Goal: Task Accomplishment & Management: Use online tool/utility

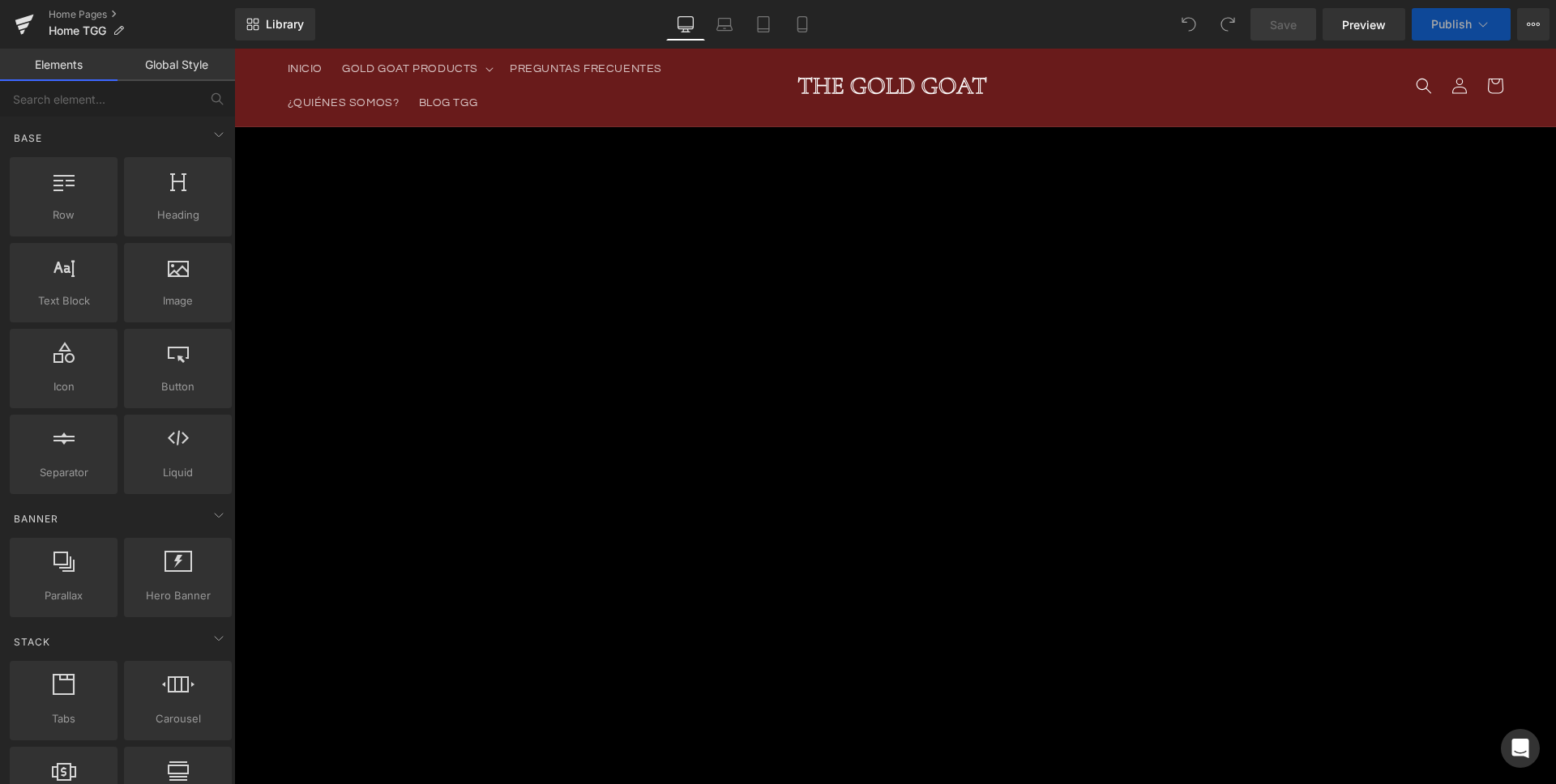
click at [811, 21] on link "Mobile" at bounding box center [802, 24] width 39 height 32
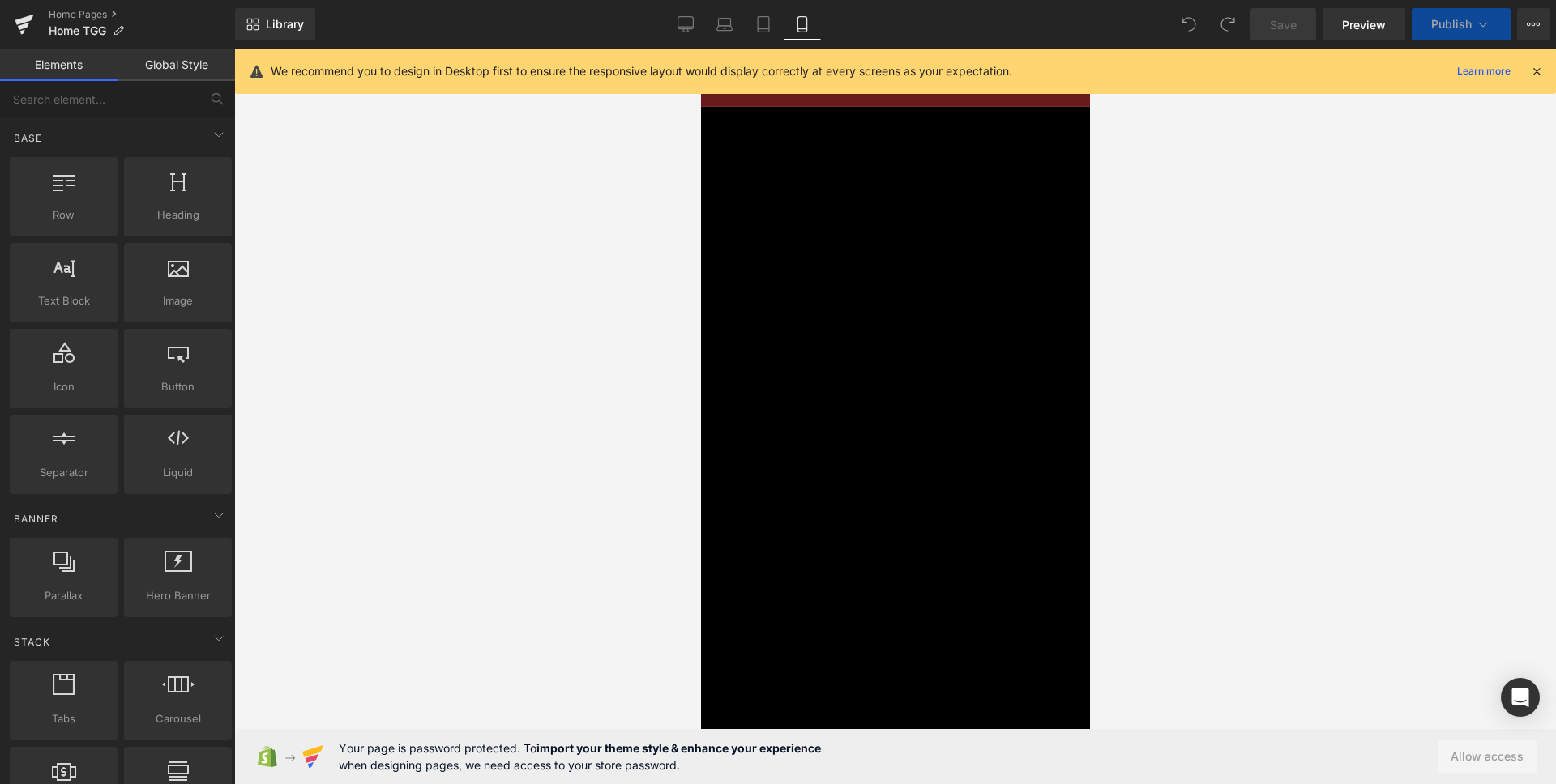
click at [1533, 72] on icon at bounding box center [1536, 72] width 15 height 15
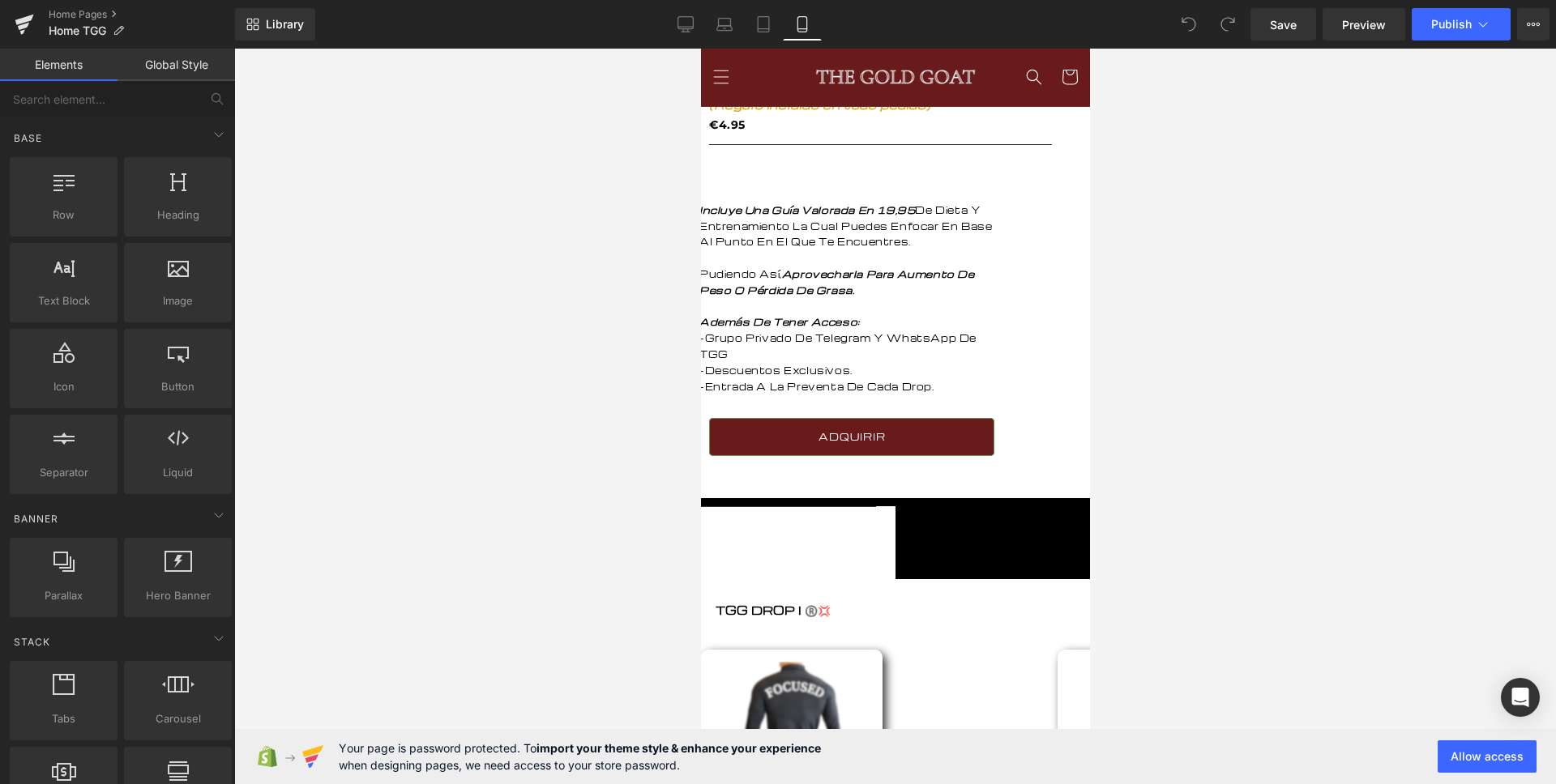
scroll to position [1003, 0]
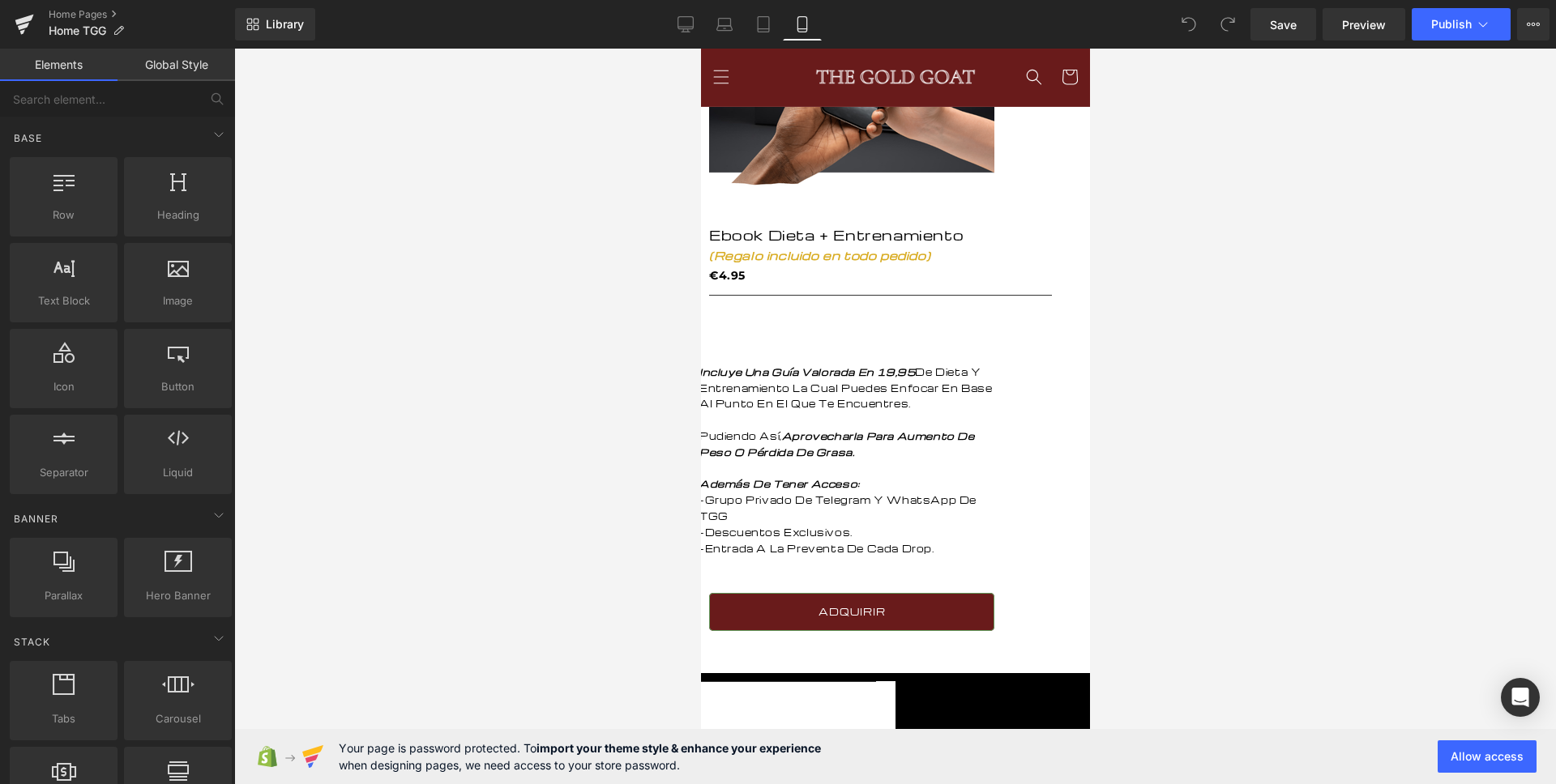
click at [920, 541] on p "-Entrada A La Preventa De Cada Drop." at bounding box center [850, 549] width 305 height 17
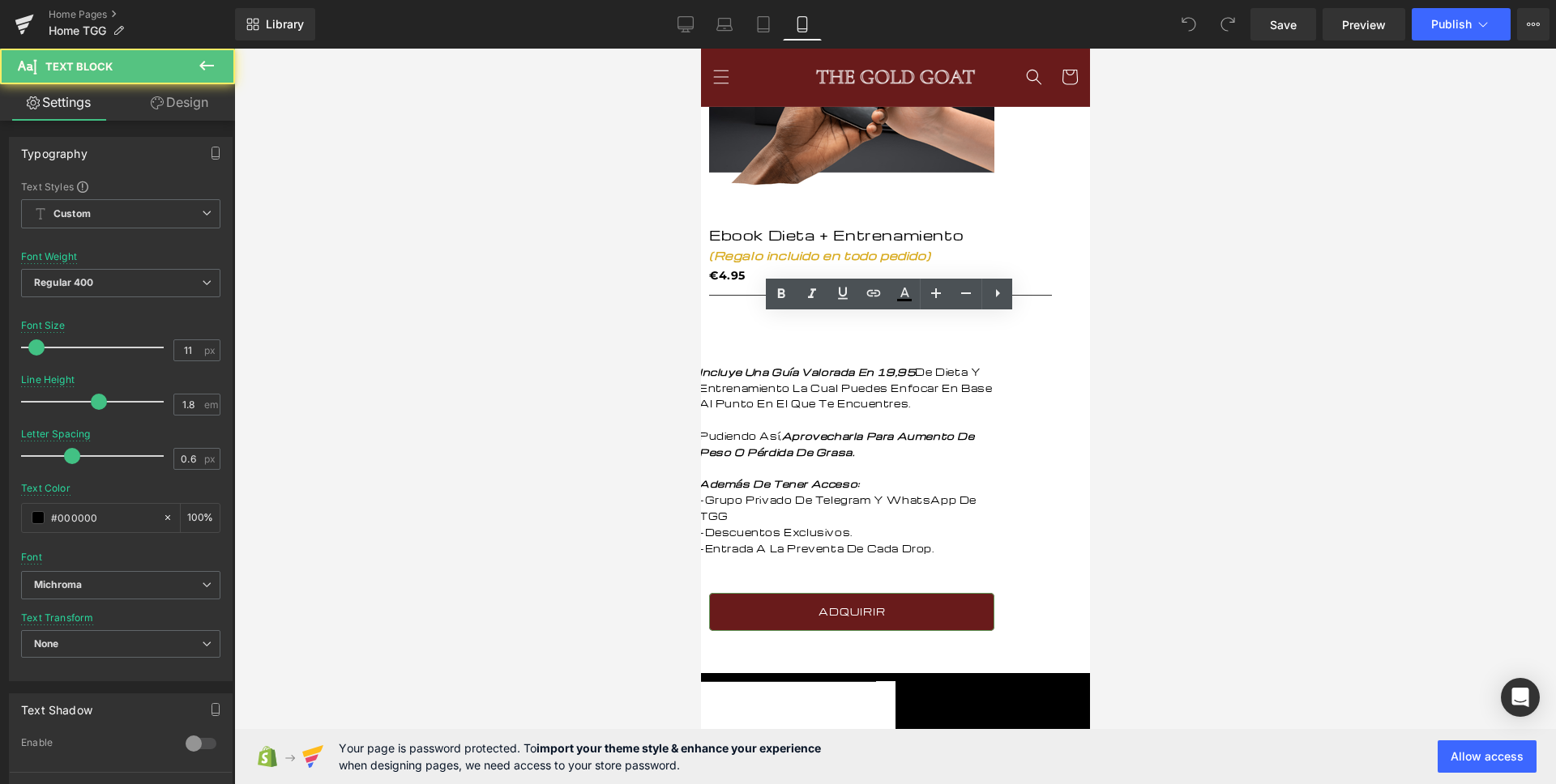
click at [1003, 541] on p "-Entrada A La Preventa De Cada Drop." at bounding box center [850, 549] width 305 height 17
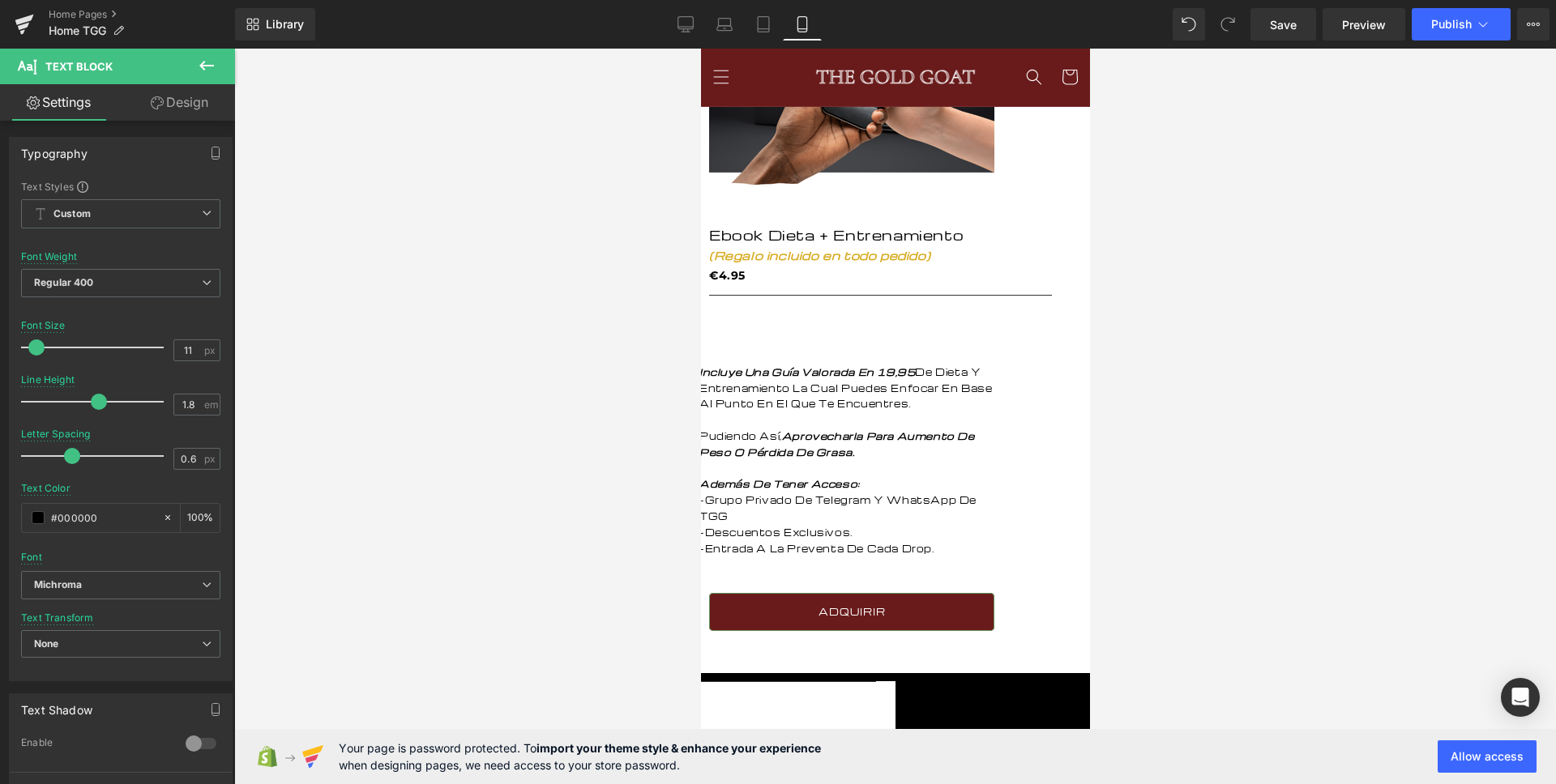
click at [922, 525] on p "-Descuentos Exclusivos." at bounding box center [850, 533] width 305 height 17
click at [912, 525] on p "-Descuentos Exclusivos ✅💥" at bounding box center [850, 533] width 305 height 17
click at [675, 452] on div at bounding box center [895, 416] width 1321 height 735
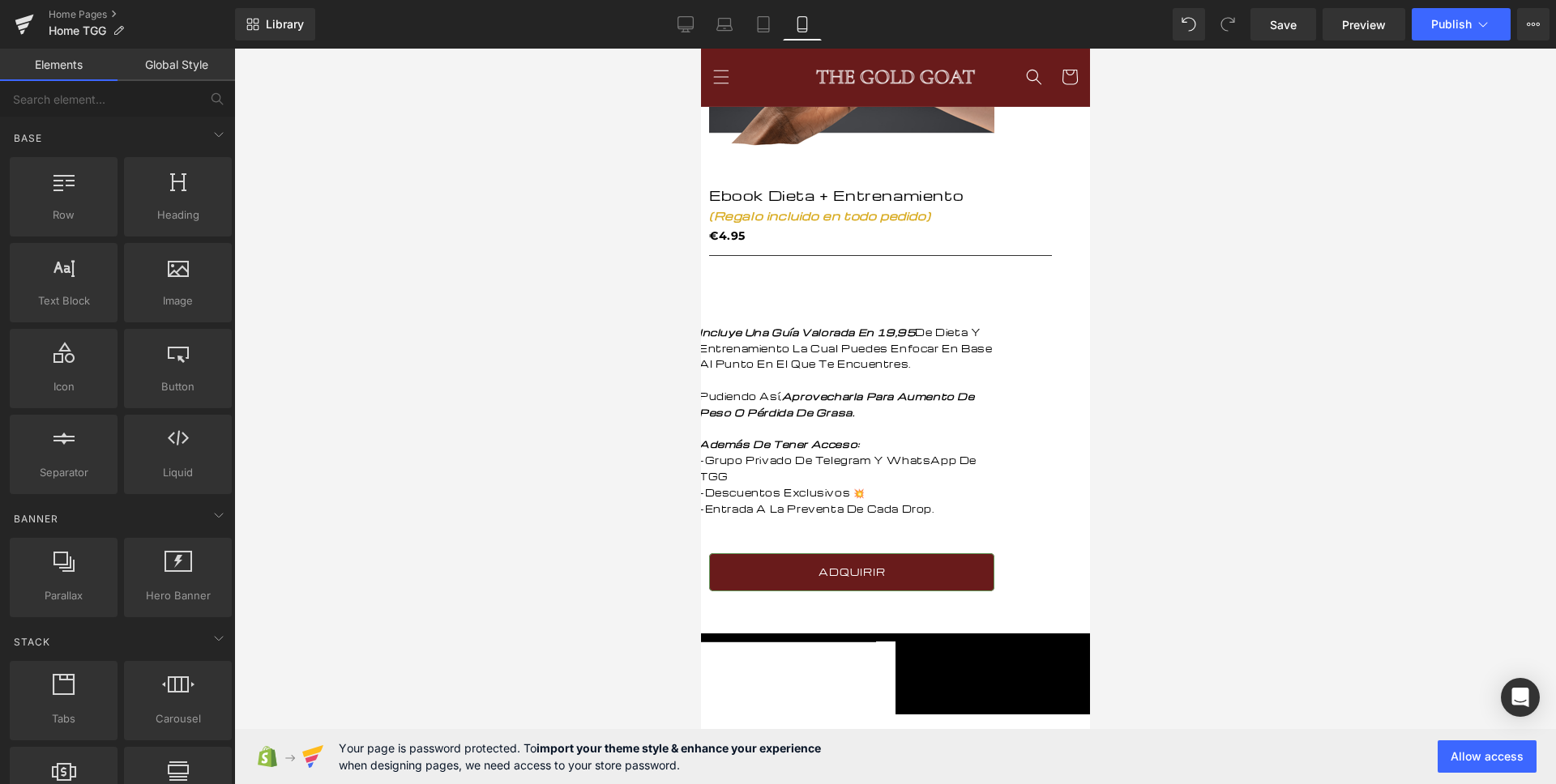
scroll to position [1043, 0]
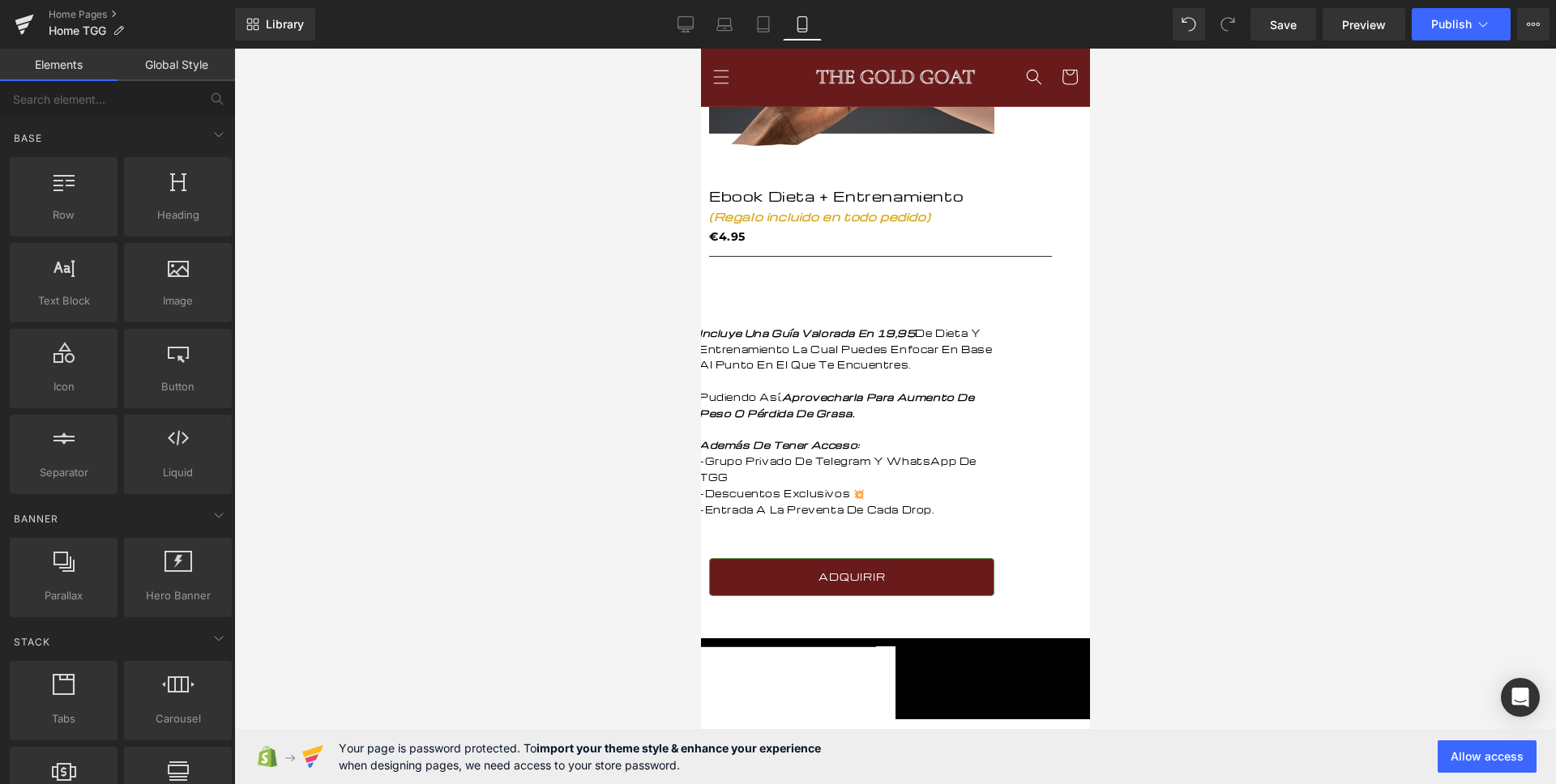
click at [783, 454] on p "-Grupo Privado De Telegram Y WhatsApp De TGG" at bounding box center [850, 469] width 305 height 32
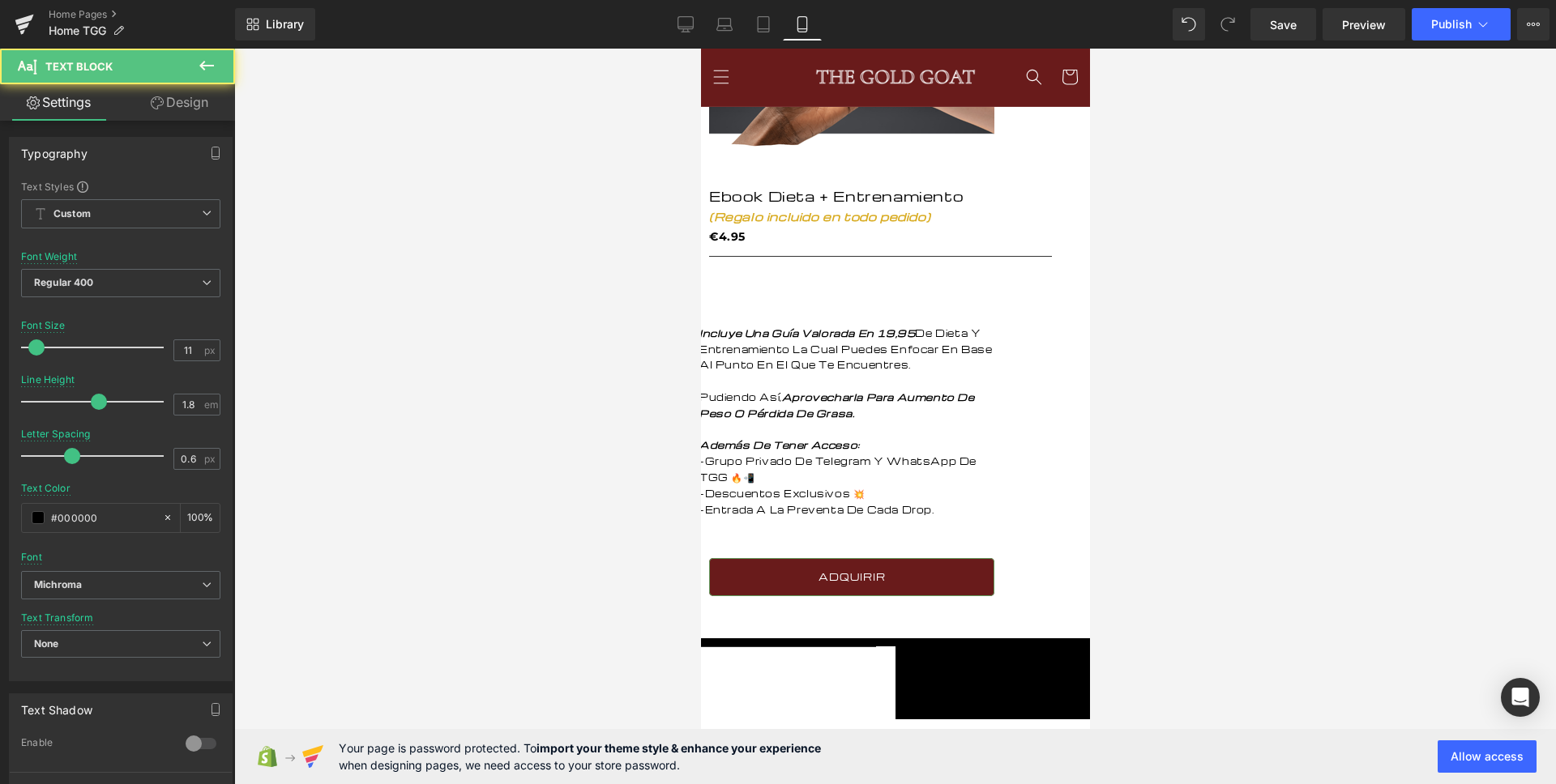
click at [794, 454] on p "-Grupo Privado De Telegram Y WhatsApp De TGG 🔥📲" at bounding box center [850, 469] width 305 height 32
click at [1003, 486] on p "-Descuentos Exclusivos 💥" at bounding box center [850, 494] width 305 height 17
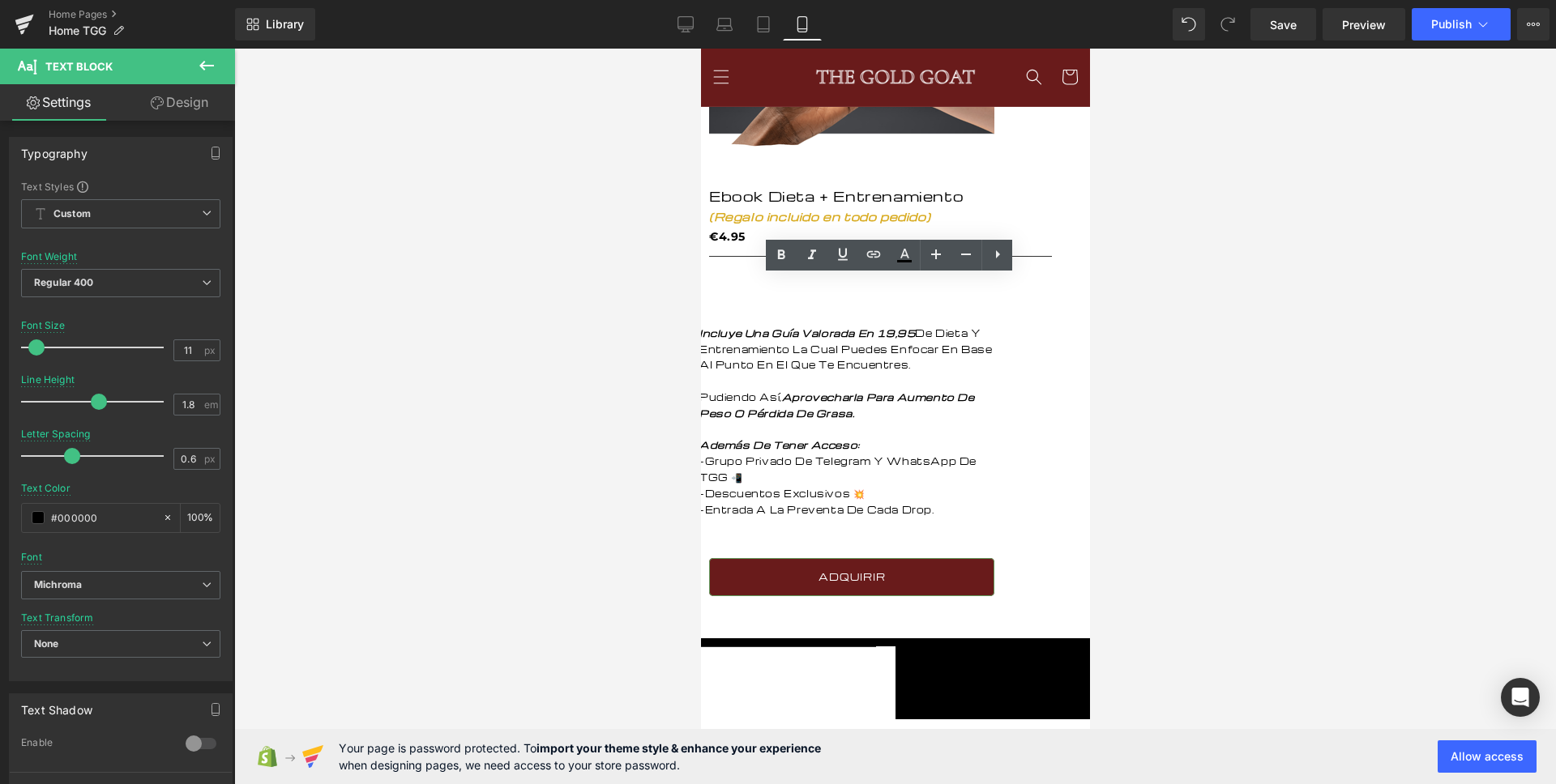
click at [1003, 502] on p "-Entrada A La Preventa De Cada Drop." at bounding box center [850, 511] width 305 height 17
click at [572, 565] on div at bounding box center [895, 416] width 1321 height 735
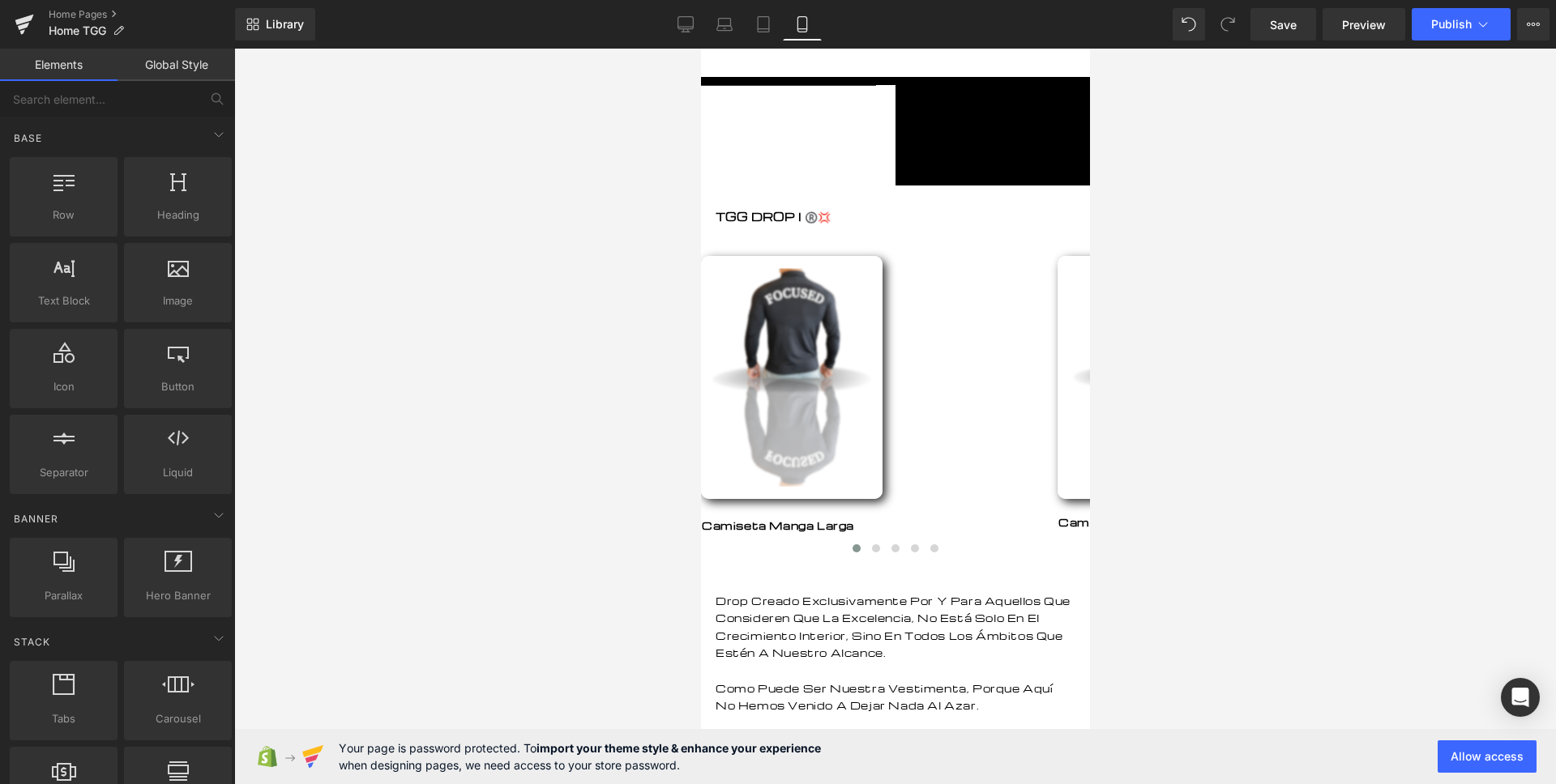
scroll to position [1611, 0]
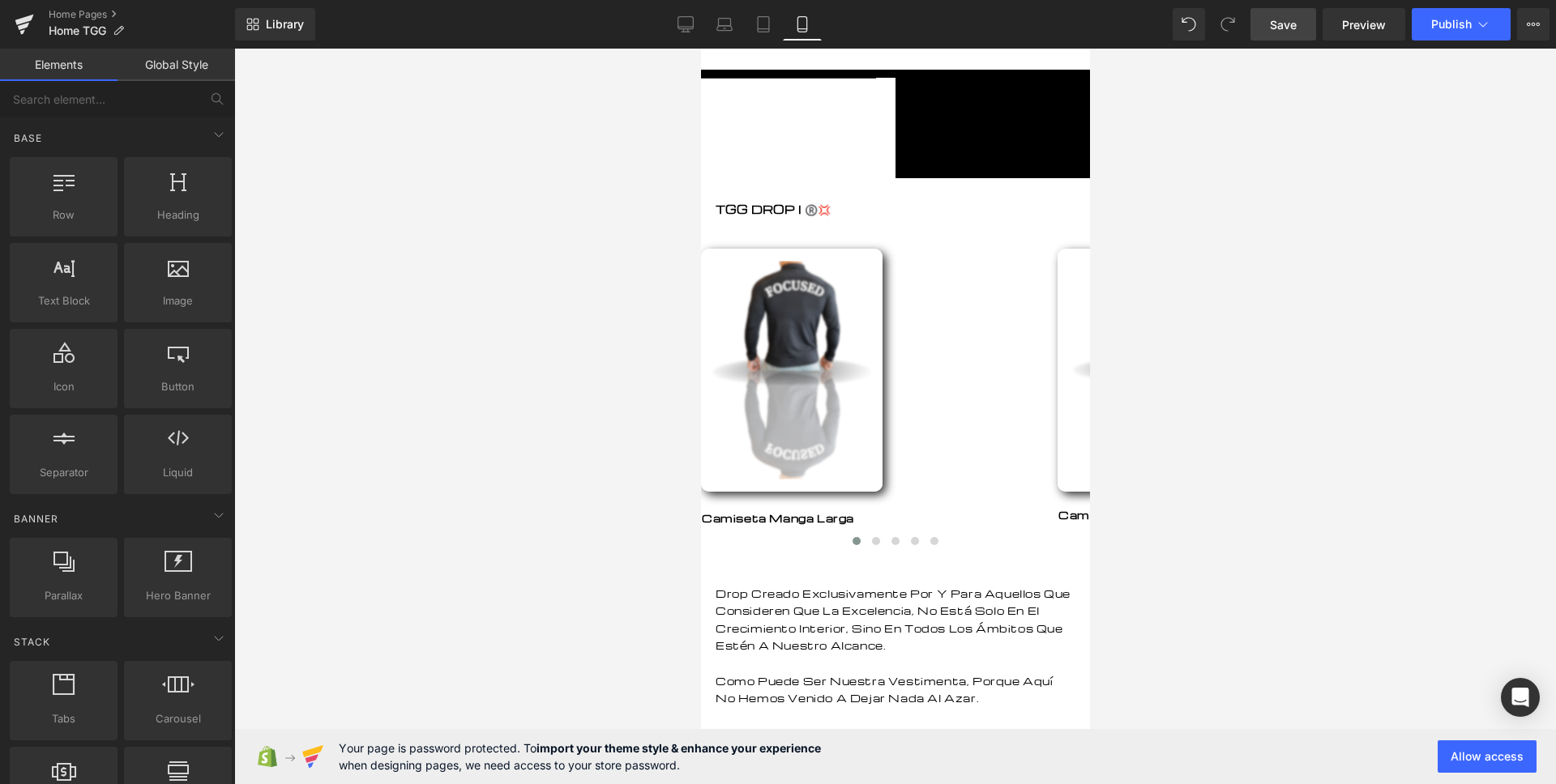
click at [1280, 24] on span "Save" at bounding box center [1283, 25] width 27 height 17
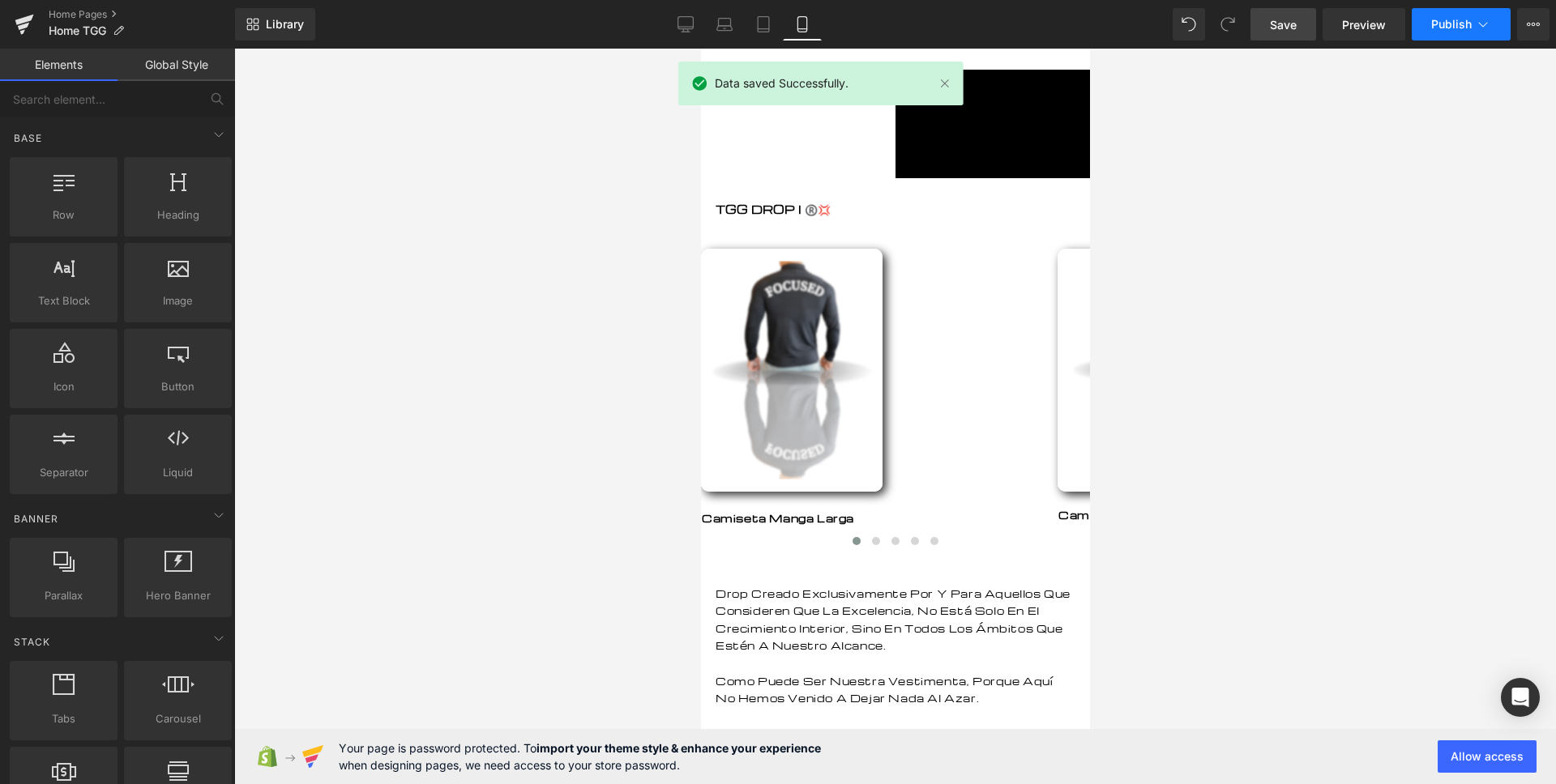
click at [1439, 38] on button "Publish" at bounding box center [1461, 24] width 99 height 32
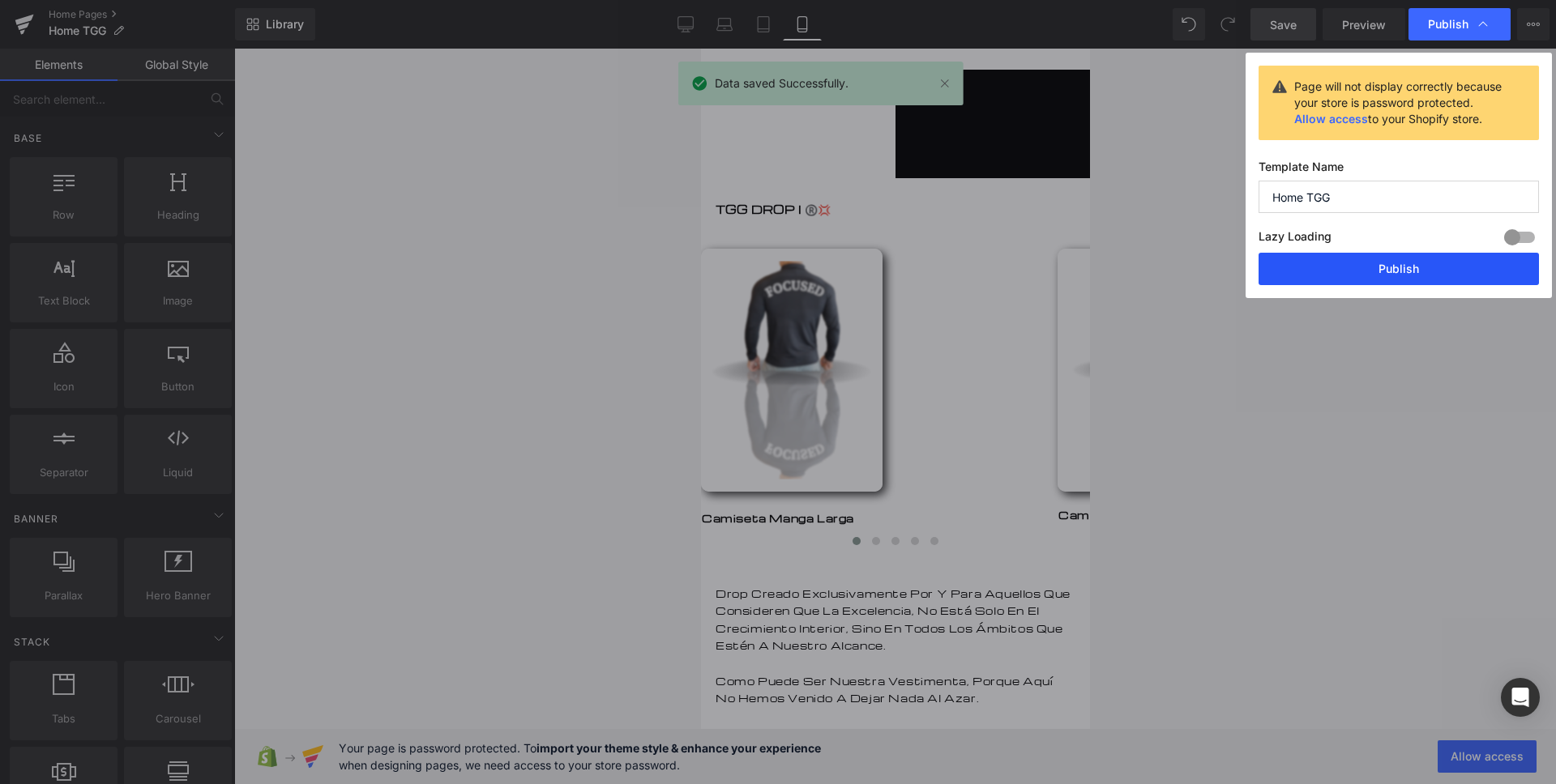
click at [1396, 272] on button "Publish" at bounding box center [1399, 269] width 281 height 32
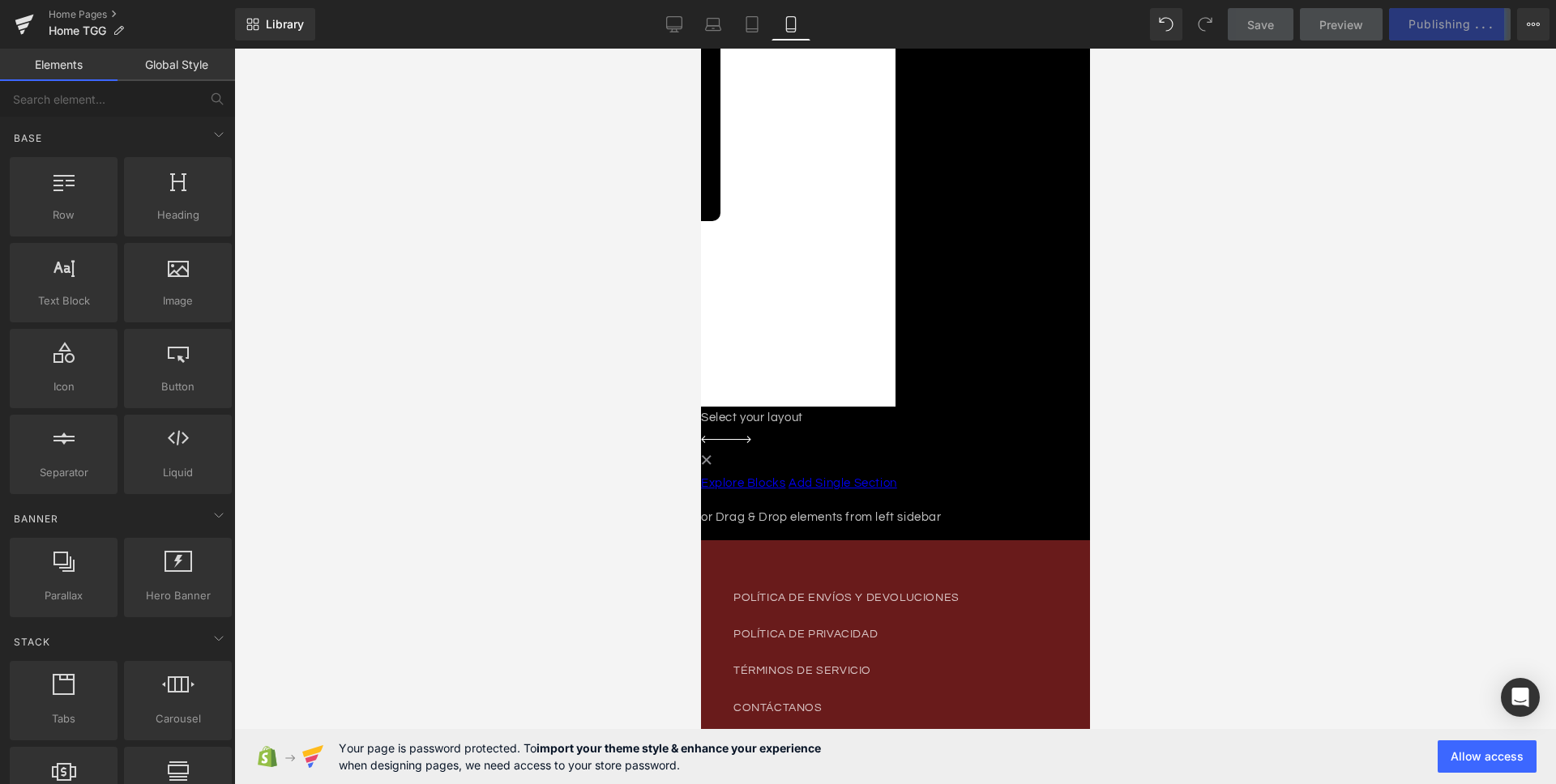
scroll to position [4468, 0]
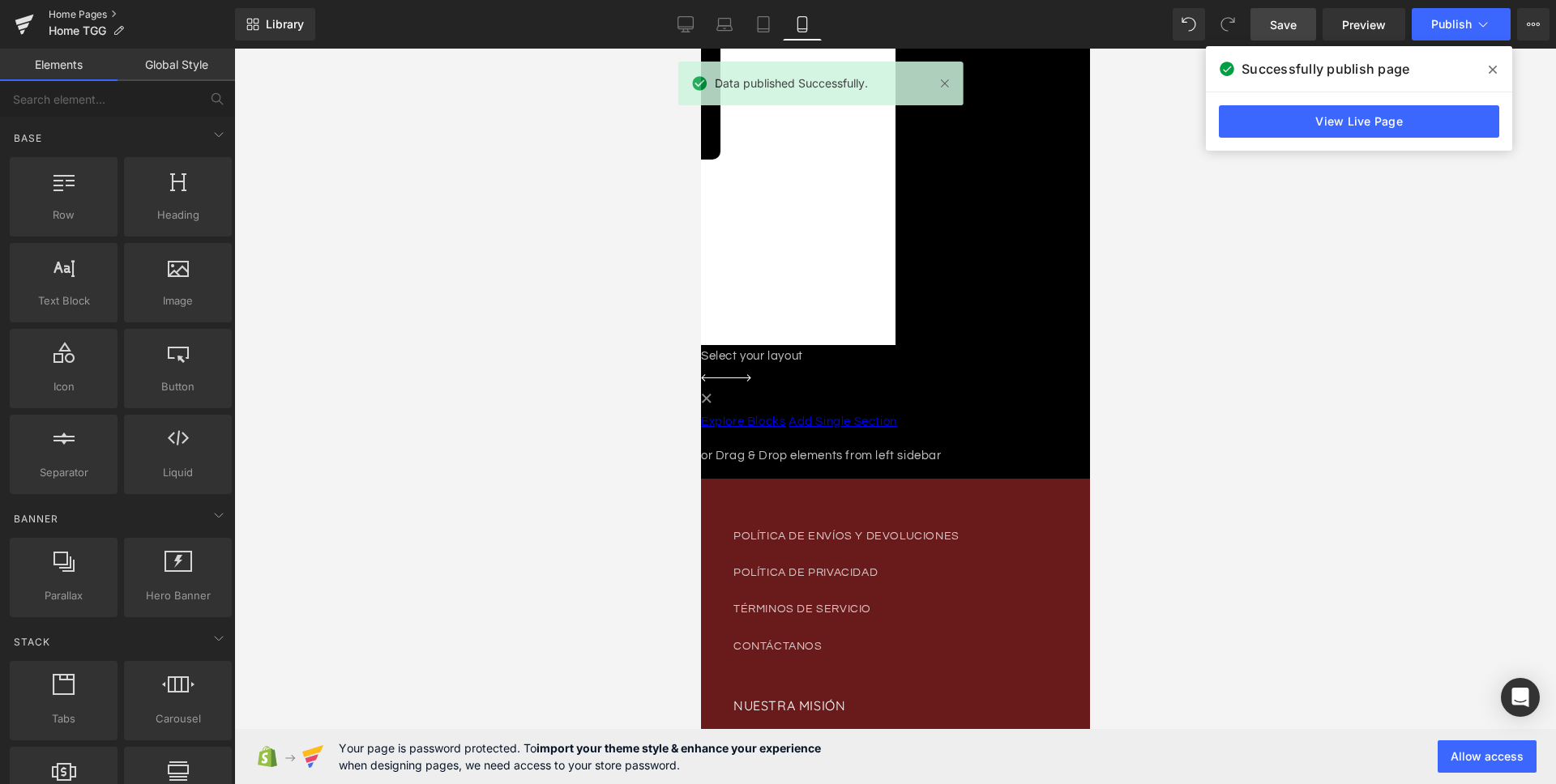
click at [61, 18] on link "Home Pages" at bounding box center [141, 15] width 186 height 13
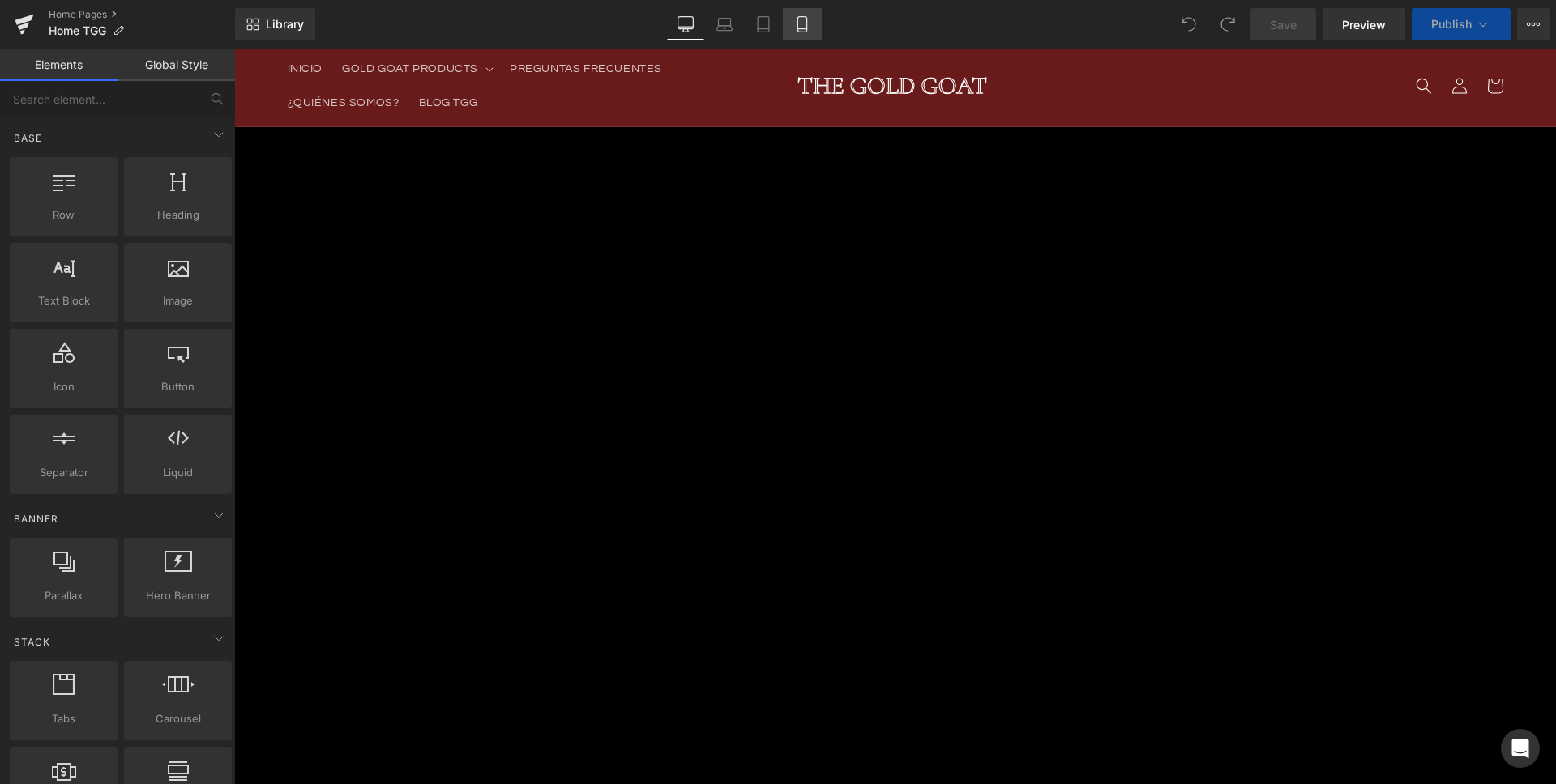
click at [807, 37] on link "Mobile" at bounding box center [802, 24] width 39 height 32
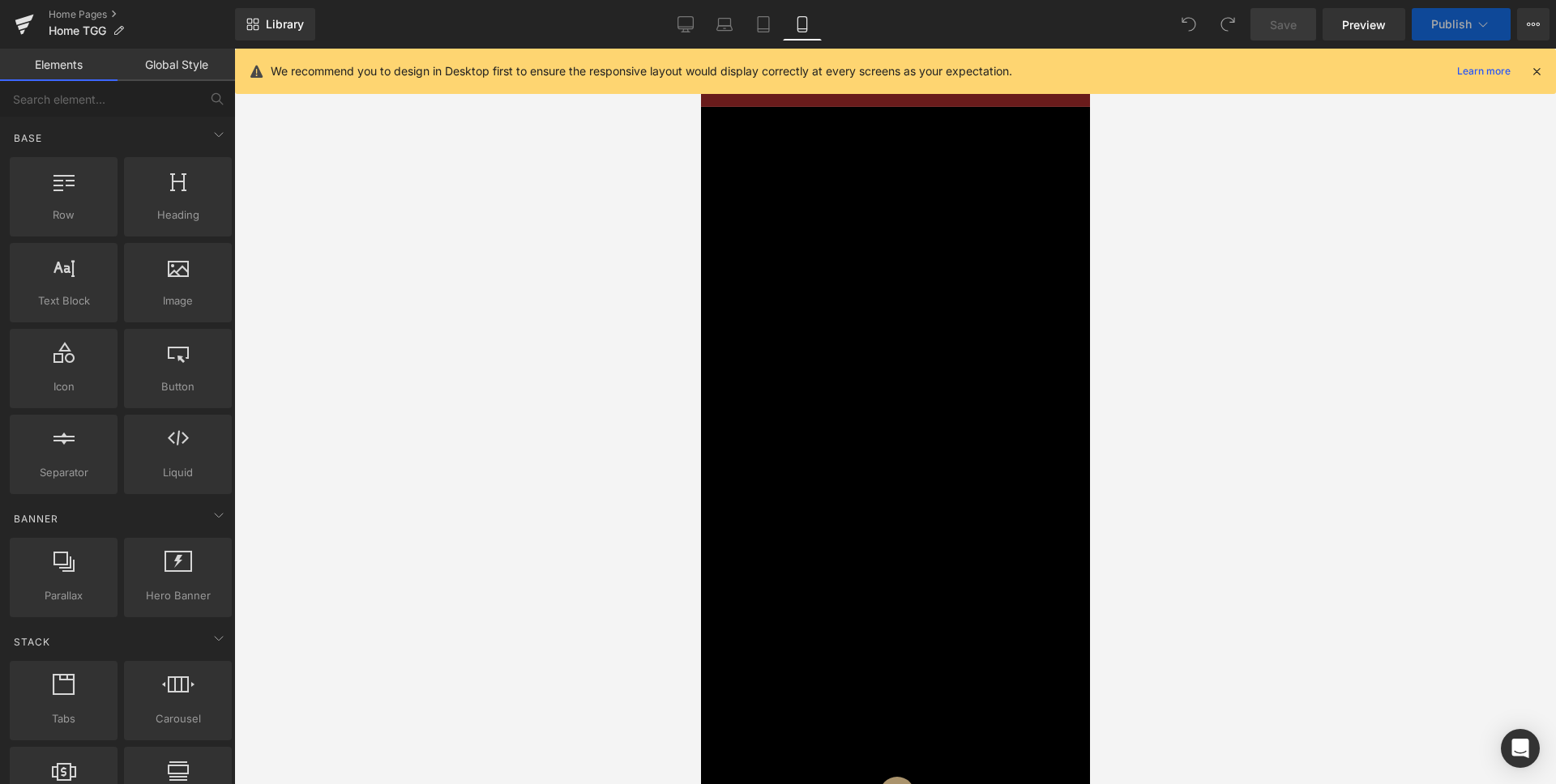
click at [1540, 74] on icon at bounding box center [1536, 72] width 15 height 15
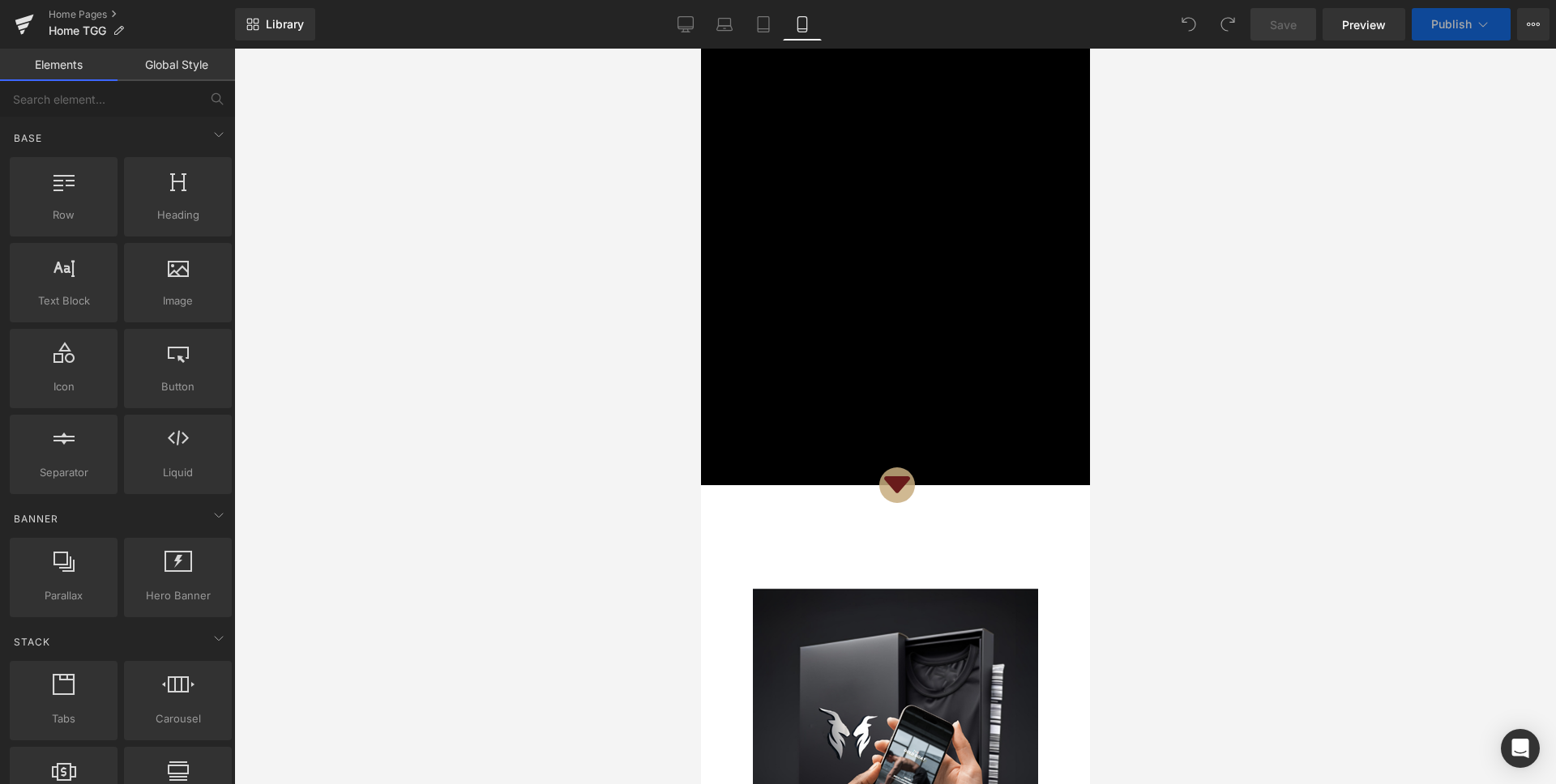
scroll to position [475, 0]
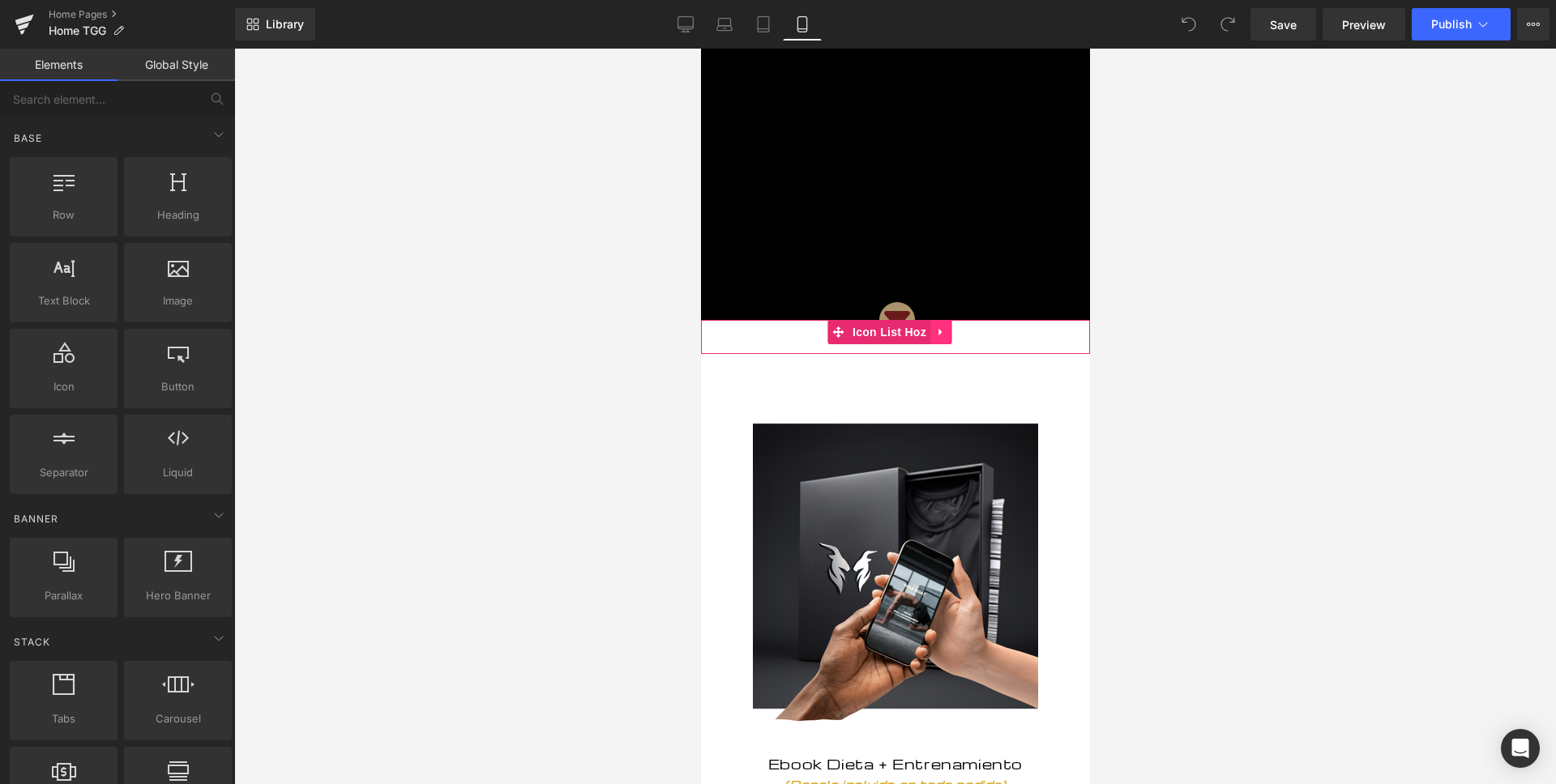
click at [937, 332] on icon at bounding box center [939, 332] width 11 height 12
click at [943, 330] on link at bounding box center [950, 332] width 21 height 24
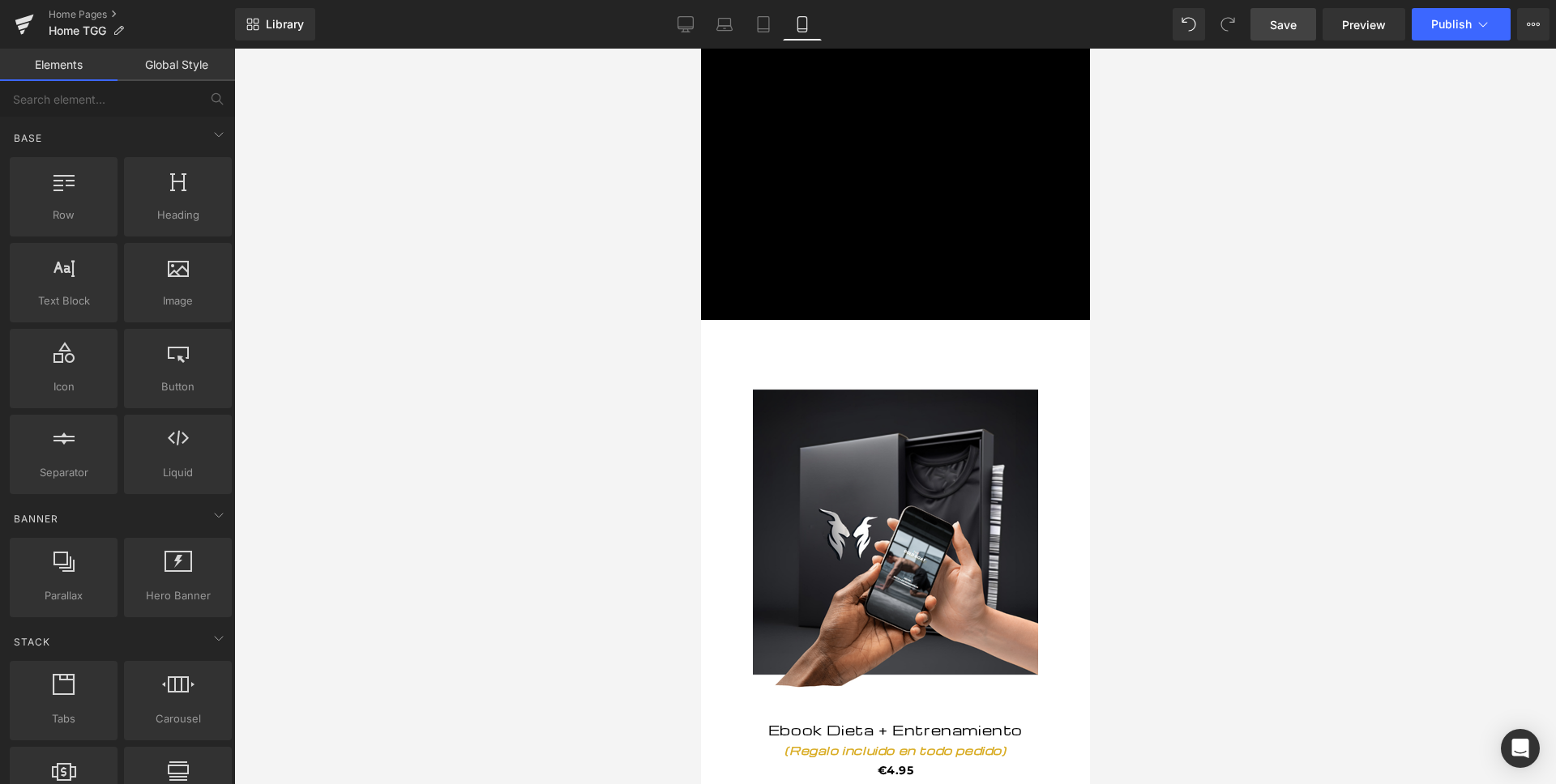
click at [1295, 34] on link "Save" at bounding box center [1284, 24] width 66 height 32
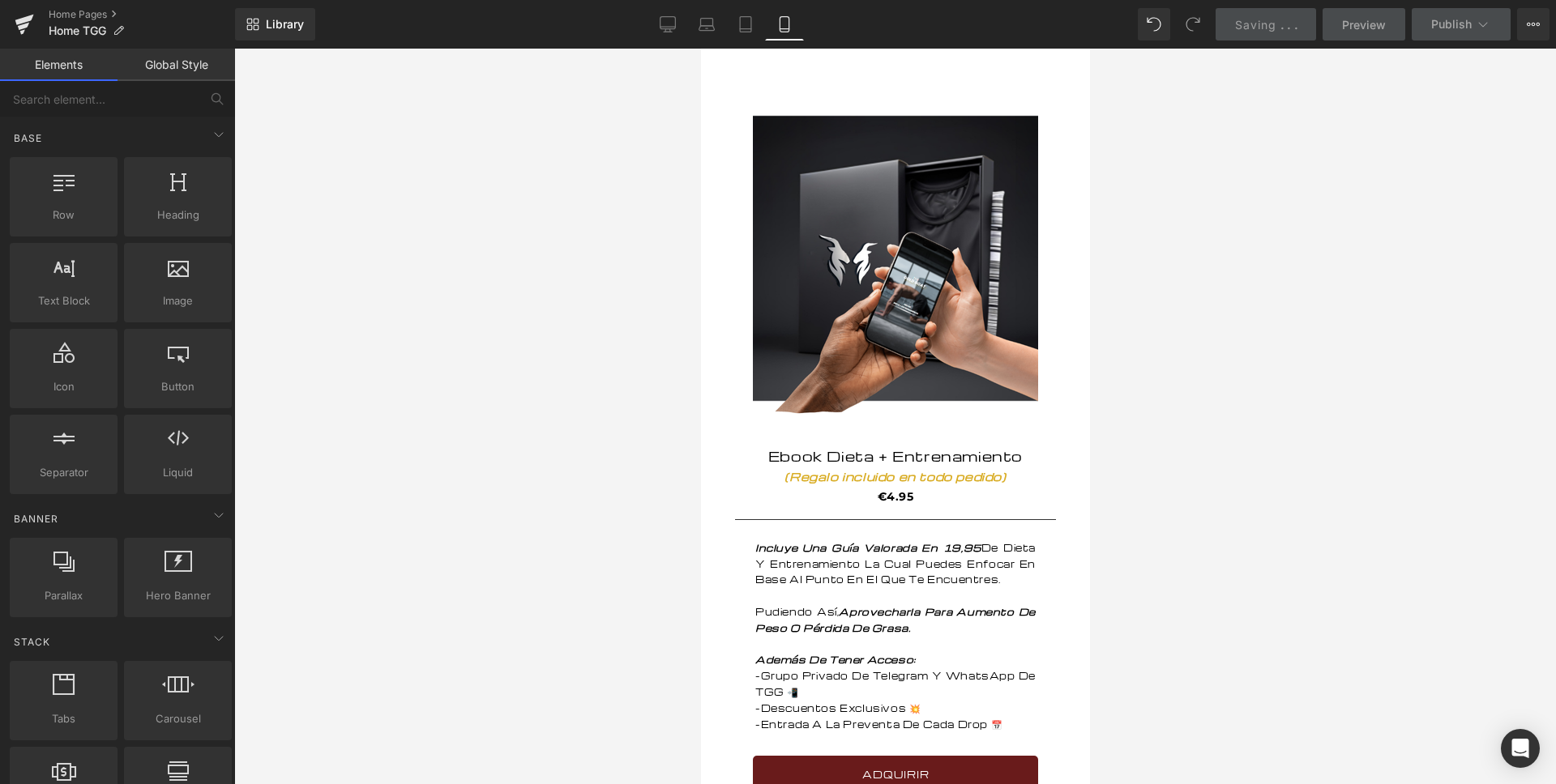
scroll to position [125, 0]
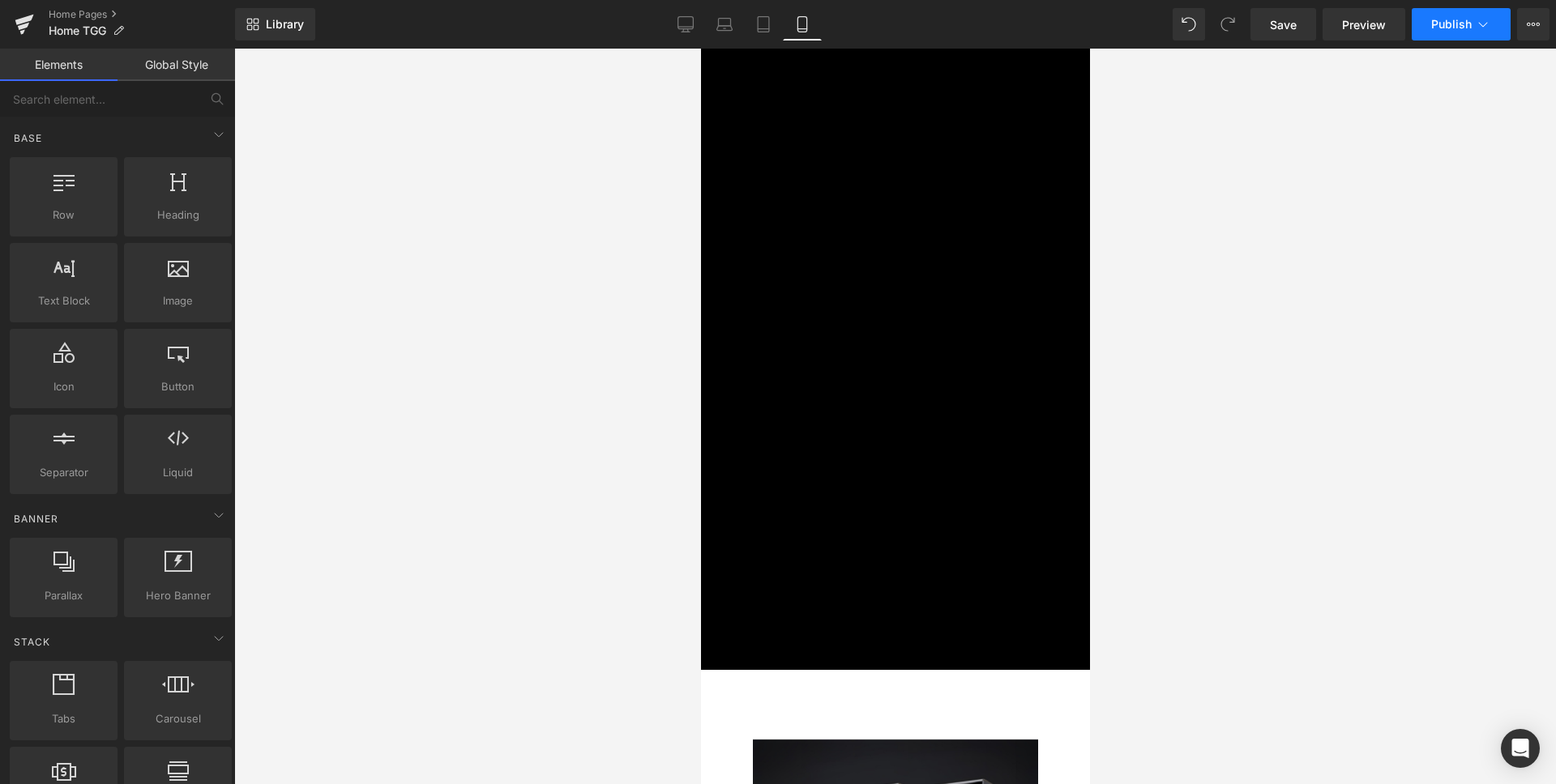
click at [1487, 17] on icon at bounding box center [1483, 25] width 17 height 17
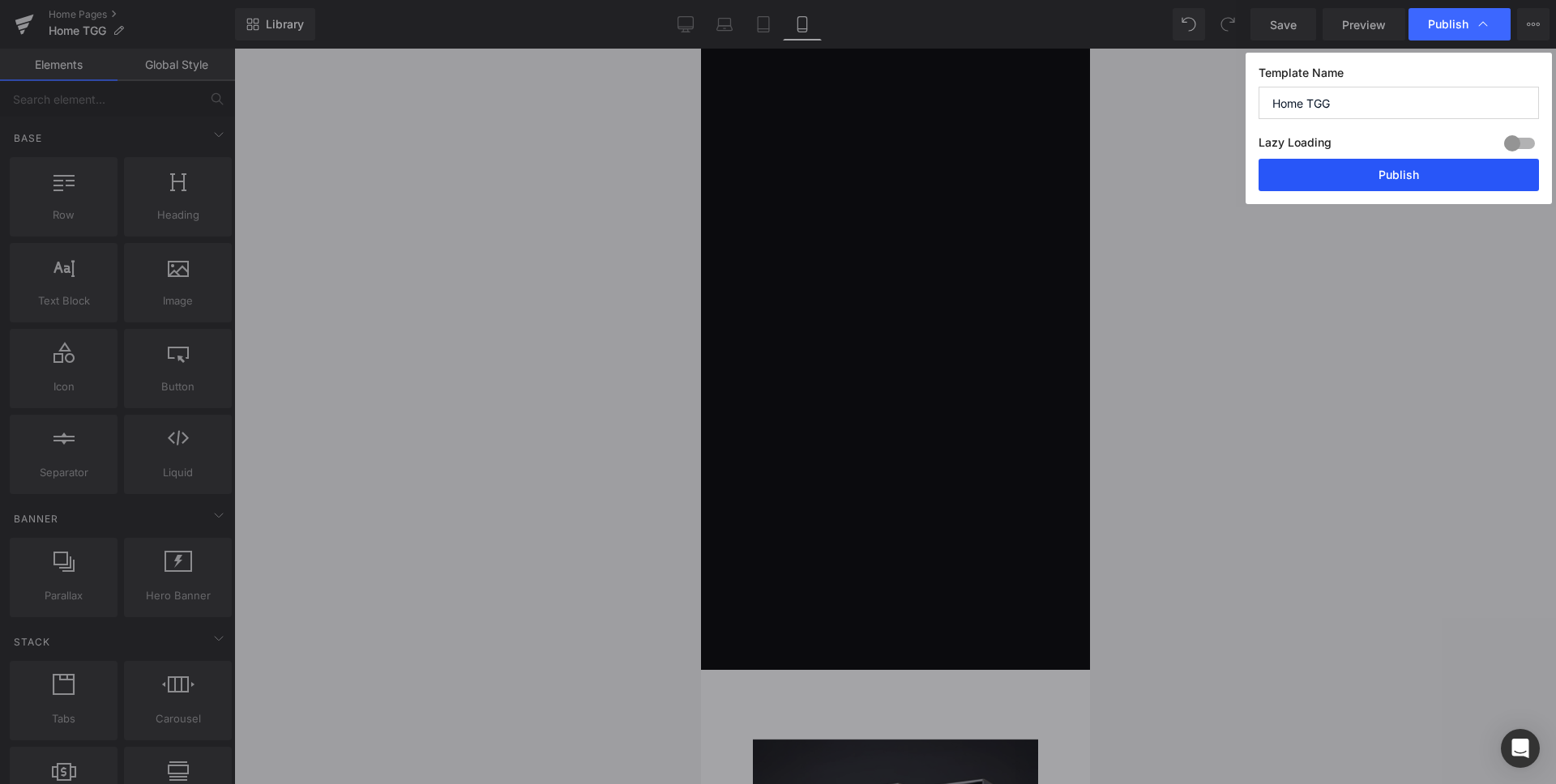
click at [1322, 179] on button "Publish" at bounding box center [1399, 174] width 281 height 32
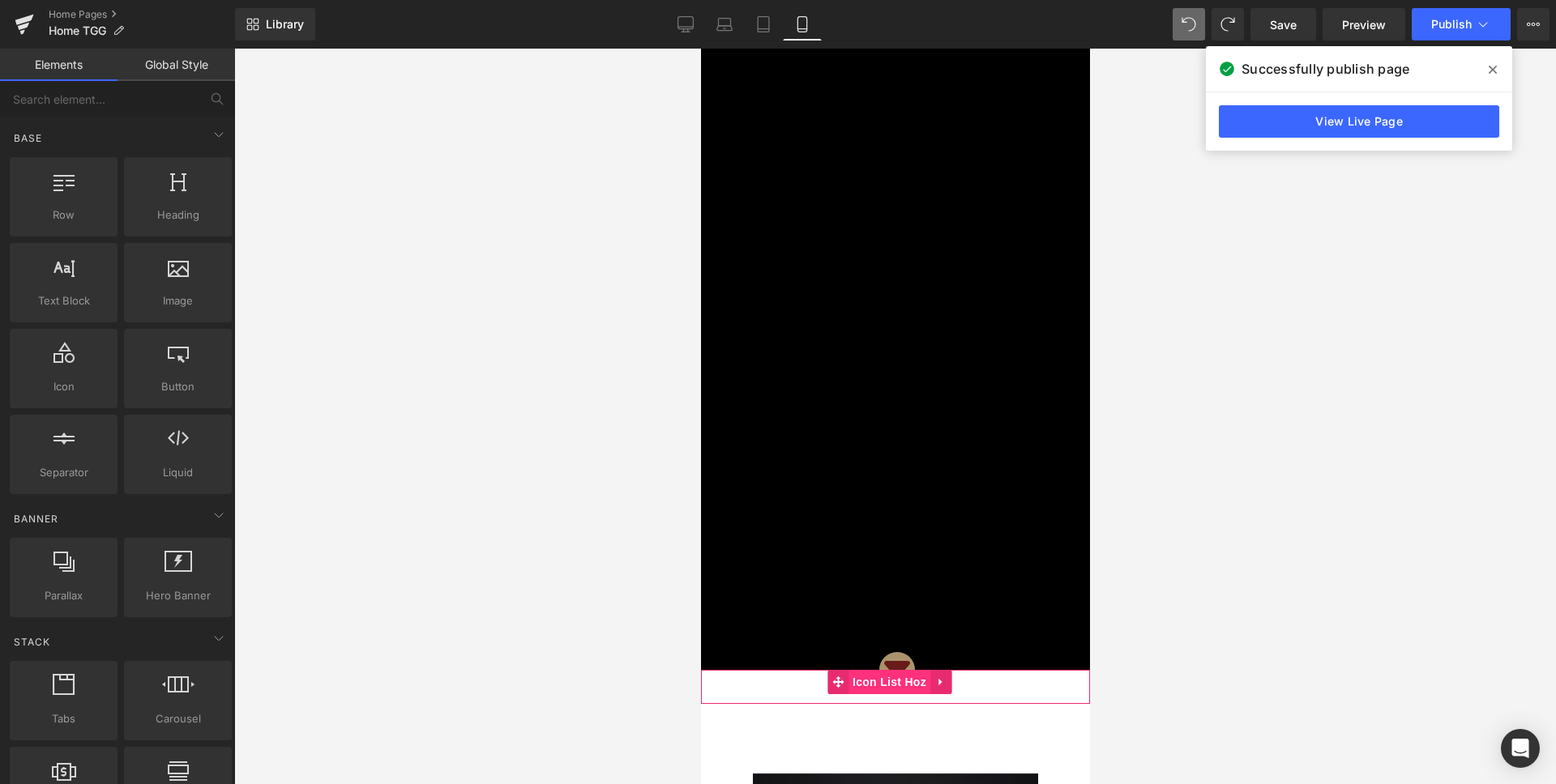
click at [892, 675] on span "Icon List Hoz" at bounding box center [888, 681] width 82 height 24
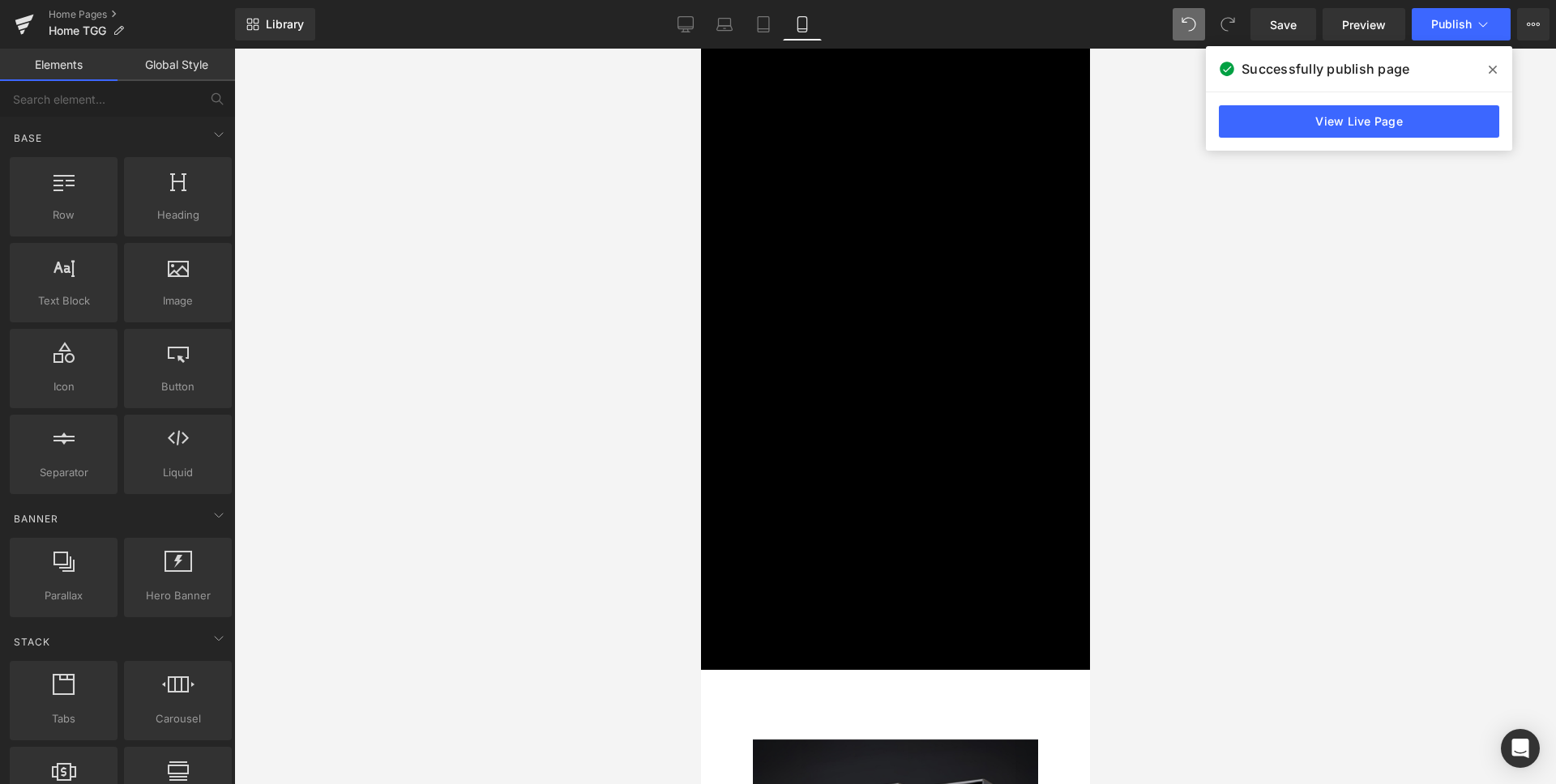
click at [1235, 24] on icon at bounding box center [1228, 25] width 15 height 15
click at [1485, 70] on span at bounding box center [1493, 70] width 26 height 26
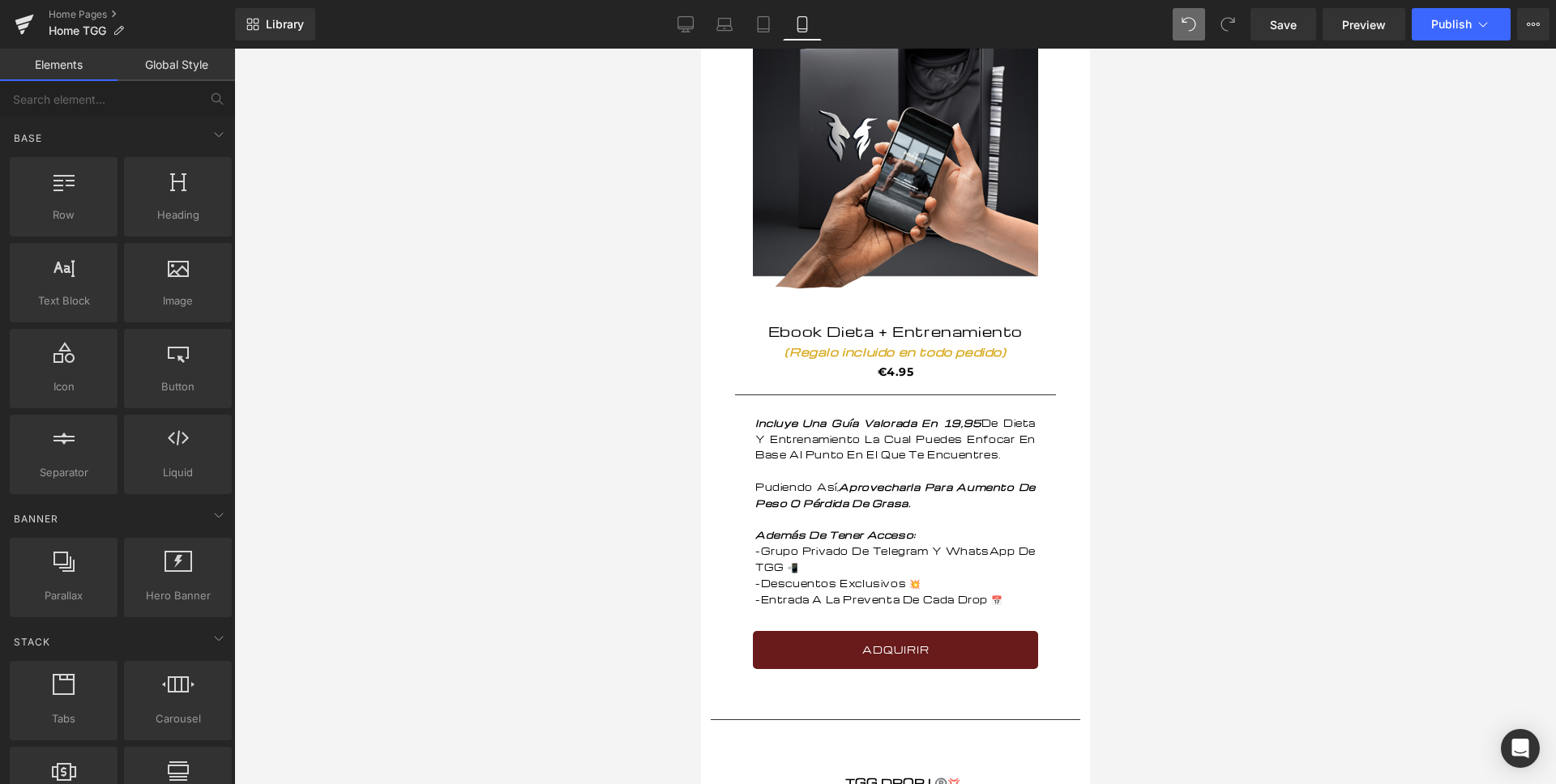
scroll to position [882, 0]
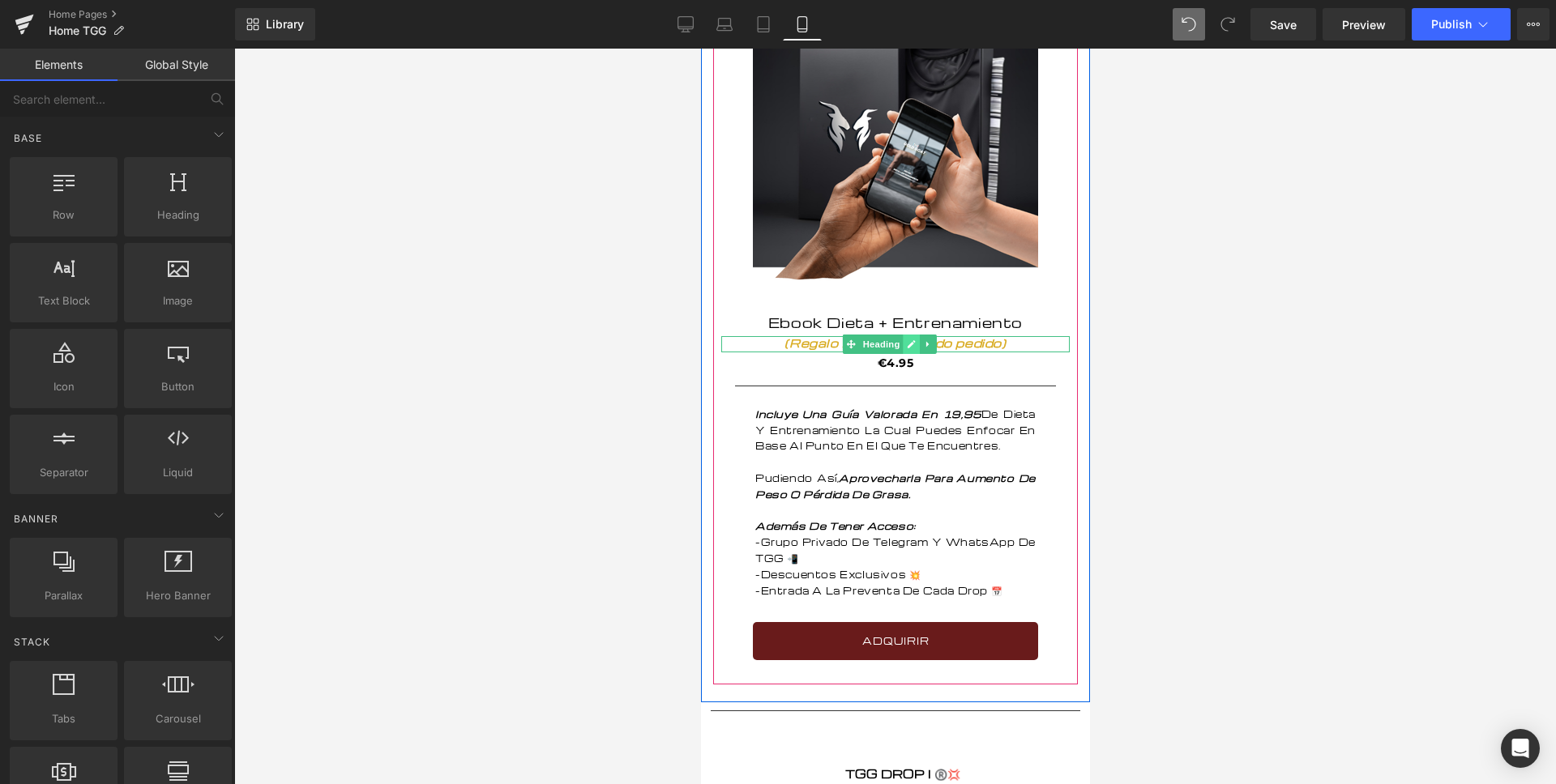
click at [906, 346] on icon at bounding box center [910, 344] width 9 height 10
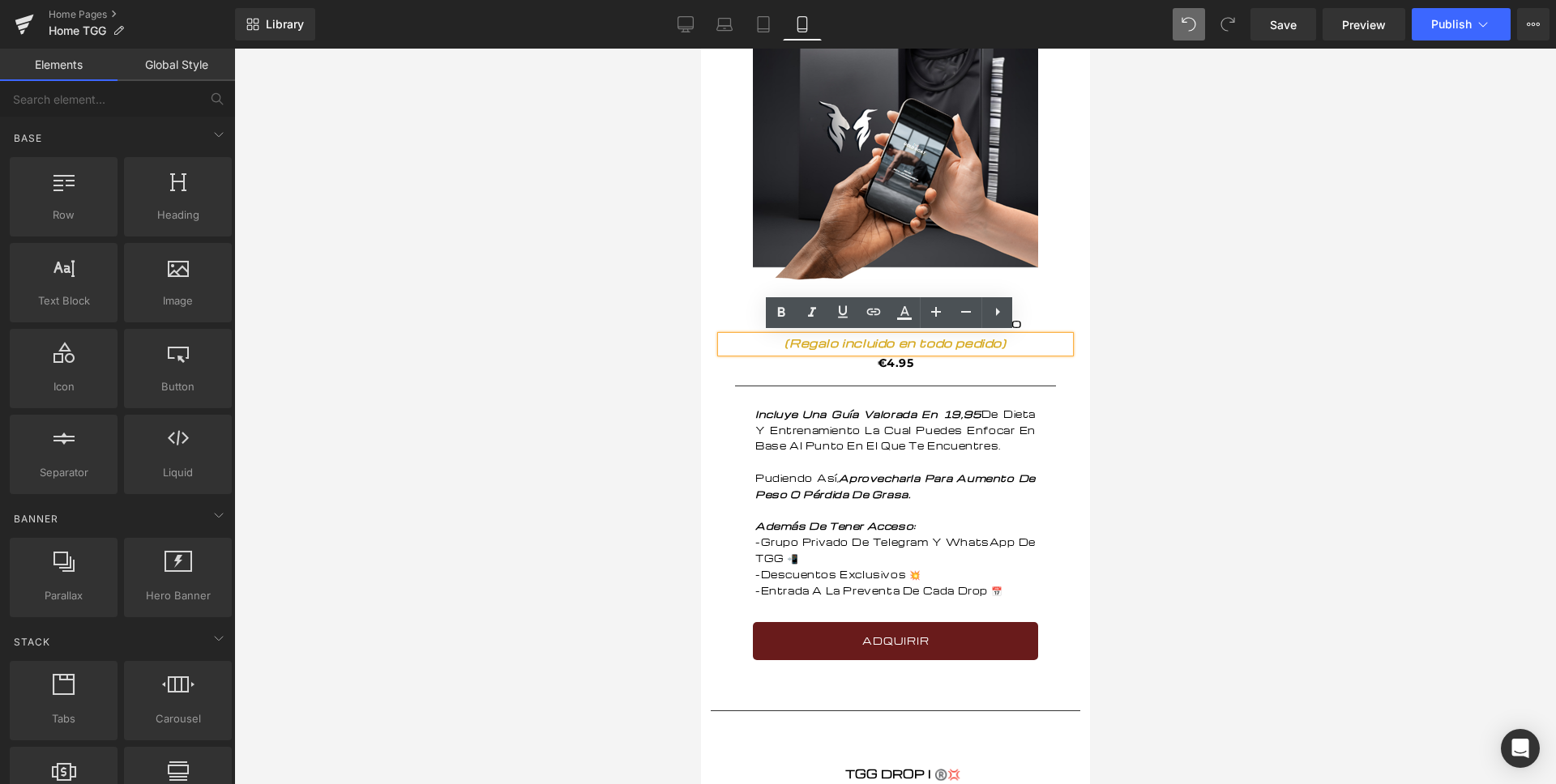
click at [908, 345] on span "(Regalo incluido en todo pedido)" at bounding box center [894, 343] width 221 height 15
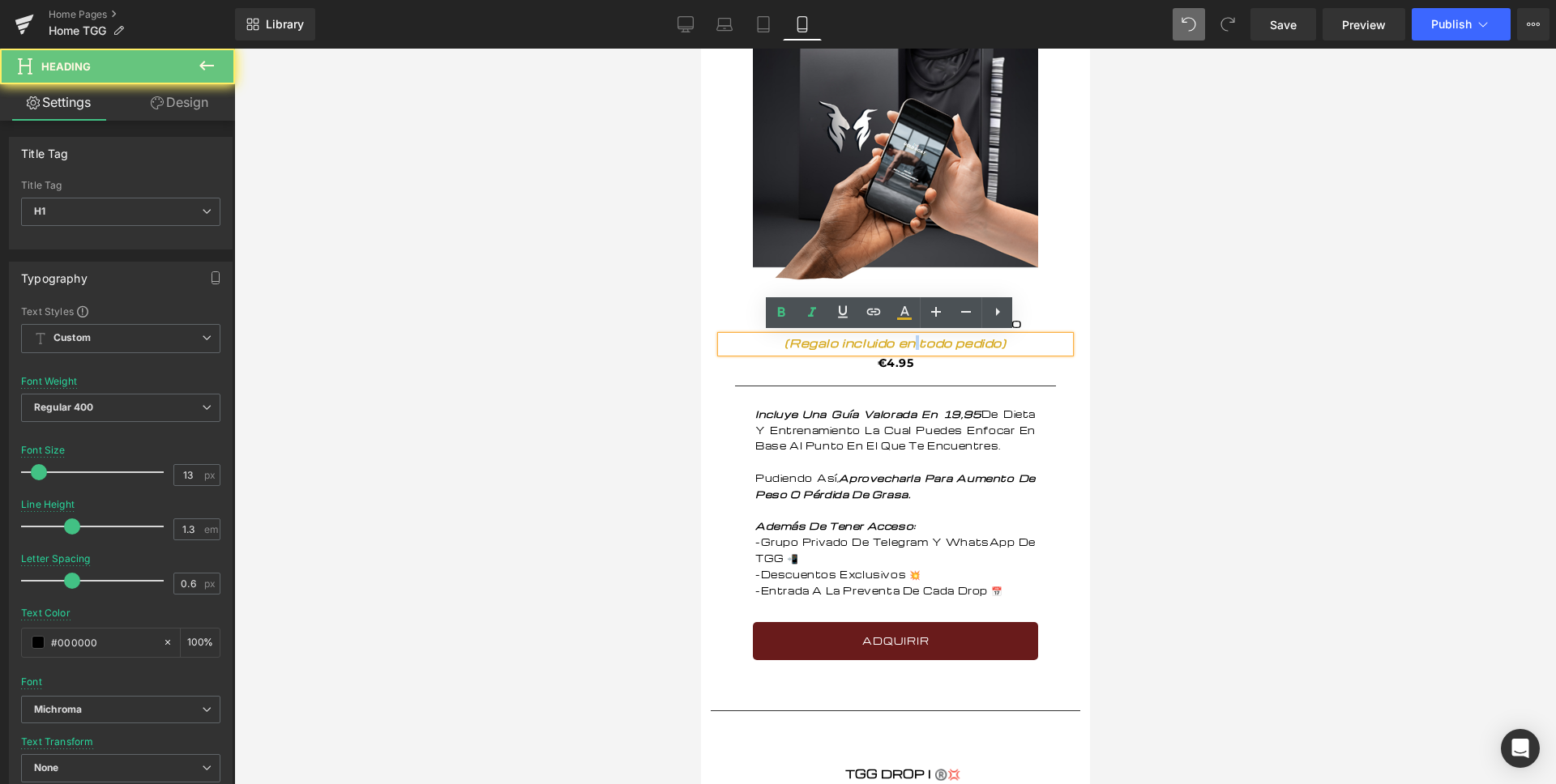
click at [908, 345] on span "(Regalo incluido en todo pedido)" at bounding box center [894, 343] width 221 height 15
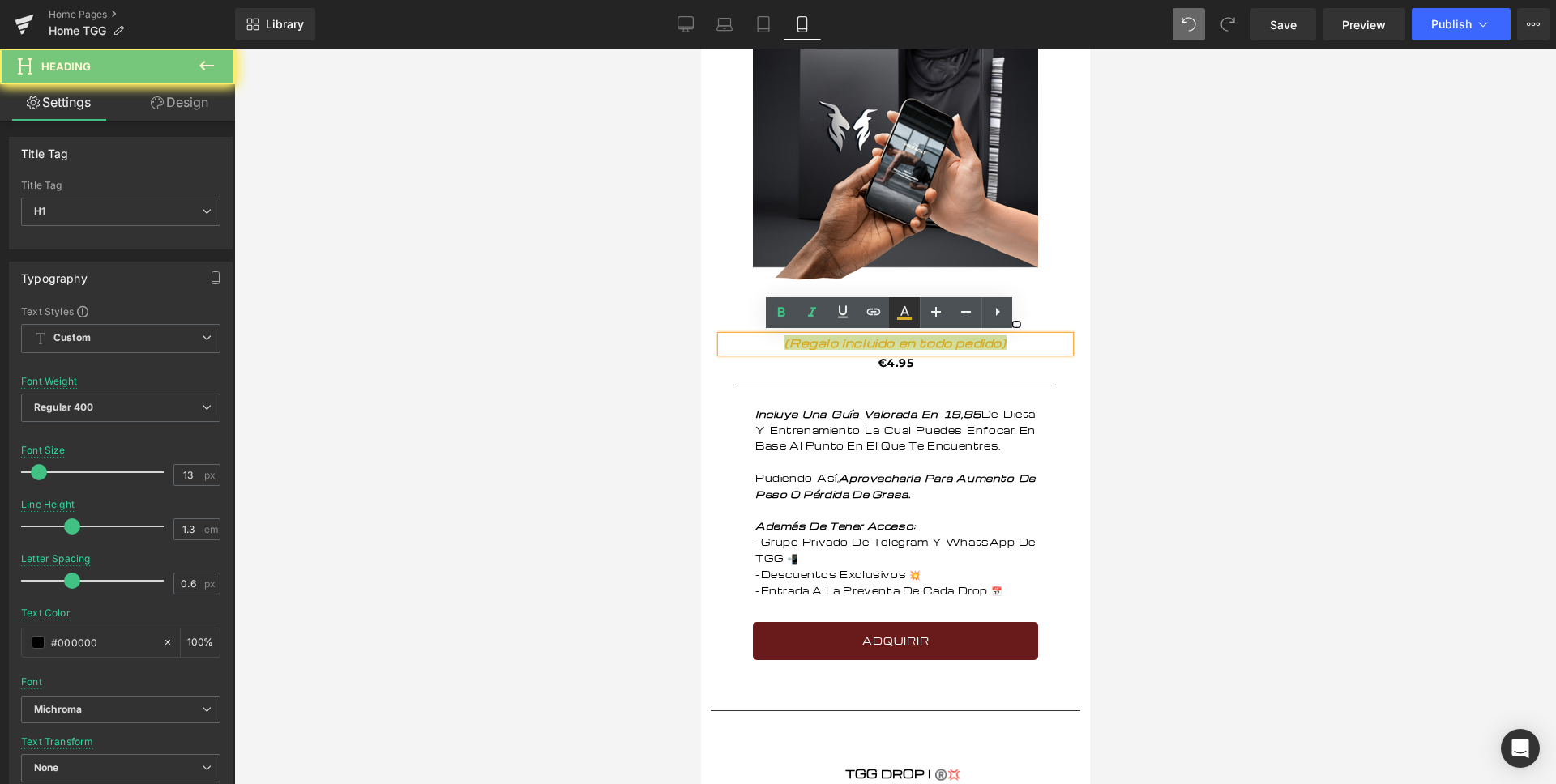
click at [903, 312] on icon at bounding box center [904, 312] width 19 height 19
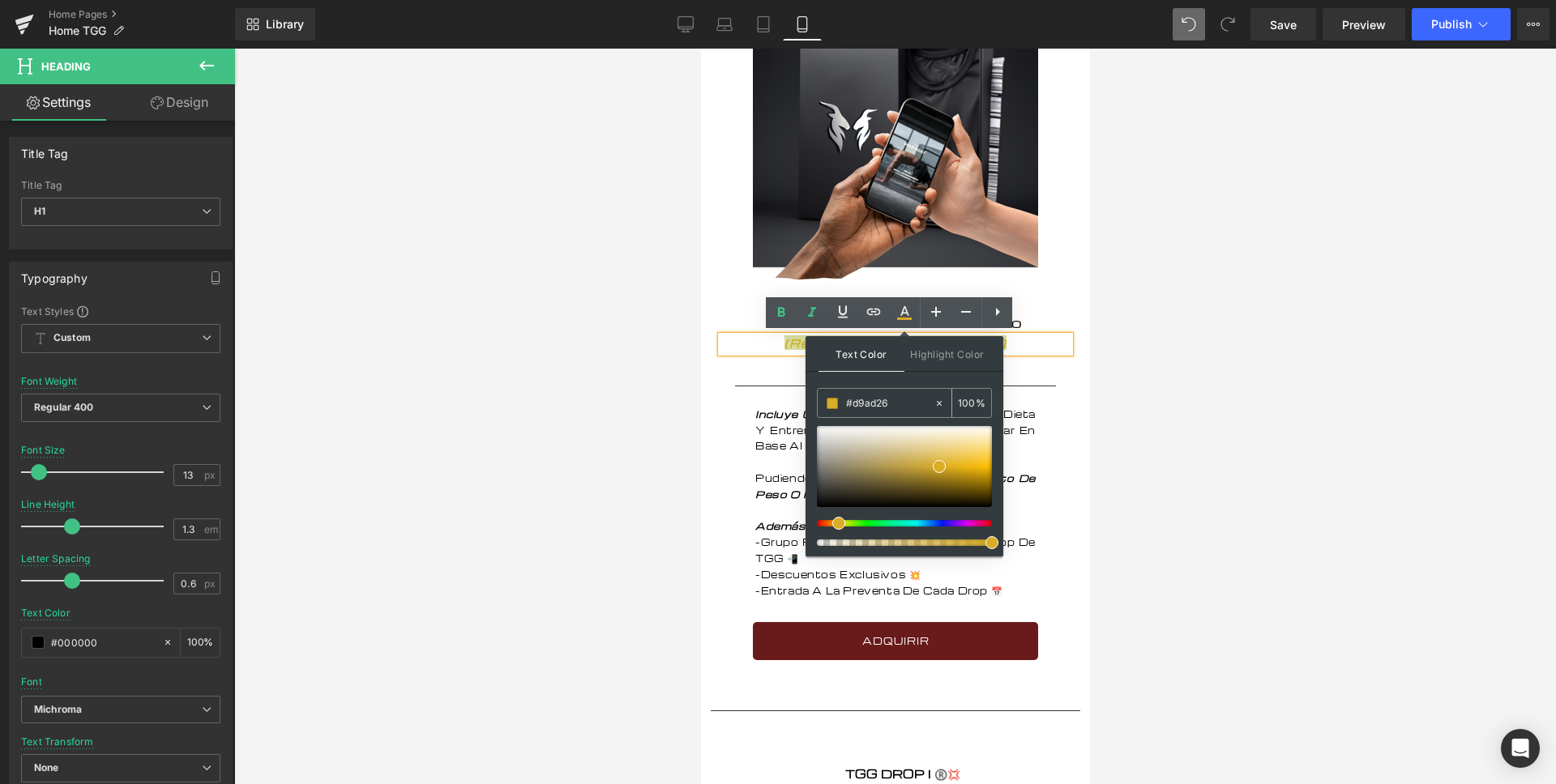
click at [872, 400] on input "#d9ad26" at bounding box center [889, 403] width 87 height 17
paste input "ad8a1f"
type input "ad8a1f"
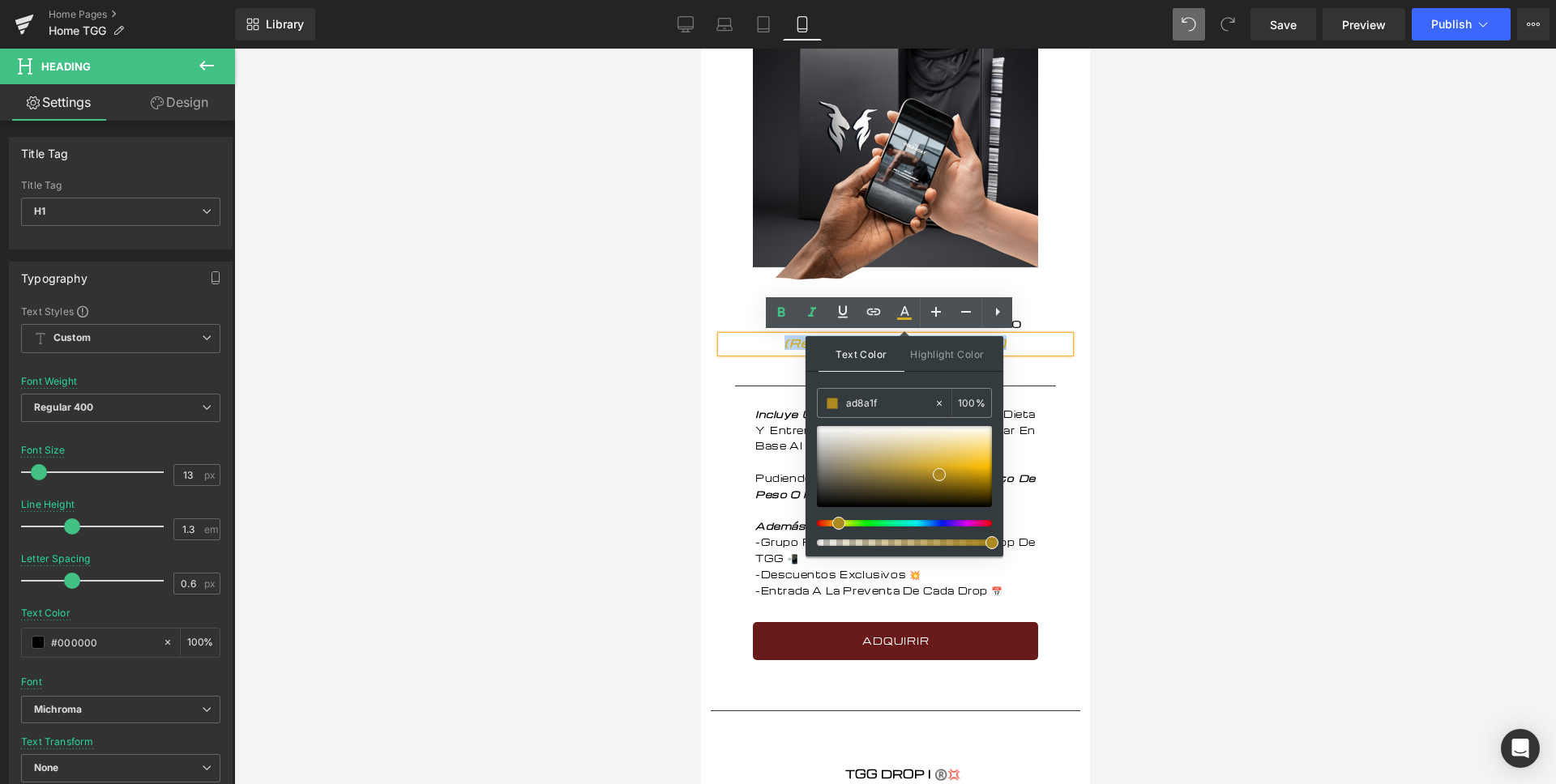
type input "#ad8a1f"
click at [799, 344] on span "(Regalo incluido en todo pedido)" at bounding box center [894, 343] width 221 height 15
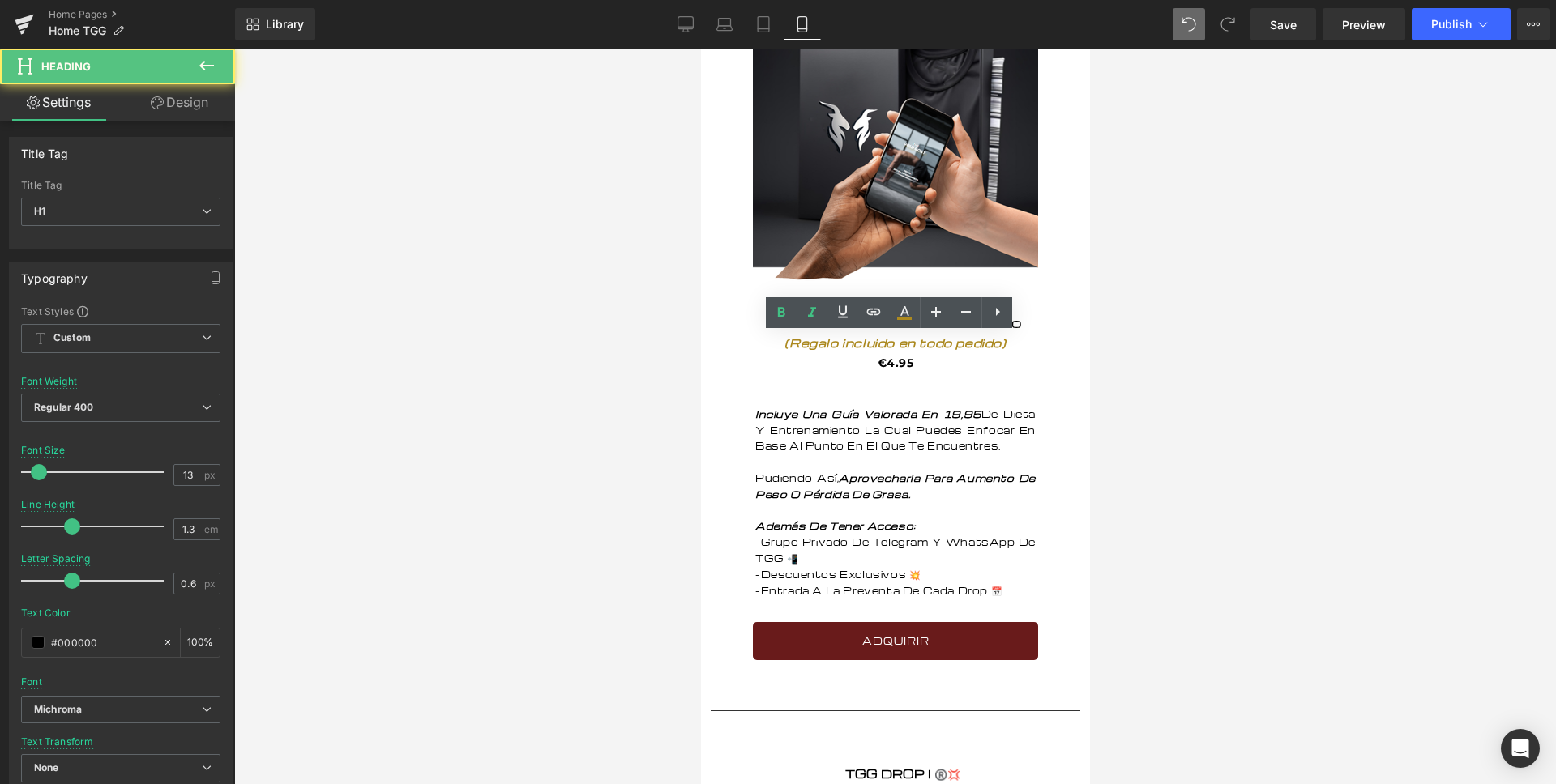
click at [628, 392] on div at bounding box center [895, 416] width 1321 height 735
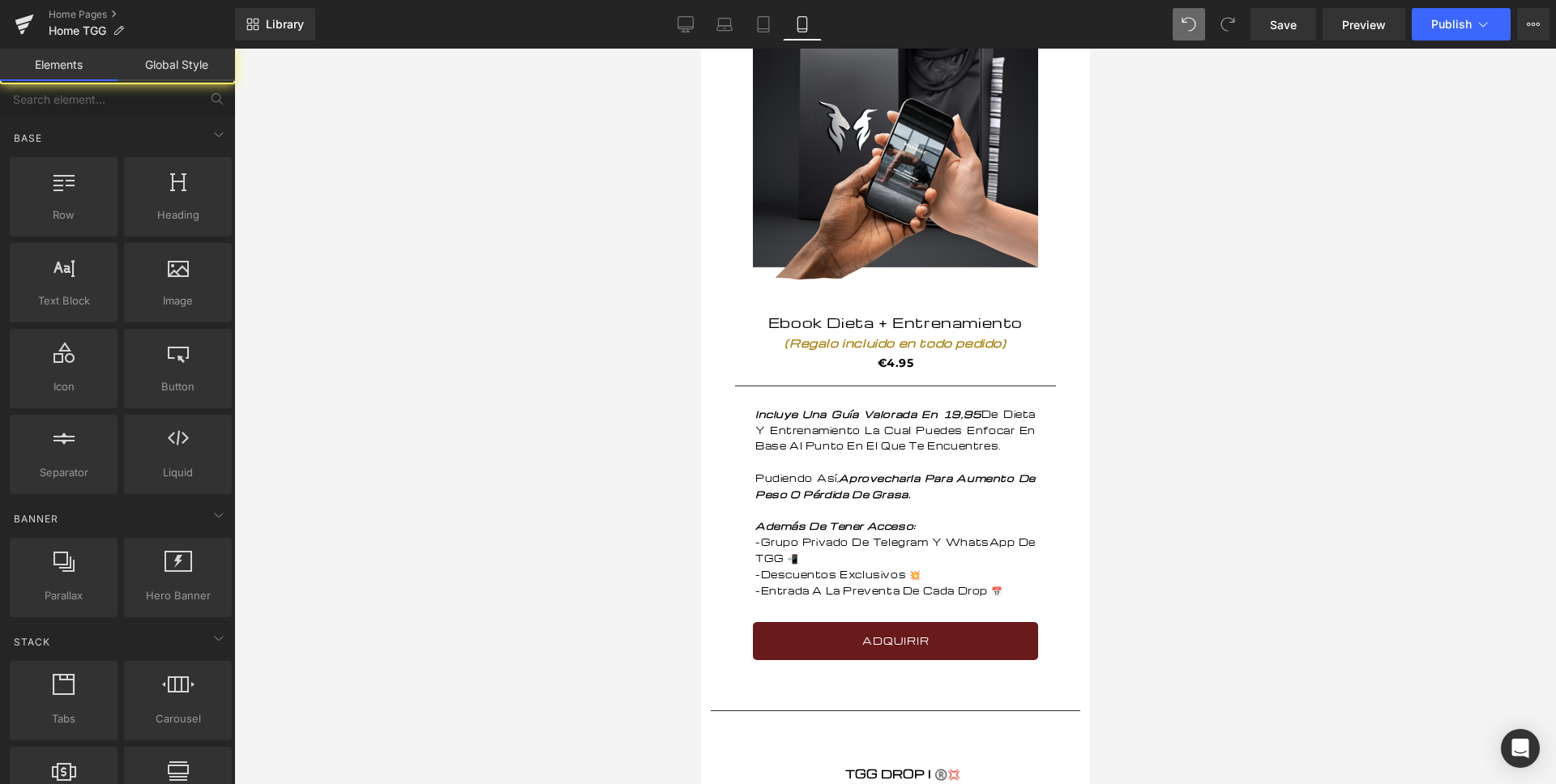
click at [628, 392] on div at bounding box center [895, 416] width 1321 height 735
click at [1286, 25] on span "Save" at bounding box center [1283, 25] width 27 height 17
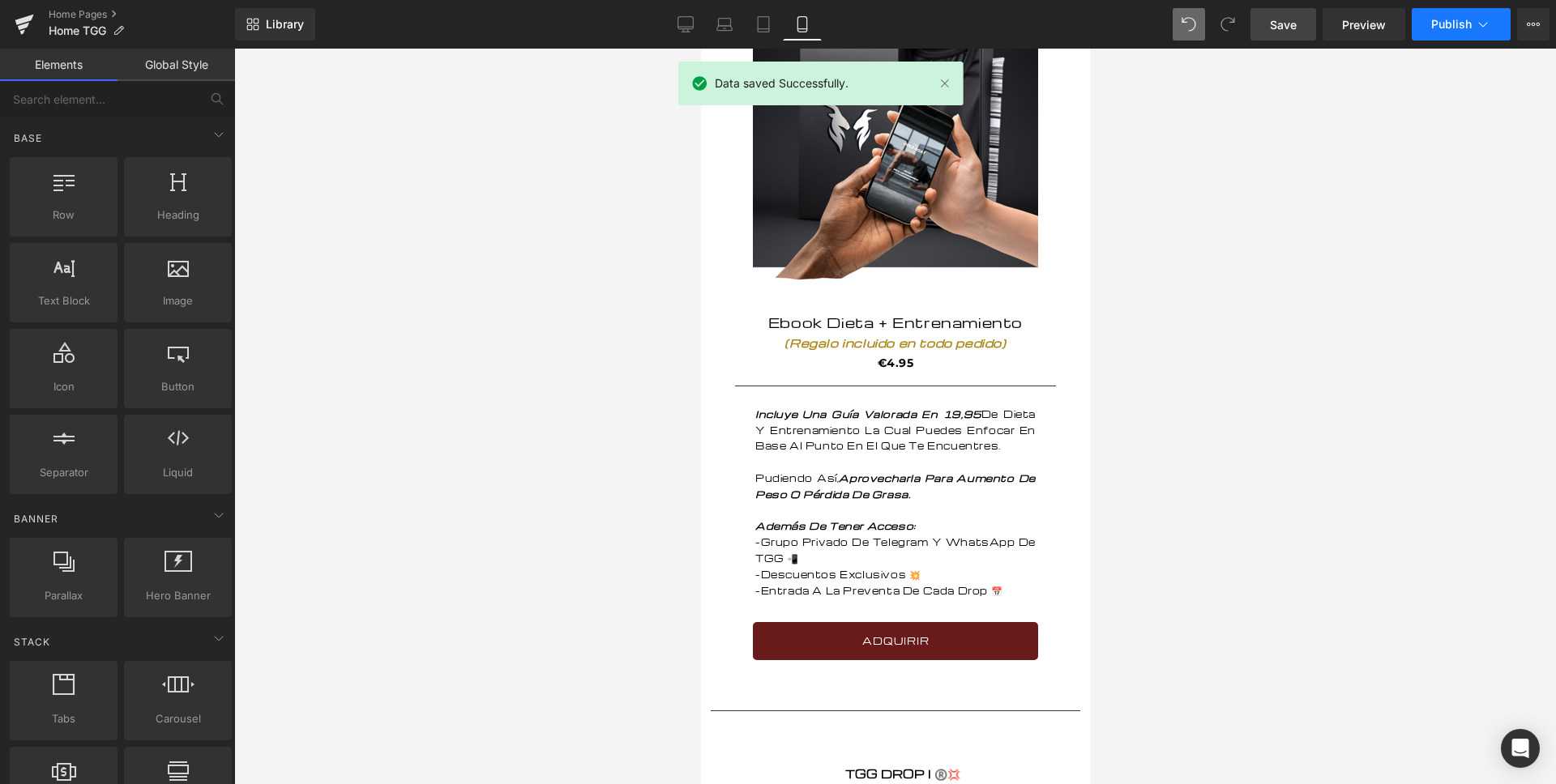
click at [1442, 17] on span "Publish" at bounding box center [1451, 24] width 40 height 13
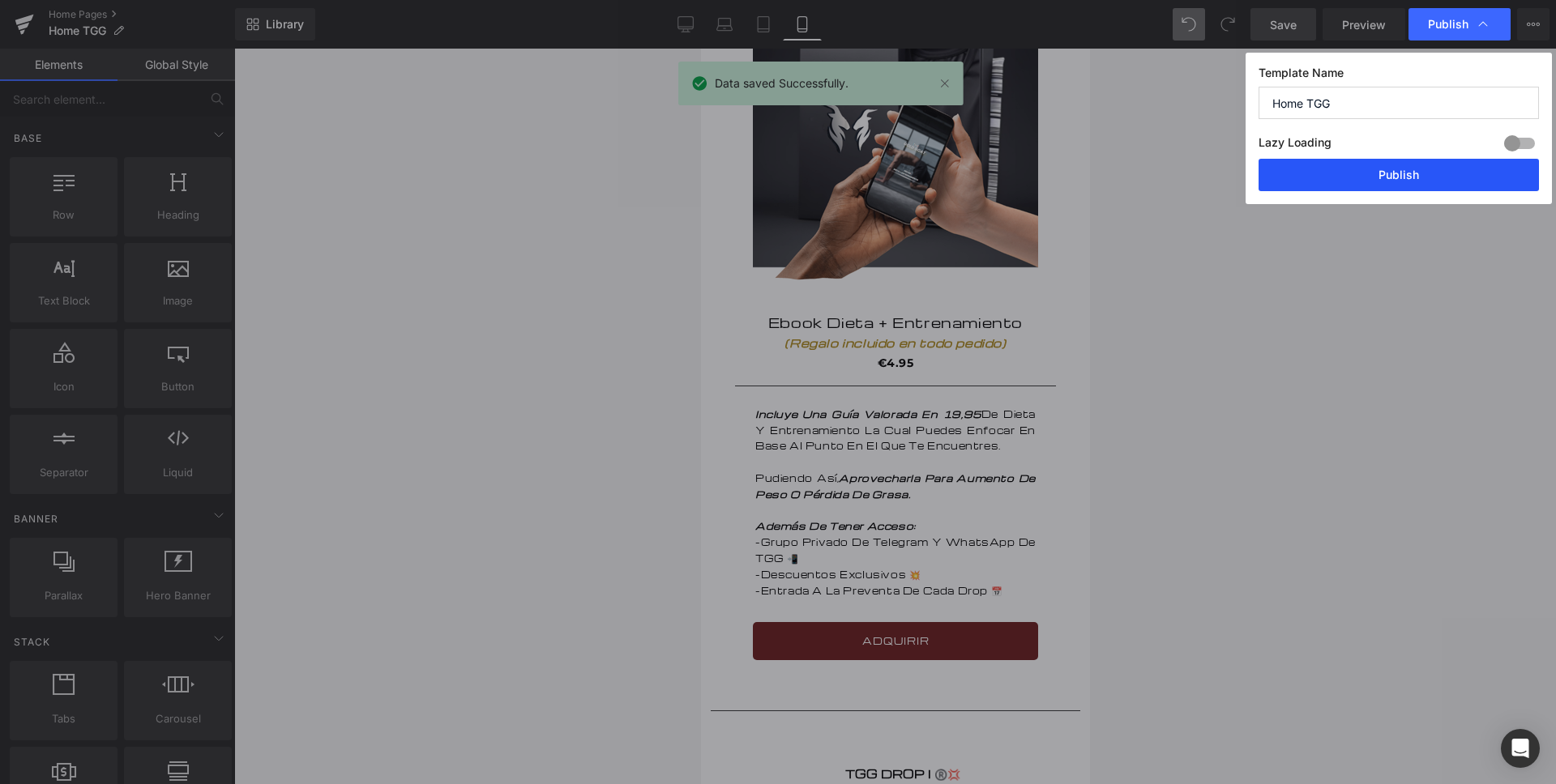
click at [1401, 171] on button "Publish" at bounding box center [1399, 174] width 281 height 32
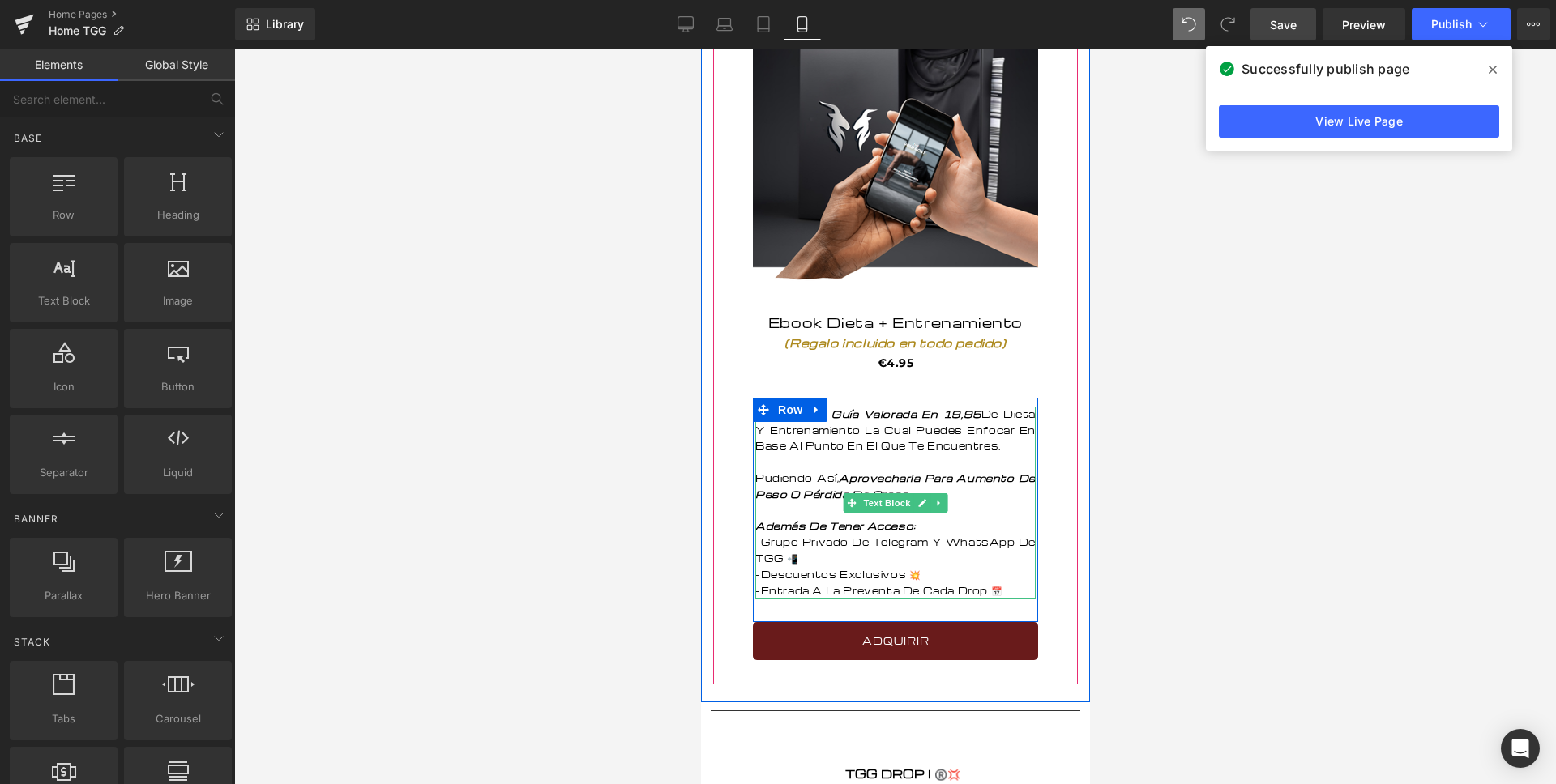
click at [935, 417] on strong "Incluye Una Guía Valorada En 19,95" at bounding box center [867, 414] width 226 height 13
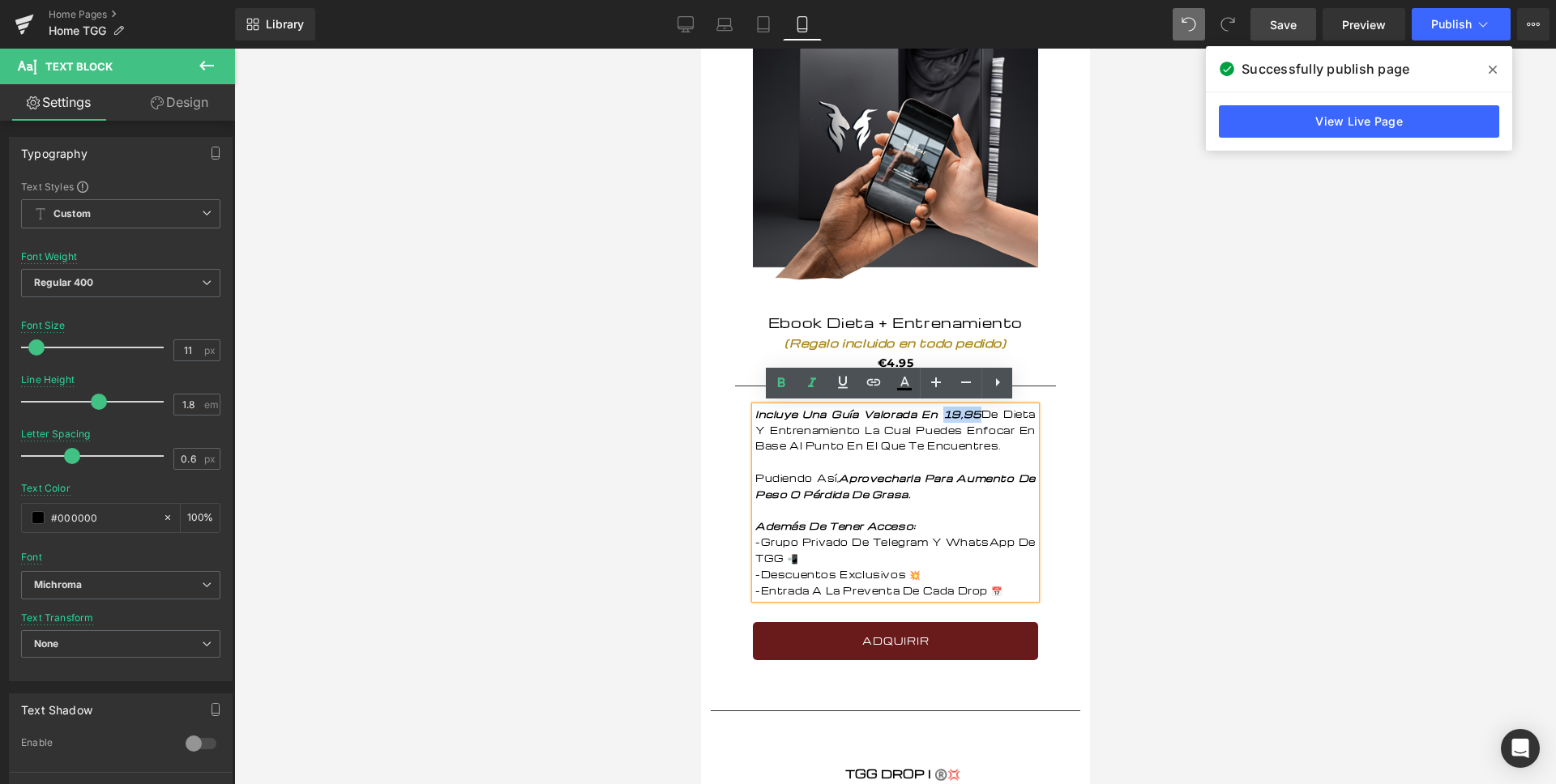
drag, startPoint x: 935, startPoint y: 416, endPoint x: 968, endPoint y: 414, distance: 33.1
click at [968, 414] on strong "Incluye Una Guía Valorada En 19,95" at bounding box center [867, 414] width 226 height 13
click at [969, 414] on strong "Incluye Una Guía Valorada En 19,95" at bounding box center [867, 414] width 226 height 13
click at [988, 383] on icon at bounding box center [997, 381] width 19 height 19
click at [957, 436] on p "Incluye Una Guía Valorada En 19,95 De Dieta Y Entrenamiento La Cual Puedes Enfo…" at bounding box center [895, 430] width 281 height 48
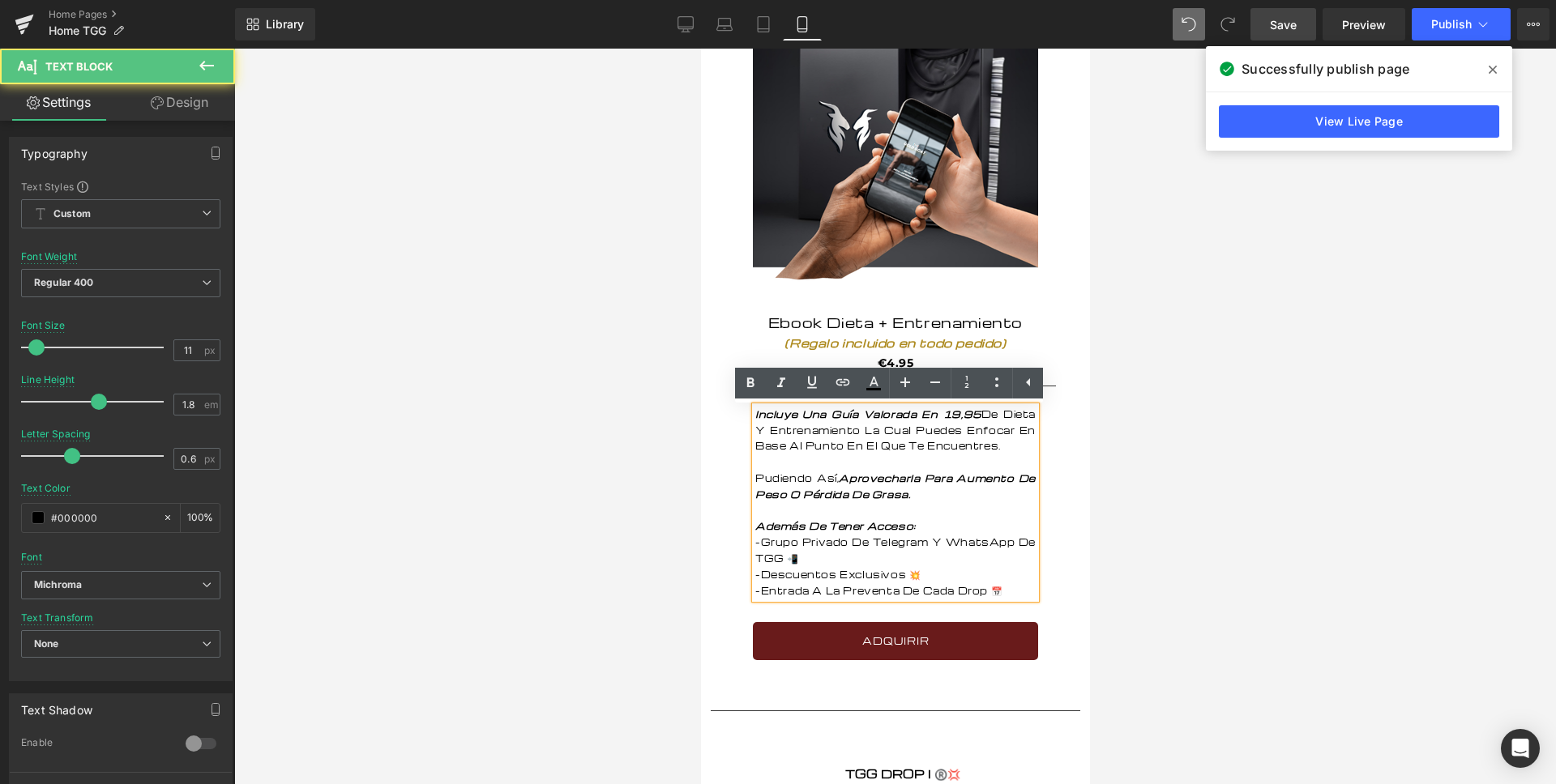
click at [967, 417] on strong "Incluye Una Guía Valorada En 19,95" at bounding box center [867, 414] width 226 height 13
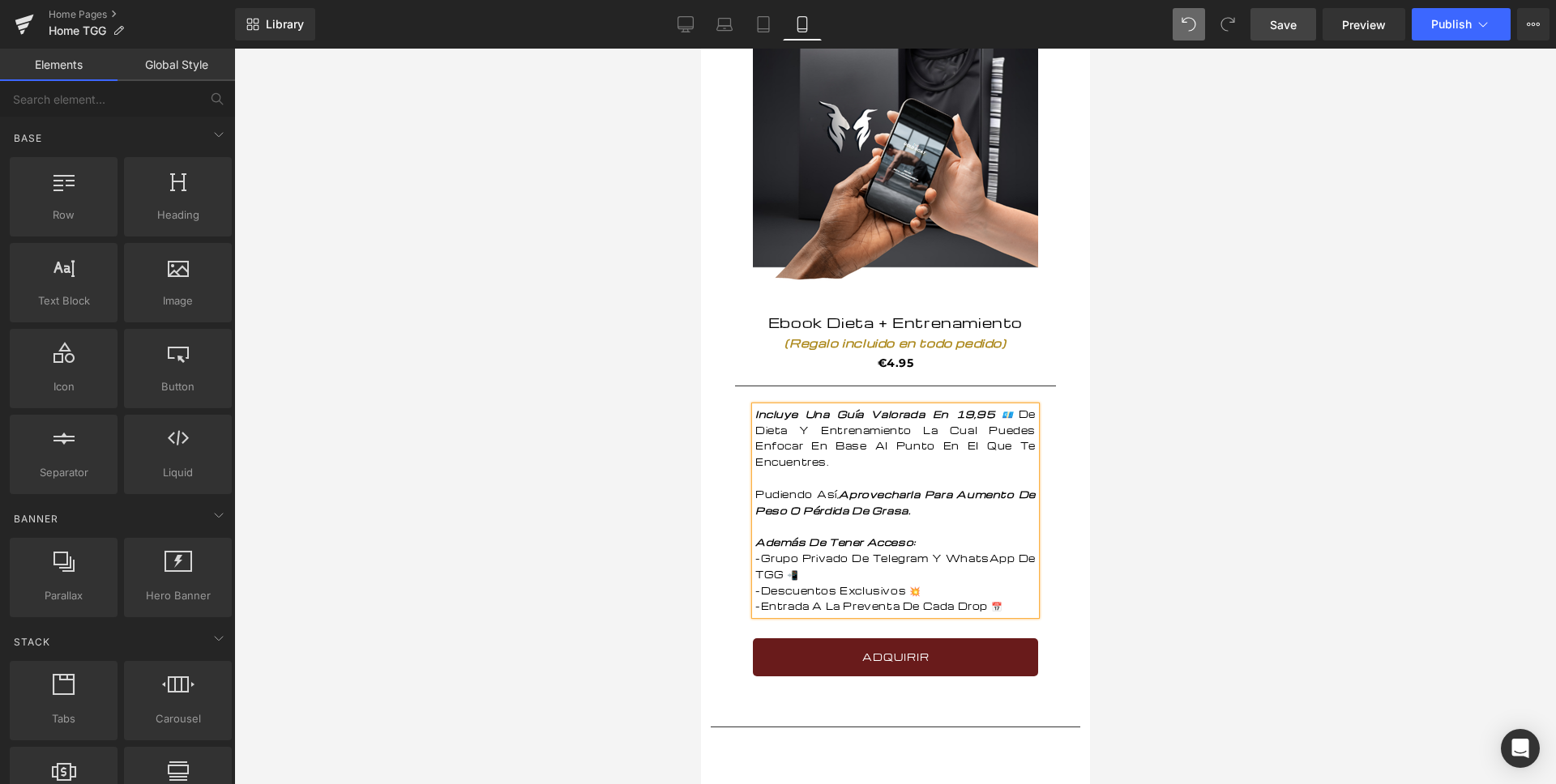
click at [641, 541] on div at bounding box center [895, 416] width 1321 height 735
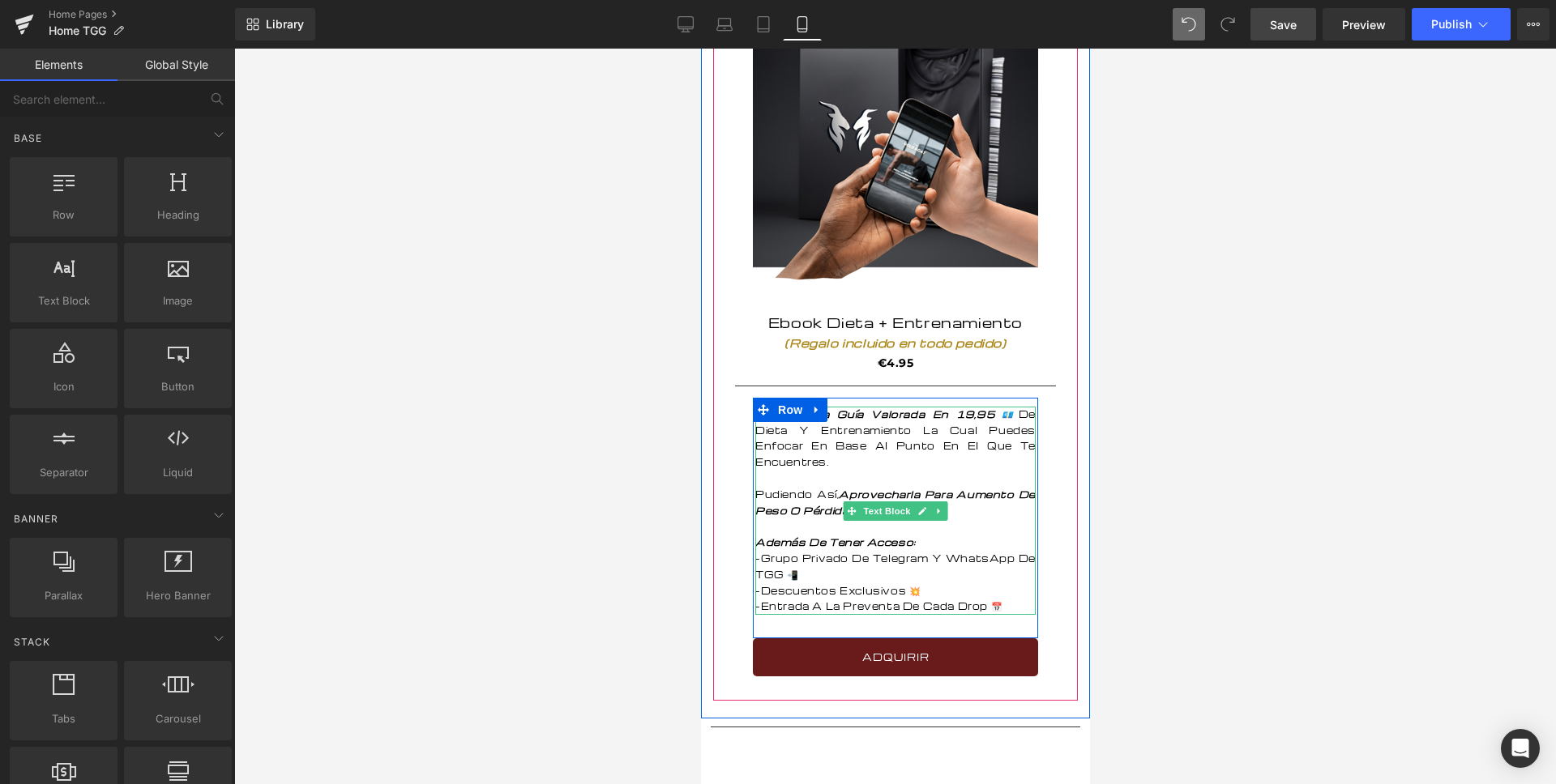
click at [1002, 416] on strong "Incluye Una Guía Valorada En 19,95 💶" at bounding box center [885, 414] width 263 height 13
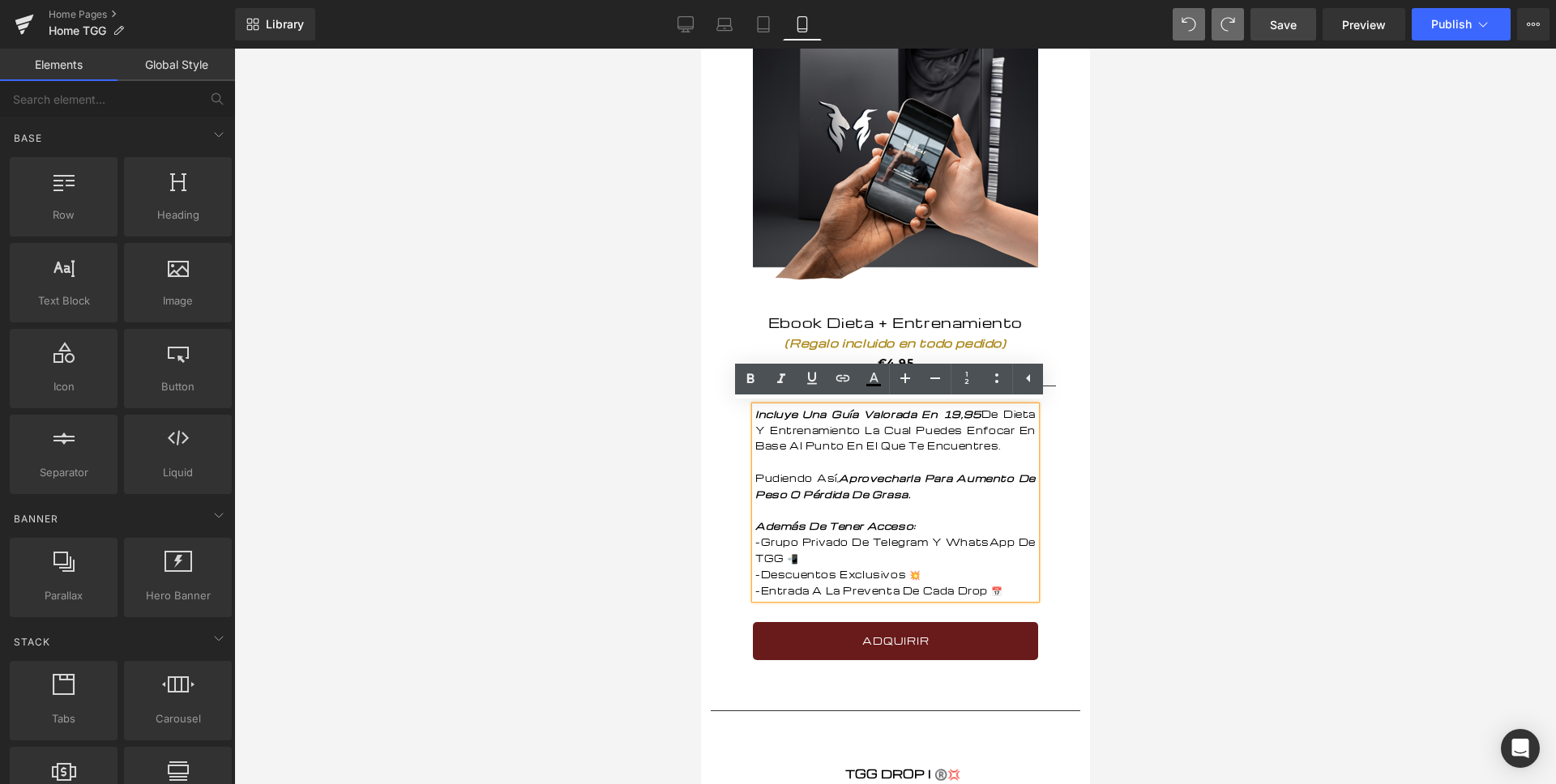
click at [1266, 111] on div at bounding box center [895, 416] width 1321 height 735
click at [974, 419] on p "Incluye Una Guía Valorada En 19,95 De Dieta Y Entrenamiento La Cual Puedes Enfo…" at bounding box center [895, 430] width 281 height 48
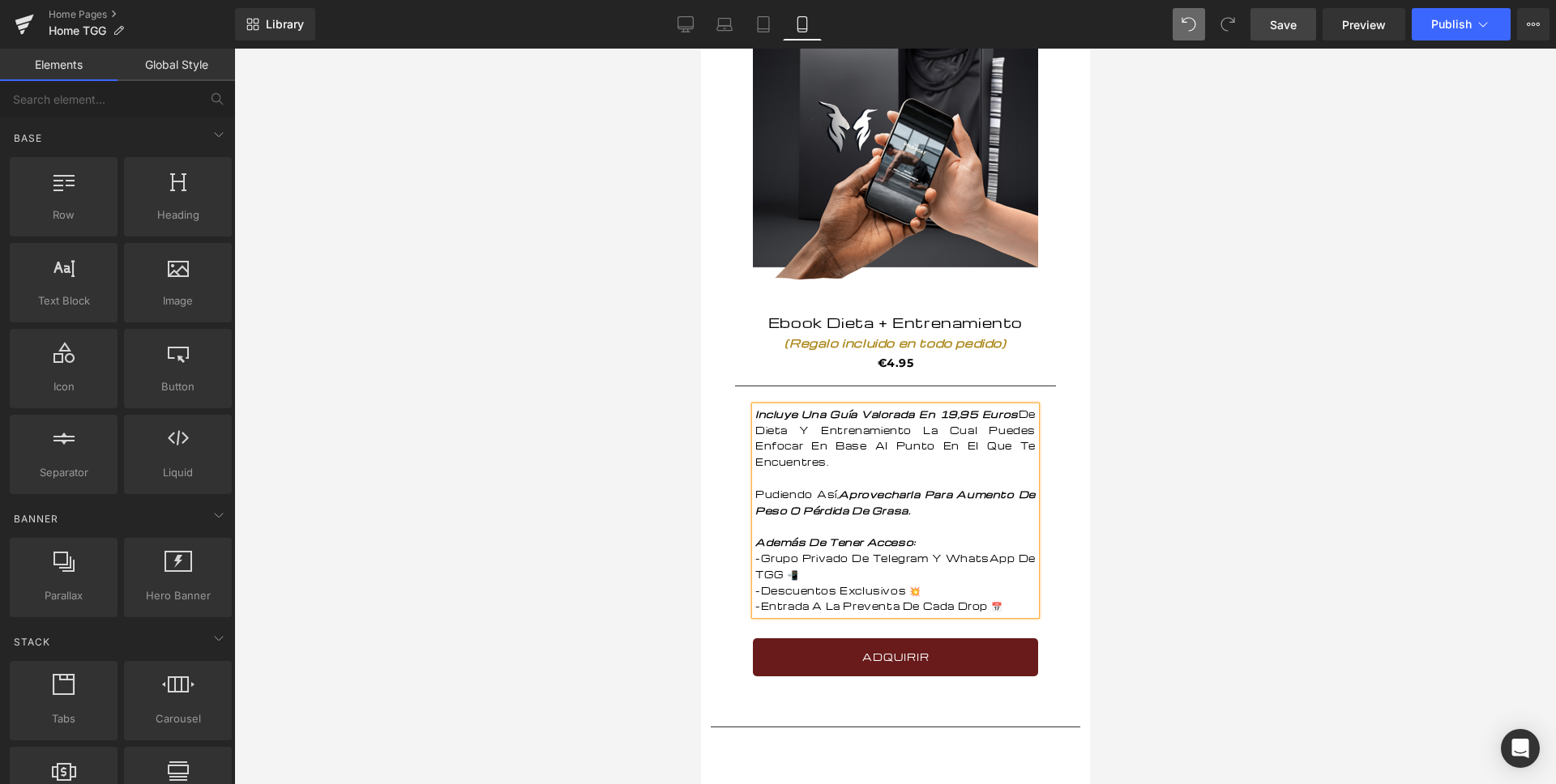
click at [655, 380] on div at bounding box center [895, 416] width 1321 height 735
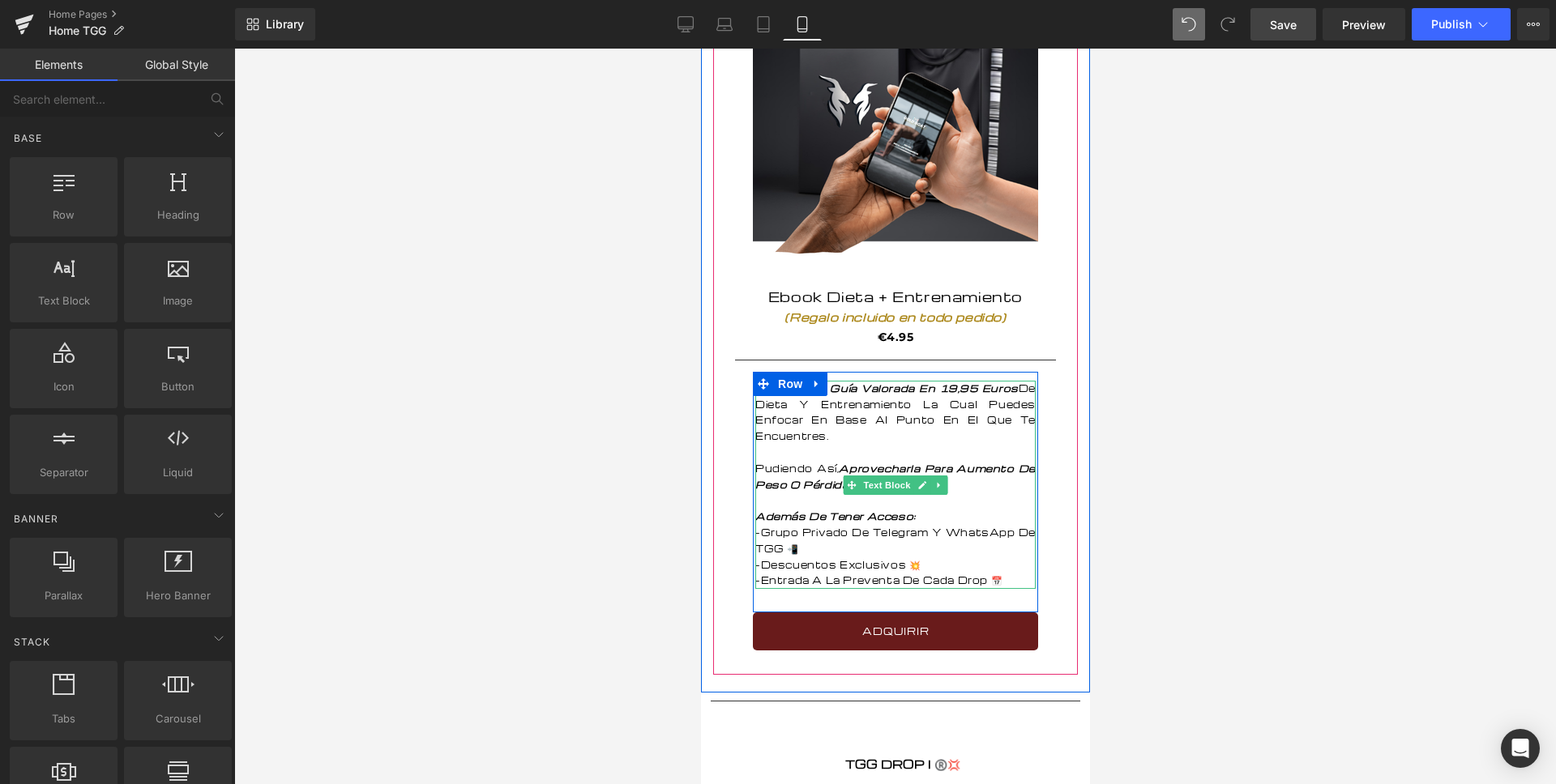
scroll to position [911, 0]
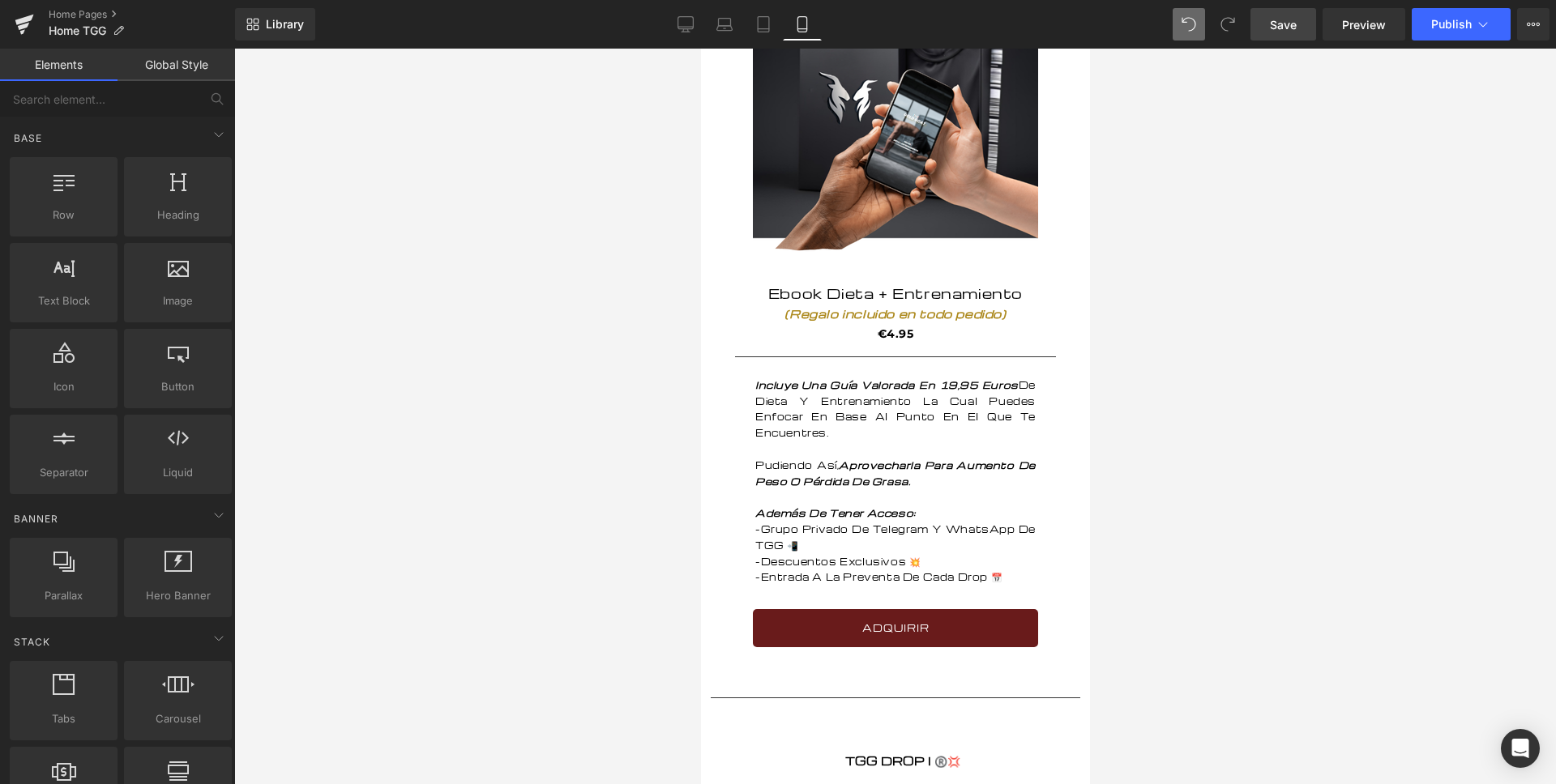
click at [1291, 34] on link "Save" at bounding box center [1284, 24] width 66 height 32
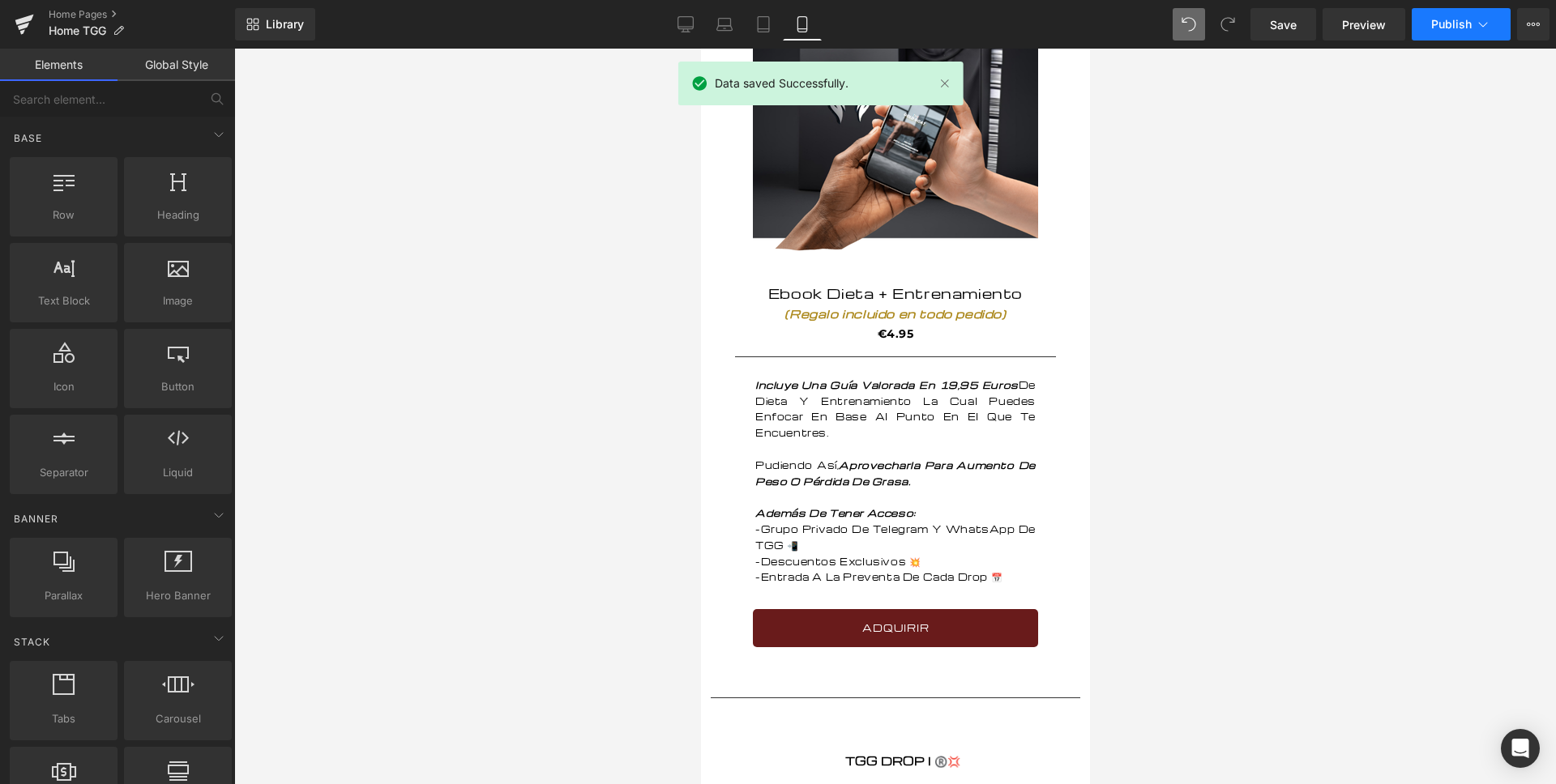
click at [1439, 19] on span "Publish" at bounding box center [1451, 24] width 40 height 13
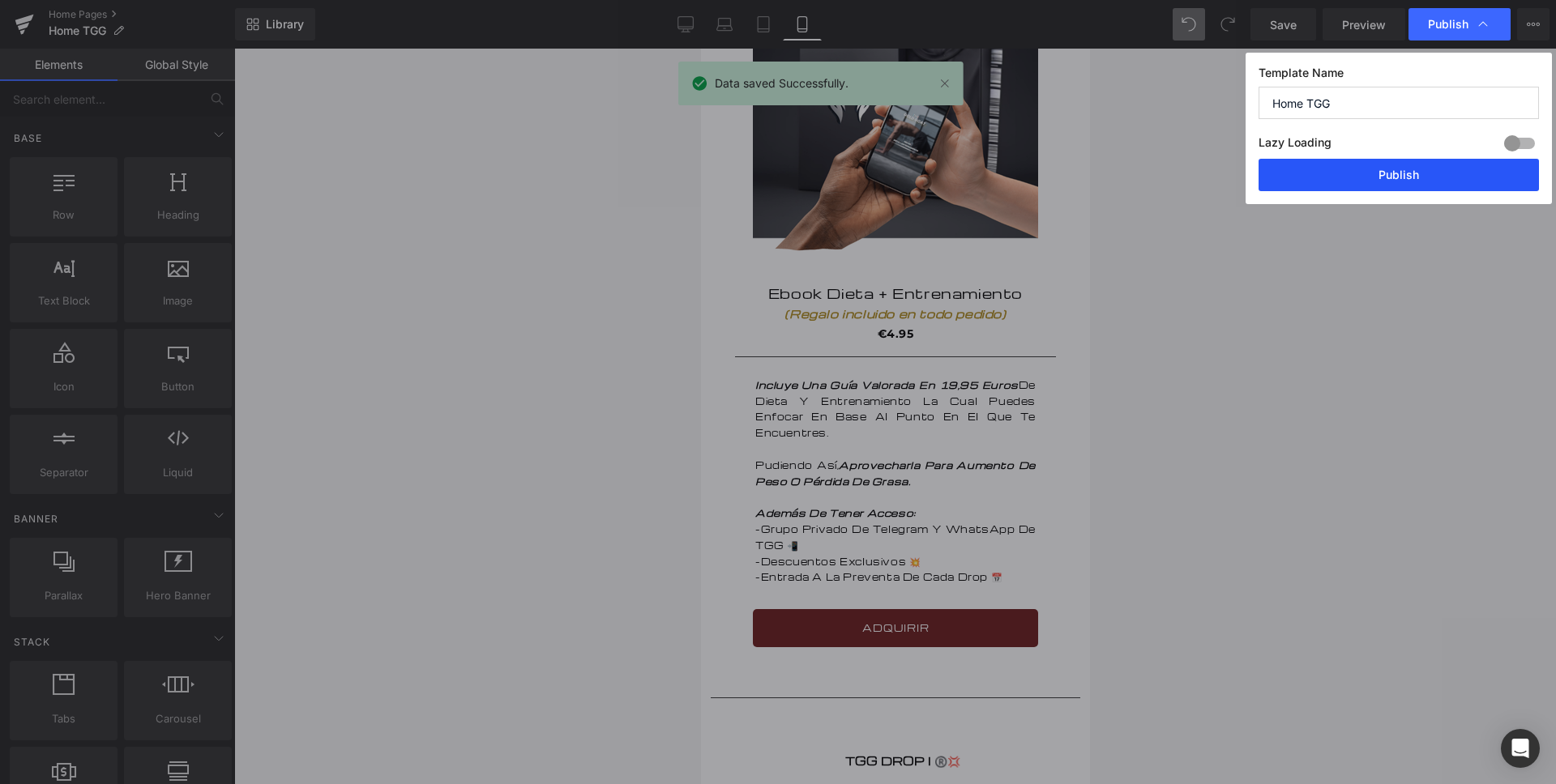
click at [1417, 172] on button "Publish" at bounding box center [1399, 174] width 281 height 32
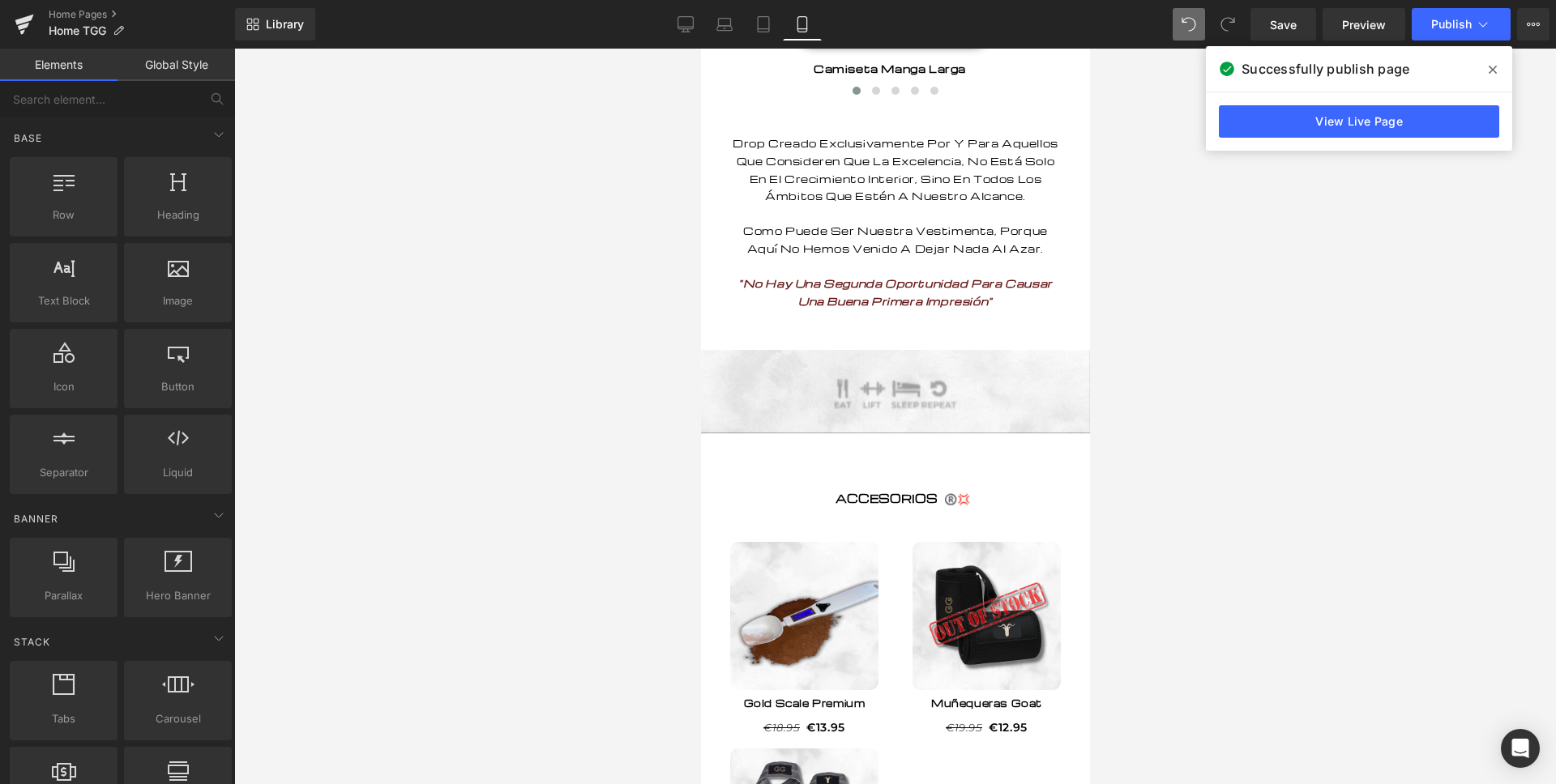
scroll to position [1877, 0]
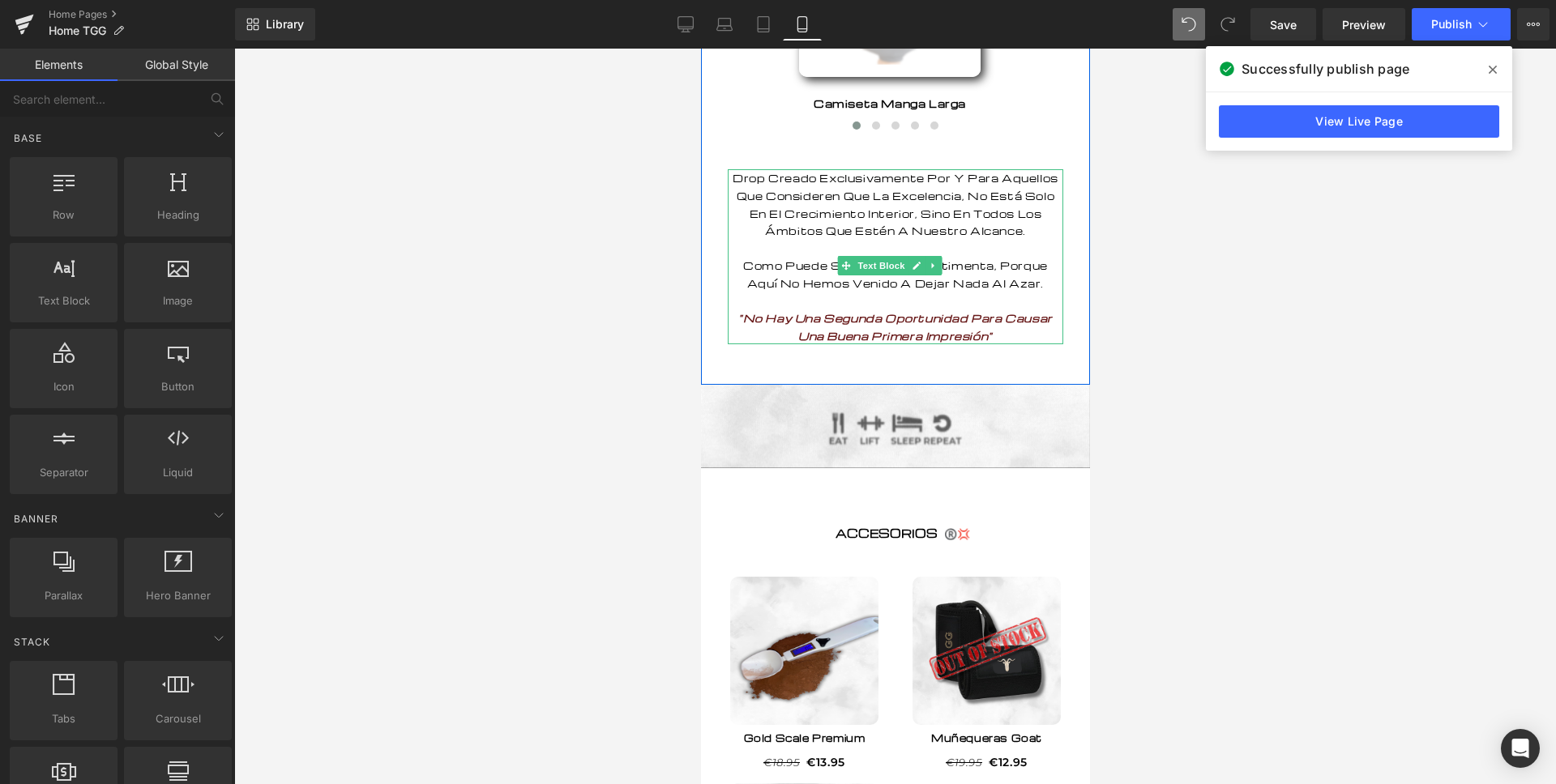
click at [992, 344] on p "Drop Creado Exclusivamente Por Y Para Aquellos Que Consideren Que La Excelencia…" at bounding box center [895, 257] width 336 height 175
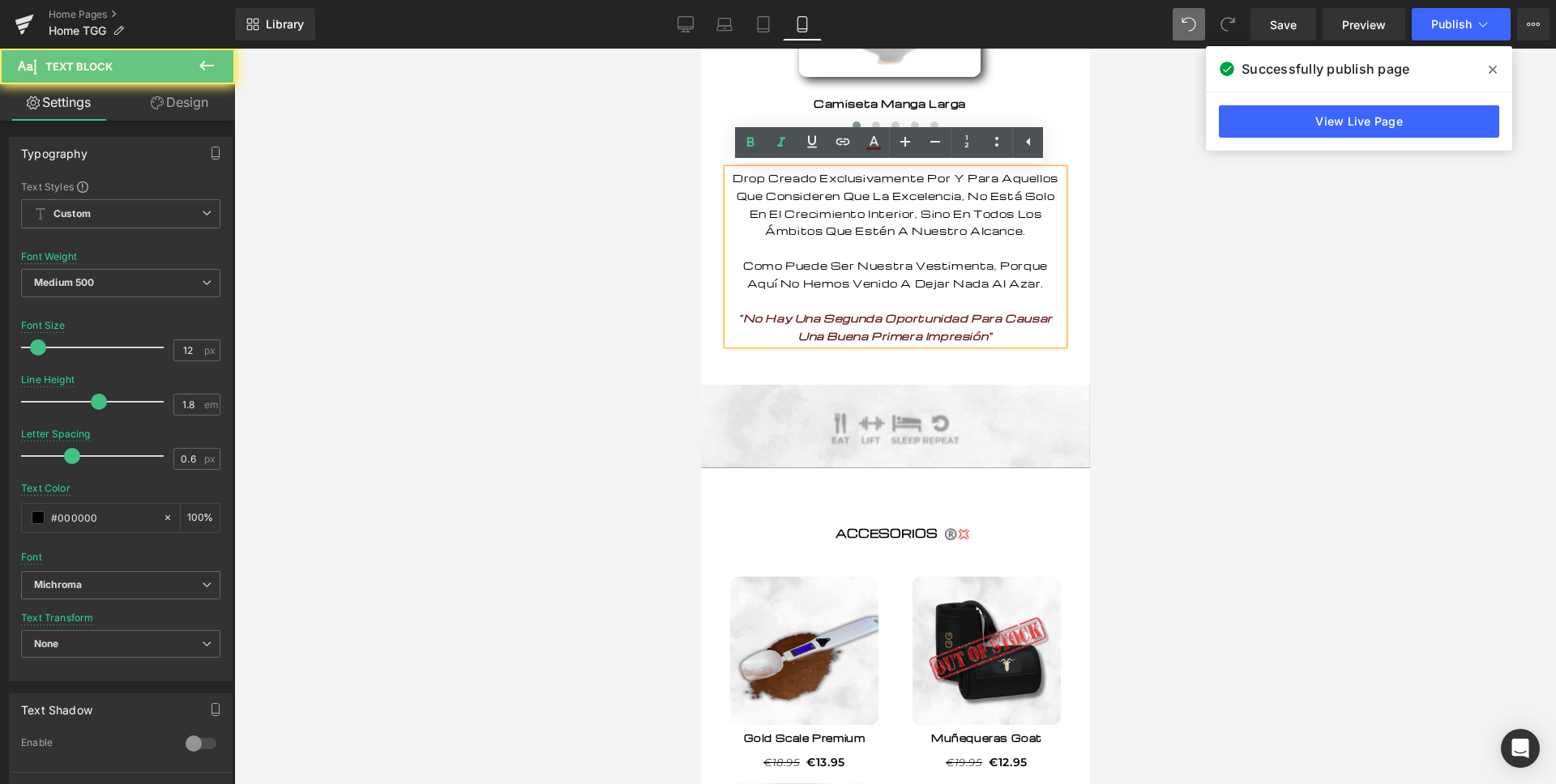
click at [994, 344] on p "Drop Creado Exclusivamente Por Y Para Aquellos Que Consideren Que La Excelencia…" at bounding box center [895, 257] width 336 height 175
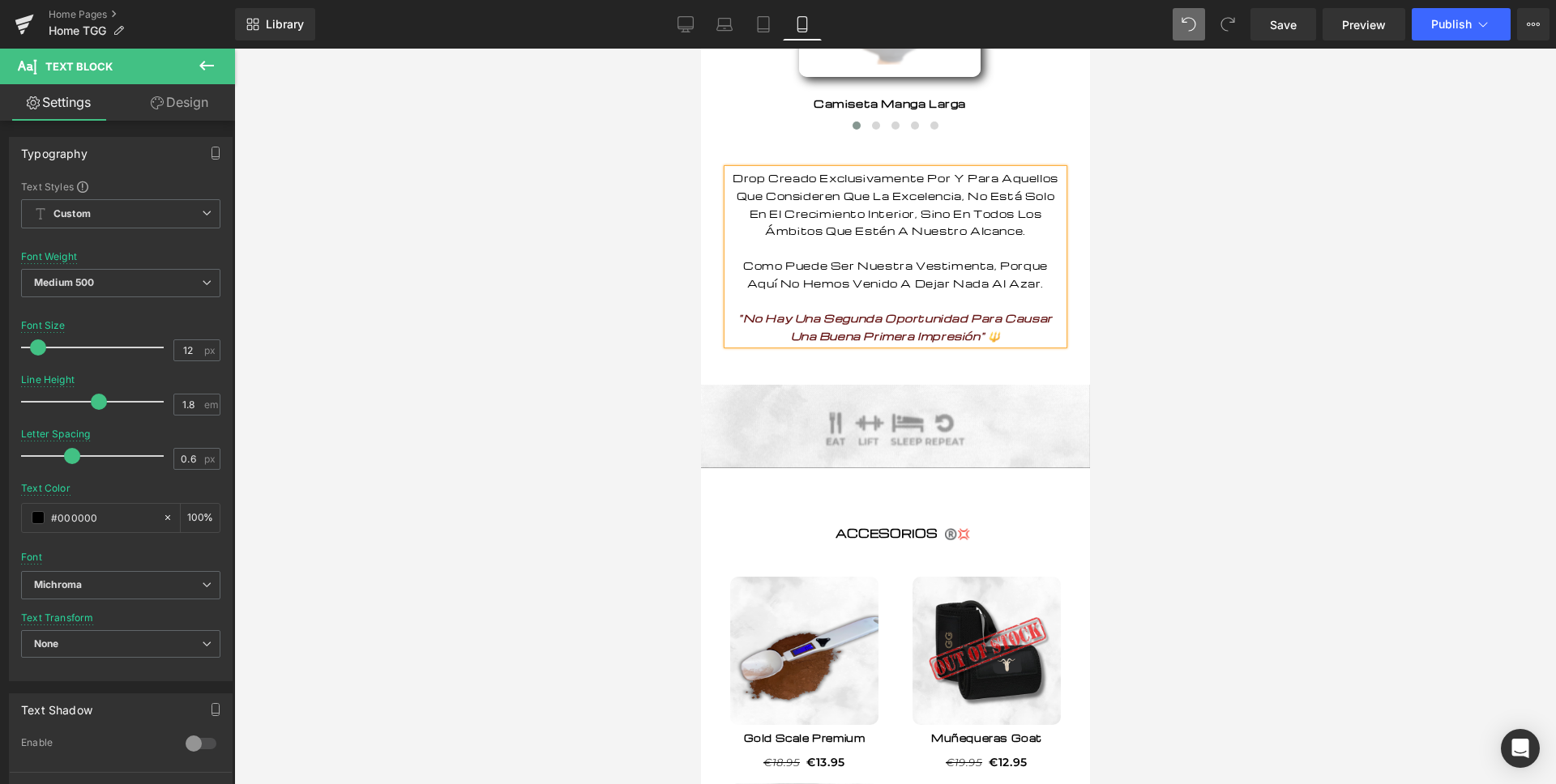
click at [1296, 352] on div at bounding box center [895, 416] width 1321 height 735
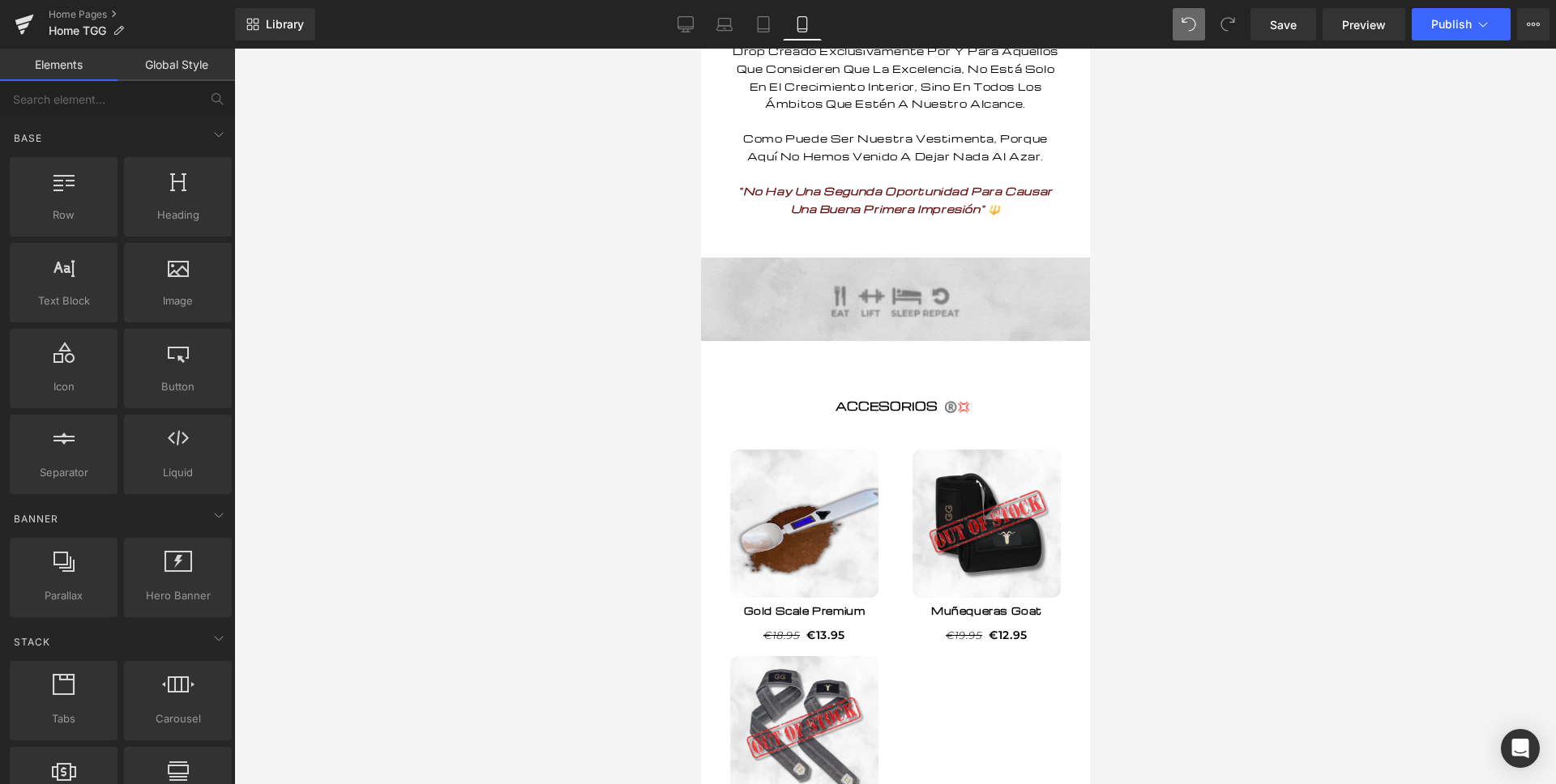
scroll to position [2602, 0]
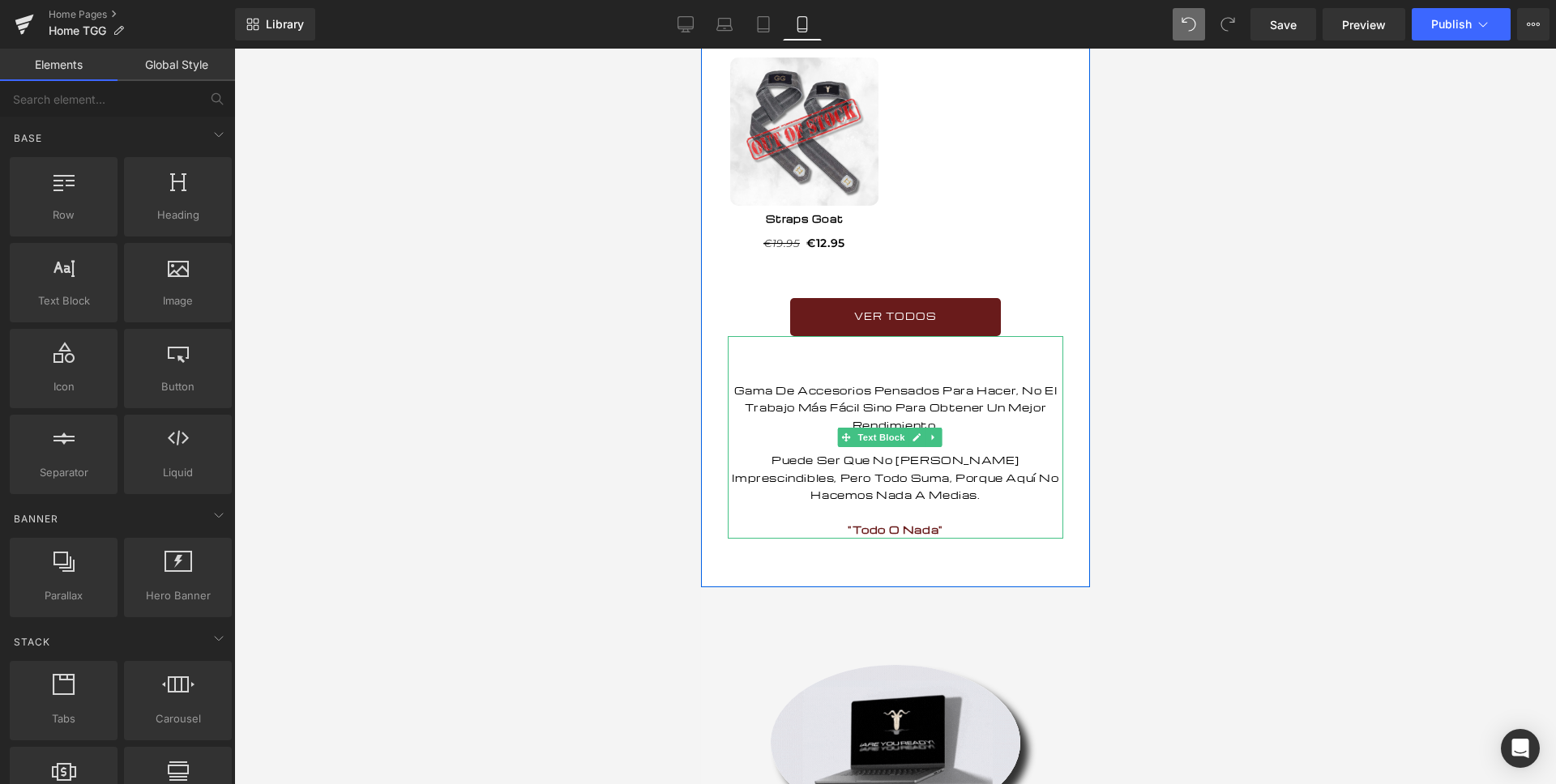
click at [949, 538] on p ""Todo O Nada"" at bounding box center [895, 529] width 336 height 17
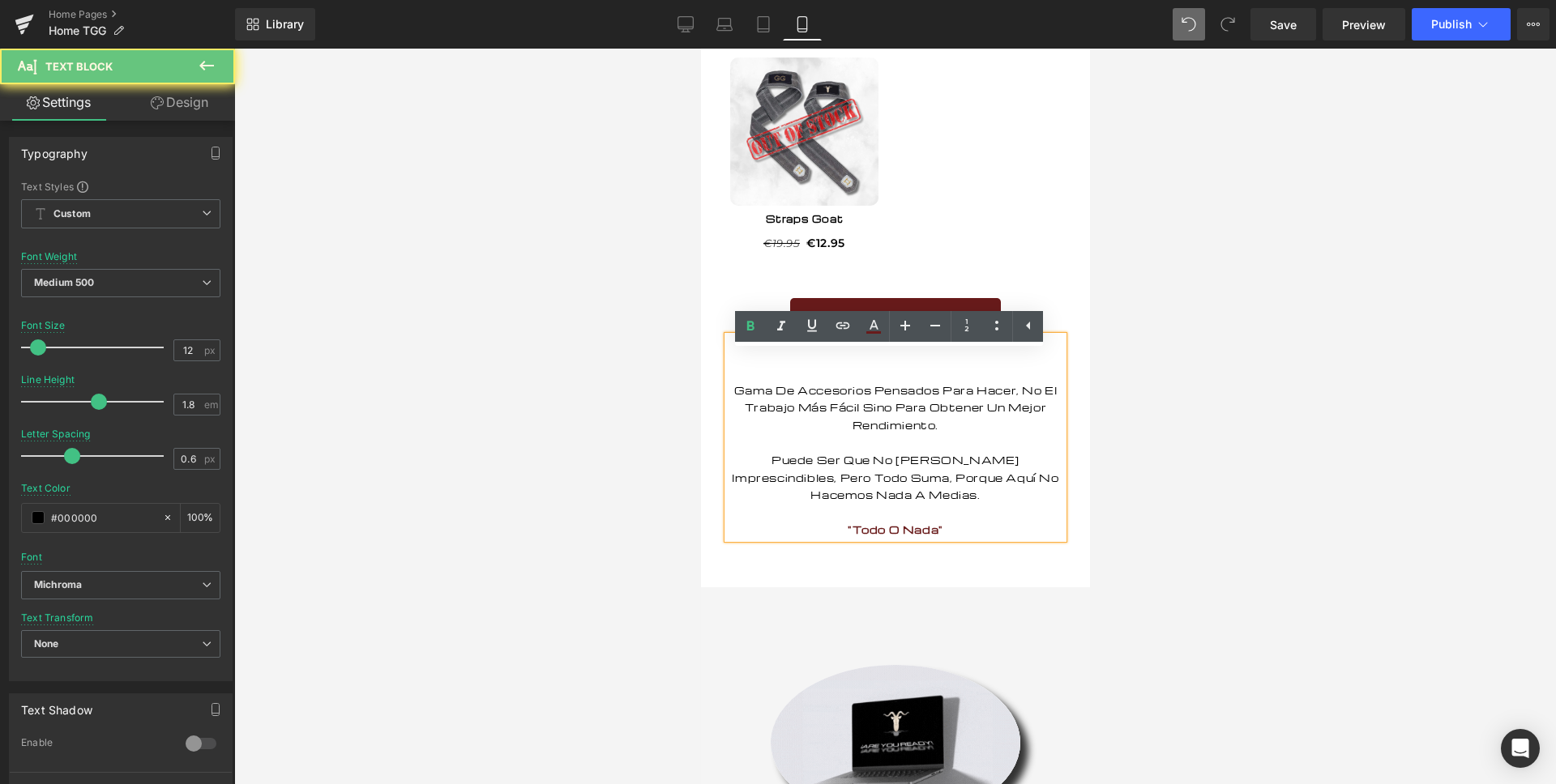
click at [949, 538] on p ""Todo O Nada"" at bounding box center [895, 529] width 336 height 17
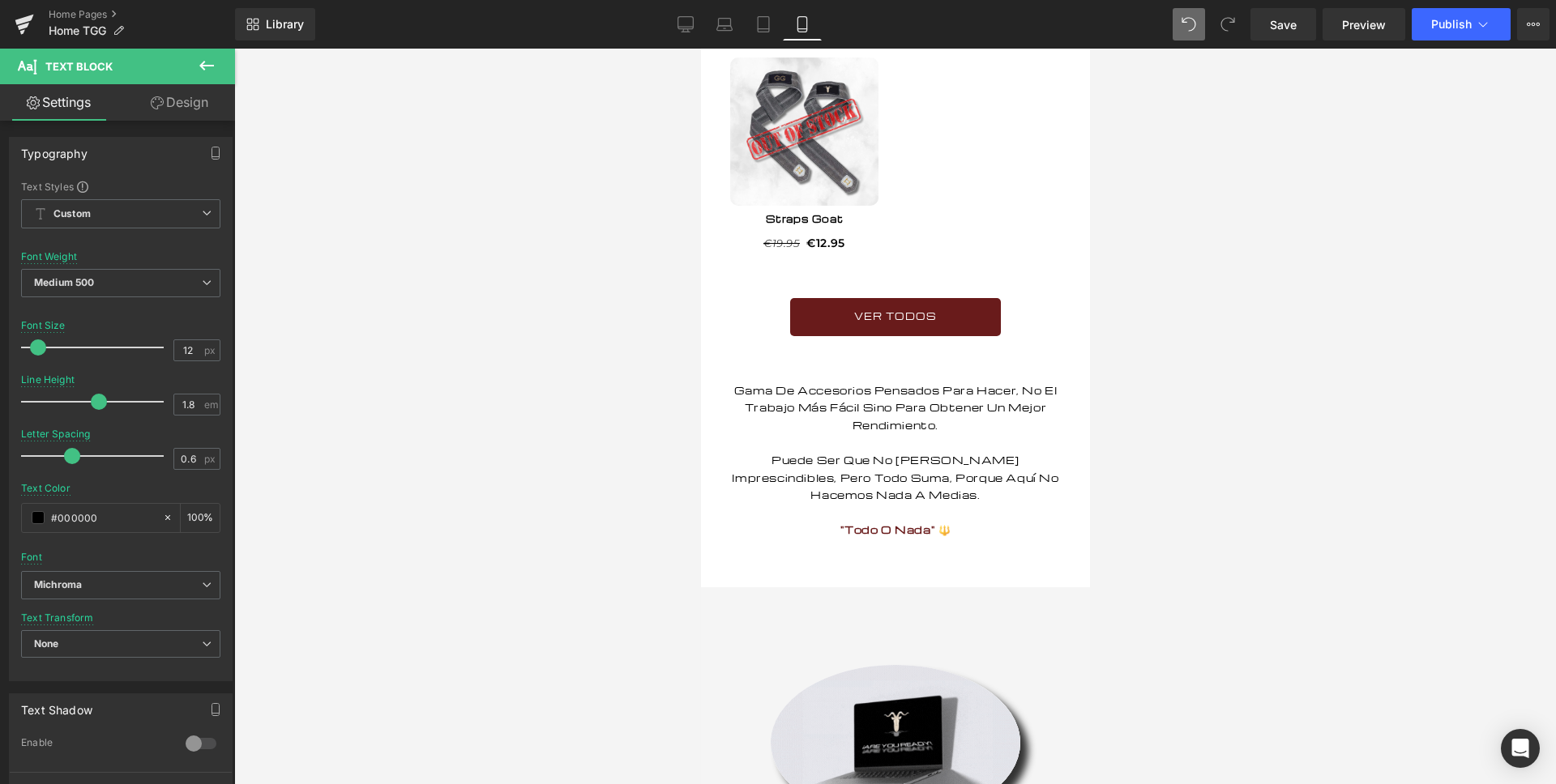
click at [1209, 437] on div at bounding box center [895, 416] width 1321 height 735
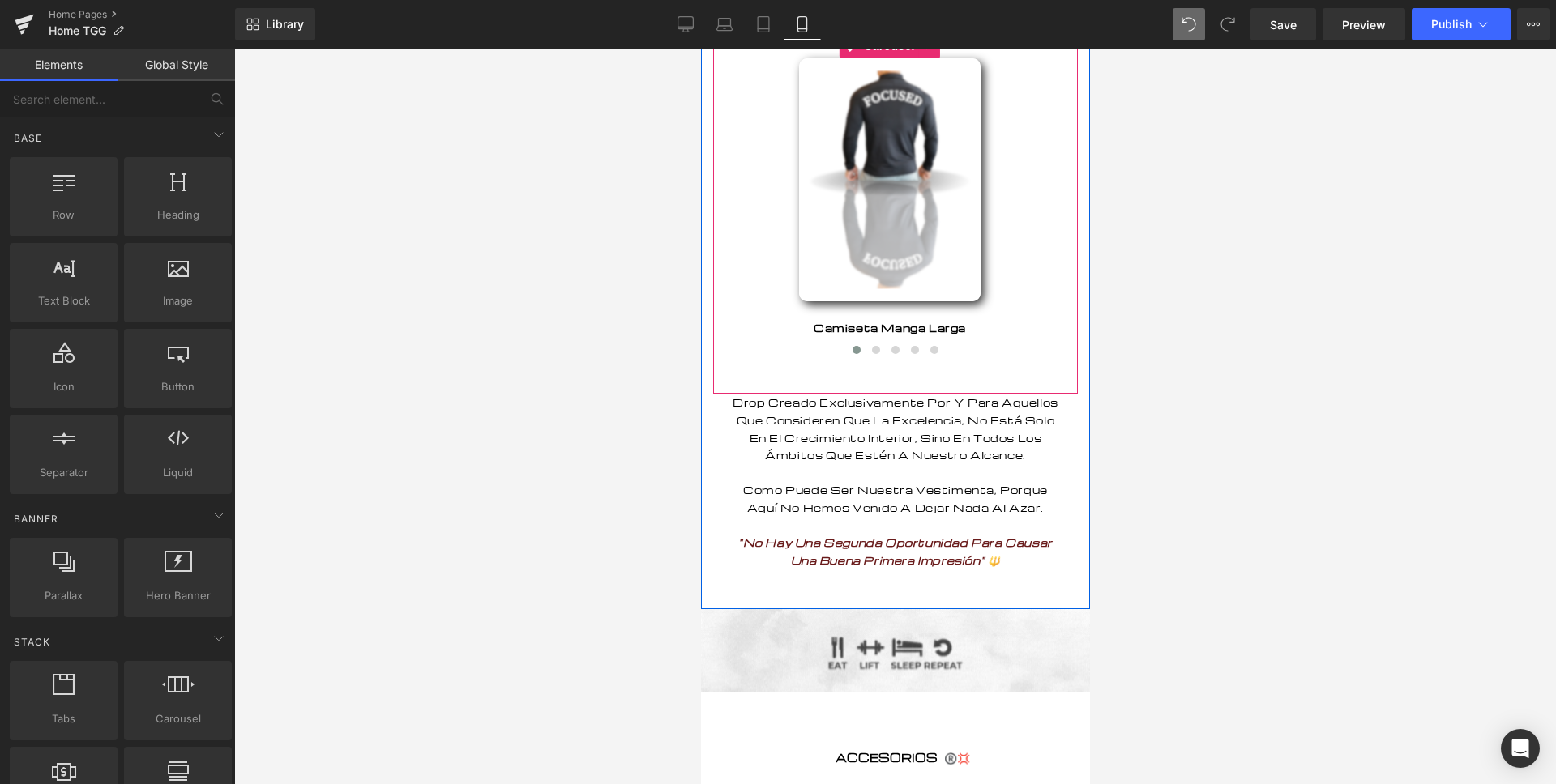
scroll to position [1687, 0]
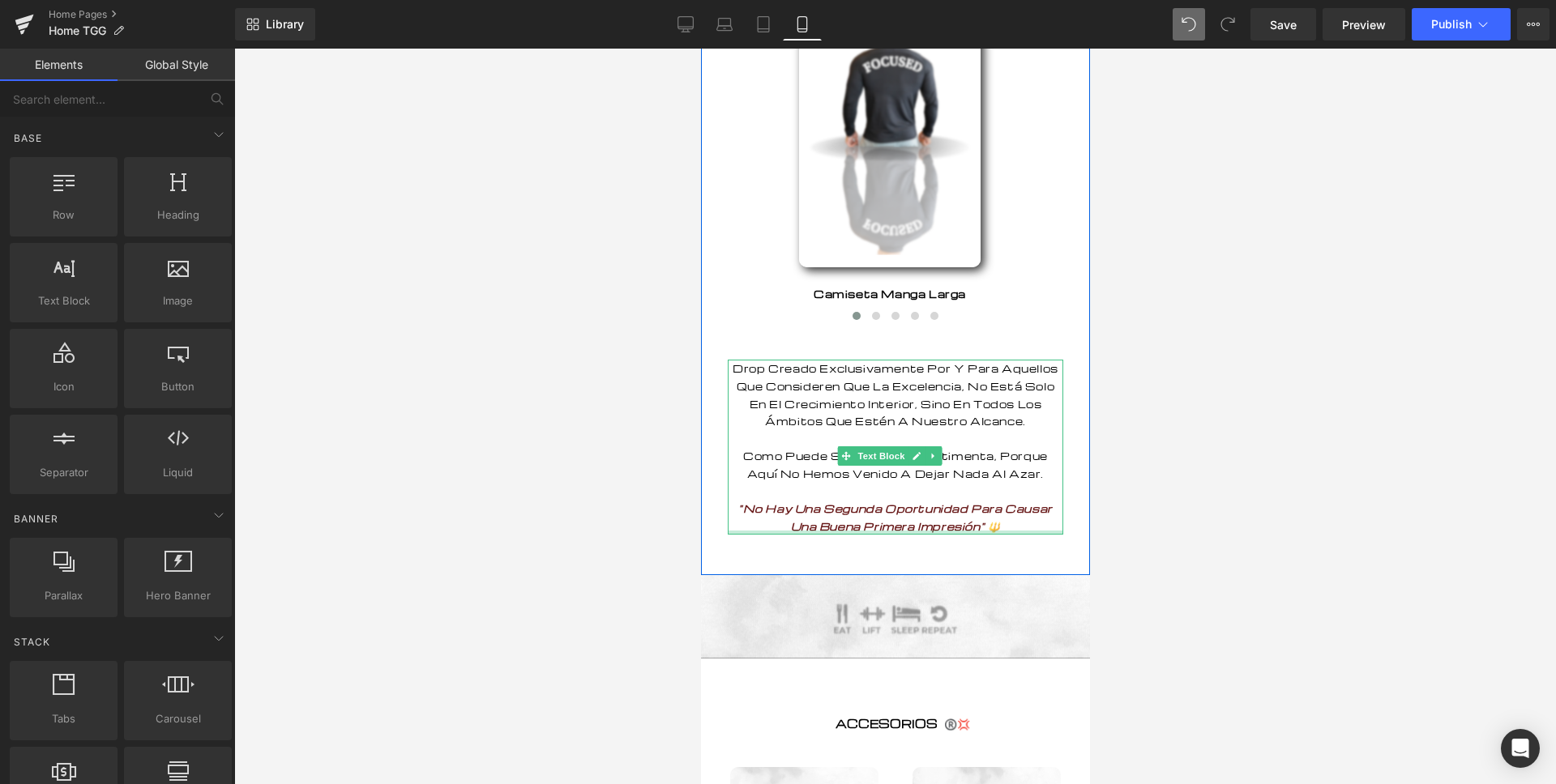
click at [1001, 535] on div at bounding box center [895, 532] width 336 height 4
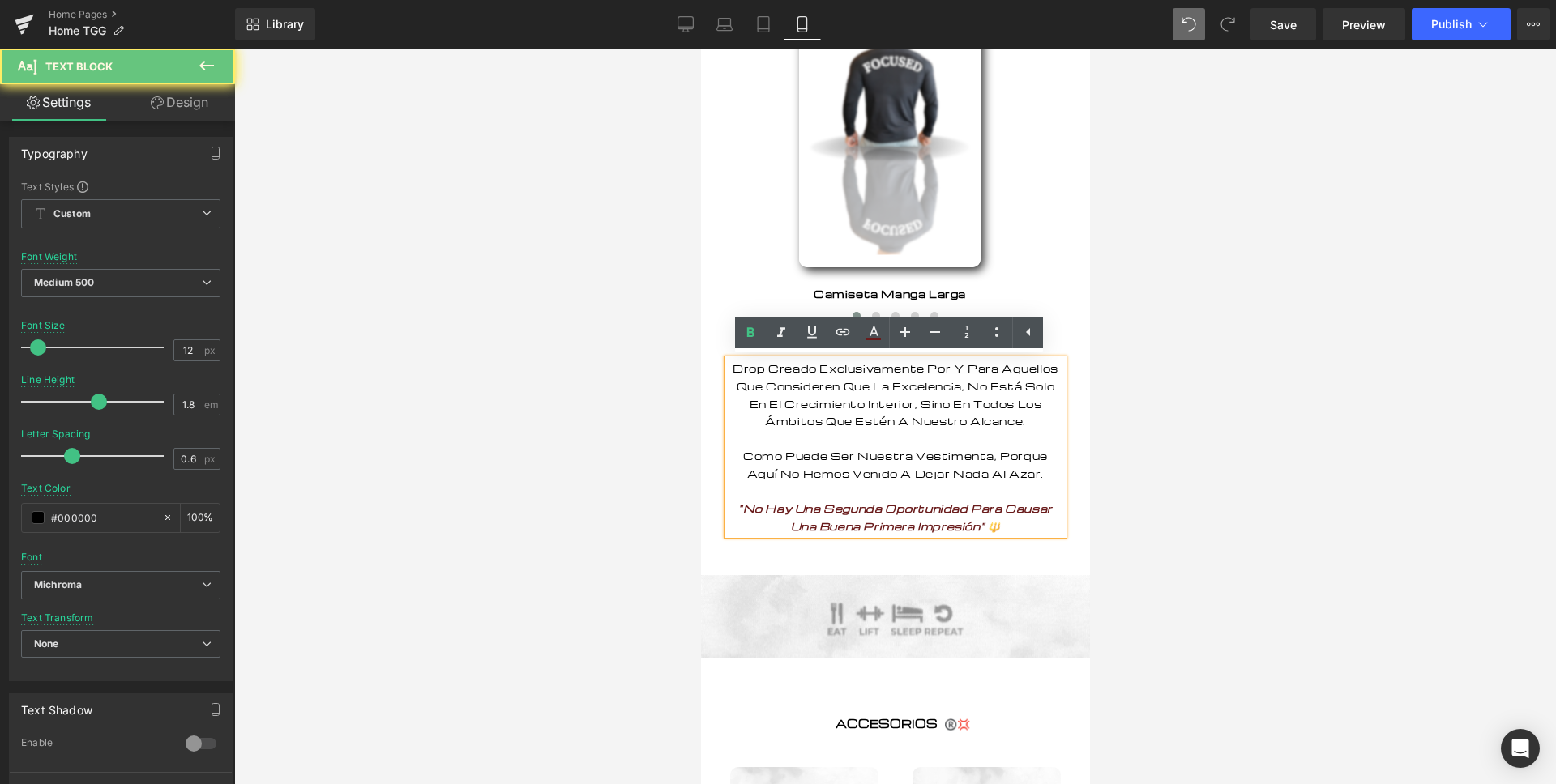
click at [1002, 535] on p "Drop Creado Exclusivamente Por Y Para Aquellos Que Consideren Que La Excelencia…" at bounding box center [895, 447] width 336 height 175
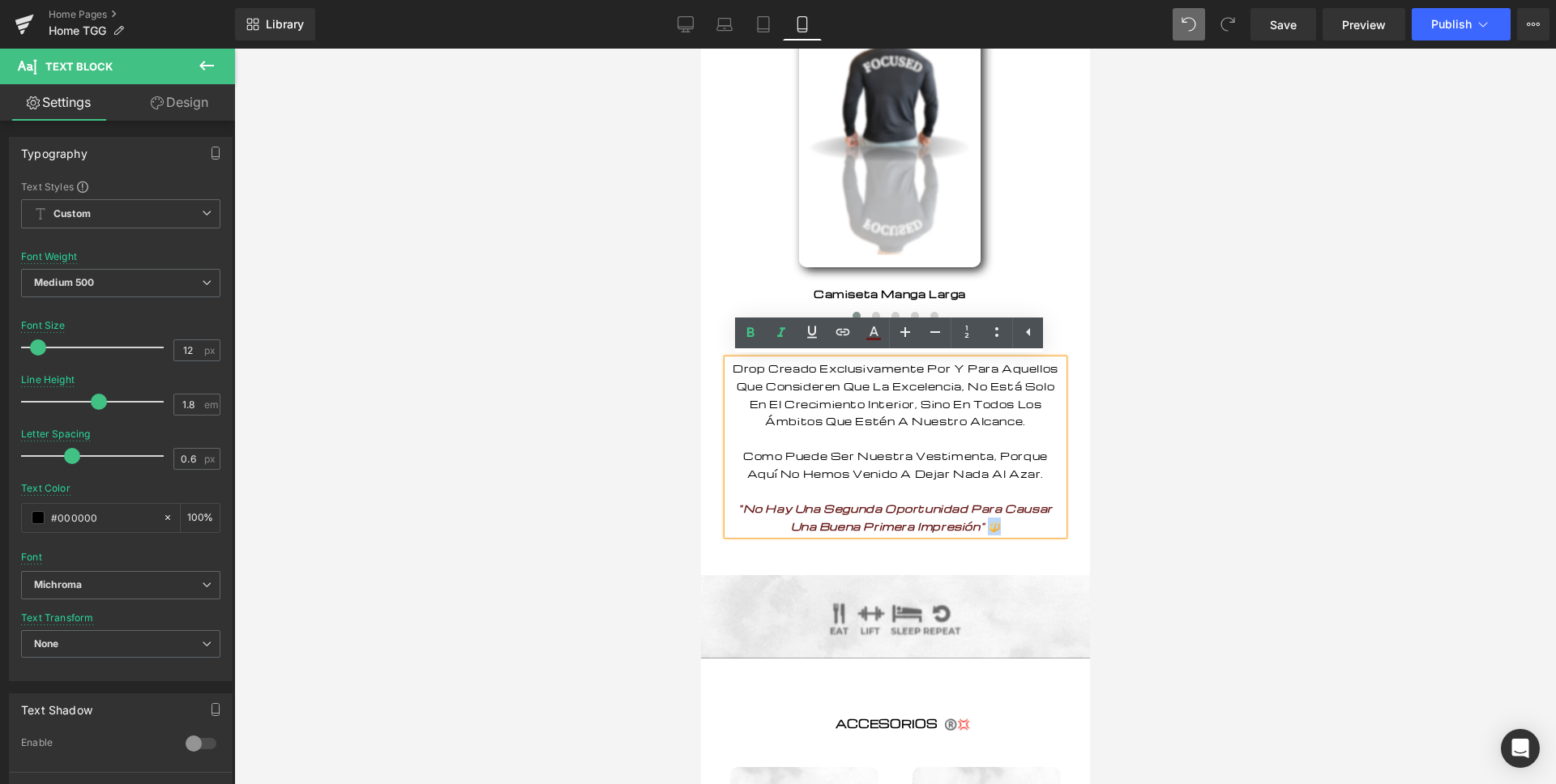
drag, startPoint x: 997, startPoint y: 544, endPoint x: 985, endPoint y: 544, distance: 12.0
click at [985, 535] on p "Drop Creado Exclusivamente Por Y Para Aquellos Que Consideren Que La Excelencia…" at bounding box center [895, 447] width 336 height 175
click at [772, 337] on icon at bounding box center [781, 332] width 19 height 19
click at [622, 489] on div at bounding box center [895, 416] width 1321 height 735
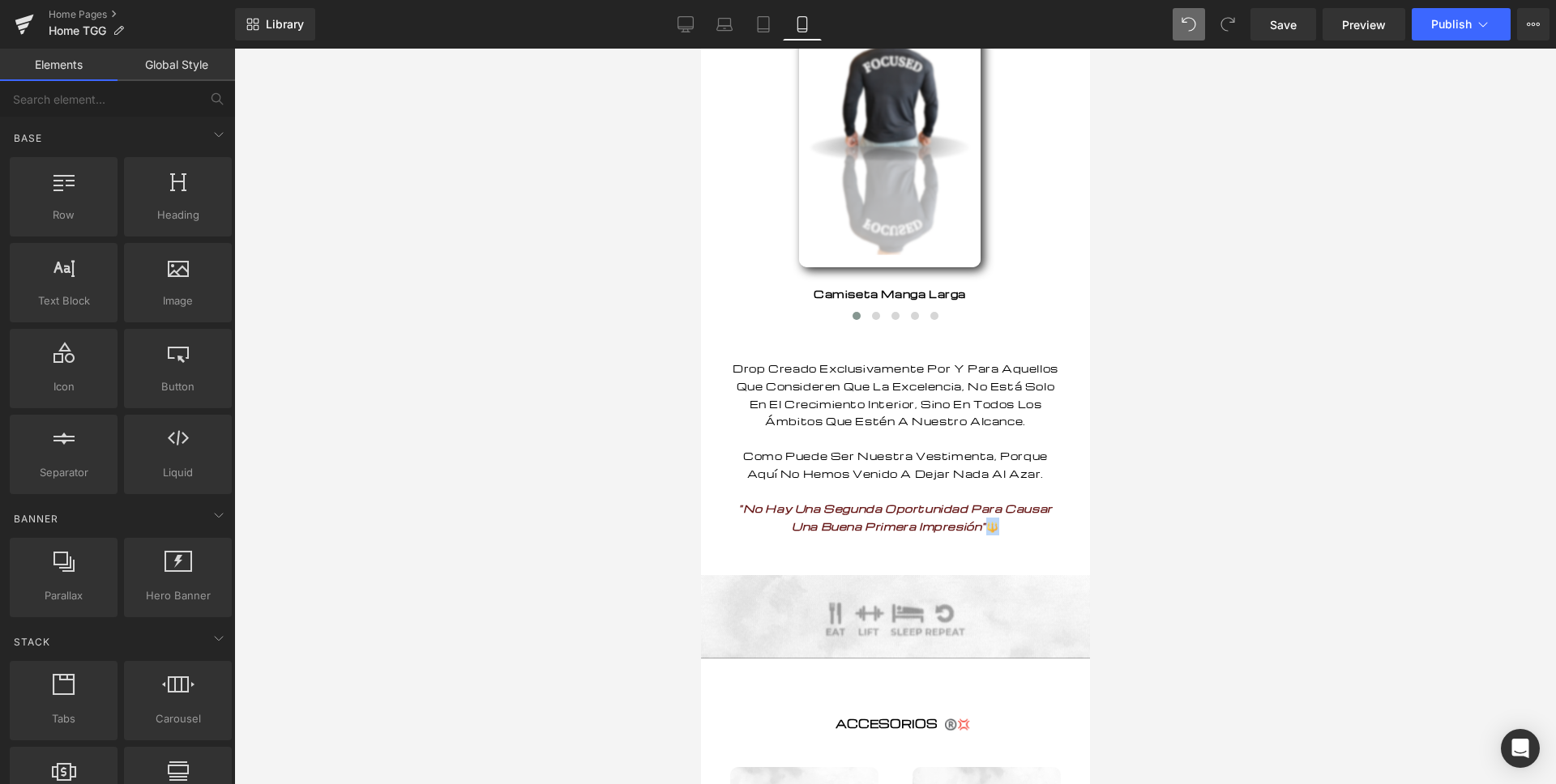
click at [856, 480] on span "Como Puede Ser Nuestra Vestimenta, Porque Aquí No Hemos Venido A Dejar Nada Al …" at bounding box center [895, 464] width 305 height 31
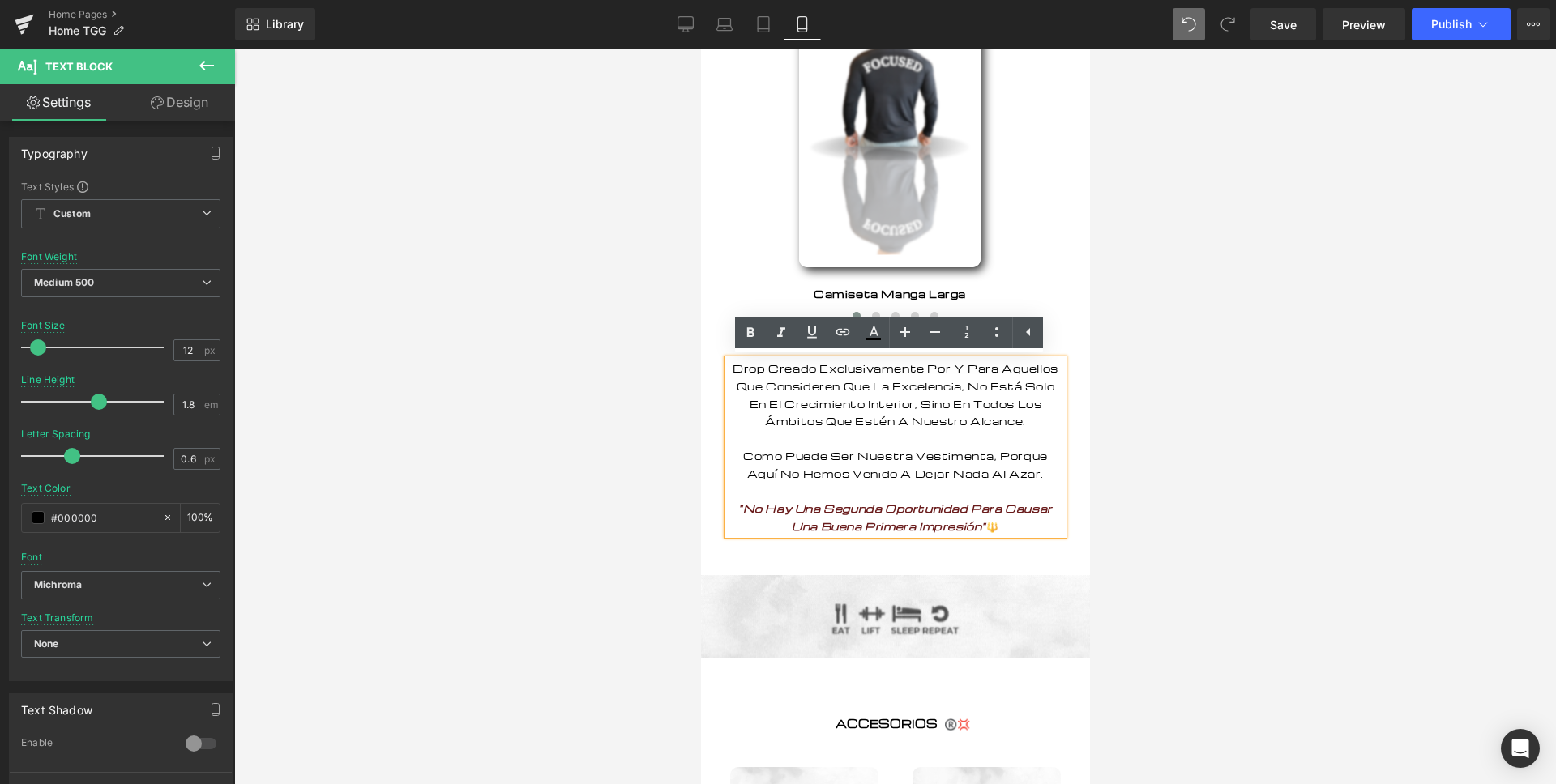
click at [1005, 535] on p "Drop Creado Exclusivamente Por Y Para Aquellos Que Consideren Que La Excelencia…" at bounding box center [895, 447] width 336 height 175
drag, startPoint x: 998, startPoint y: 545, endPoint x: 987, endPoint y: 545, distance: 11.0
click at [987, 535] on p "Drop Creado Exclusivamente Por Y Para Aquellos Que Consideren Que La Excelencia…" at bounding box center [895, 447] width 336 height 175
click at [780, 332] on icon at bounding box center [781, 332] width 8 height 10
click at [626, 451] on div at bounding box center [895, 416] width 1321 height 735
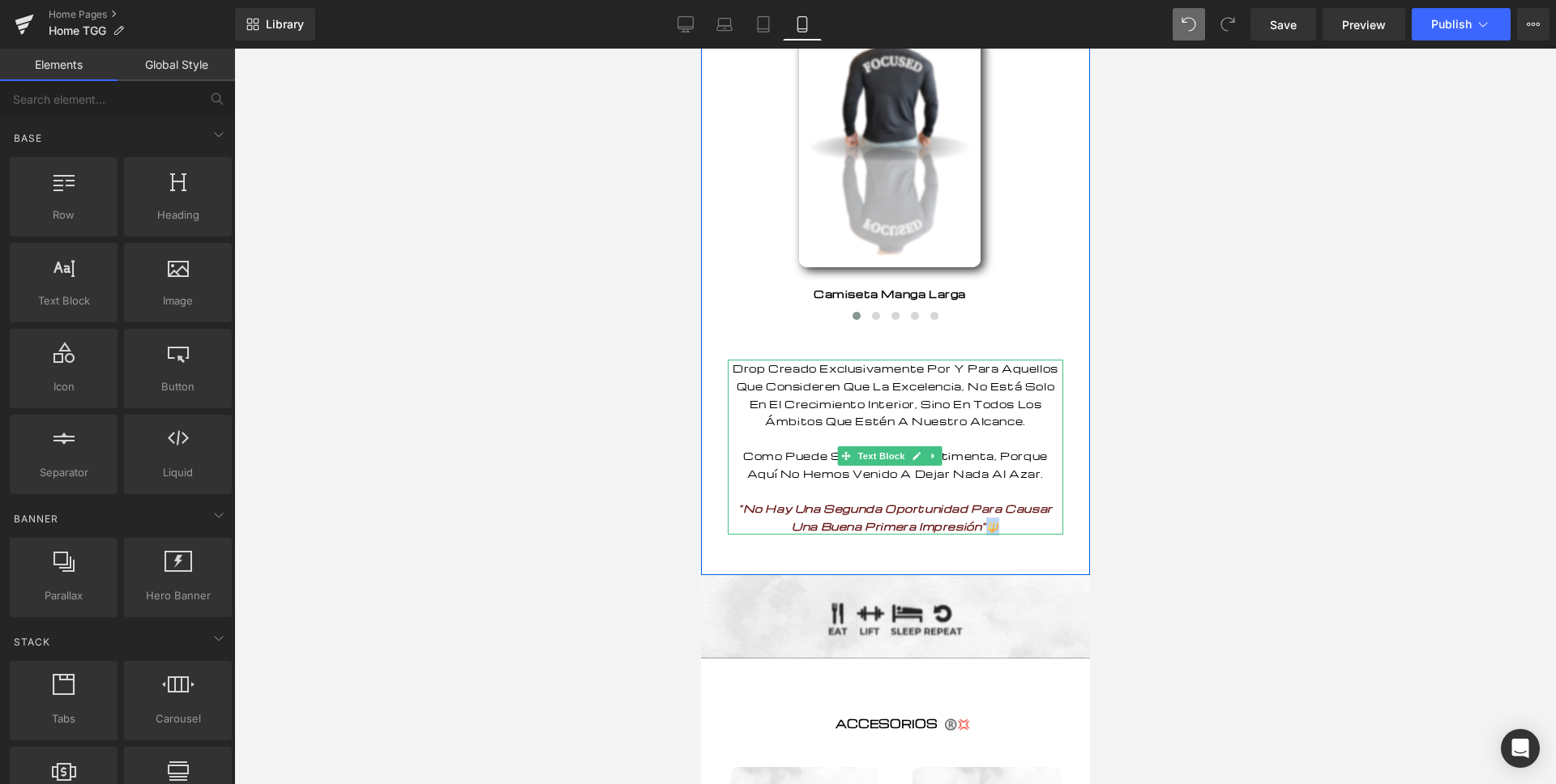
click at [896, 505] on p "Drop Creado Exclusivamente Por Y Para Aquellos Que Consideren Que La Excelencia…" at bounding box center [895, 447] width 336 height 175
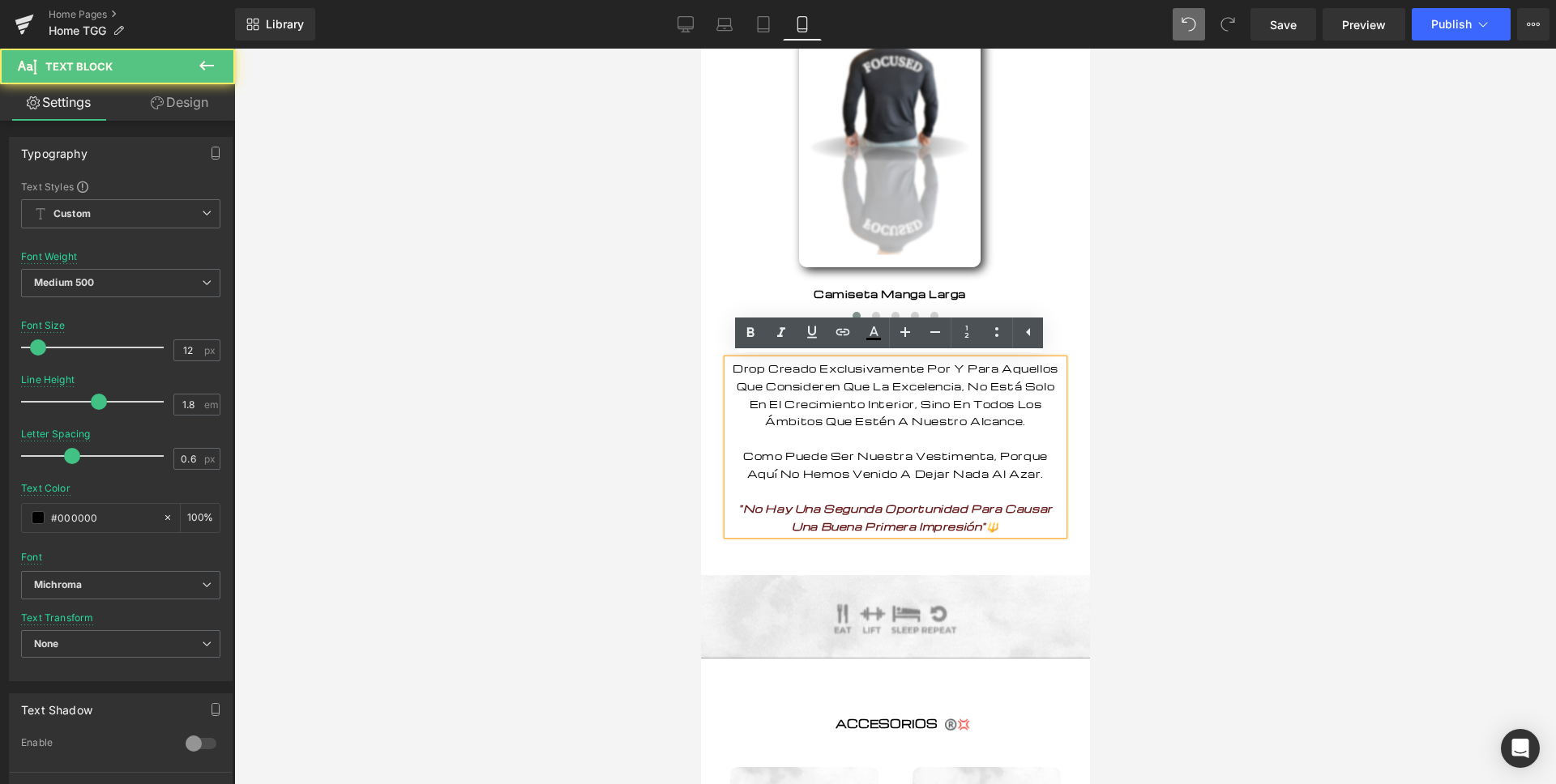
click at [939, 524] on span ""No Hay Una Segunda Oportunidad Para Causar Una Buena Primera Impresión"" at bounding box center [895, 517] width 315 height 31
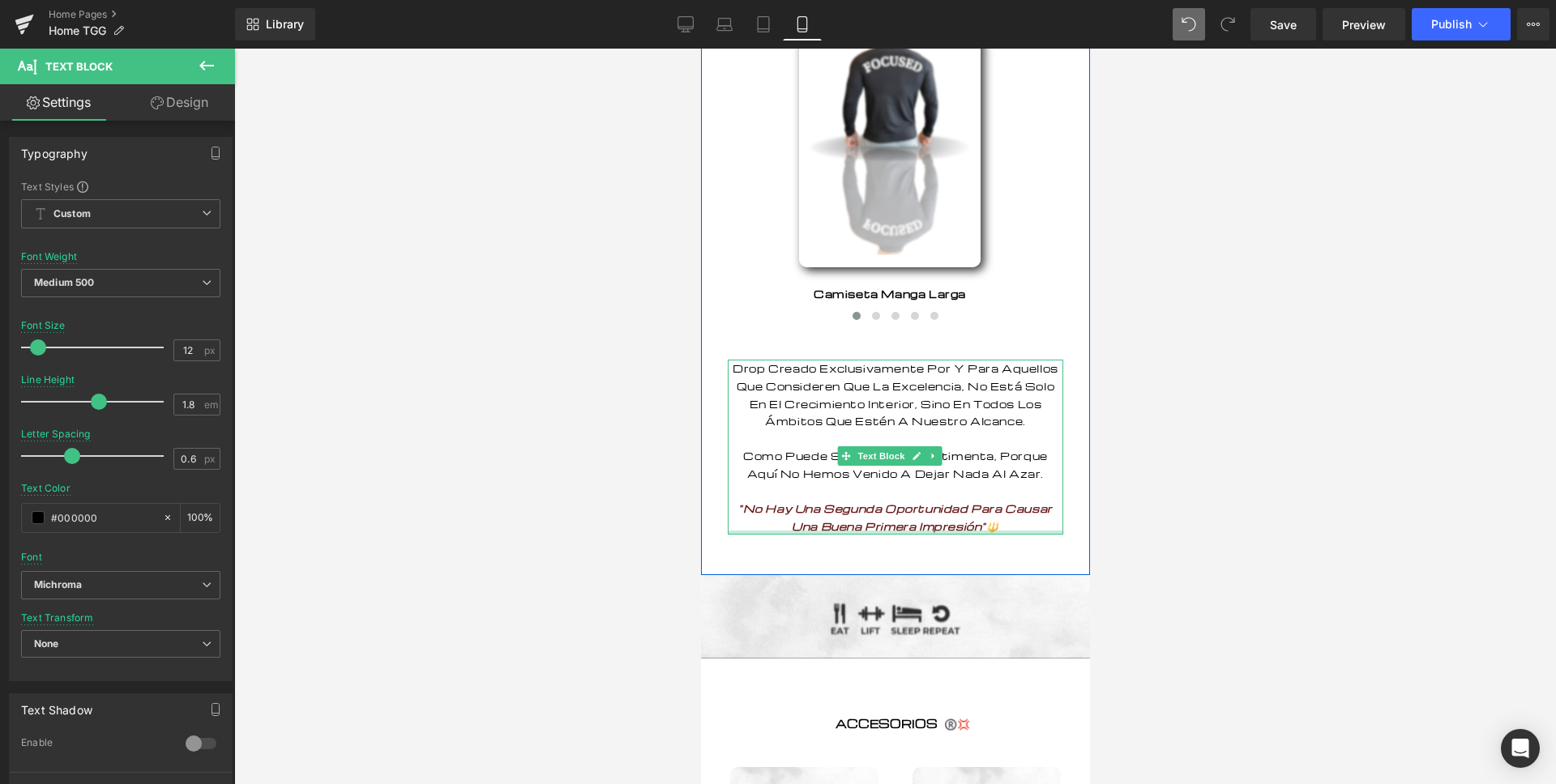
click at [1003, 535] on div at bounding box center [895, 532] width 336 height 4
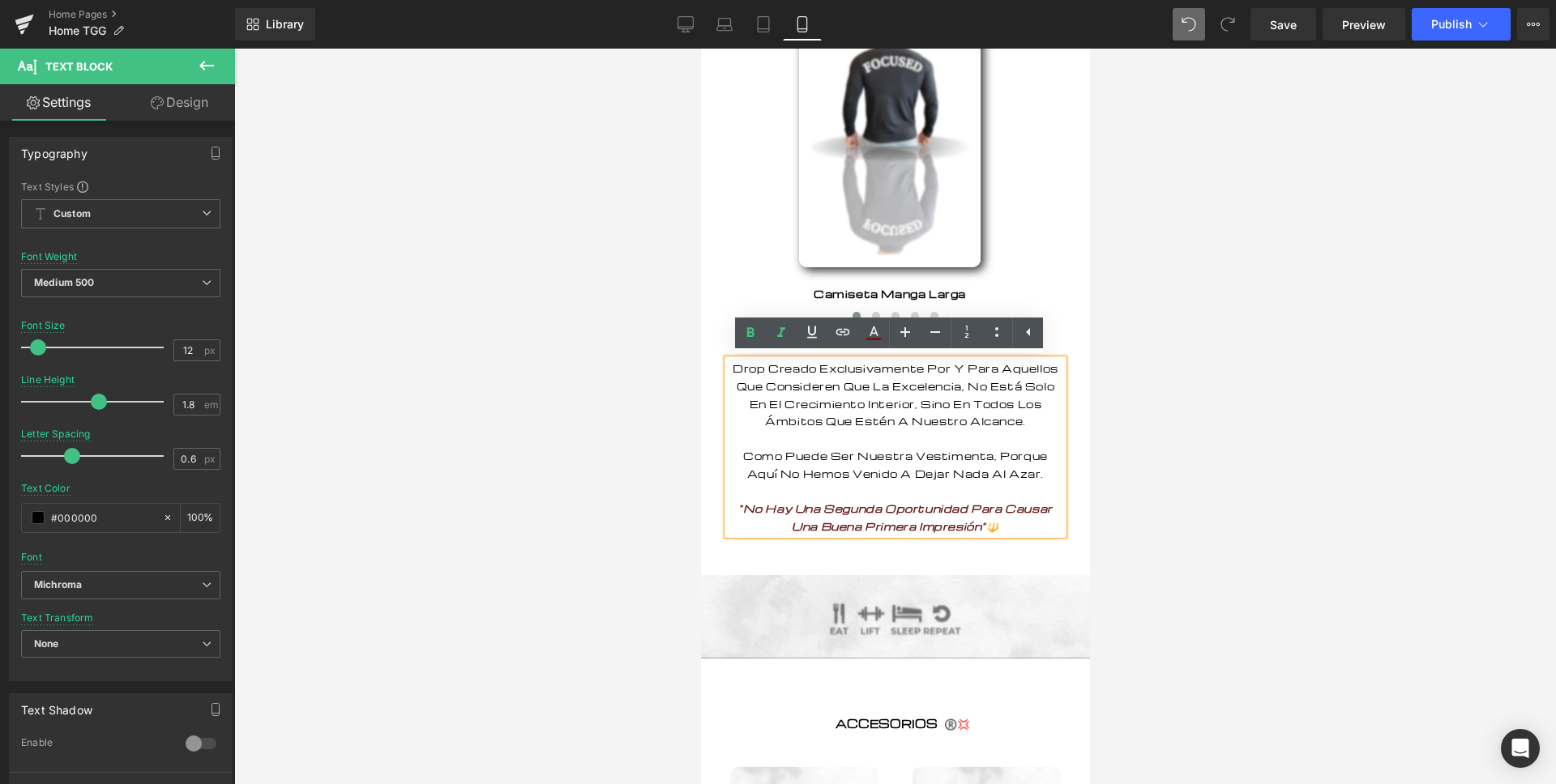
click at [1002, 535] on p "Drop Creado Exclusivamente Por Y Para Aquellos Que Consideren Que La Excelencia…" at bounding box center [895, 447] width 336 height 175
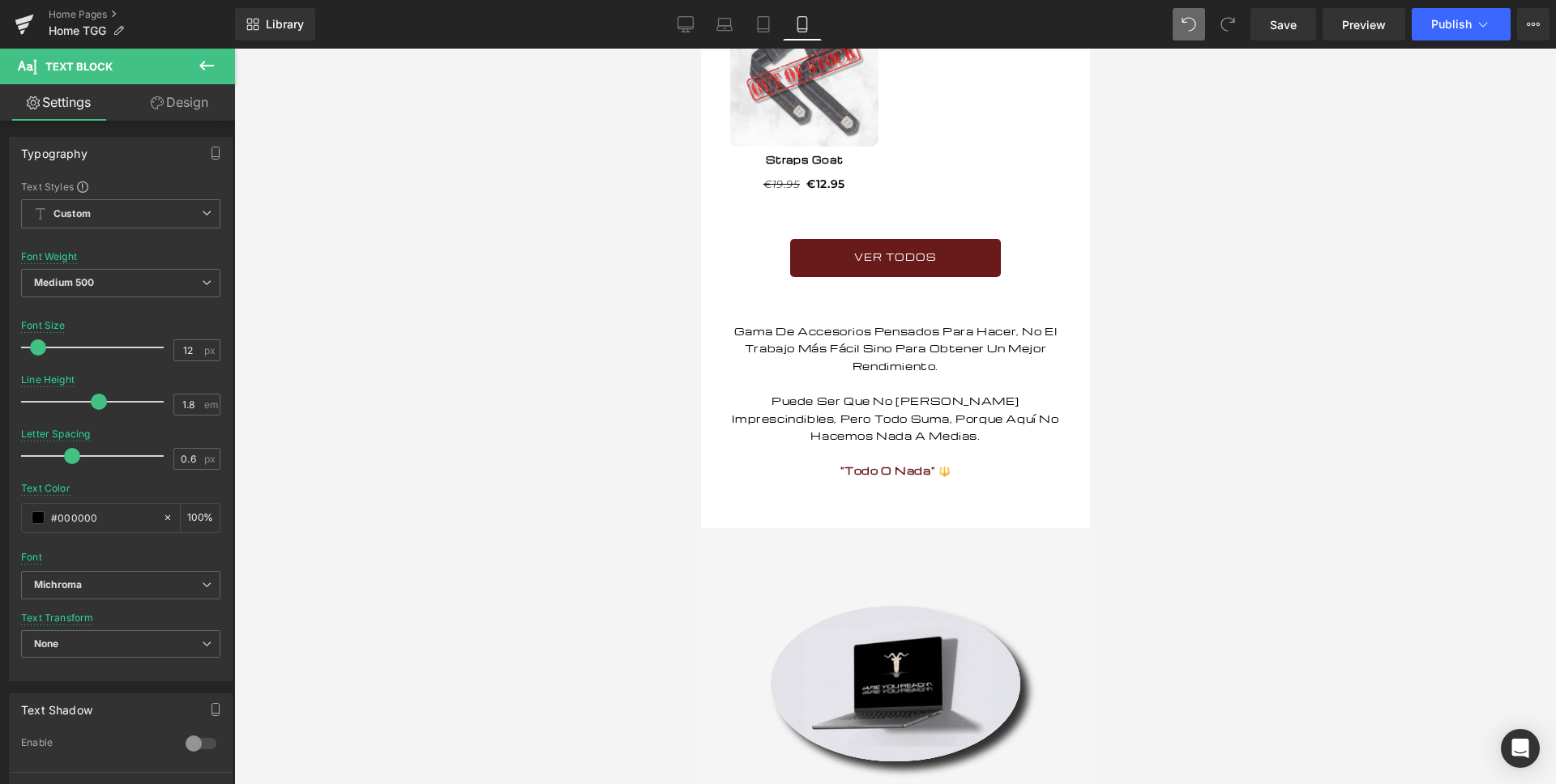
scroll to position [2651, 0]
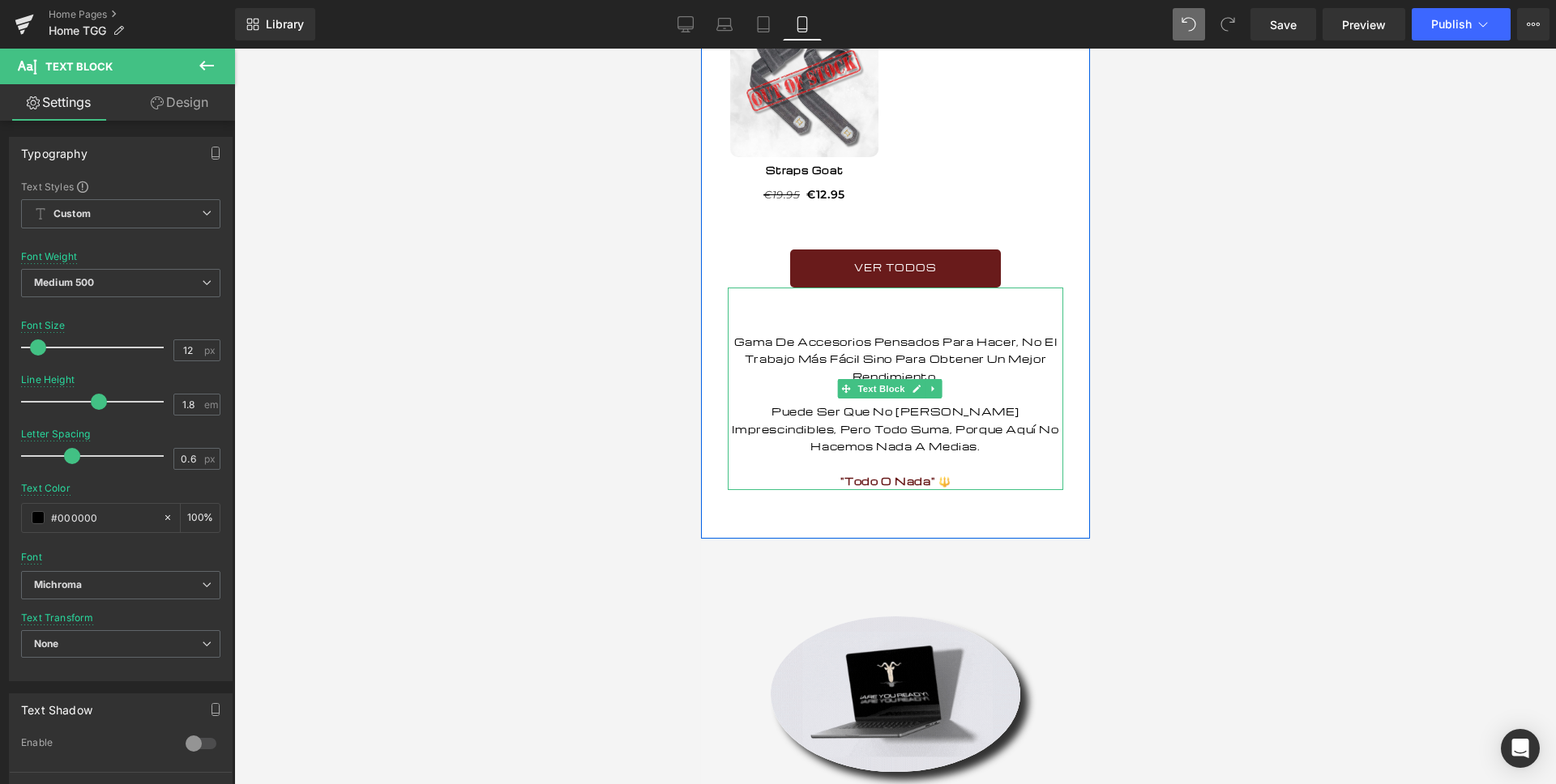
click at [950, 490] on p ""Todo O Nada" 🔱" at bounding box center [895, 480] width 336 height 17
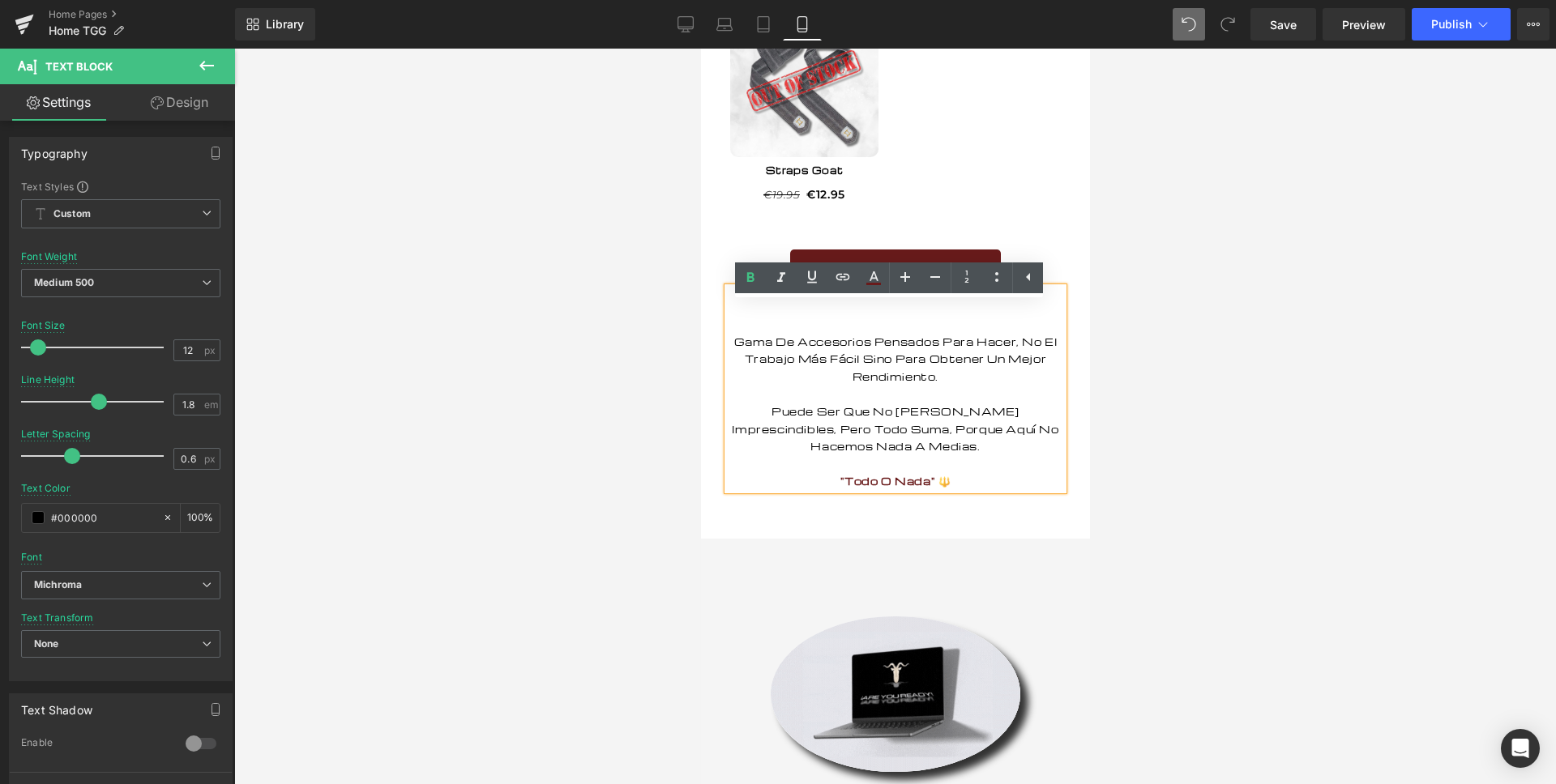
scroll to position [1887, 0]
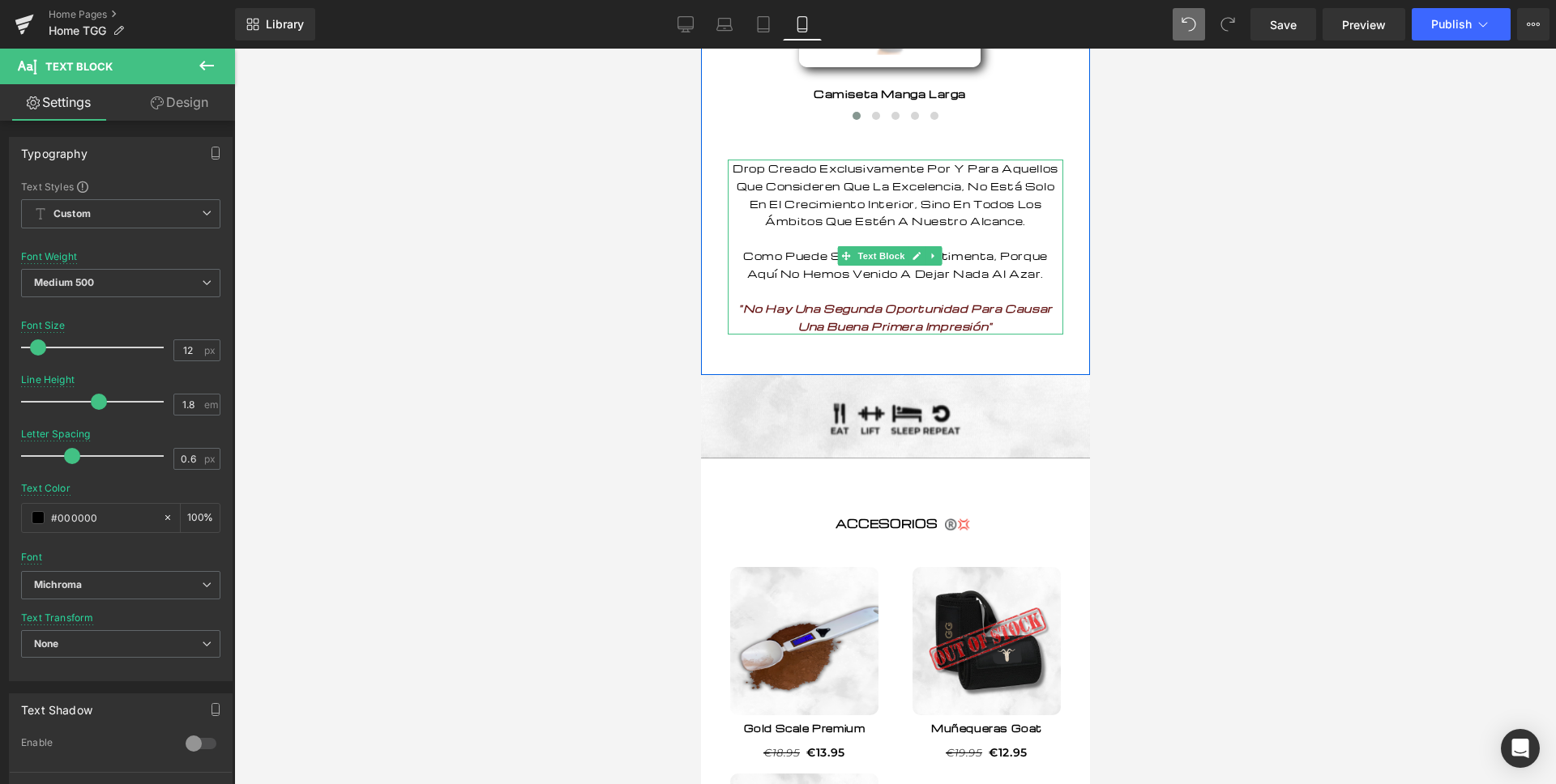
click at [999, 335] on p "Drop Creado Exclusivamente Por Y Para Aquellos Que Consideren Que La Excelencia…" at bounding box center [895, 247] width 336 height 175
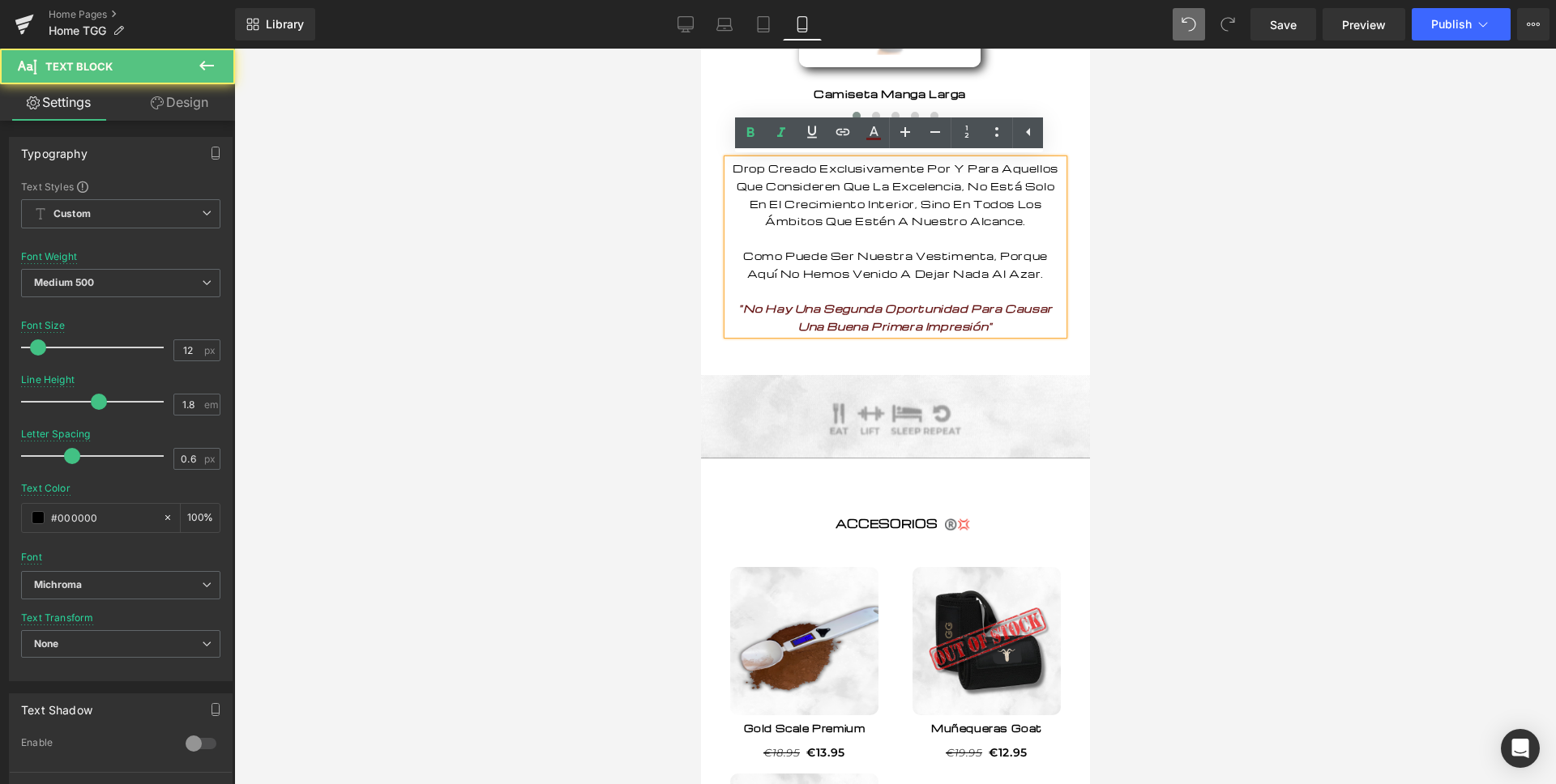
click at [999, 335] on p "Drop Creado Exclusivamente Por Y Para Aquellos Que Consideren Que La Excelencia…" at bounding box center [895, 247] width 336 height 175
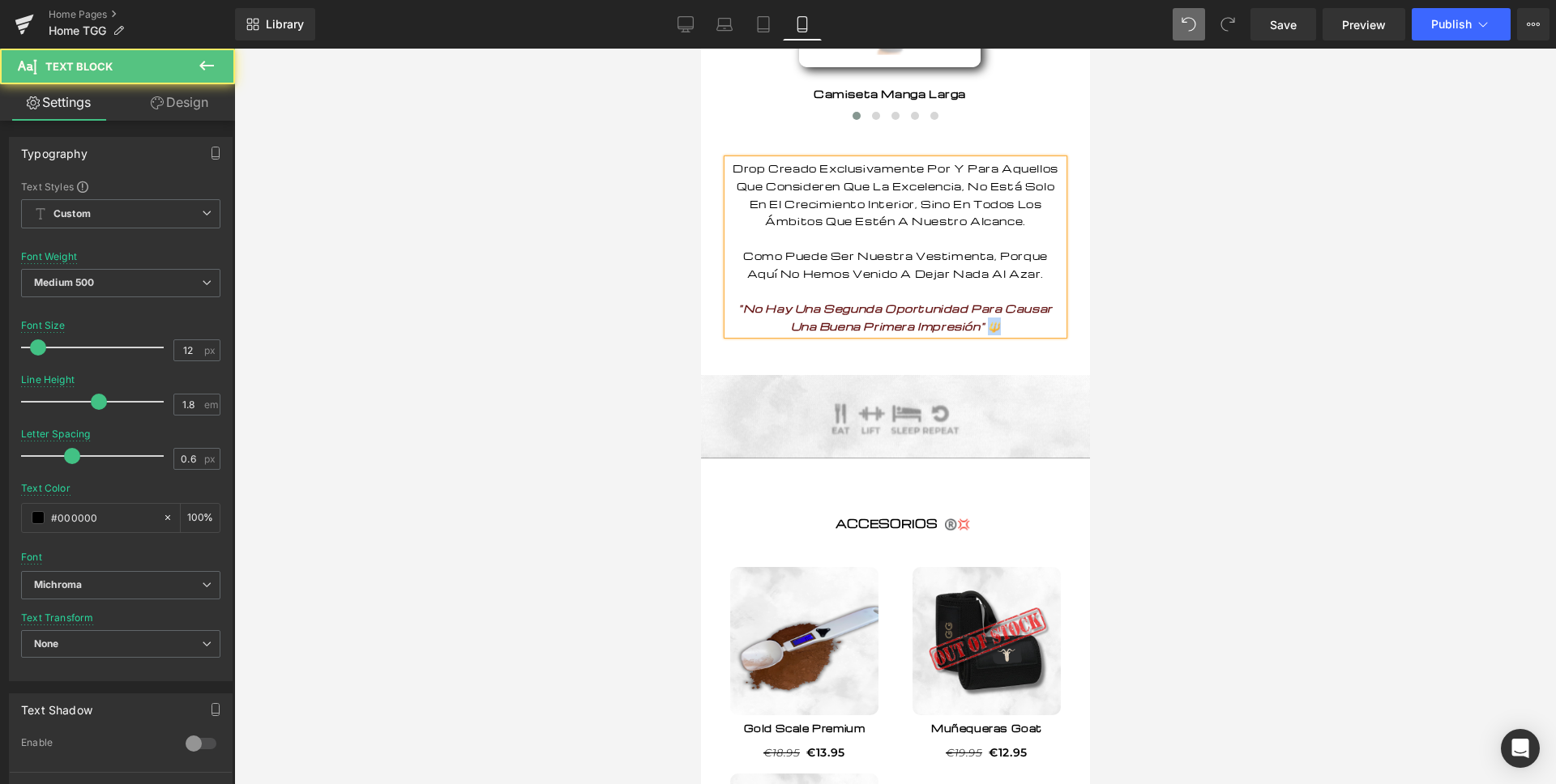
drag, startPoint x: 997, startPoint y: 343, endPoint x: 982, endPoint y: 344, distance: 15.0
click at [982, 335] on p "Drop Creado Exclusivamente Por Y Para Aquellos Que Consideren Que La Excelencia…" at bounding box center [895, 247] width 336 height 175
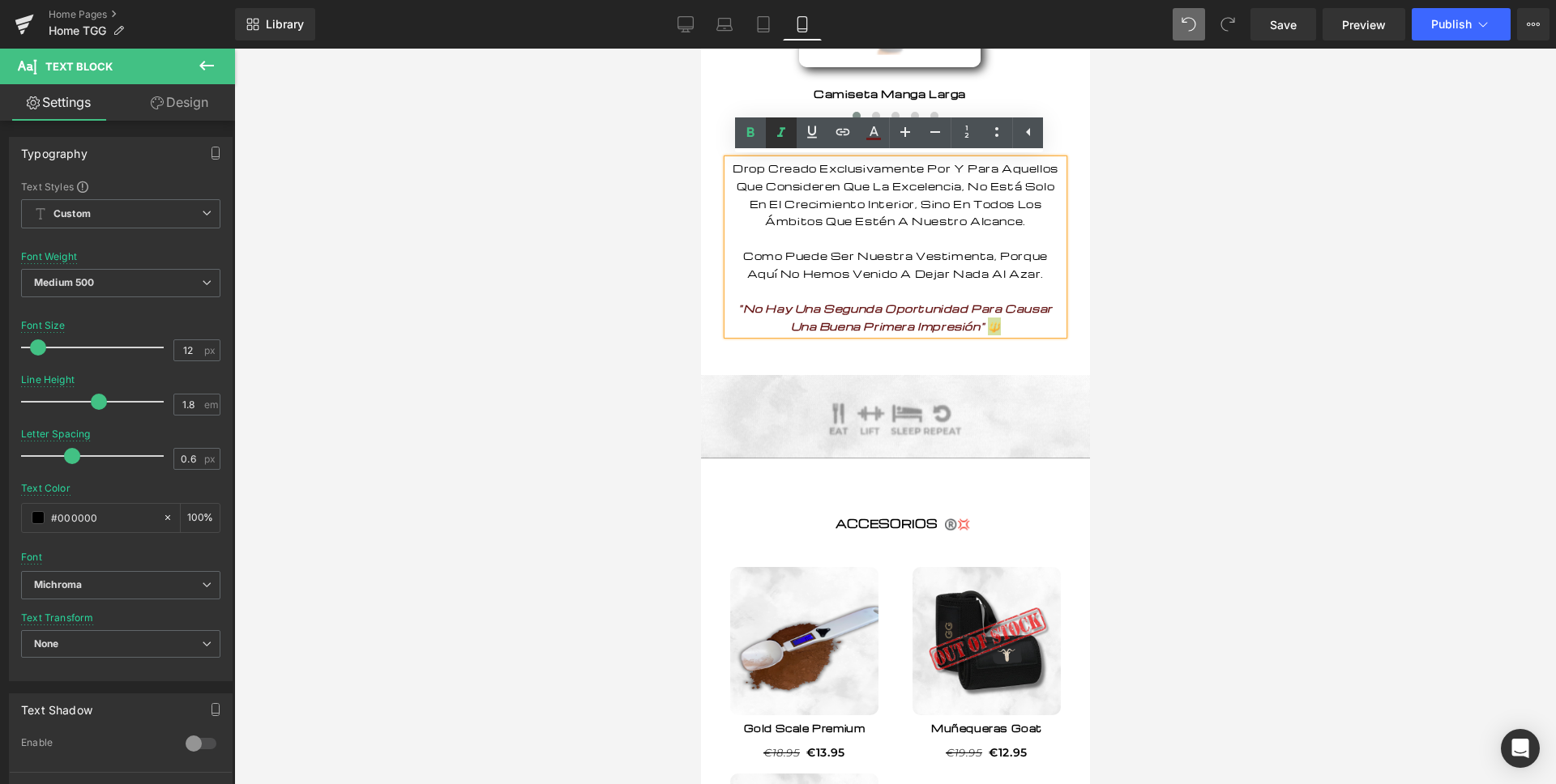
click at [774, 130] on icon at bounding box center [781, 132] width 19 height 19
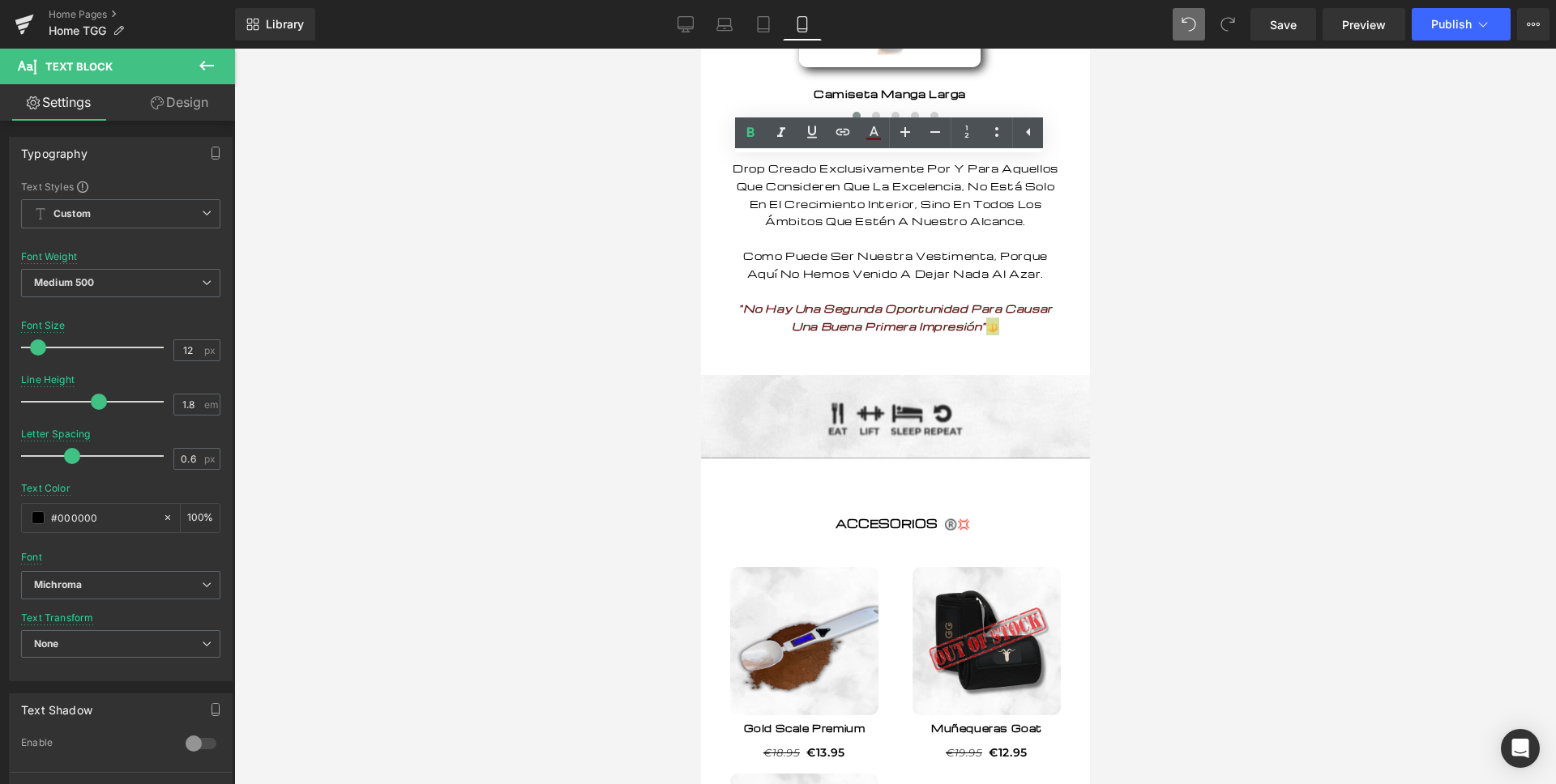
click at [685, 298] on div at bounding box center [895, 416] width 1321 height 735
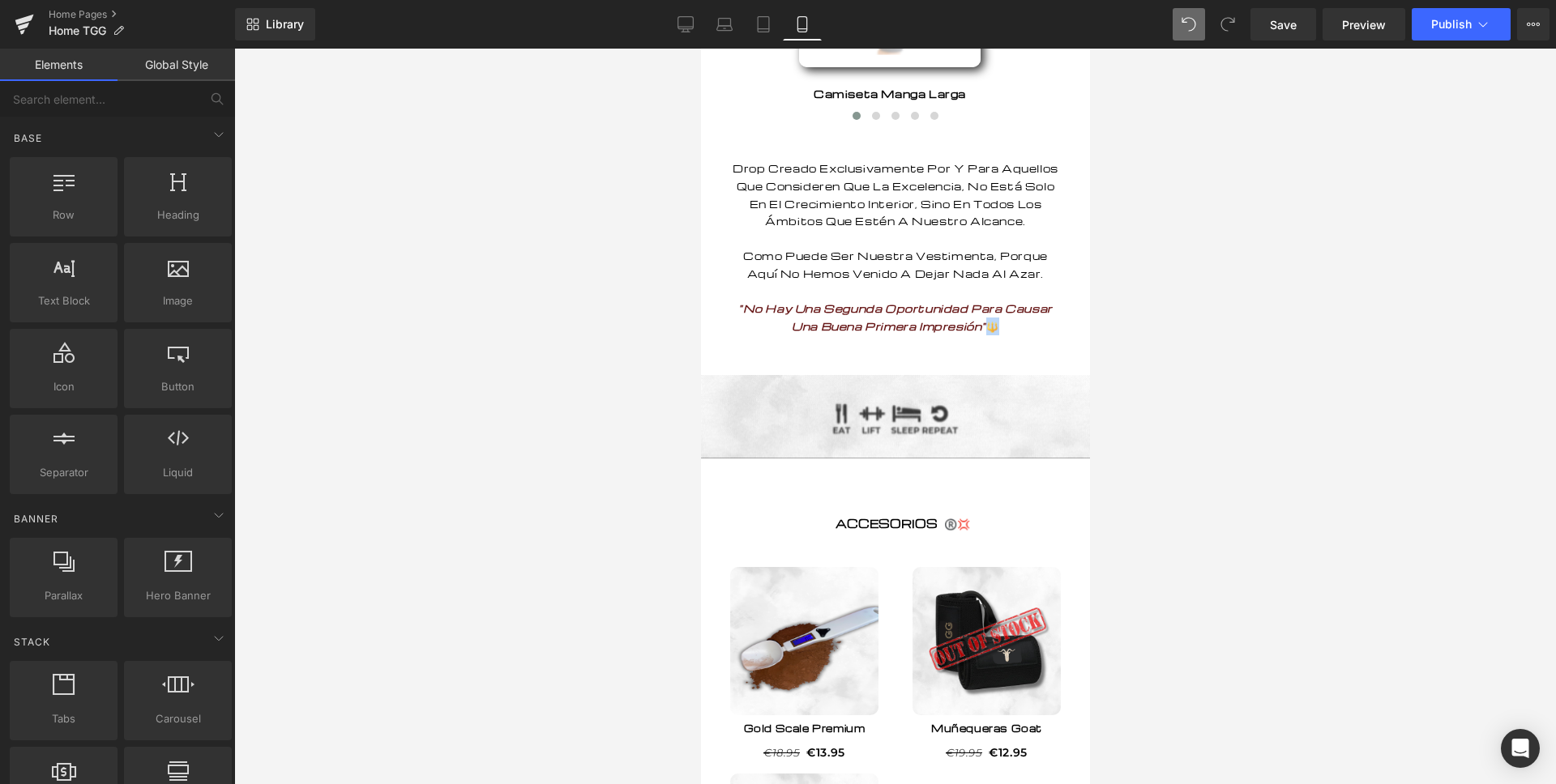
click at [811, 308] on p "Drop Creado Exclusivamente Por Y Para Aquellos Que Consideren Que La Excelencia…" at bounding box center [895, 247] width 336 height 175
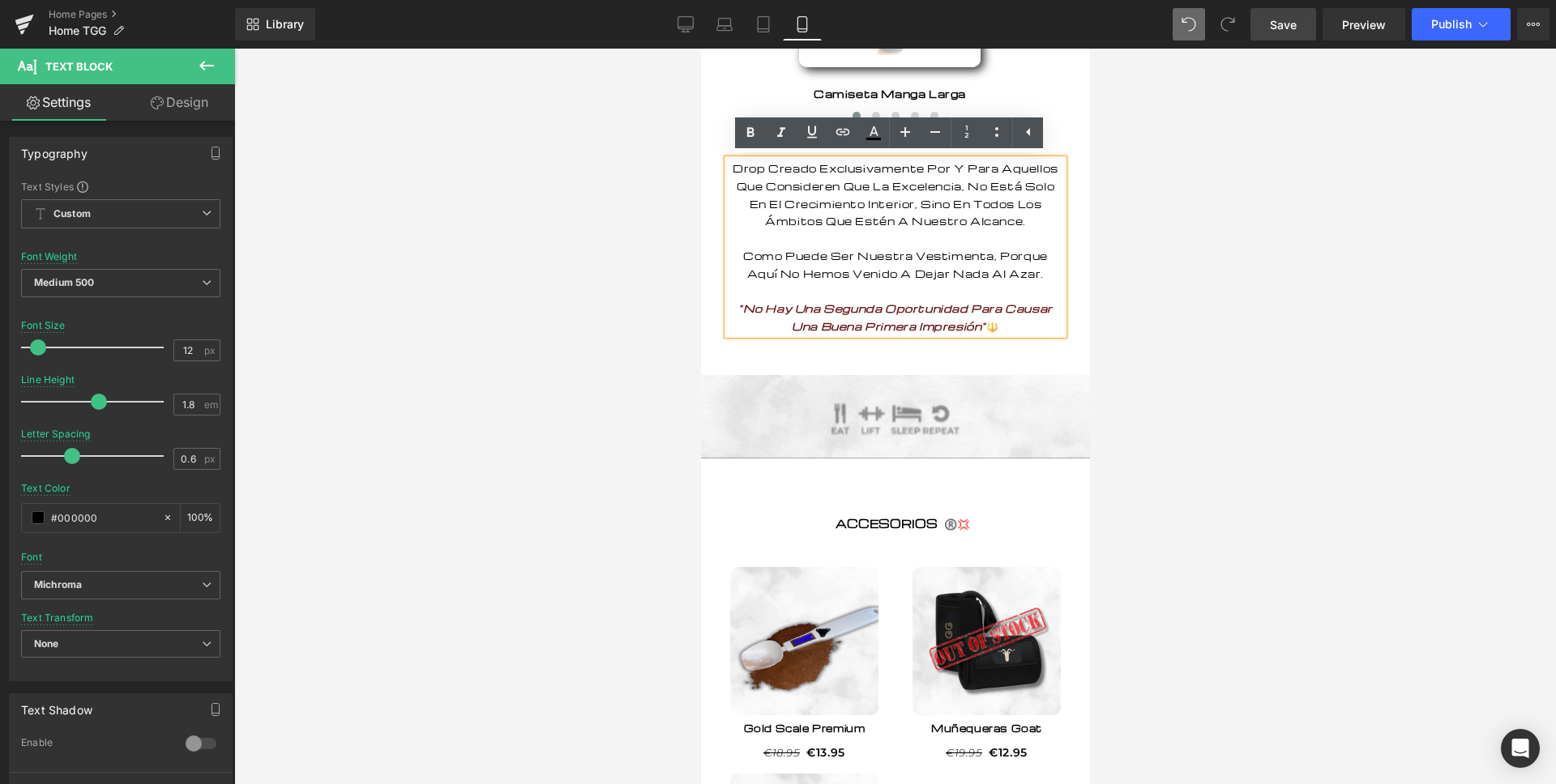
click at [1273, 17] on span "Save" at bounding box center [1283, 25] width 27 height 17
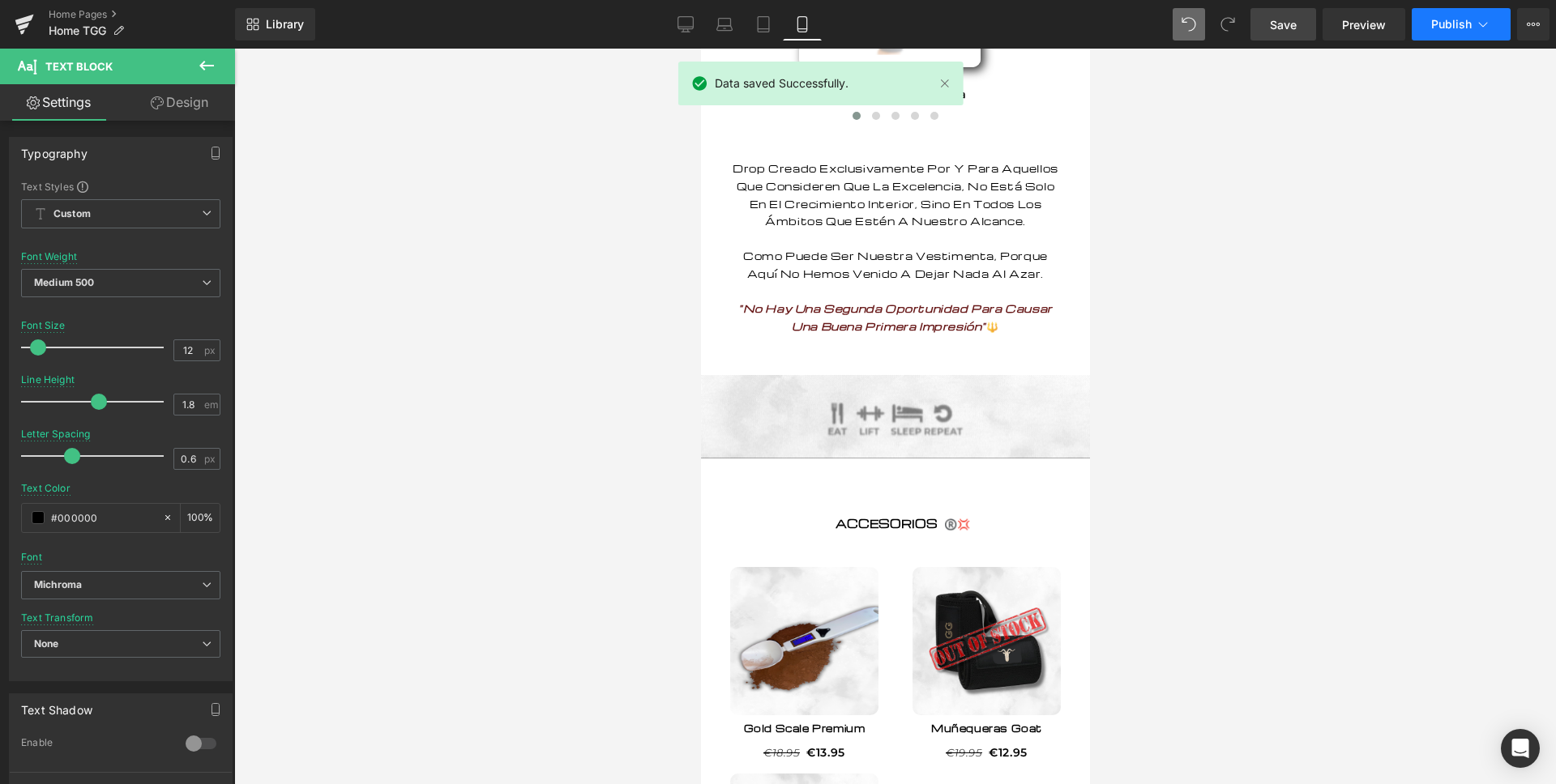
click at [1472, 28] on button "Publish" at bounding box center [1461, 24] width 99 height 32
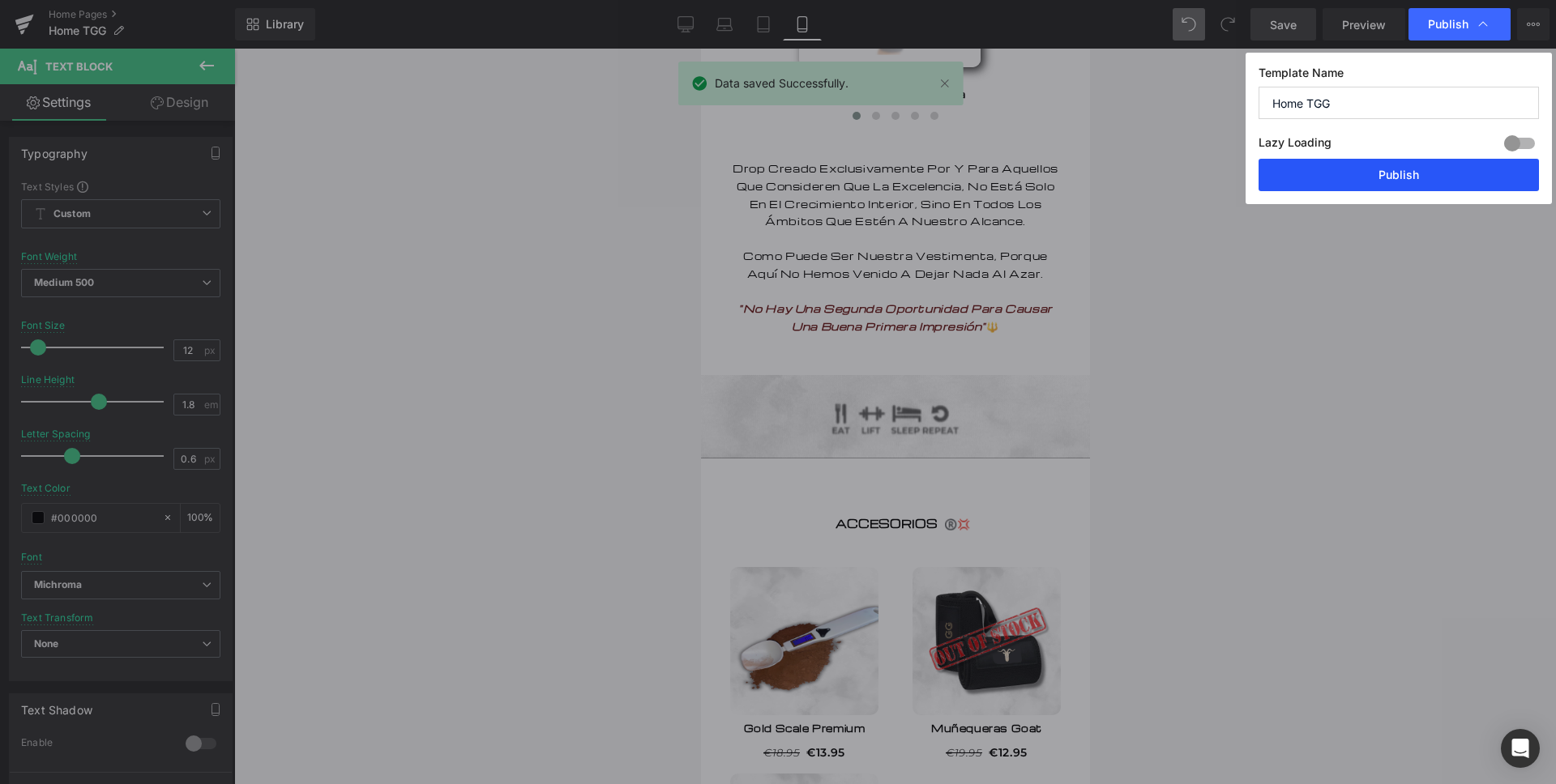
click at [1425, 190] on button "Publish" at bounding box center [1399, 174] width 281 height 32
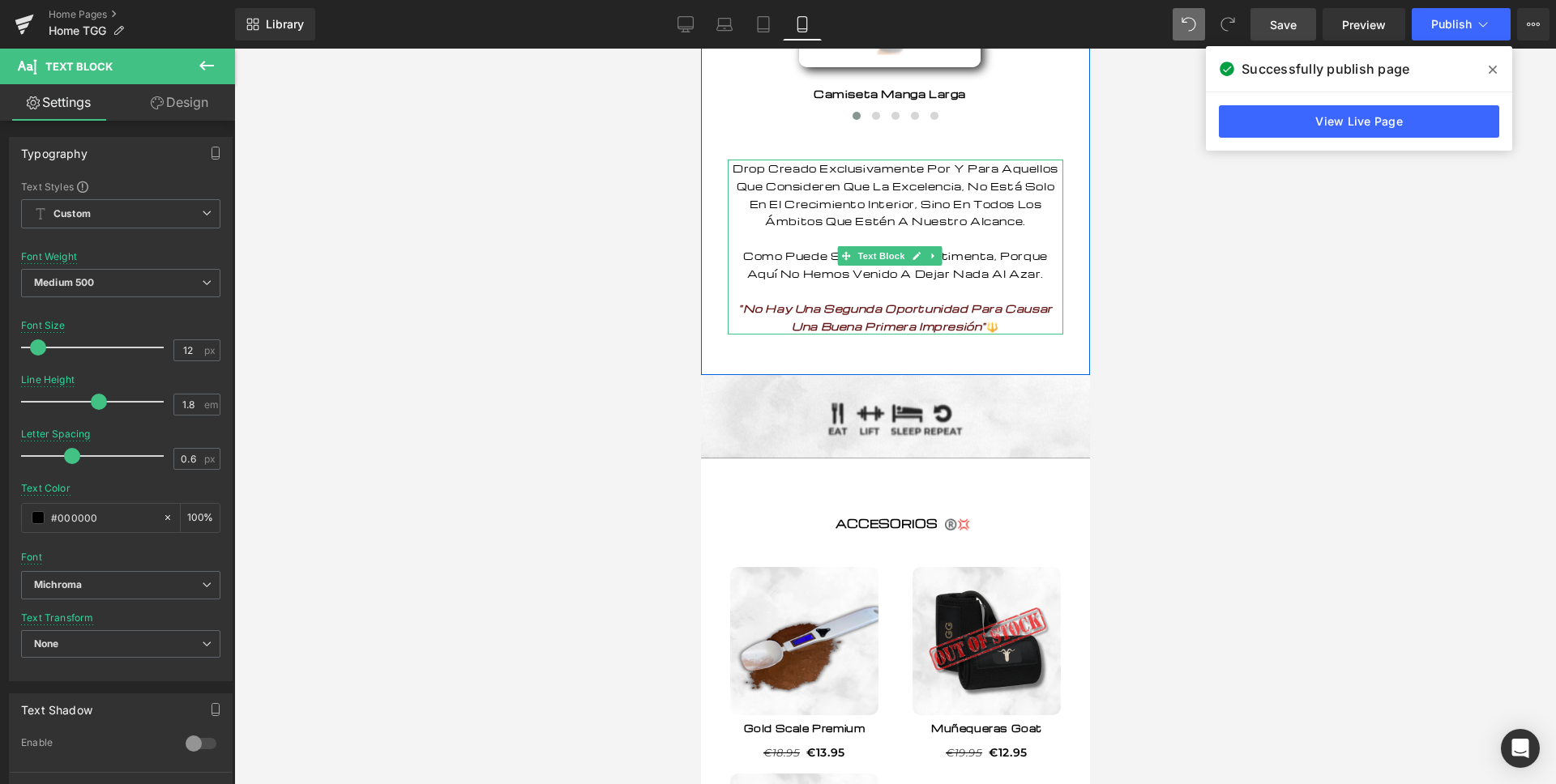
click at [995, 335] on p "Drop Creado Exclusivamente Por Y Para Aquellos Que Consideren Que La Excelencia…" at bounding box center [895, 247] width 336 height 175
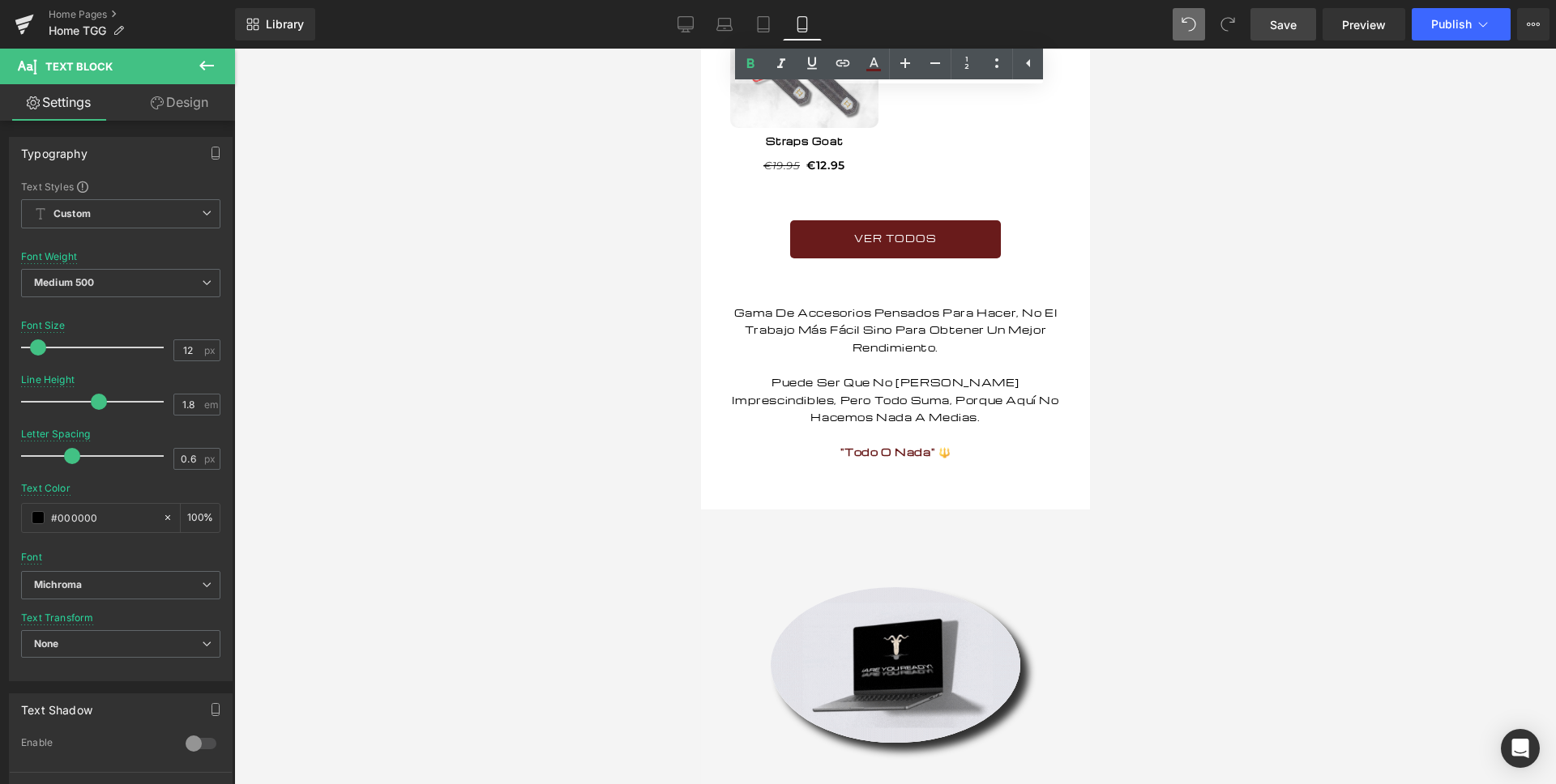
scroll to position [2763, 0]
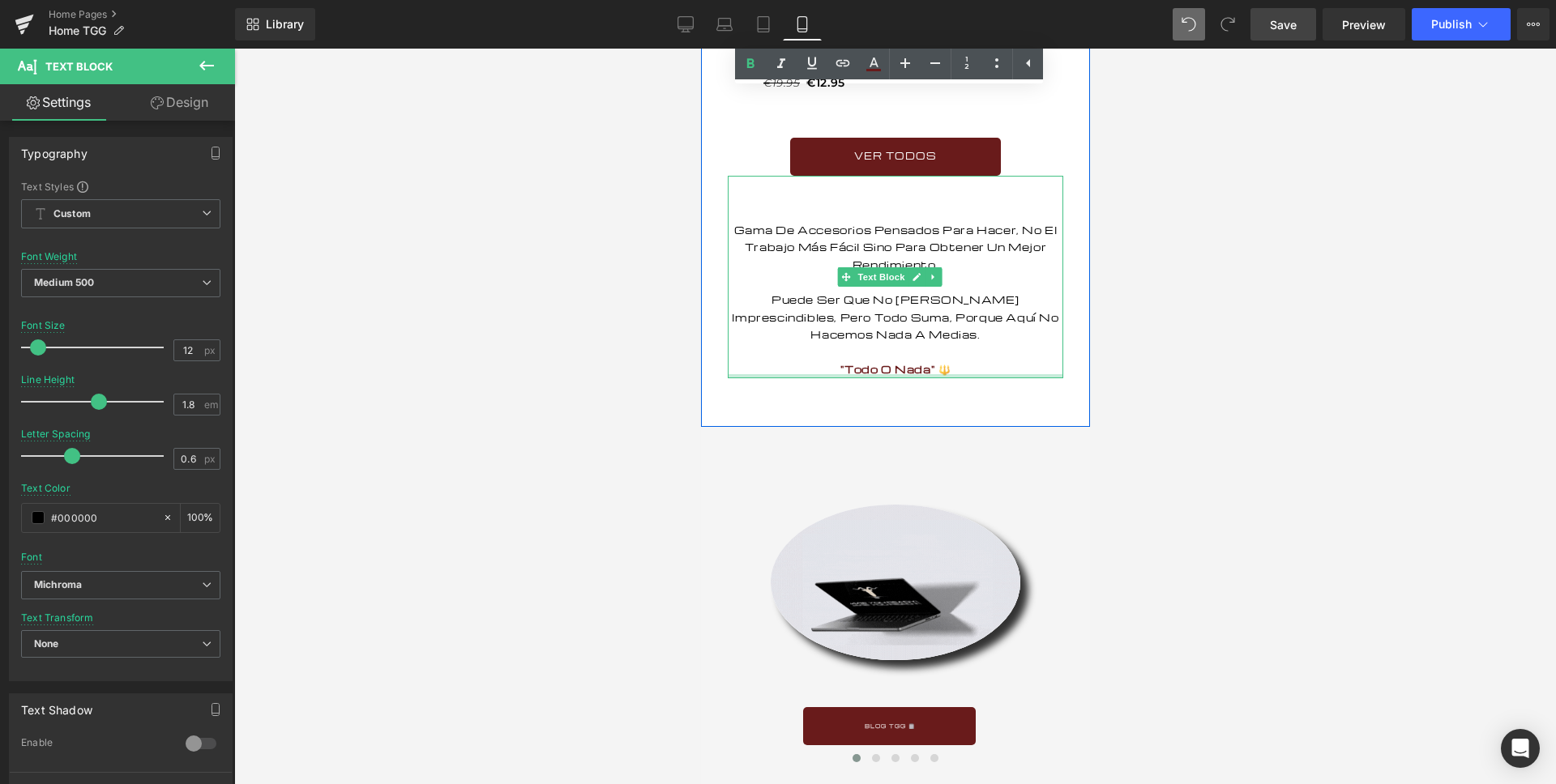
click at [947, 378] on div at bounding box center [895, 376] width 336 height 4
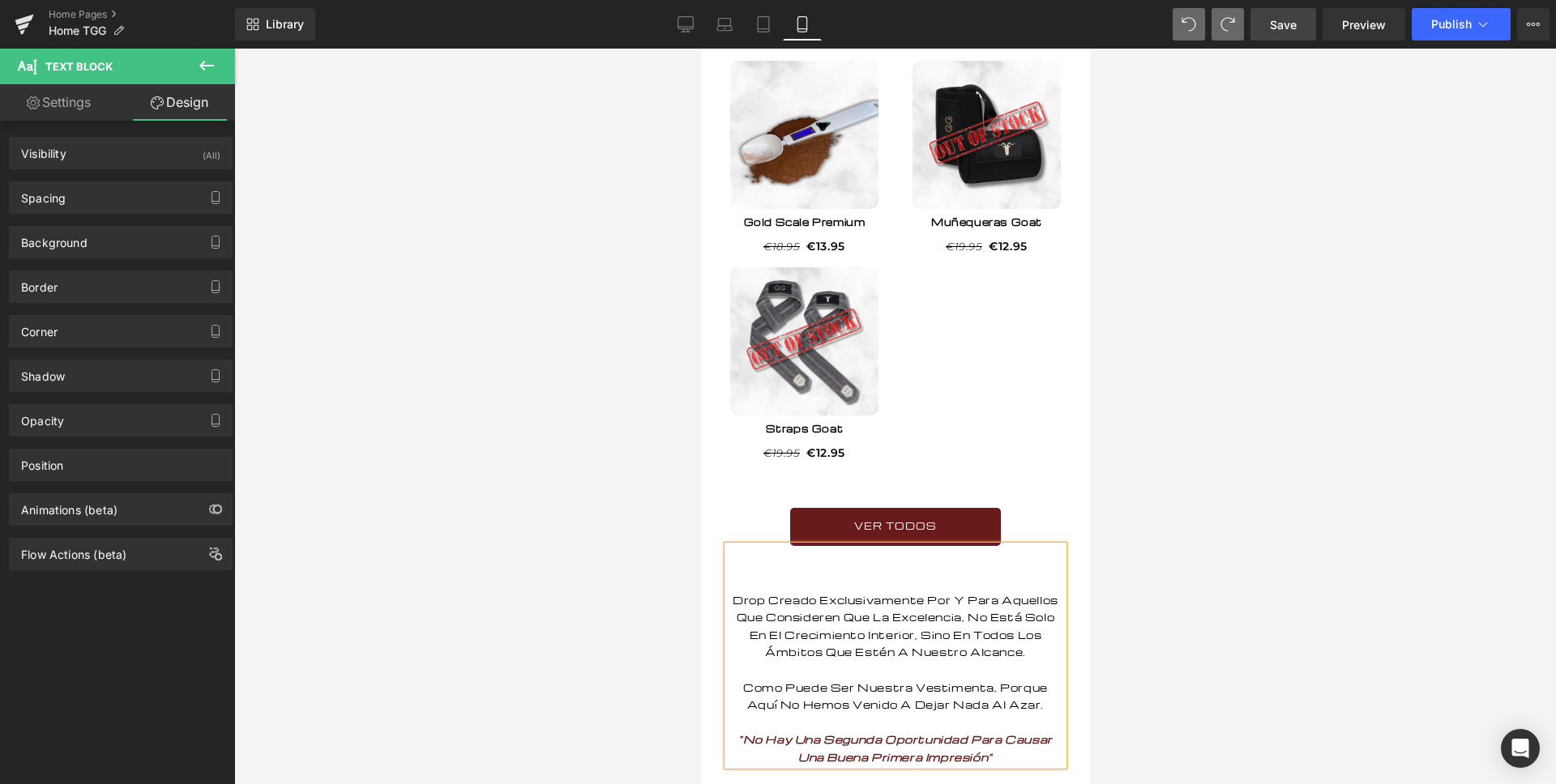
scroll to position [2653, 0]
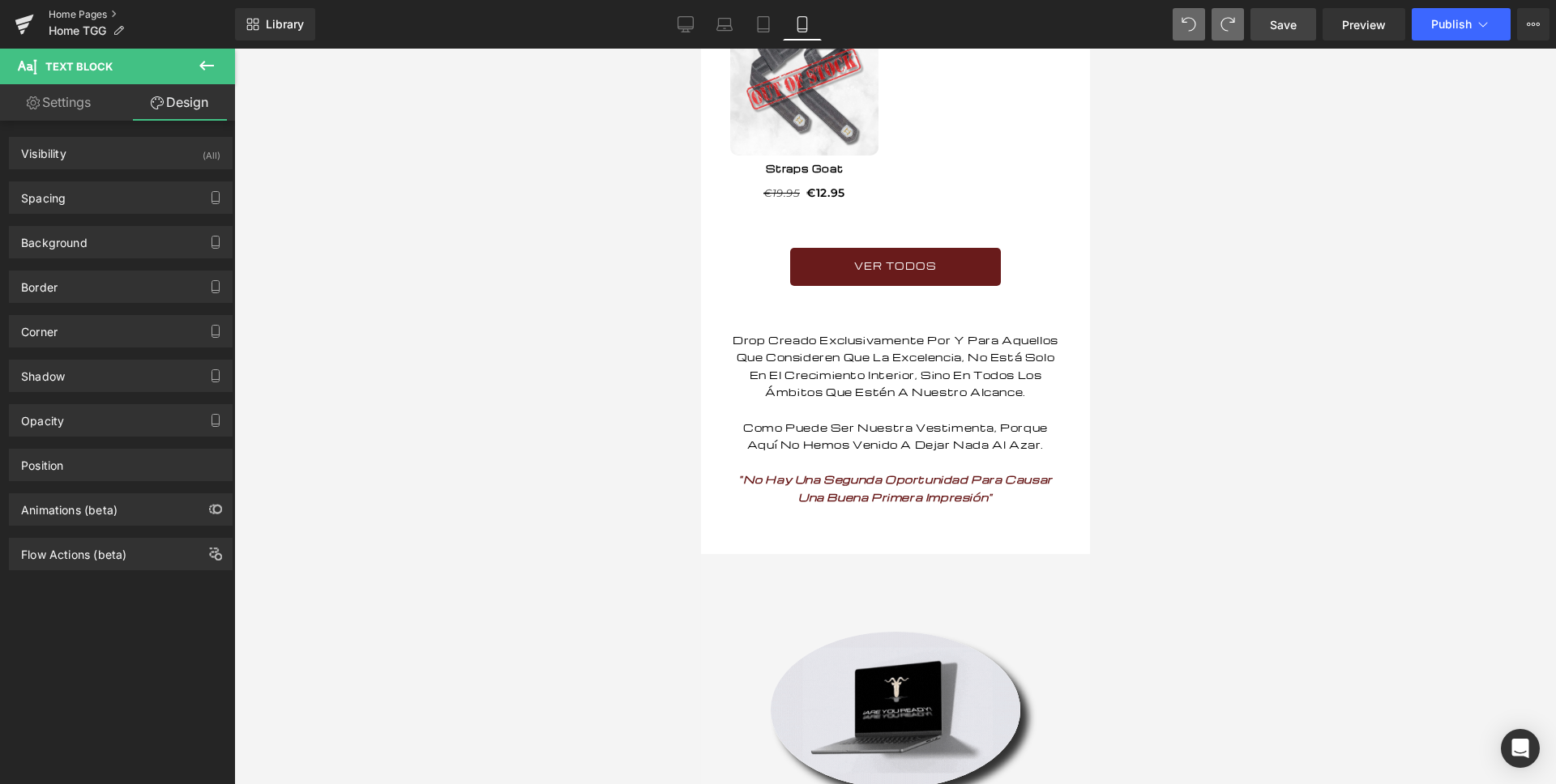
click at [64, 15] on link "Home Pages" at bounding box center [141, 15] width 186 height 13
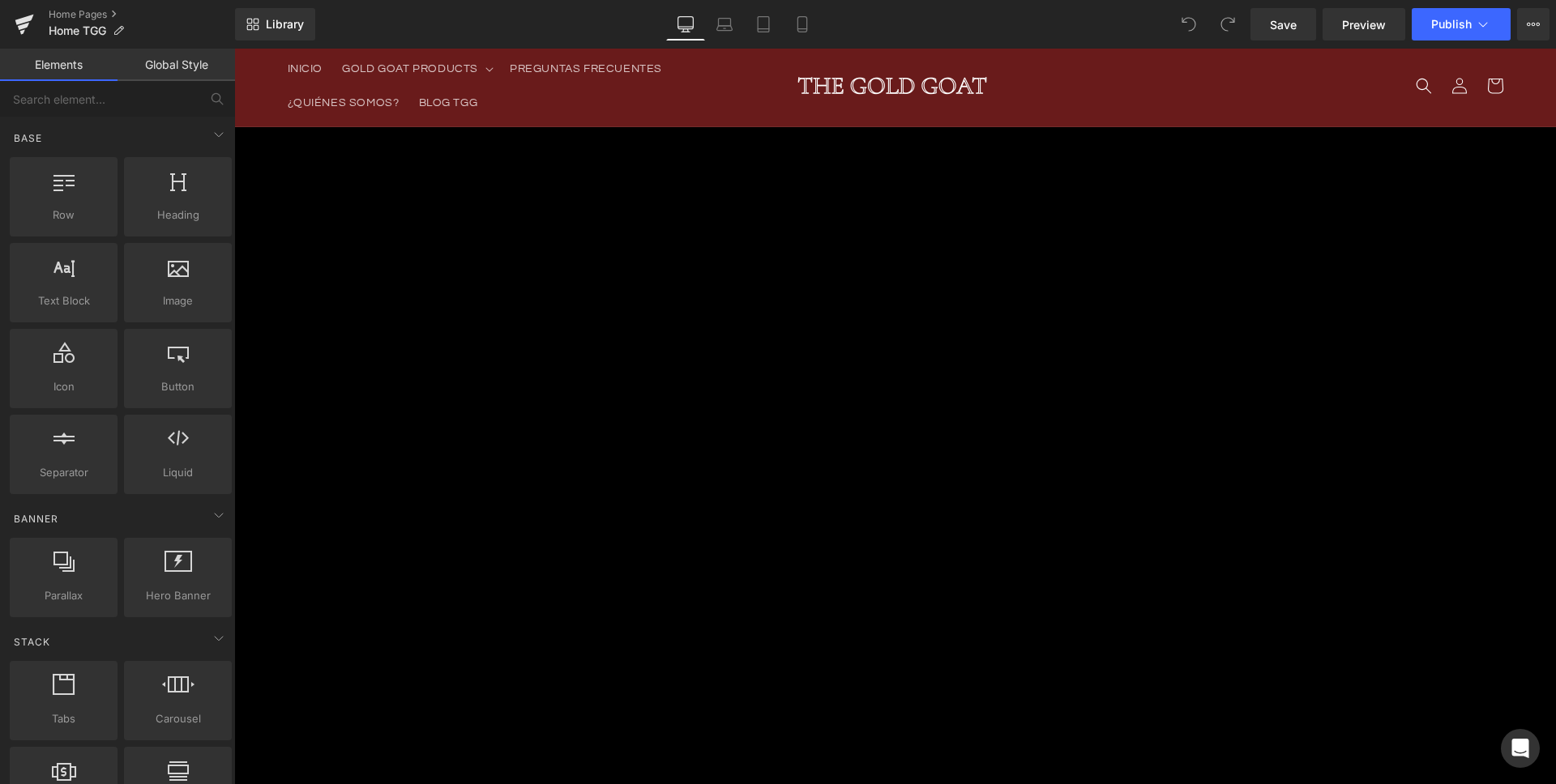
click at [799, 29] on icon at bounding box center [802, 29] width 9 height 0
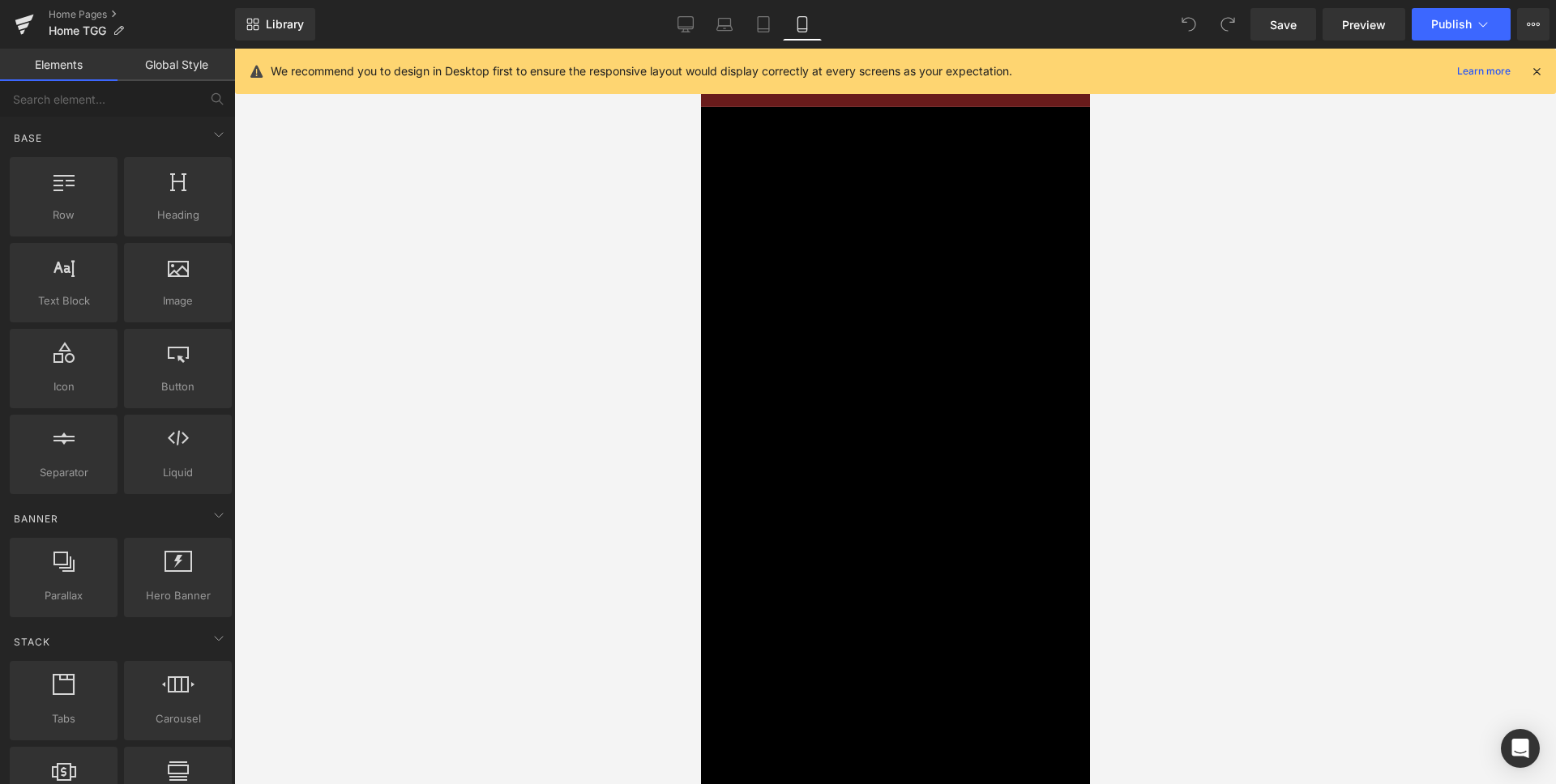
click at [1533, 73] on icon at bounding box center [1536, 72] width 15 height 15
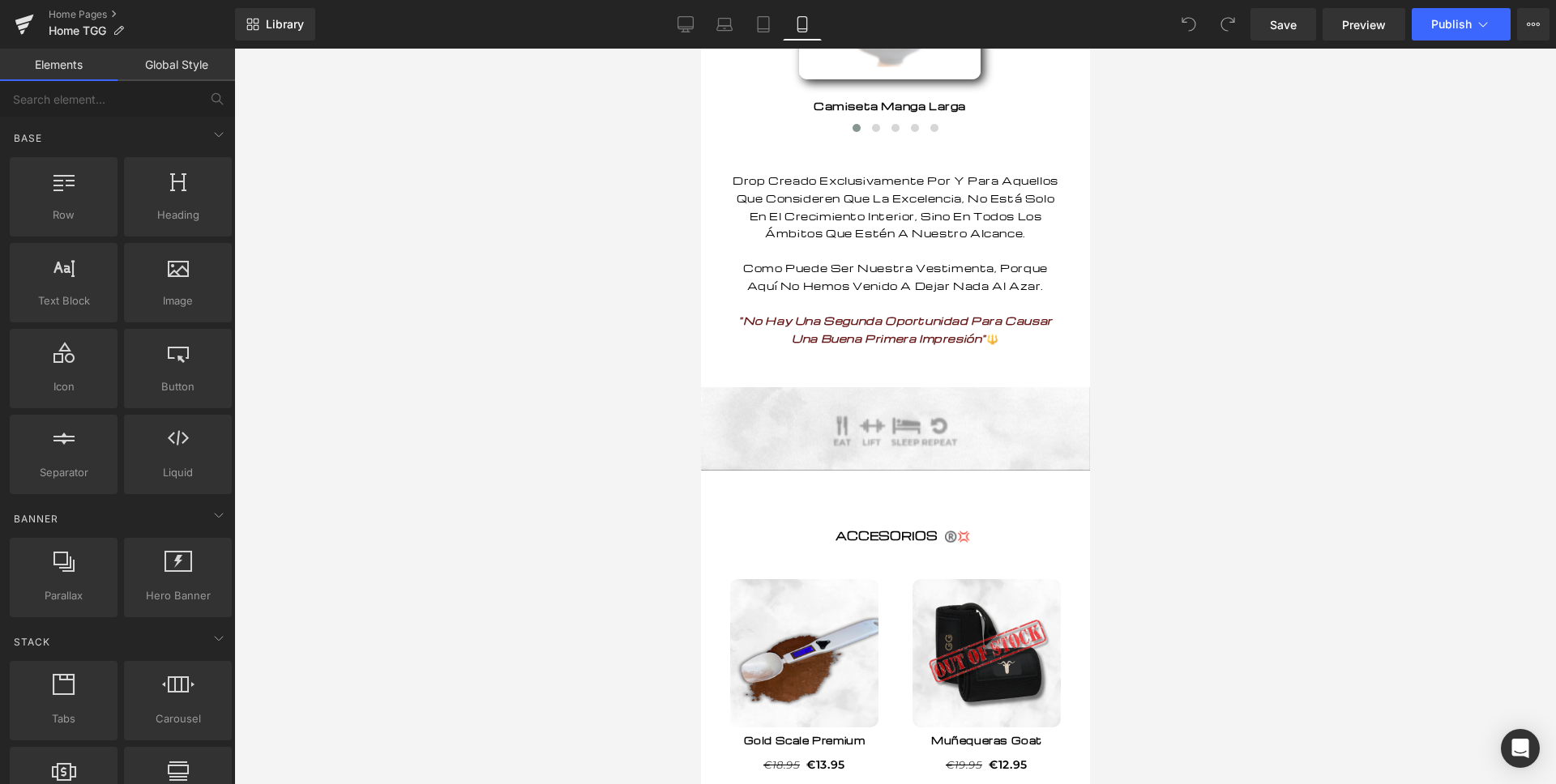
scroll to position [1872, 0]
click at [700, 49] on div at bounding box center [700, 49] width 0 height 0
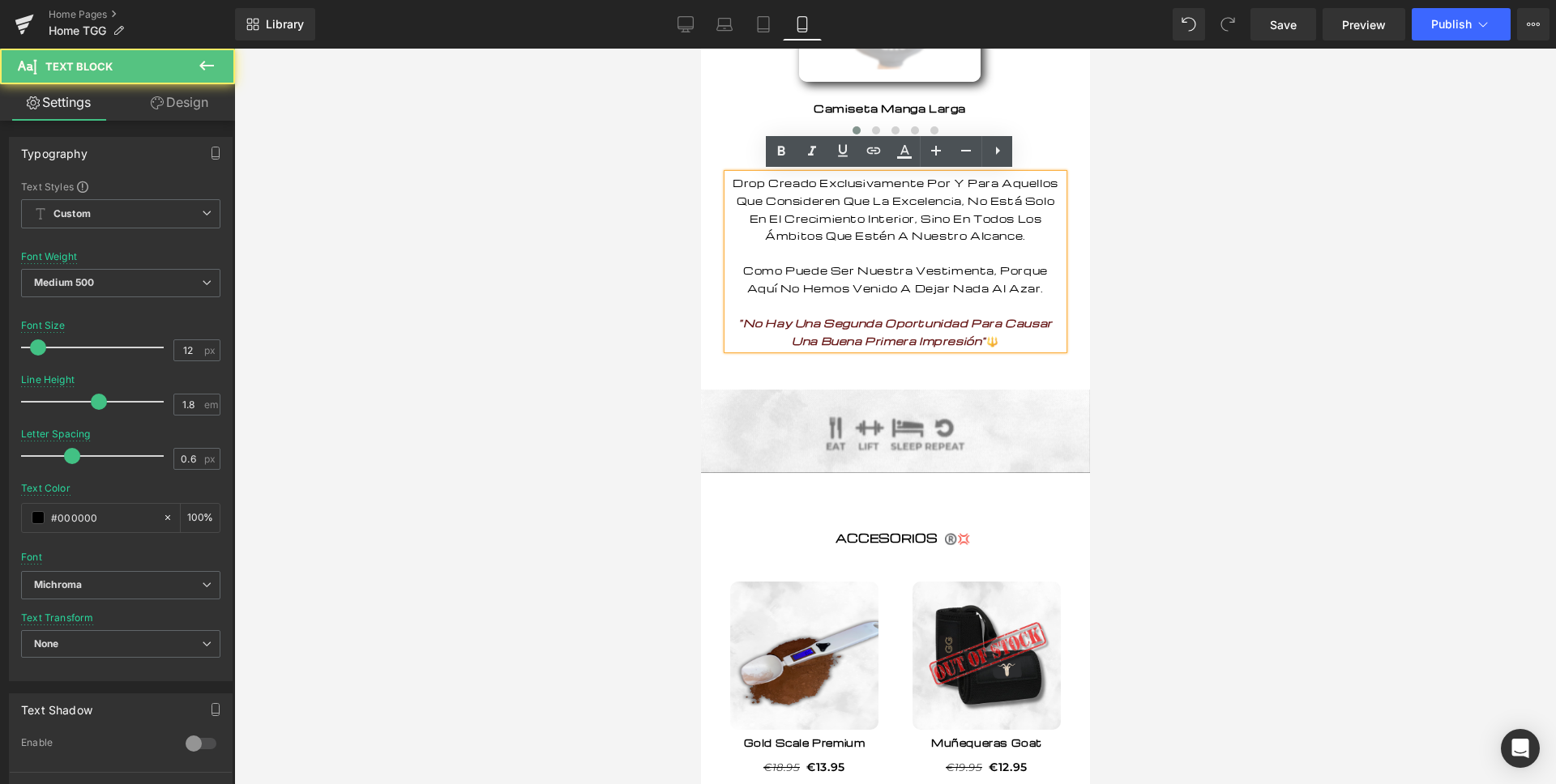
click at [996, 349] on p "Drop Creado Exclusivamente Por Y Para Aquellos Que Consideren Que La Excelencia…" at bounding box center [895, 261] width 336 height 175
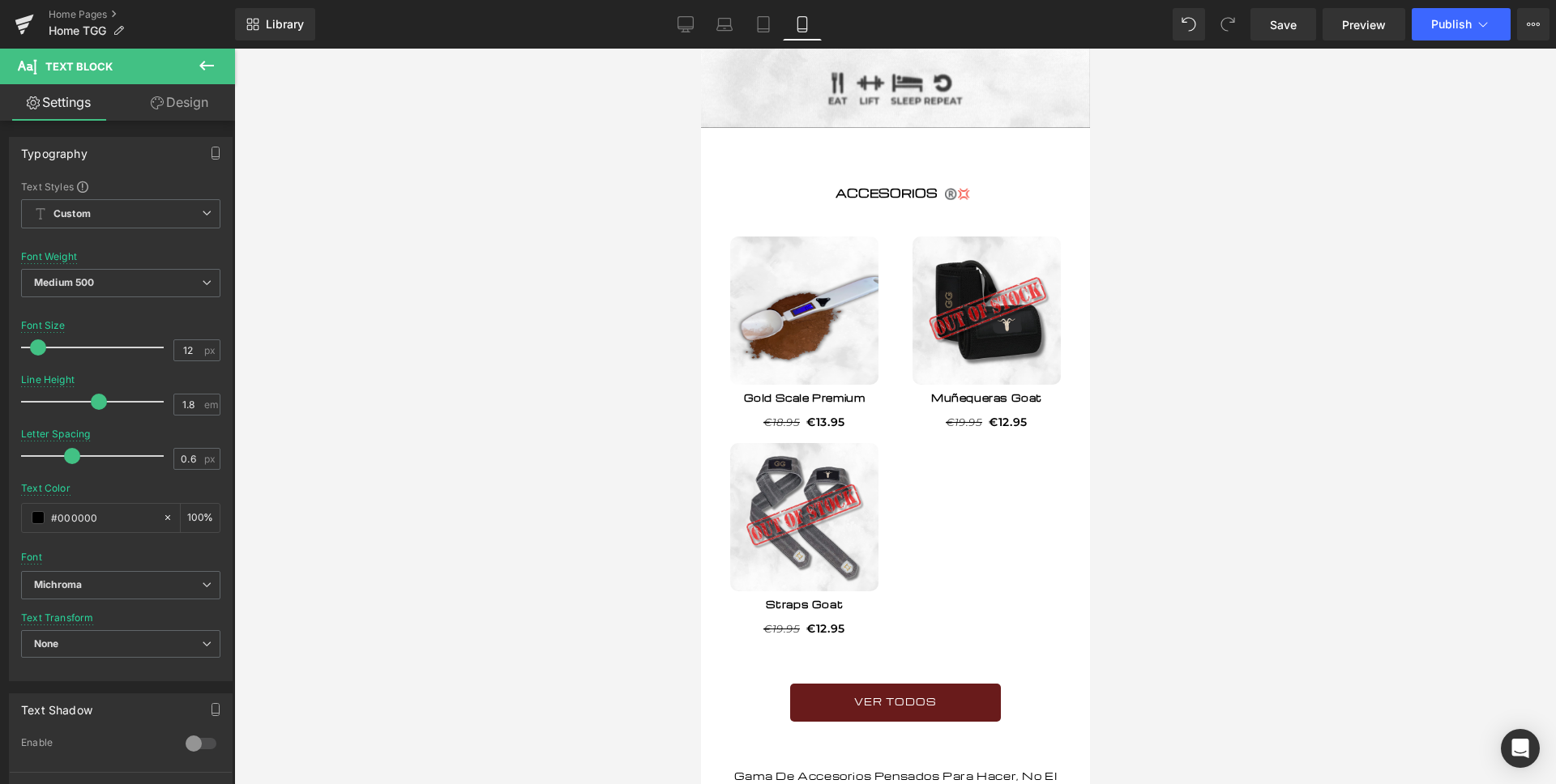
scroll to position [2678, 0]
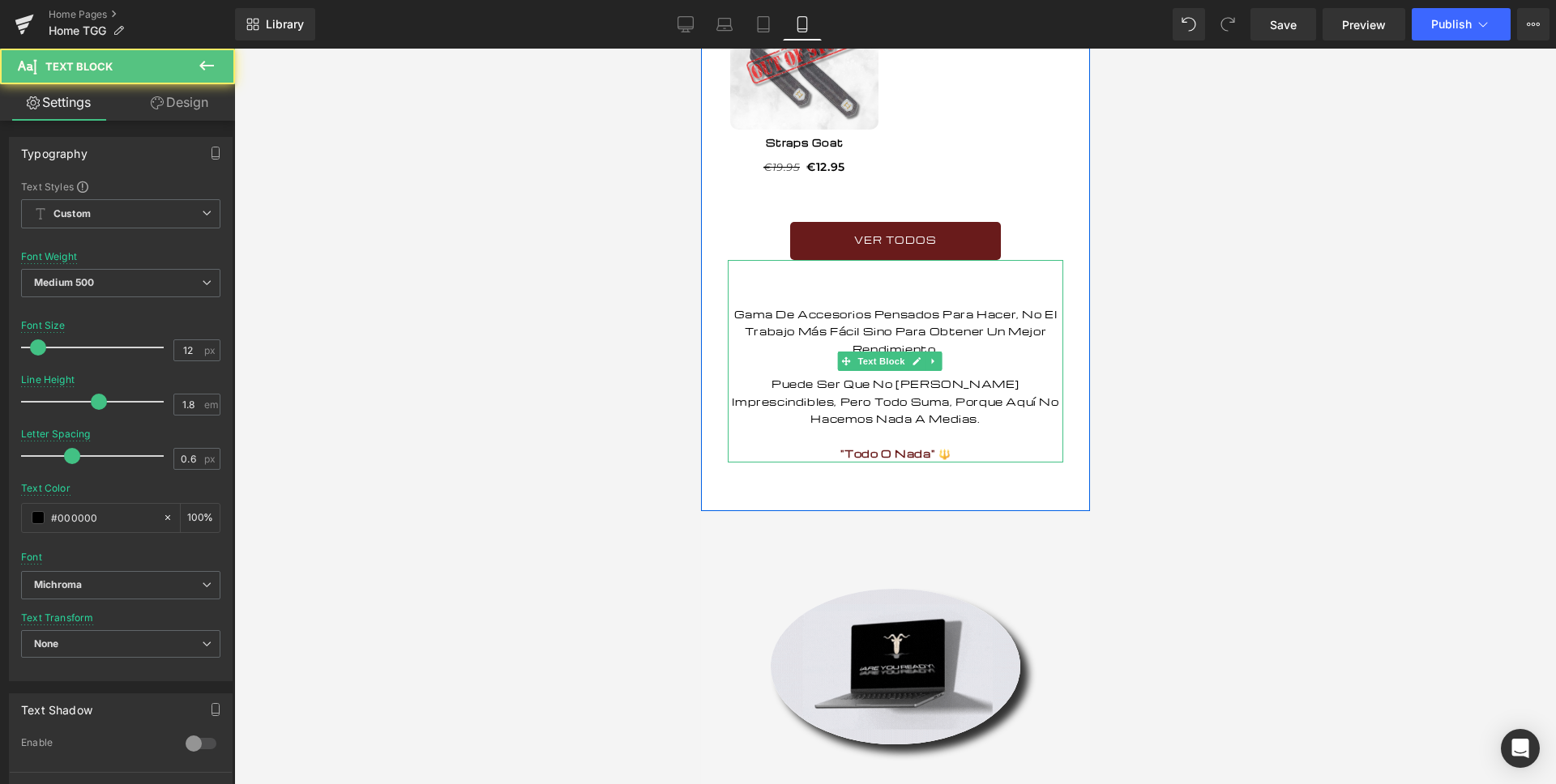
click at [965, 446] on p at bounding box center [895, 436] width 336 height 17
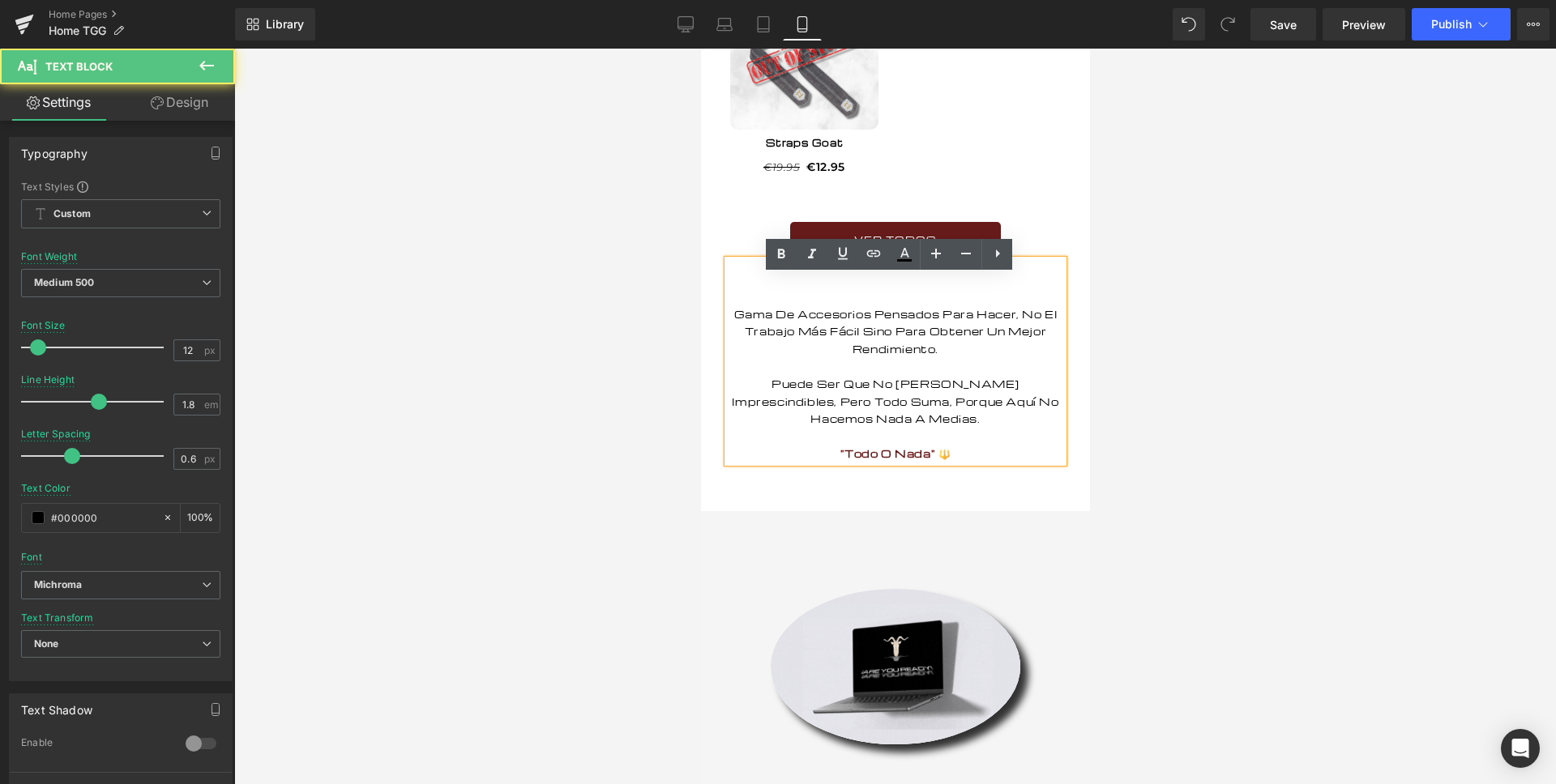
click at [961, 462] on p ""Todo O Nada" 🔱" at bounding box center [895, 453] width 336 height 17
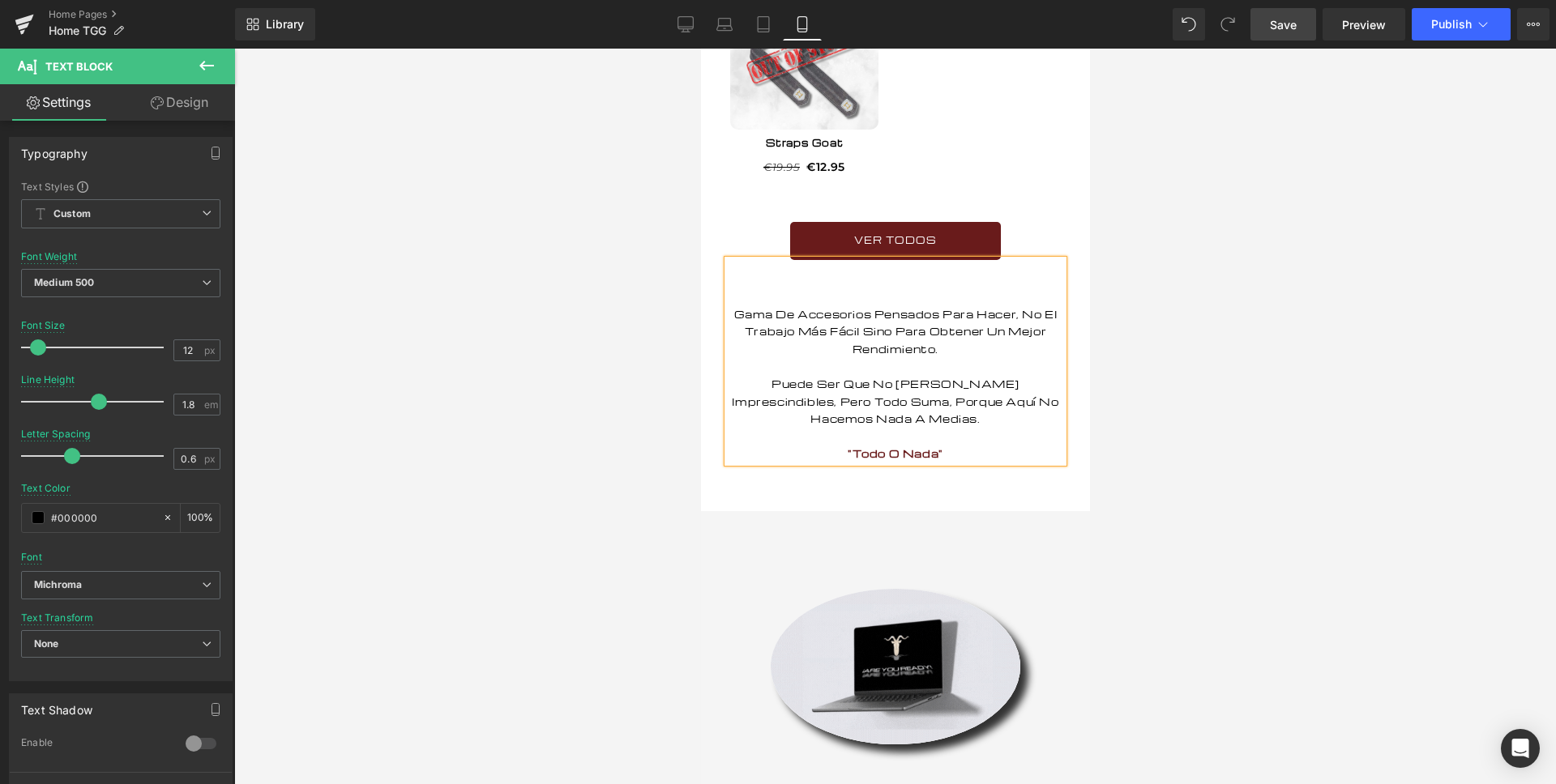
click at [1279, 34] on link "Save" at bounding box center [1284, 24] width 66 height 32
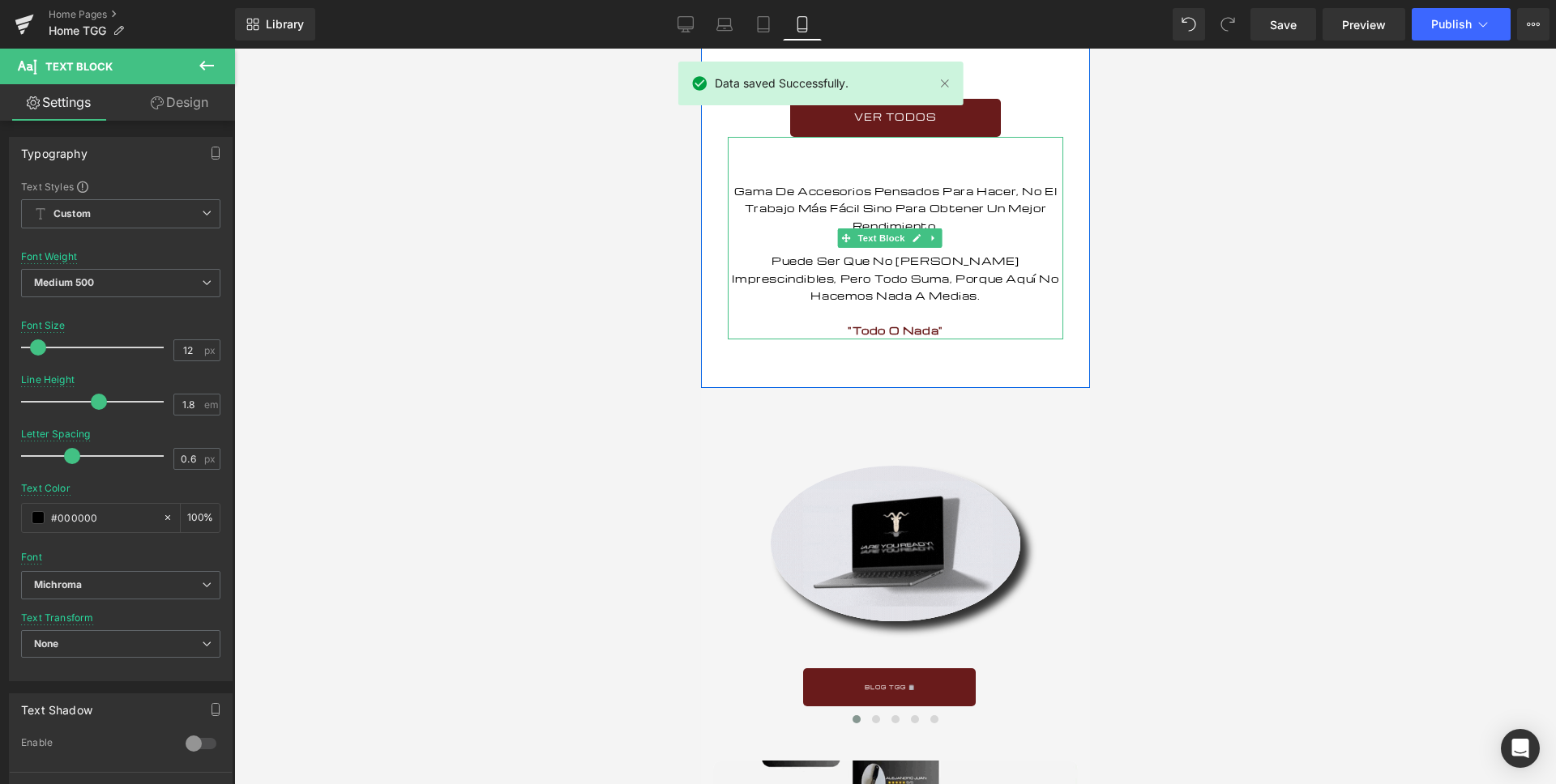
scroll to position [3003, 0]
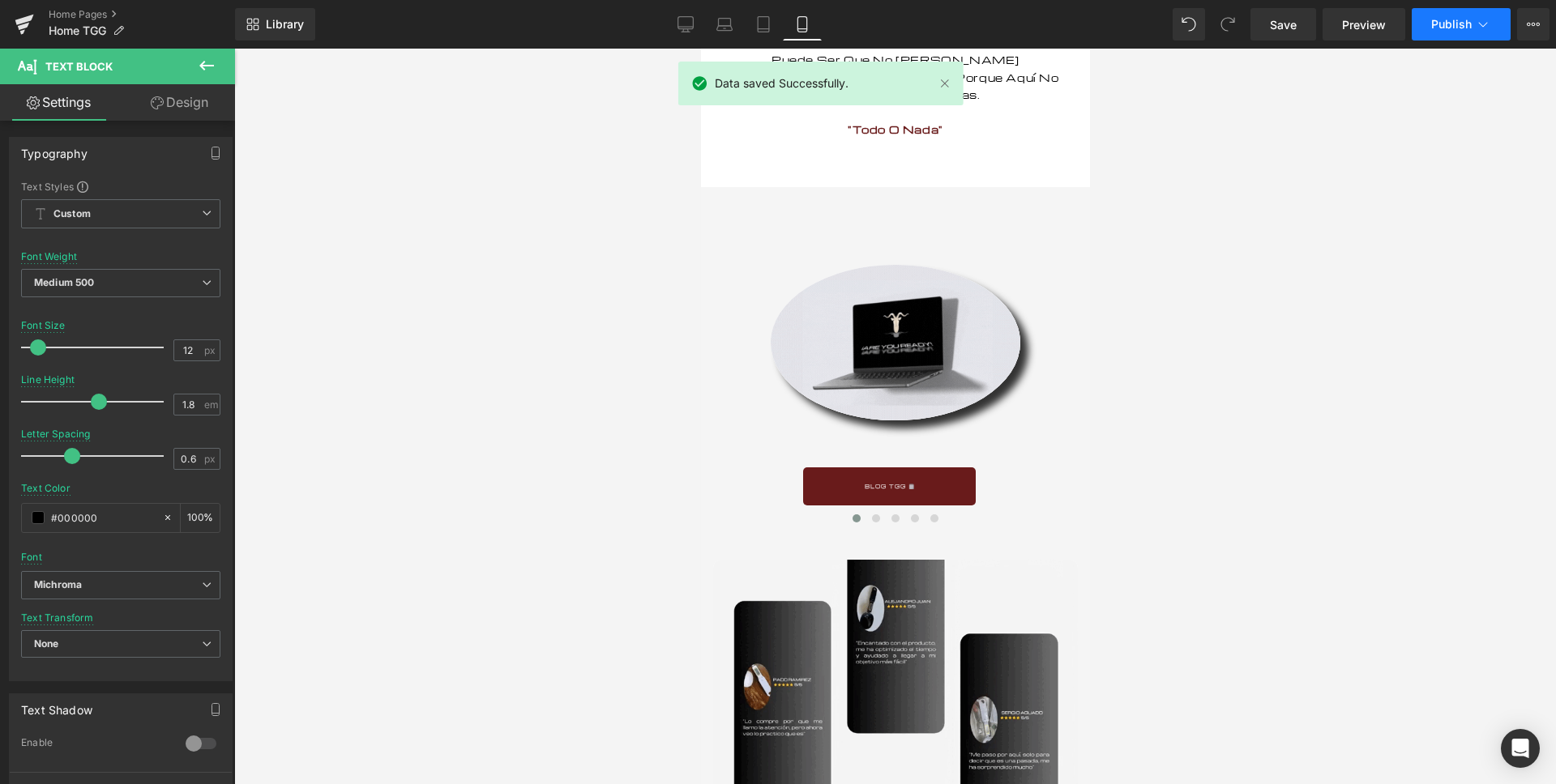
click at [1438, 37] on button "Publish" at bounding box center [1461, 24] width 99 height 32
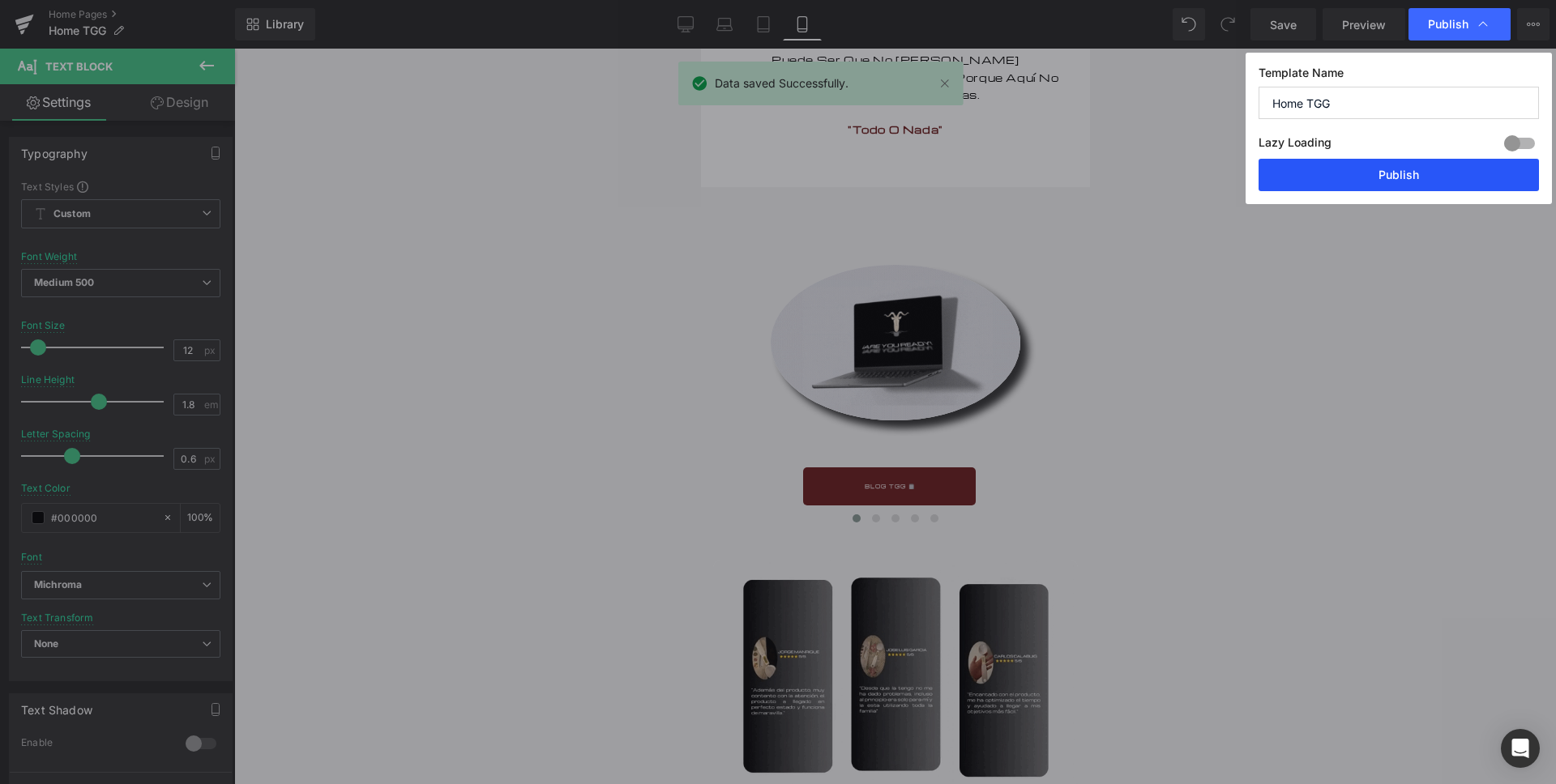
click at [1388, 177] on button "Publish" at bounding box center [1399, 174] width 281 height 32
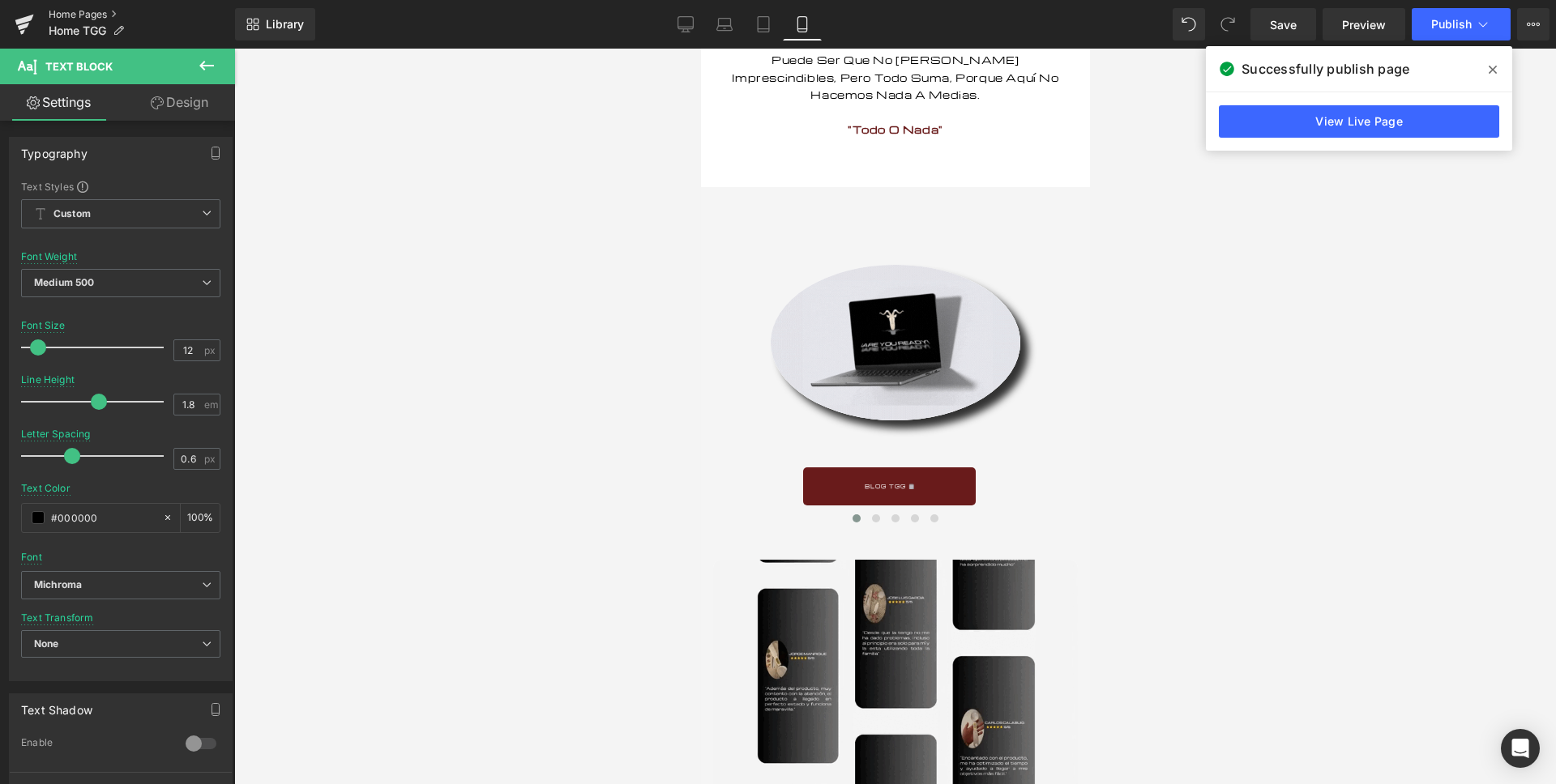
click at [75, 13] on link "Home Pages" at bounding box center [141, 15] width 186 height 13
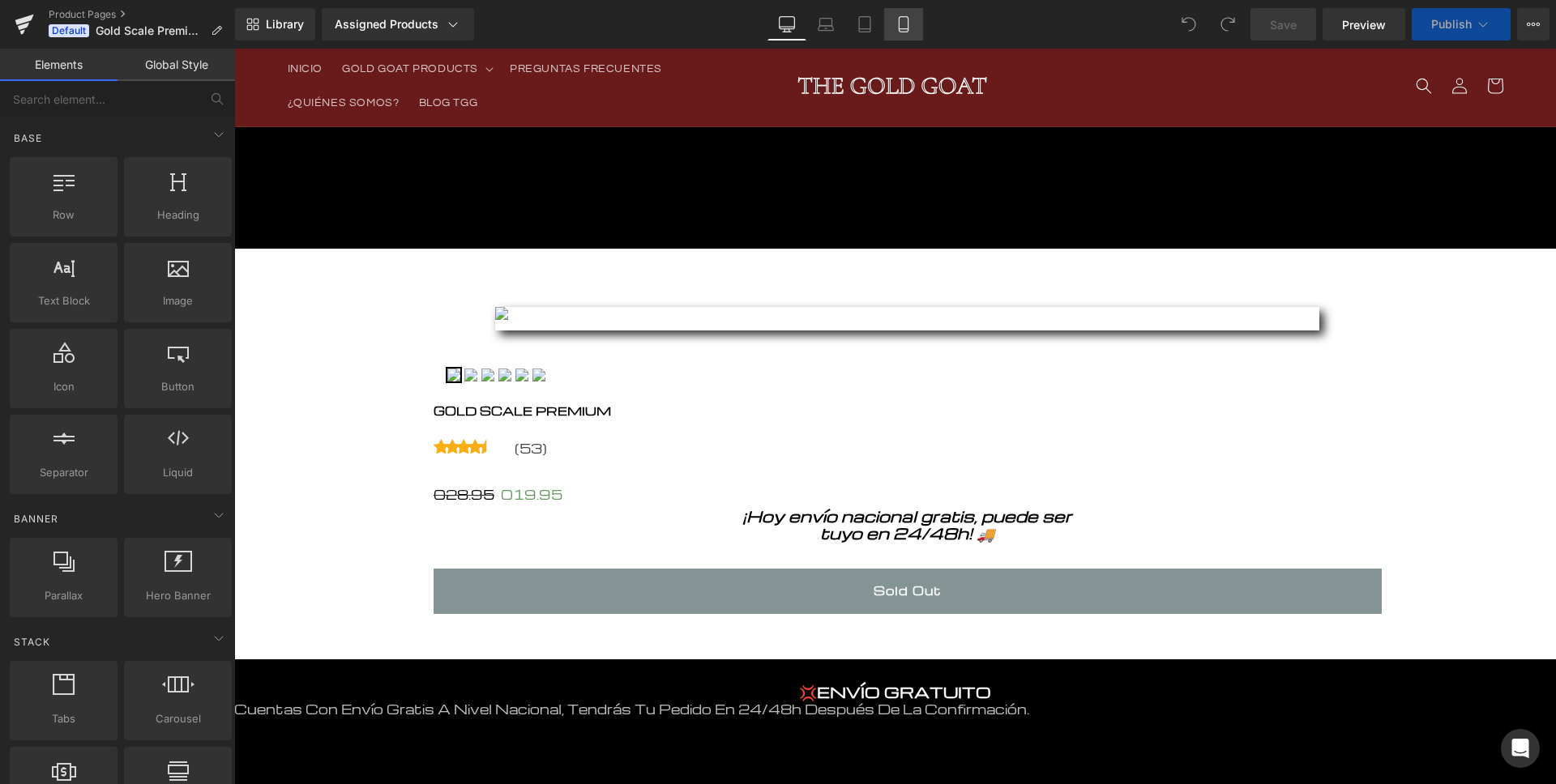
click at [904, 23] on icon at bounding box center [904, 25] width 17 height 17
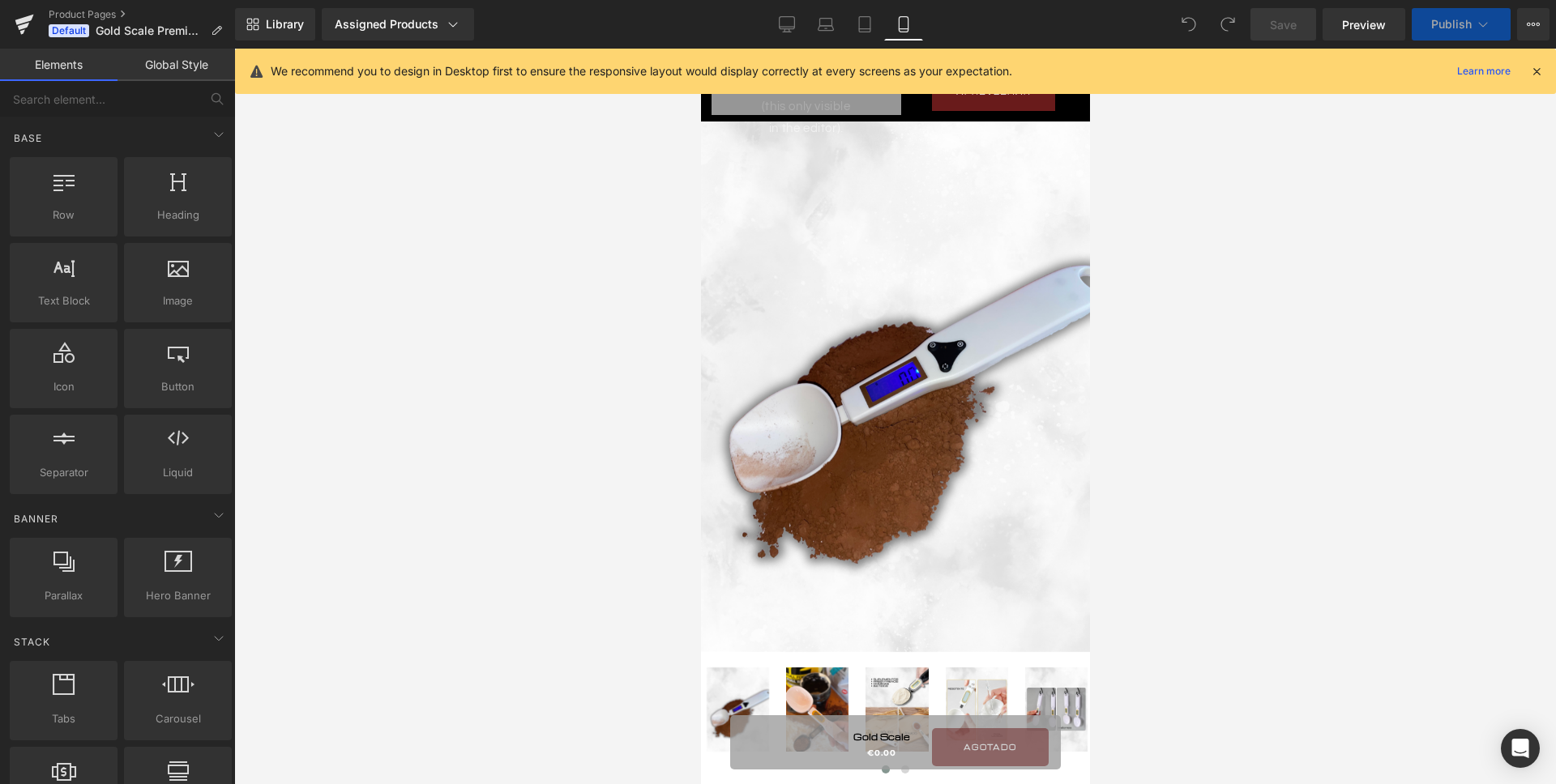
click at [1542, 69] on icon at bounding box center [1536, 72] width 15 height 15
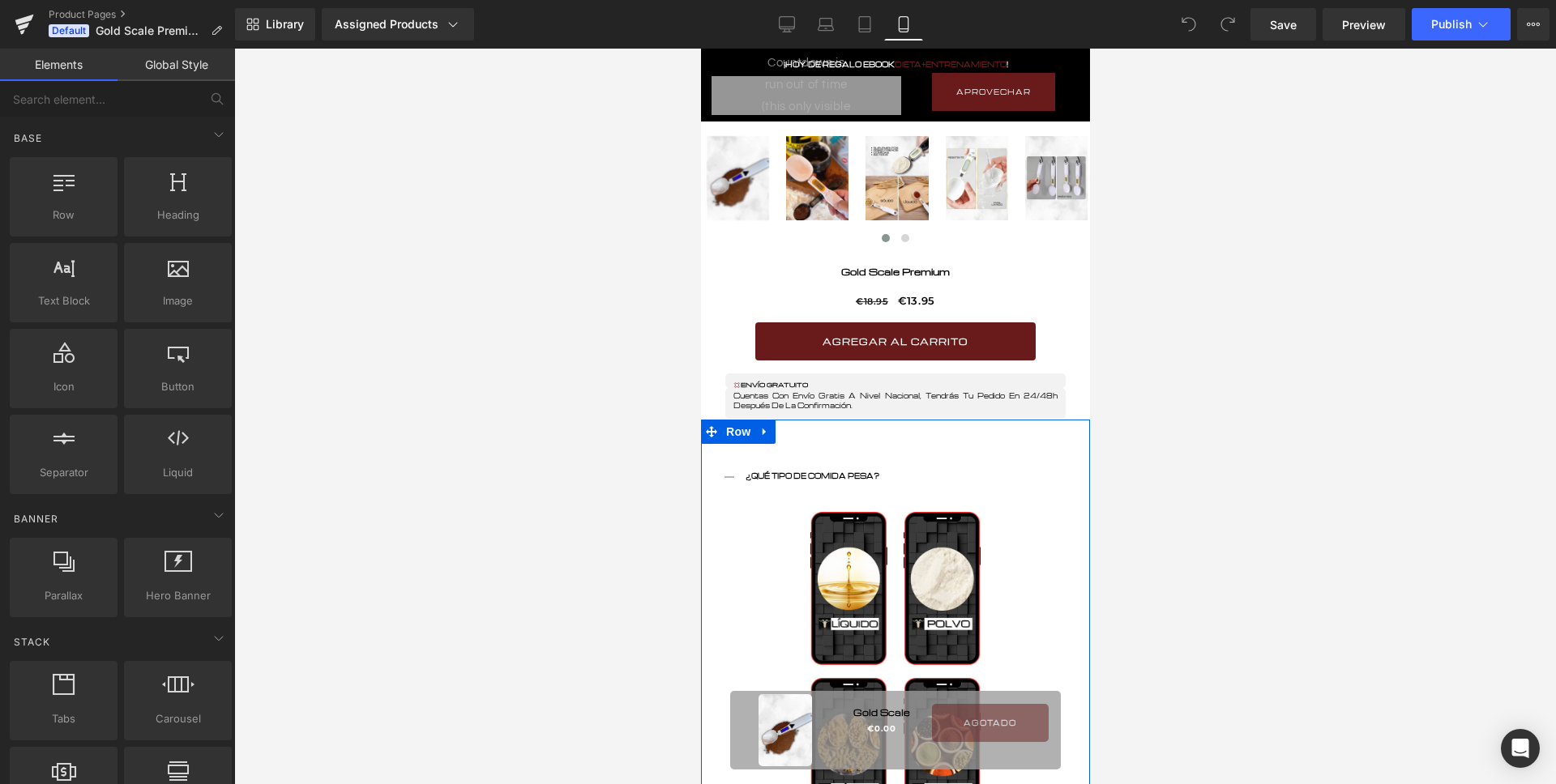
scroll to position [547, 0]
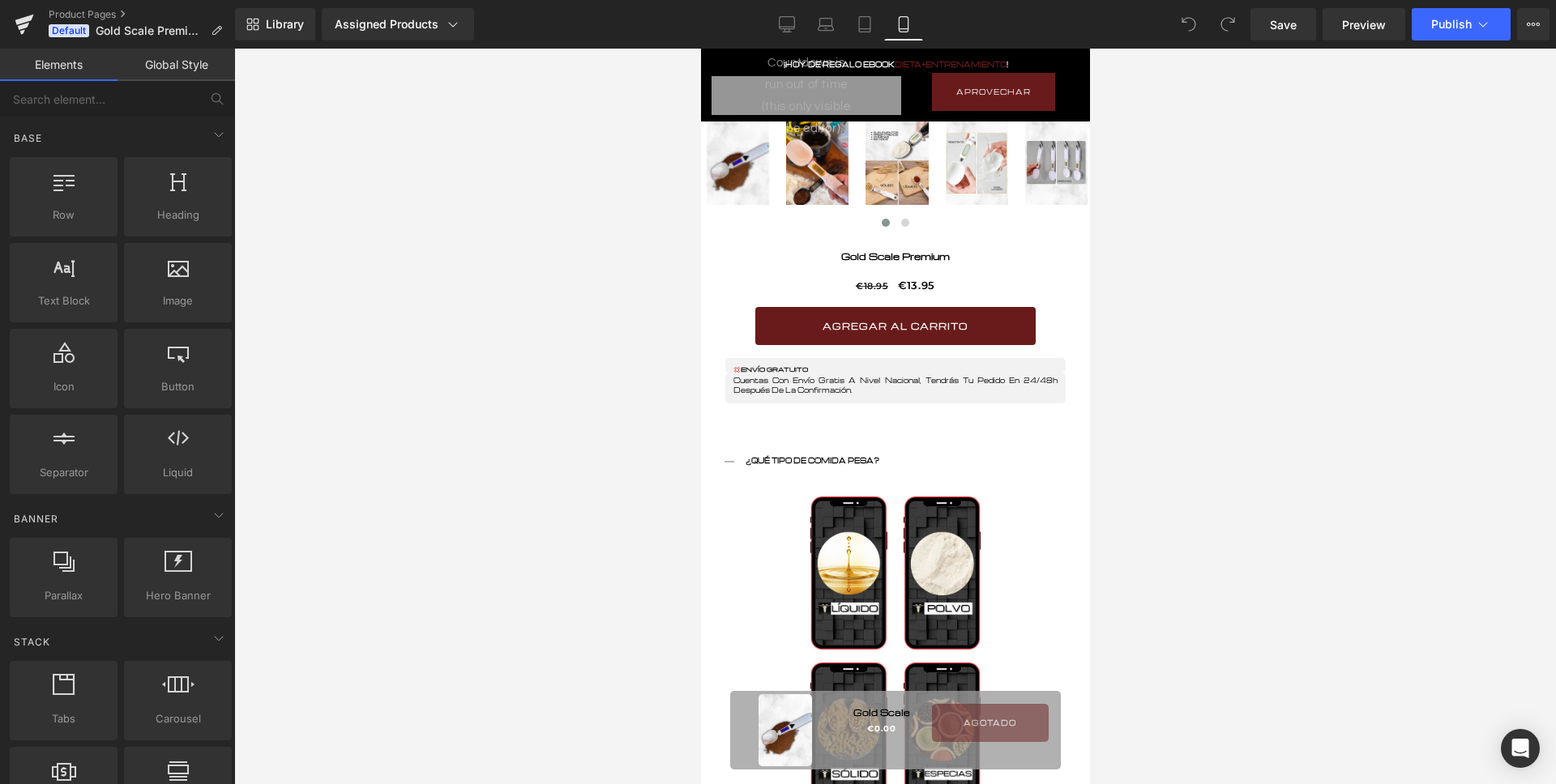
click at [558, 498] on div at bounding box center [895, 416] width 1321 height 735
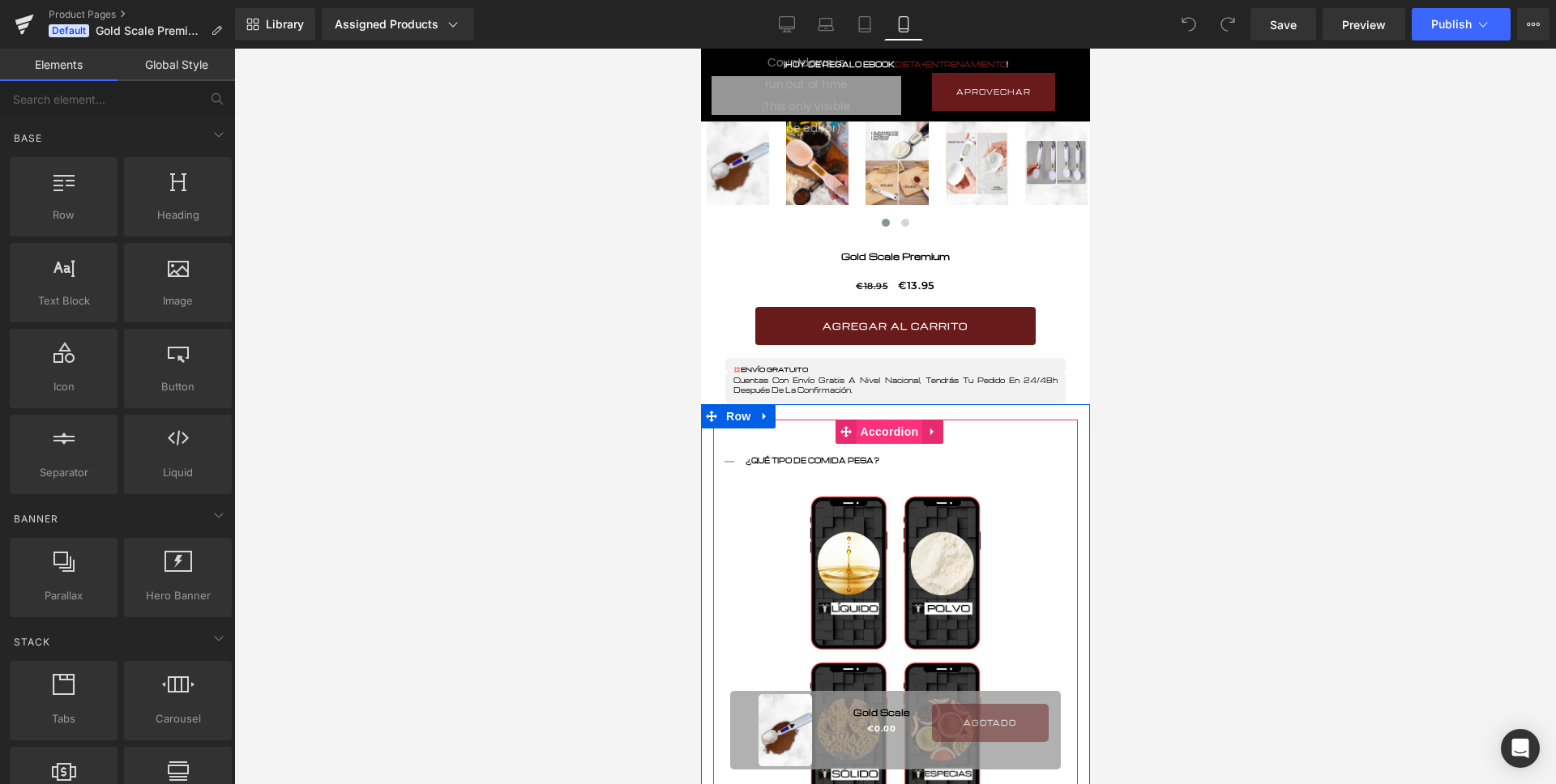
click at [866, 433] on span "Accordion" at bounding box center [889, 431] width 66 height 24
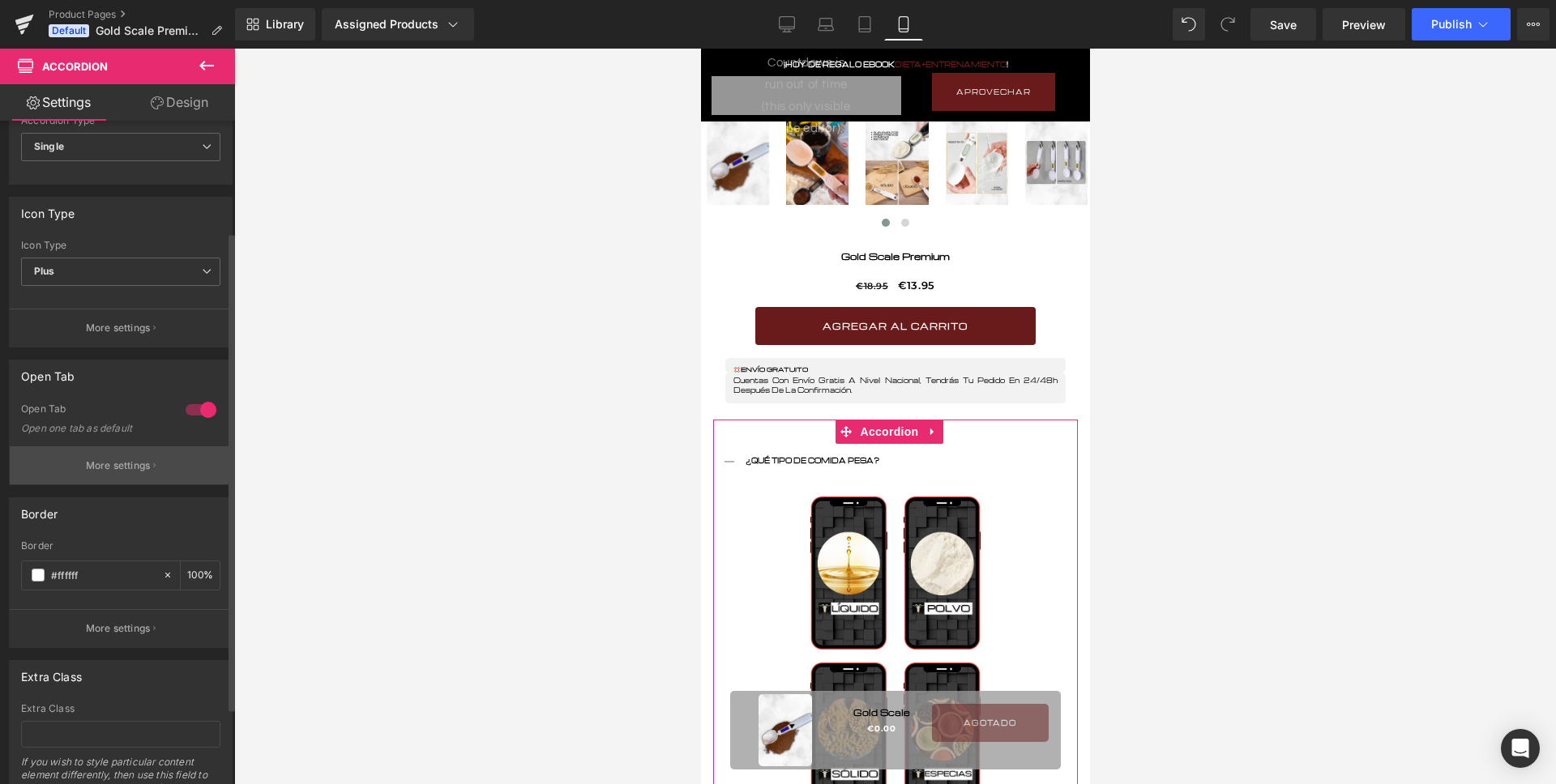
scroll to position [188, 0]
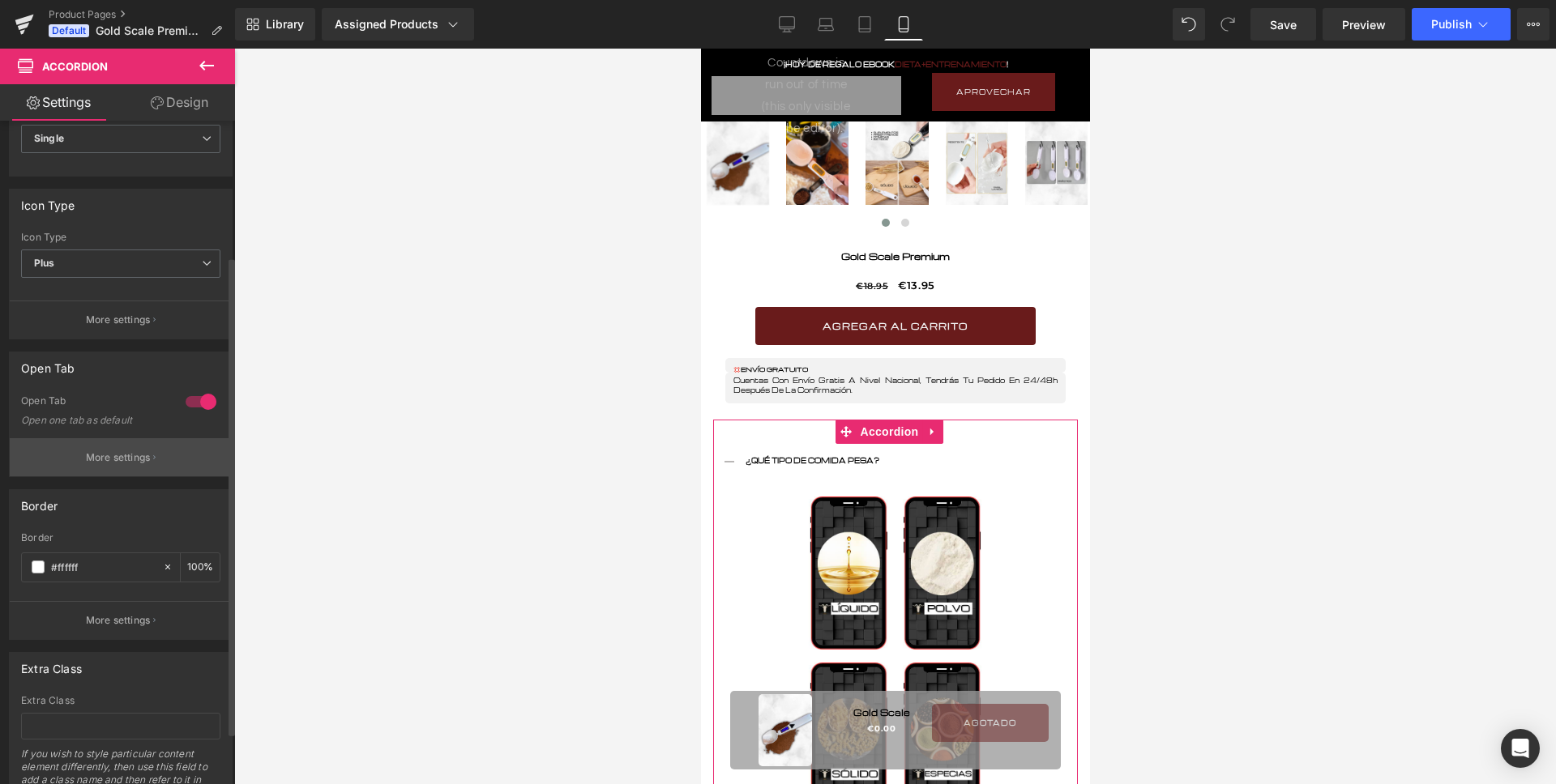
click at [146, 462] on p "More settings" at bounding box center [118, 458] width 65 height 15
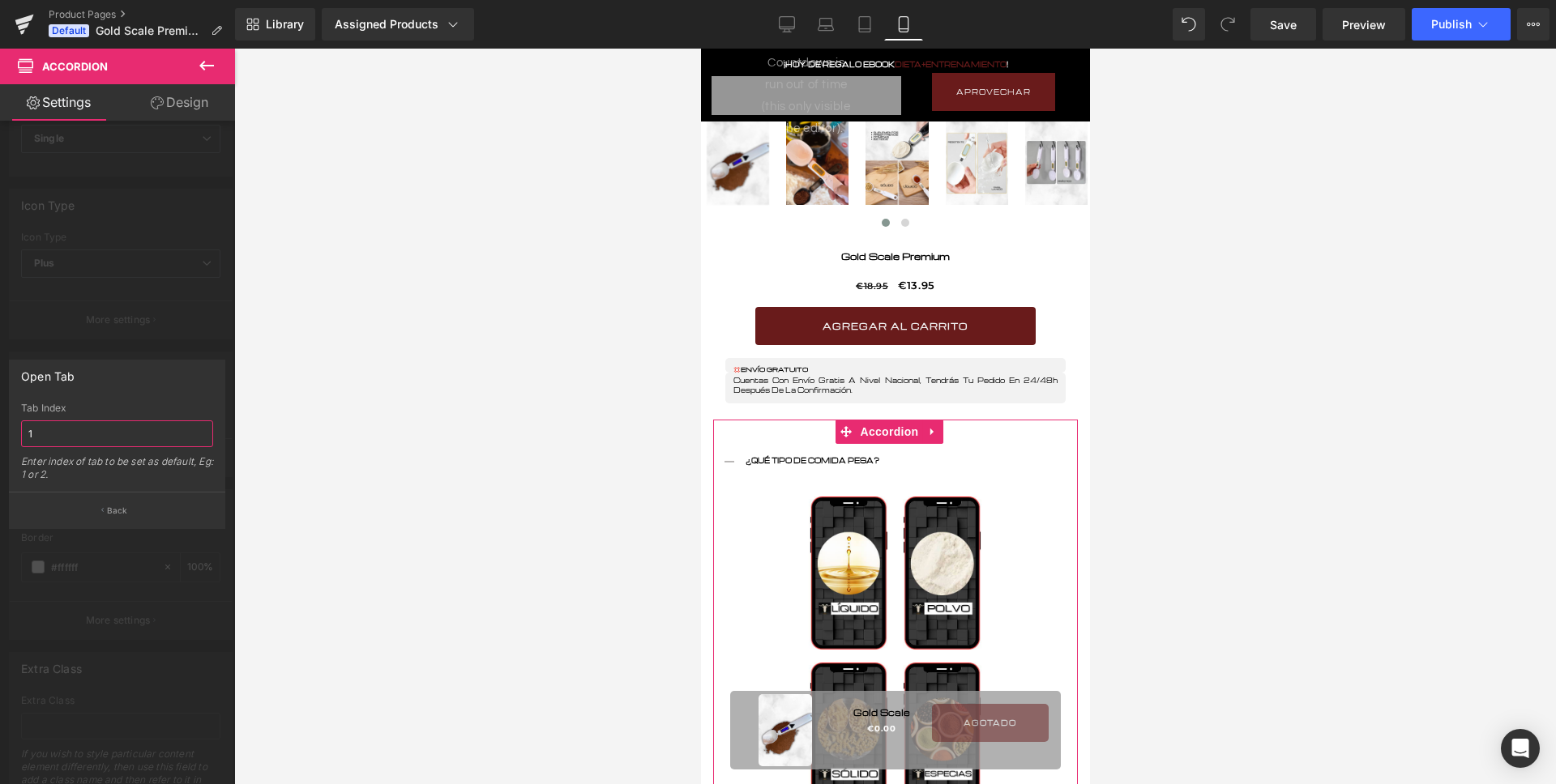
click at [141, 431] on input "1" at bounding box center [117, 433] width 192 height 27
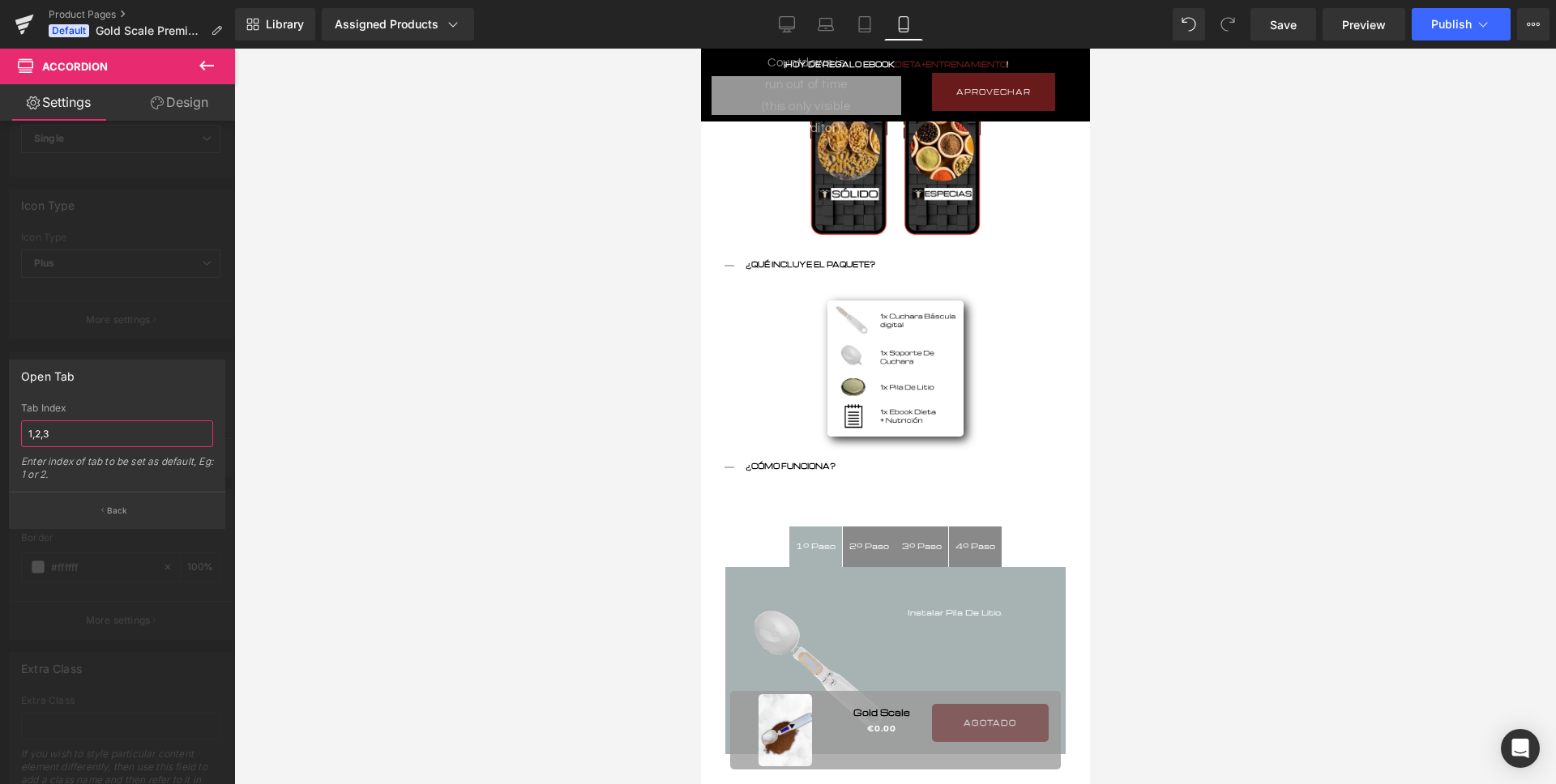
scroll to position [1111, 0]
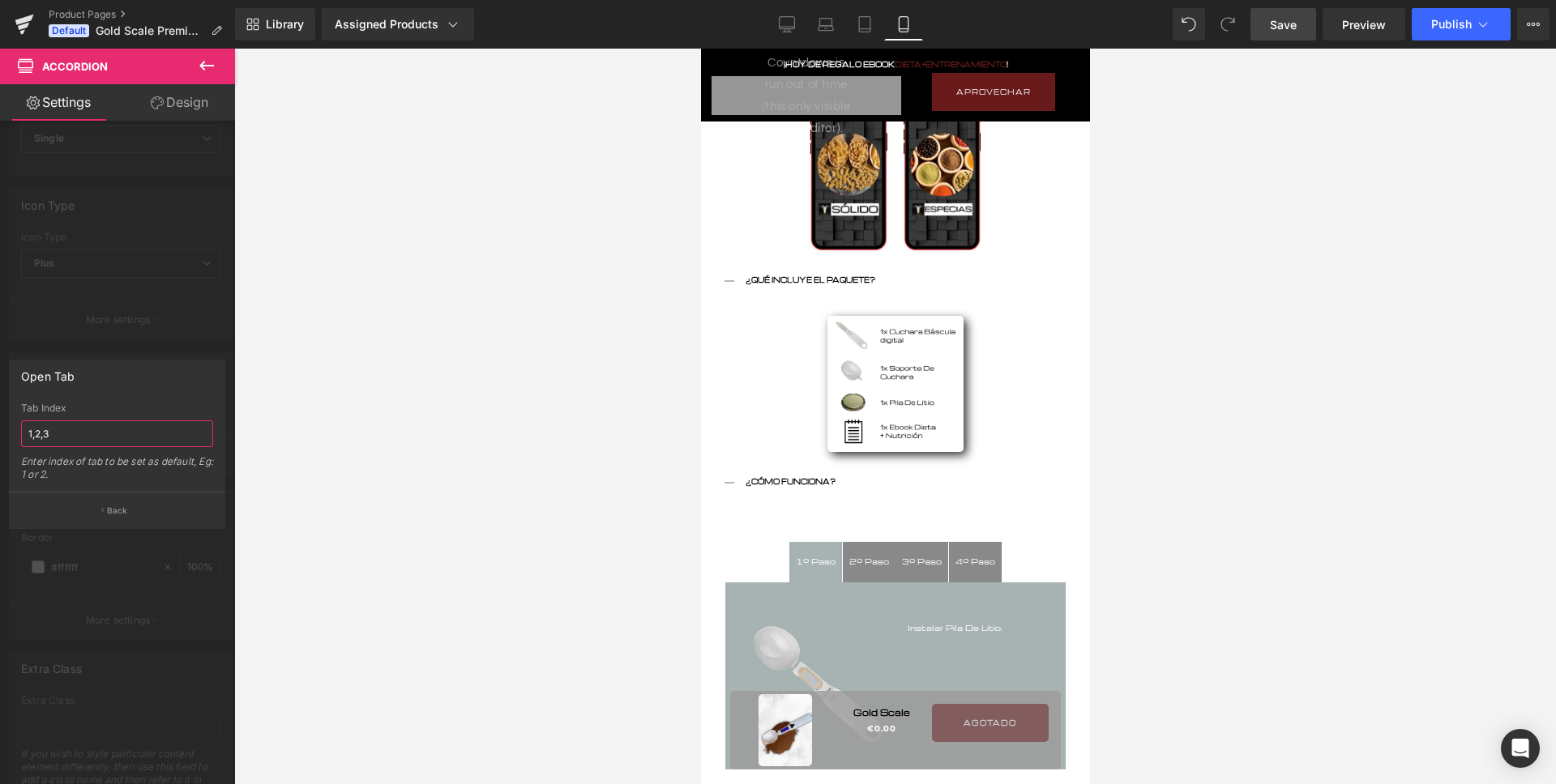
type input "1,2,3"
click at [1270, 27] on link "Save" at bounding box center [1284, 24] width 66 height 32
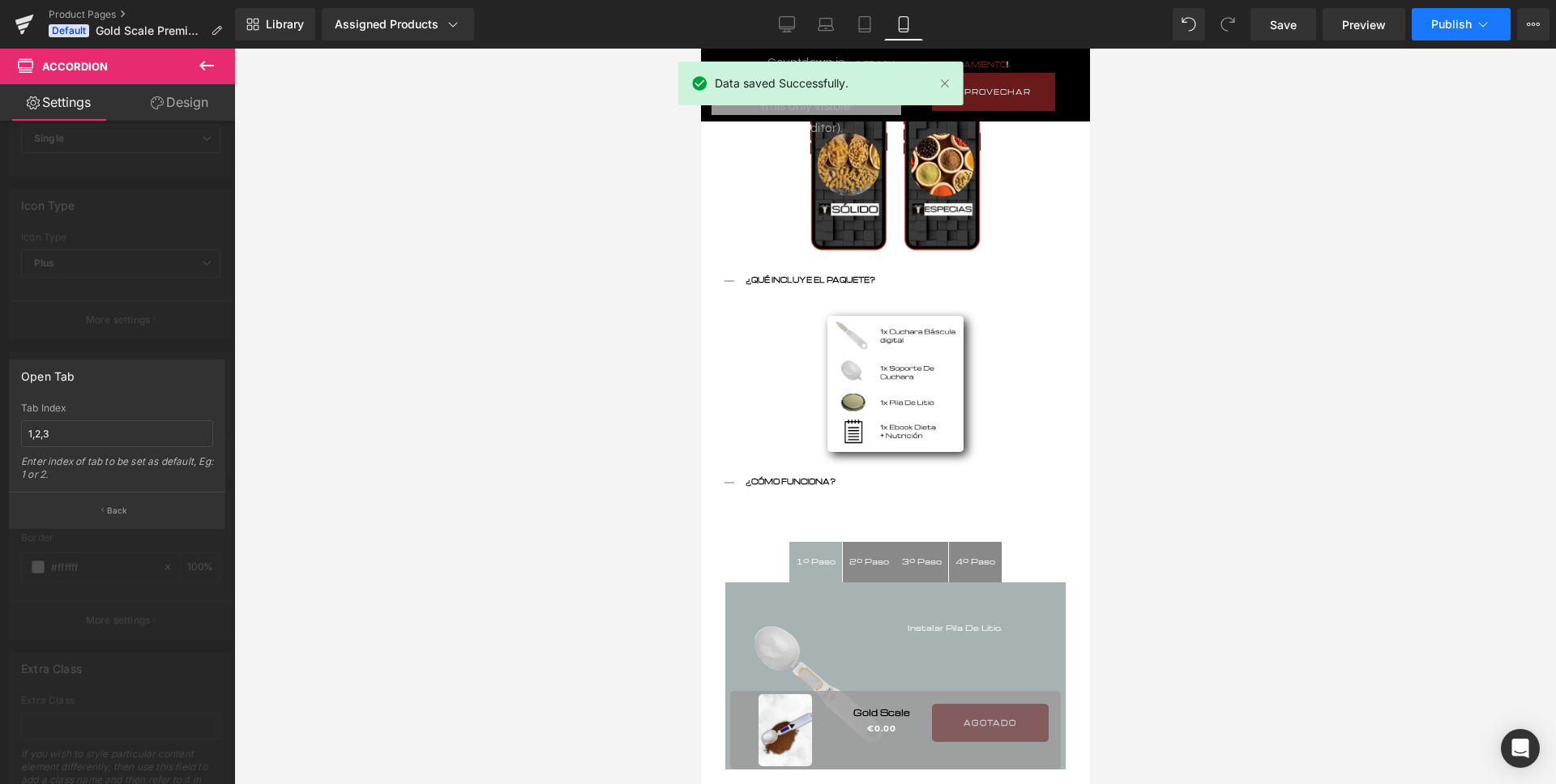
click at [1431, 17] on span "Publish" at bounding box center [1451, 24] width 40 height 13
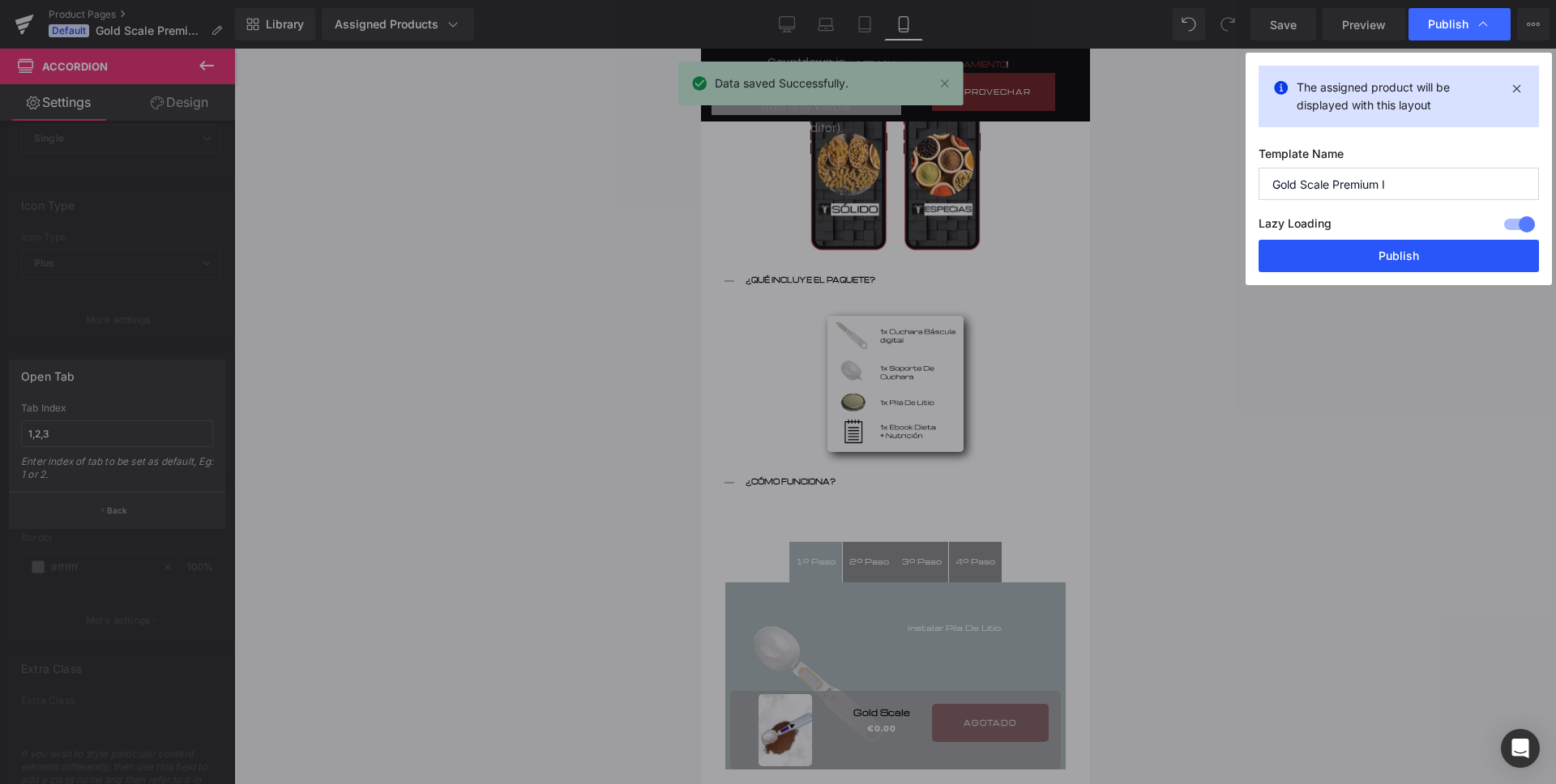
click at [1397, 246] on button "Publish" at bounding box center [1399, 255] width 281 height 32
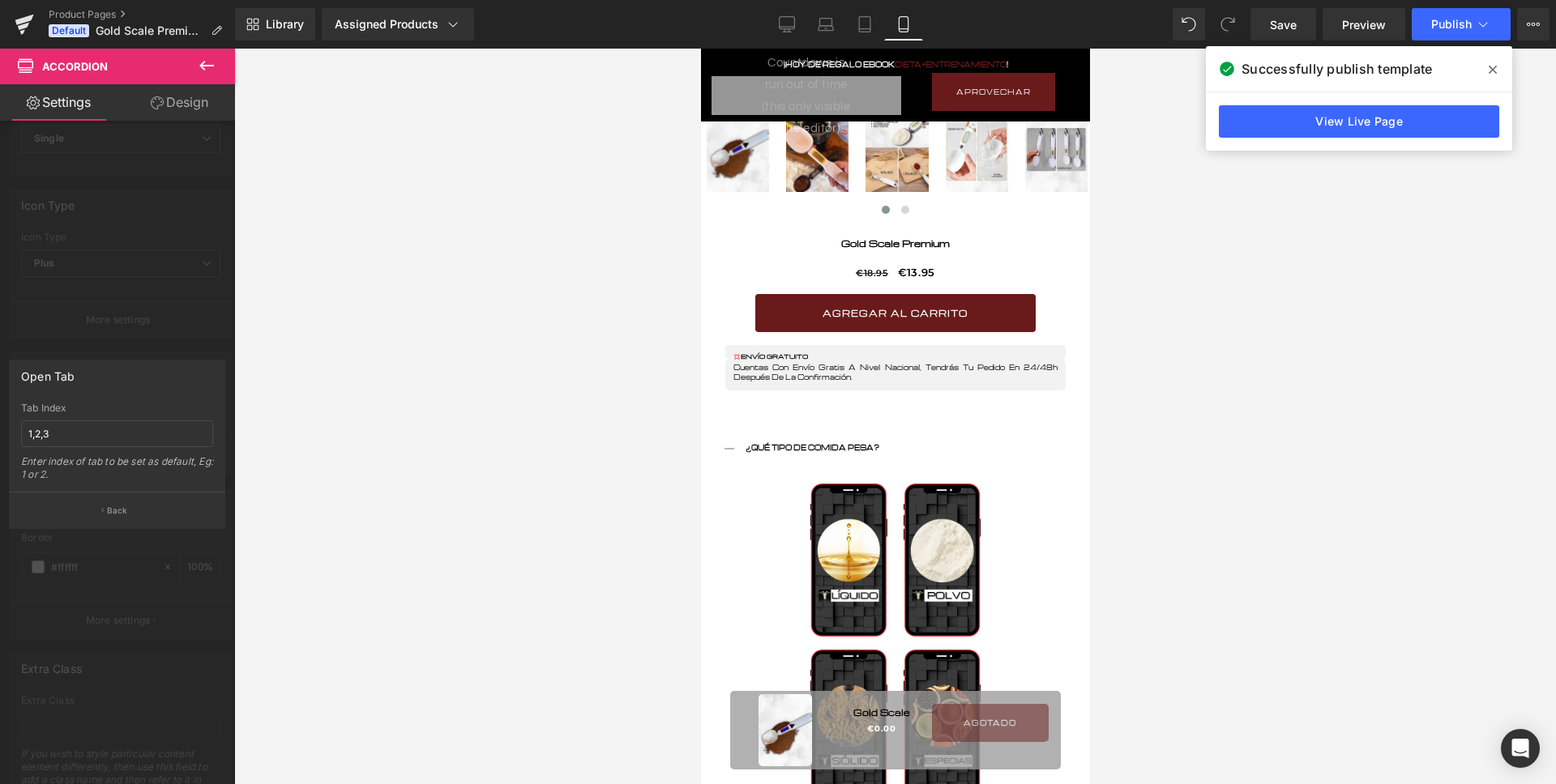
scroll to position [549, 0]
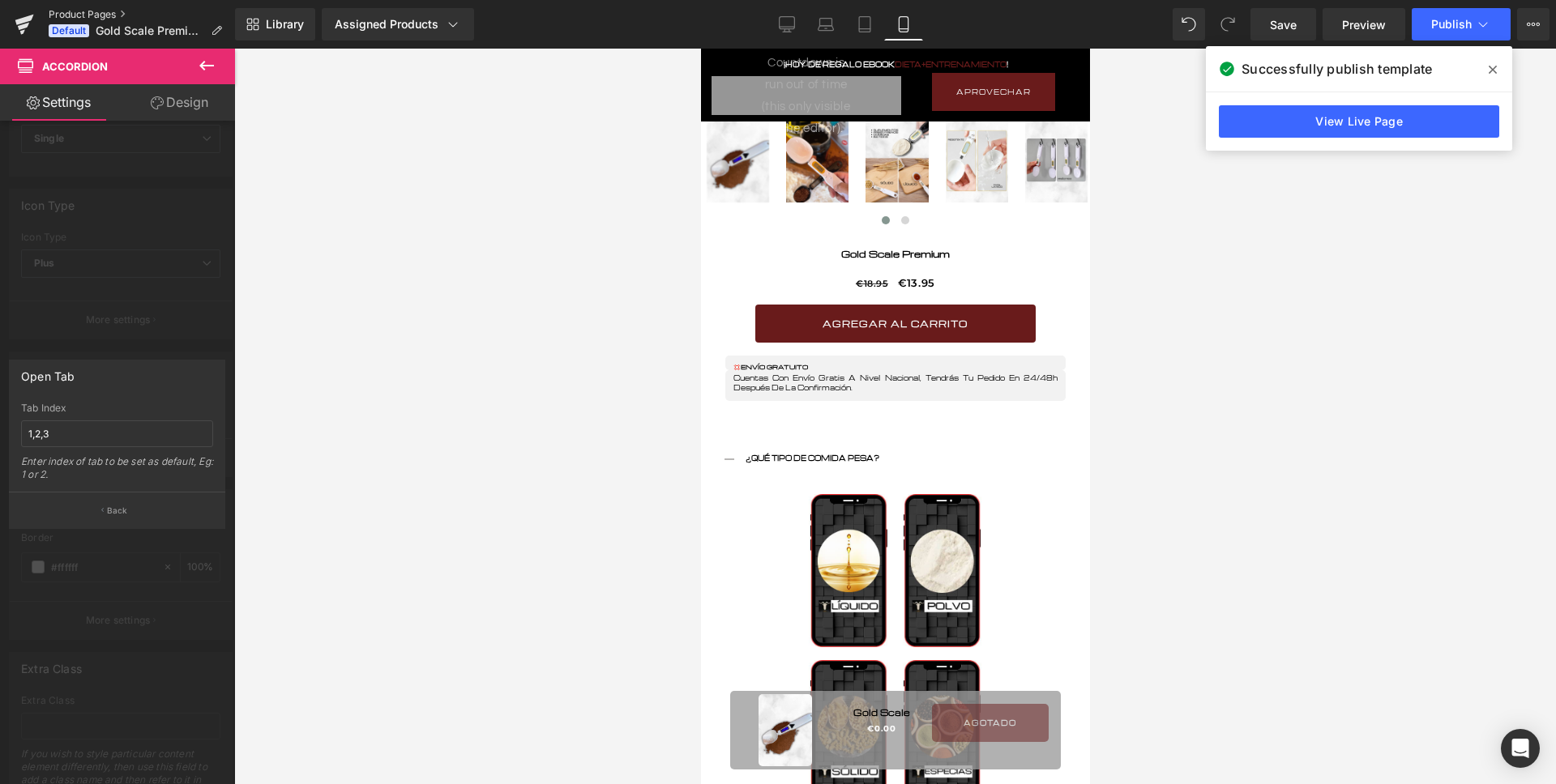
click at [72, 10] on link "Product Pages" at bounding box center [141, 15] width 186 height 13
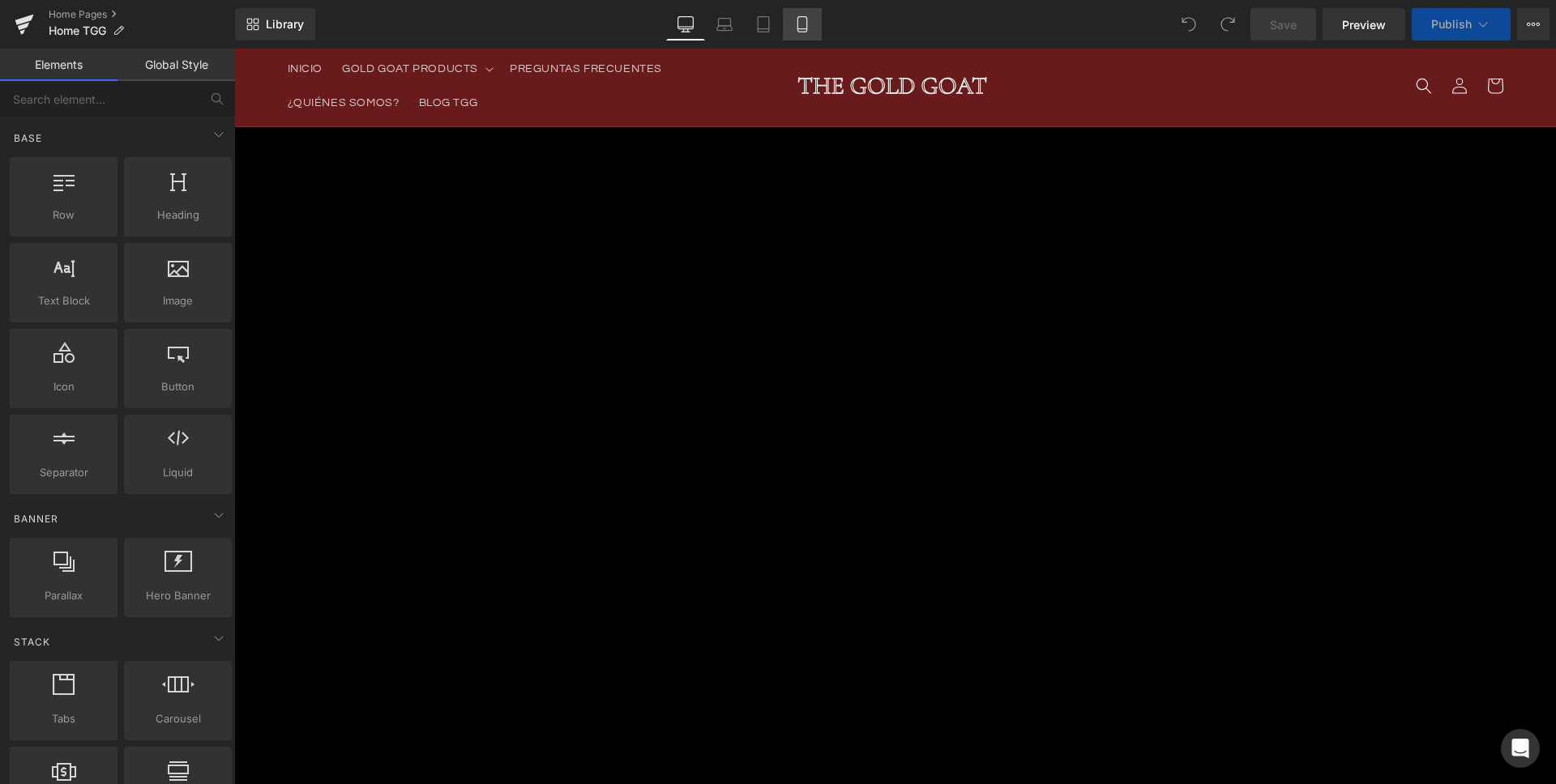
click at [817, 21] on link "Mobile" at bounding box center [802, 24] width 39 height 32
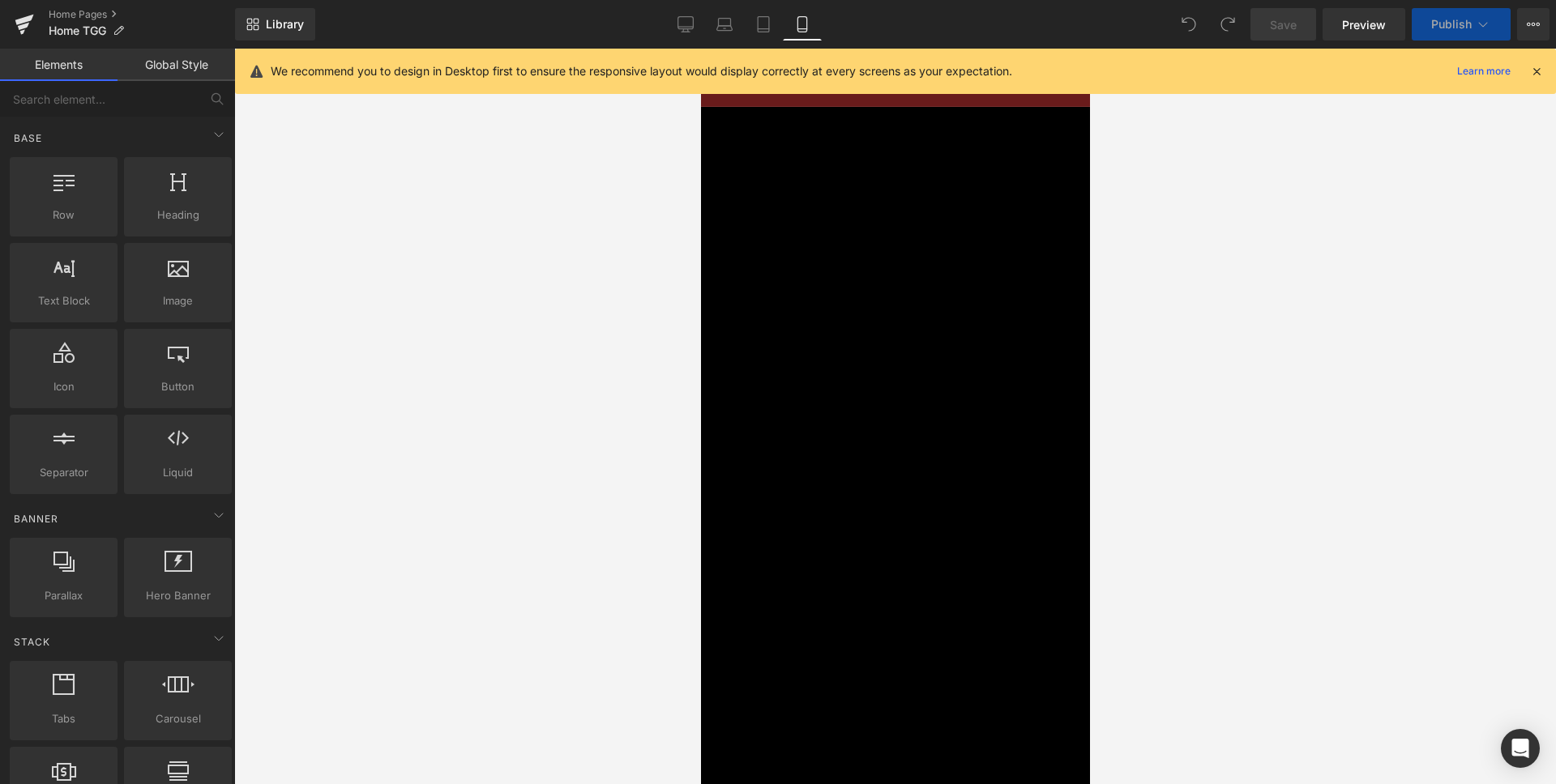
click at [1538, 78] on icon at bounding box center [1536, 72] width 15 height 15
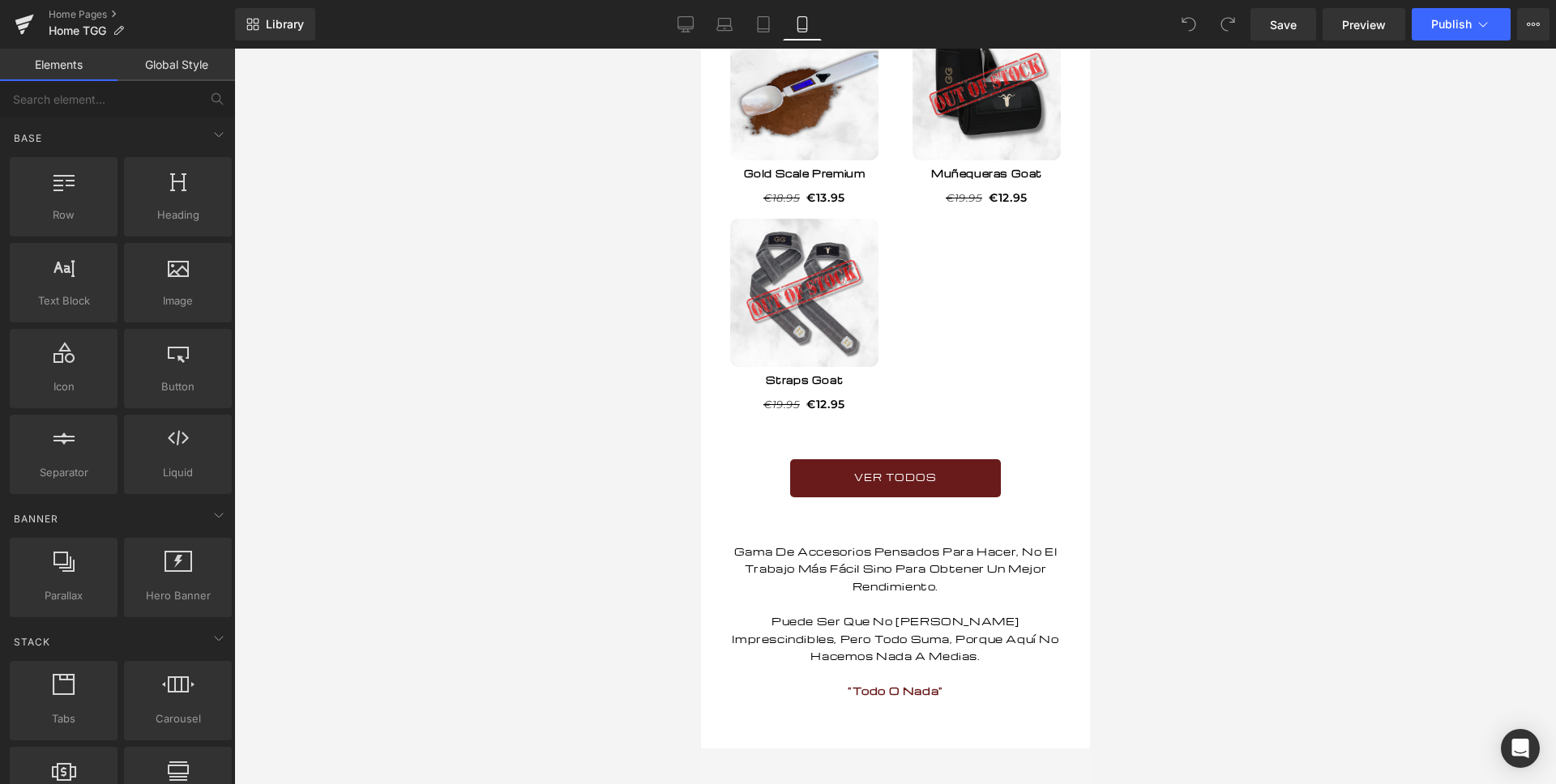
scroll to position [2134, 0]
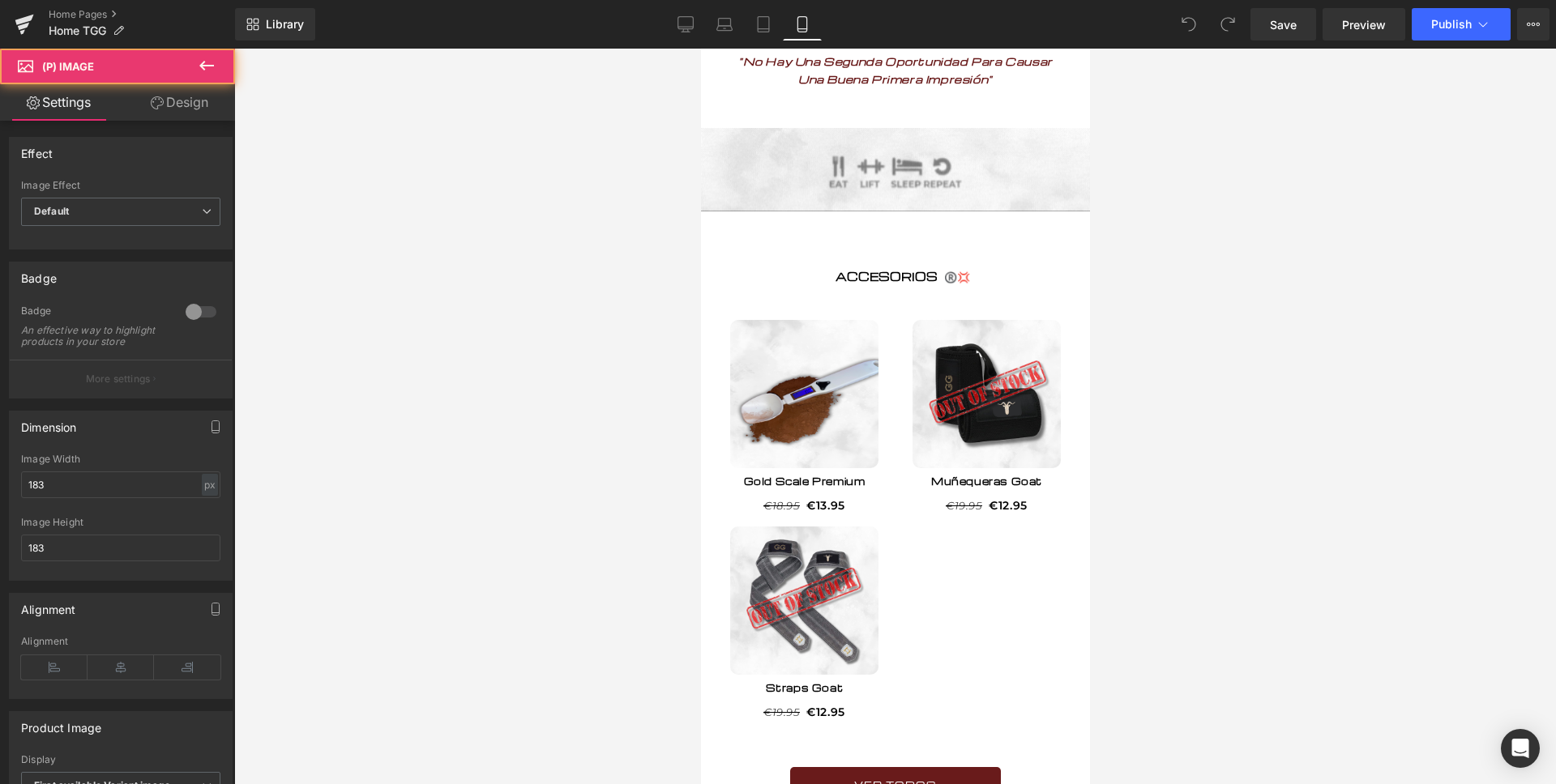
click at [806, 413] on div "Sale Off (P) Image" at bounding box center [804, 394] width 172 height 149
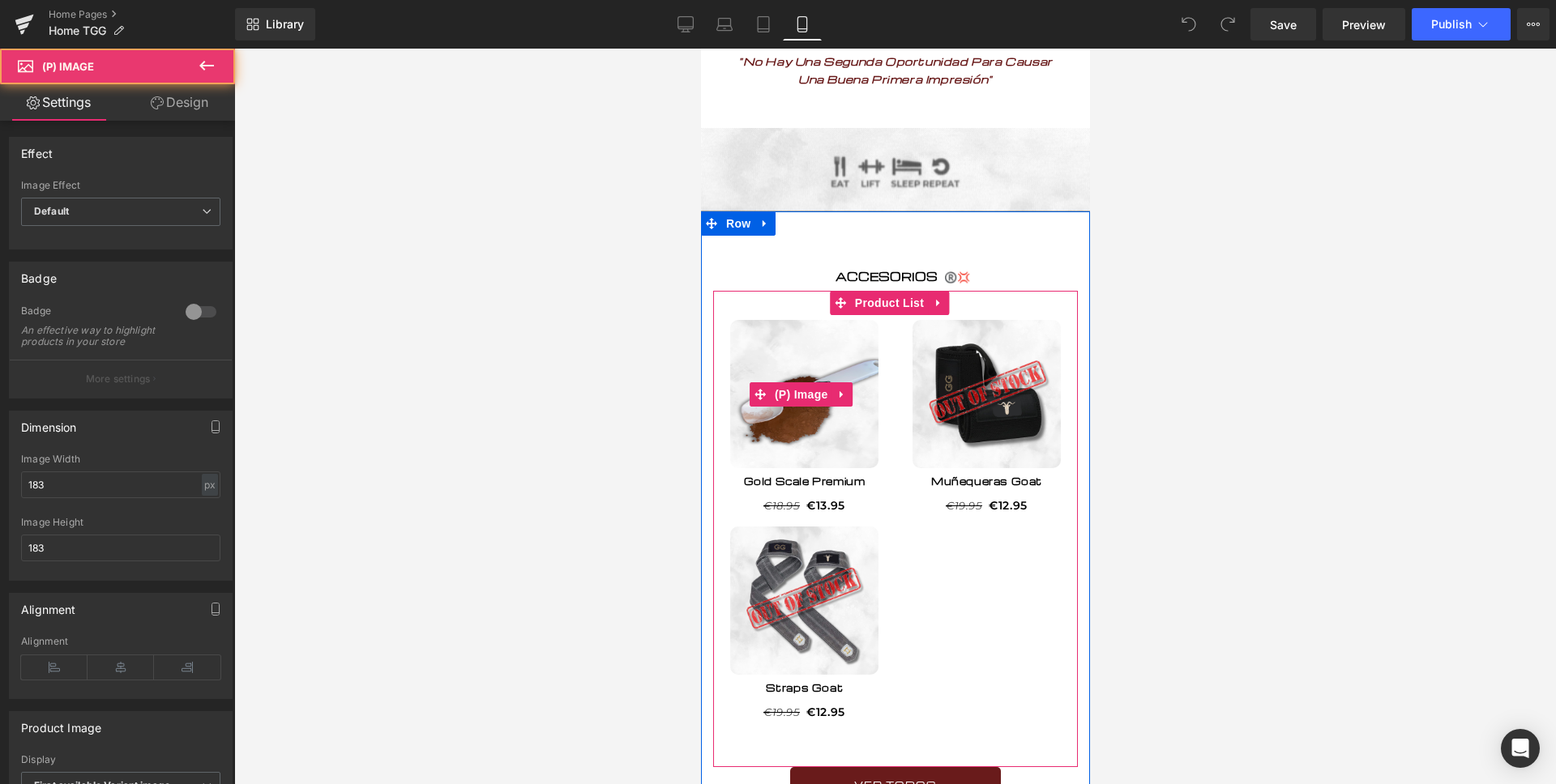
click at [806, 406] on span "(P) Image" at bounding box center [800, 394] width 61 height 24
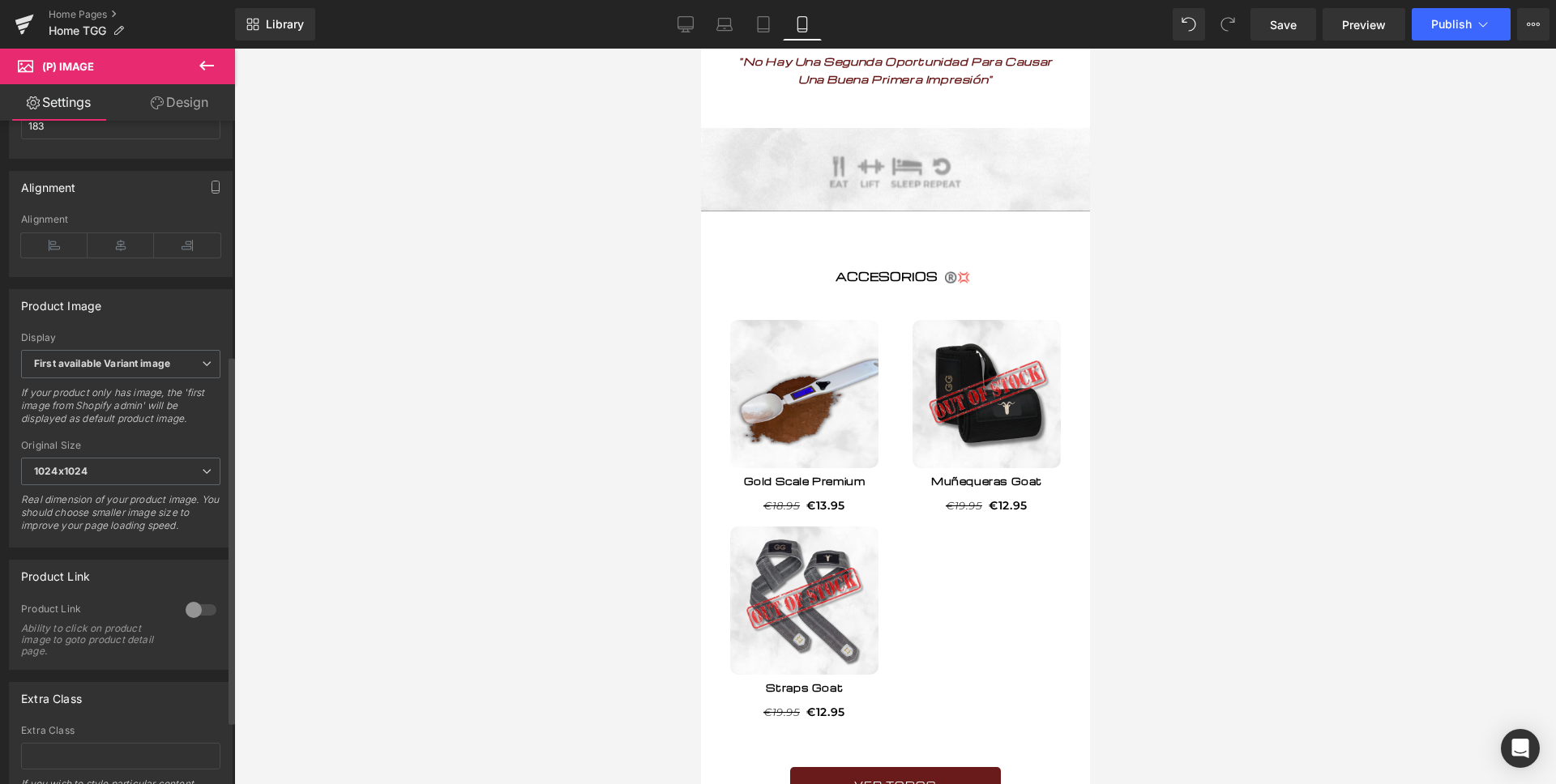
scroll to position [425, 0]
click at [206, 620] on div at bounding box center [201, 607] width 39 height 26
click at [1305, 39] on link "Save" at bounding box center [1284, 24] width 66 height 32
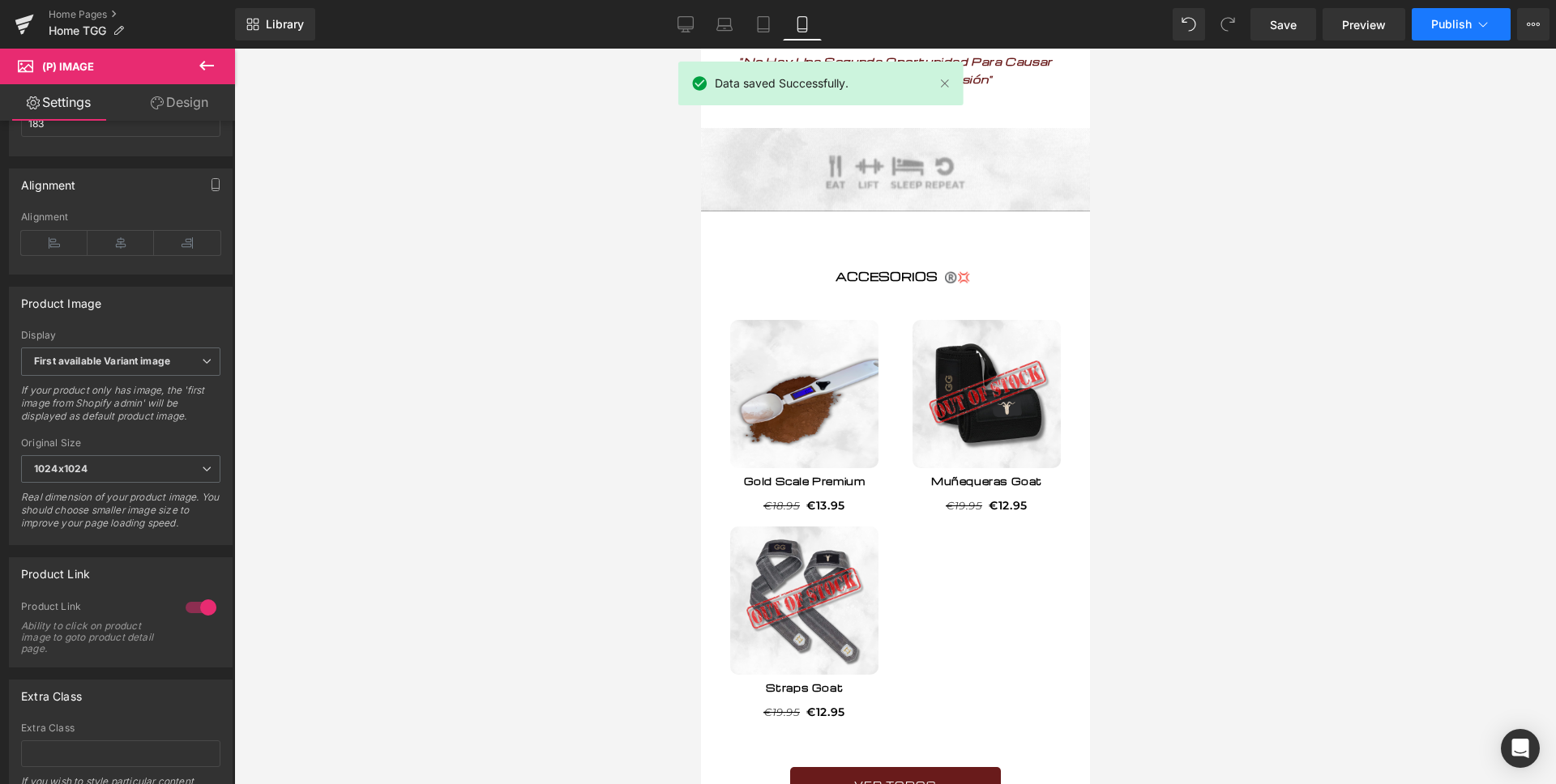
click at [1451, 31] on button "Publish" at bounding box center [1461, 24] width 99 height 32
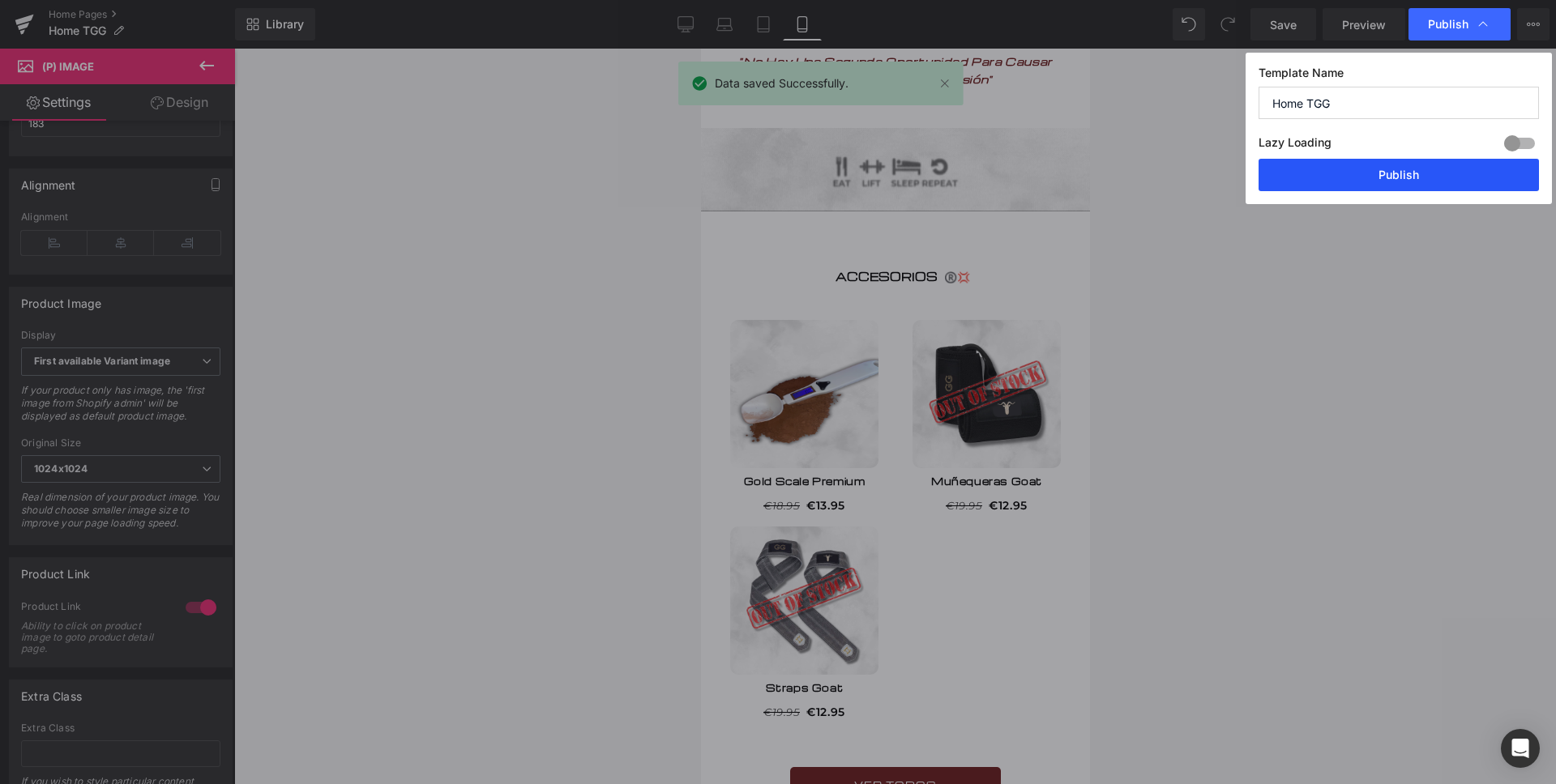
click at [1370, 186] on button "Publish" at bounding box center [1399, 174] width 281 height 32
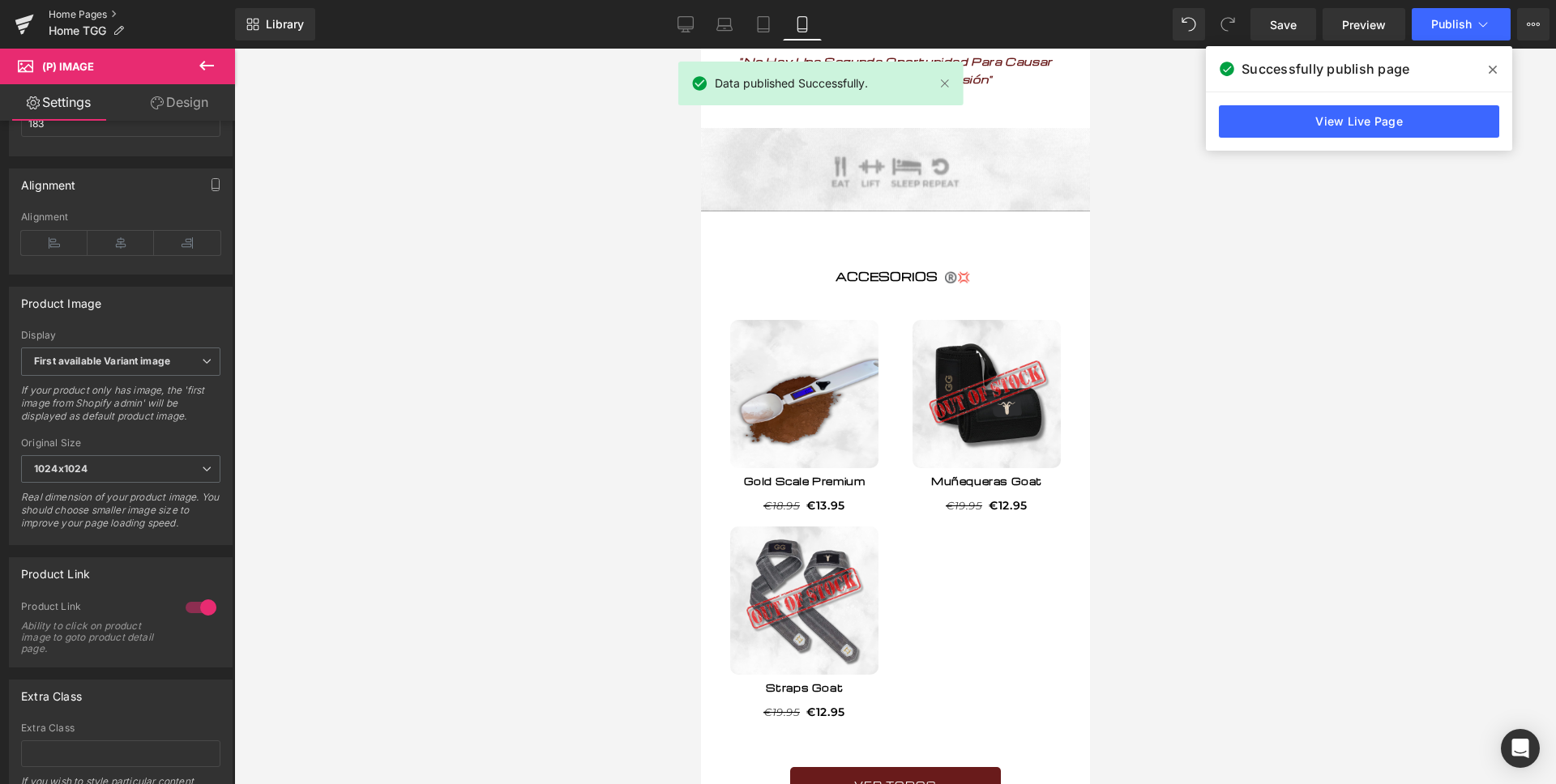
click at [81, 17] on link "Home Pages" at bounding box center [141, 15] width 186 height 13
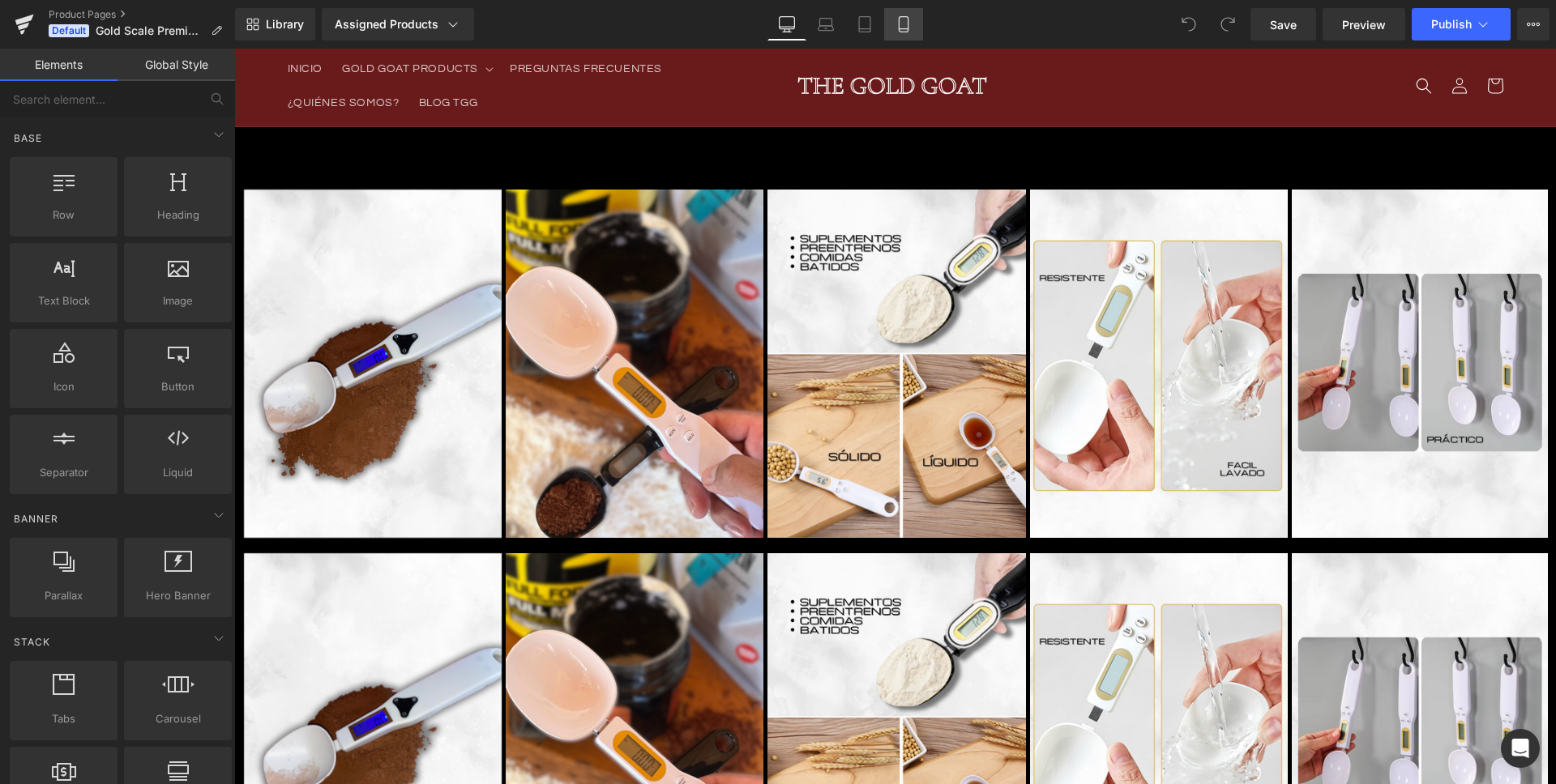
click at [892, 21] on link "Mobile" at bounding box center [904, 24] width 39 height 32
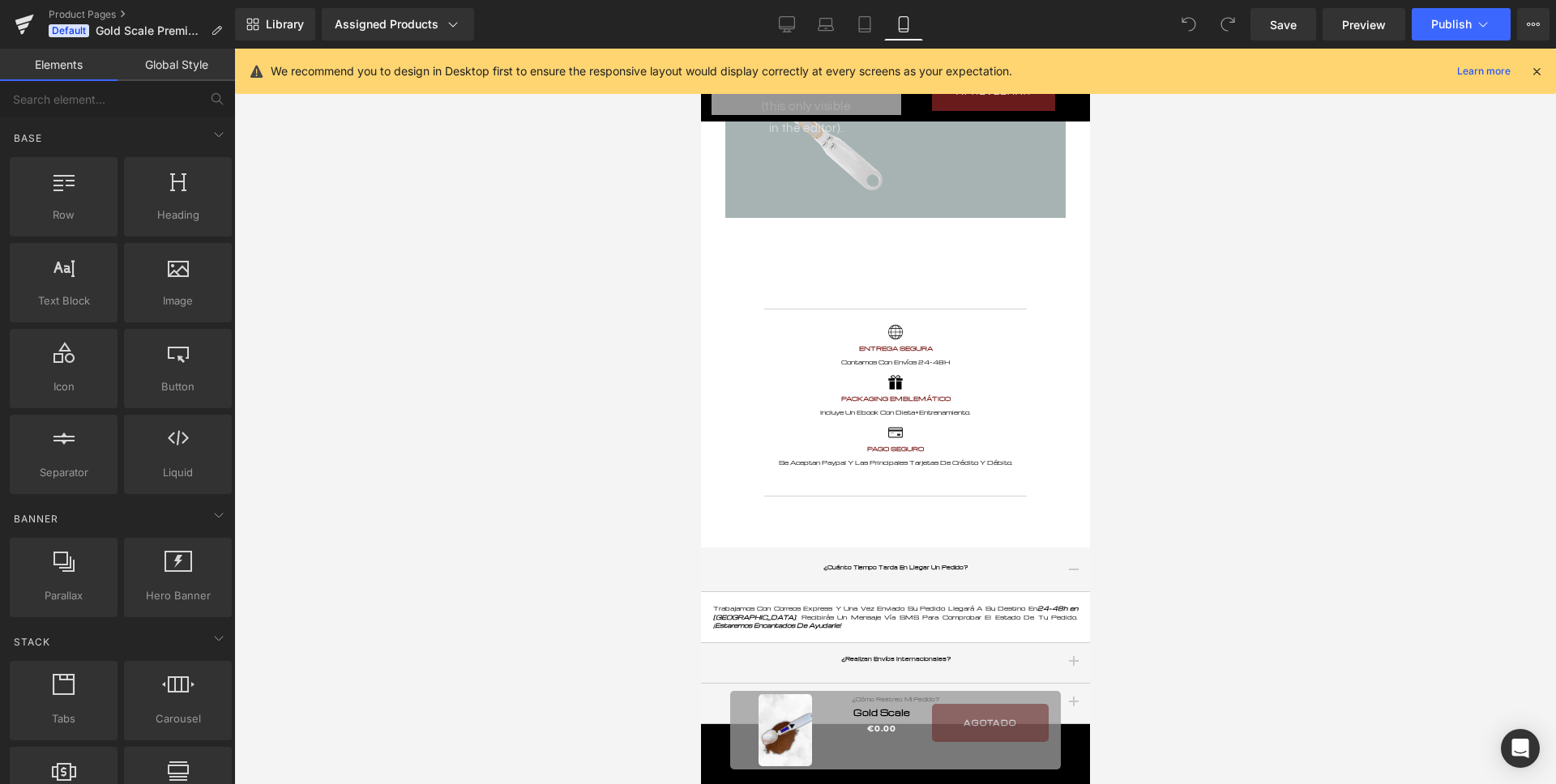
scroll to position [1662, 0]
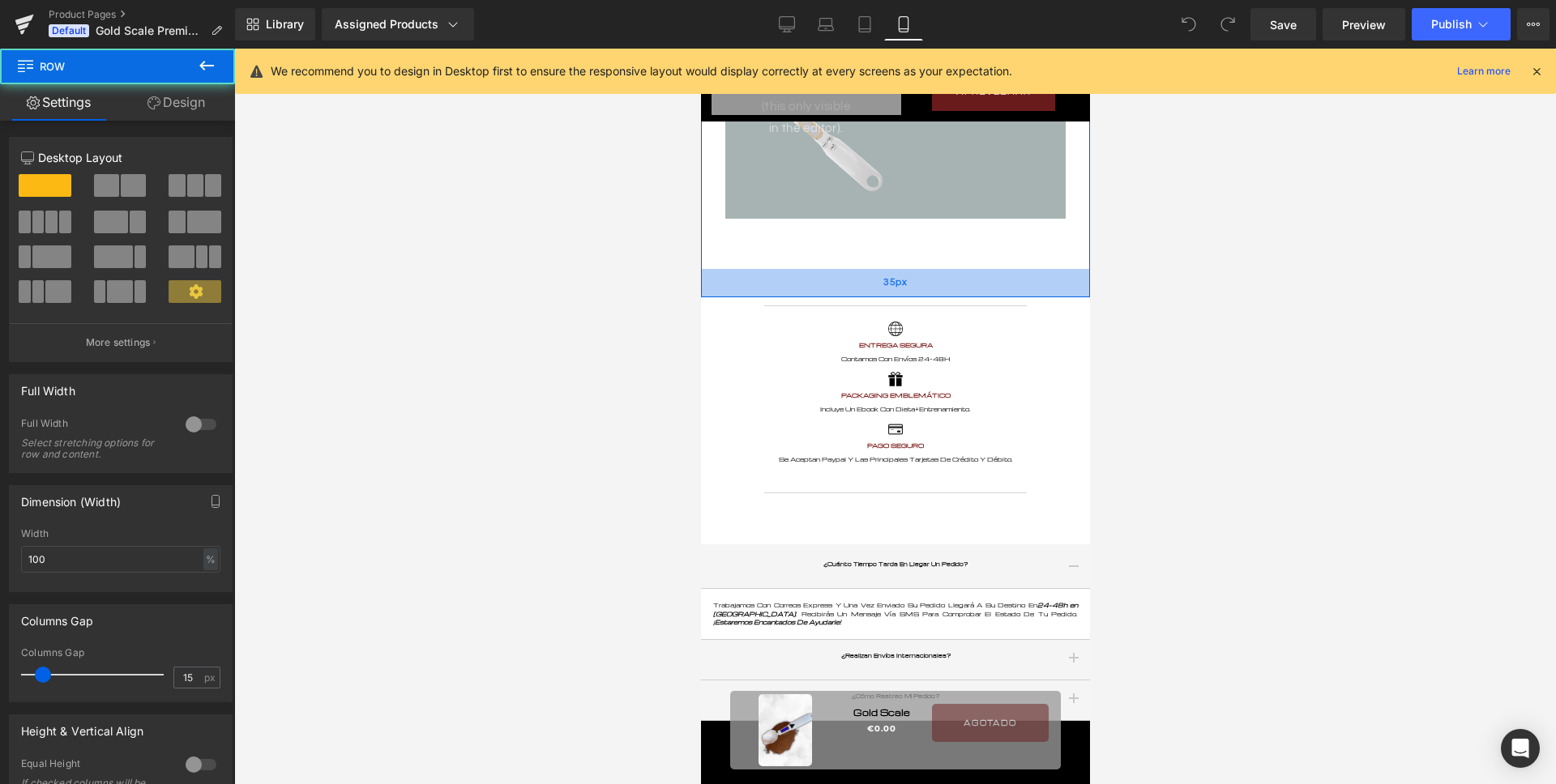
click at [887, 270] on div "35px" at bounding box center [895, 282] width 389 height 28
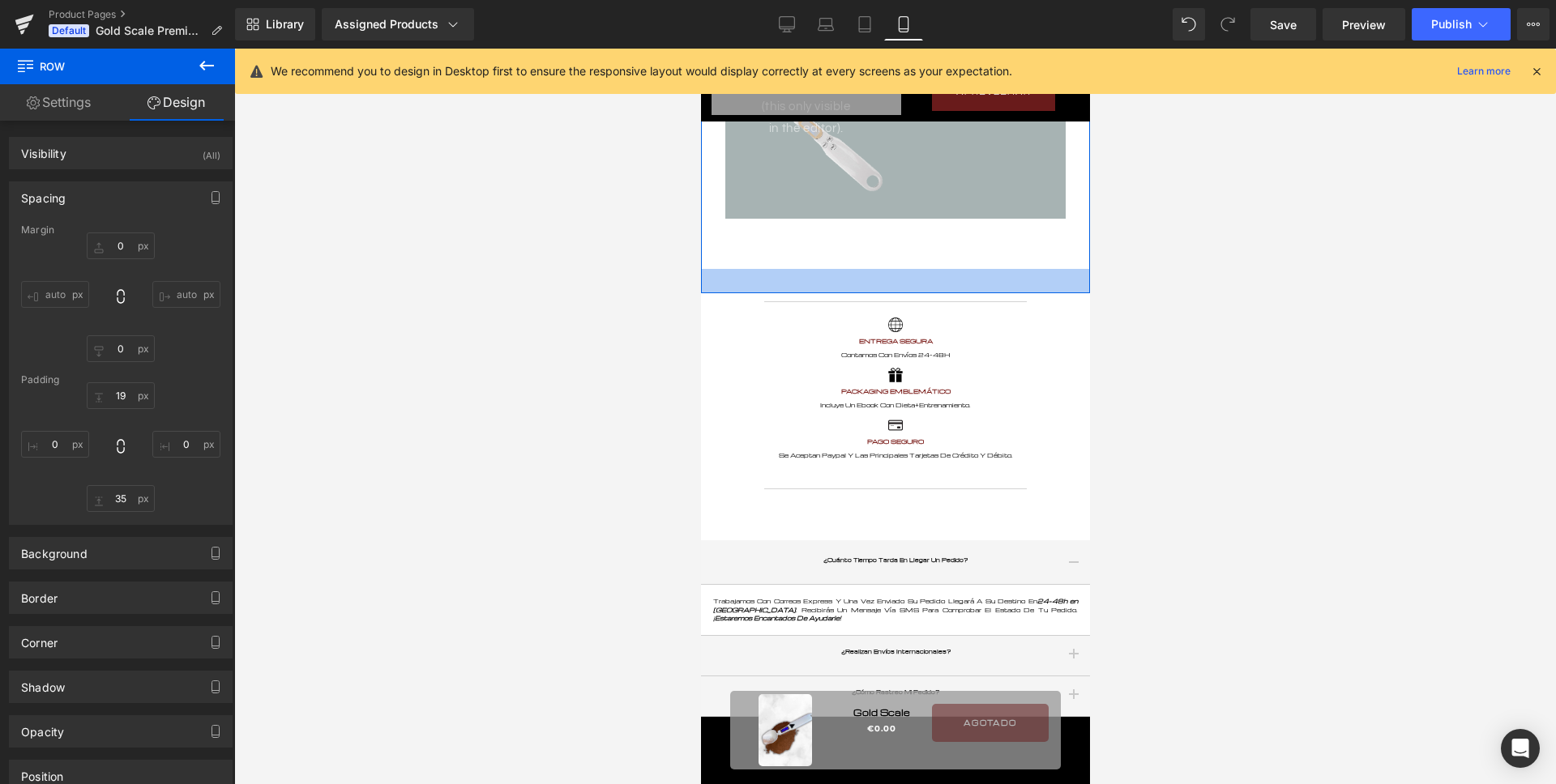
click at [908, 269] on div at bounding box center [895, 281] width 389 height 24
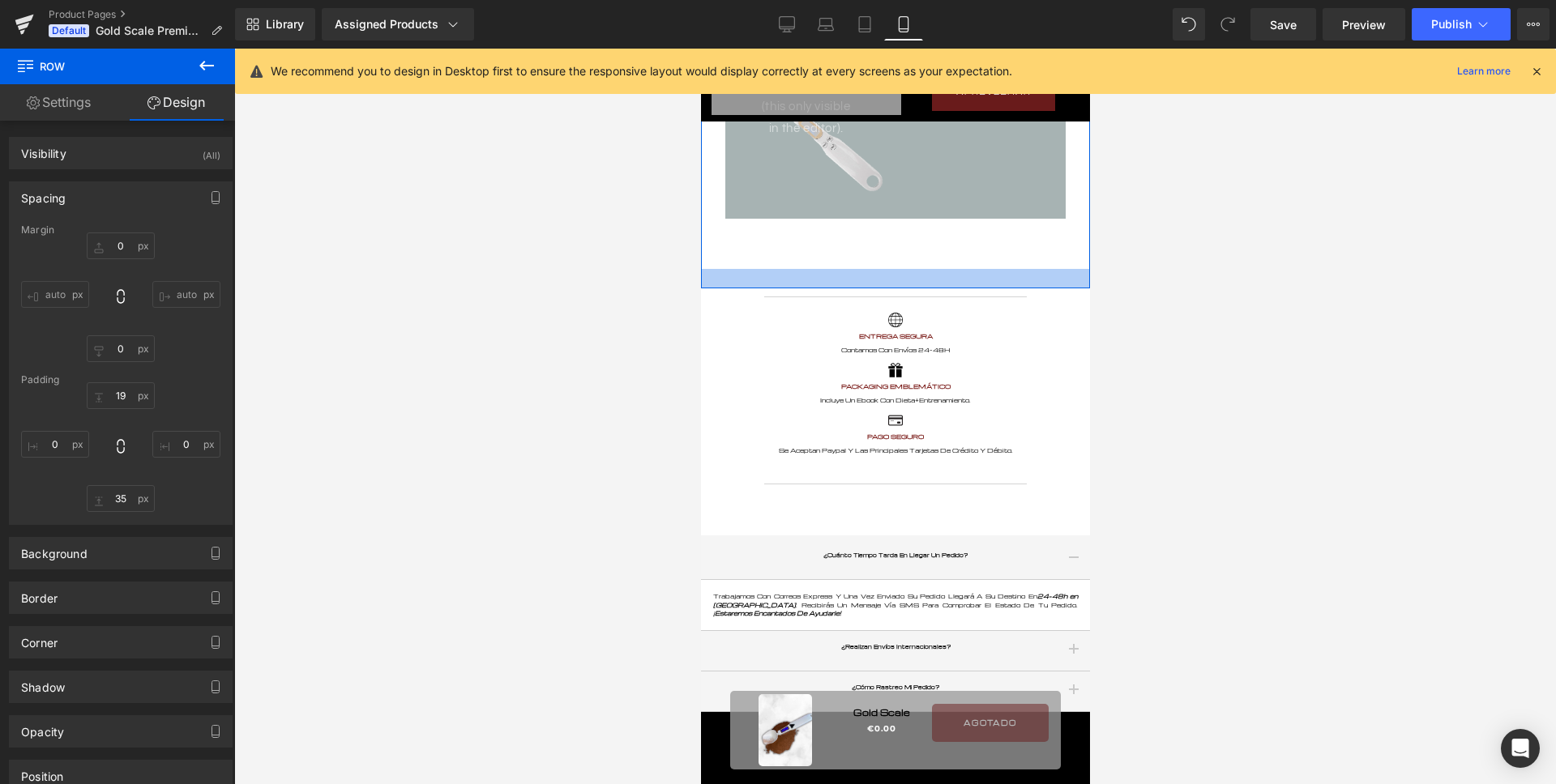
click at [909, 269] on div at bounding box center [895, 278] width 389 height 19
click at [837, 269] on div at bounding box center [895, 276] width 389 height 15
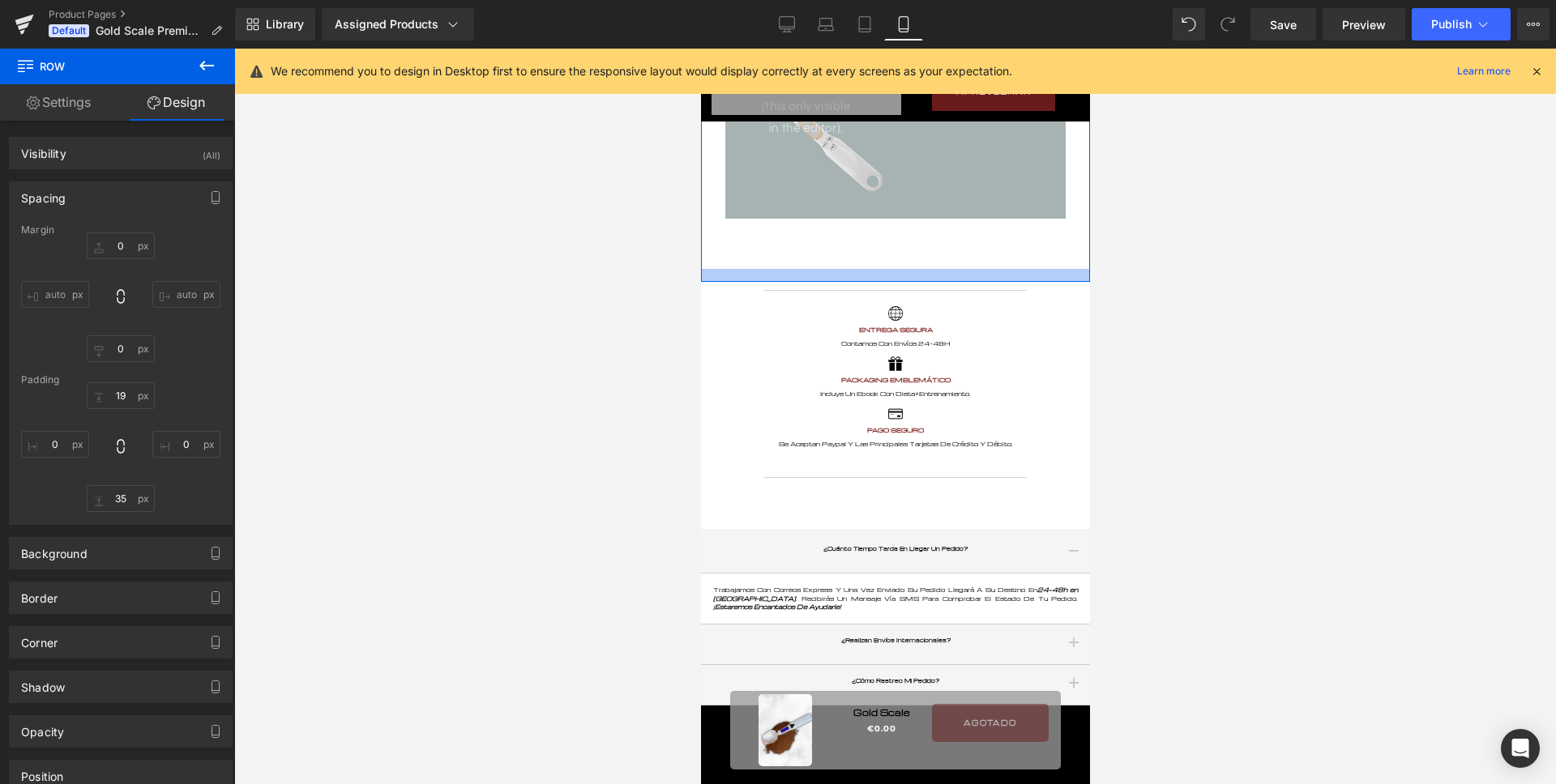
click at [788, 269] on div at bounding box center [895, 275] width 389 height 13
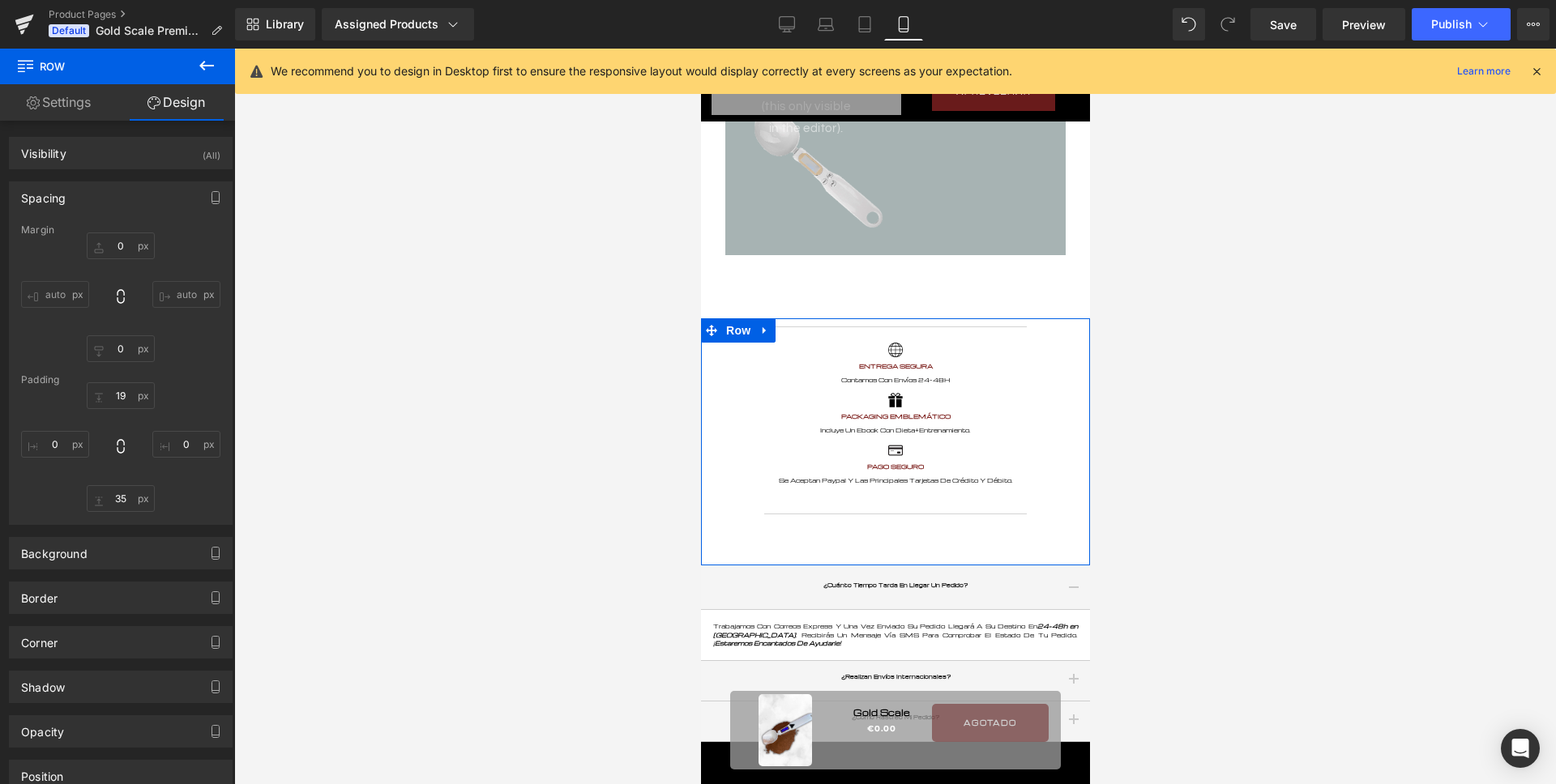
scroll to position [1386, 0]
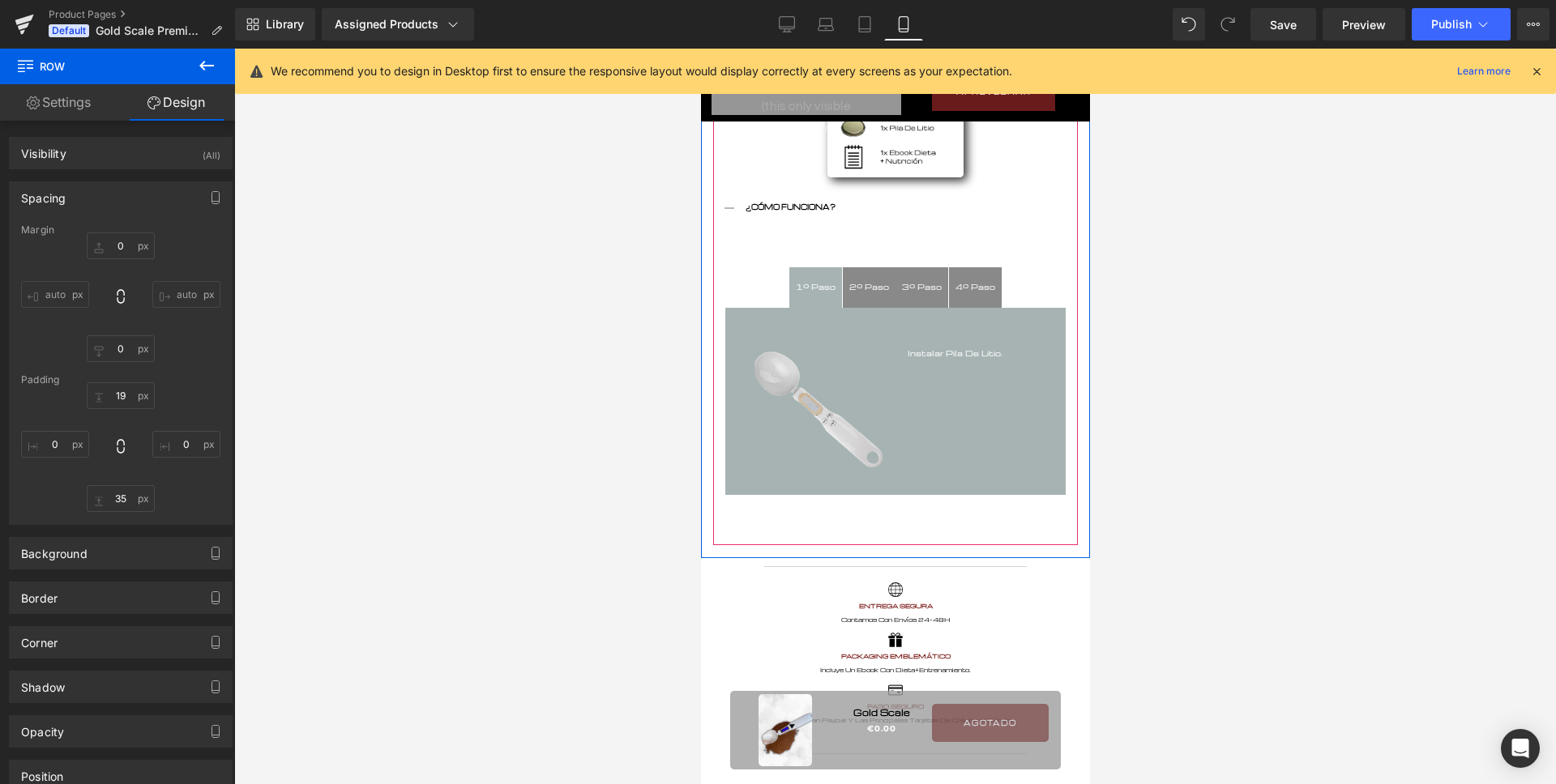
click at [728, 191] on button "button" at bounding box center [728, 210] width 32 height 39
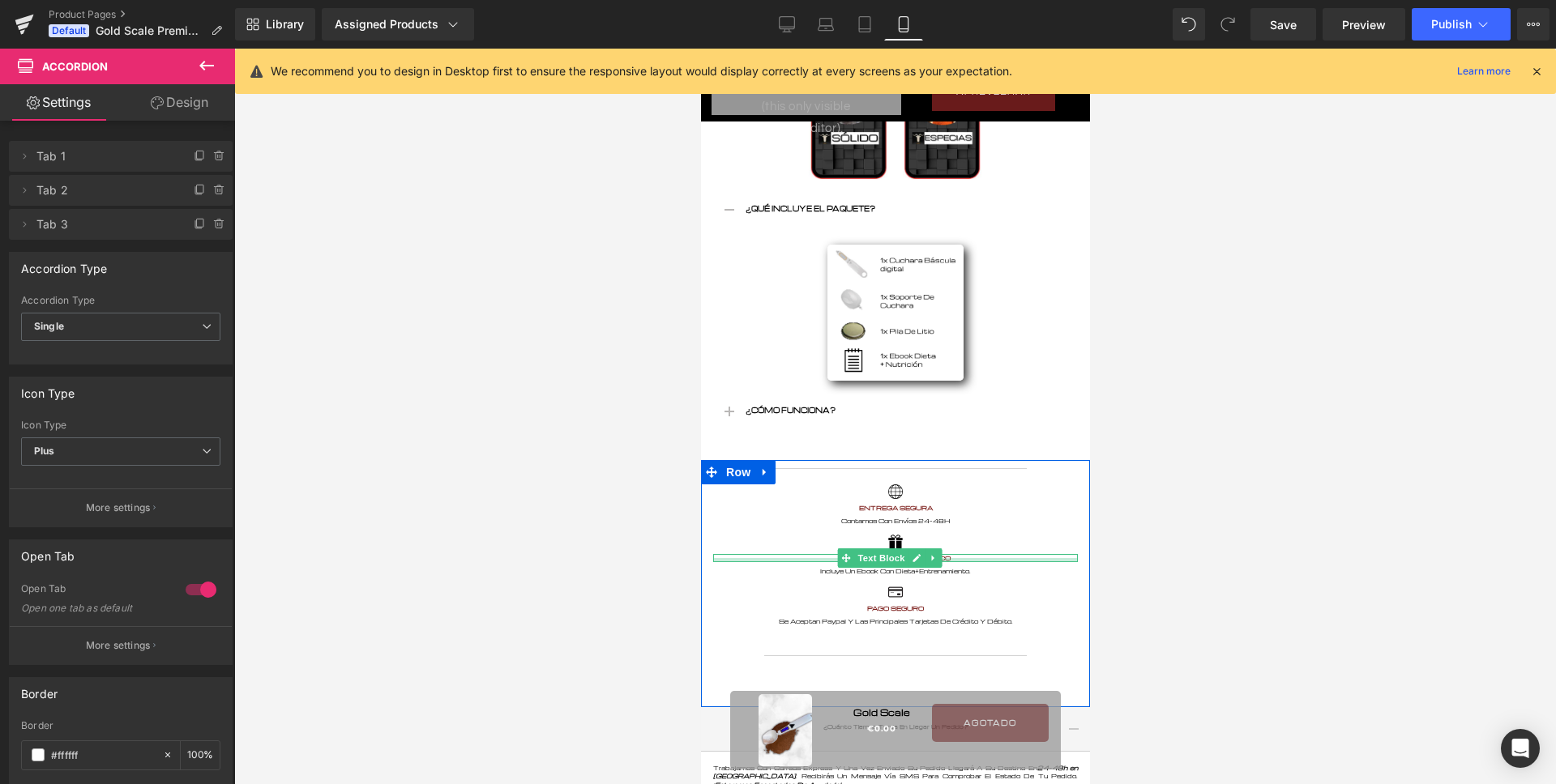
scroll to position [1183, 0]
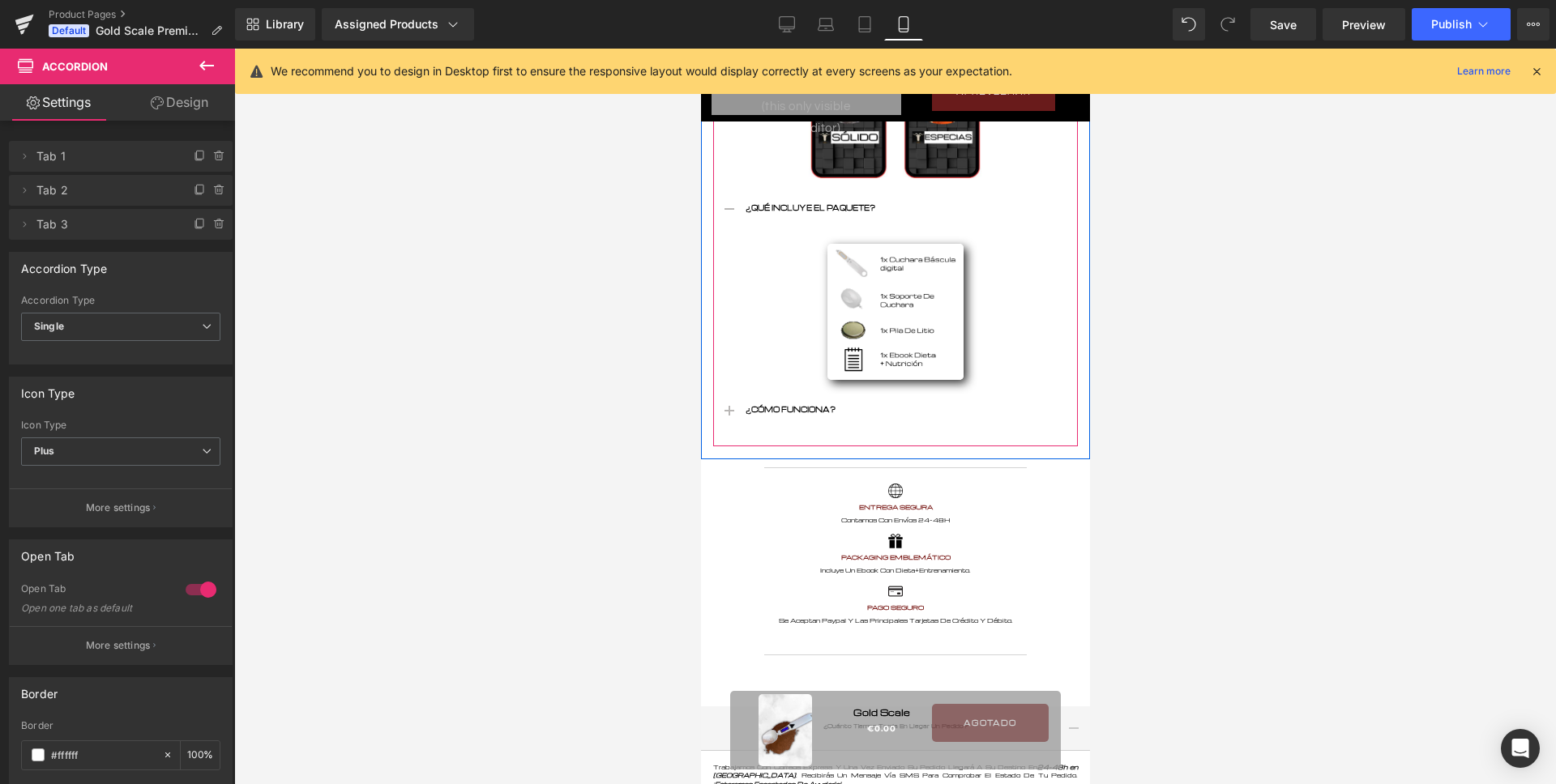
click at [729, 396] on button "button" at bounding box center [728, 412] width 32 height 39
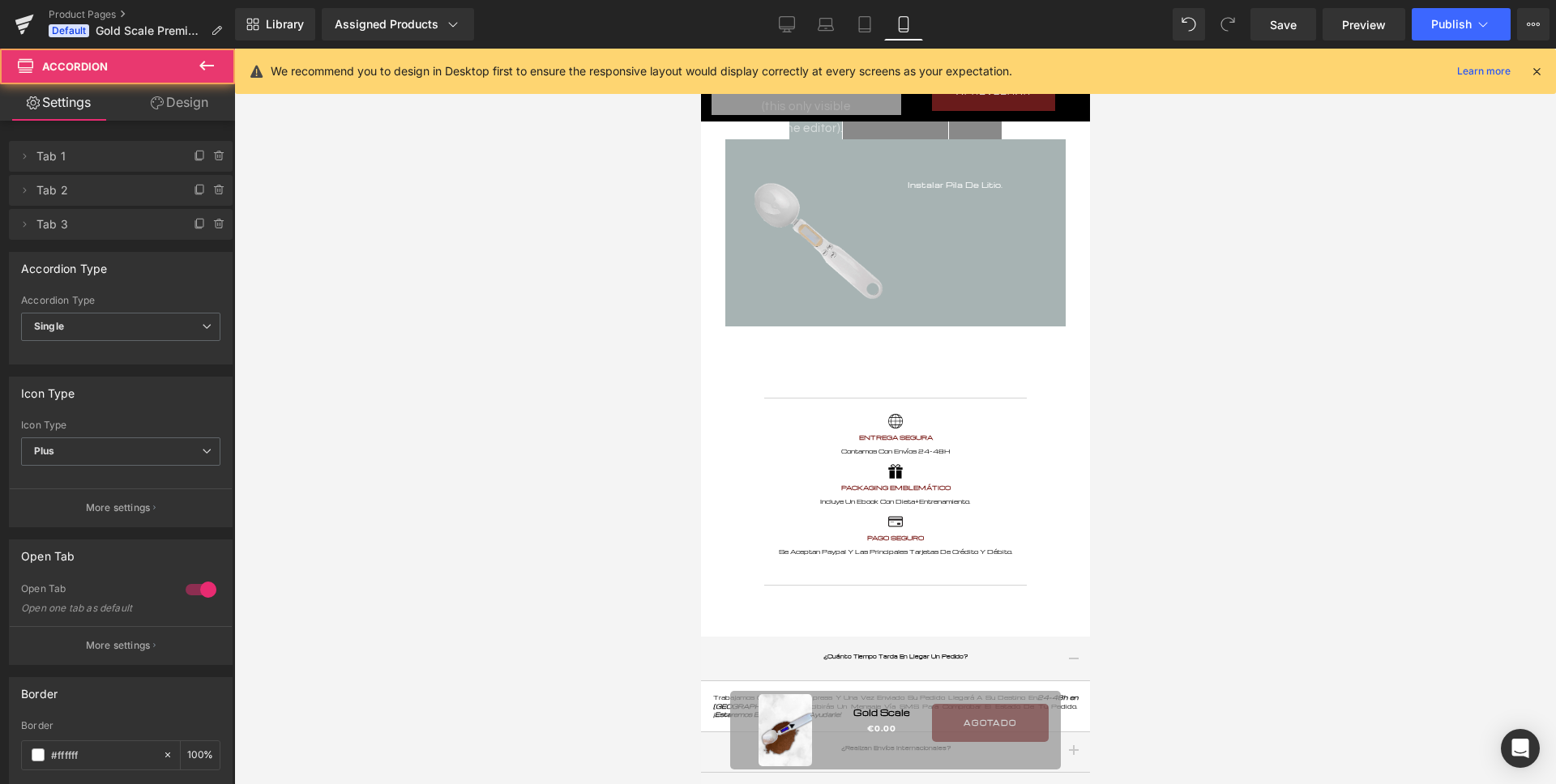
scroll to position [1138, 0]
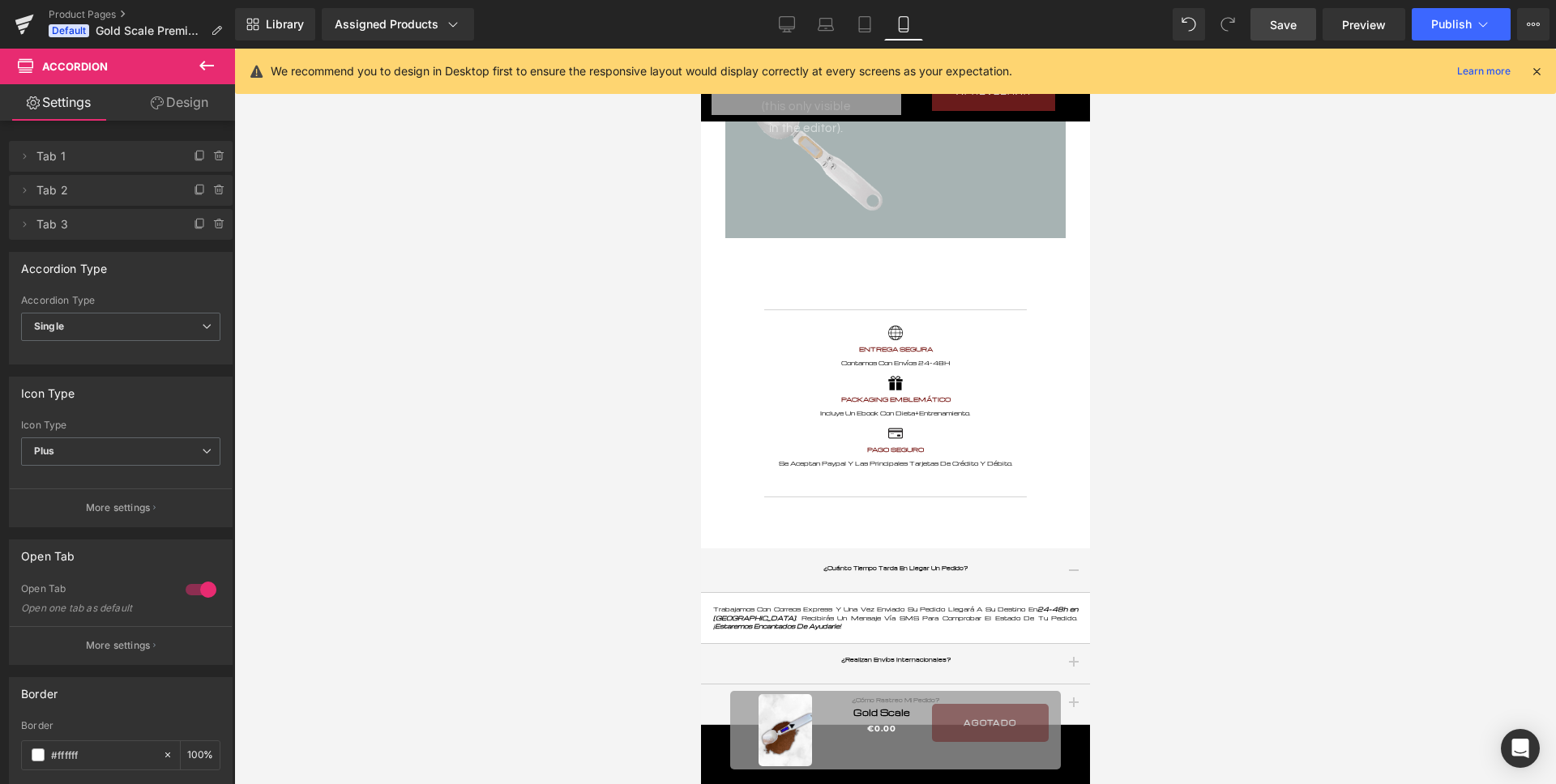
click at [1273, 28] on span "Save" at bounding box center [1283, 25] width 27 height 17
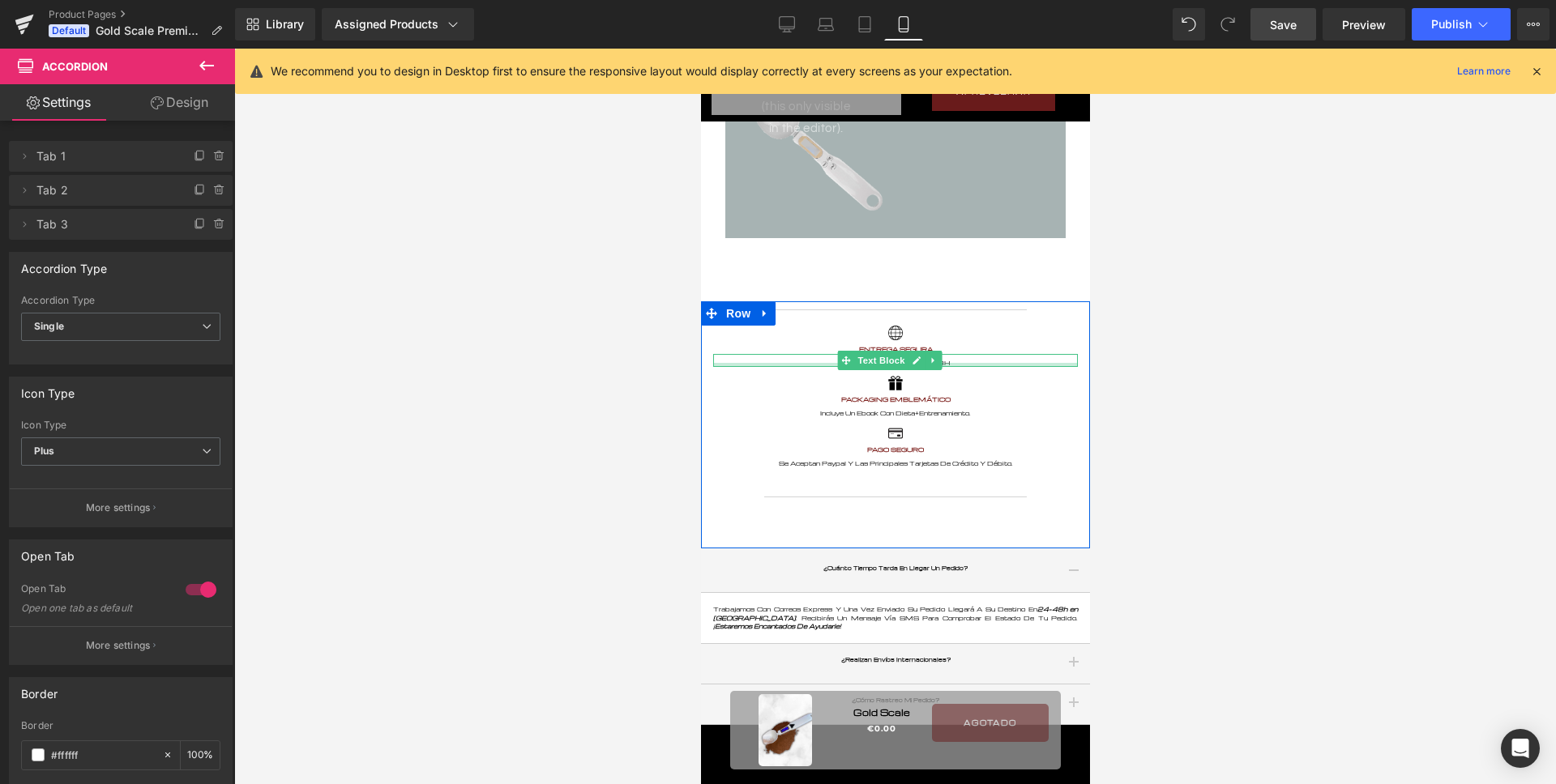
click at [953, 363] on div at bounding box center [894, 365] width 364 height 4
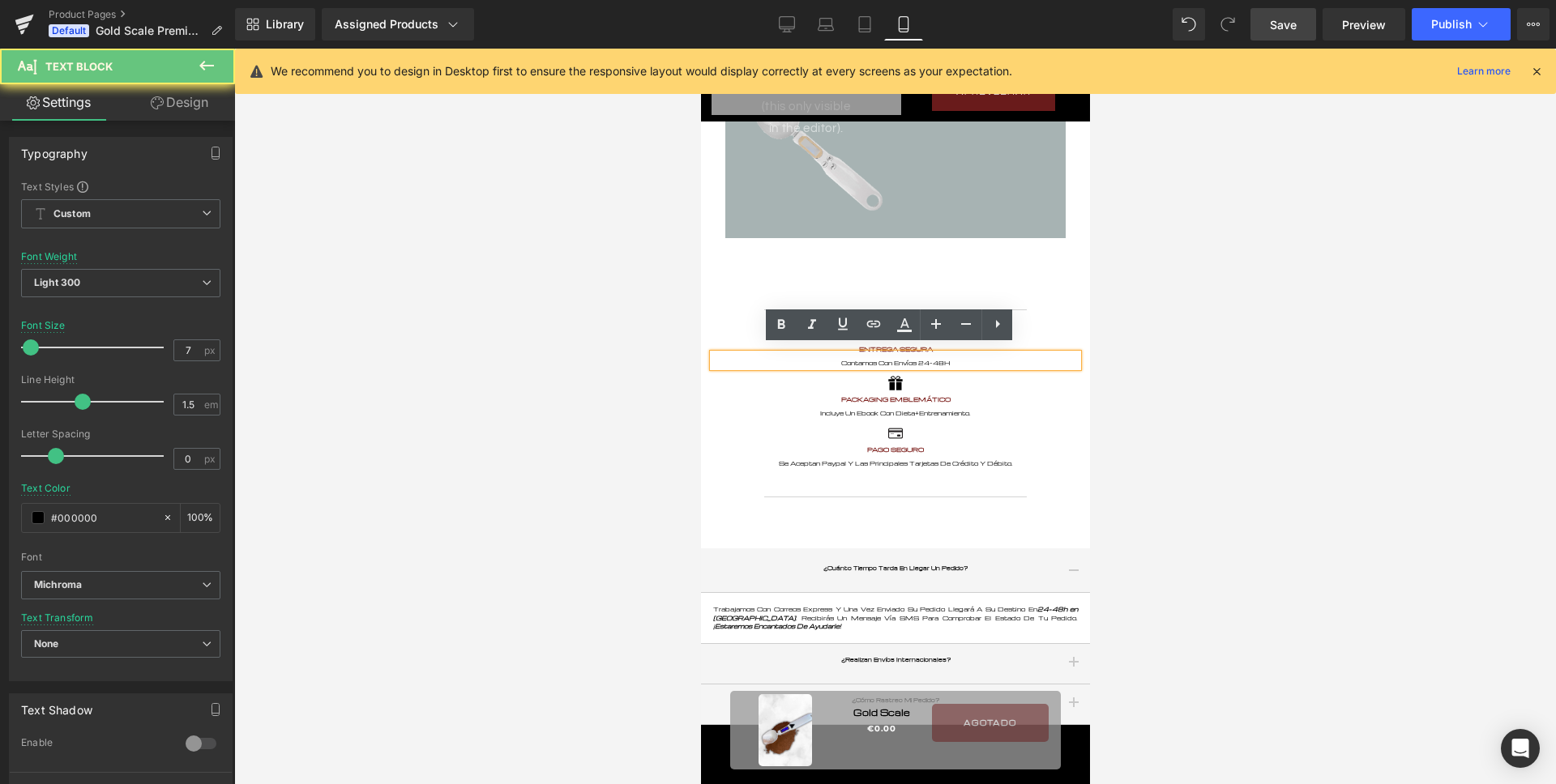
click at [953, 359] on p "Contamos Con Envíos 24-48H" at bounding box center [894, 363] width 364 height 9
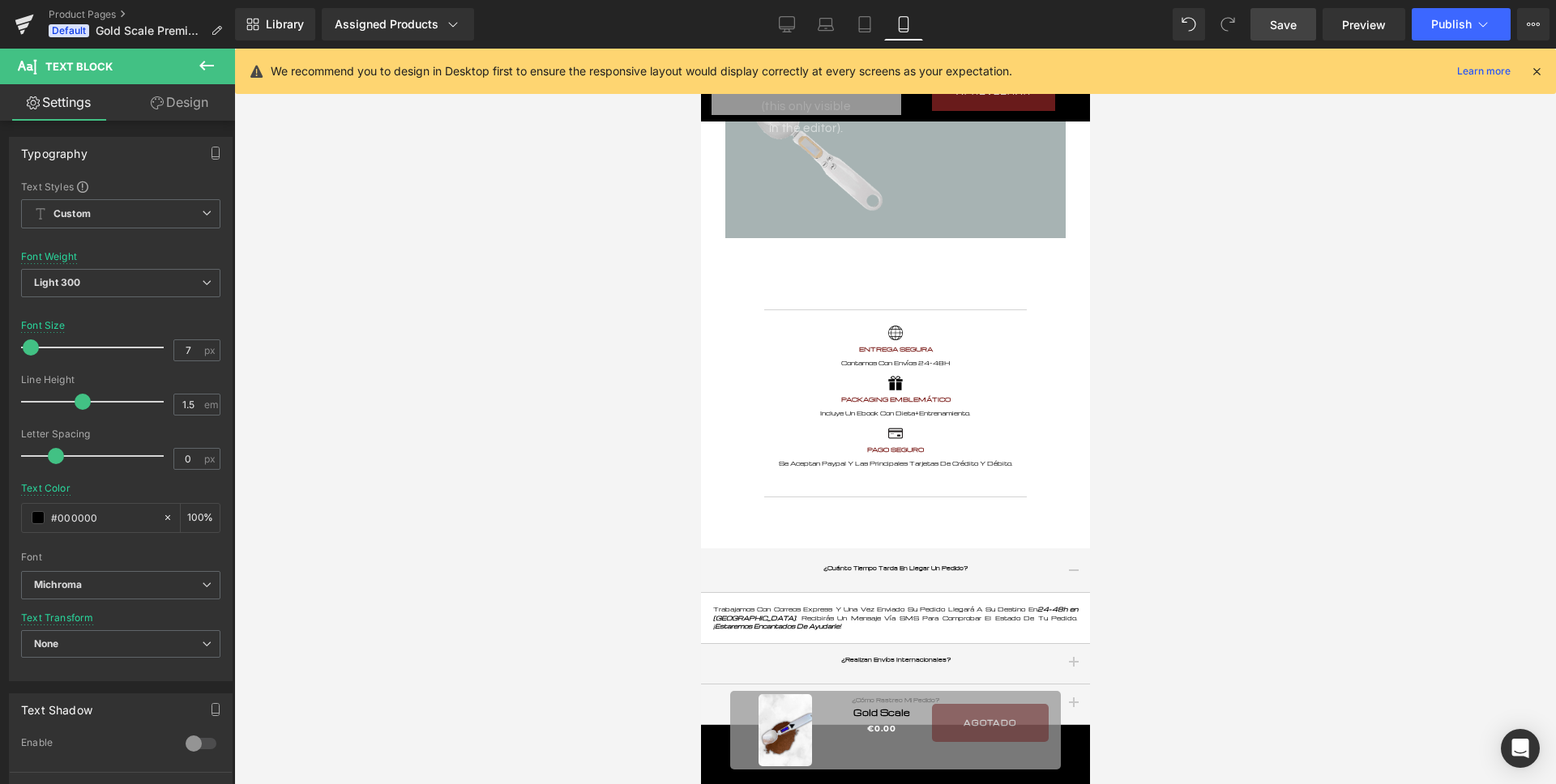
drag, startPoint x: 1273, startPoint y: 29, endPoint x: 335, endPoint y: 299, distance: 976.1
click at [1273, 29] on span "Save" at bounding box center [1283, 25] width 27 height 17
click at [1465, 23] on span "Publish" at bounding box center [1451, 24] width 40 height 13
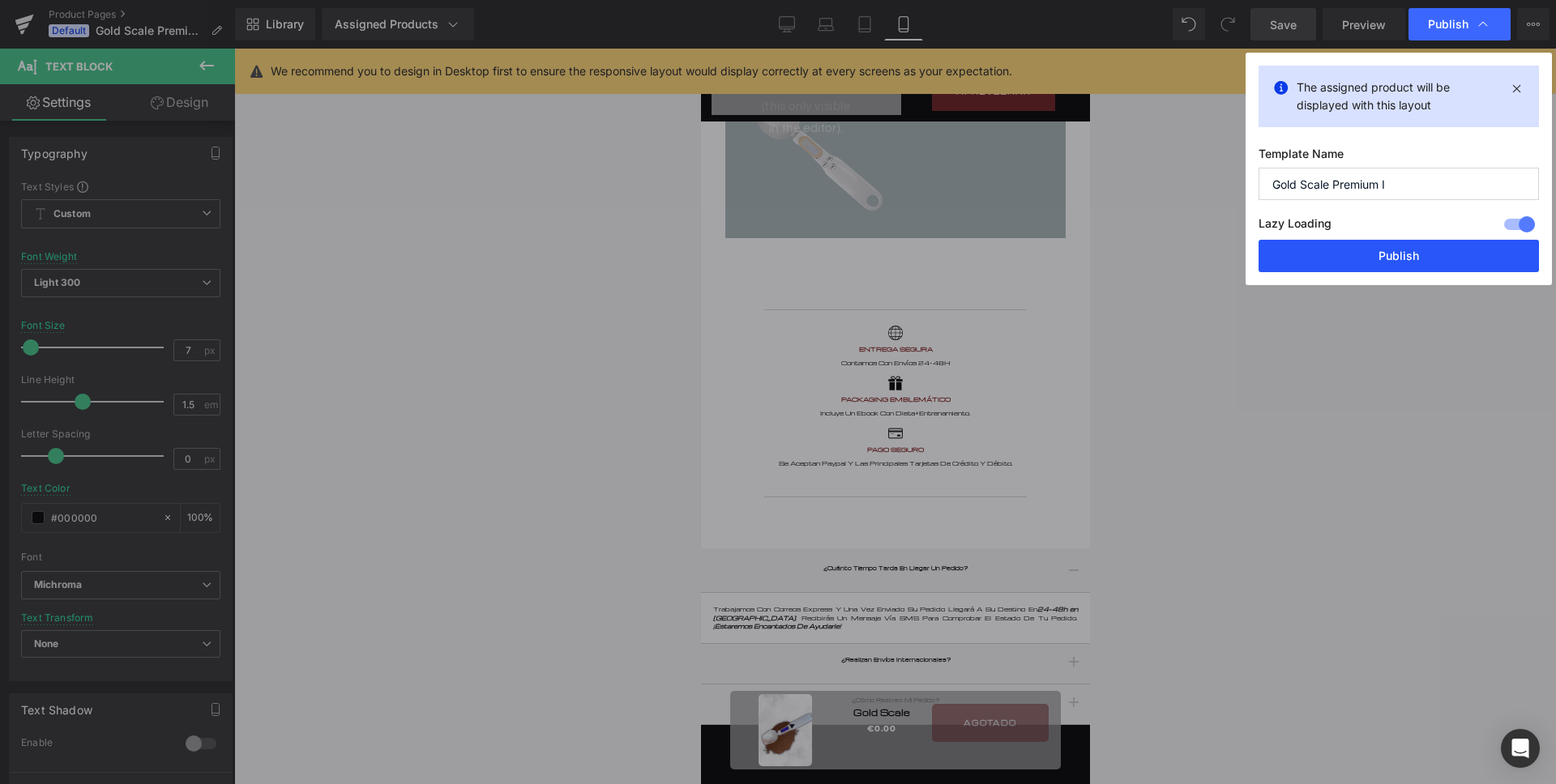
click at [1370, 253] on button "Publish" at bounding box center [1399, 255] width 281 height 32
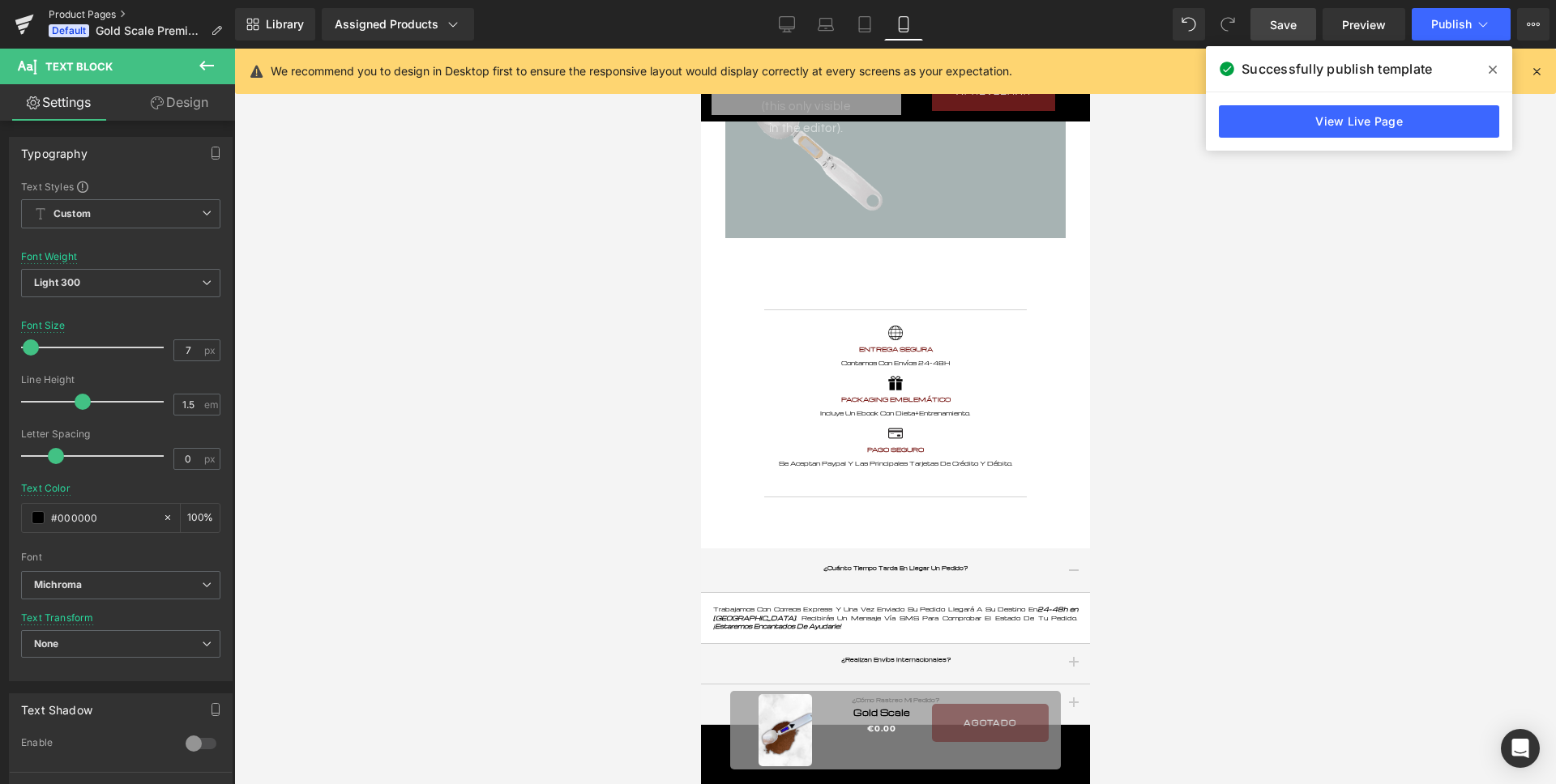
click at [80, 17] on link "Product Pages" at bounding box center [141, 15] width 186 height 13
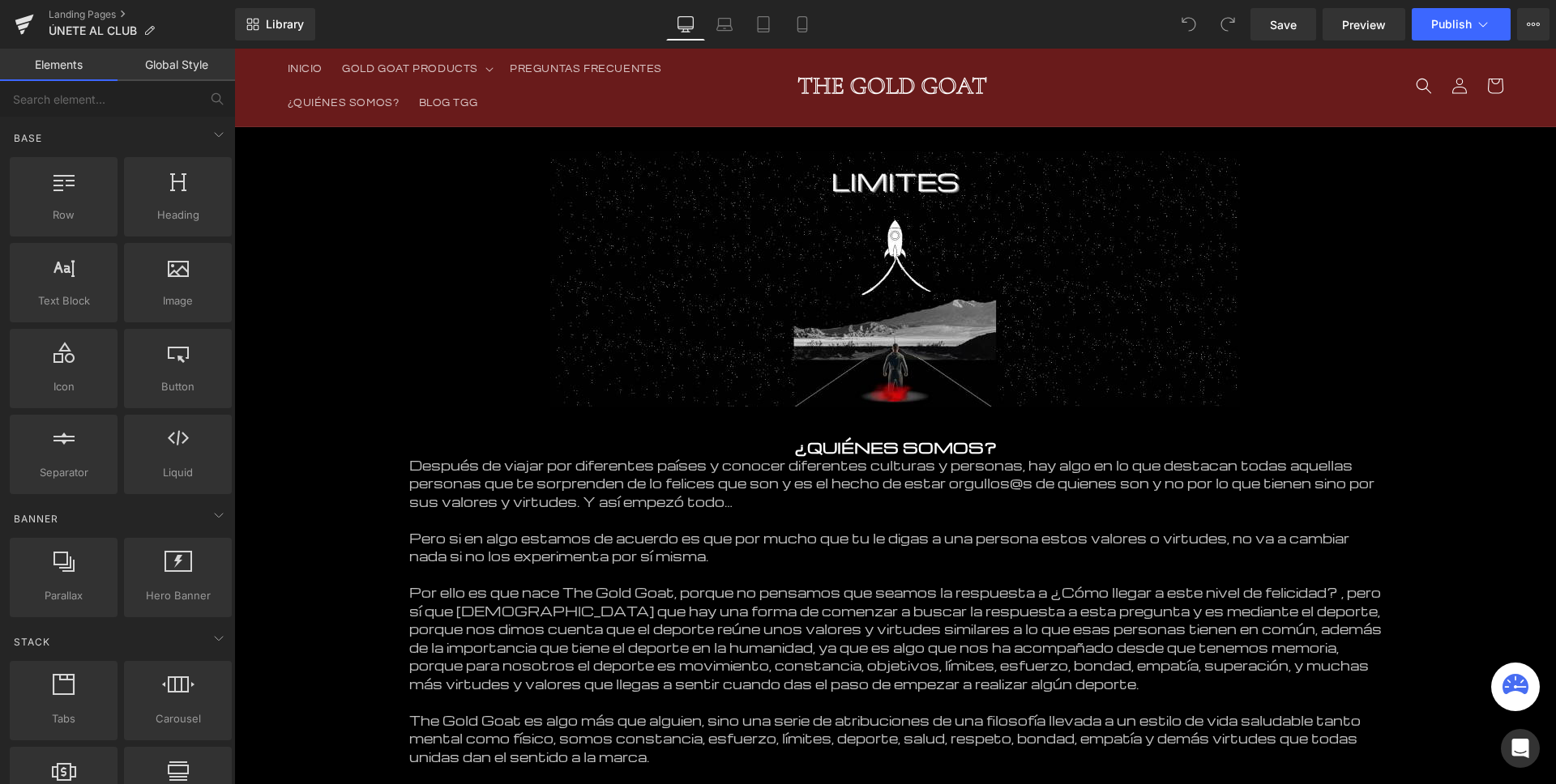
click at [802, 34] on link "Mobile" at bounding box center [802, 24] width 39 height 32
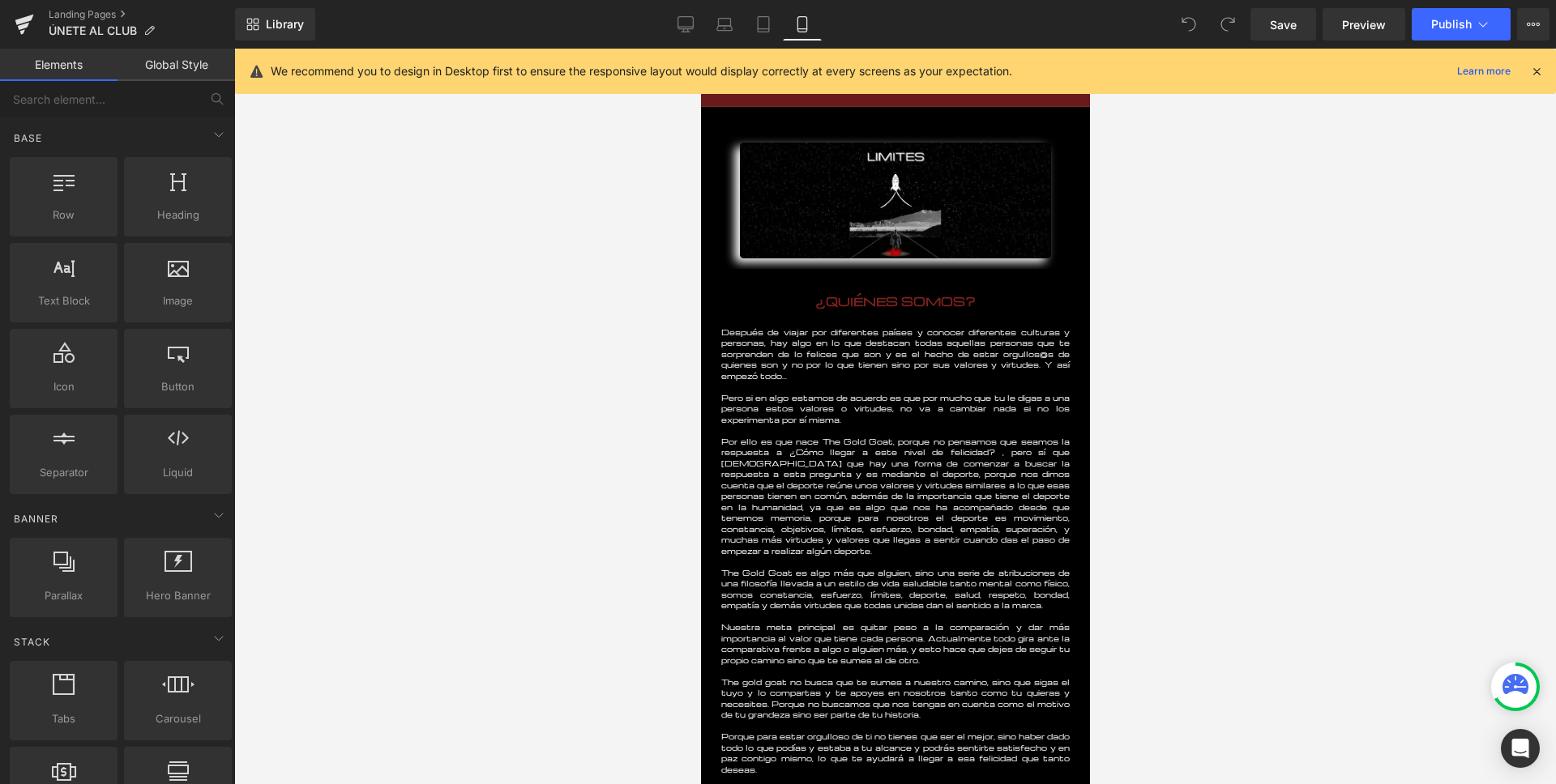
click at [1539, 74] on icon at bounding box center [1536, 72] width 15 height 15
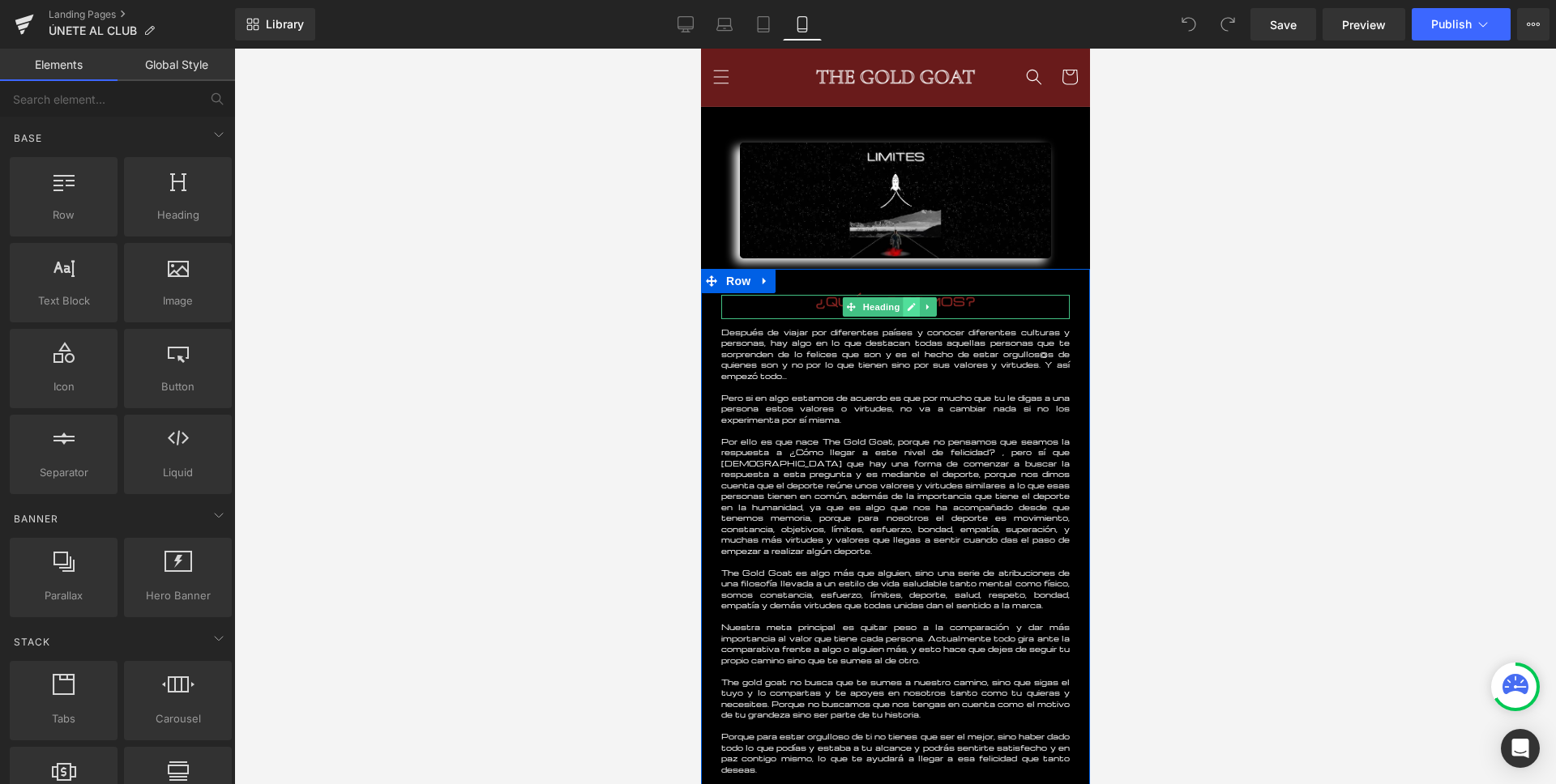
click at [906, 304] on icon at bounding box center [910, 306] width 9 height 10
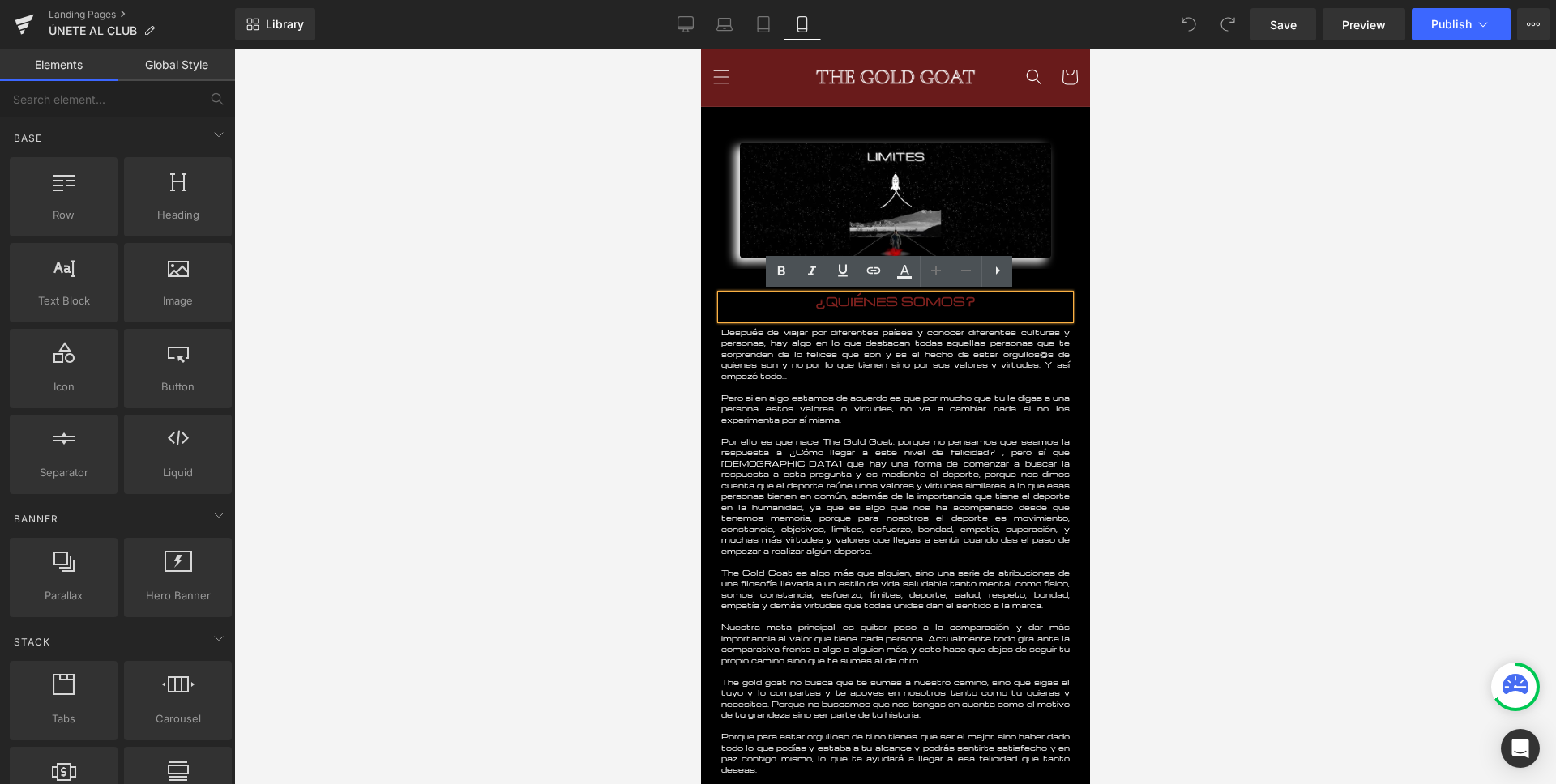
click at [909, 302] on h1 "¿QUIÉNES SOMOS?" at bounding box center [895, 301] width 349 height 14
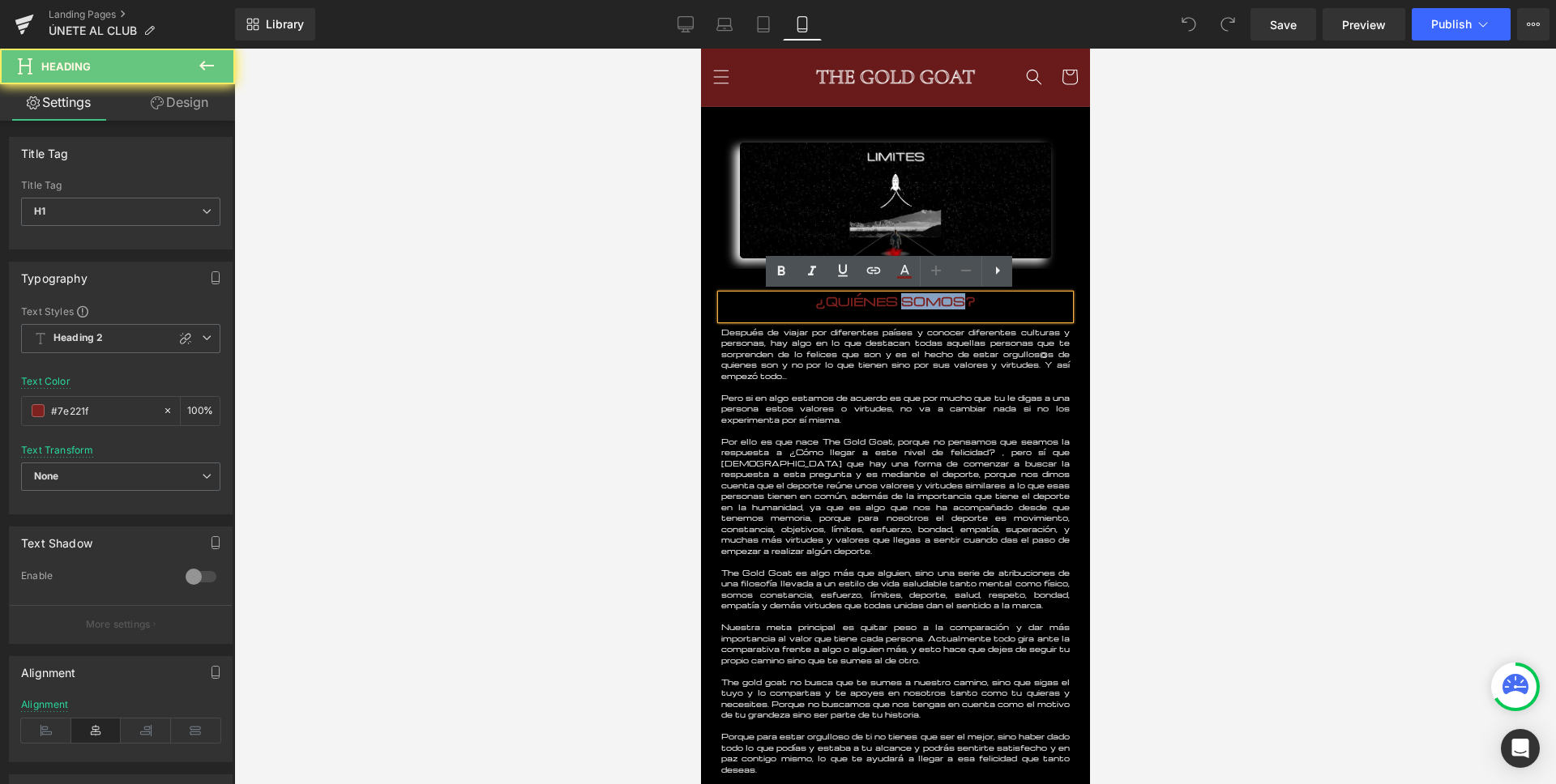
click at [909, 302] on h1 "¿QUIÉNES SOMOS?" at bounding box center [895, 301] width 349 height 14
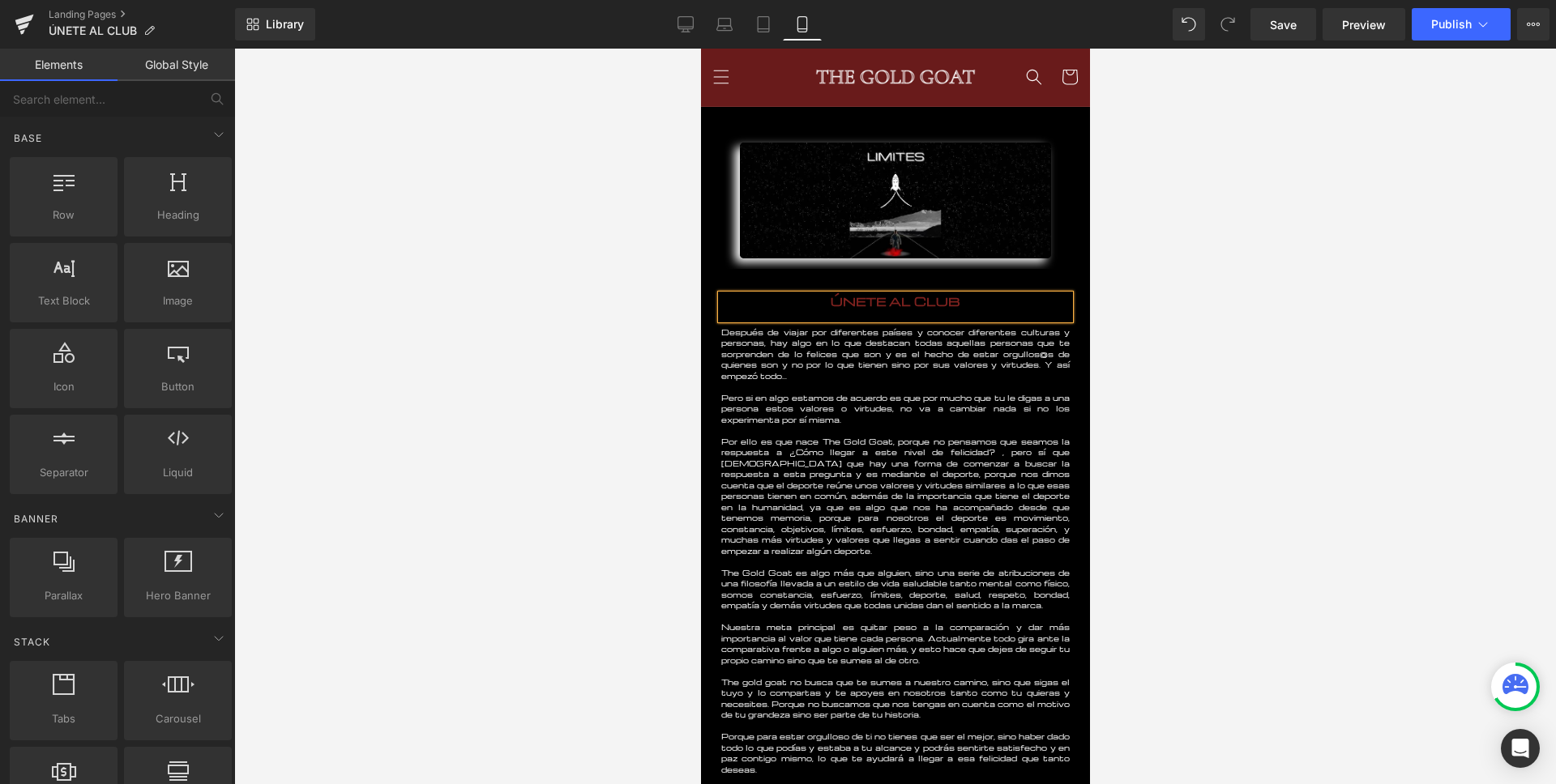
click at [645, 382] on div at bounding box center [895, 416] width 1321 height 735
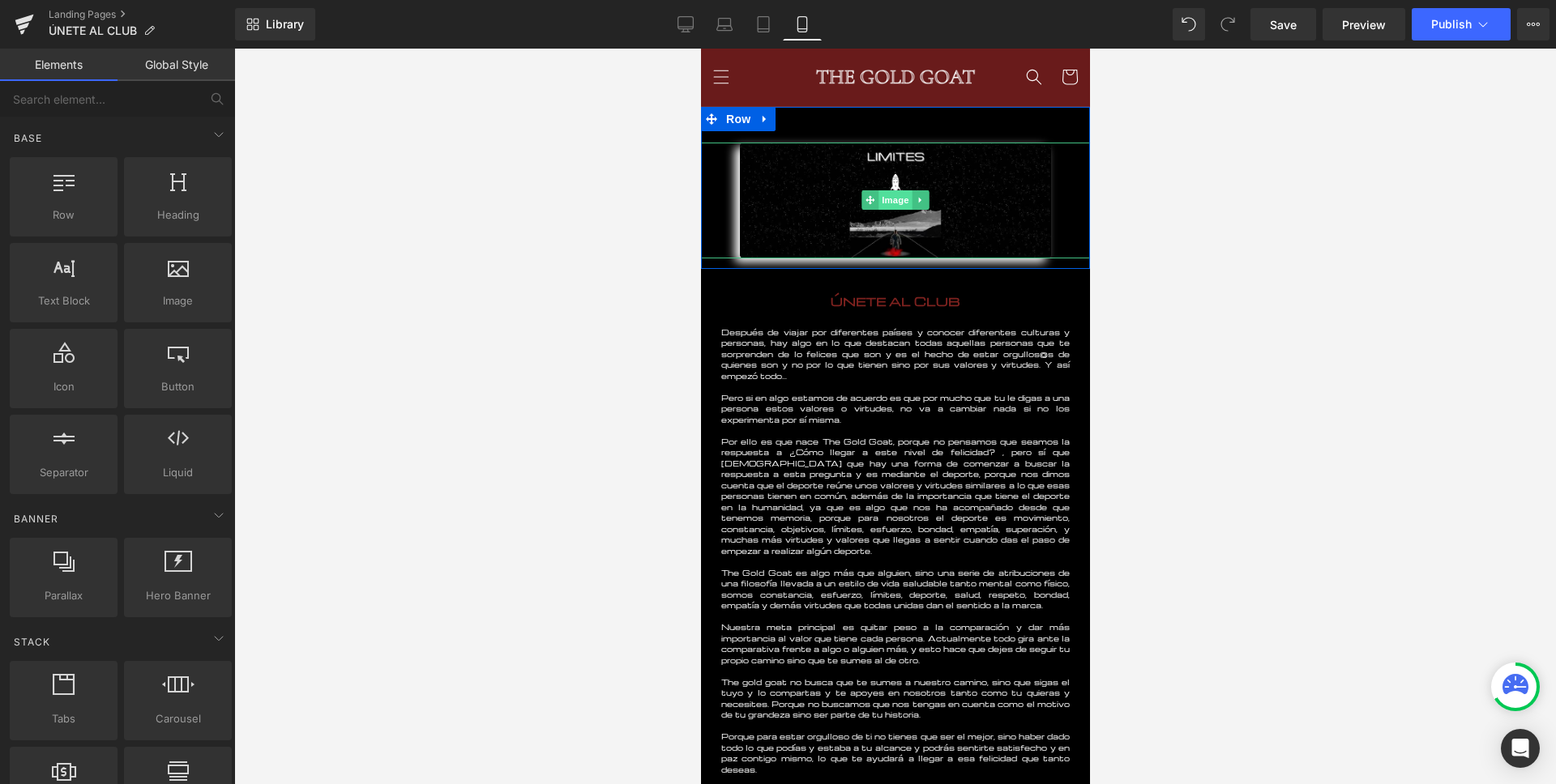
click at [891, 197] on span "Image" at bounding box center [894, 200] width 34 height 19
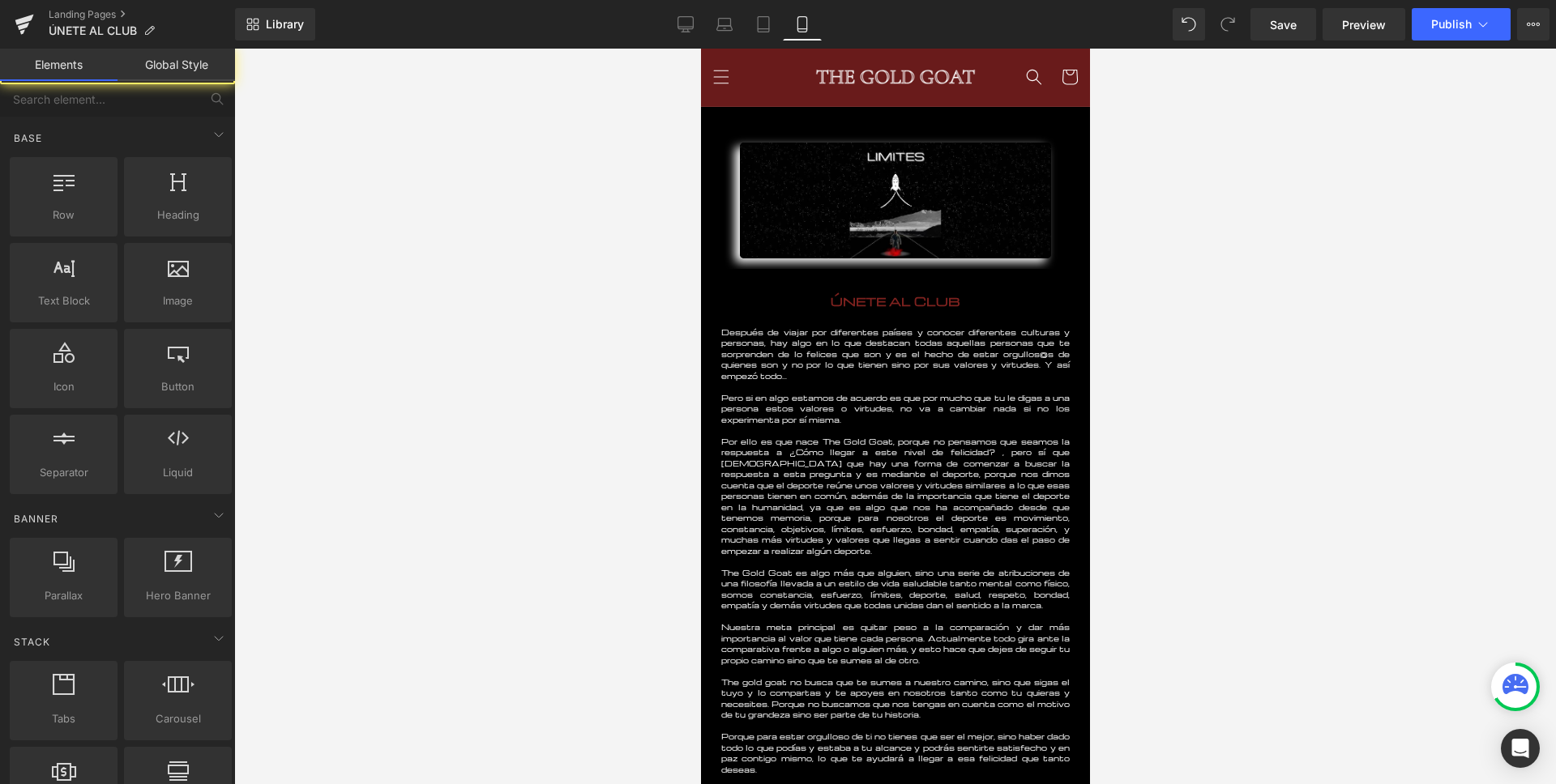
click at [531, 283] on div at bounding box center [895, 416] width 1321 height 735
click at [506, 253] on div at bounding box center [895, 416] width 1321 height 735
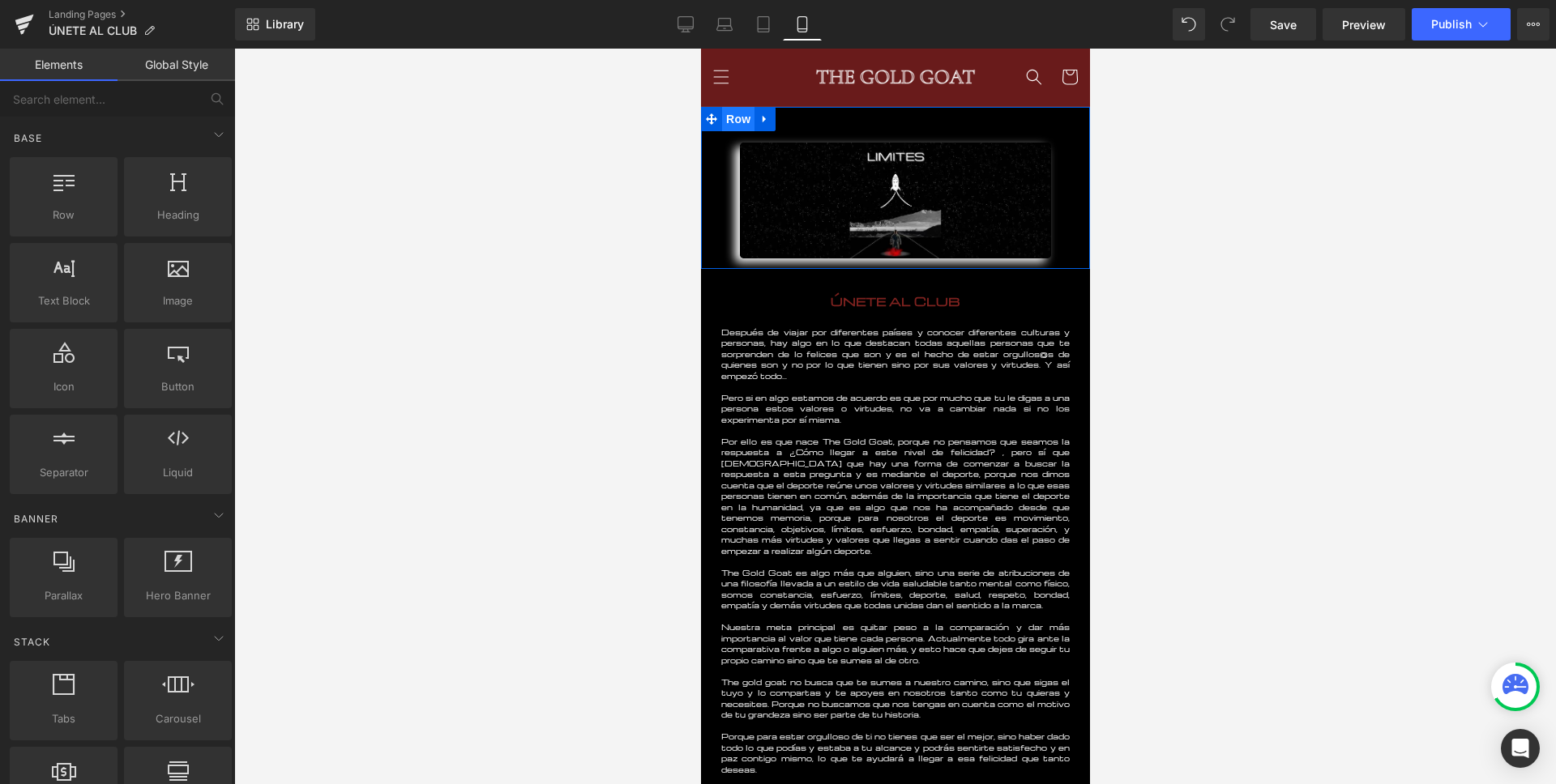
click at [725, 117] on span "Row" at bounding box center [737, 119] width 32 height 24
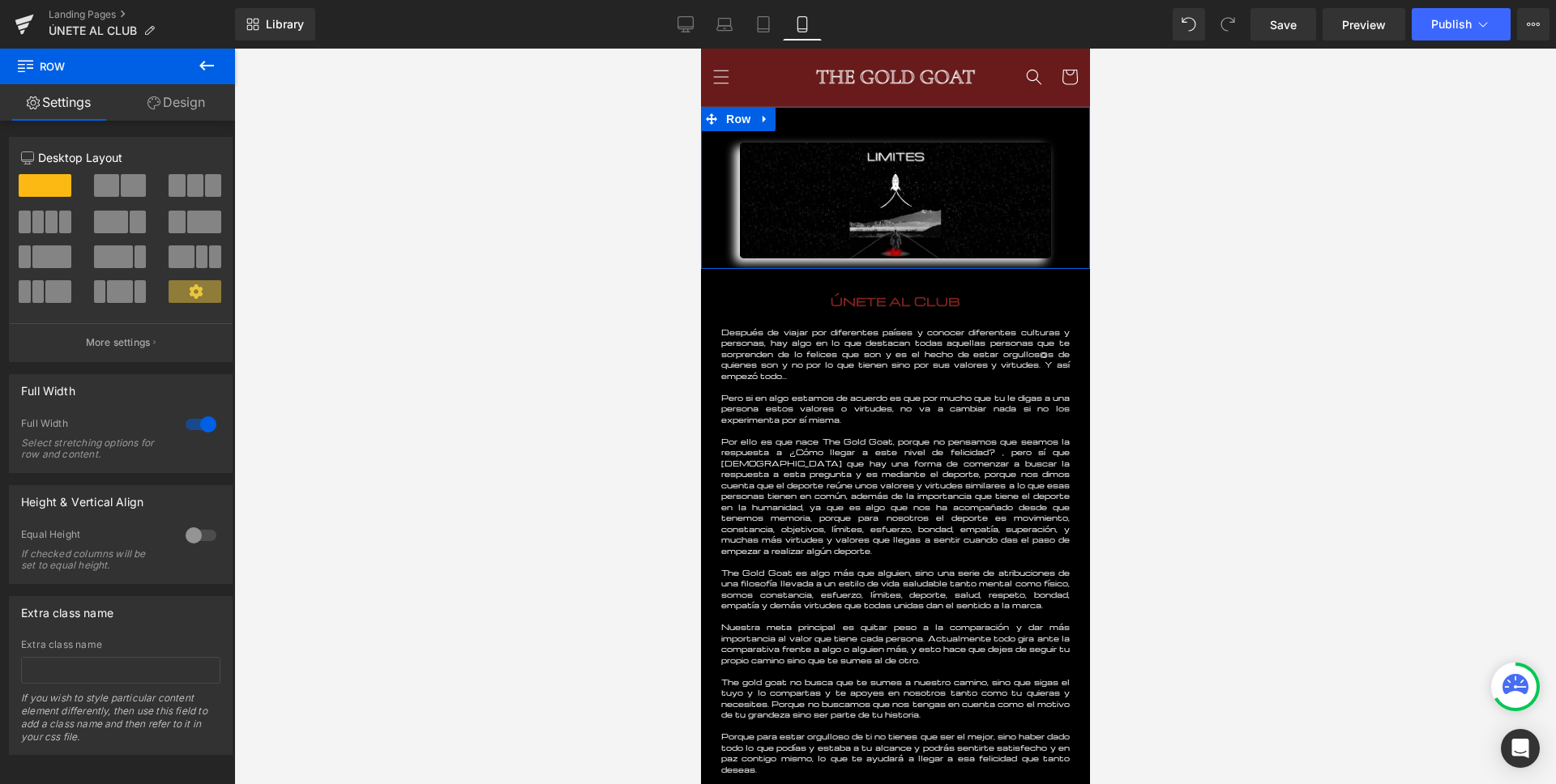
click at [180, 104] on link "Design" at bounding box center [176, 103] width 117 height 37
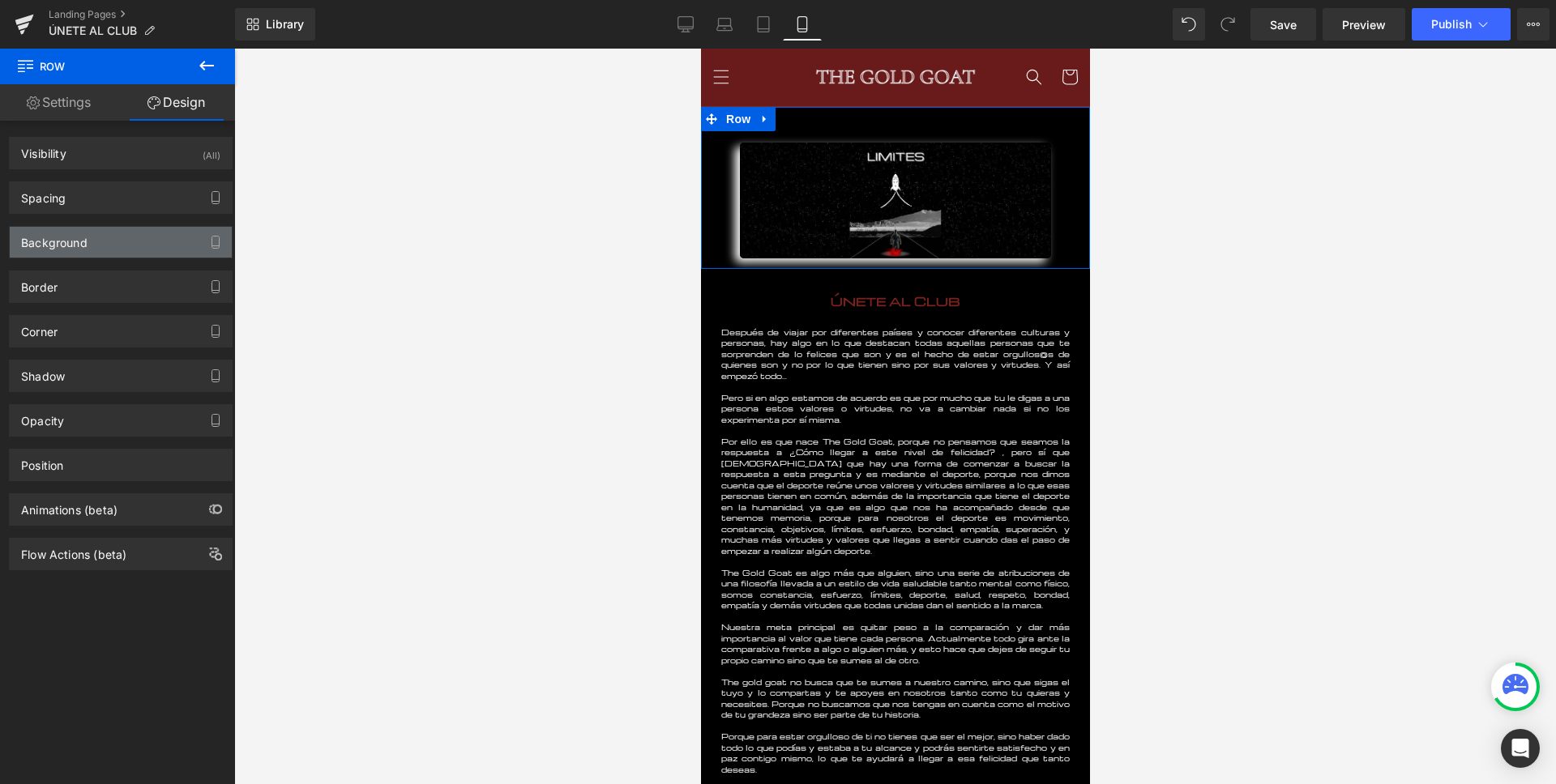
click at [68, 236] on div "Background" at bounding box center [54, 237] width 66 height 23
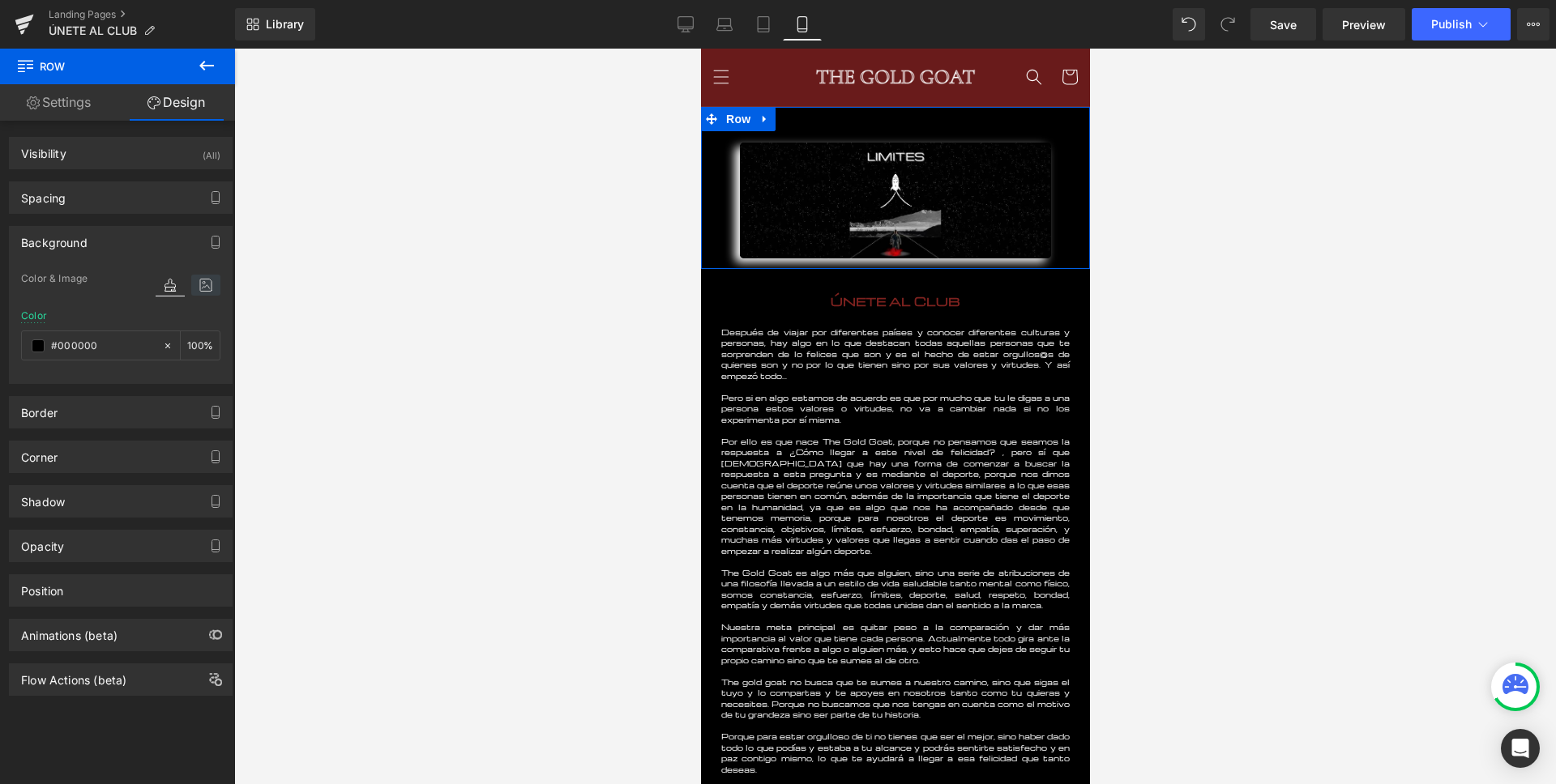
click at [197, 286] on icon at bounding box center [206, 284] width 29 height 21
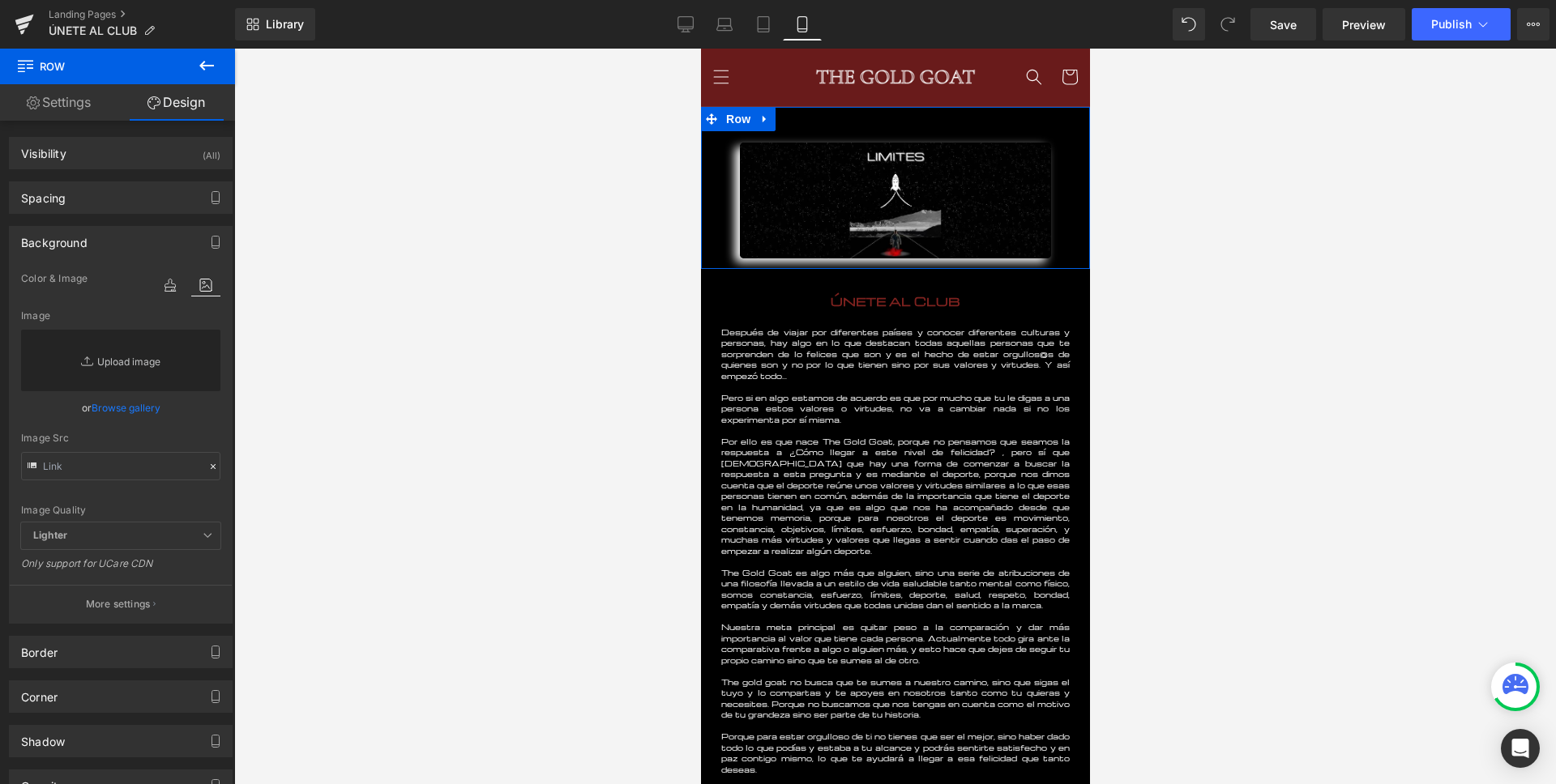
click at [67, 362] on link "Replace Image" at bounding box center [120, 359] width 199 height 61
type input "C:\fakepath\Diseño sin título (20).png"
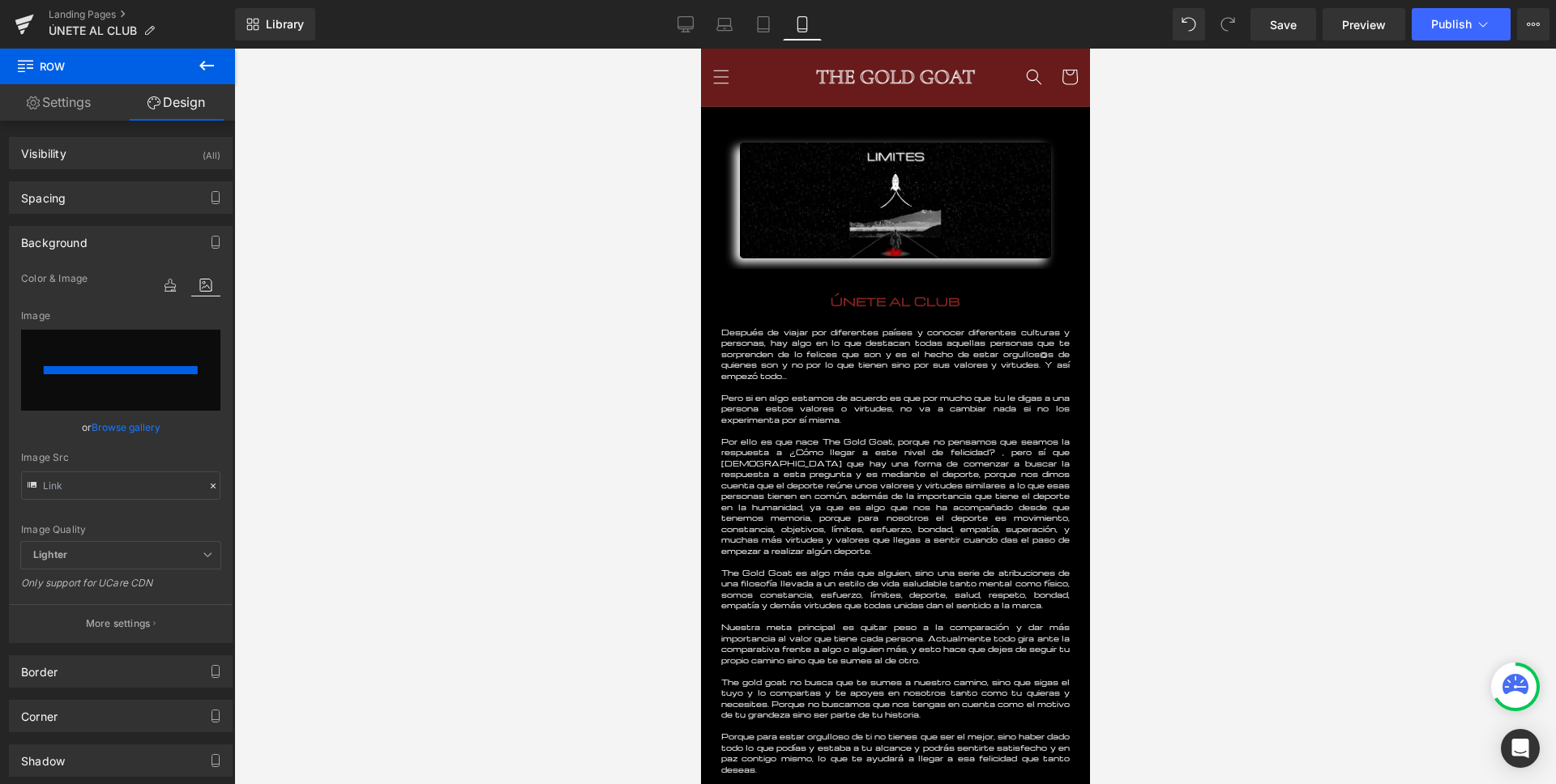
type input "[URL][DOMAIN_NAME]"
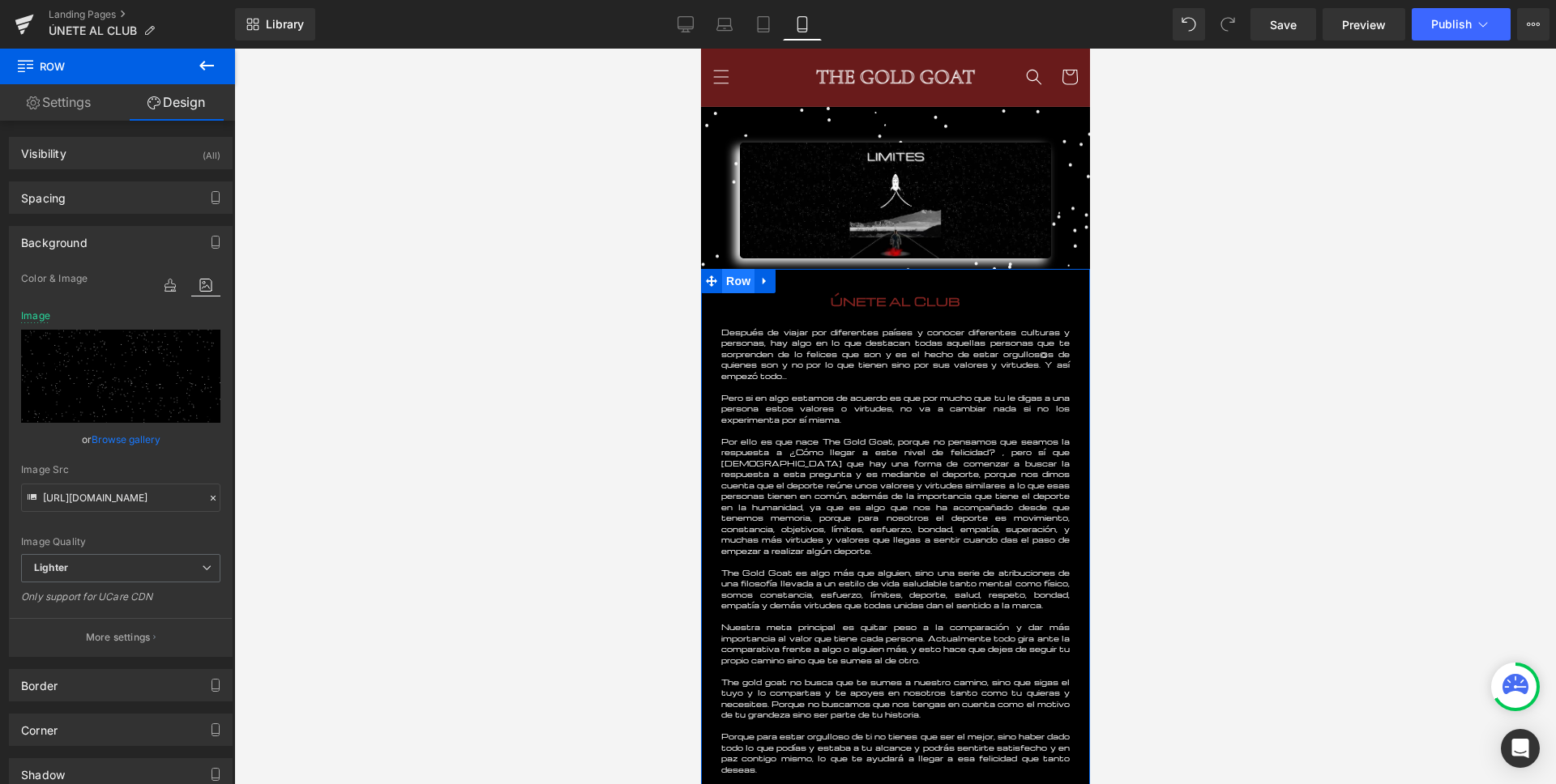
click at [725, 280] on span "Row" at bounding box center [737, 281] width 32 height 24
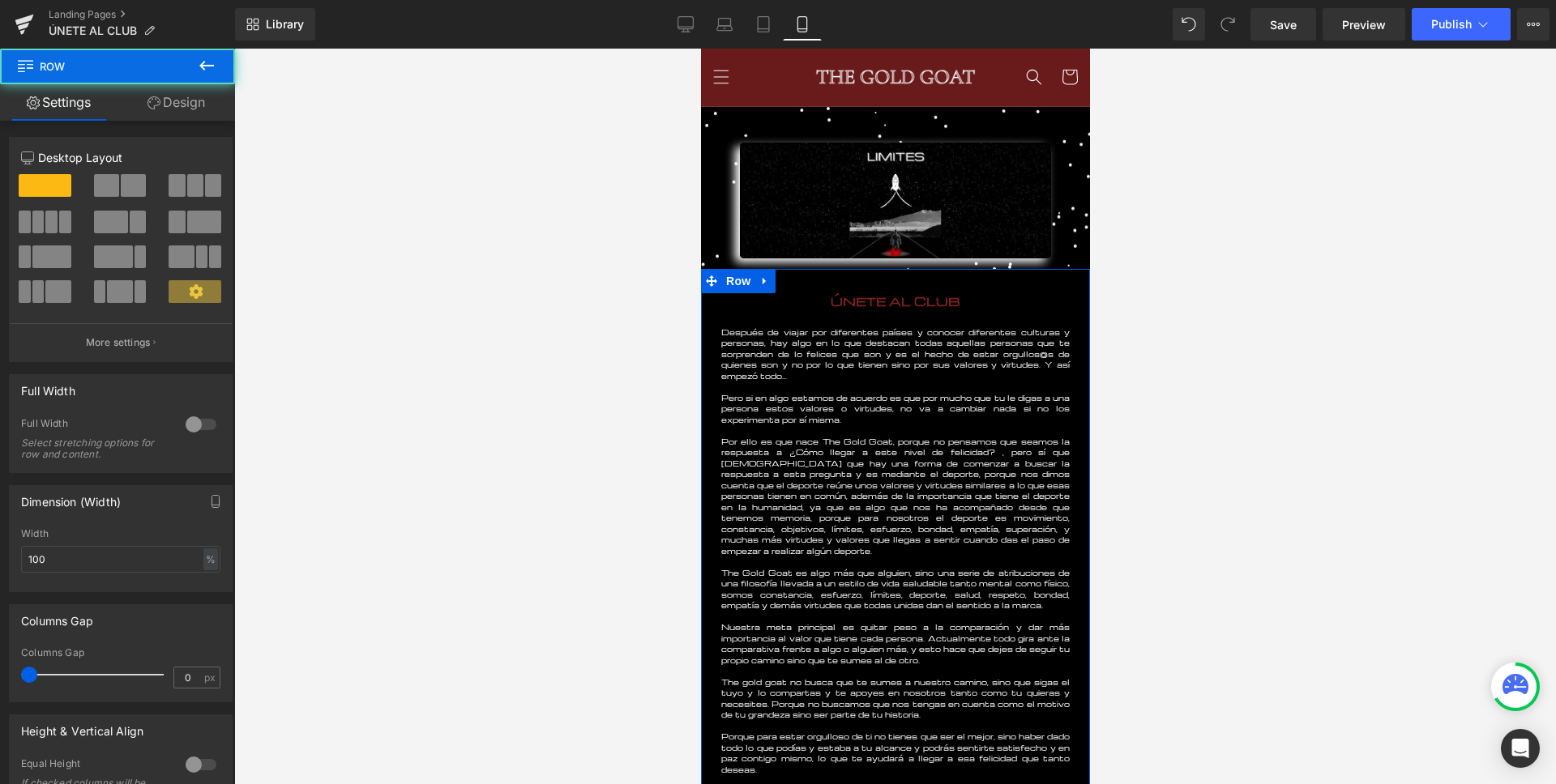
click at [203, 115] on link "Design" at bounding box center [176, 103] width 117 height 37
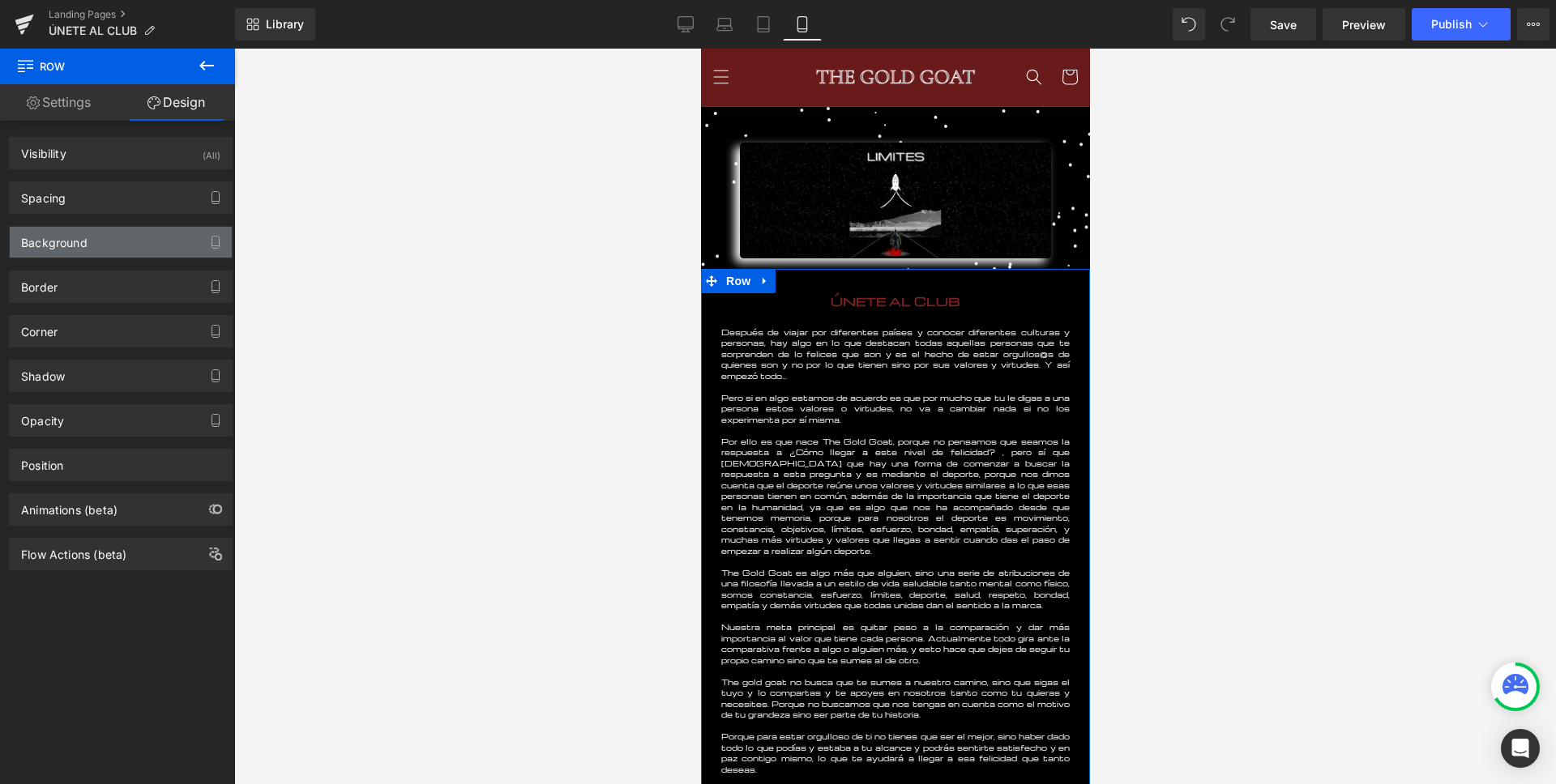
click at [83, 248] on div "Background" at bounding box center [54, 237] width 66 height 23
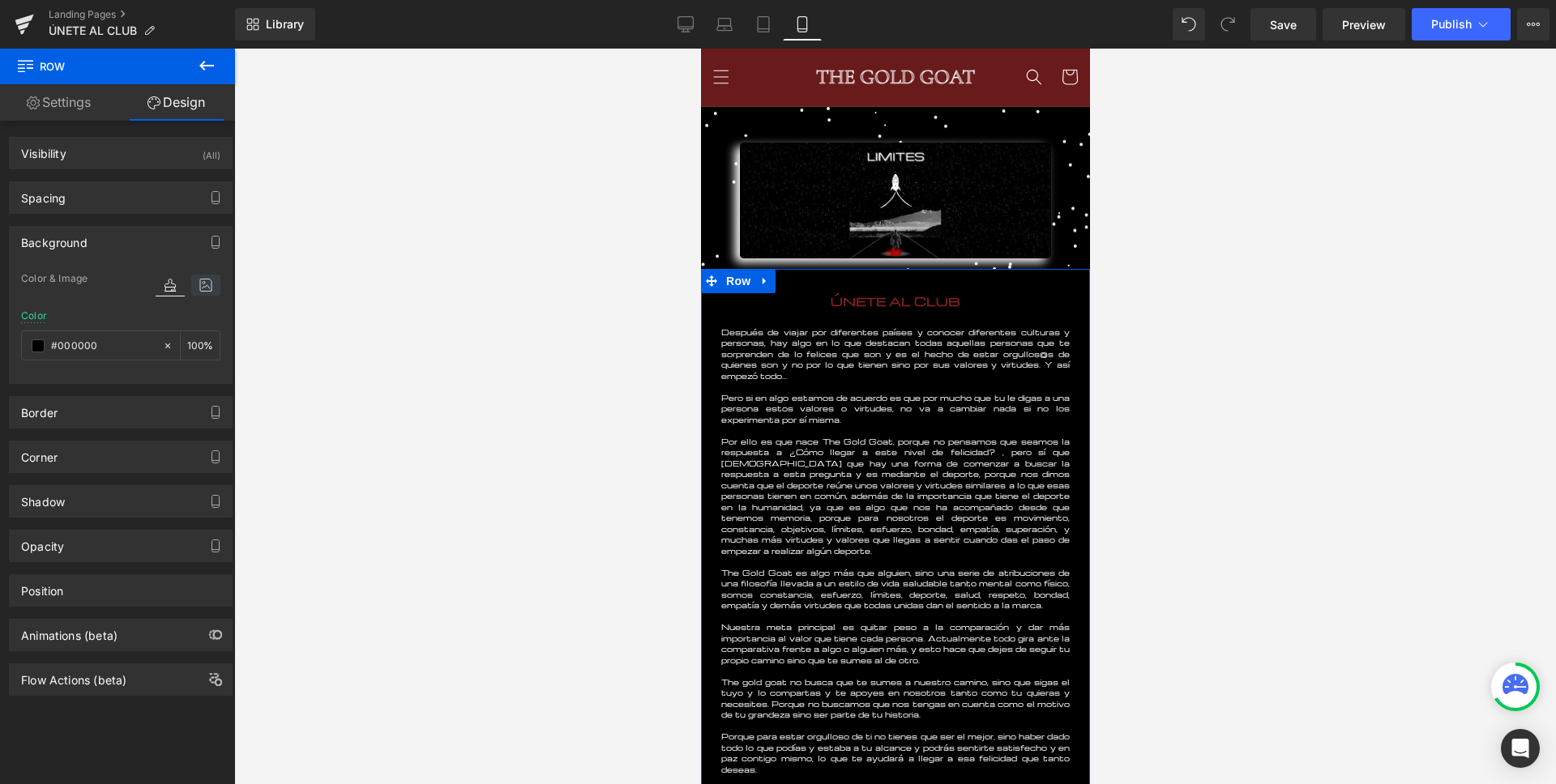
click at [197, 282] on icon at bounding box center [206, 284] width 29 height 21
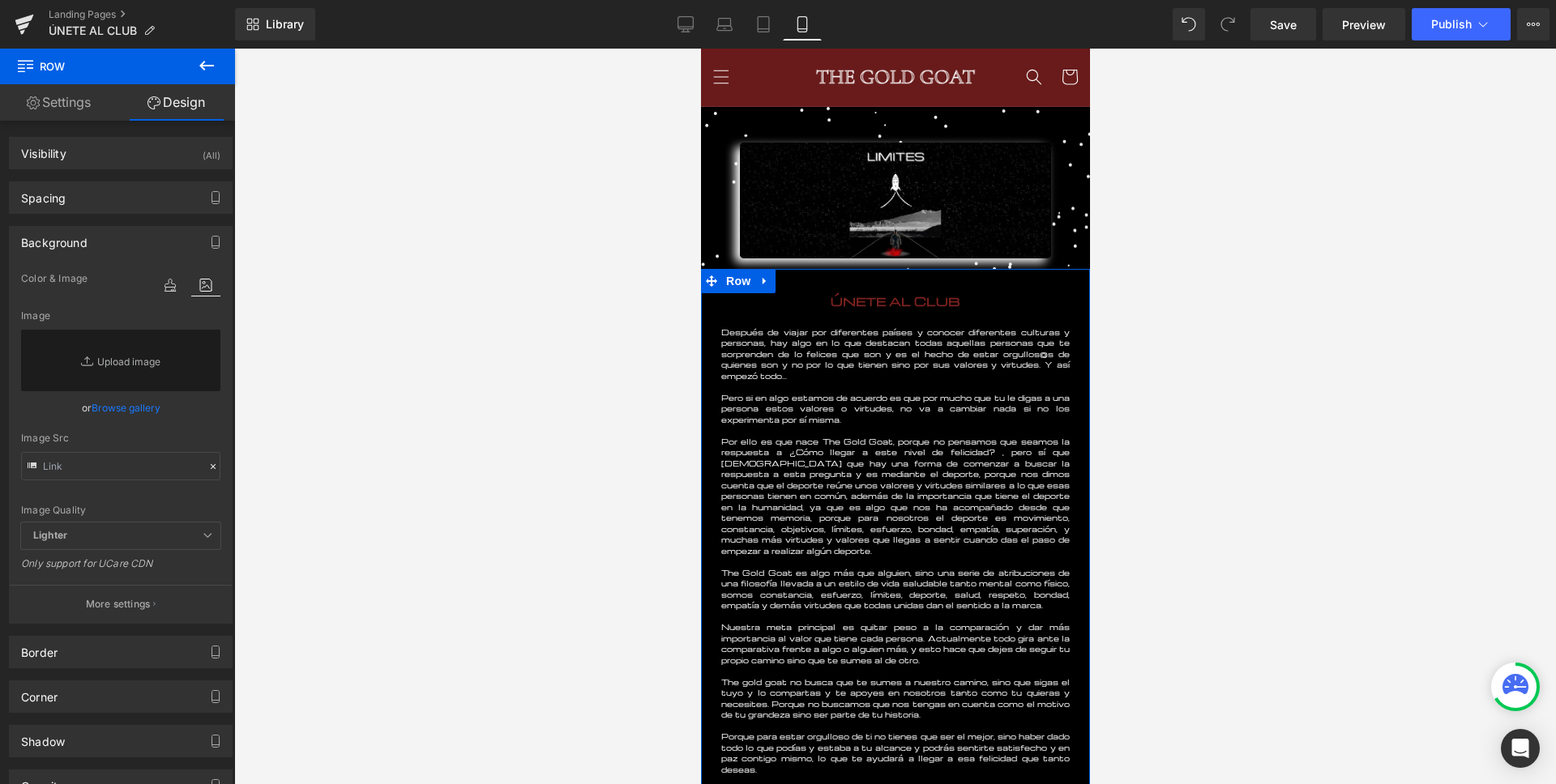
click at [84, 368] on icon at bounding box center [89, 361] width 17 height 17
type input "C:\fakepath\Diseño sin título (20).png"
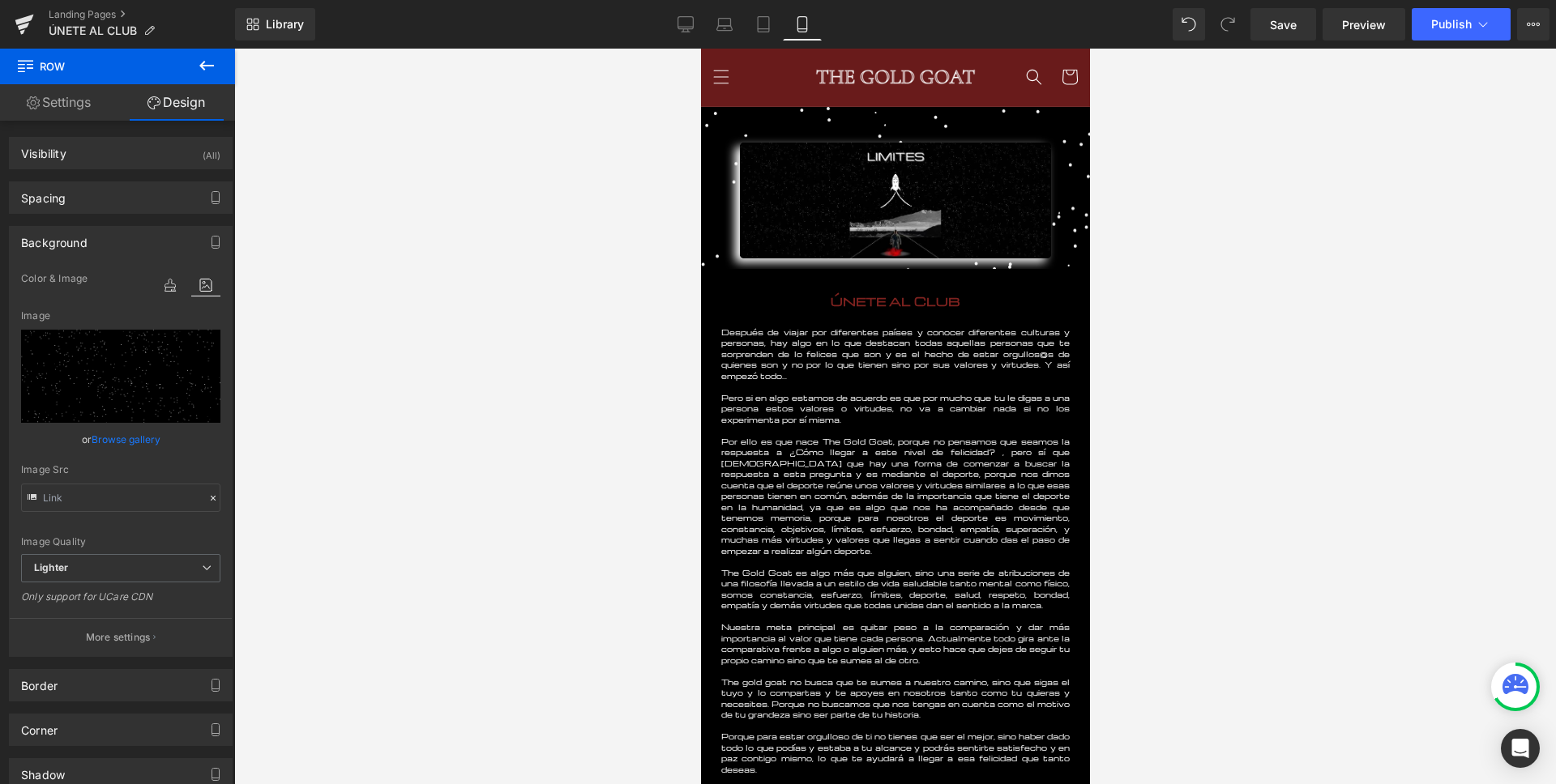
type input "[URL][DOMAIN_NAME]"
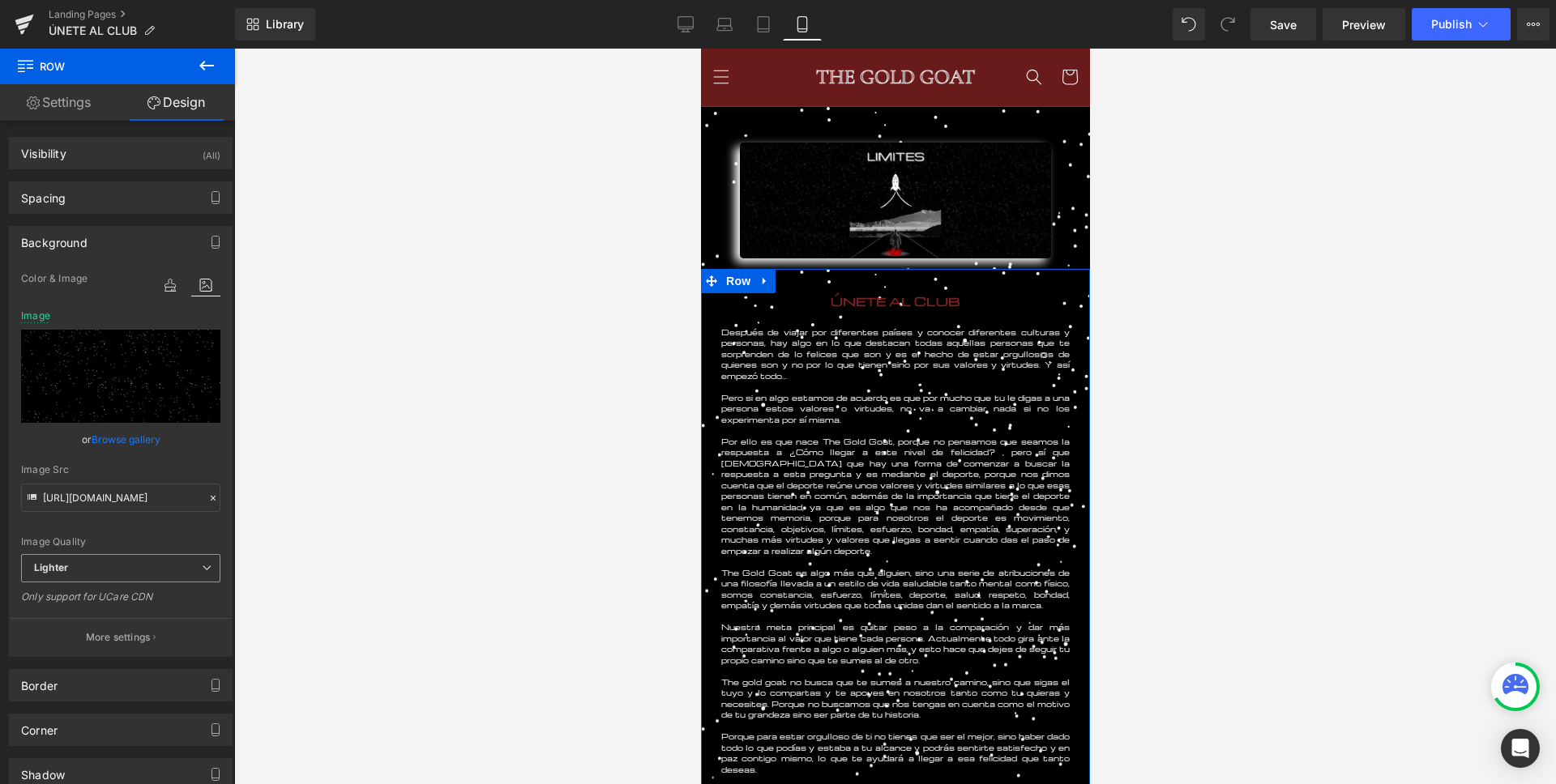
click at [119, 563] on span "Lighter" at bounding box center [120, 568] width 199 height 28
click at [157, 626] on button "More settings" at bounding box center [121, 637] width 222 height 39
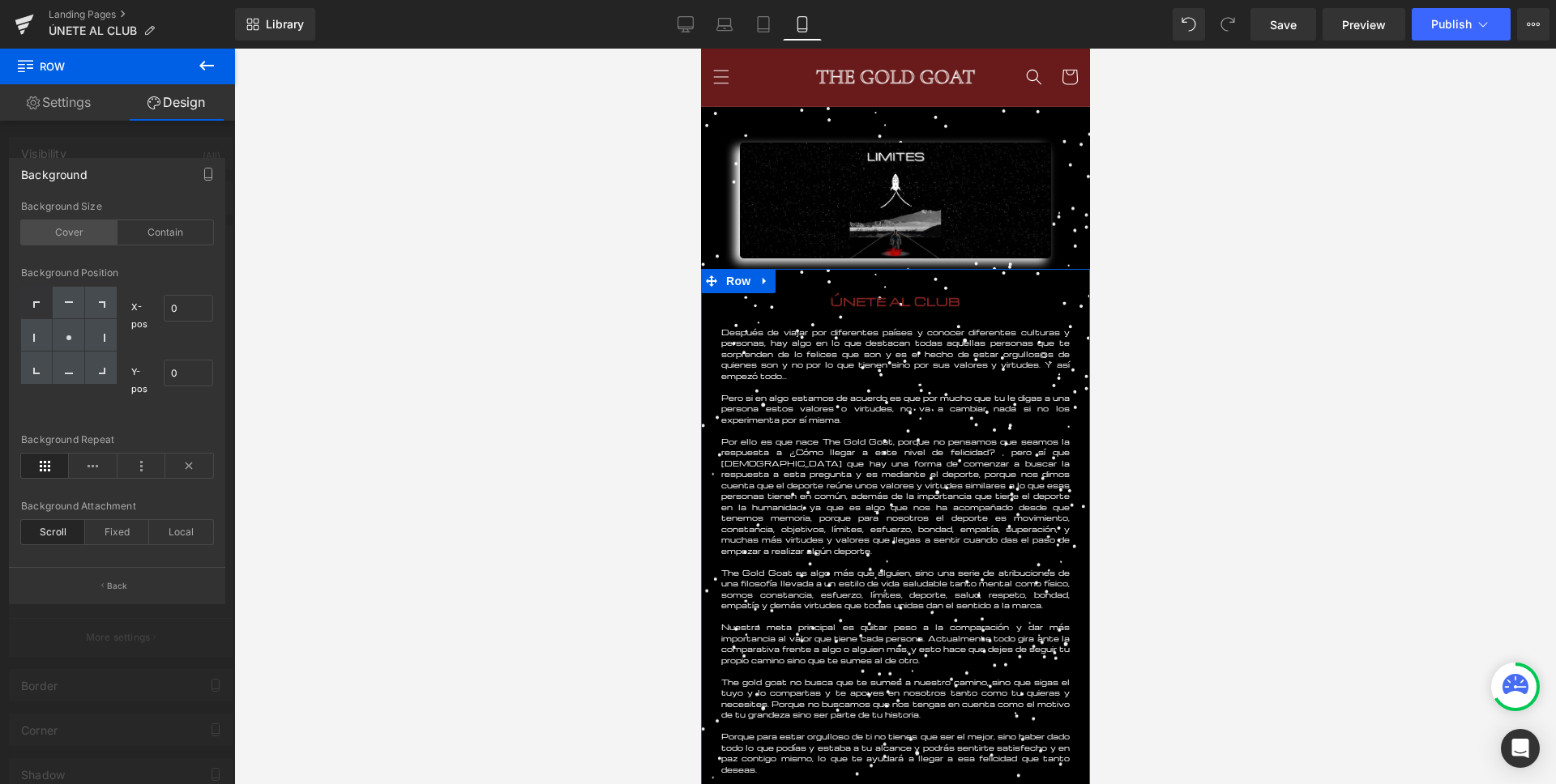
click at [100, 240] on div "Cover" at bounding box center [69, 232] width 96 height 24
click at [151, 239] on div "Contain" at bounding box center [165, 232] width 96 height 24
click at [110, 536] on div "Fixed" at bounding box center [117, 532] width 64 height 24
click at [57, 537] on div "Scroll" at bounding box center [53, 532] width 64 height 24
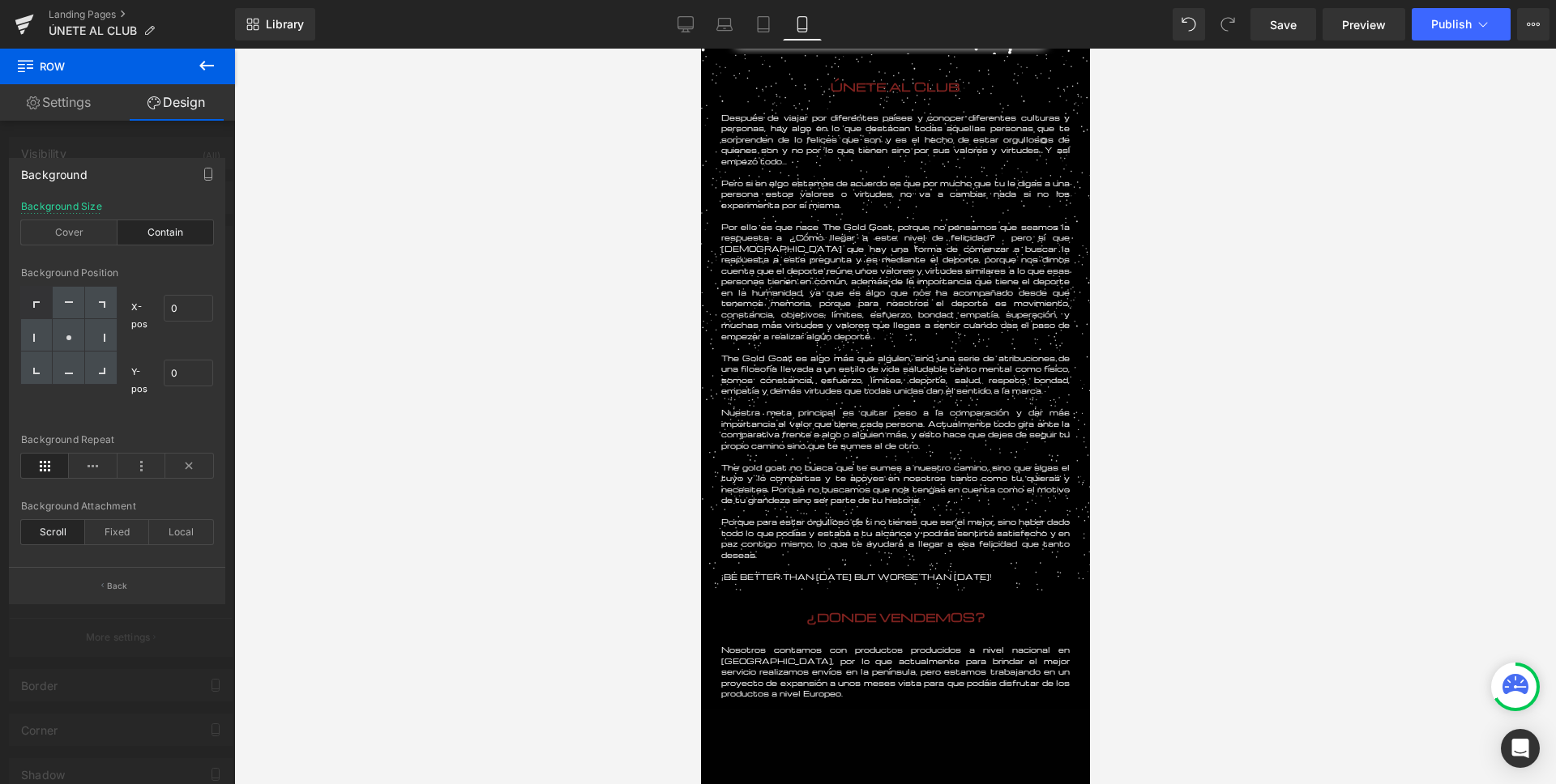
scroll to position [214, 0]
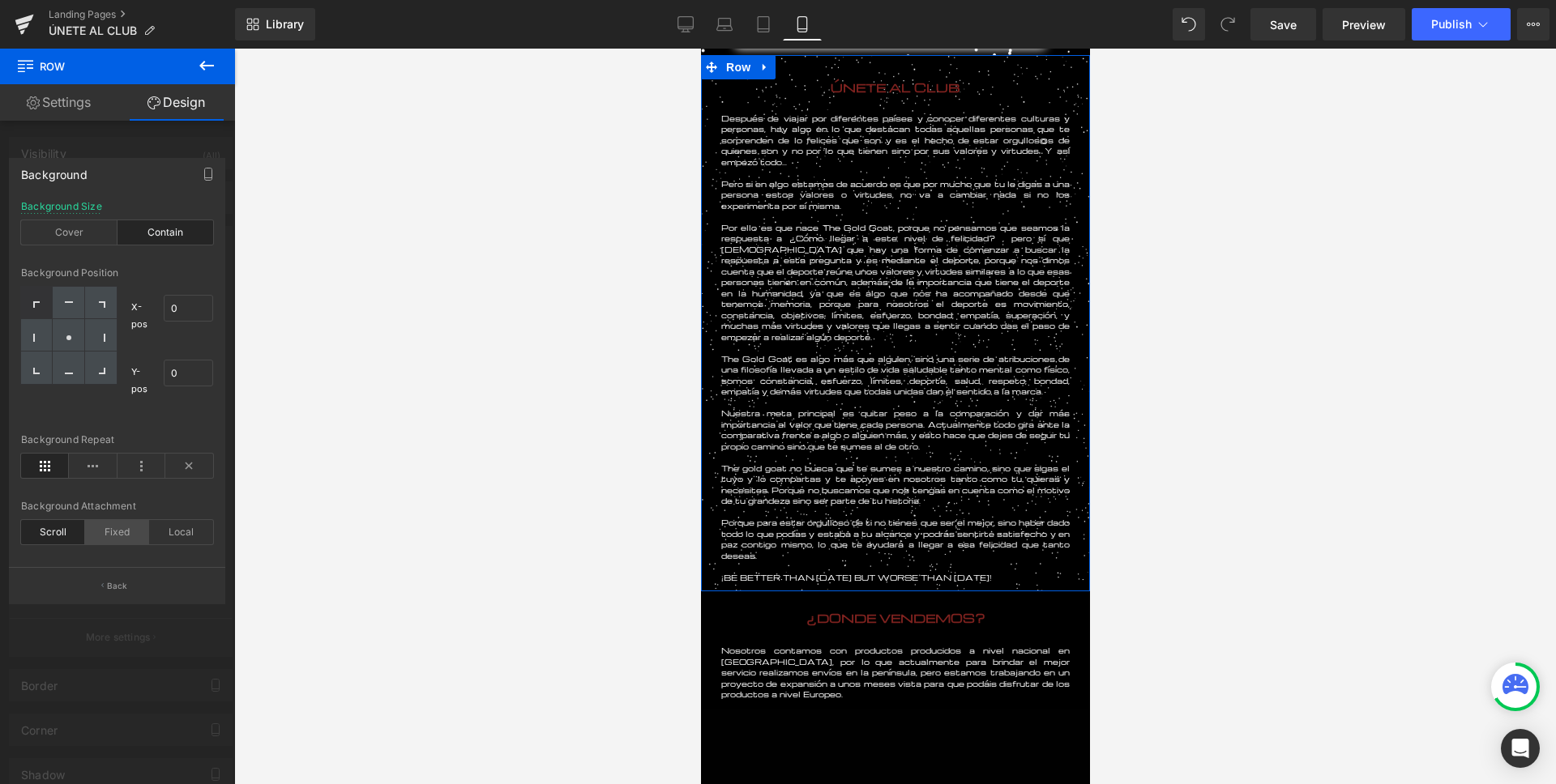
click at [127, 536] on div "Fixed" at bounding box center [117, 532] width 64 height 24
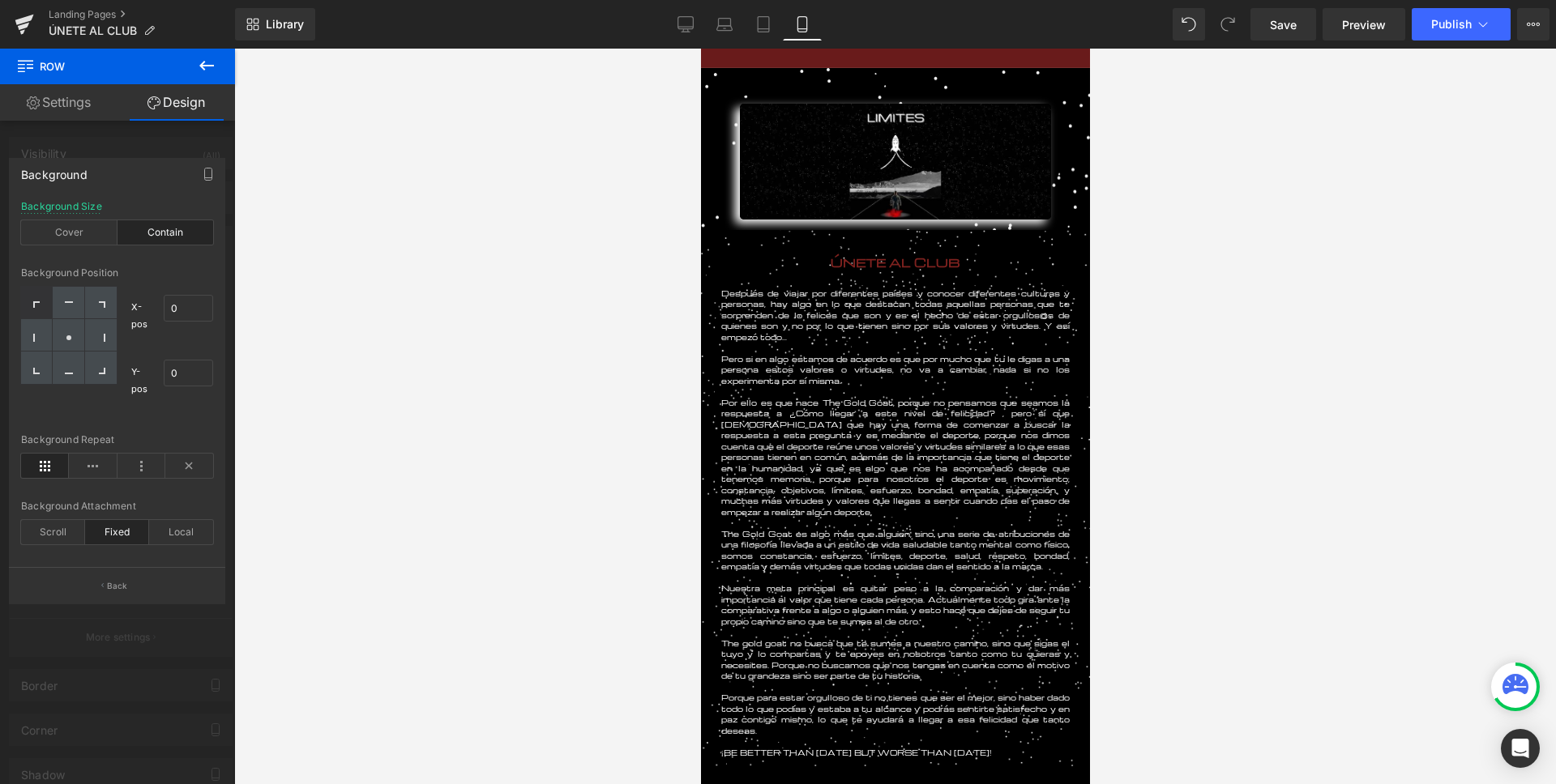
scroll to position [39, 0]
click at [97, 465] on icon at bounding box center [93, 466] width 48 height 24
click at [31, 465] on icon at bounding box center [45, 466] width 48 height 24
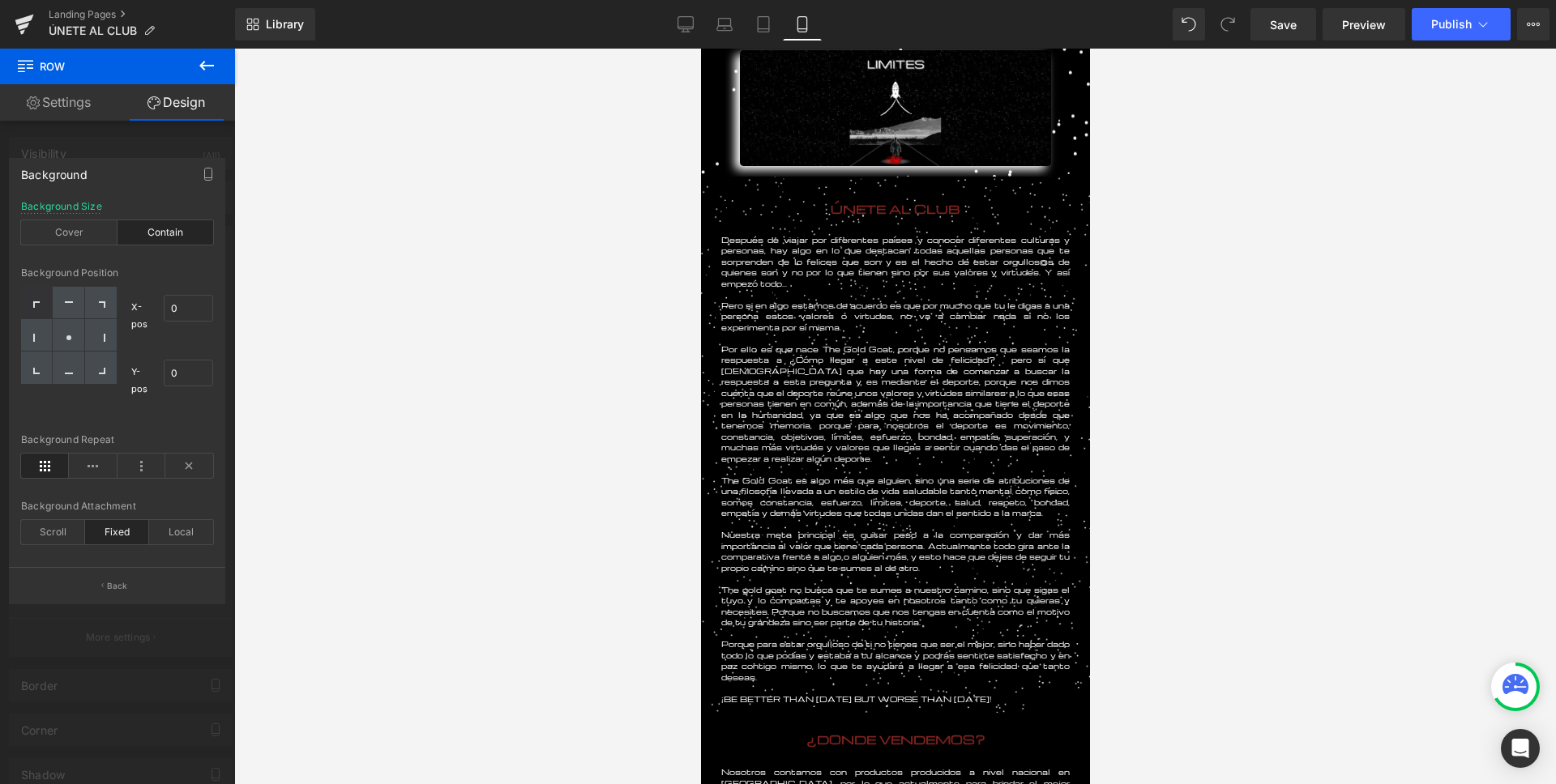
scroll to position [91, 0]
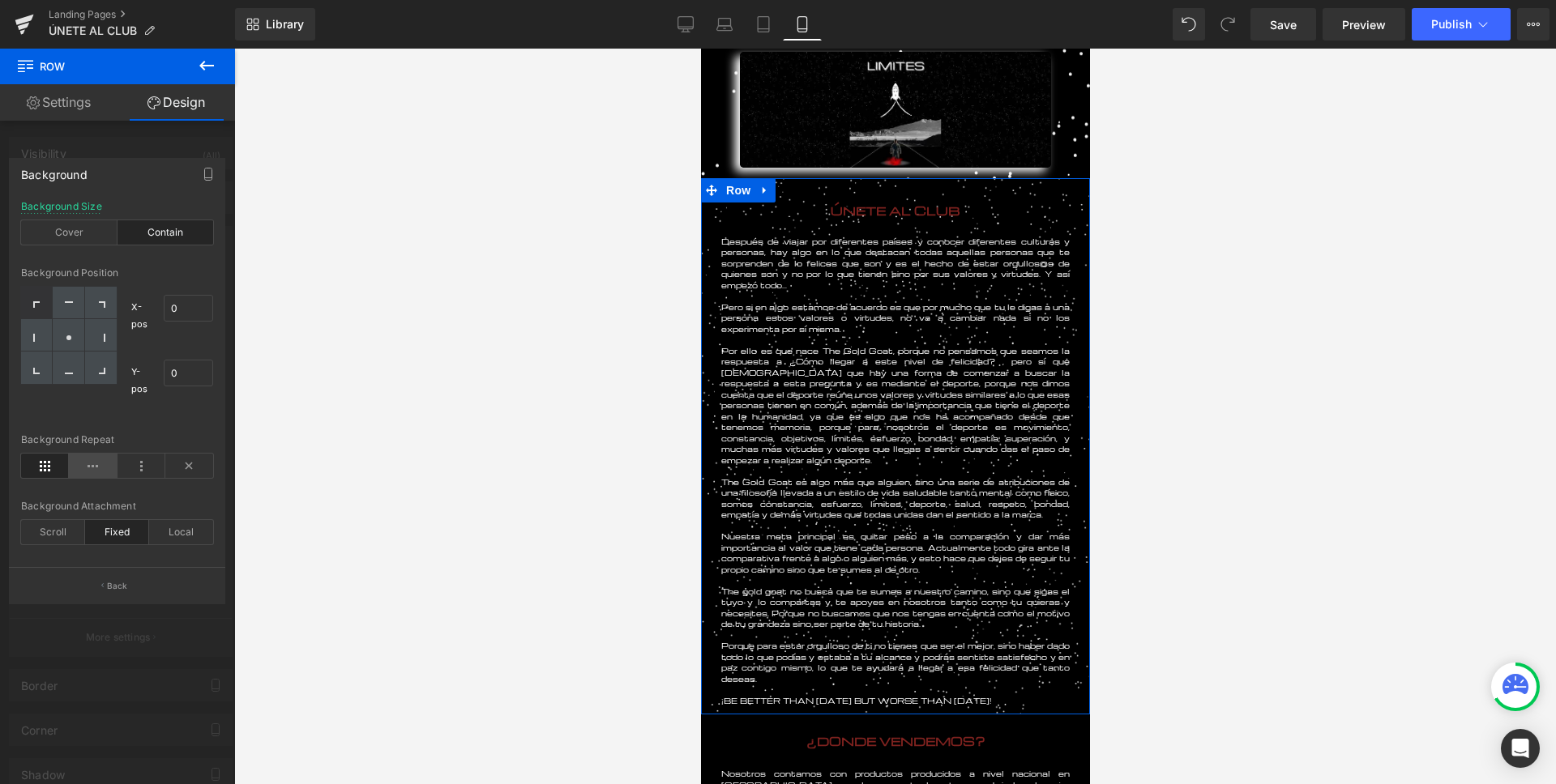
click at [90, 470] on icon at bounding box center [93, 466] width 48 height 24
click at [129, 469] on icon at bounding box center [141, 466] width 48 height 24
click at [202, 472] on icon at bounding box center [189, 466] width 48 height 24
click at [52, 463] on icon at bounding box center [45, 466] width 48 height 24
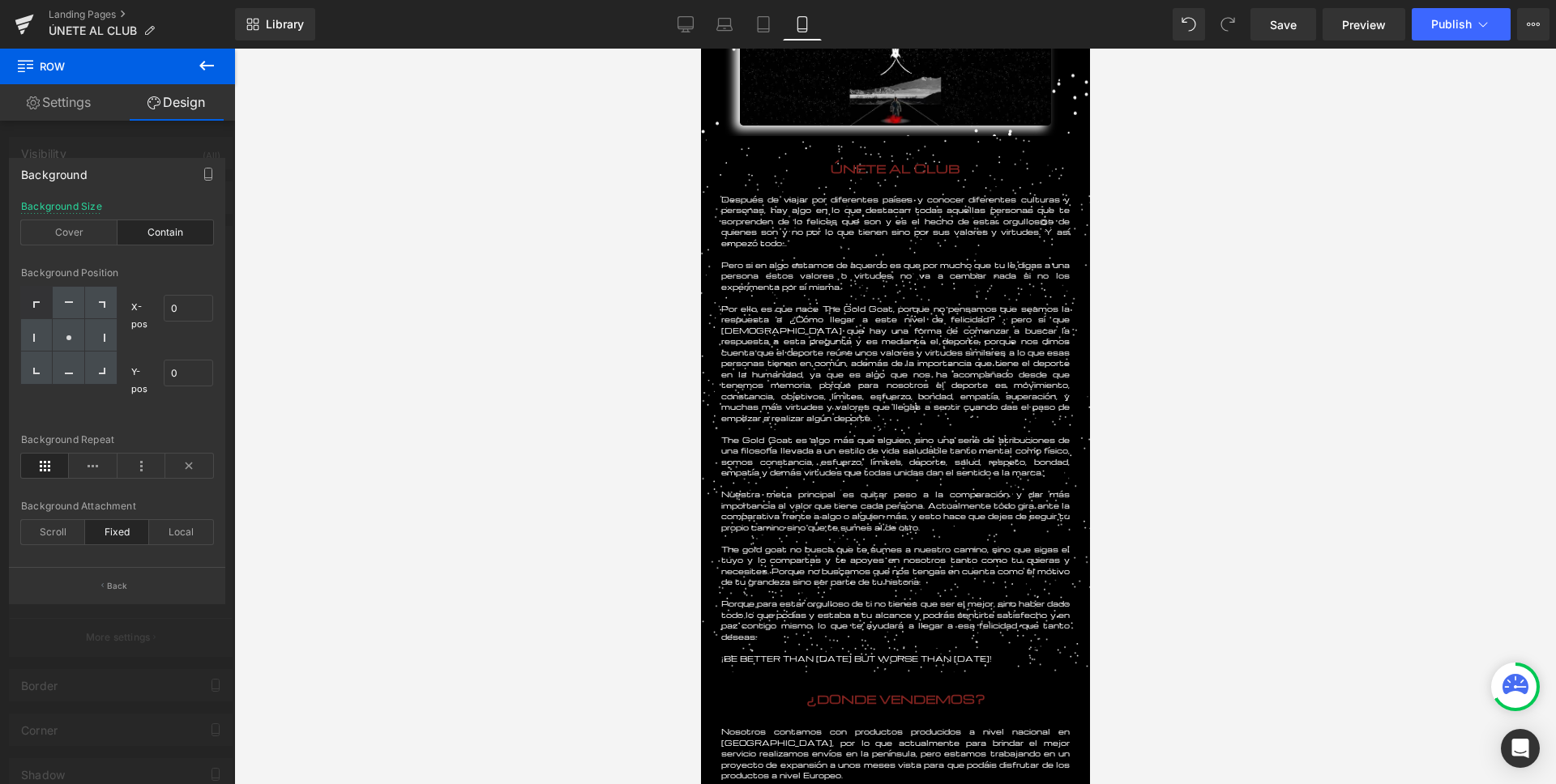
scroll to position [132, 0]
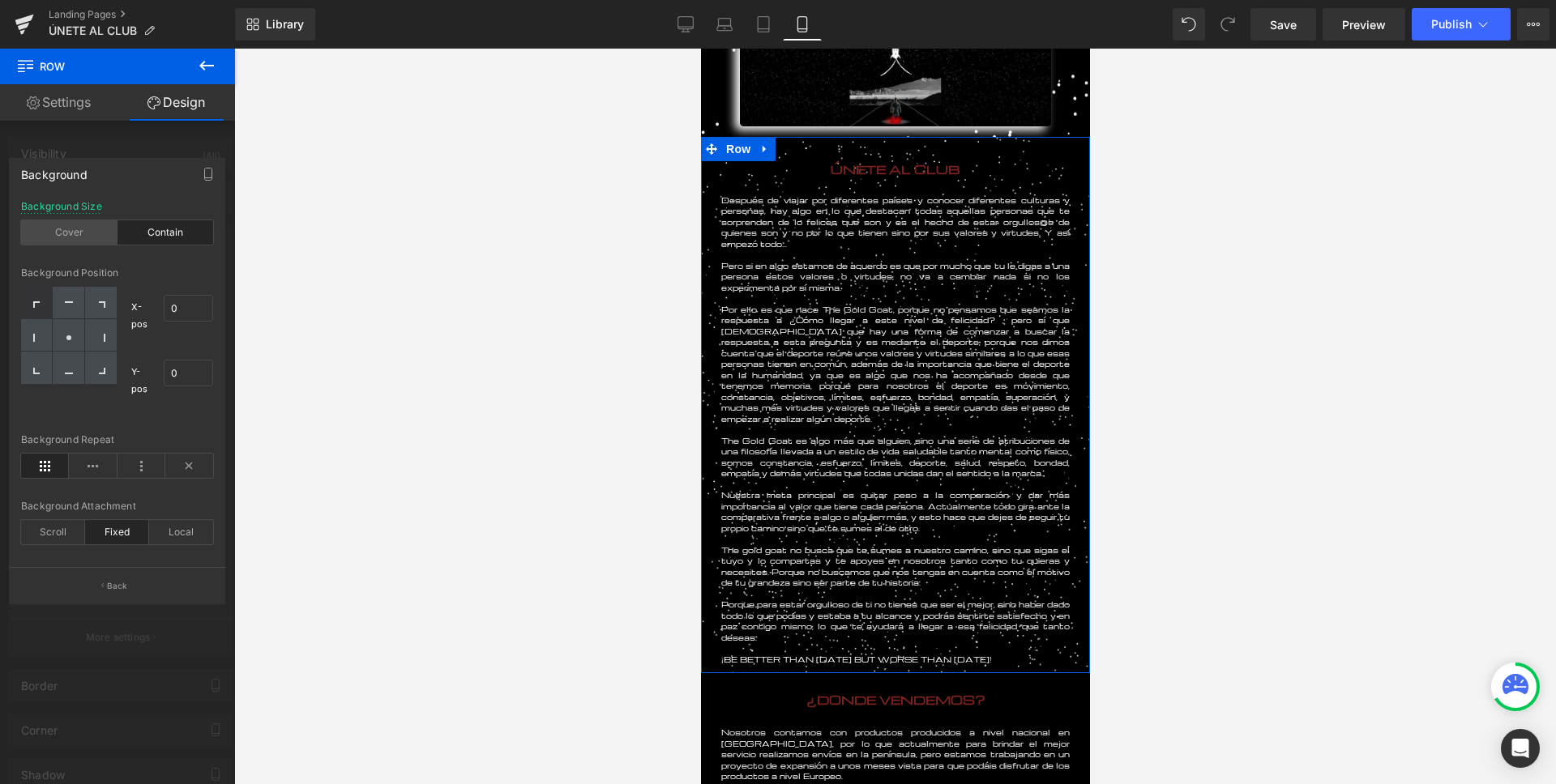
click at [91, 235] on div "Cover" at bounding box center [69, 232] width 96 height 24
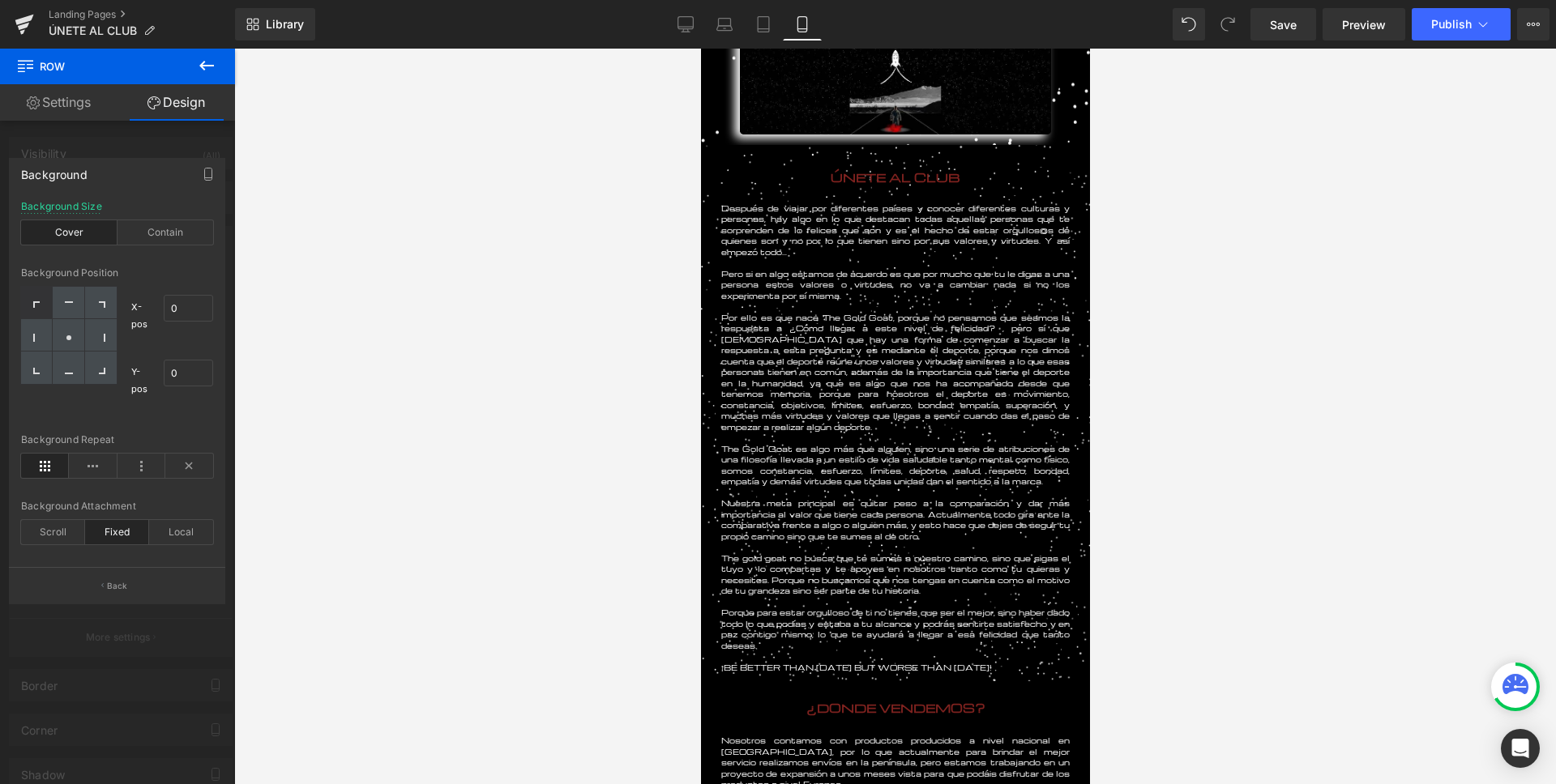
scroll to position [0, 0]
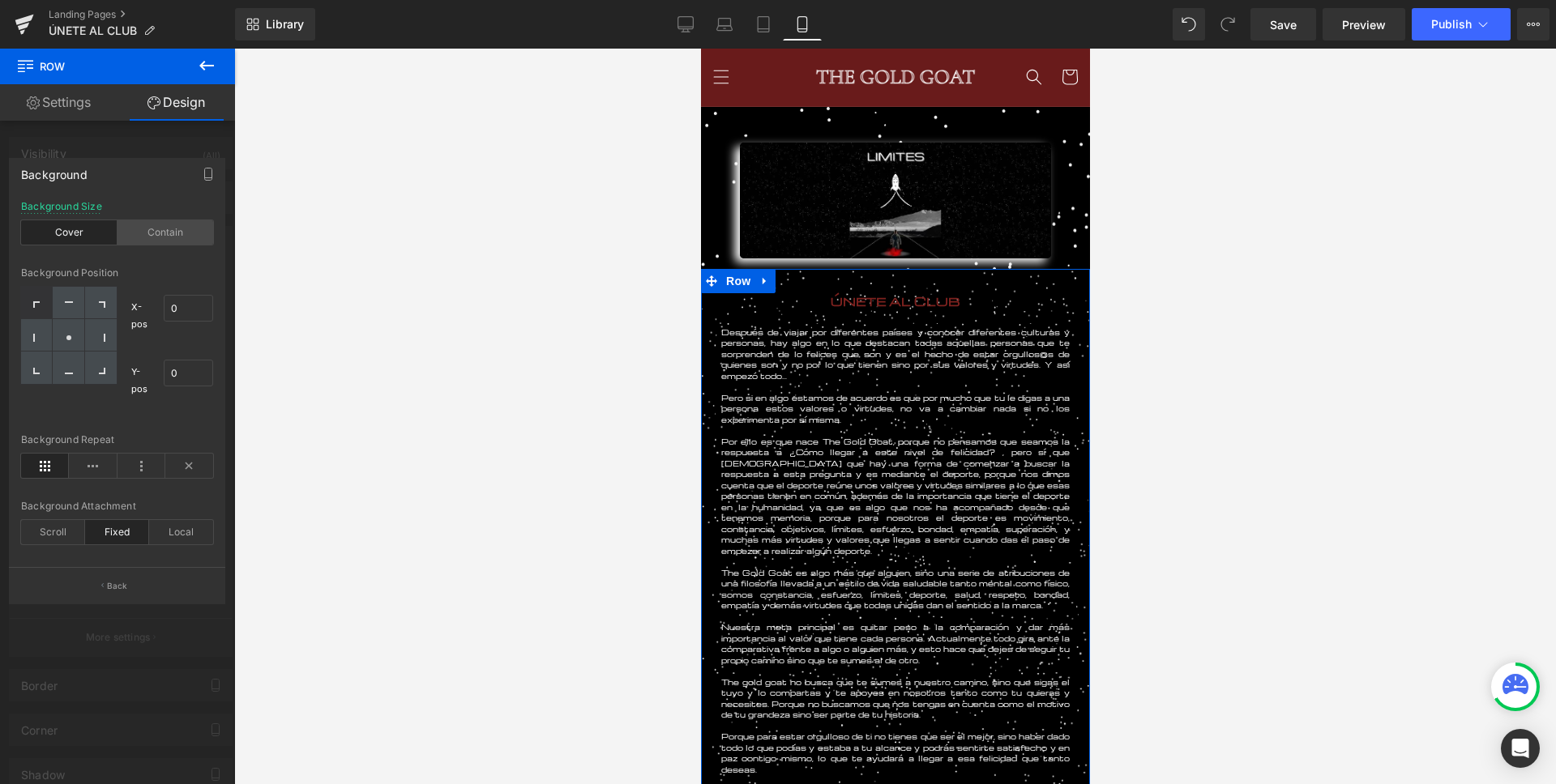
click at [158, 230] on div "Contain" at bounding box center [165, 232] width 96 height 24
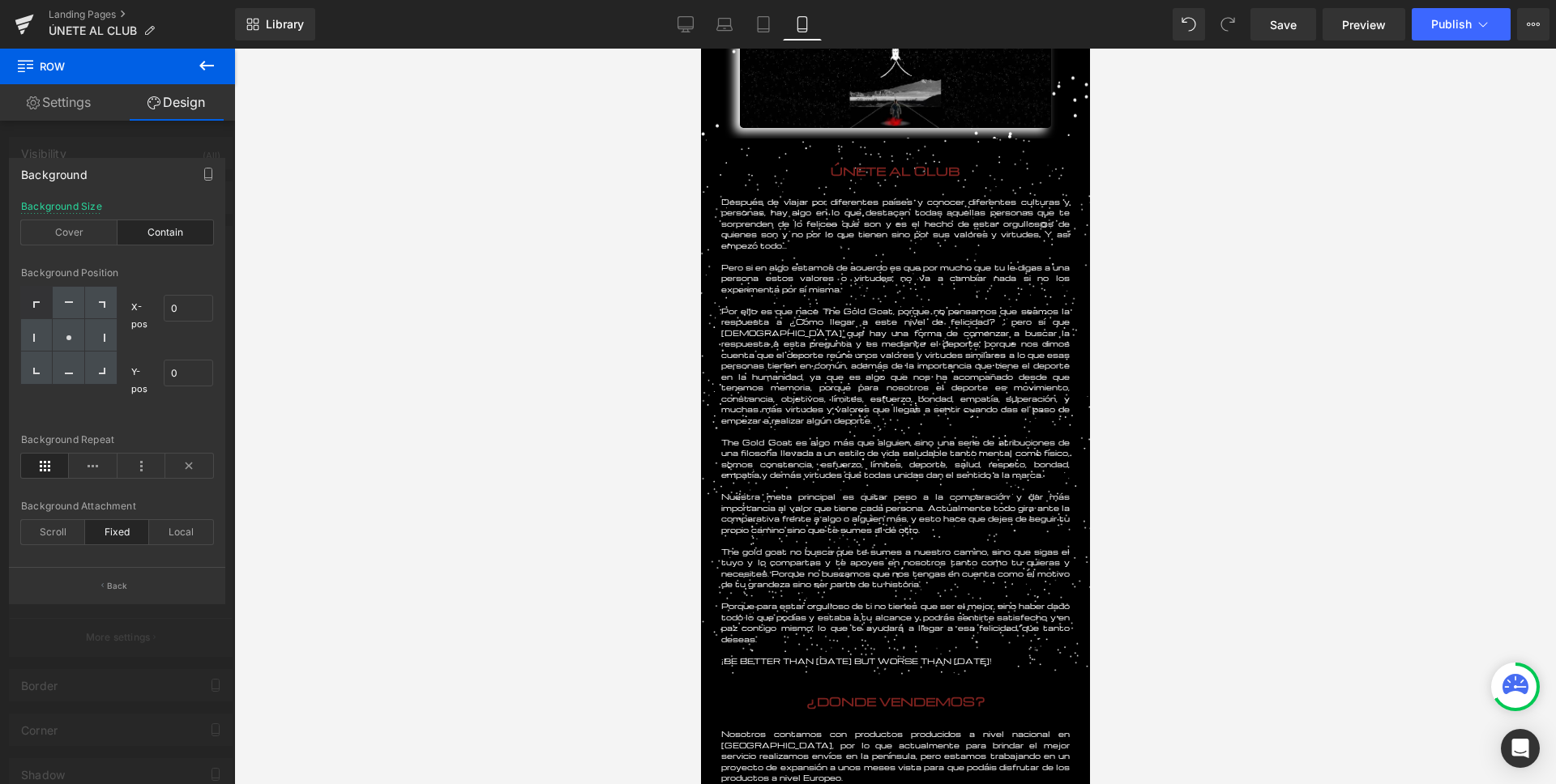
scroll to position [128, 0]
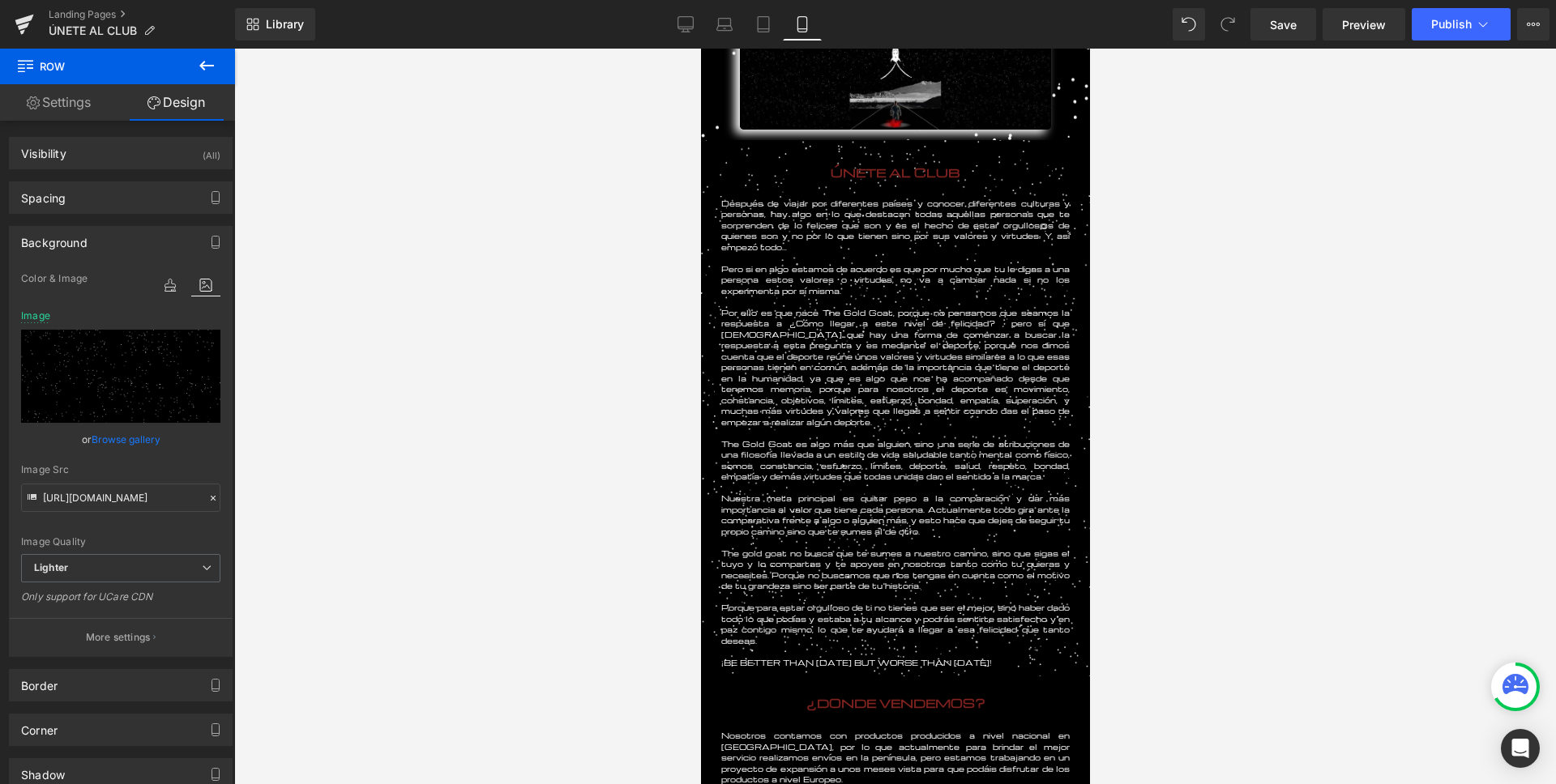
click at [563, 414] on div at bounding box center [895, 416] width 1321 height 735
click at [443, 403] on div at bounding box center [895, 416] width 1321 height 735
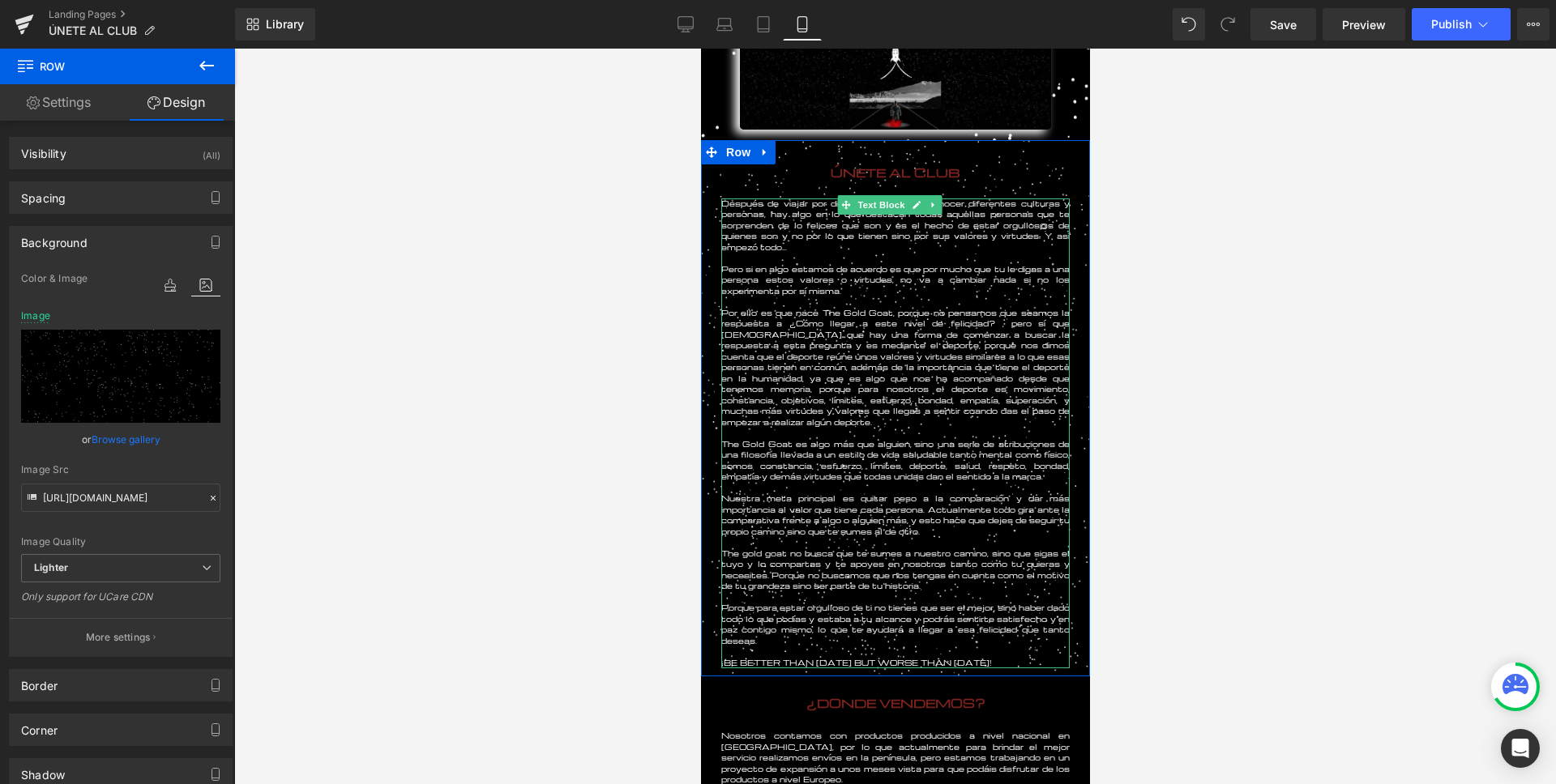
click at [859, 248] on p "Después de viajar por diferentes países y conocer diferentes culturas y persona…" at bounding box center [895, 226] width 349 height 55
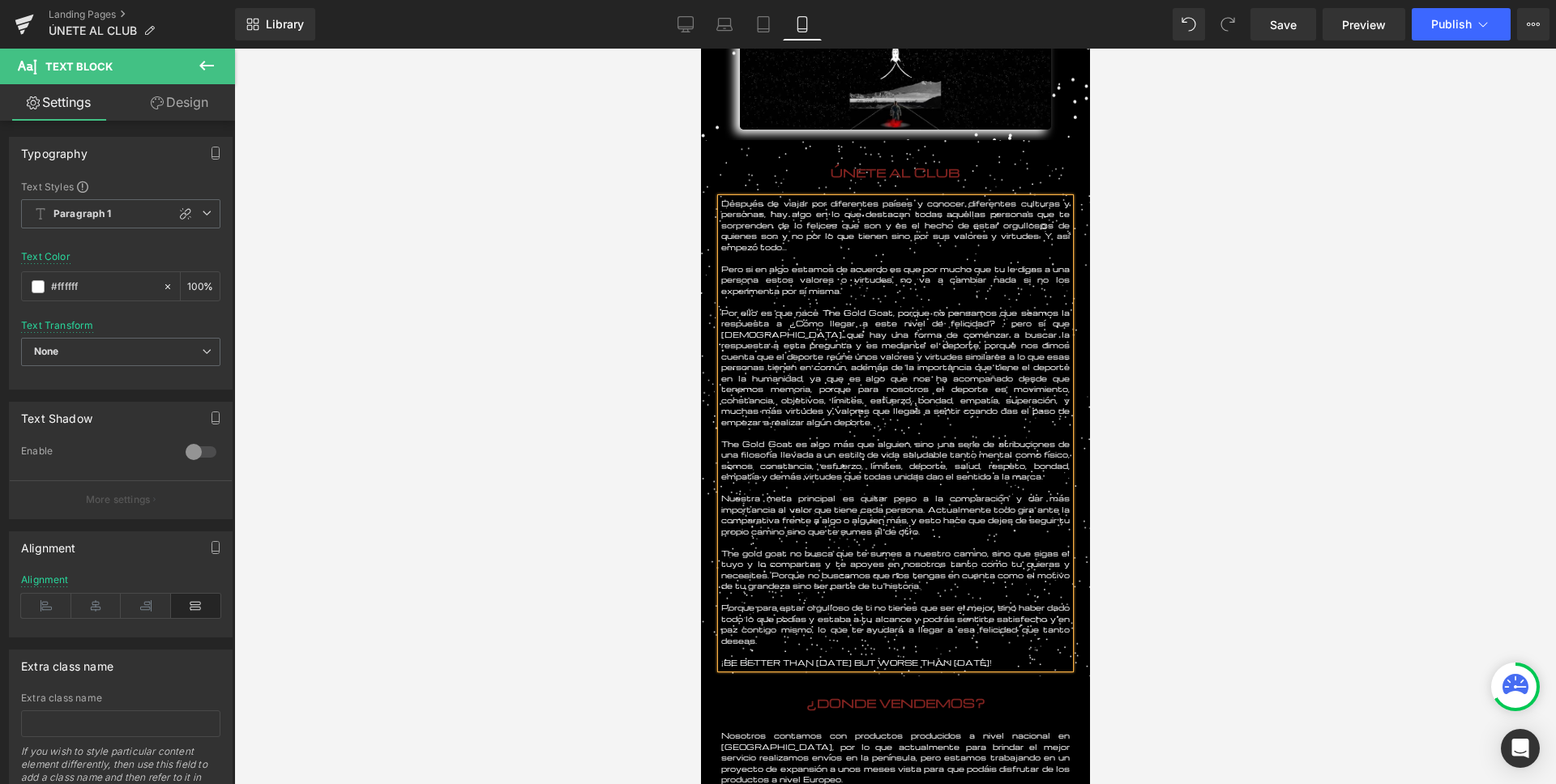
click at [443, 484] on div at bounding box center [895, 416] width 1321 height 735
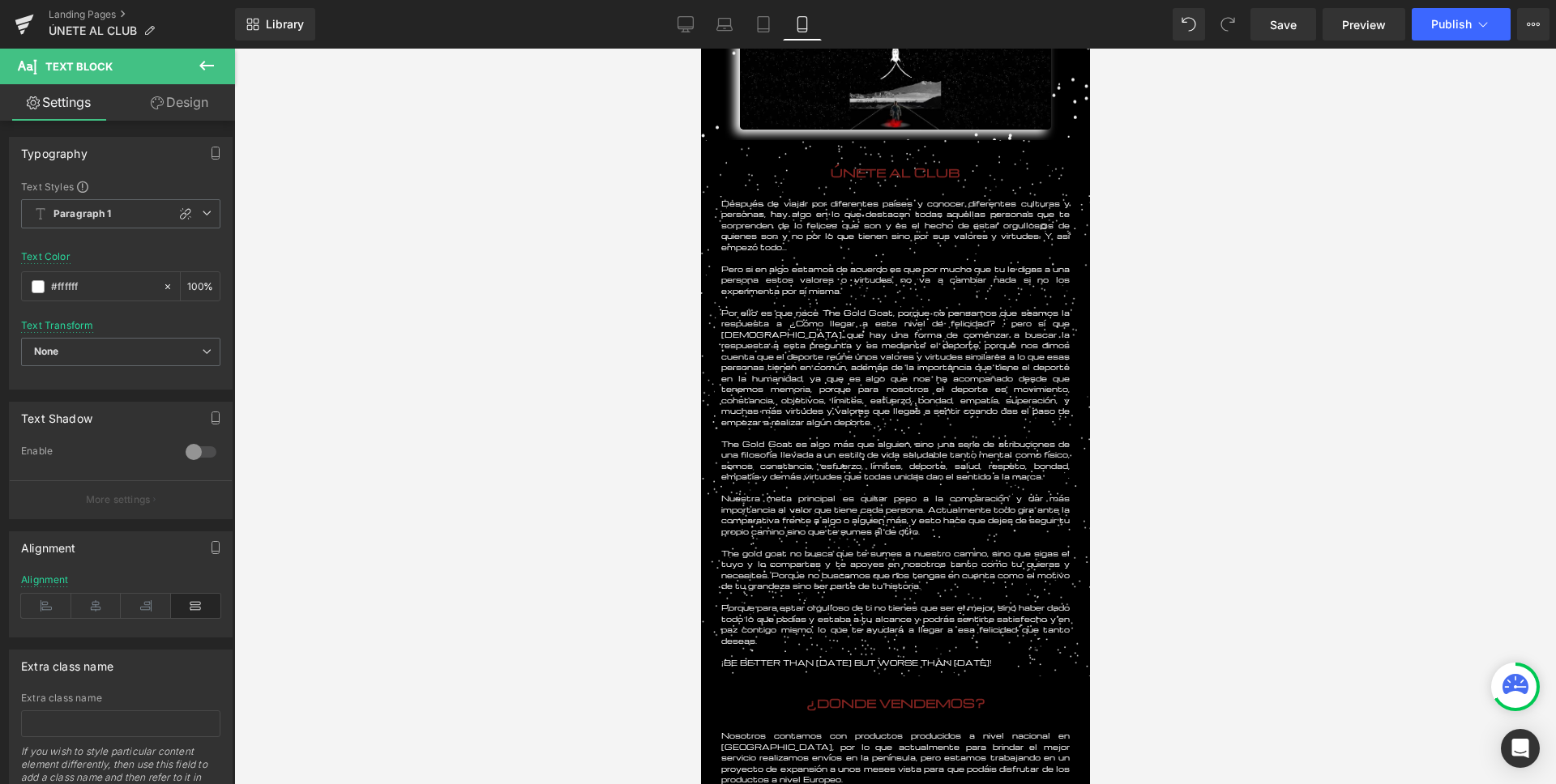
click at [443, 484] on div at bounding box center [895, 416] width 1321 height 735
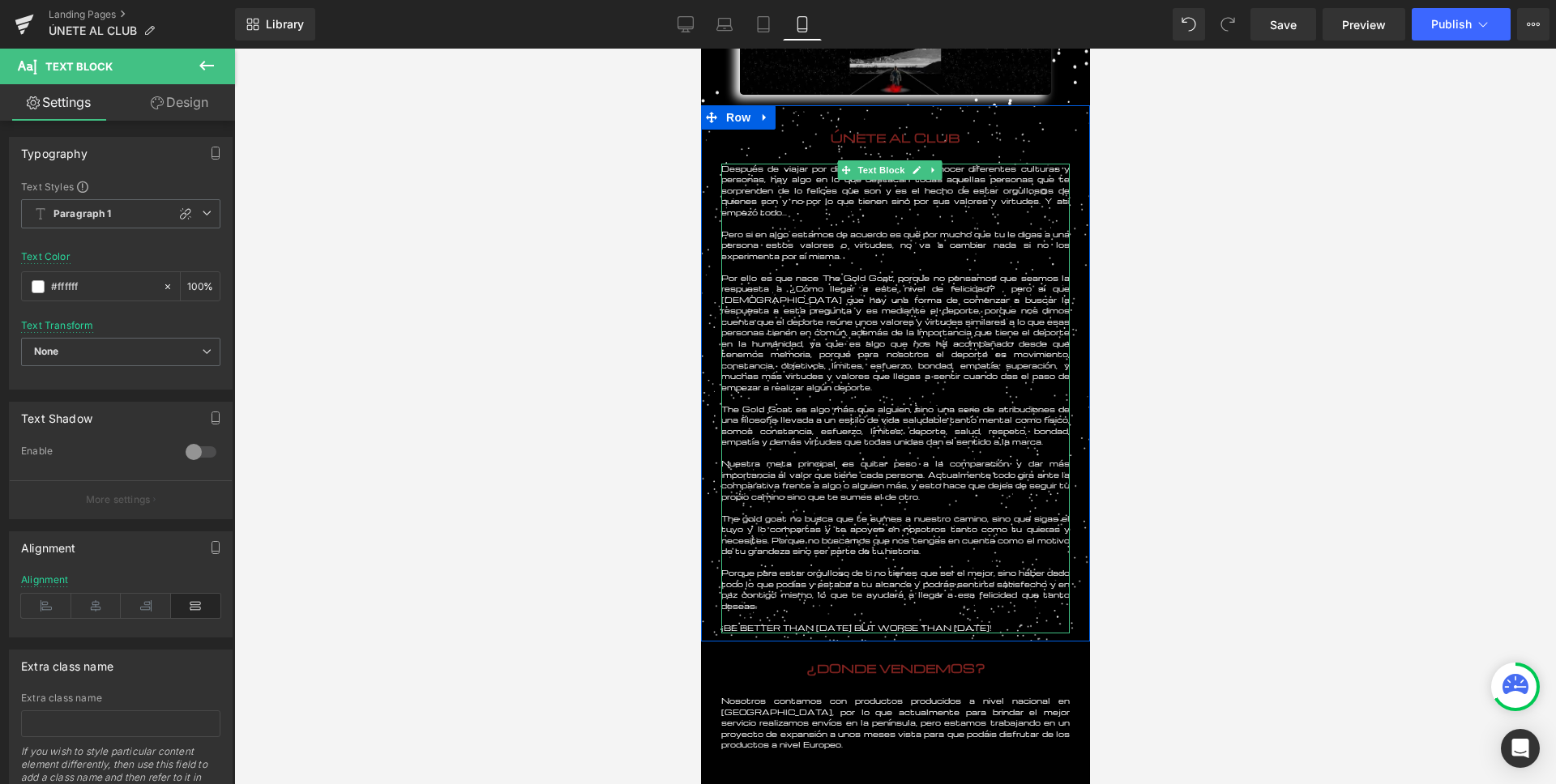
scroll to position [0, 0]
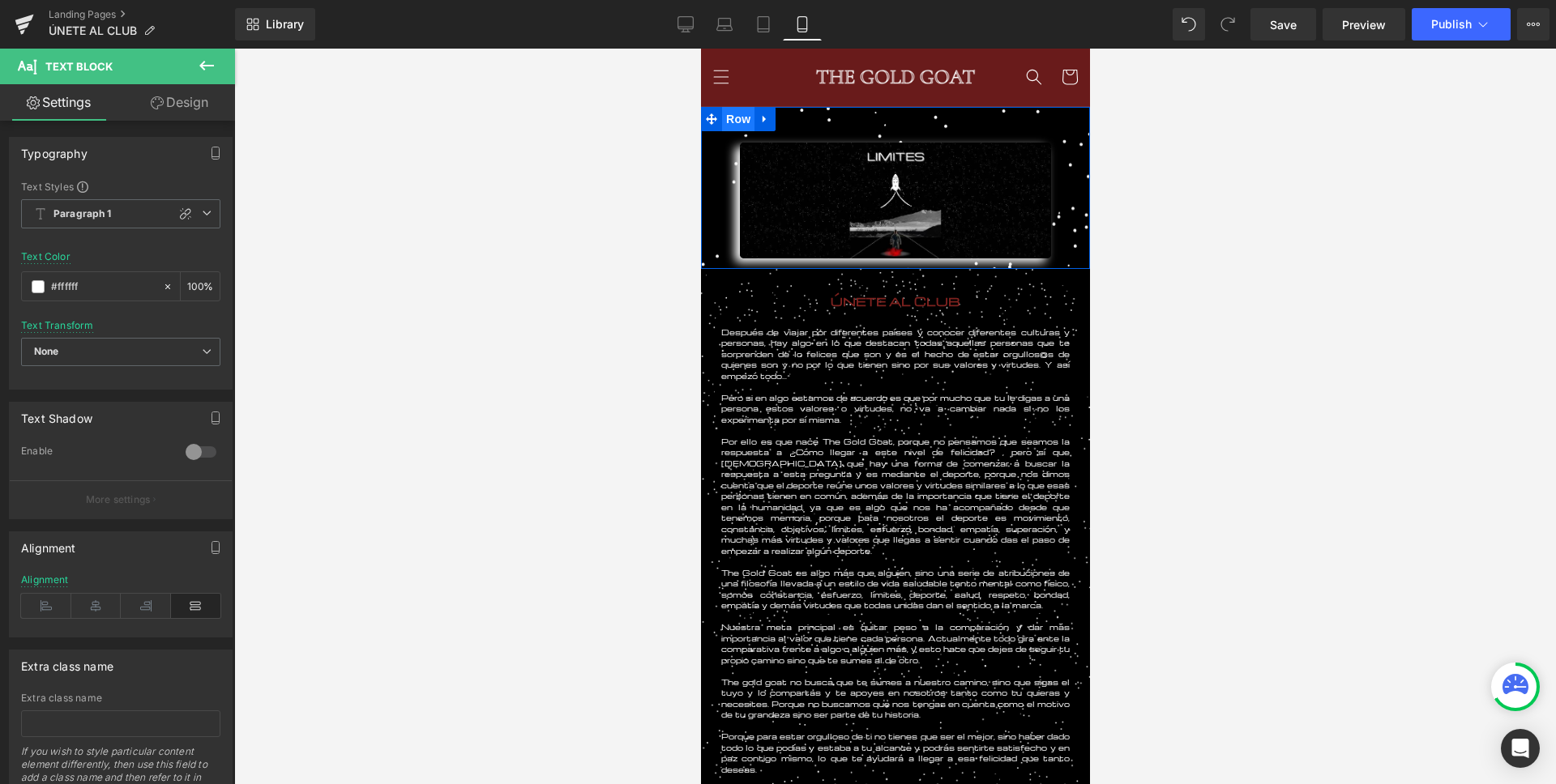
click at [738, 115] on span "Row" at bounding box center [737, 119] width 32 height 24
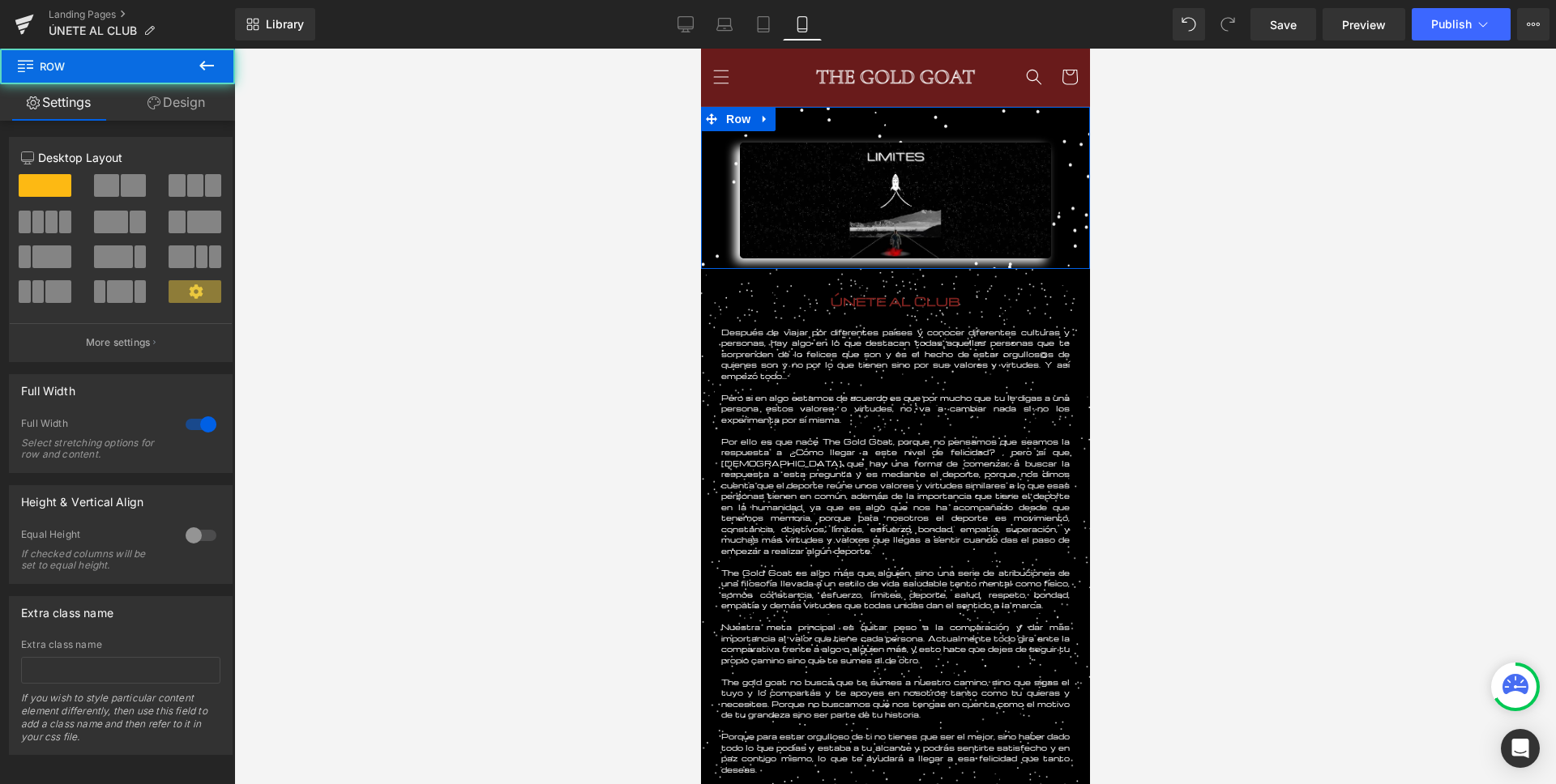
drag, startPoint x: 152, startPoint y: 107, endPoint x: 142, endPoint y: 119, distance: 15.6
click at [152, 107] on icon at bounding box center [154, 103] width 13 height 13
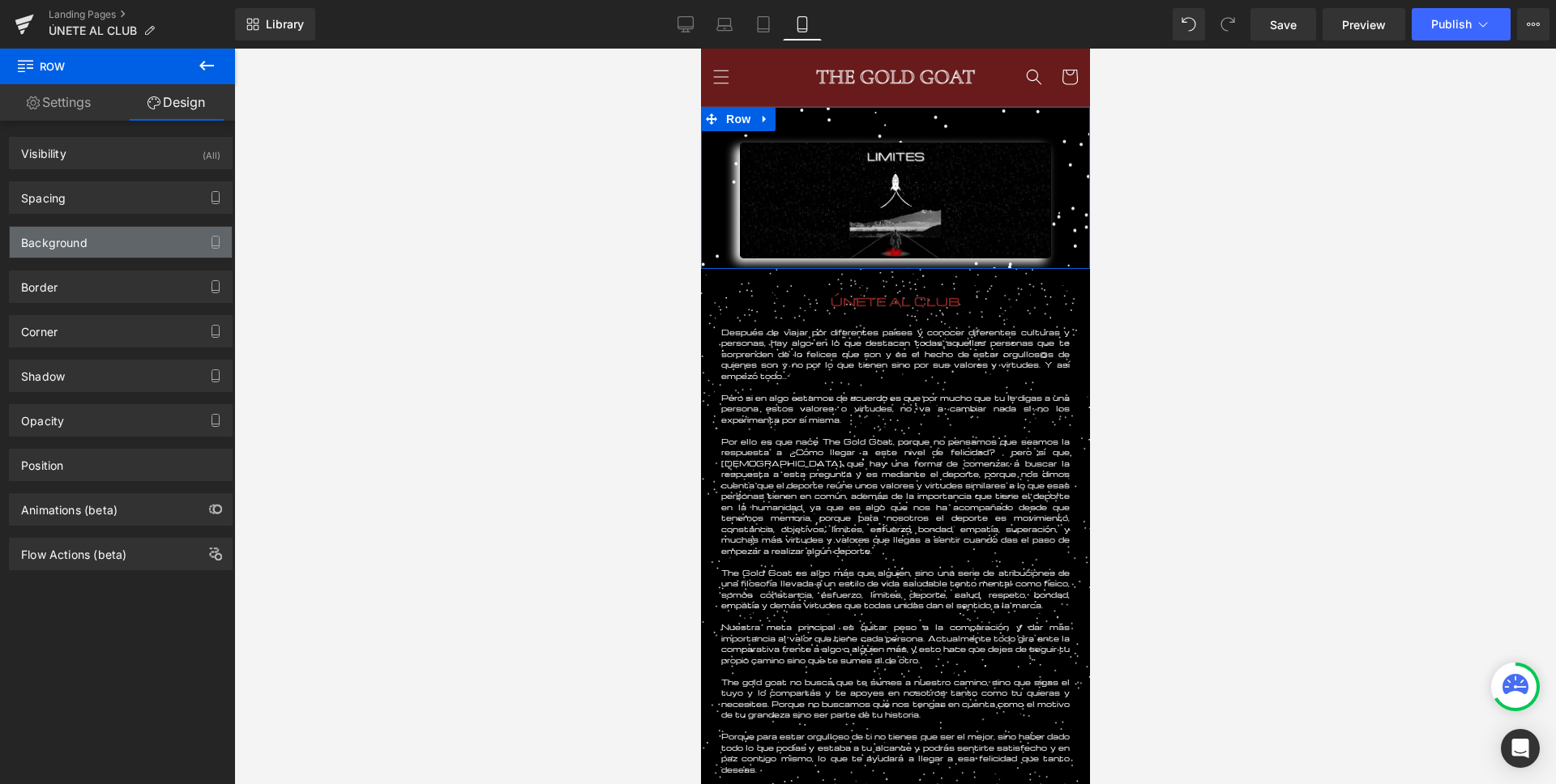
click at [106, 237] on div "Background" at bounding box center [121, 242] width 222 height 31
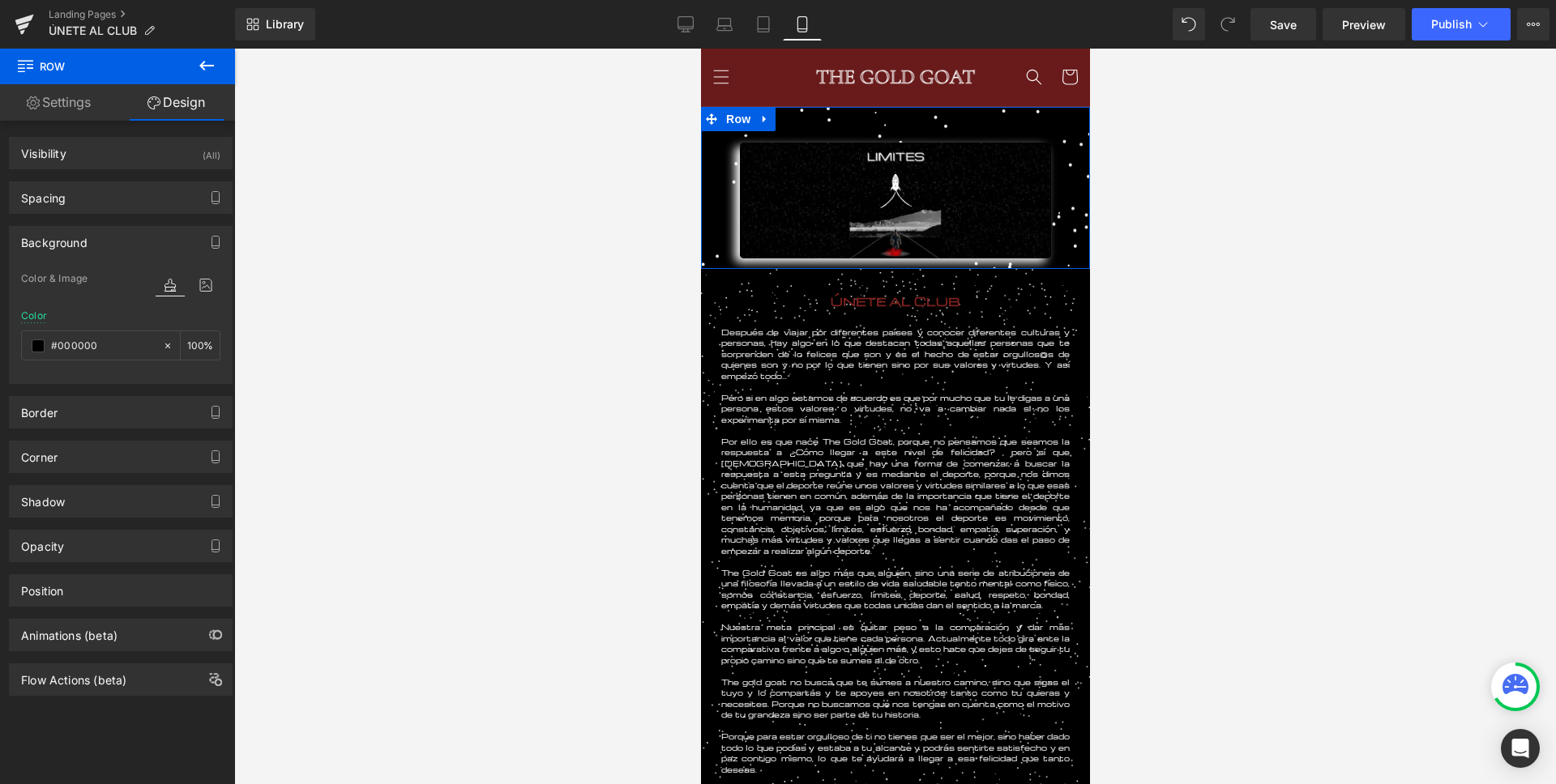
drag, startPoint x: 194, startPoint y: 282, endPoint x: 183, endPoint y: 296, distance: 17.8
click at [195, 282] on icon at bounding box center [206, 284] width 29 height 21
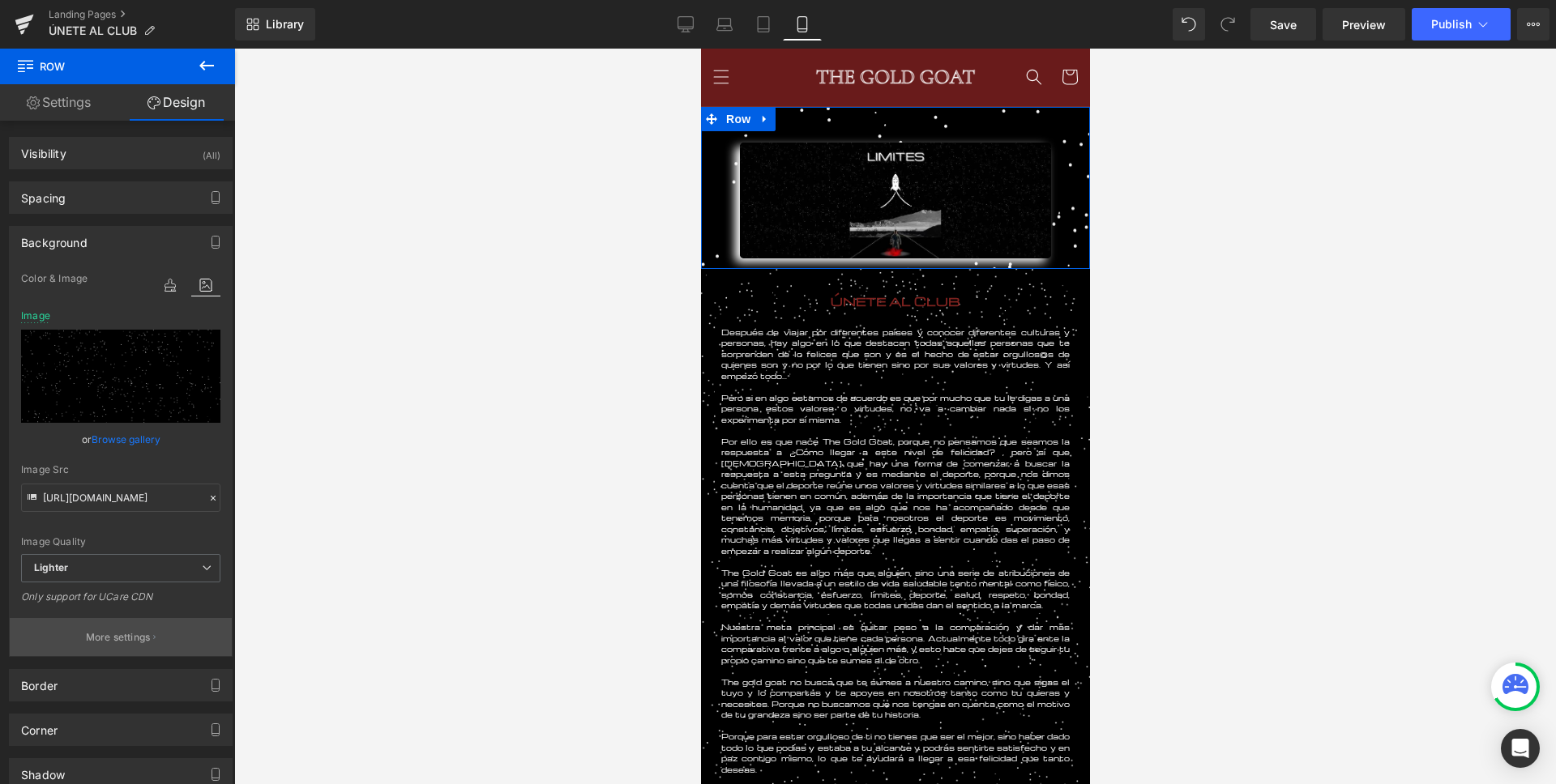
click at [133, 648] on button "More settings" at bounding box center [121, 637] width 222 height 39
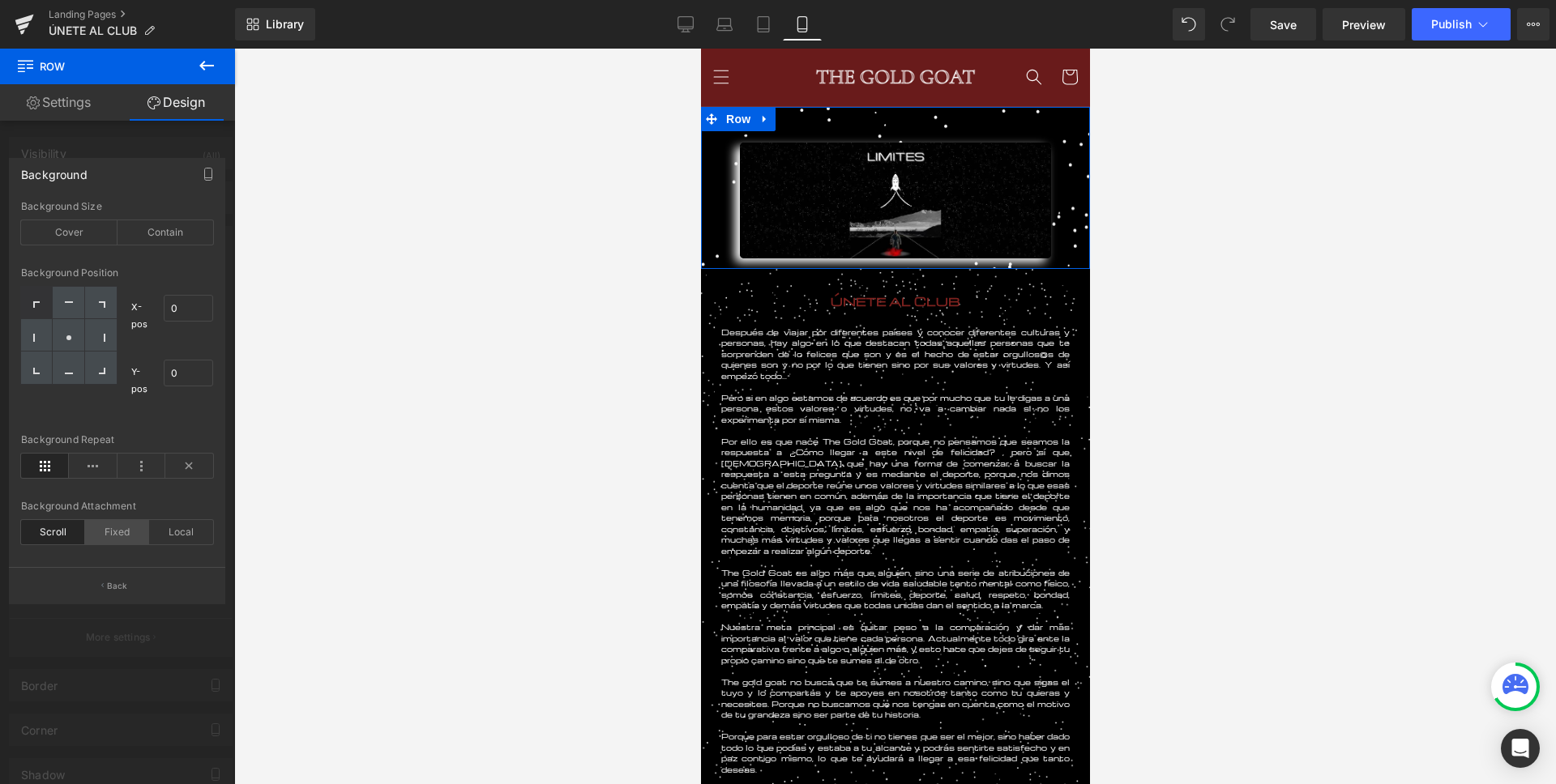
click at [125, 538] on div "Fixed" at bounding box center [117, 532] width 64 height 24
click at [164, 536] on div "Local" at bounding box center [181, 532] width 64 height 24
click at [119, 533] on div "Fixed" at bounding box center [117, 532] width 64 height 24
click at [57, 535] on div "Scroll" at bounding box center [53, 532] width 64 height 24
click at [167, 237] on div "Contain" at bounding box center [165, 232] width 96 height 24
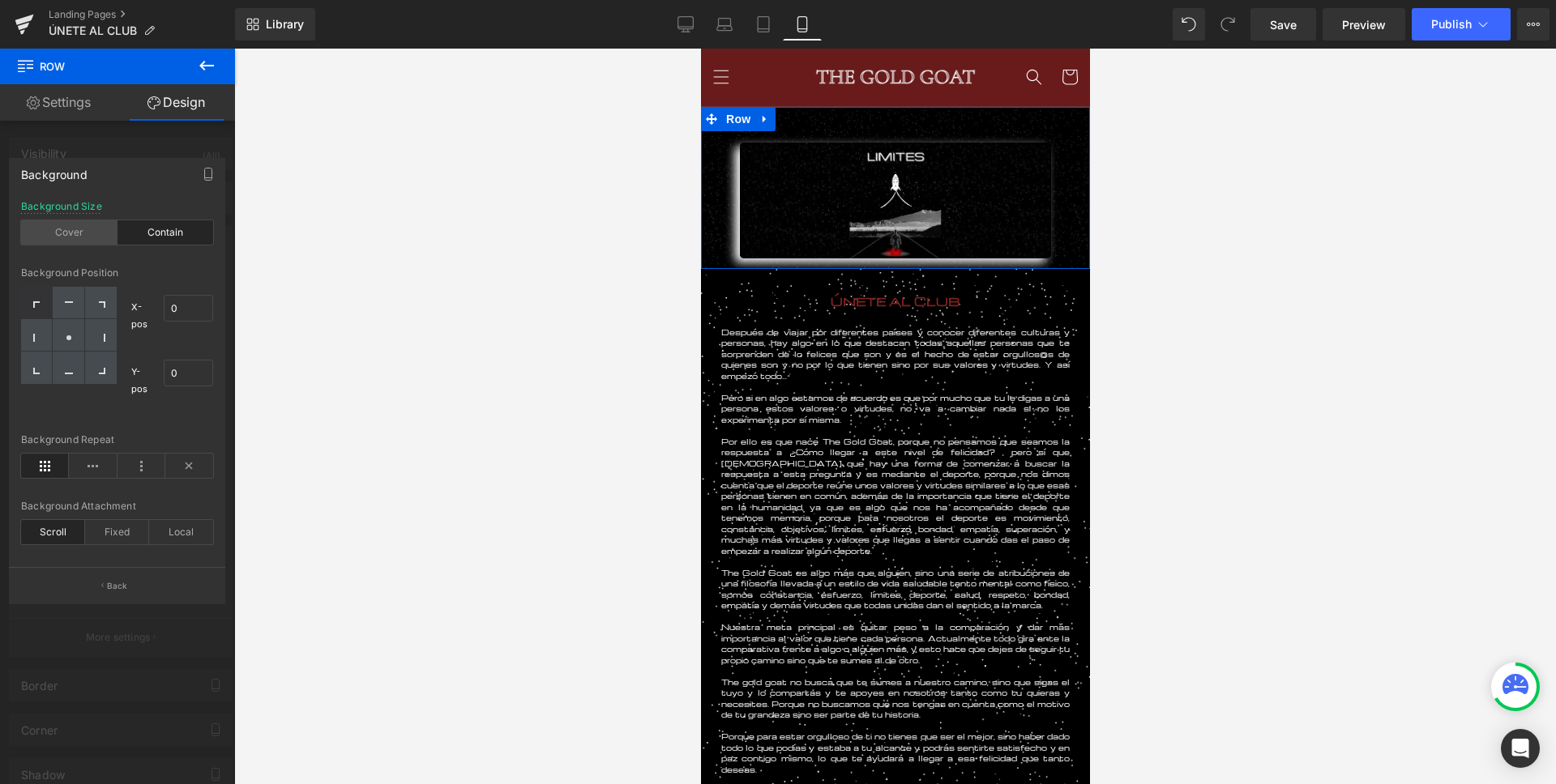
click at [80, 240] on div "Cover" at bounding box center [69, 232] width 96 height 24
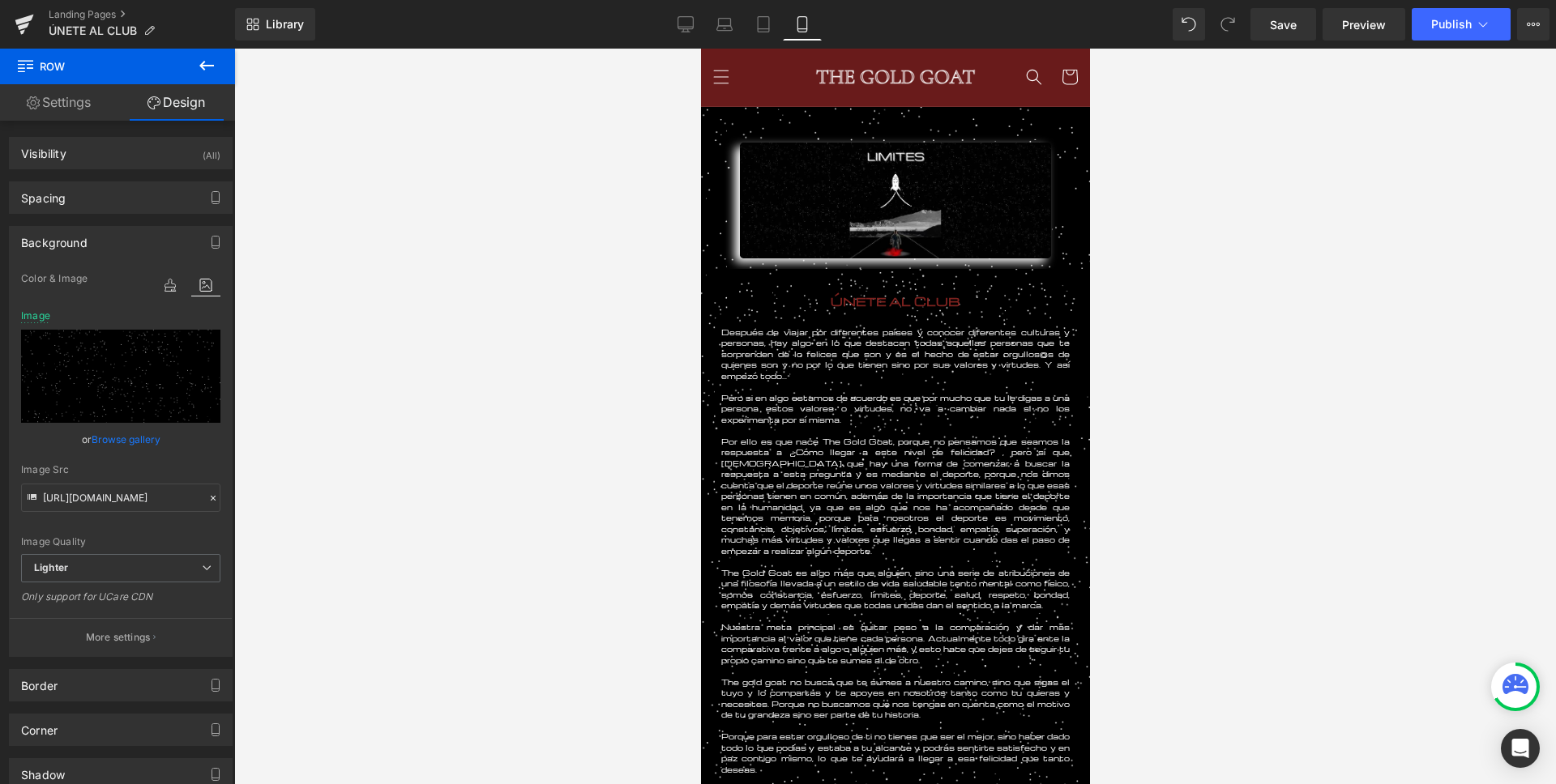
click at [731, 117] on div "Image Row" at bounding box center [895, 188] width 389 height 161
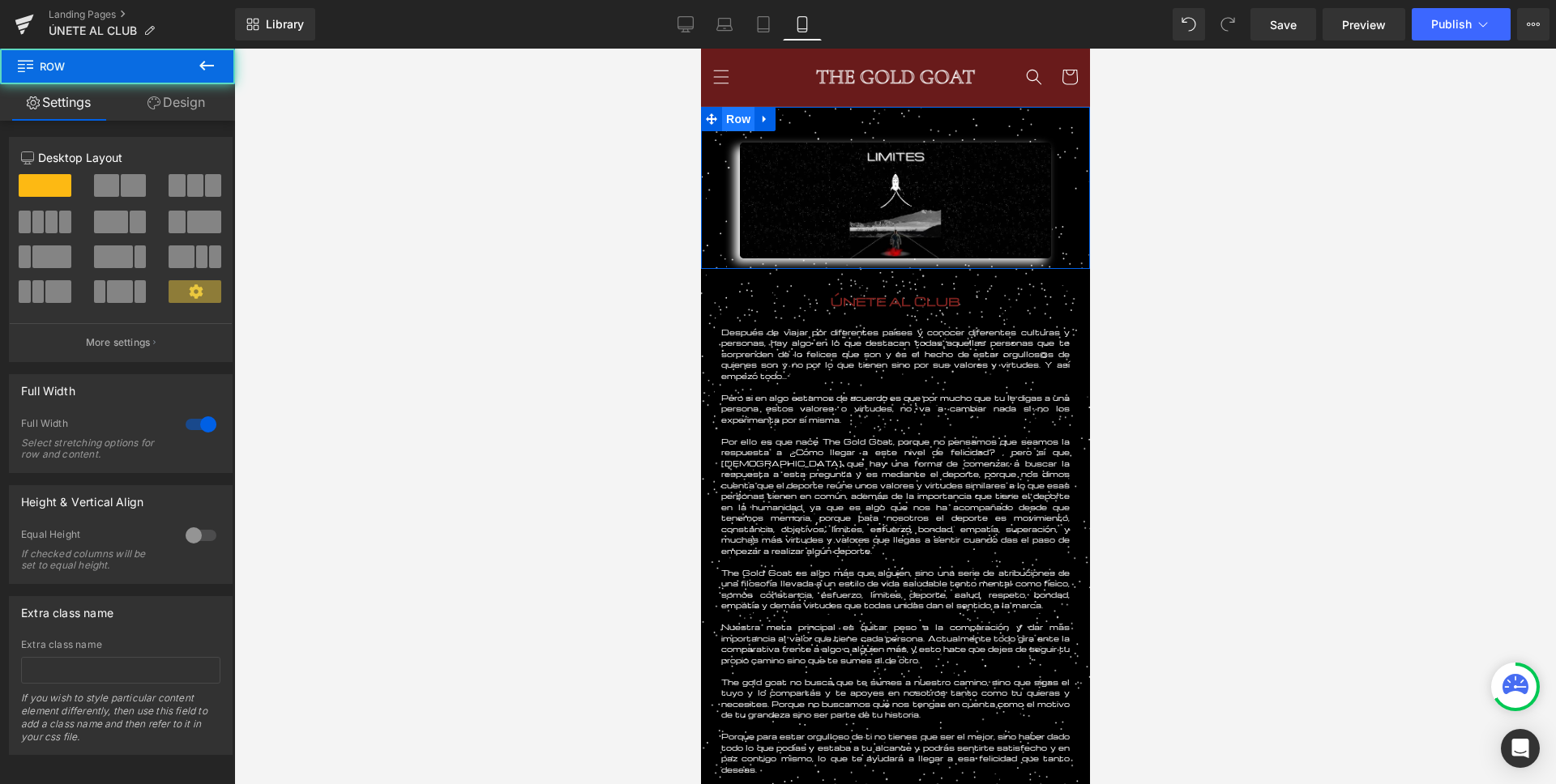
click at [739, 118] on span "Row" at bounding box center [737, 119] width 32 height 24
click at [159, 95] on link "Design" at bounding box center [176, 103] width 117 height 37
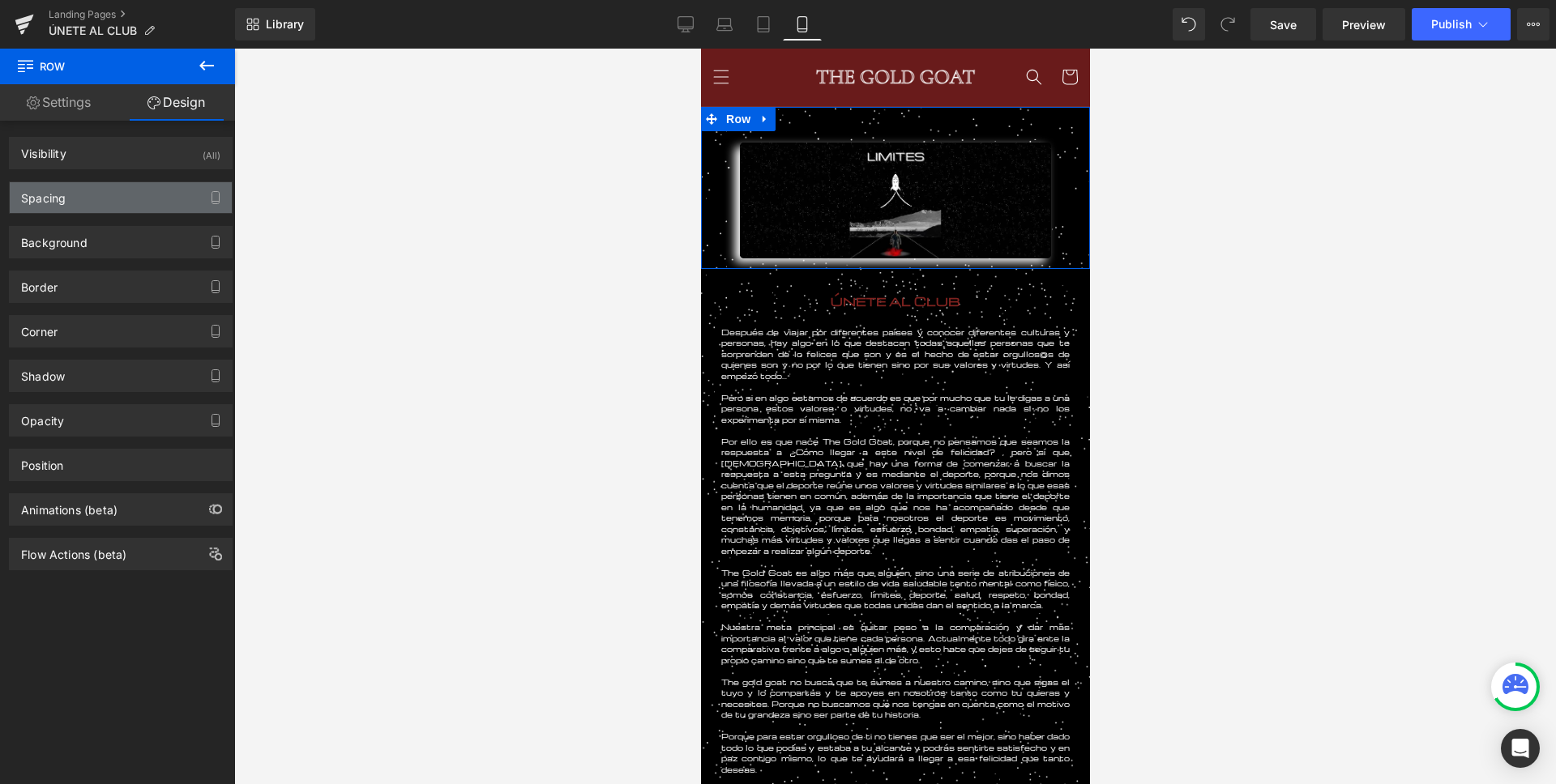
type input "[URL][DOMAIN_NAME]"
click at [94, 250] on div "Background" at bounding box center [121, 242] width 222 height 31
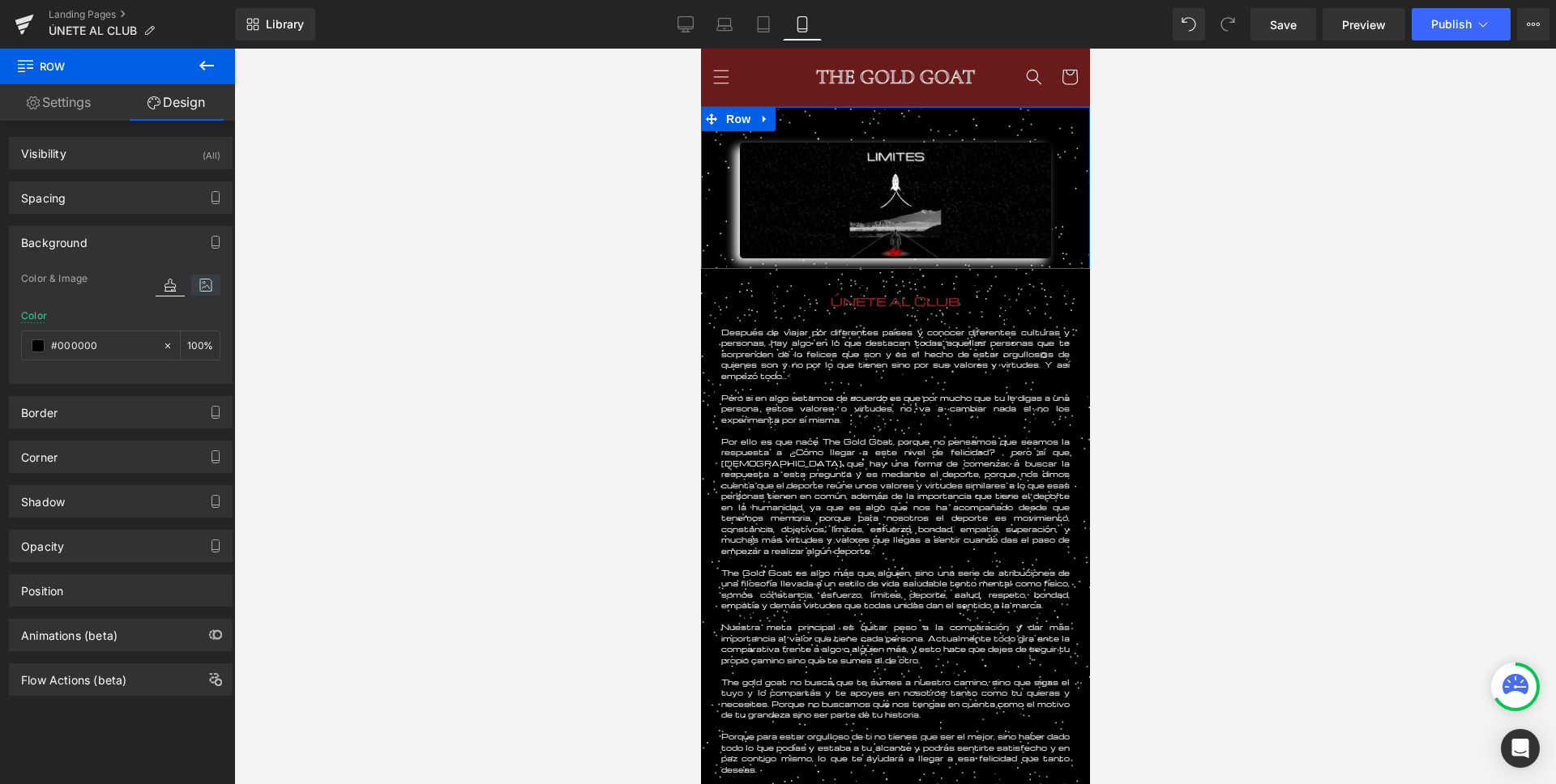
click at [204, 285] on icon at bounding box center [206, 284] width 29 height 21
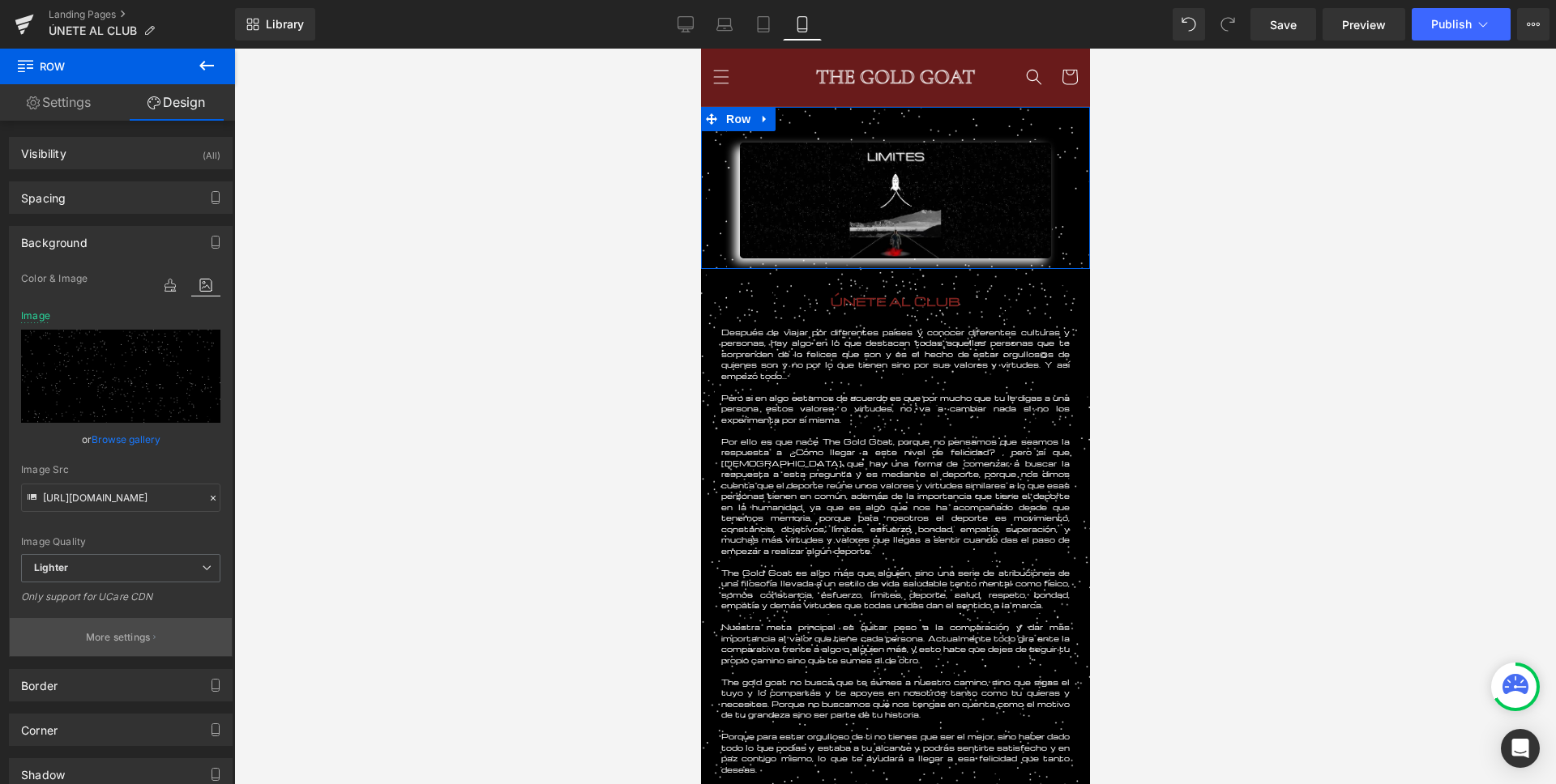
click at [88, 649] on button "More settings" at bounding box center [121, 637] width 222 height 39
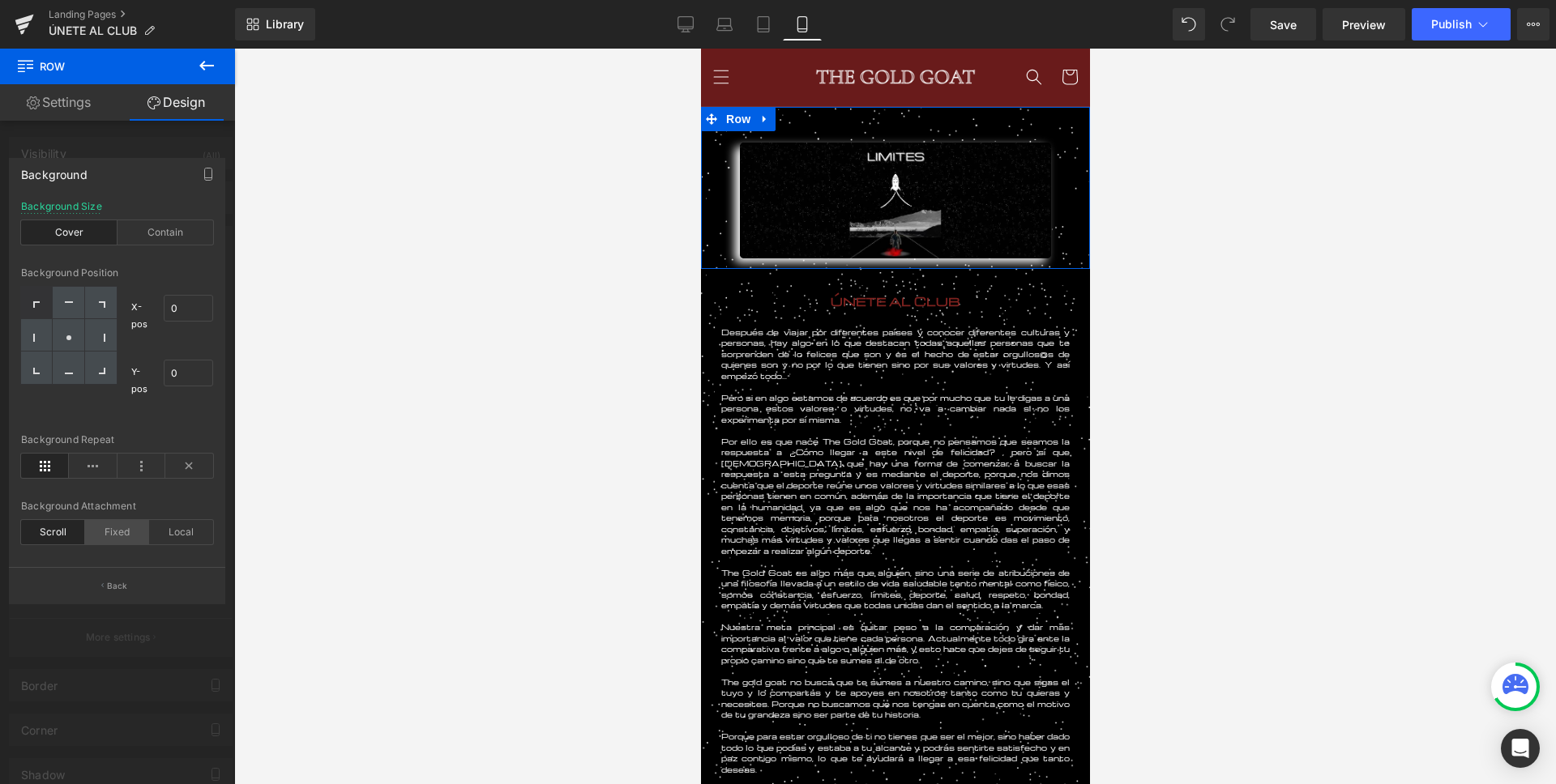
click at [119, 536] on div "Fixed" at bounding box center [117, 532] width 64 height 24
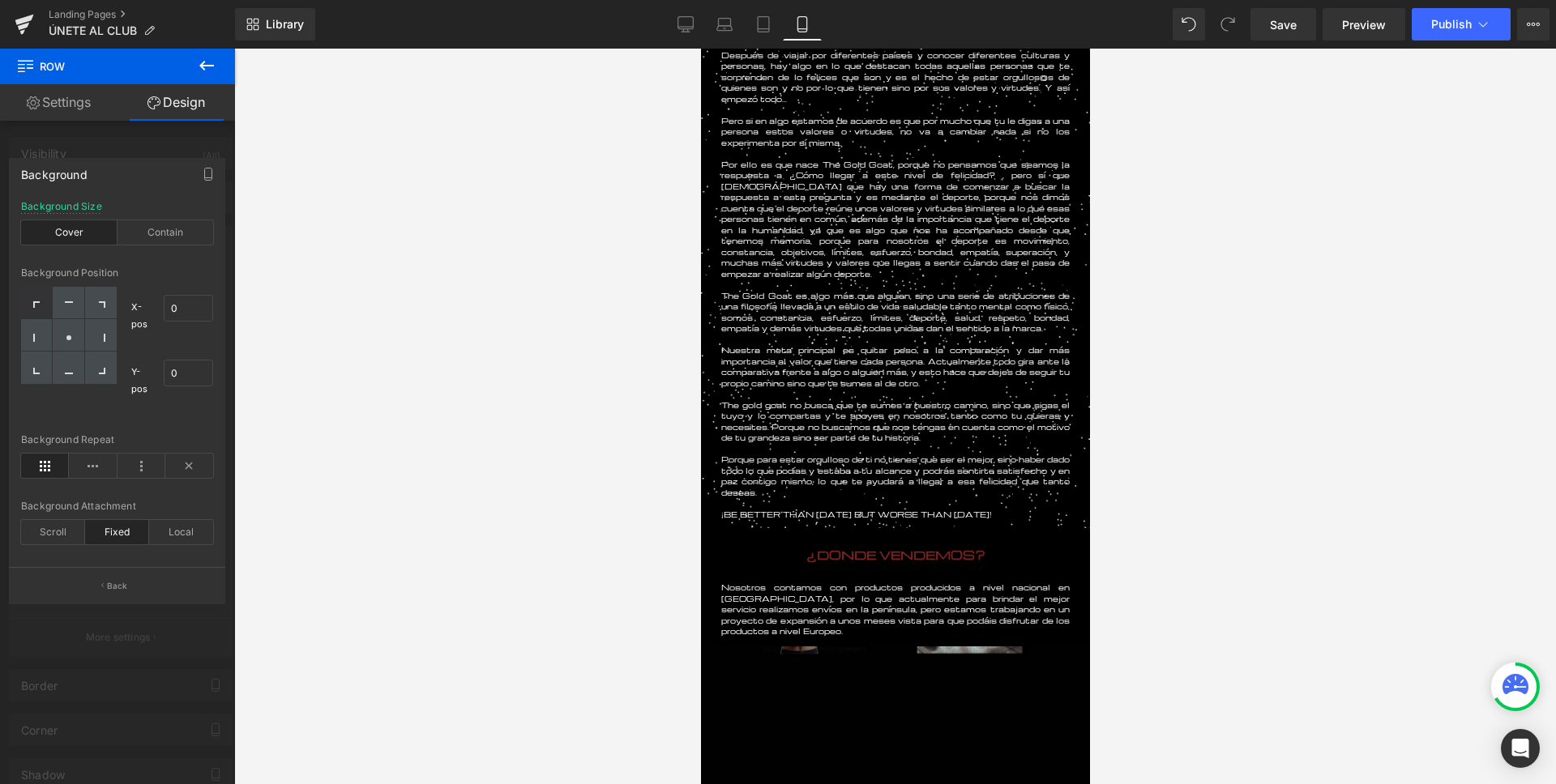
scroll to position [297, 0]
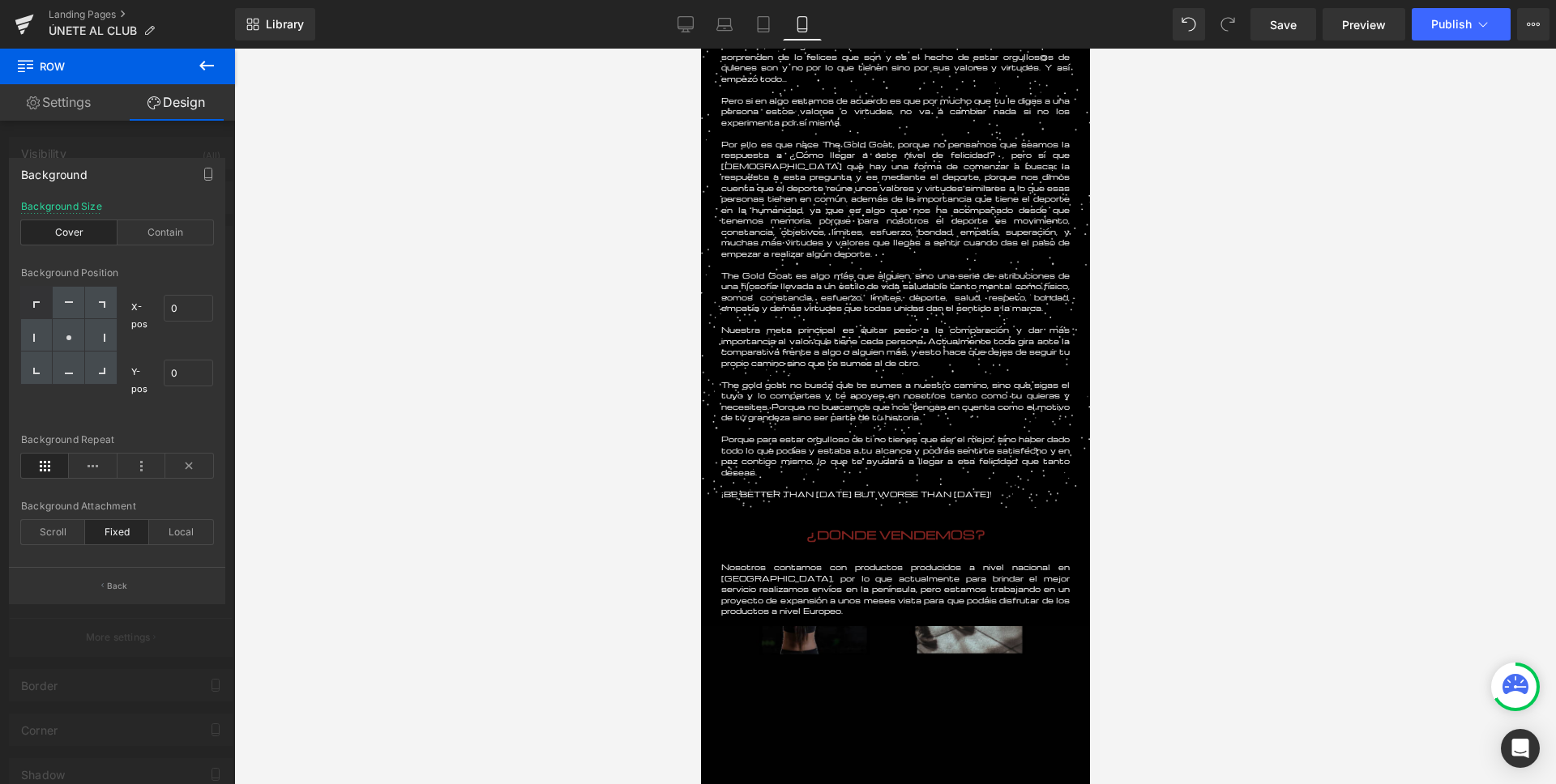
click at [603, 549] on div at bounding box center [895, 416] width 1321 height 735
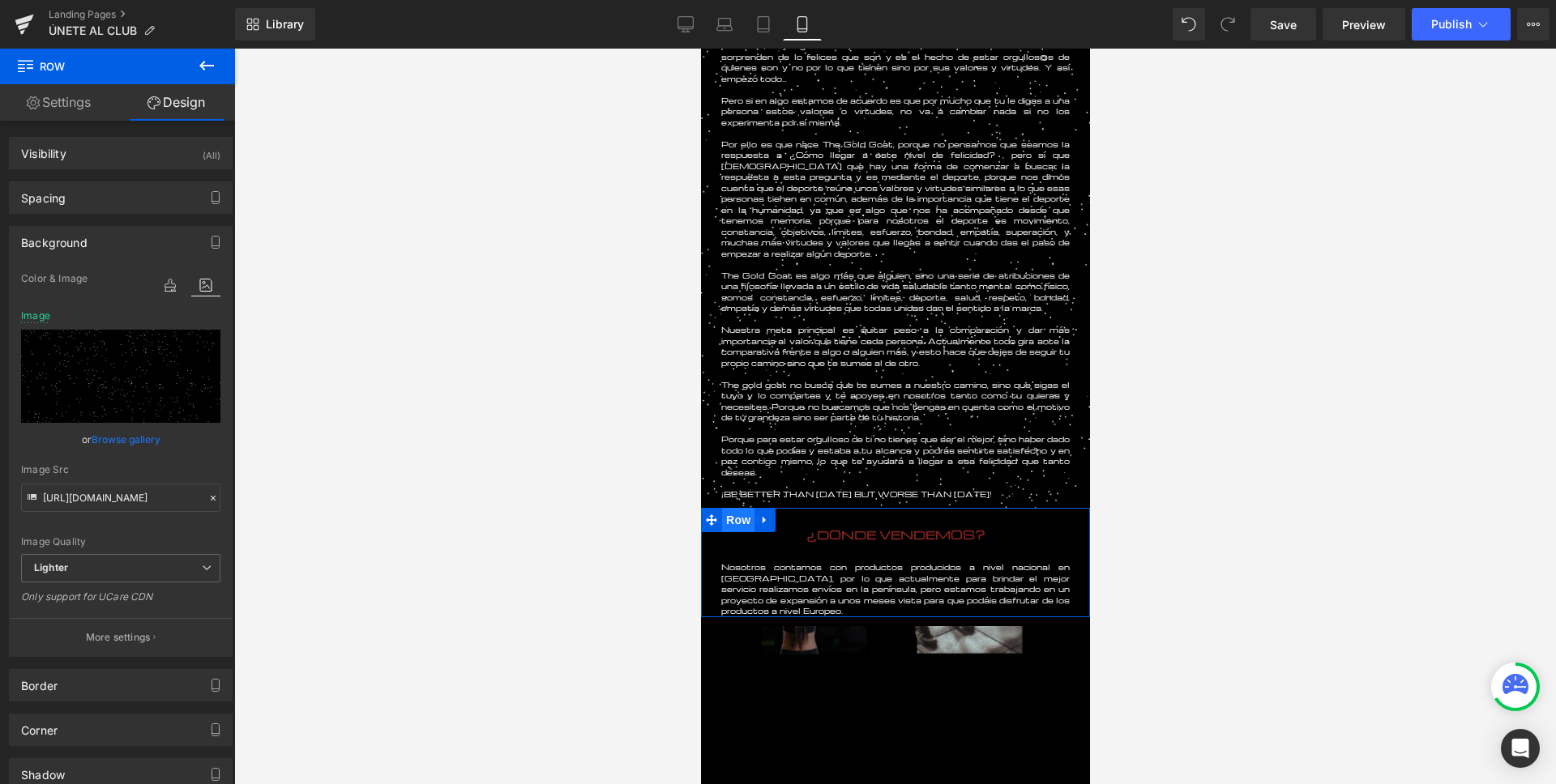
click at [734, 524] on span "Row" at bounding box center [737, 520] width 32 height 24
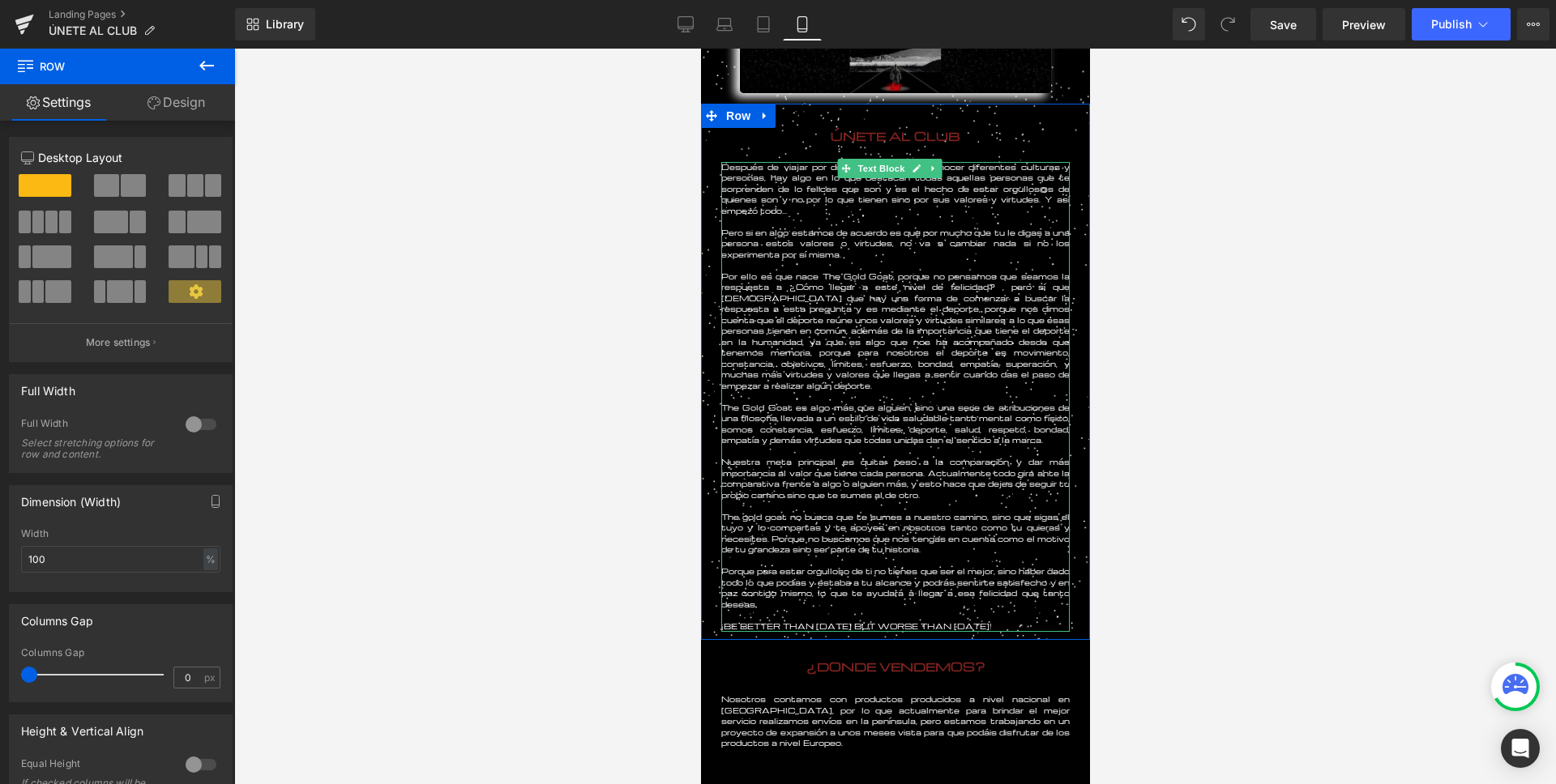
scroll to position [164, 0]
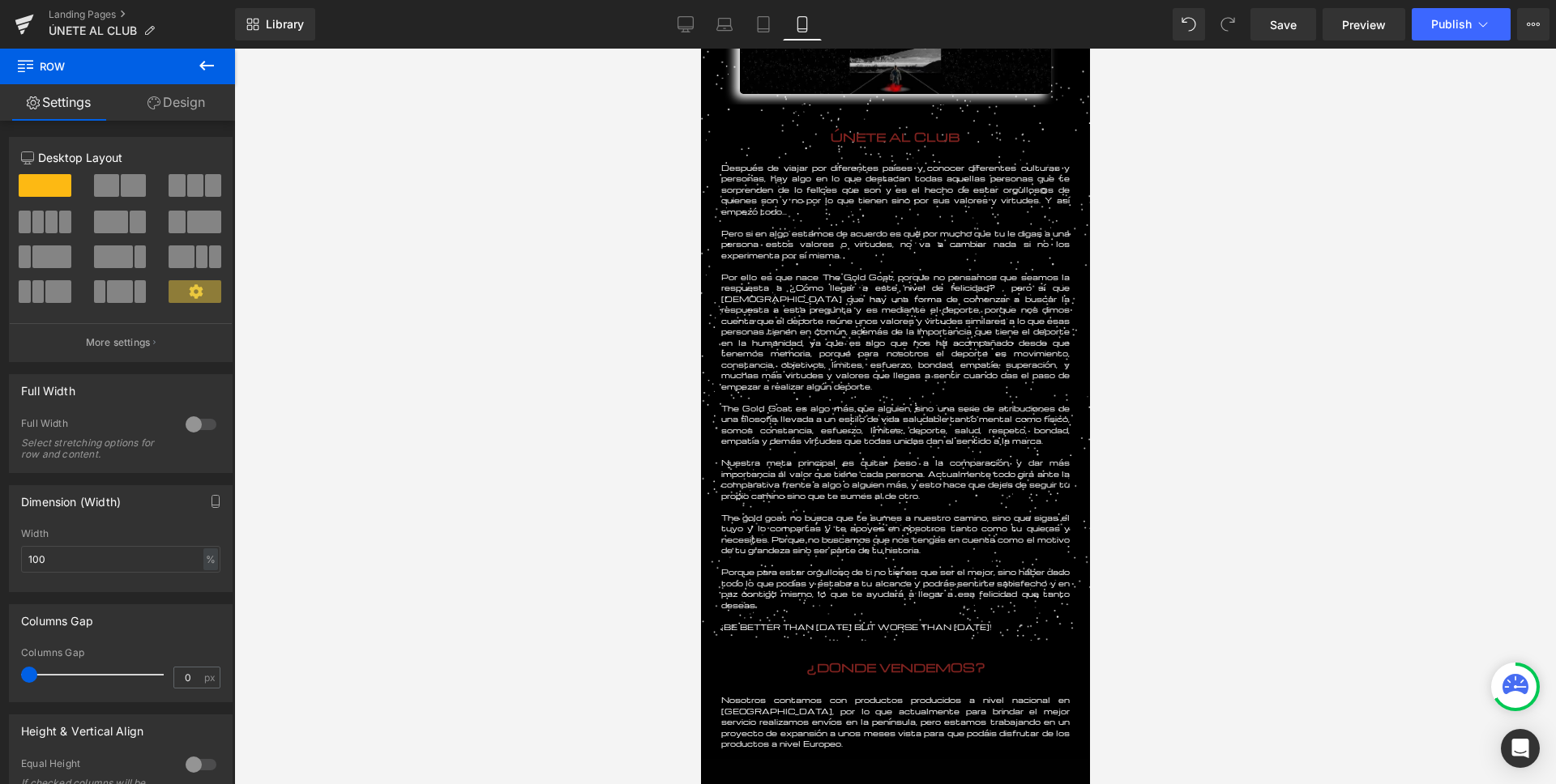
click at [587, 409] on div at bounding box center [895, 416] width 1321 height 735
click at [867, 236] on p "Pero si en algo estamos de acuerdo es que por mucho que tu le digas a una perso…" at bounding box center [895, 245] width 349 height 33
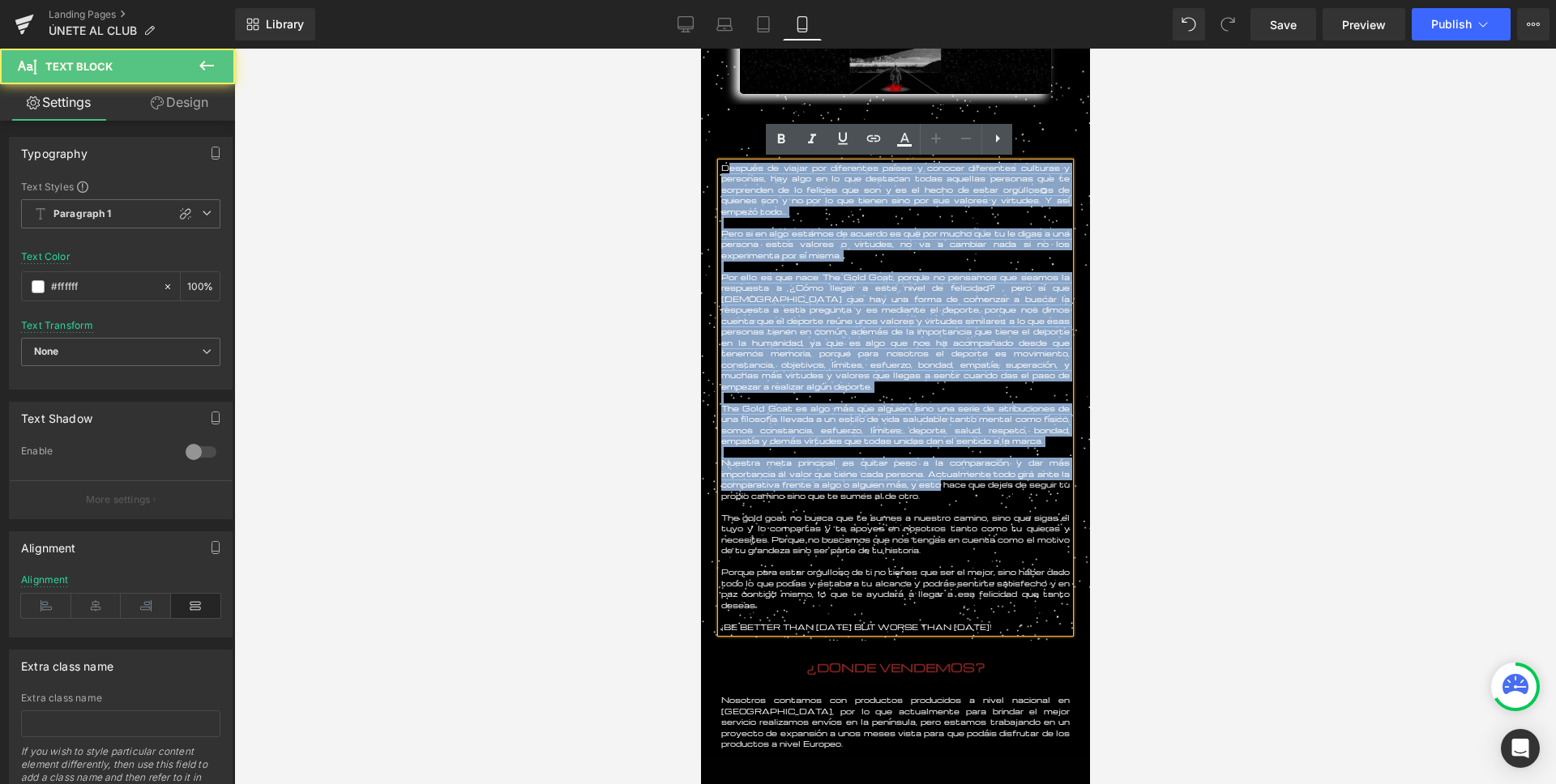
drag, startPoint x: 725, startPoint y: 170, endPoint x: 965, endPoint y: 488, distance: 398.4
click at [965, 488] on div "Después de viajar por diferentes países y conocer diferentes culturas y persona…" at bounding box center [895, 398] width 349 height 470
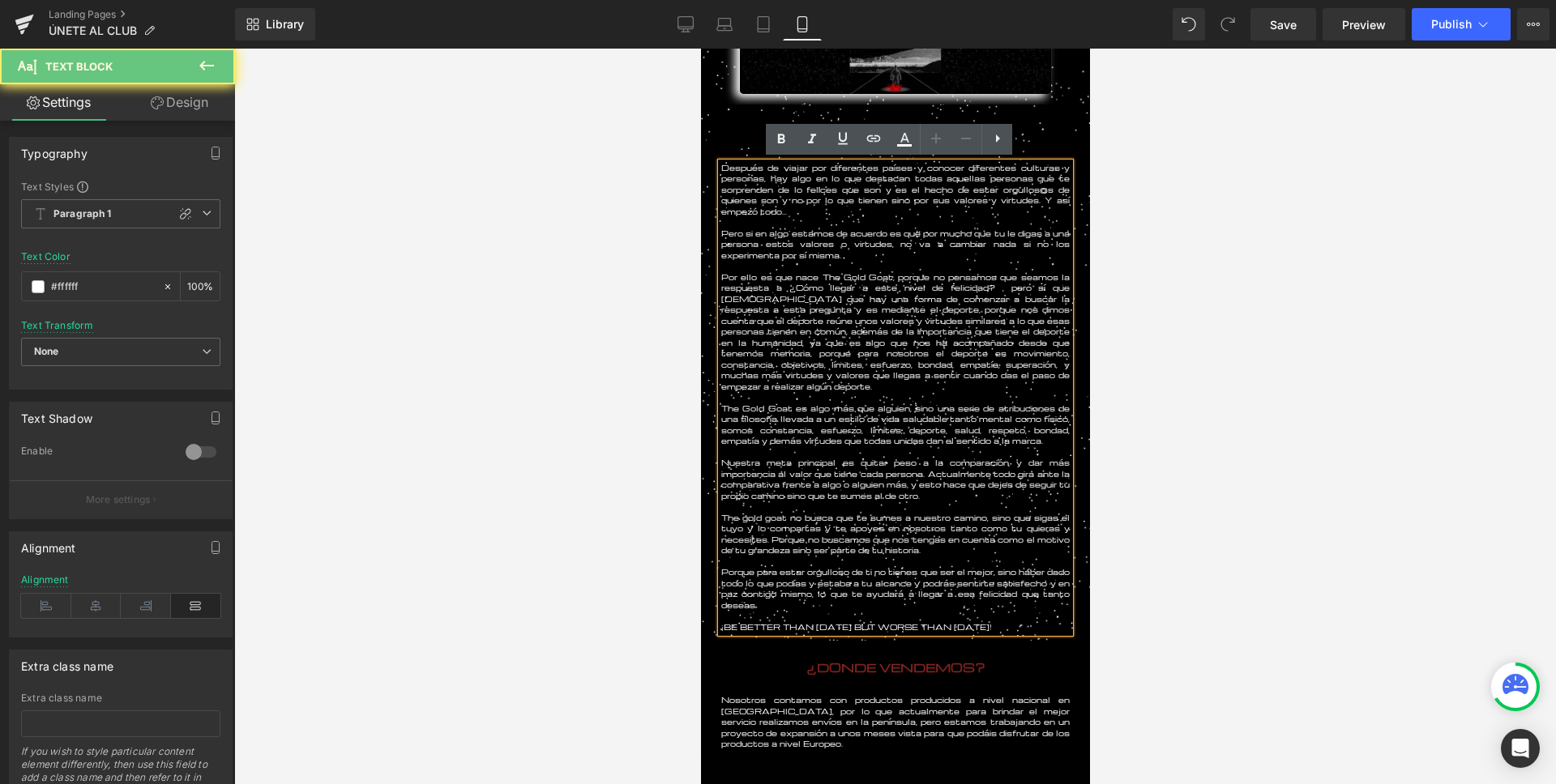
click at [967, 487] on p "Nuestra meta principal es quitar peso a la comparación y dar más importancia al…" at bounding box center [895, 480] width 349 height 44
drag, startPoint x: 1055, startPoint y: 630, endPoint x: 855, endPoint y: 392, distance: 310.9
click at [855, 392] on div "Después de viajar por diferentes países y conocer diferentes culturas y persona…" at bounding box center [895, 398] width 349 height 470
click at [855, 392] on p at bounding box center [895, 397] width 349 height 11
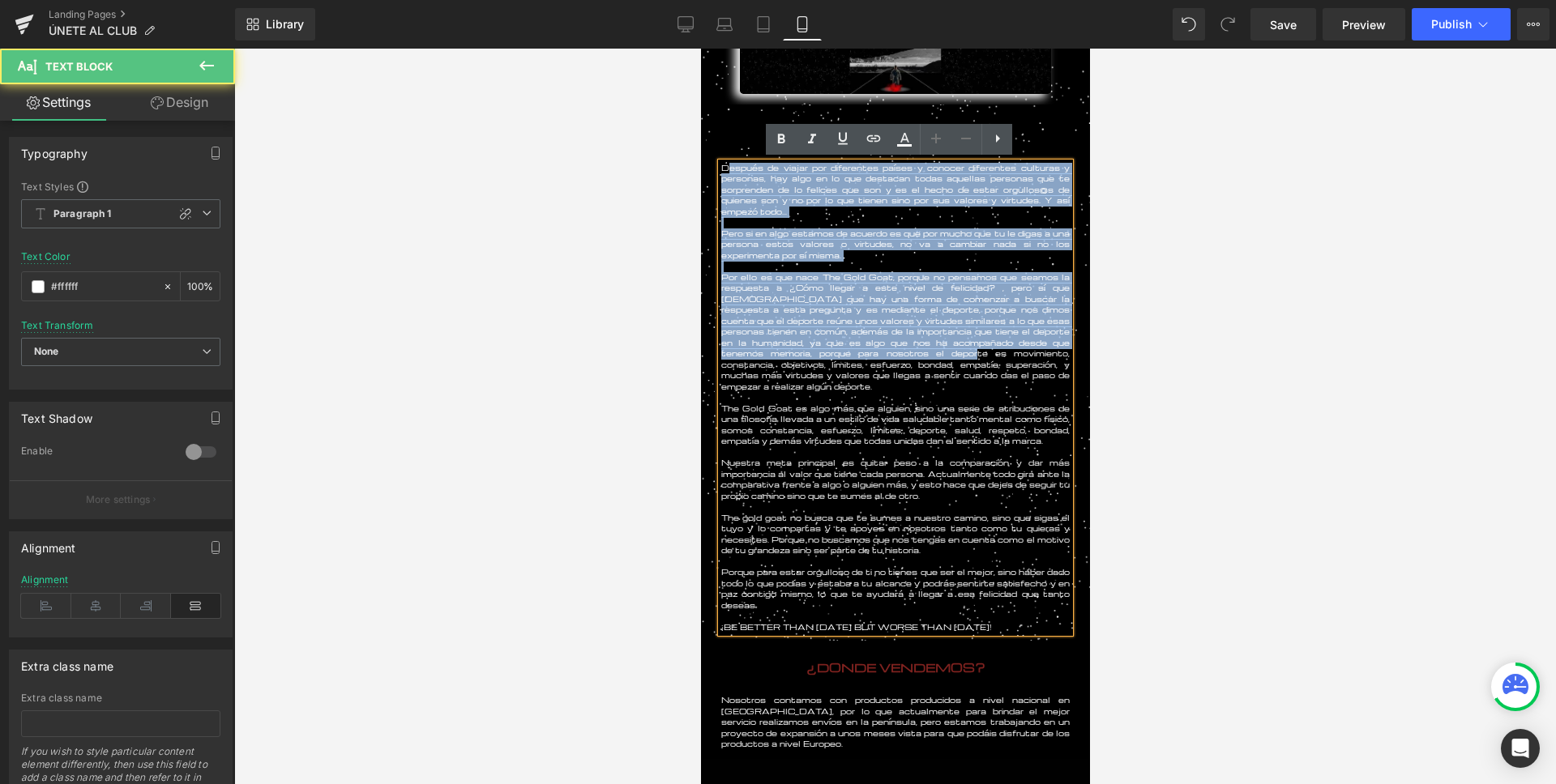
drag, startPoint x: 724, startPoint y: 169, endPoint x: 876, endPoint y: 356, distance: 241.0
click at [876, 356] on div "Después de viajar por diferentes países y conocer diferentes culturas y persona…" at bounding box center [895, 398] width 349 height 470
click at [876, 356] on p "Por ello es que nace The Gold Goat, porque no pensamos que seamos la respuesta …" at bounding box center [895, 333] width 349 height 121
drag, startPoint x: 720, startPoint y: 167, endPoint x: 1058, endPoint y: 626, distance: 570.0
click at [1058, 626] on div "Después de viajar por diferentes países y conocer diferentes culturas y persona…" at bounding box center [895, 398] width 349 height 470
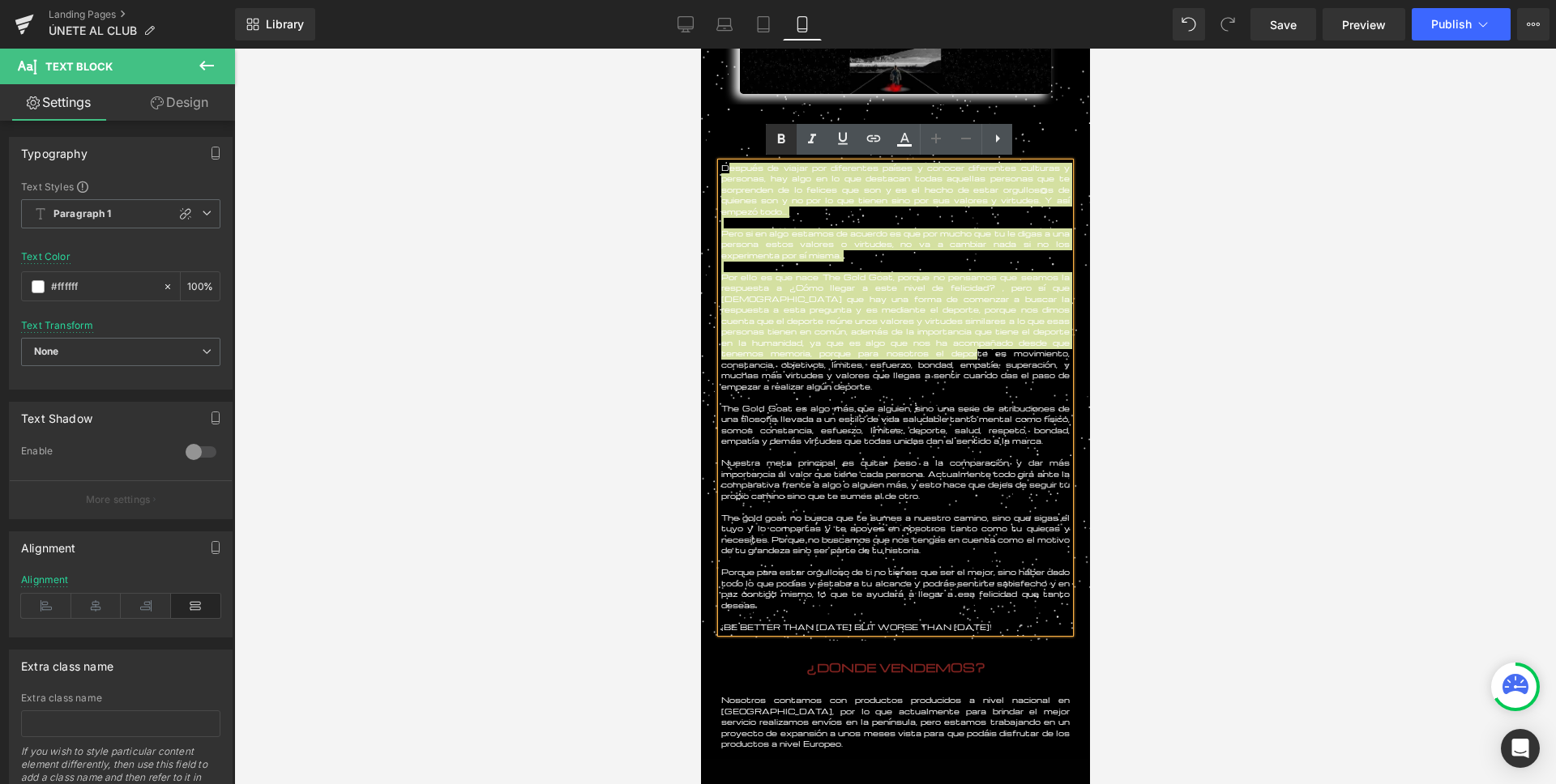
click at [788, 144] on icon at bounding box center [781, 138] width 19 height 19
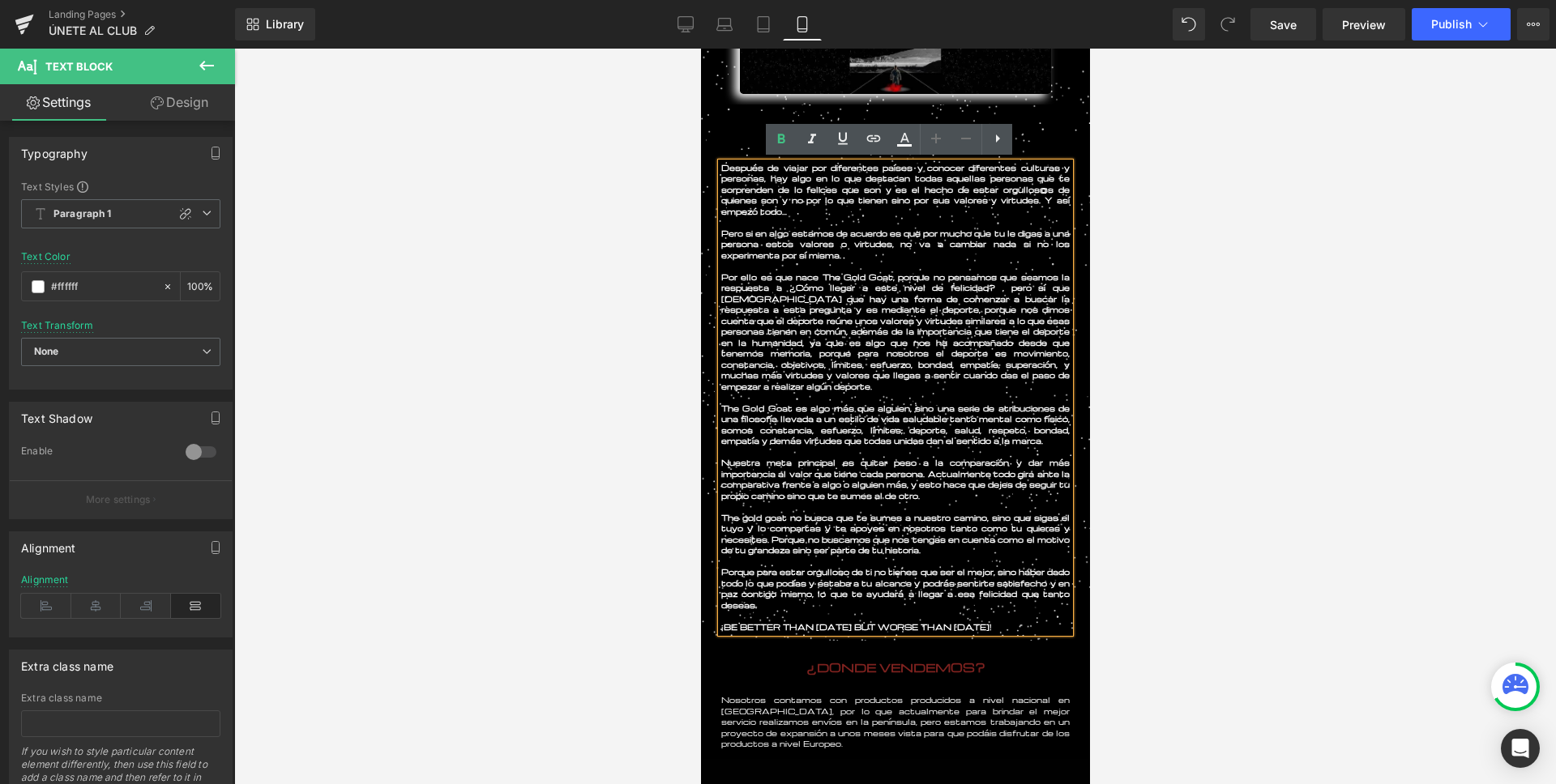
click at [635, 258] on div at bounding box center [895, 416] width 1321 height 735
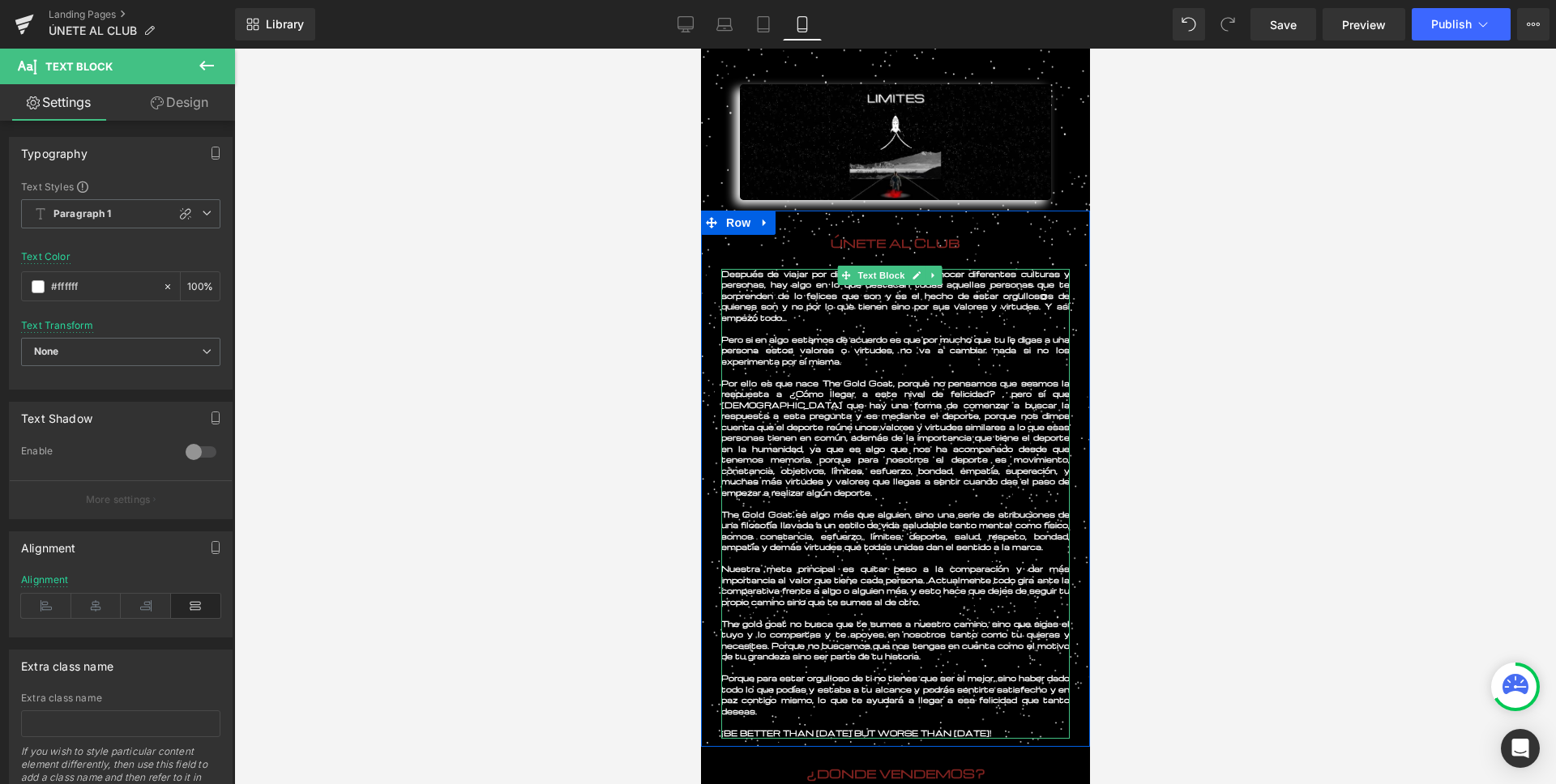
scroll to position [61, 0]
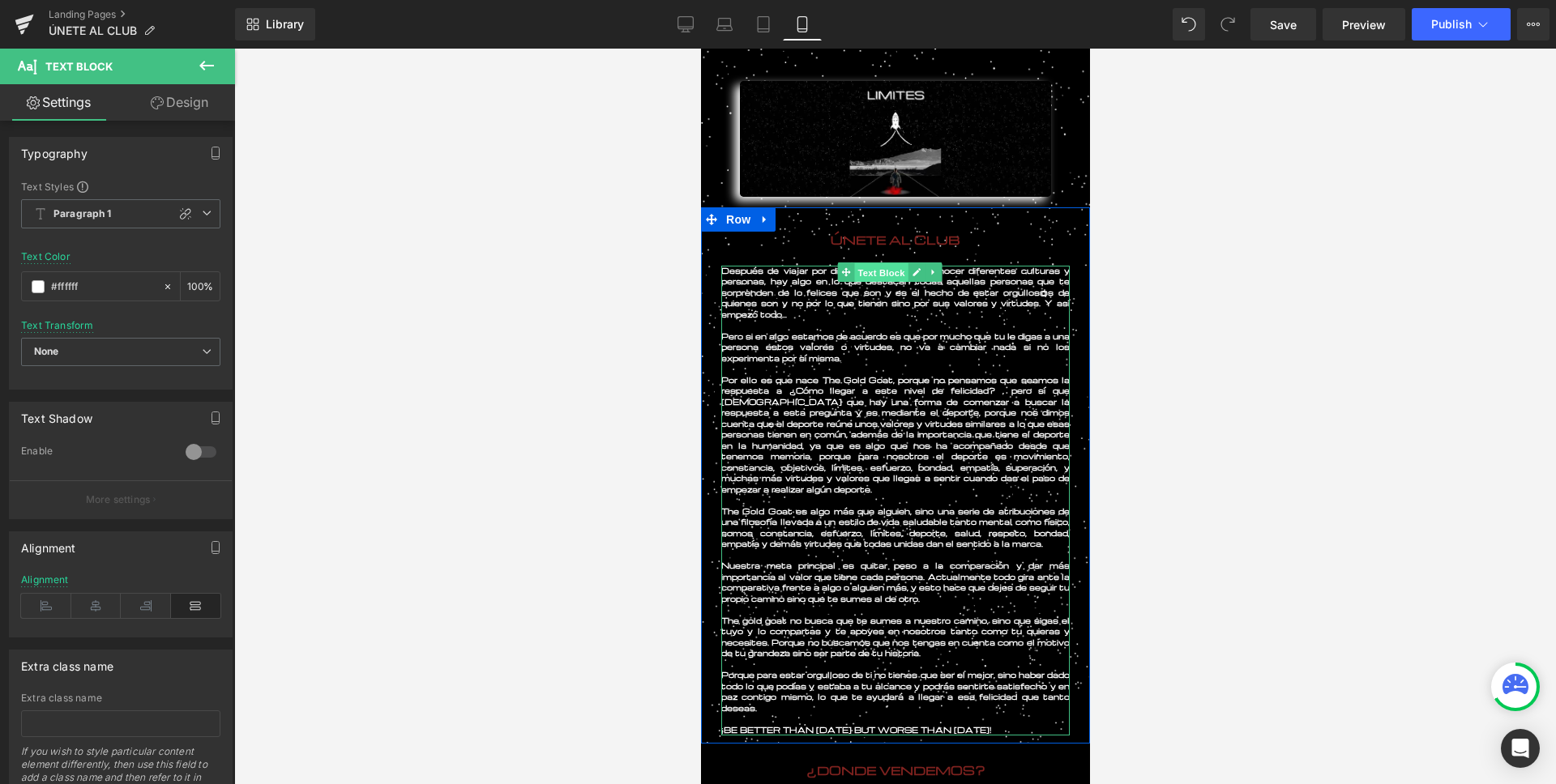
click at [882, 270] on span "Text Block" at bounding box center [880, 271] width 53 height 19
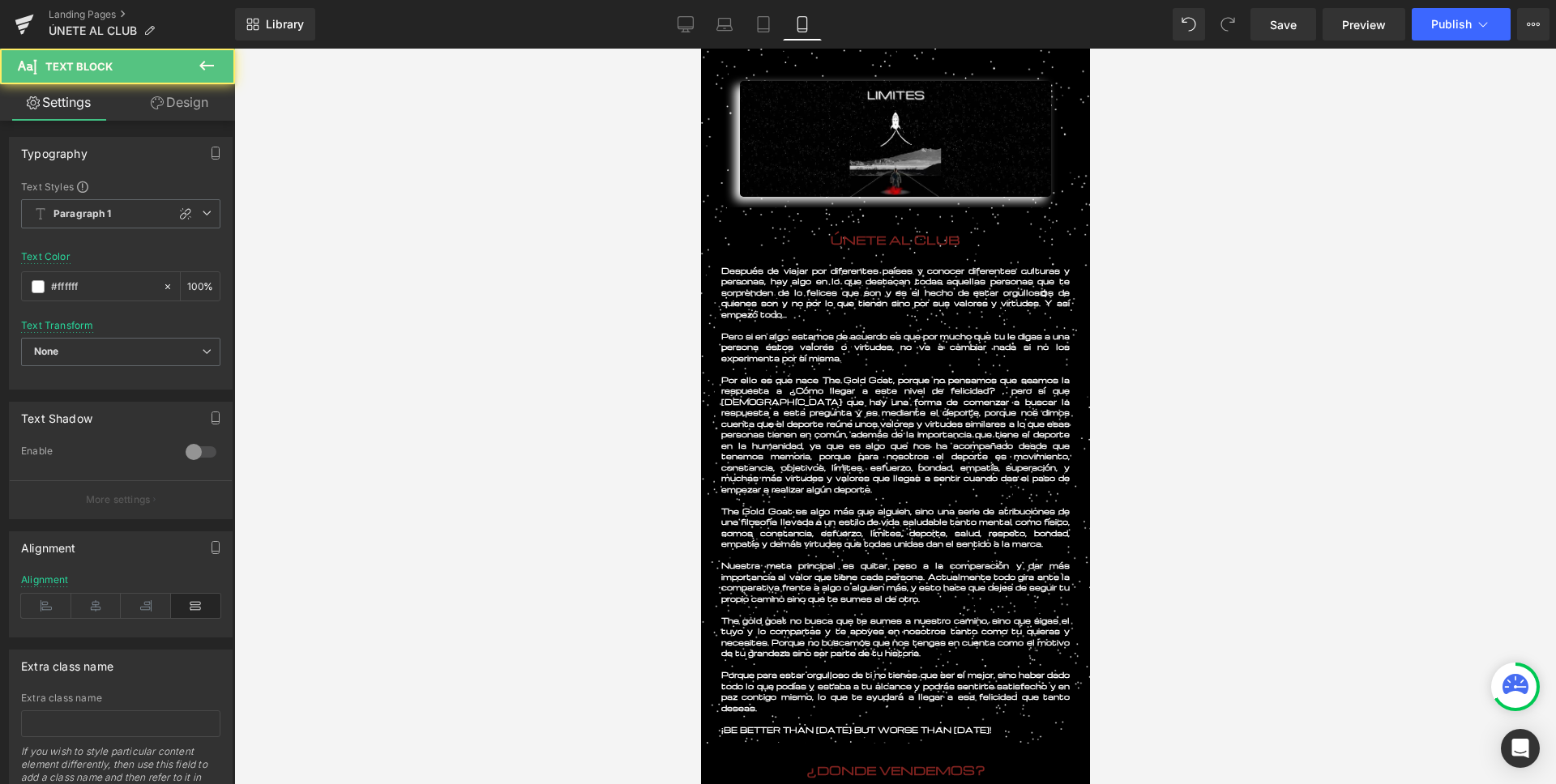
click at [172, 99] on link "Design" at bounding box center [180, 103] width 117 height 37
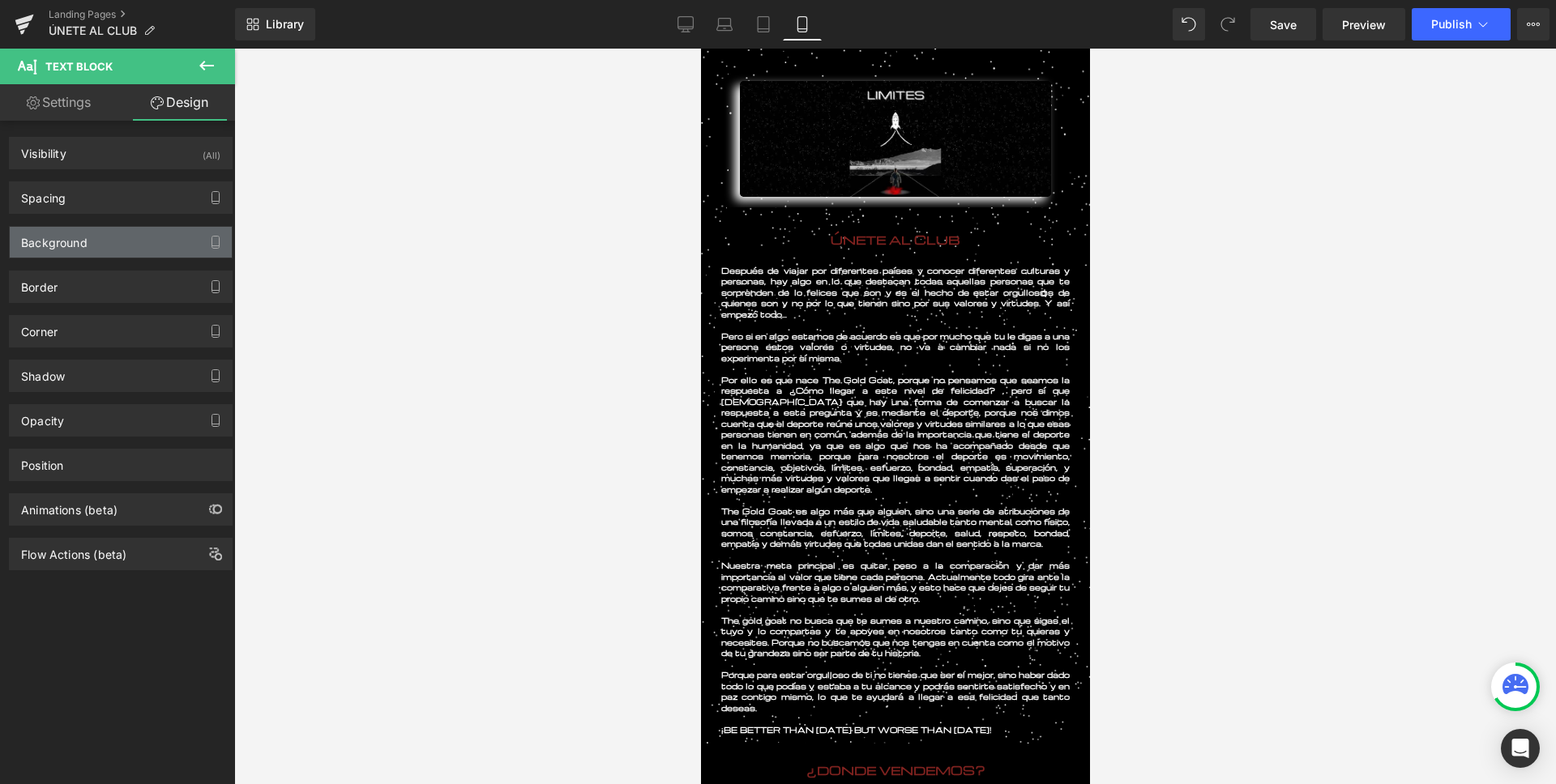
click at [69, 247] on div "Background" at bounding box center [54, 237] width 66 height 23
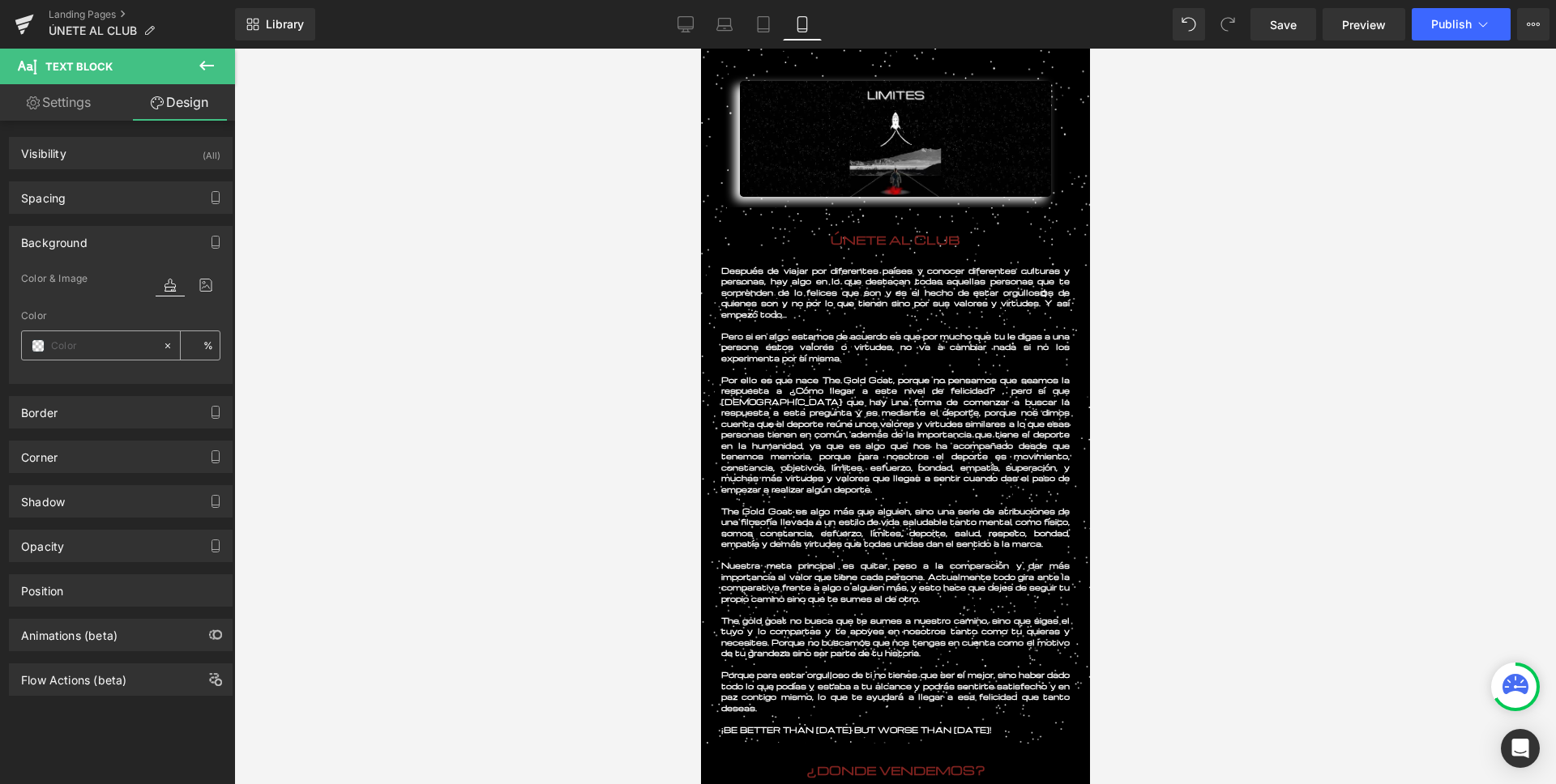
click at [33, 340] on span at bounding box center [38, 346] width 13 height 13
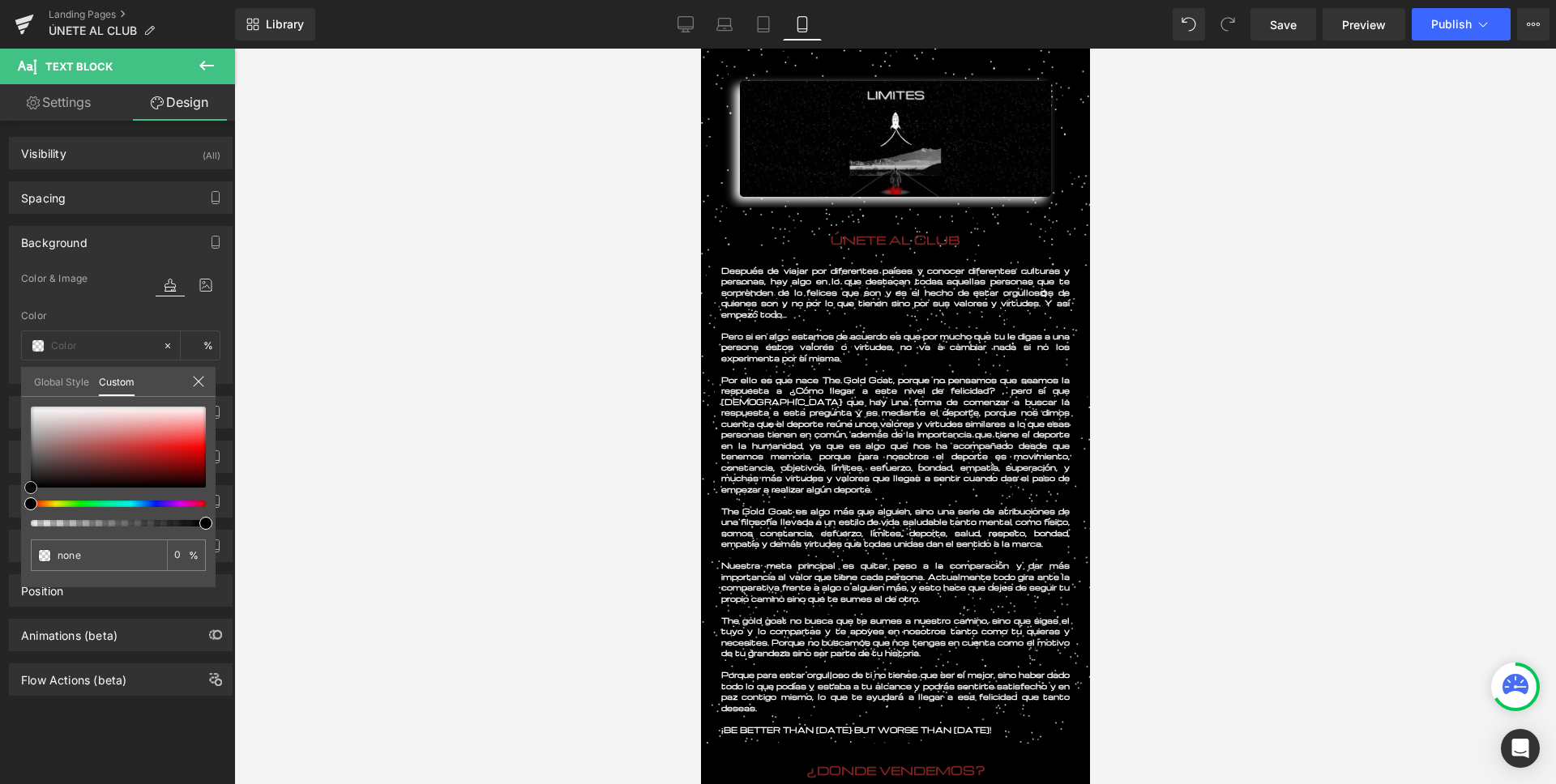
type input "#ab4444"
type input "100"
type input "#ab4444"
type input "100"
type input "#ac4343"
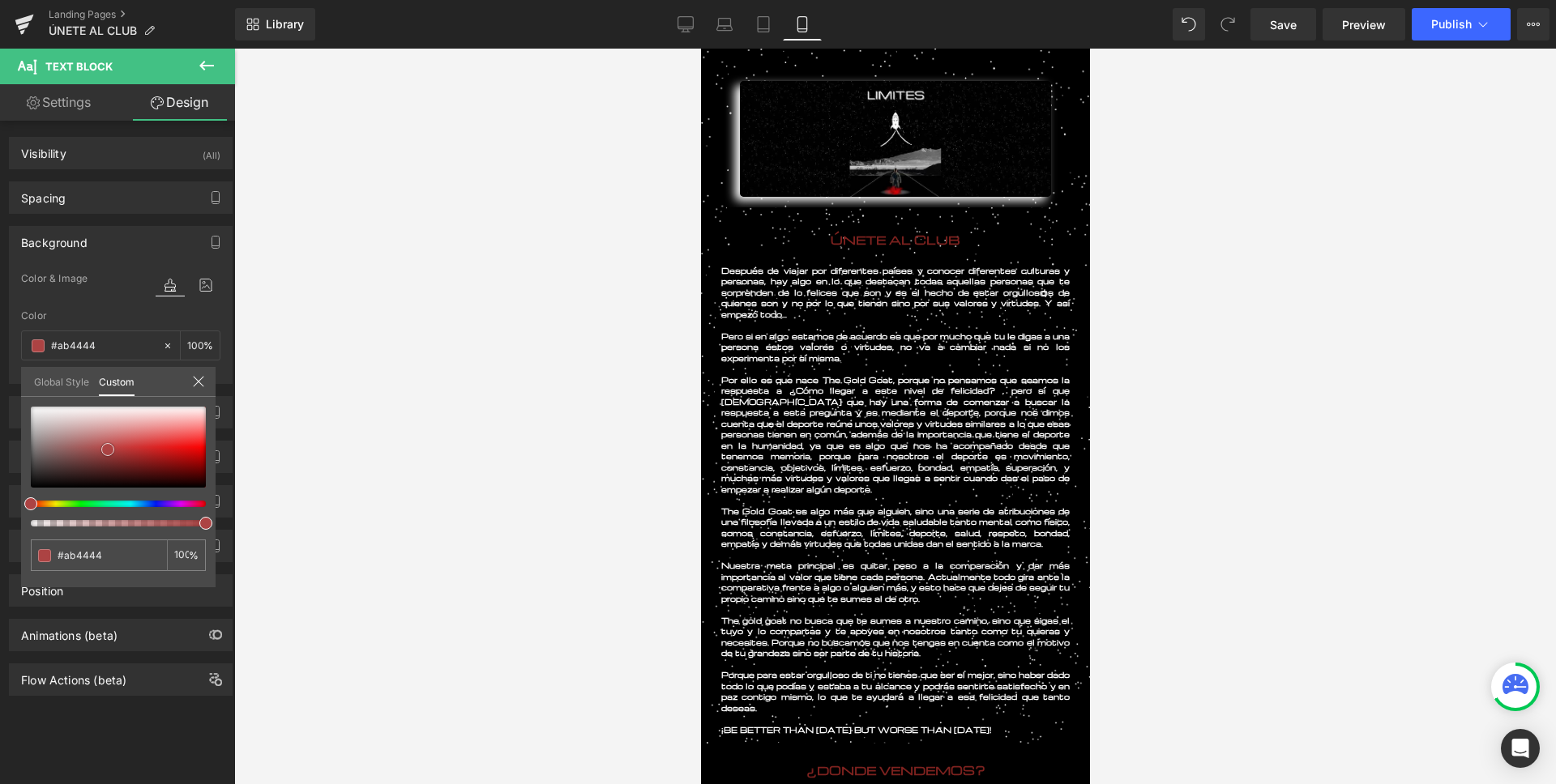
type input "#ac4343"
type input "#b14343"
type input "#b63e3e"
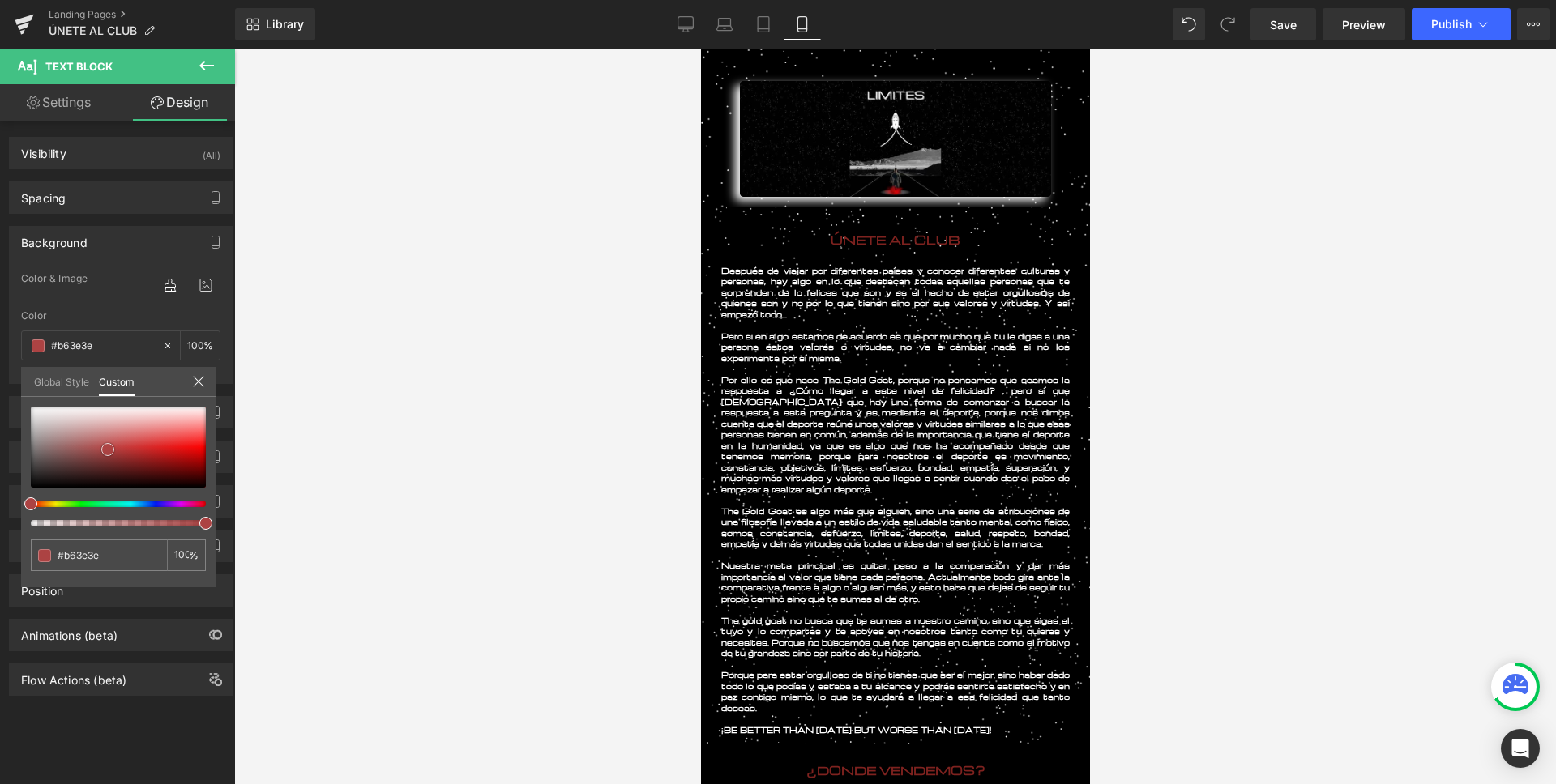
type input "#bb3939"
type input "#be3535"
drag, startPoint x: 106, startPoint y: 449, endPoint x: 129, endPoint y: 448, distance: 23.0
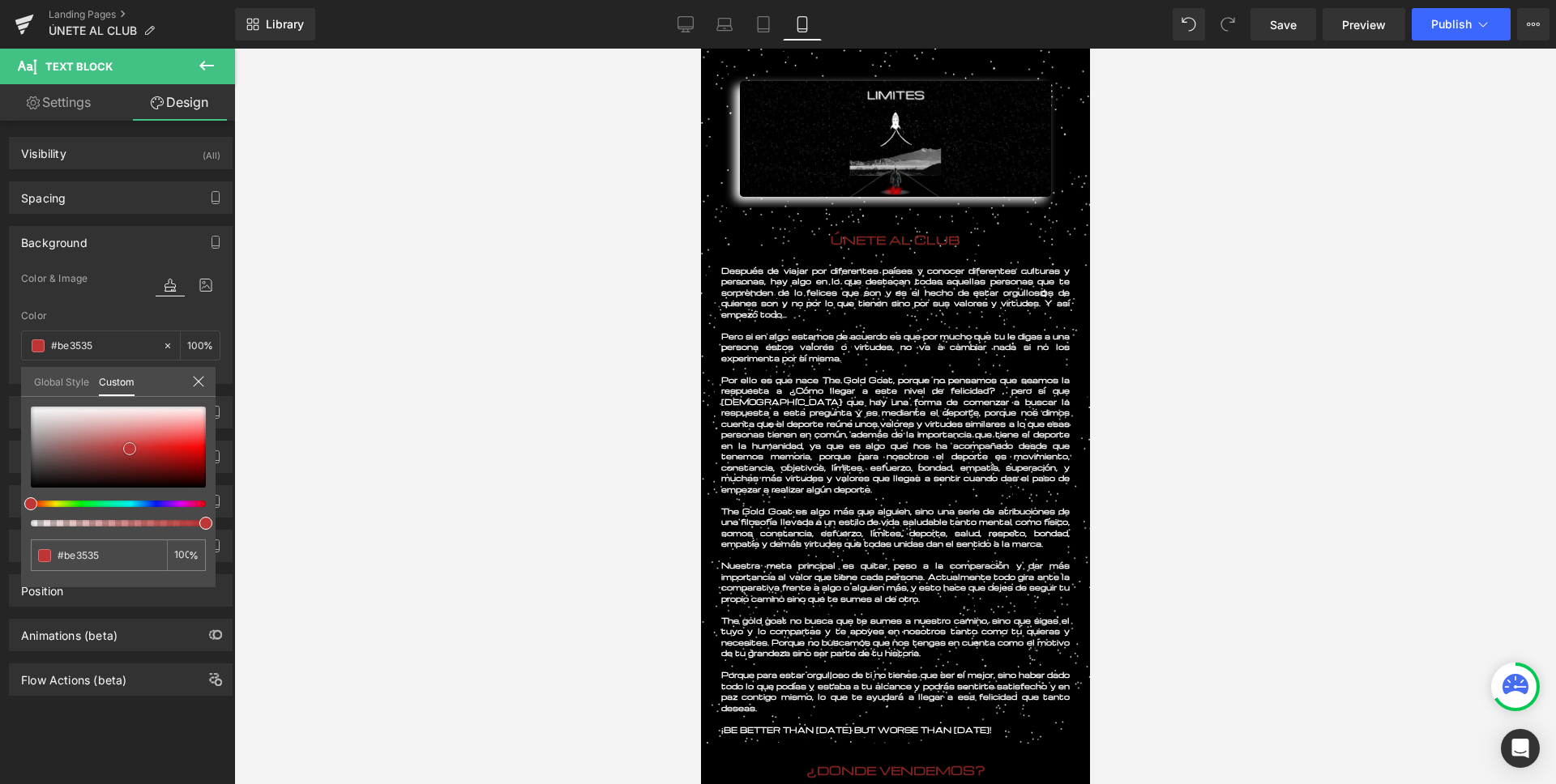
click at [129, 448] on div at bounding box center [118, 447] width 175 height 81
type input "#bc3333"
type input "#931a1a"
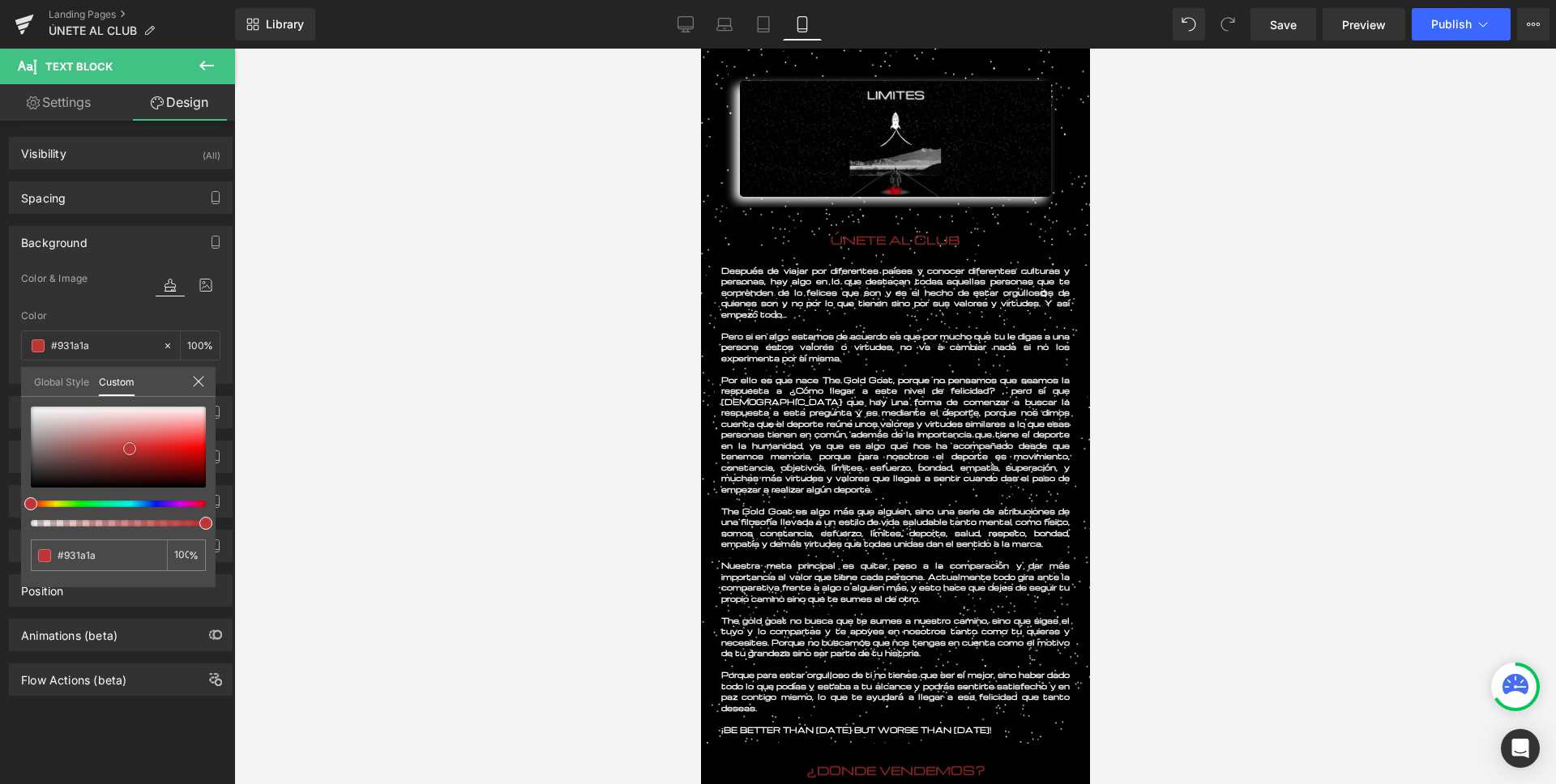
type input "#881515"
type input "#821616"
type input "#801818"
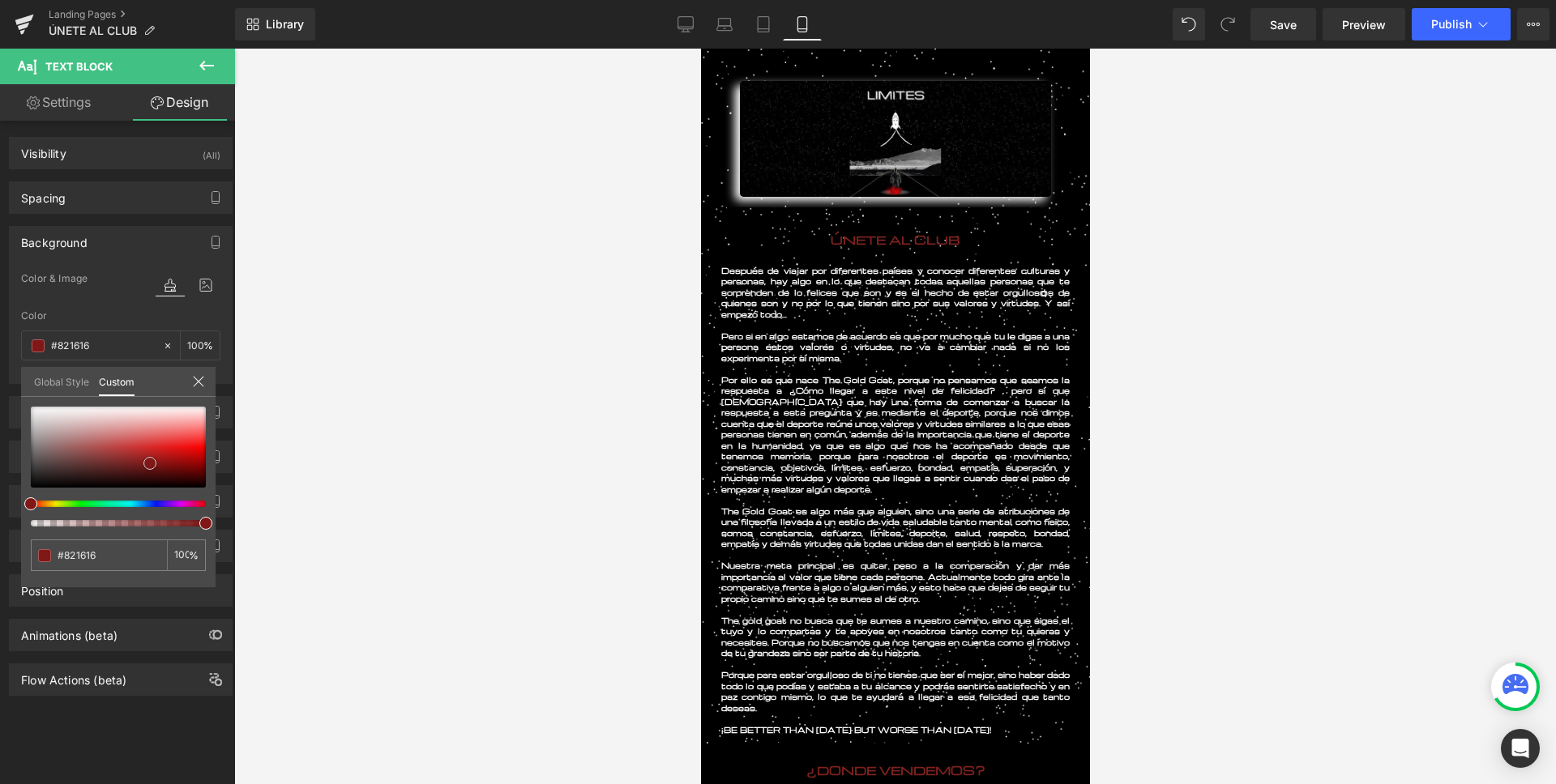
type input "#801818"
type input "#781b1b"
type input "#732020"
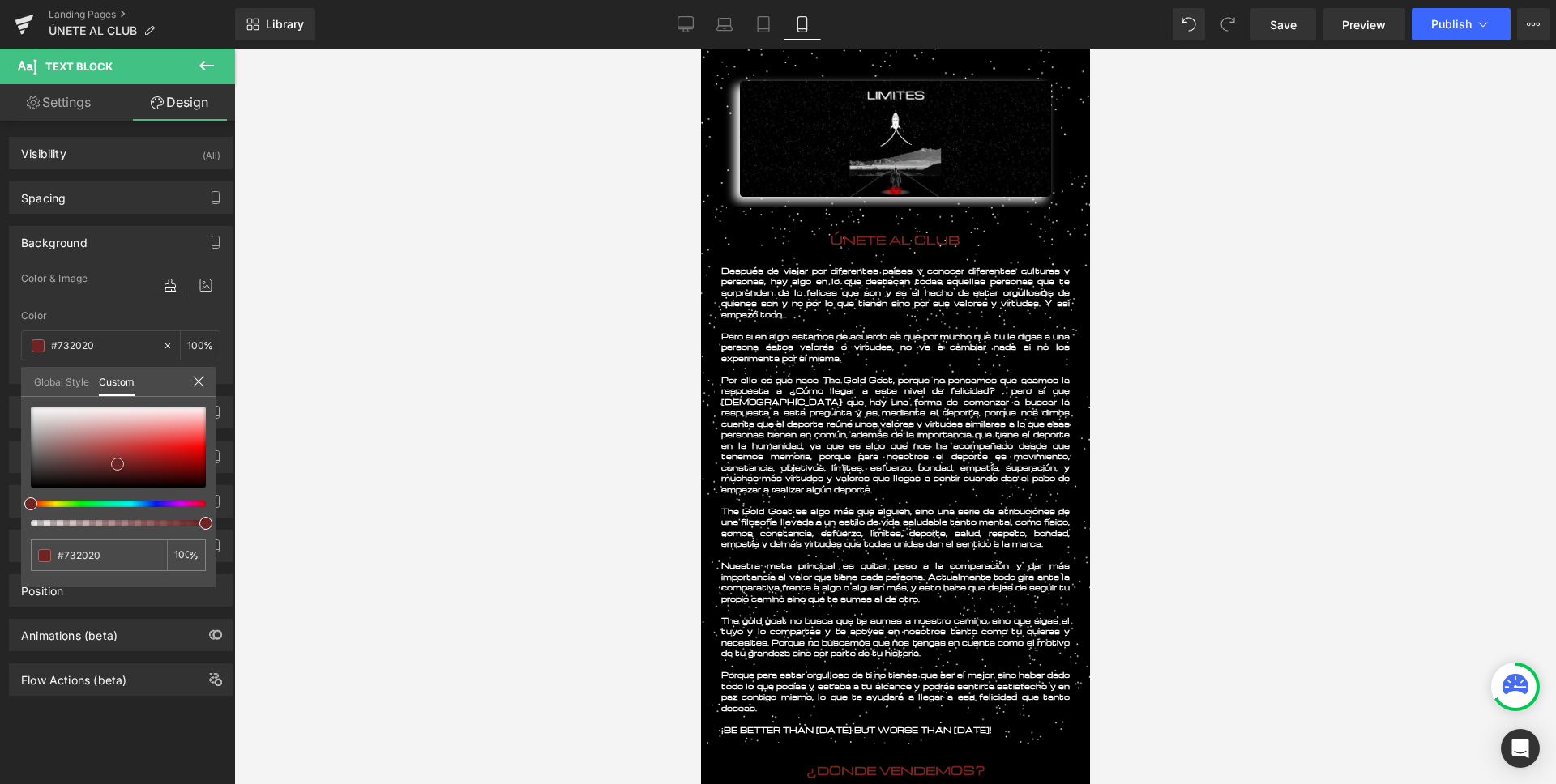
type input "#6a2929"
type input "#683030"
type input "#663737"
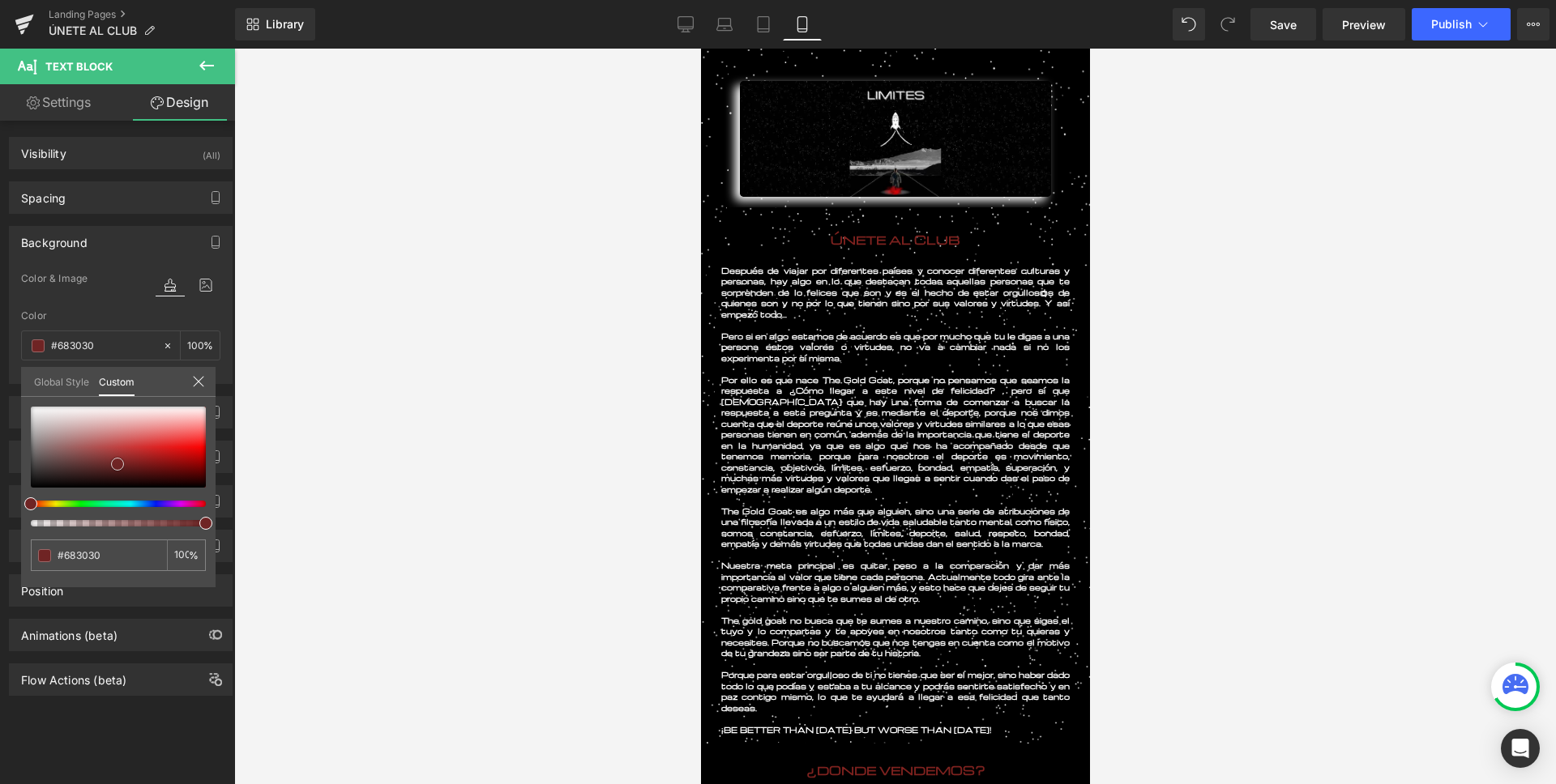
type input "#663737"
type input "#5c3c3c"
type input "#4f3939"
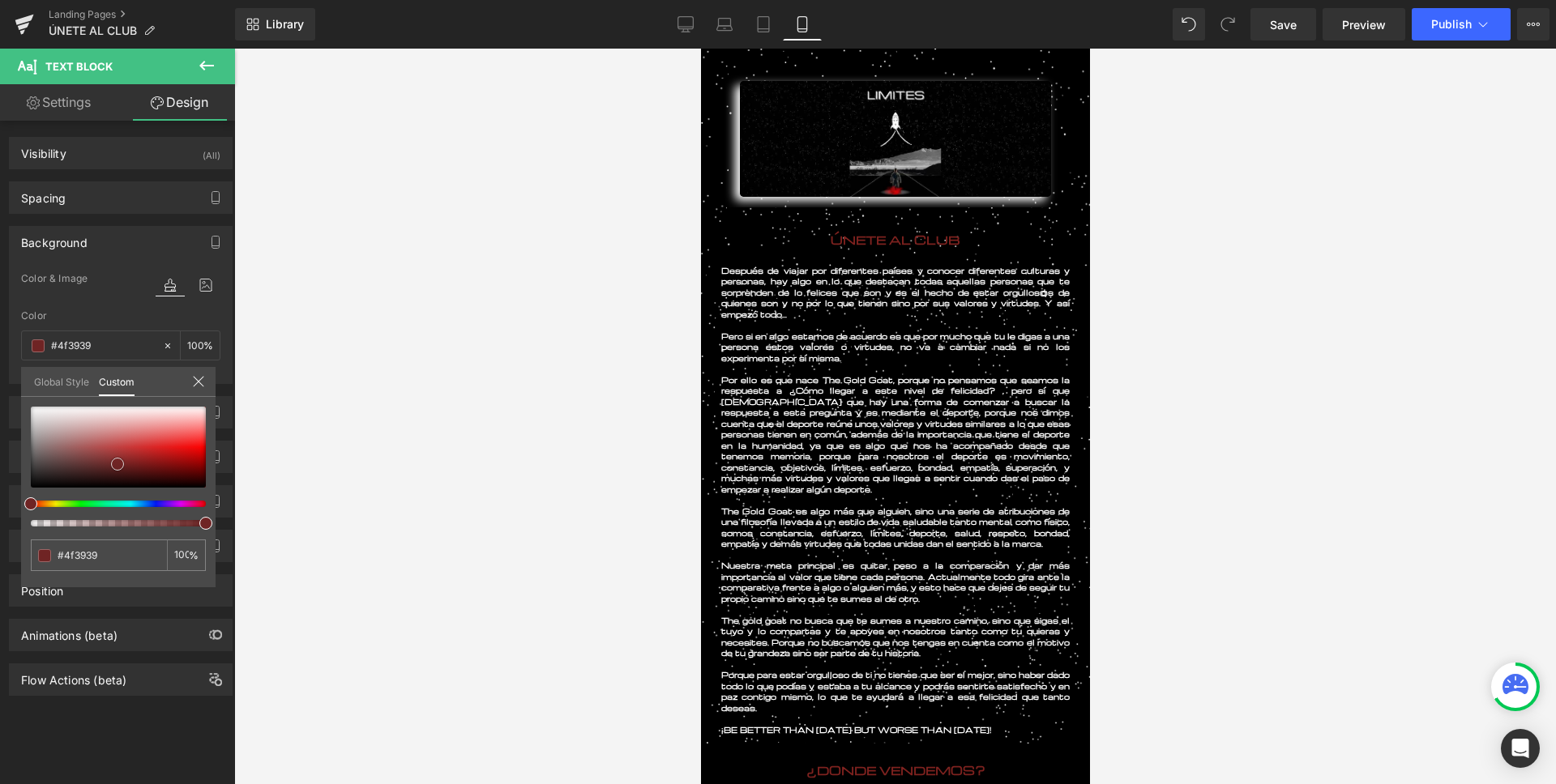
type input "#453434"
type input "#4d3c3c"
type input "#897a7a"
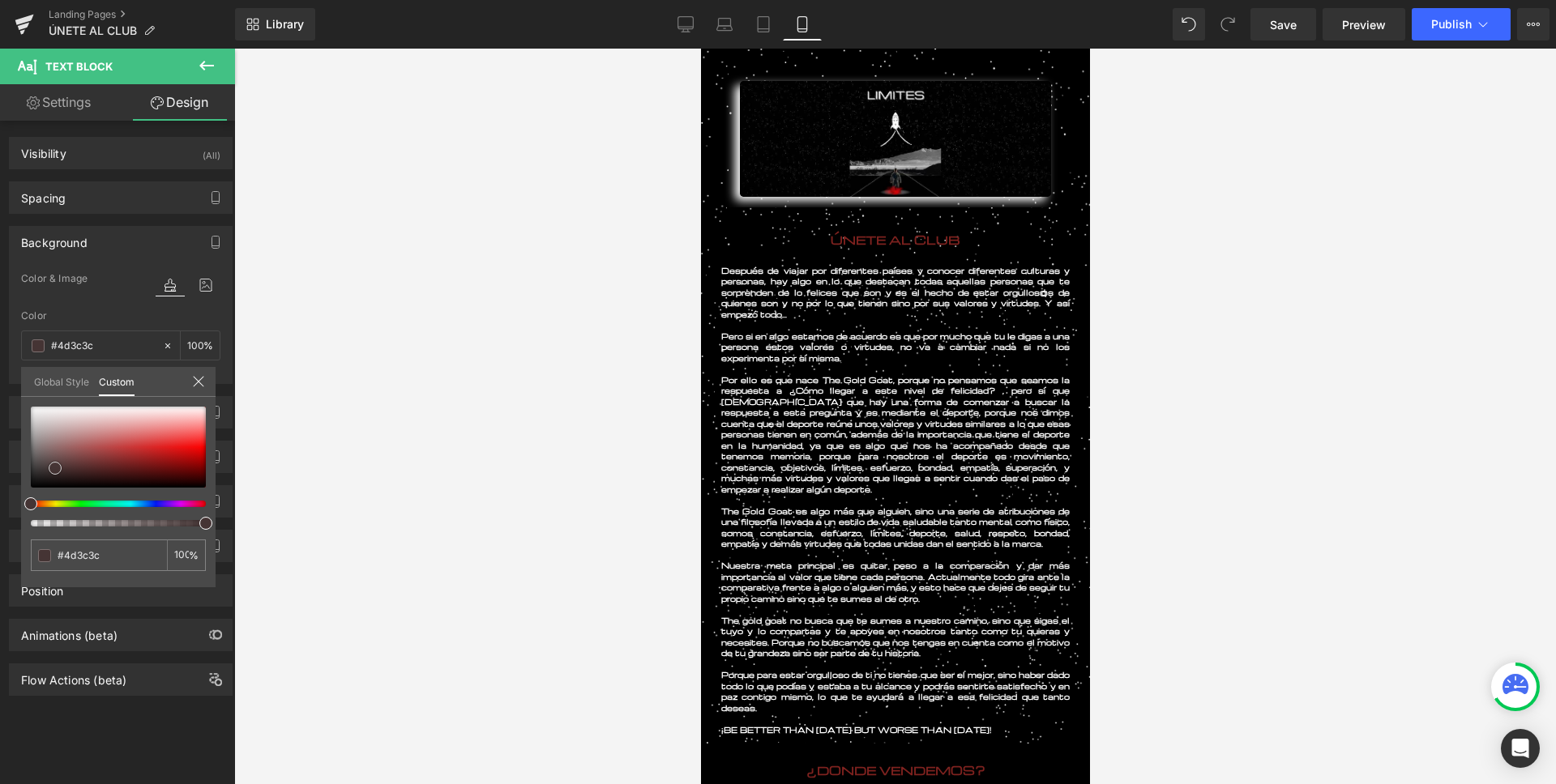
type input "#897a7a"
type input "#c1c1c1"
type input "#eaeaea"
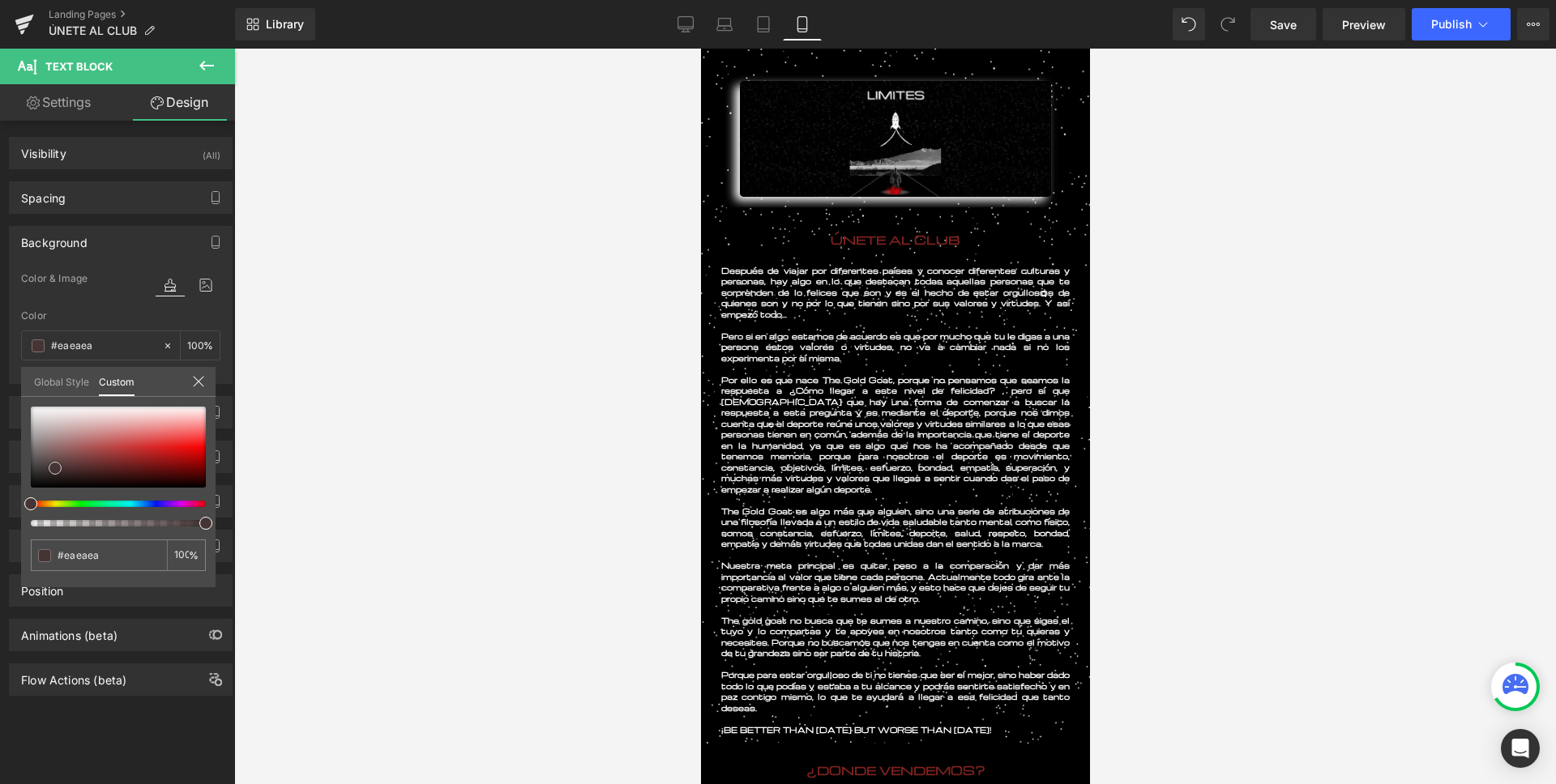
type input "#f7f7f7"
type input "#f9f9f9"
type input "#ffffff"
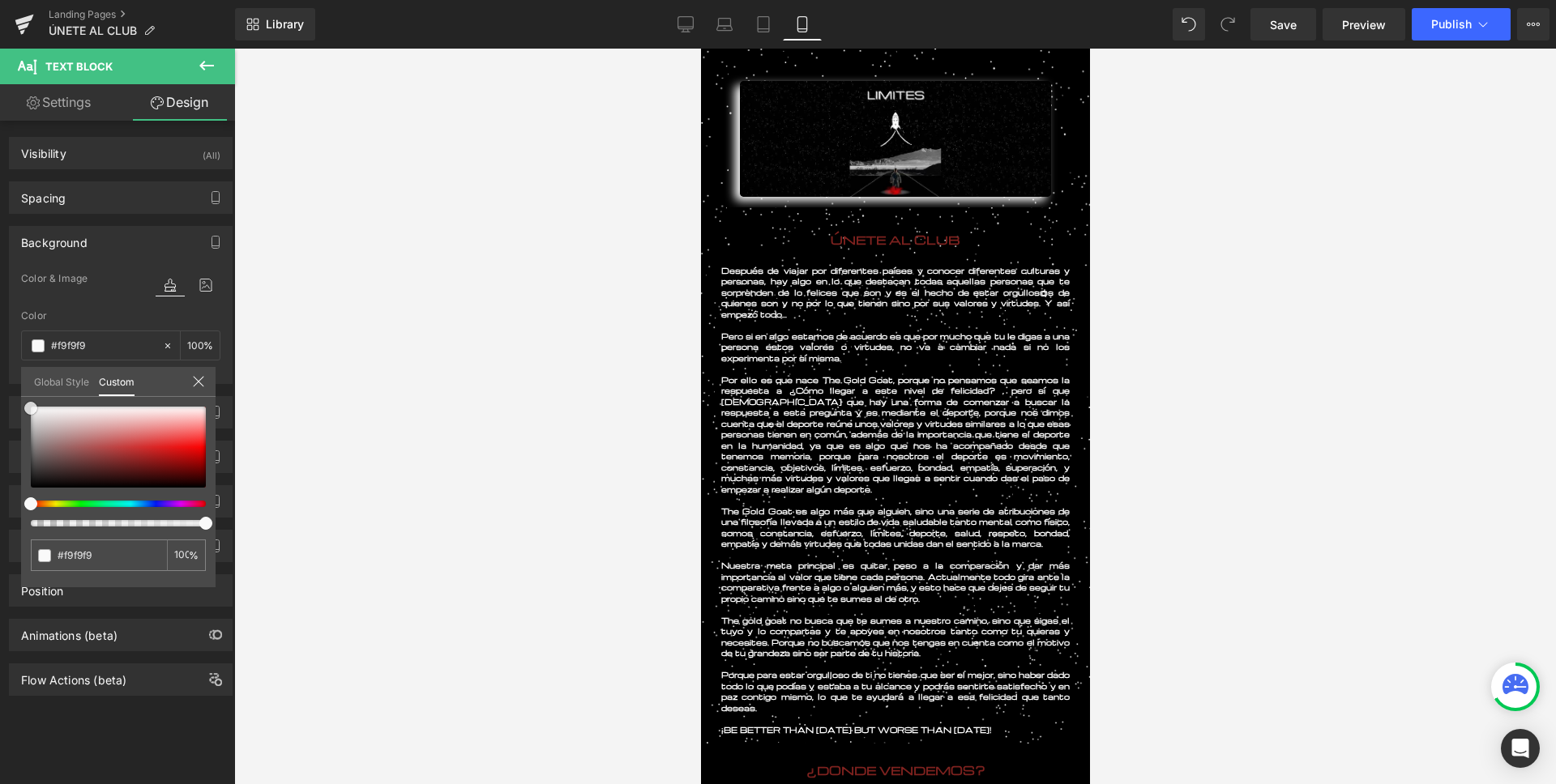
type input "#ffffff"
drag, startPoint x: 129, startPoint y: 448, endPoint x: 13, endPoint y: 397, distance: 126.7
click at [13, 384] on div "Background Color & Image color rgba(255, 255, 255, 1) Color #ffffff 100 % Image…" at bounding box center [121, 298] width 242 height 170
click at [330, 313] on div at bounding box center [895, 416] width 1321 height 735
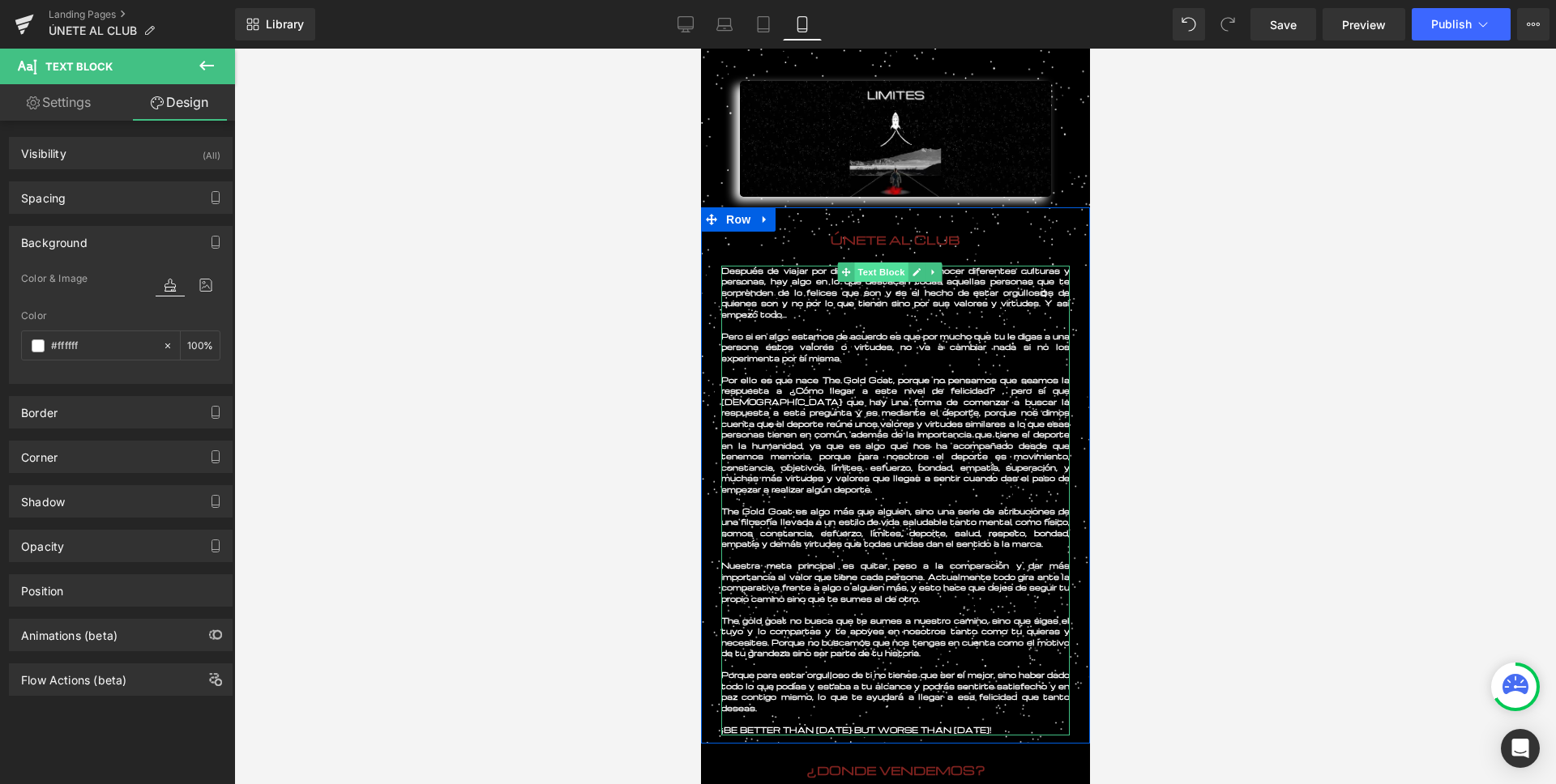
click at [877, 272] on span "Text Block" at bounding box center [880, 271] width 53 height 19
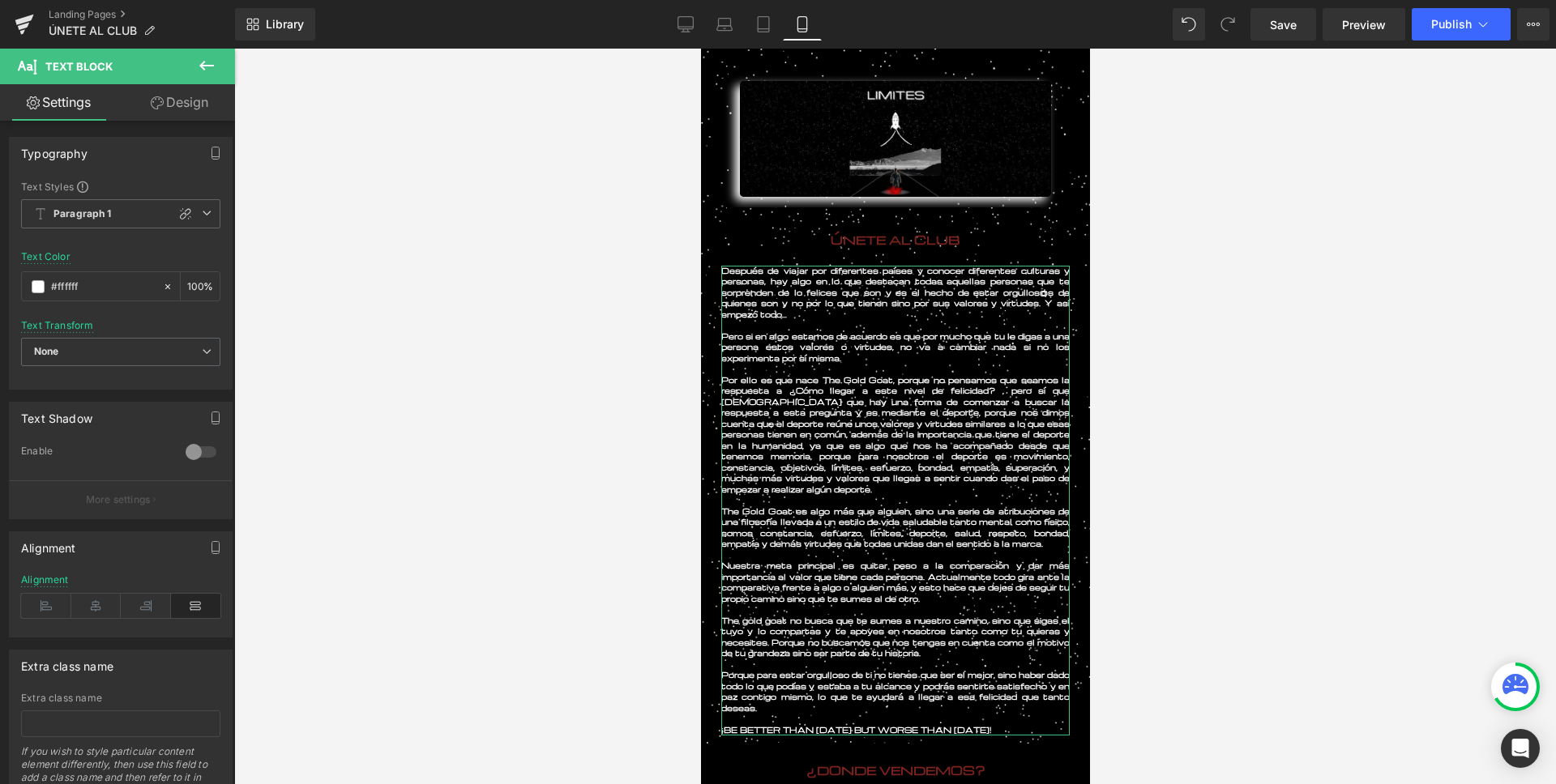
click at [198, 106] on link "Design" at bounding box center [180, 103] width 117 height 37
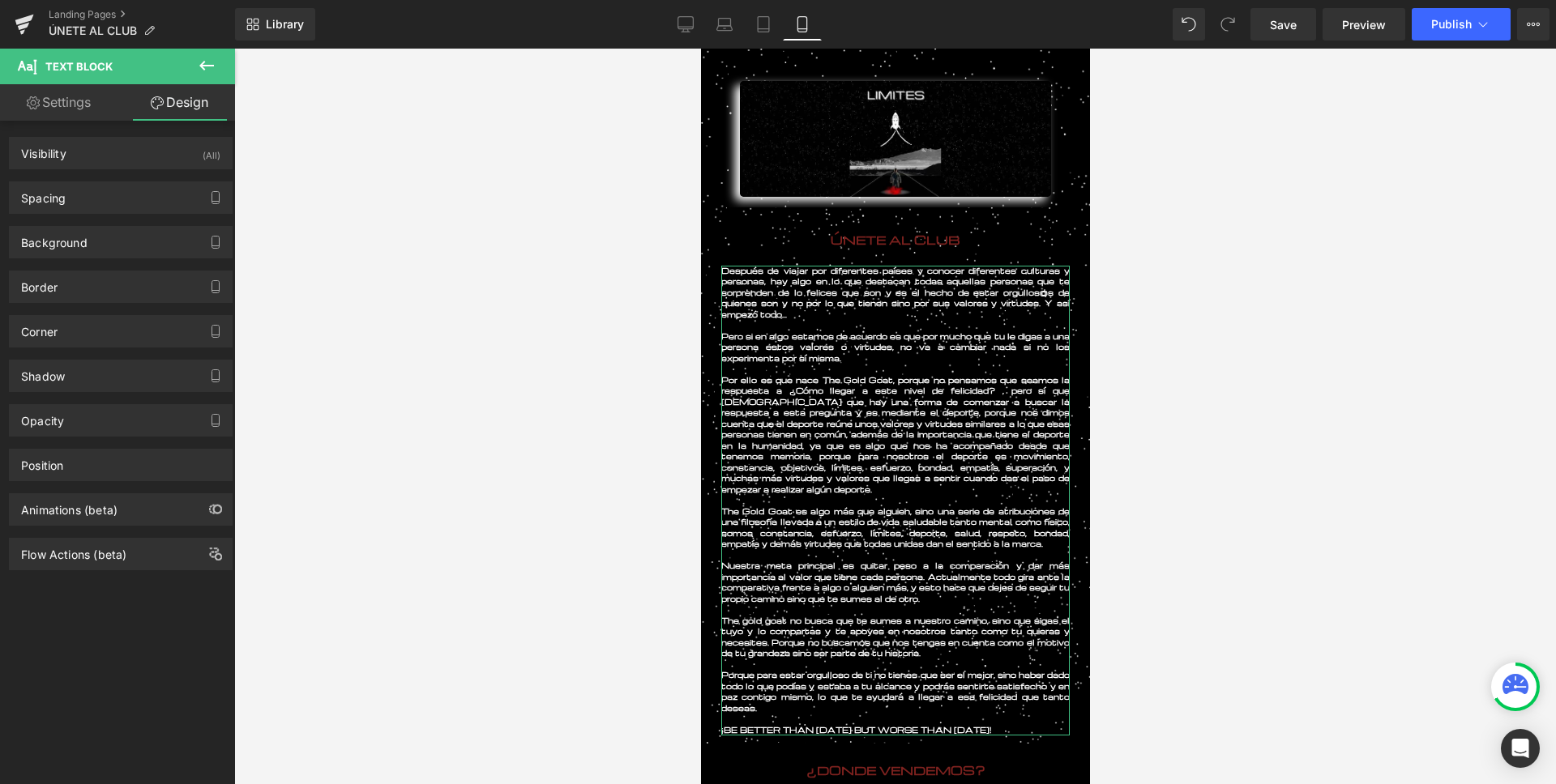
type input "transparent"
type input "0"
click at [99, 244] on div "Background" at bounding box center [121, 242] width 222 height 31
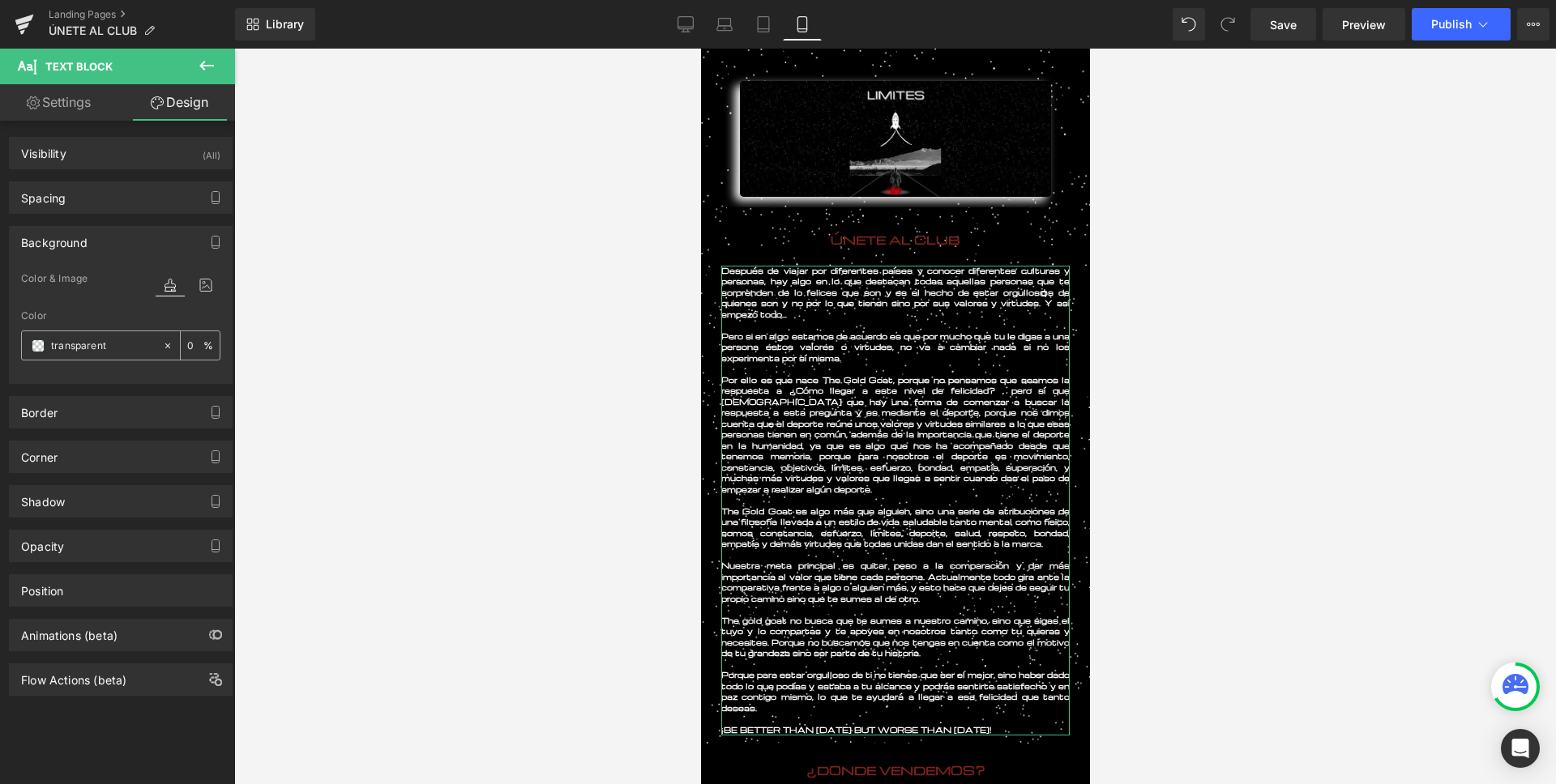
click at [43, 341] on span at bounding box center [38, 346] width 13 height 13
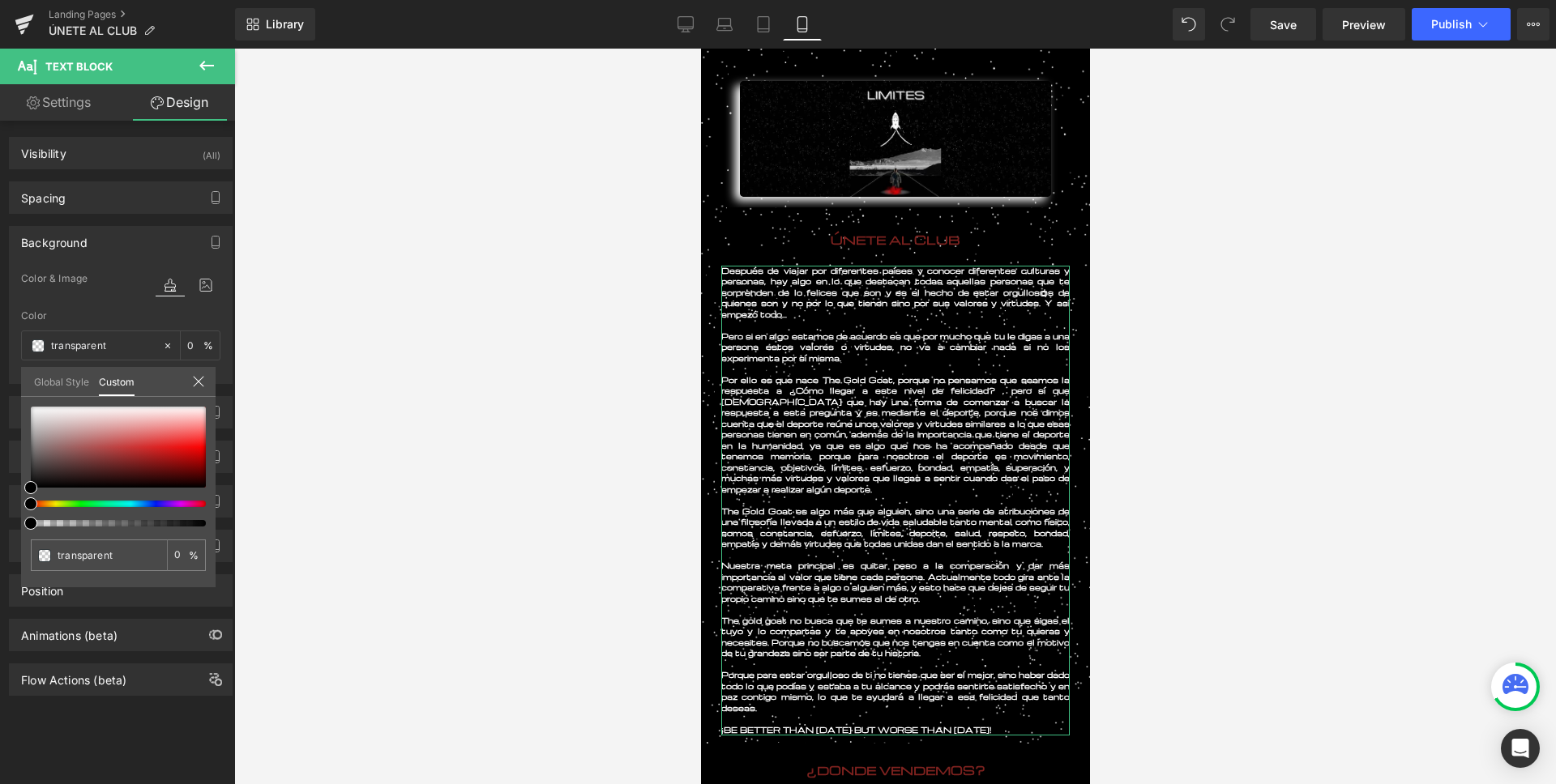
type input "#000000"
type input "3"
type input "#000000"
type input "3"
type input "4"
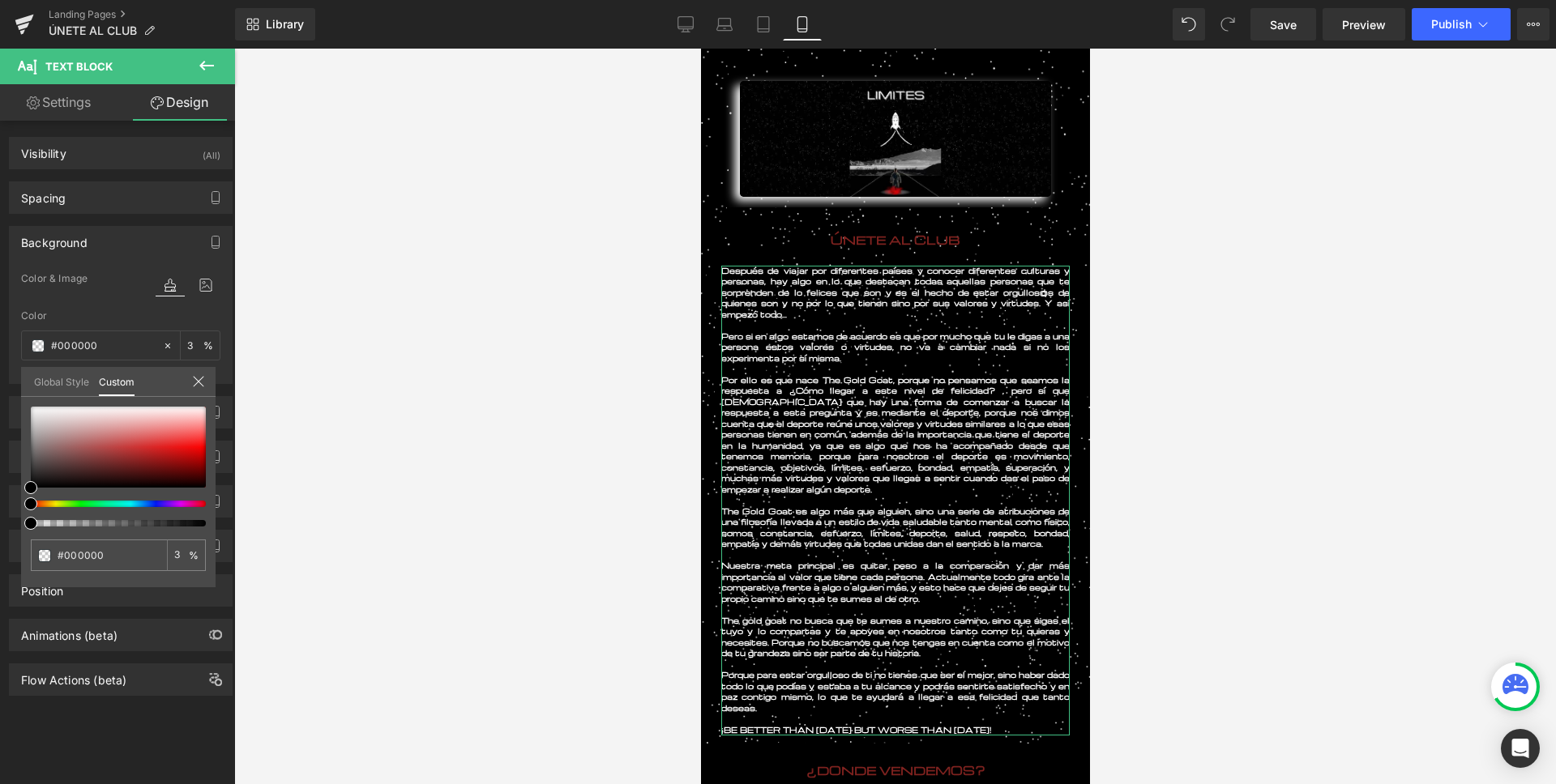
type input "4"
type input "9"
type input "20"
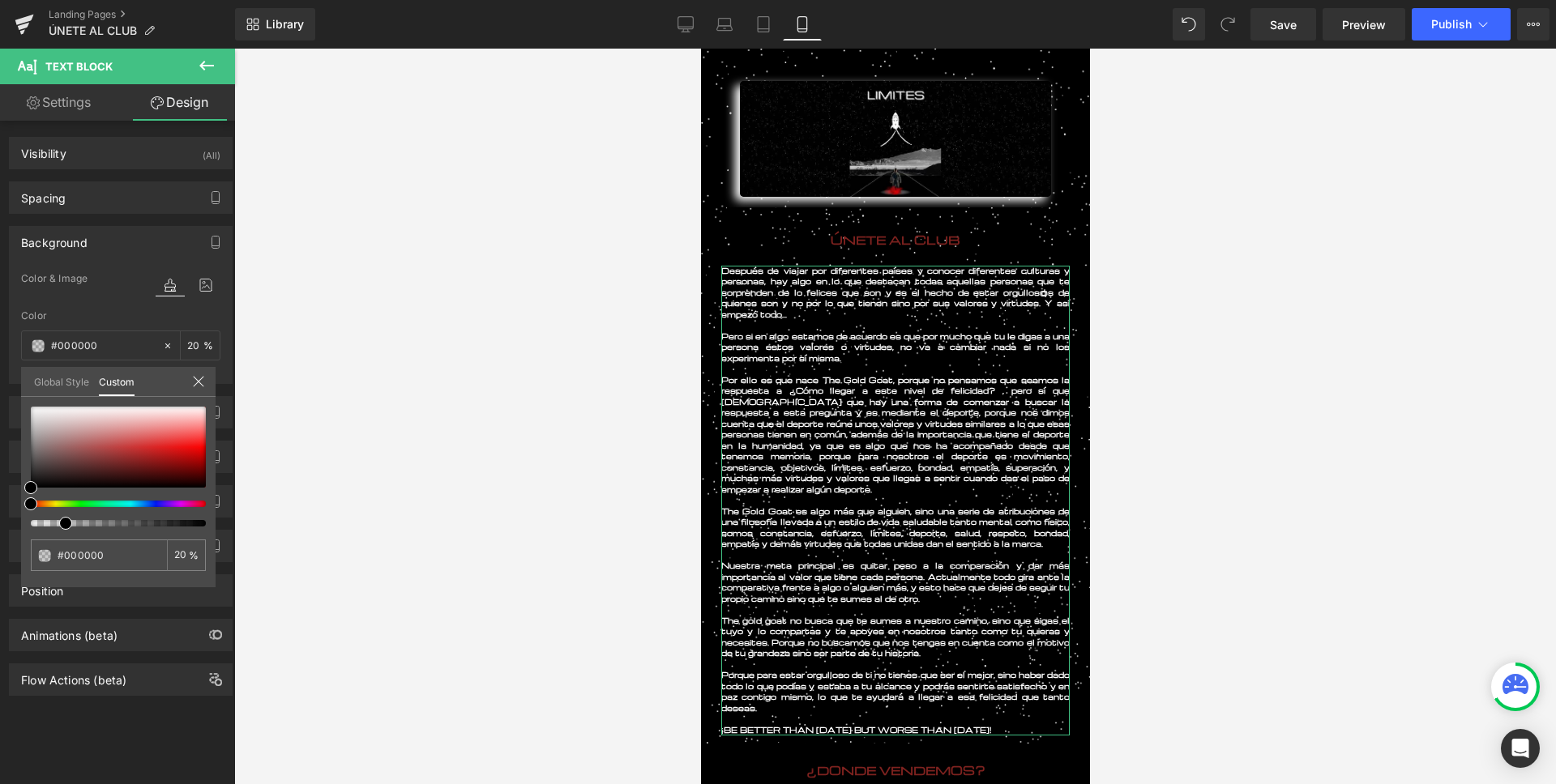
type input "41"
type input "58"
type input "75"
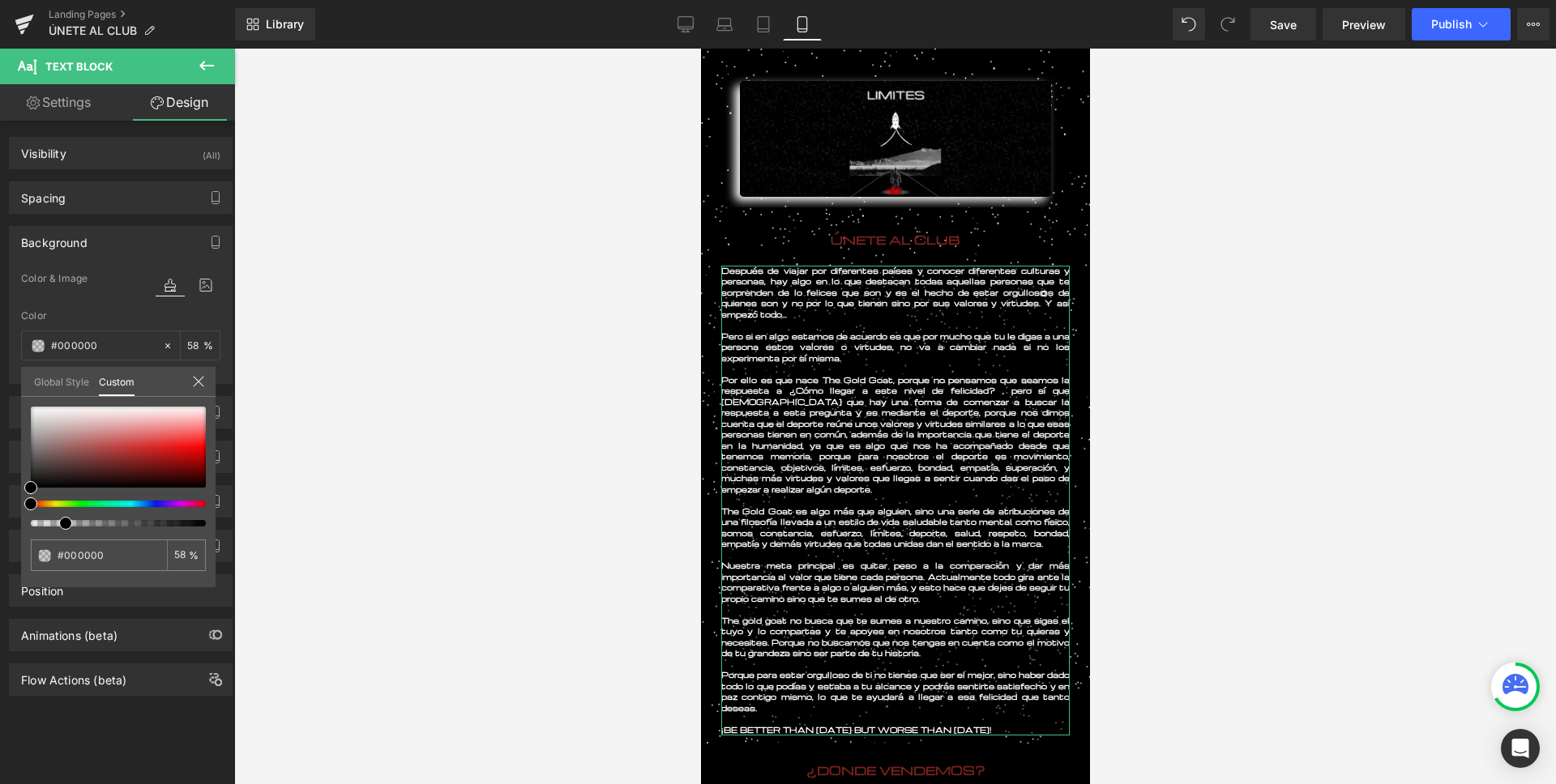
type input "75"
type input "84"
type input "93"
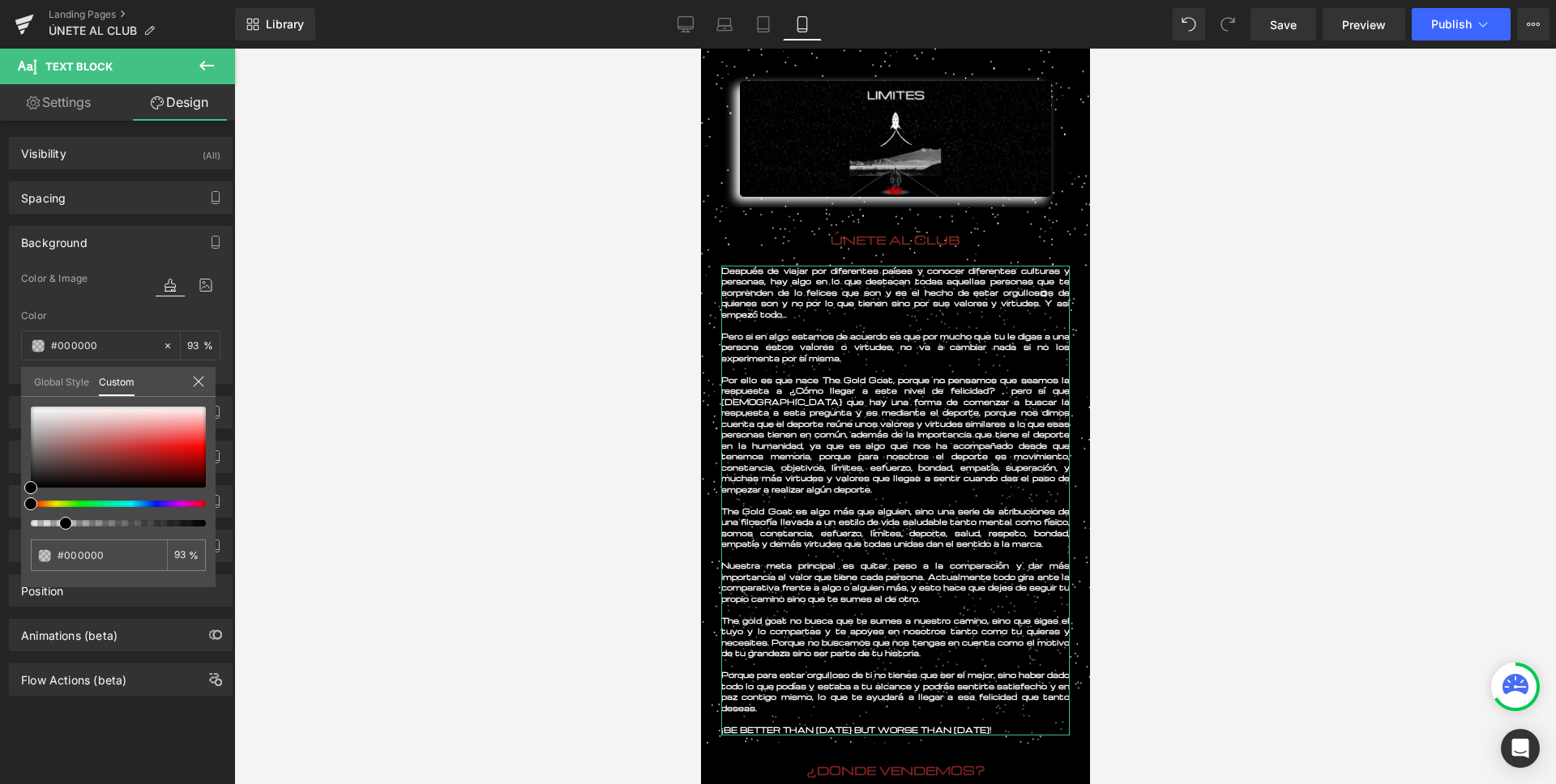
type input "100"
drag, startPoint x: 33, startPoint y: 527, endPoint x: 228, endPoint y: 514, distance: 195.4
click at [228, 384] on div "Background Color & Image color rgba(0, 0, 0, 1) Color #000000 100 % Image Repla…" at bounding box center [121, 298] width 242 height 170
type input "#6e3e3e"
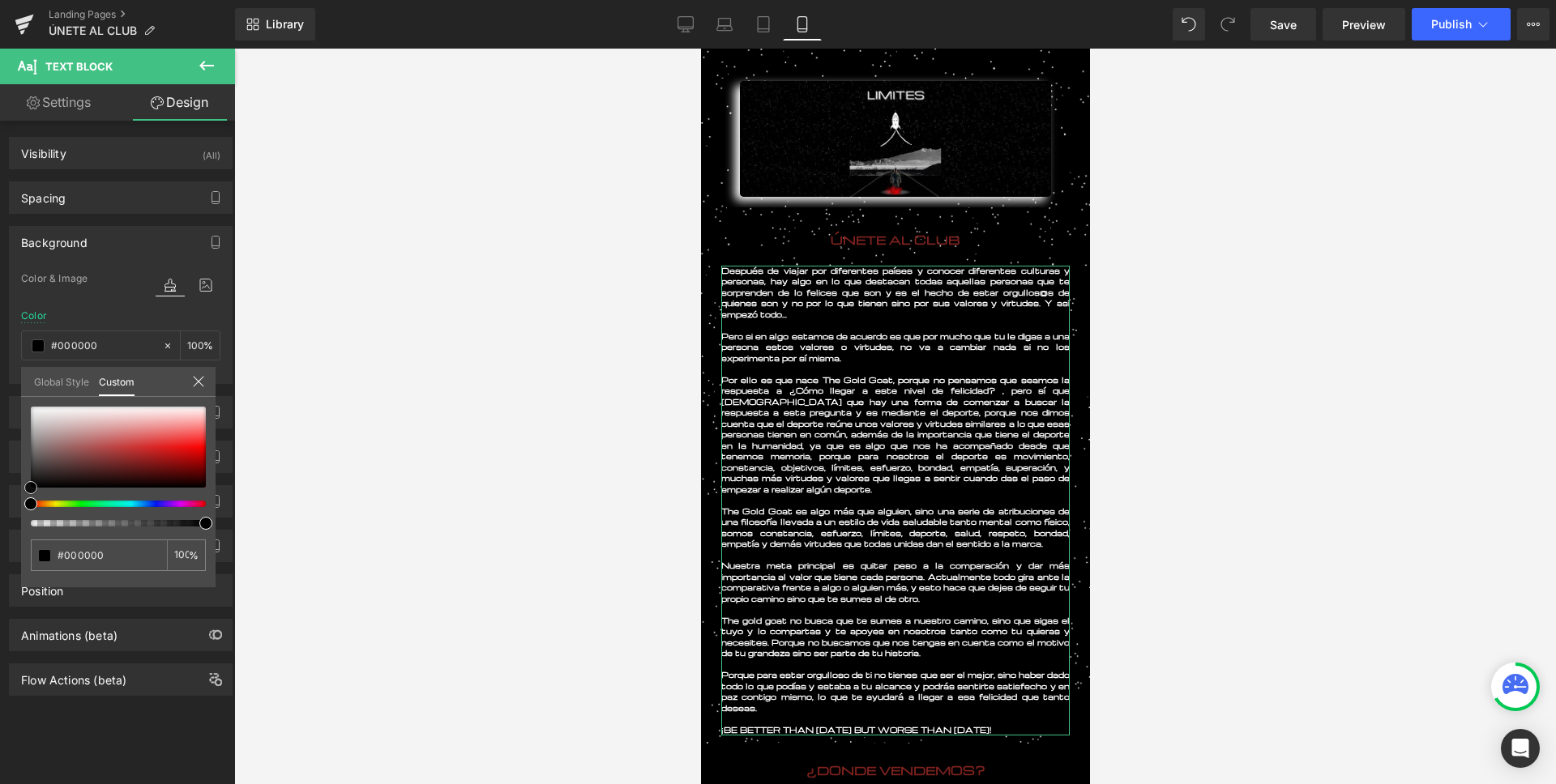
type input "#6e3e3e"
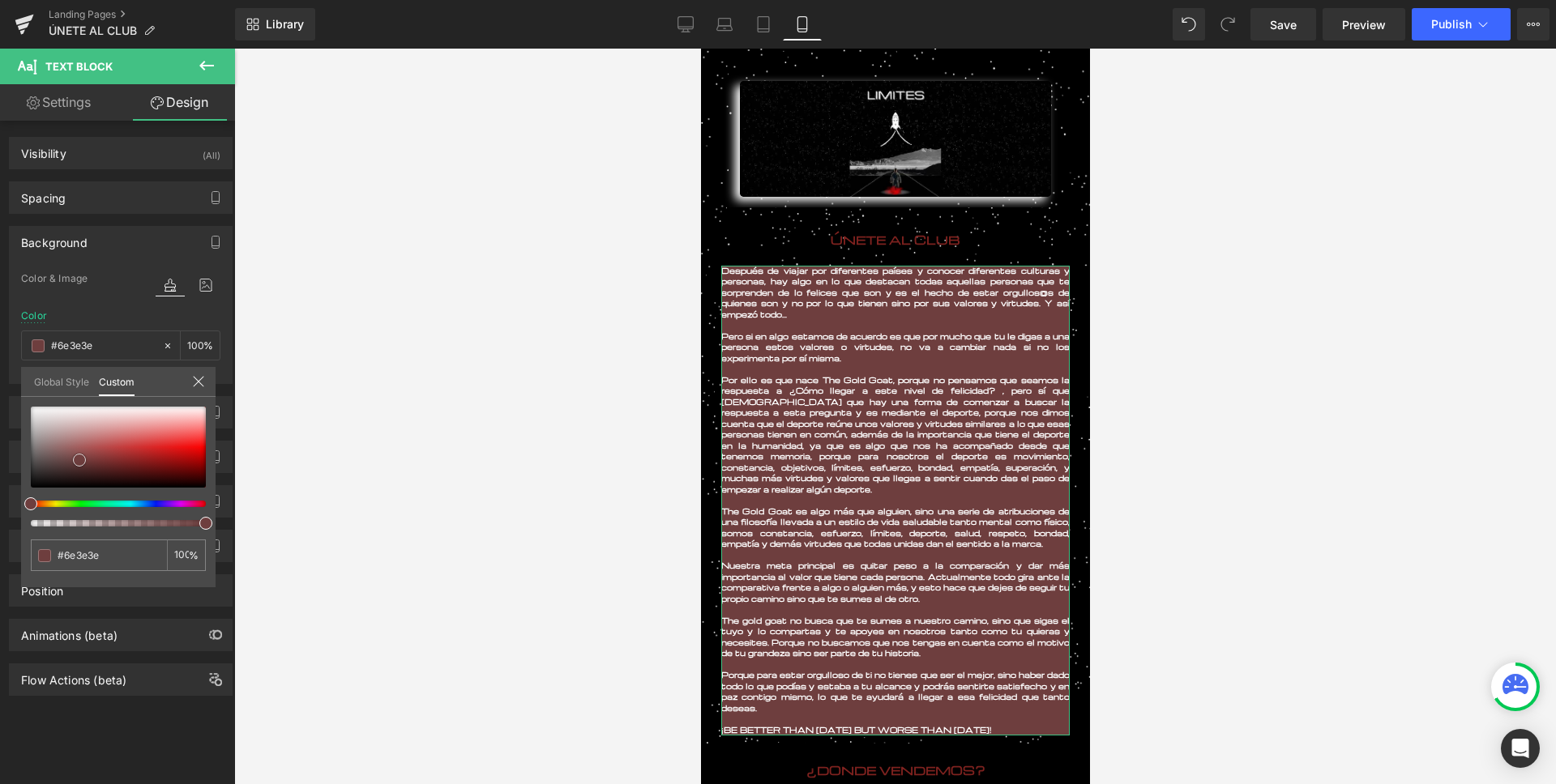
type input "#724040"
type input "#925757"
type input "#a97979"
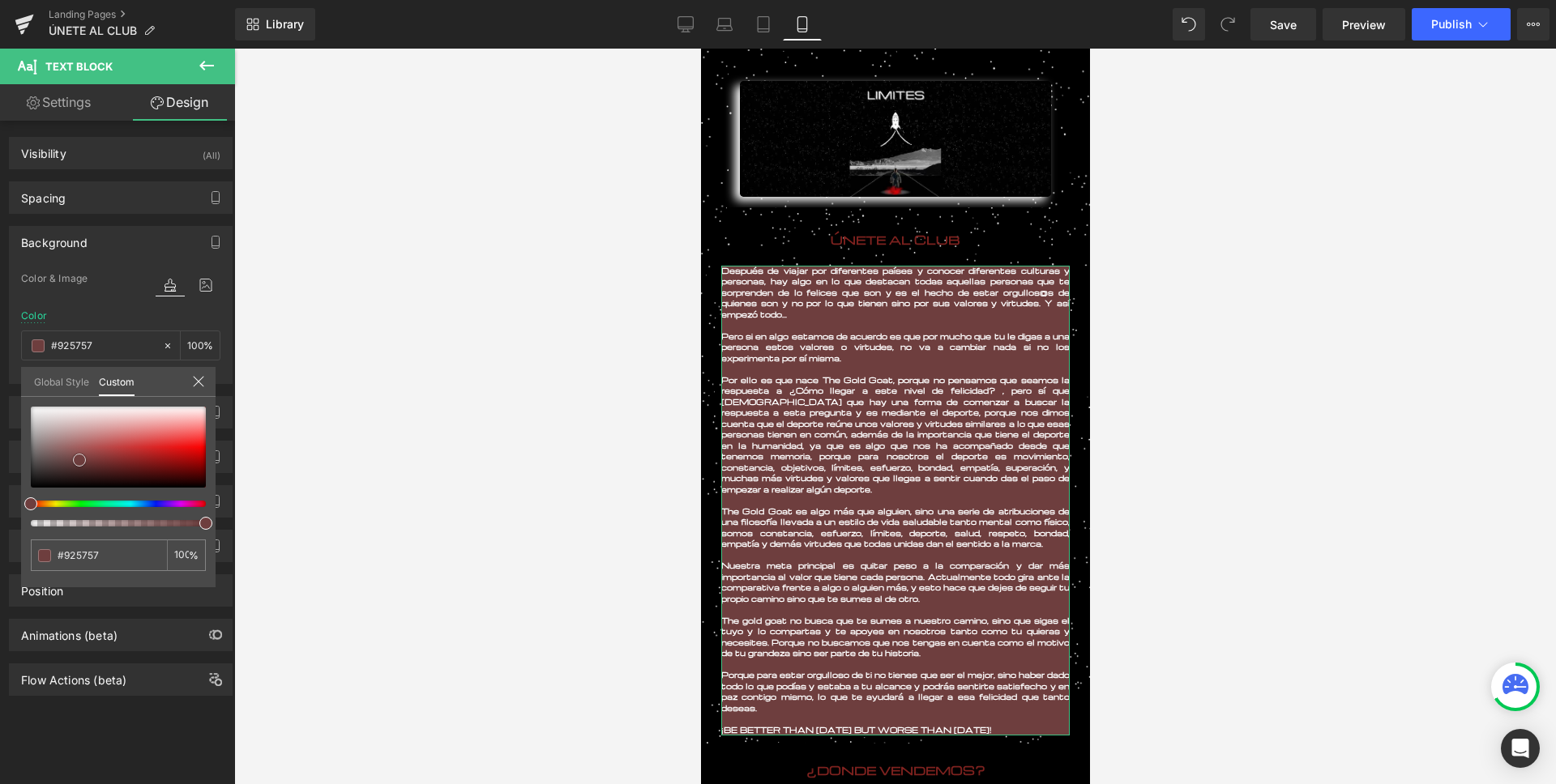
type input "#a97979"
type input "#bc9d9d"
type input "#c8b5b5"
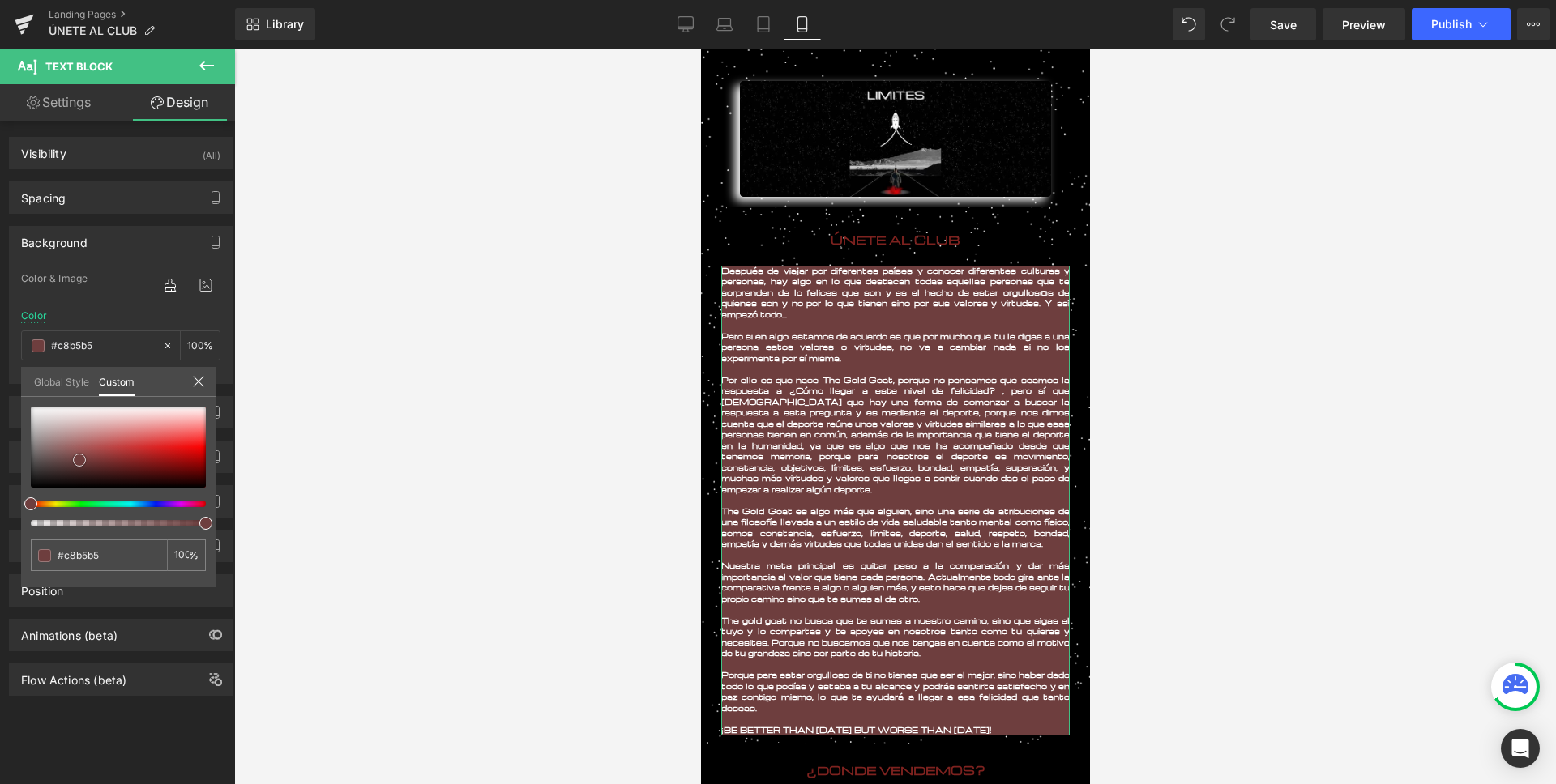
type input "#d3c4c4"
type input "#dfd6d6"
type input "#e8e2e2"
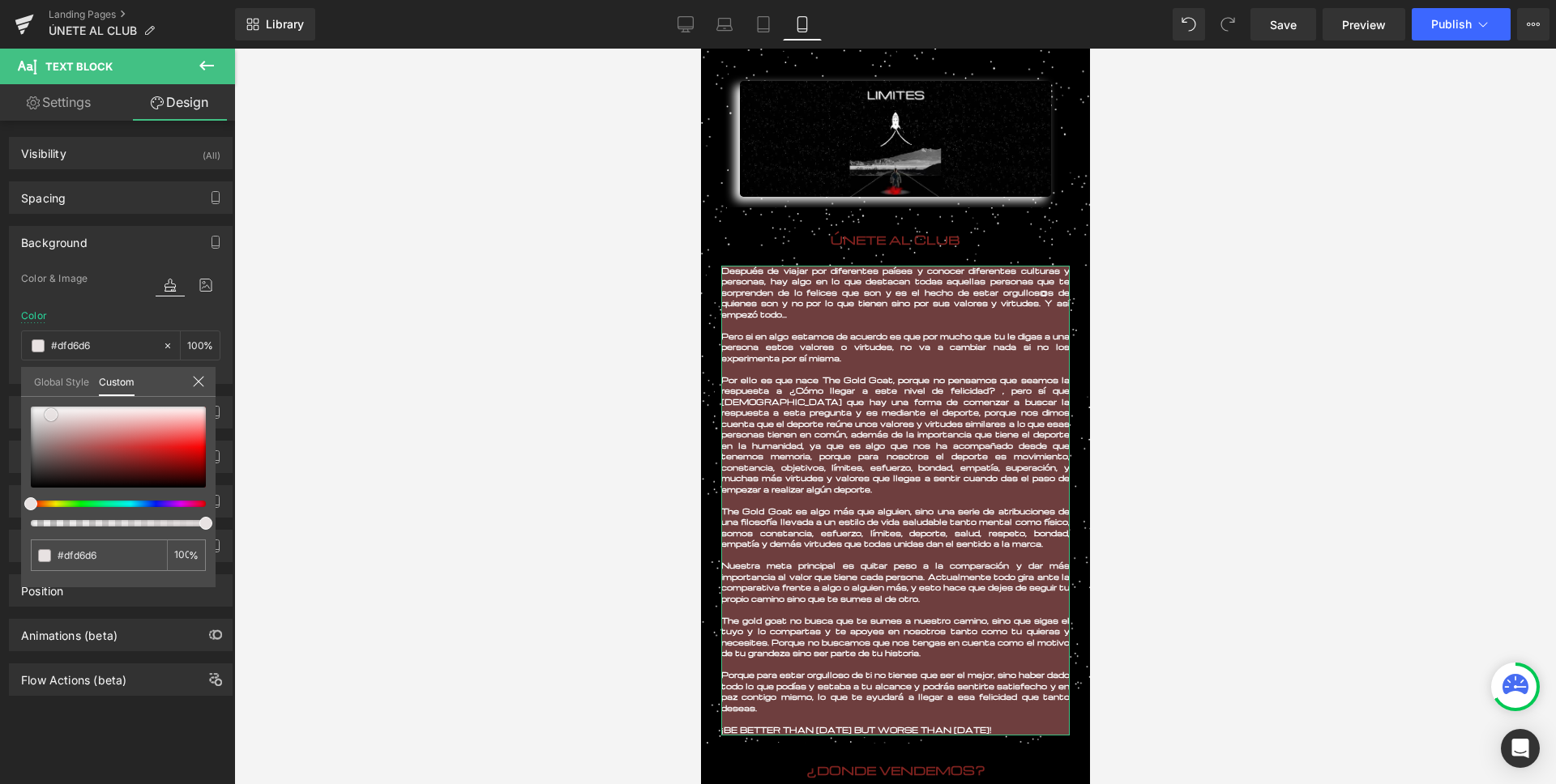
type input "#e8e2e2"
type input "#eae5e5"
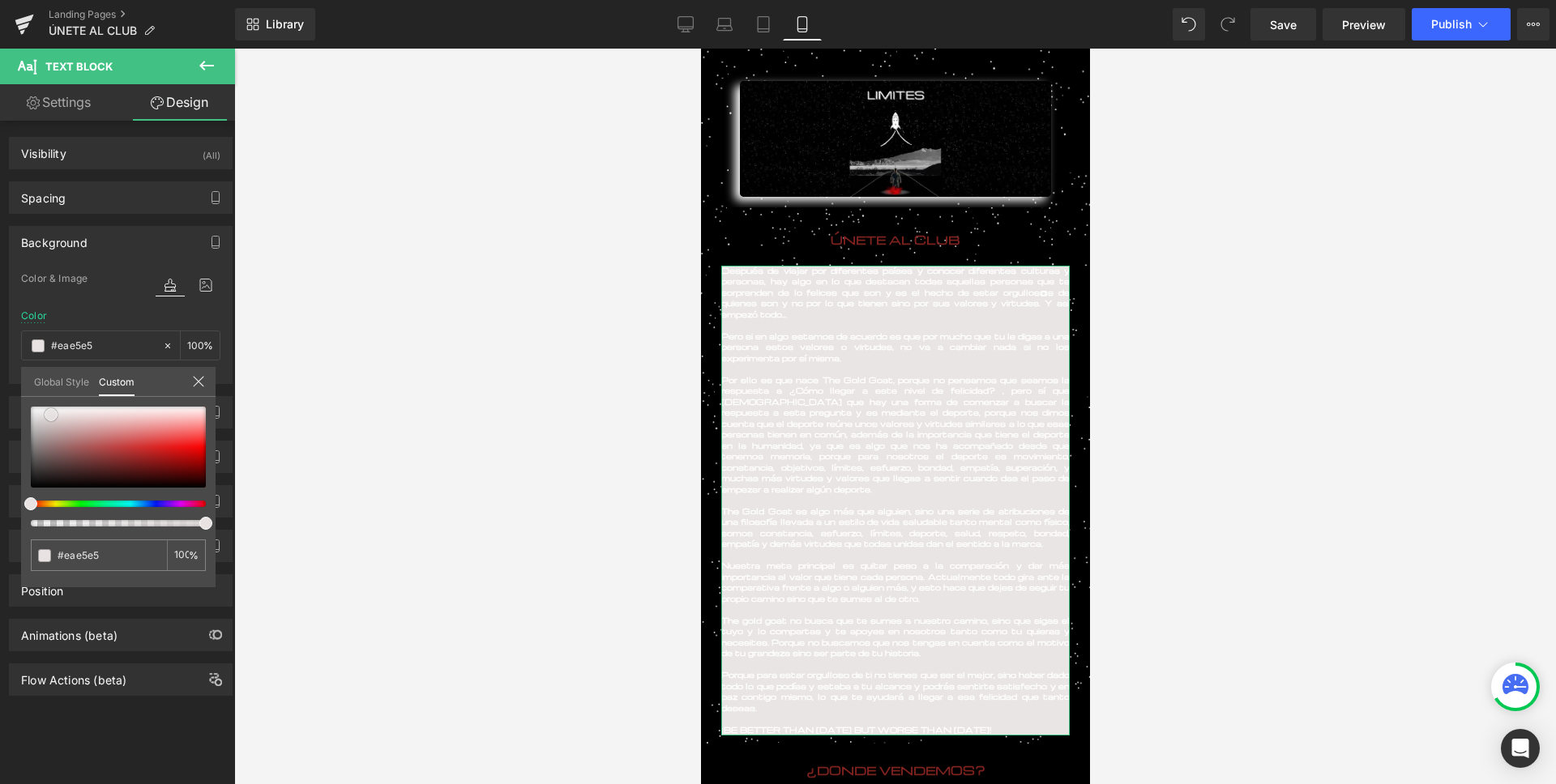
type input "#eeebeb"
type input "#faf9f9"
type input "#ffffff"
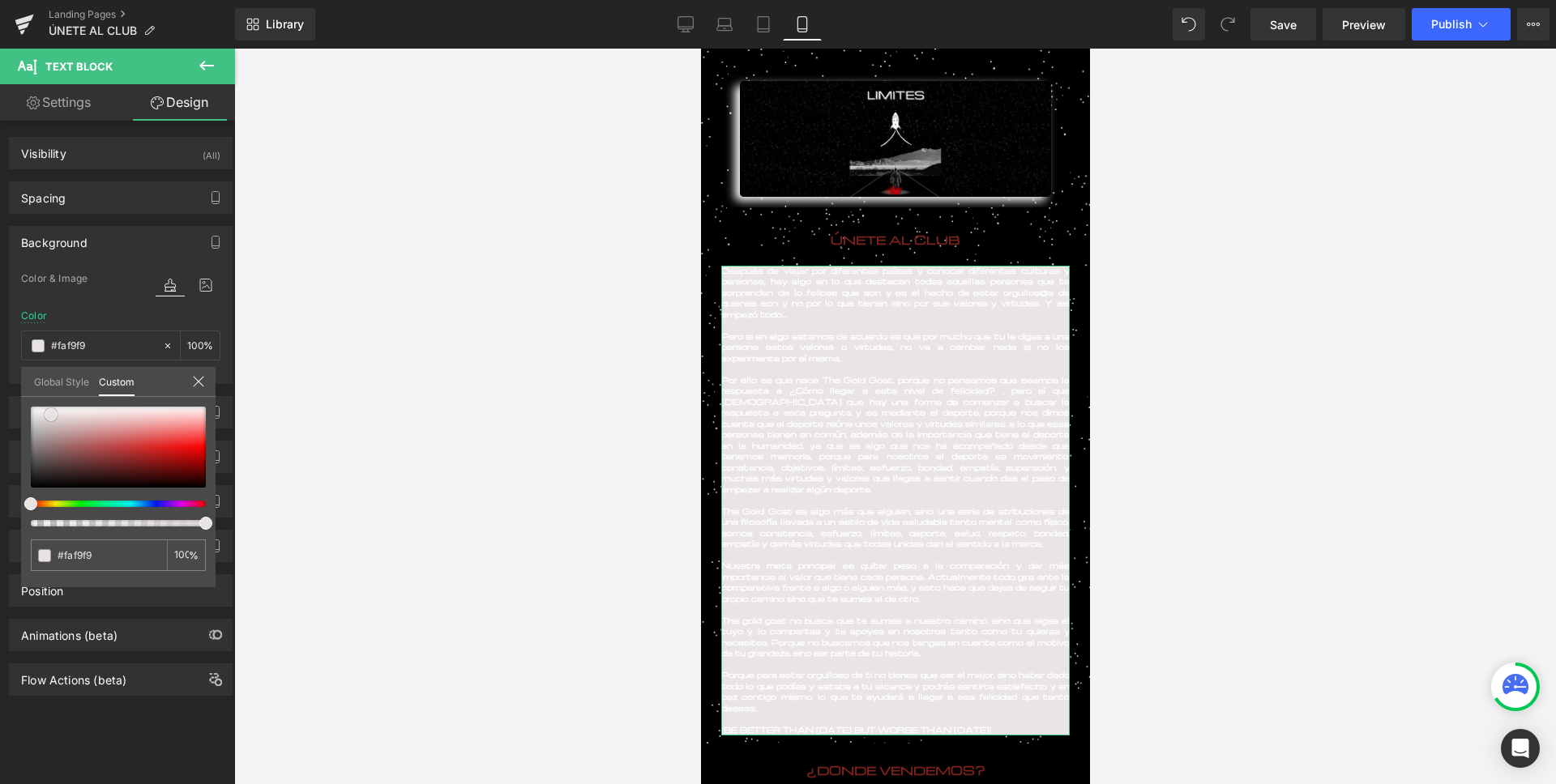
type input "#ffffff"
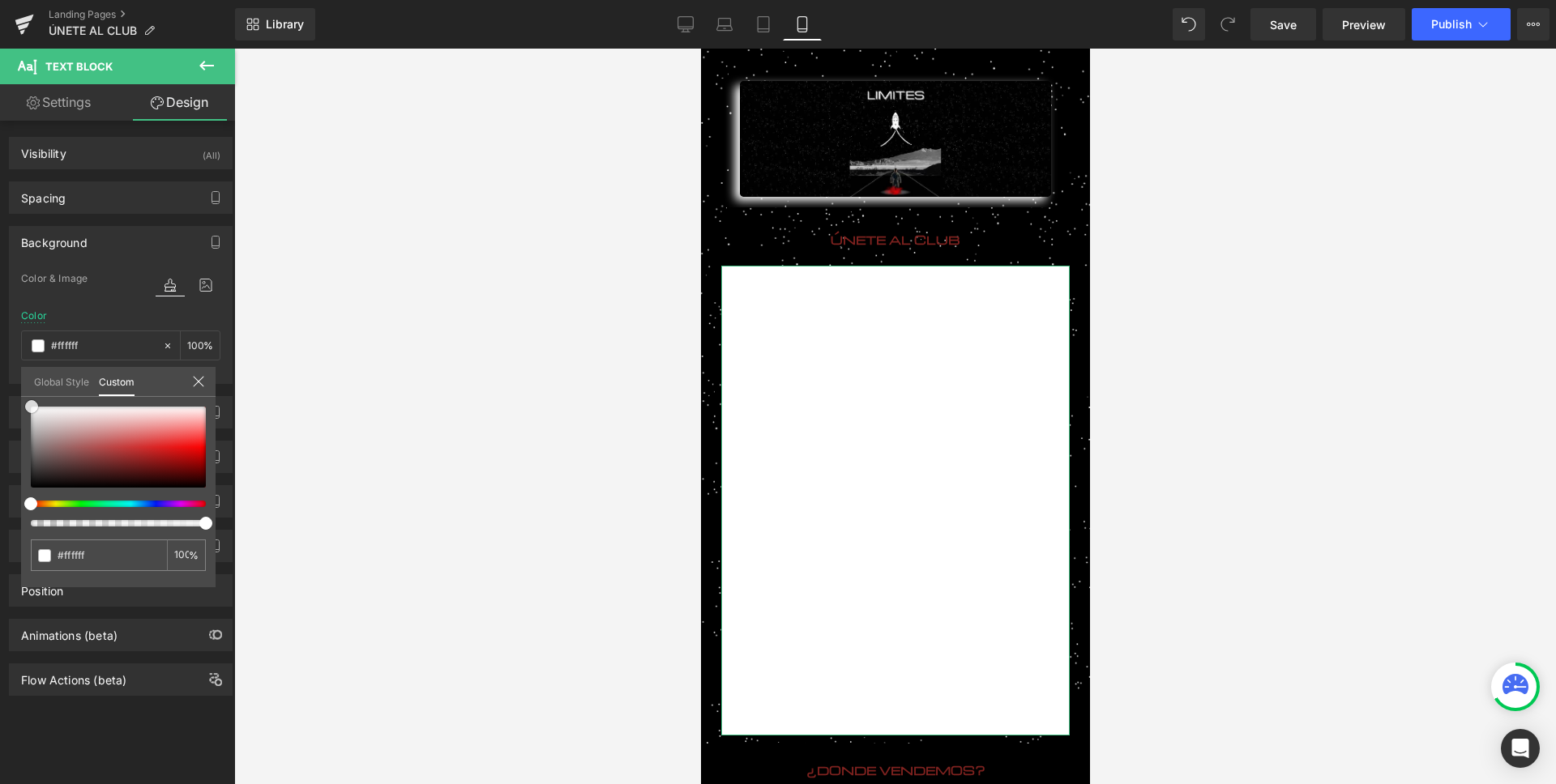
type input "#faf9f9"
type input "#e5e0e0"
type input "#d2c5c5"
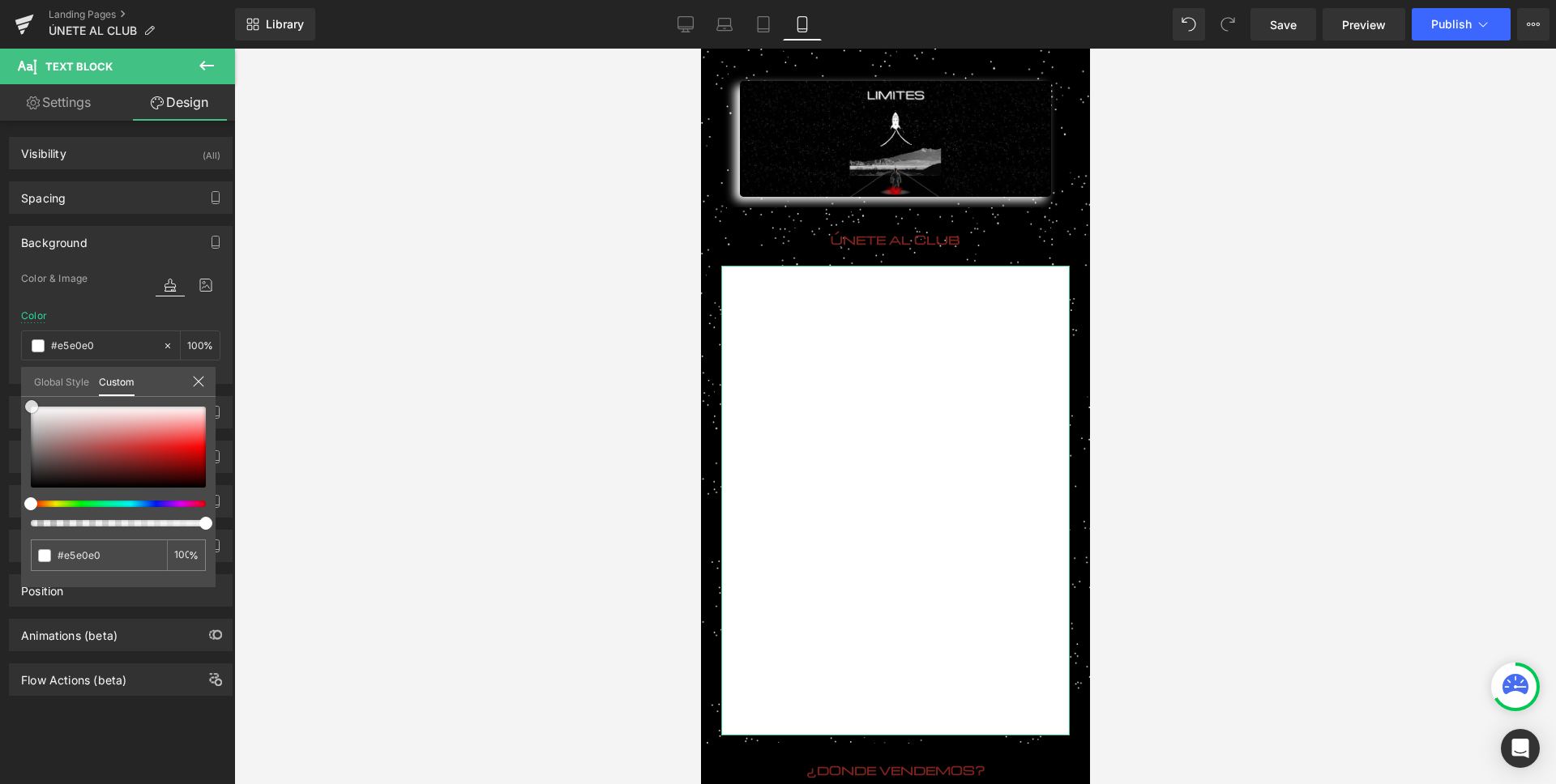
type input "#d2c5c5"
type input "#bb9f9f"
type input "#b08b8b"
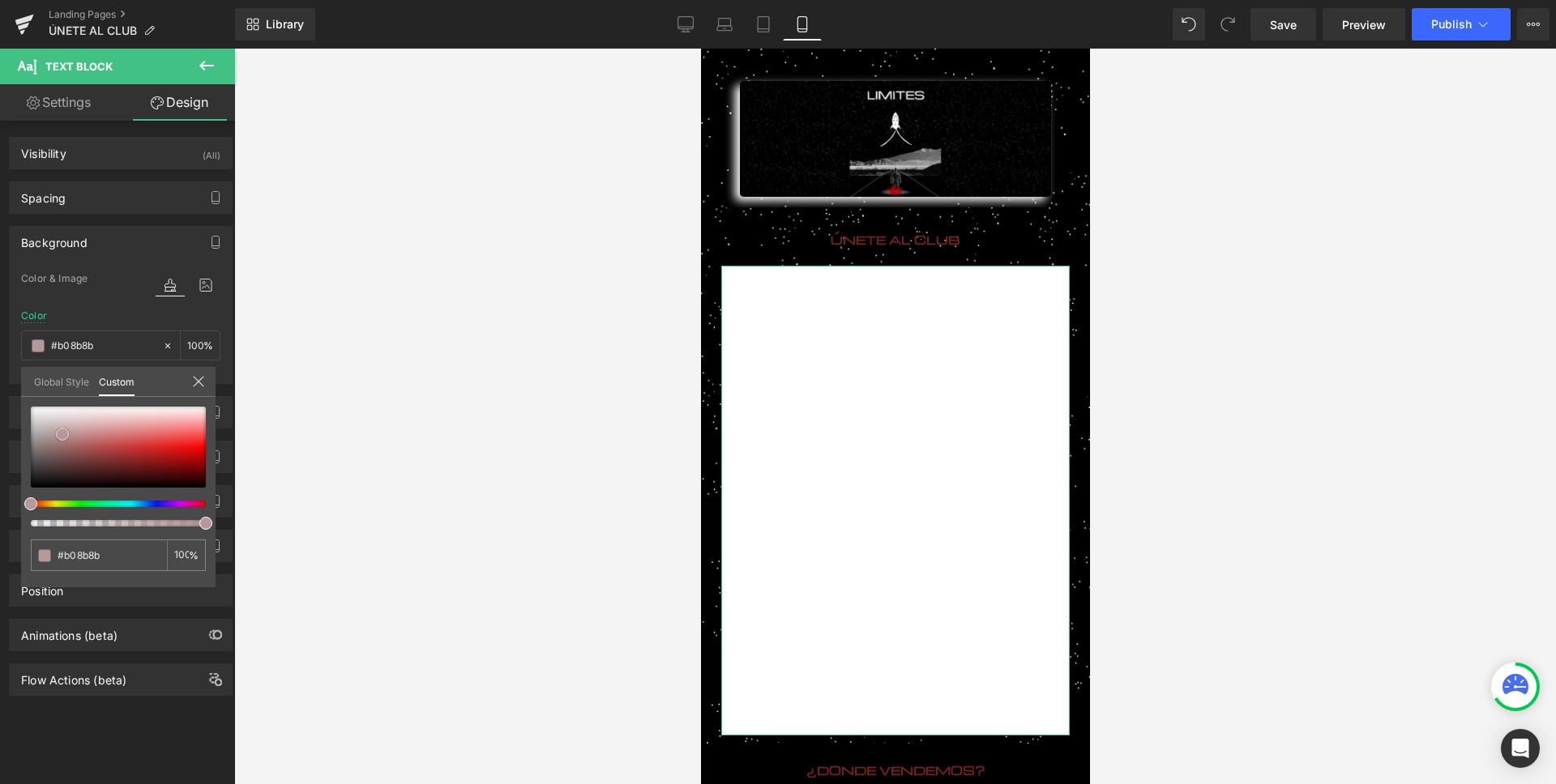
type input "#a57878"
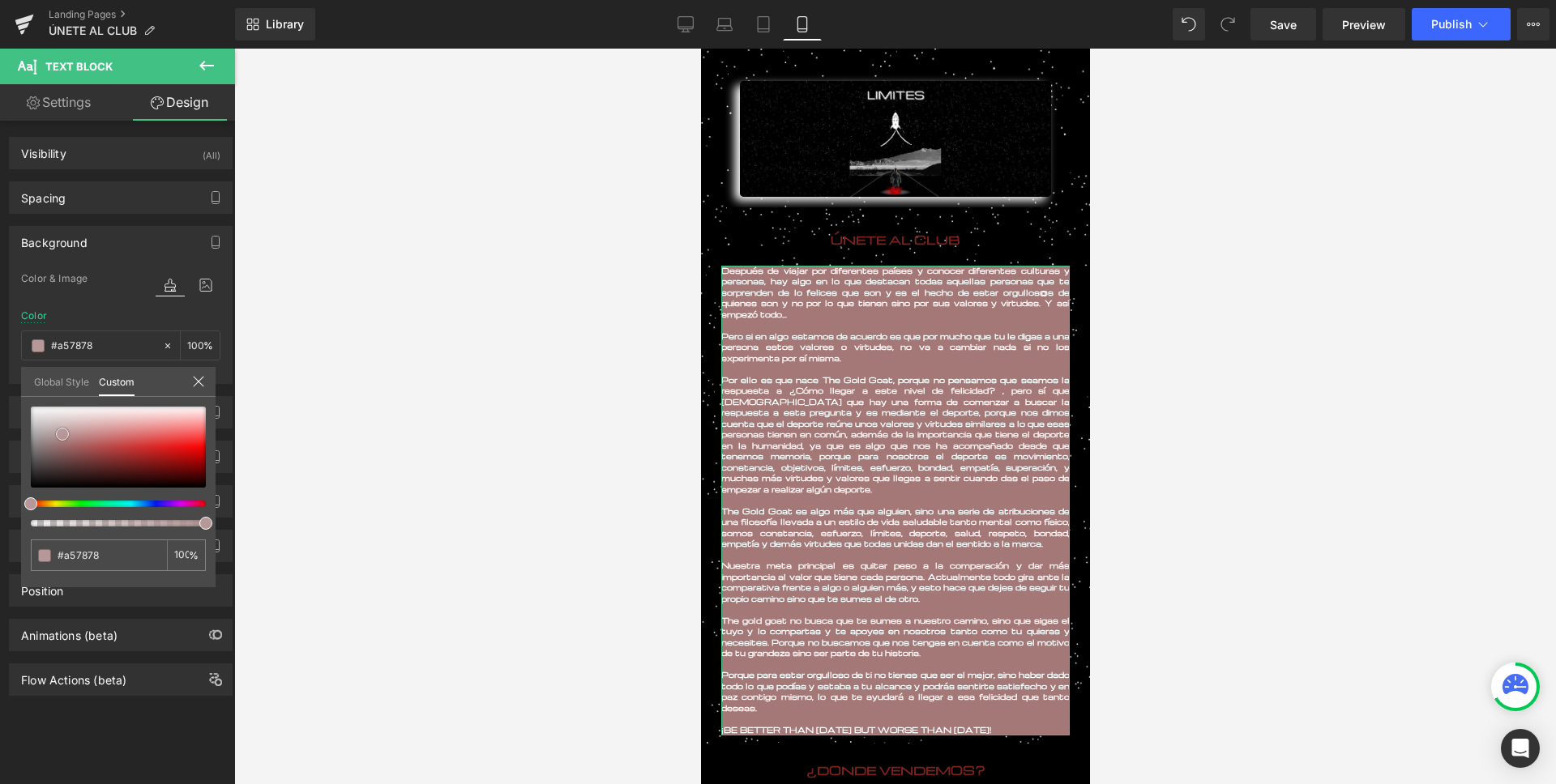
type input "#a27171"
type input "#9f6f6f"
type input "#9d6c6c"
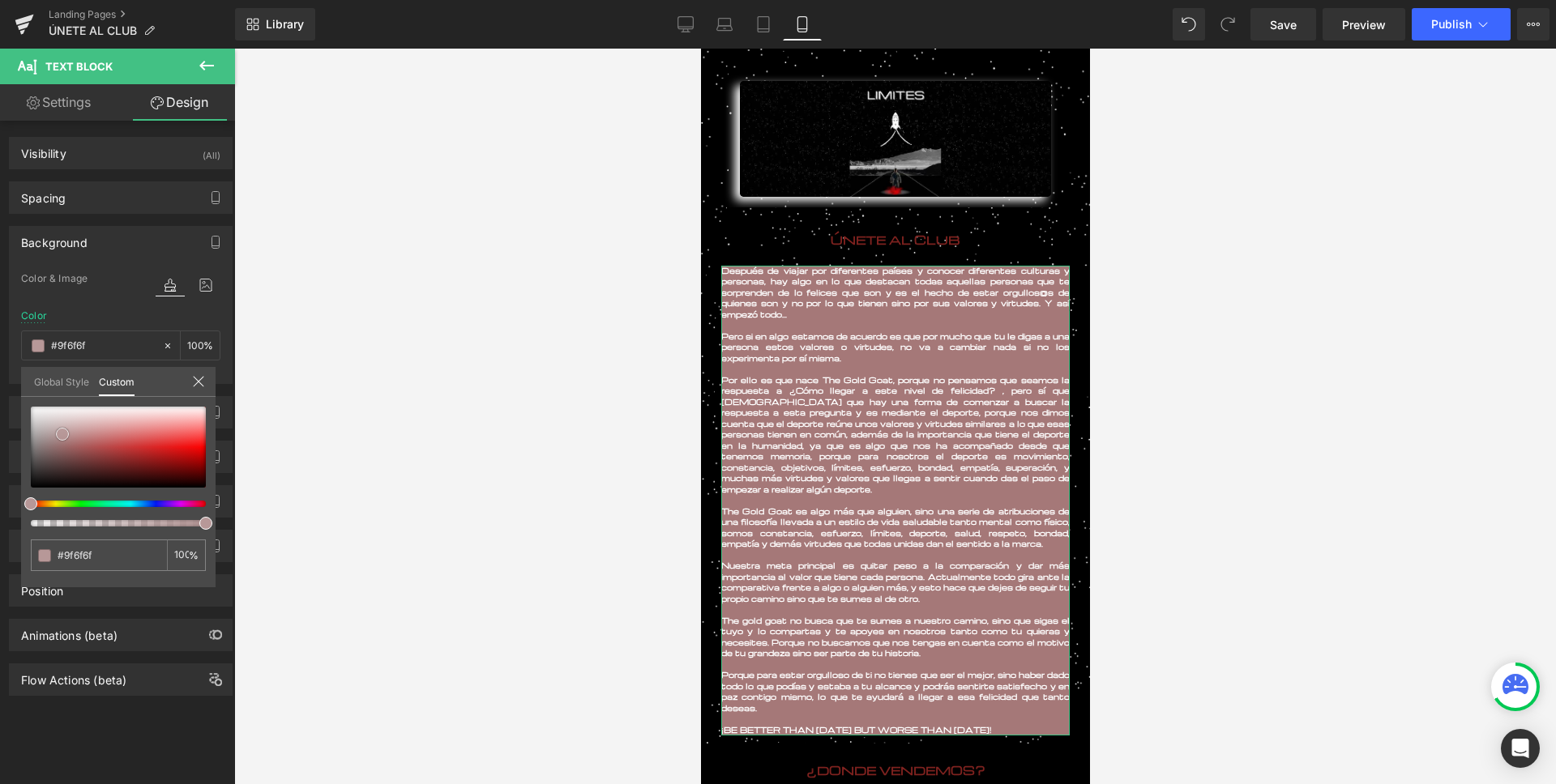
type input "#9d6c6c"
type input "#9b6969"
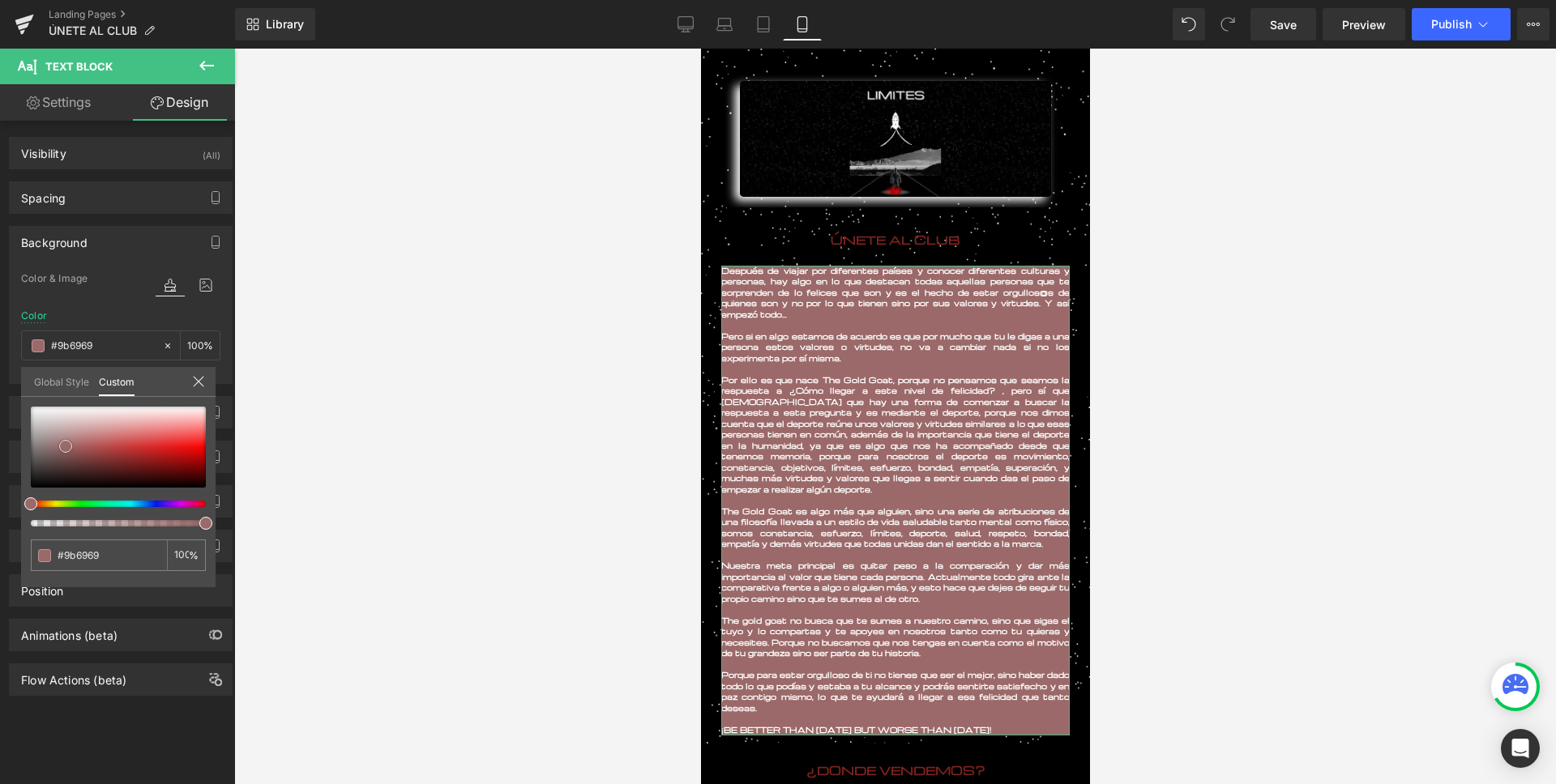
type input "#996666"
type input "#946565"
type input "#916363"
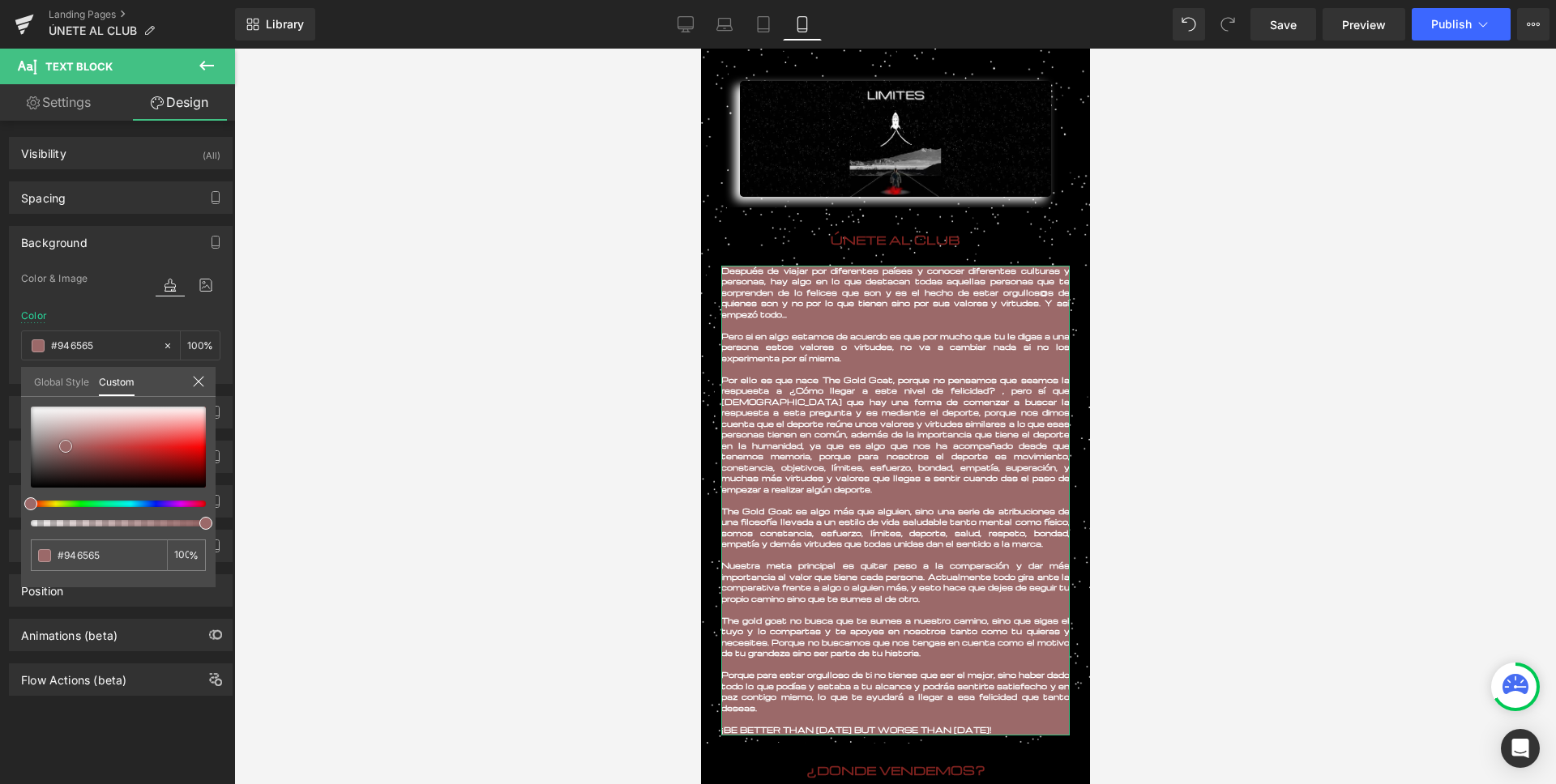
type input "#916363"
type input "#8e6161"
type input "#875e5e"
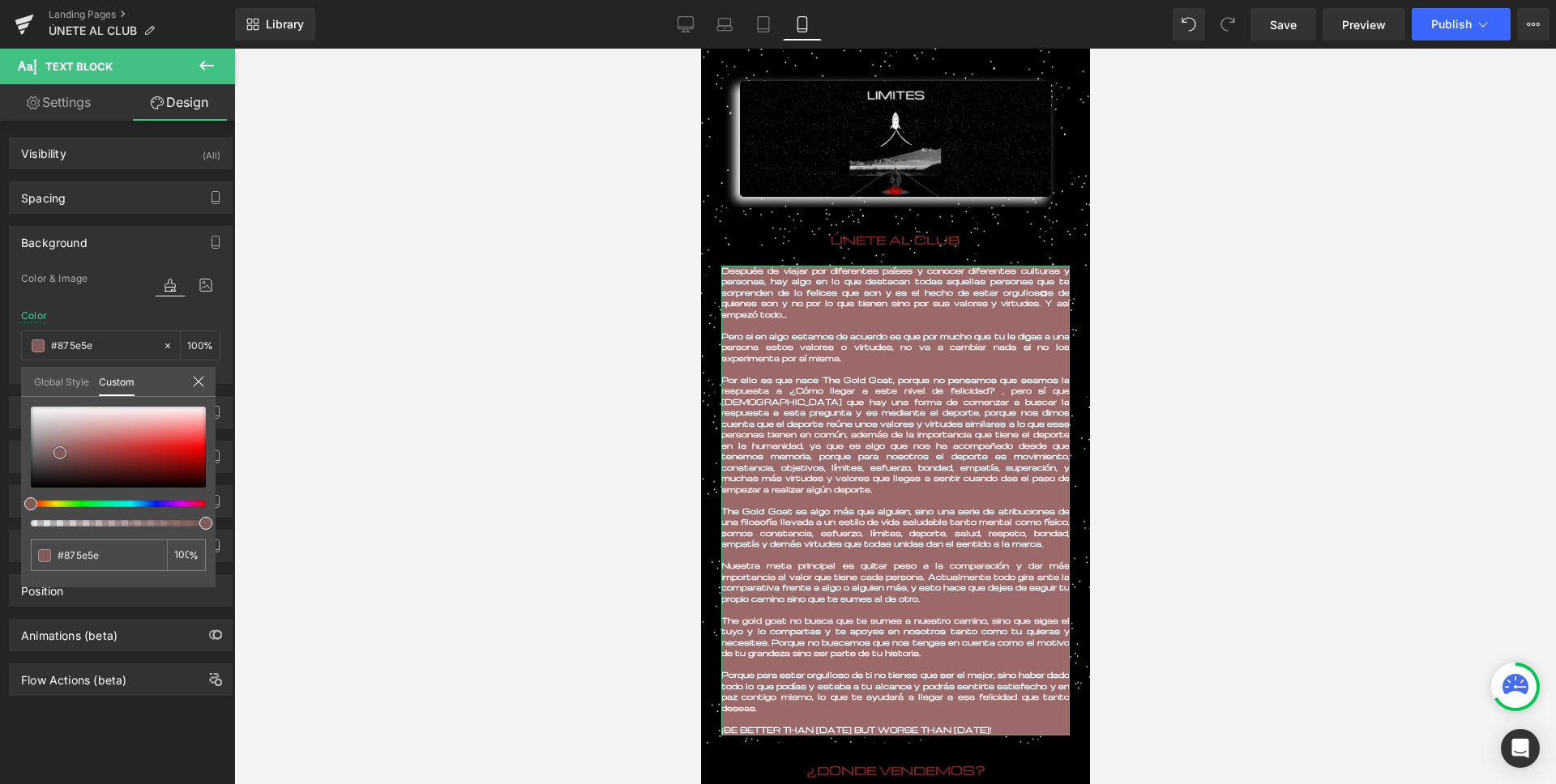
type input "#805b5b"
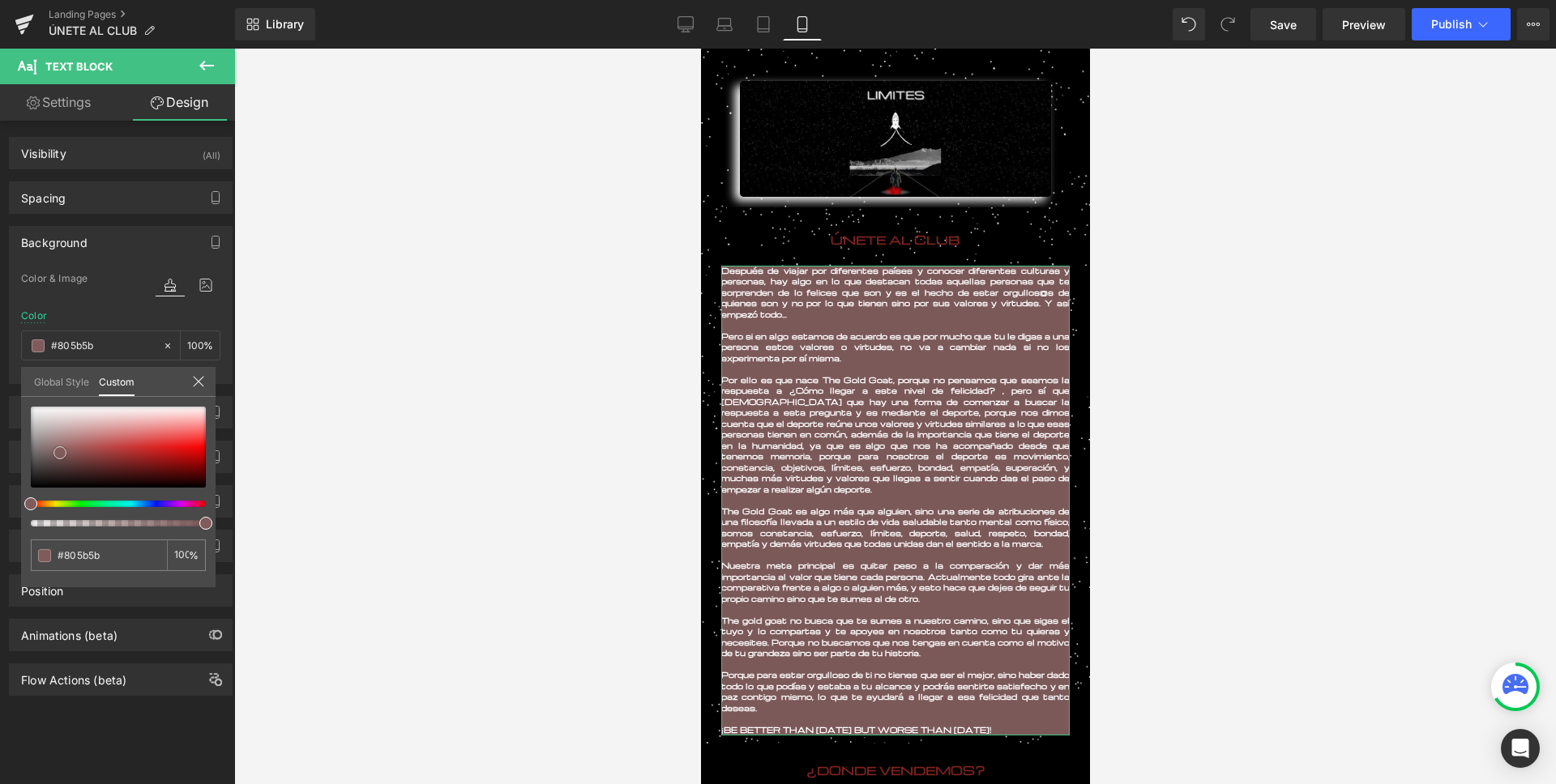
type input "#7c5959"
type input "#785858"
type input "#755656"
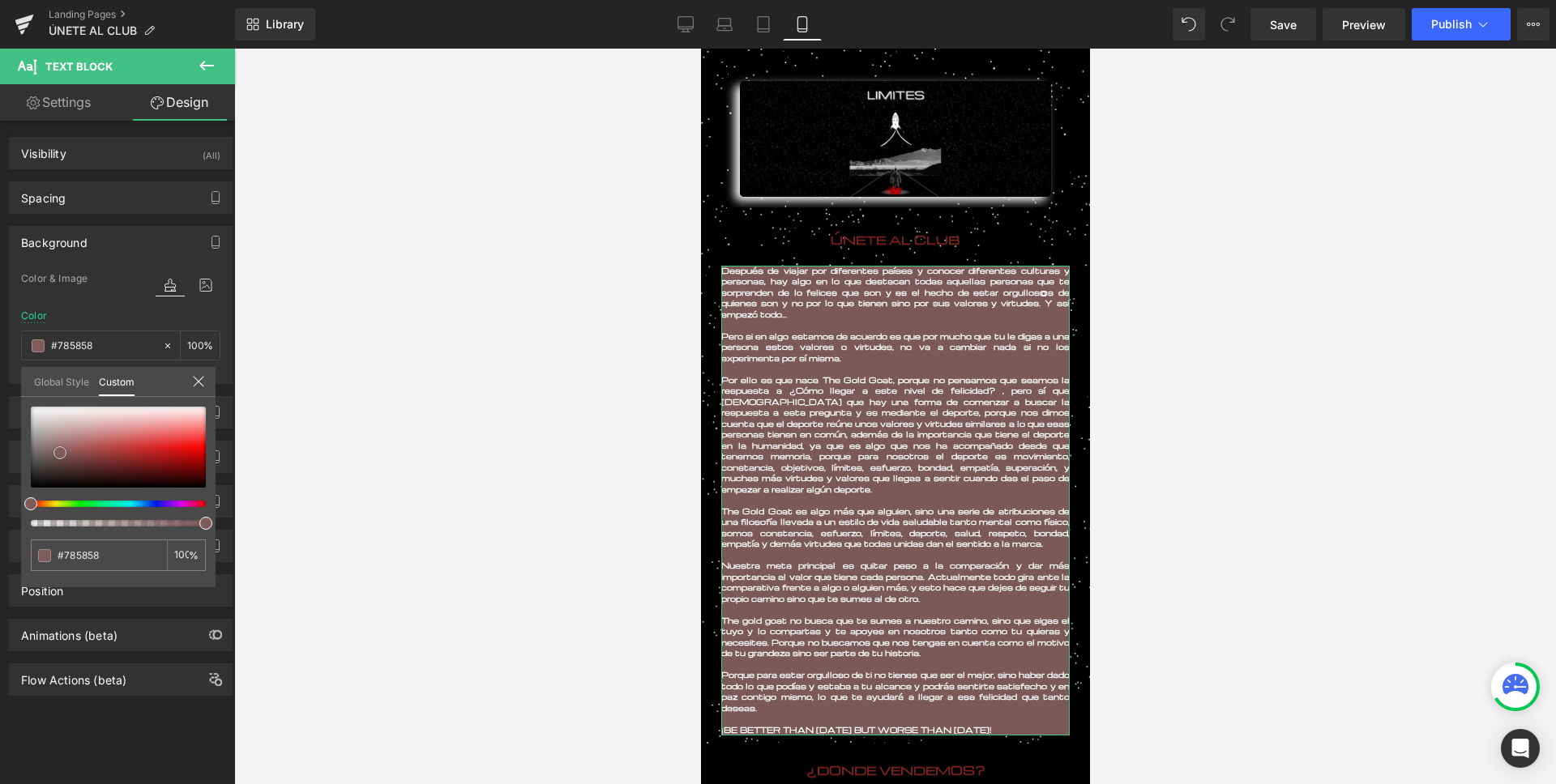
type input "#755656"
type input "#745757"
type input "#715555"
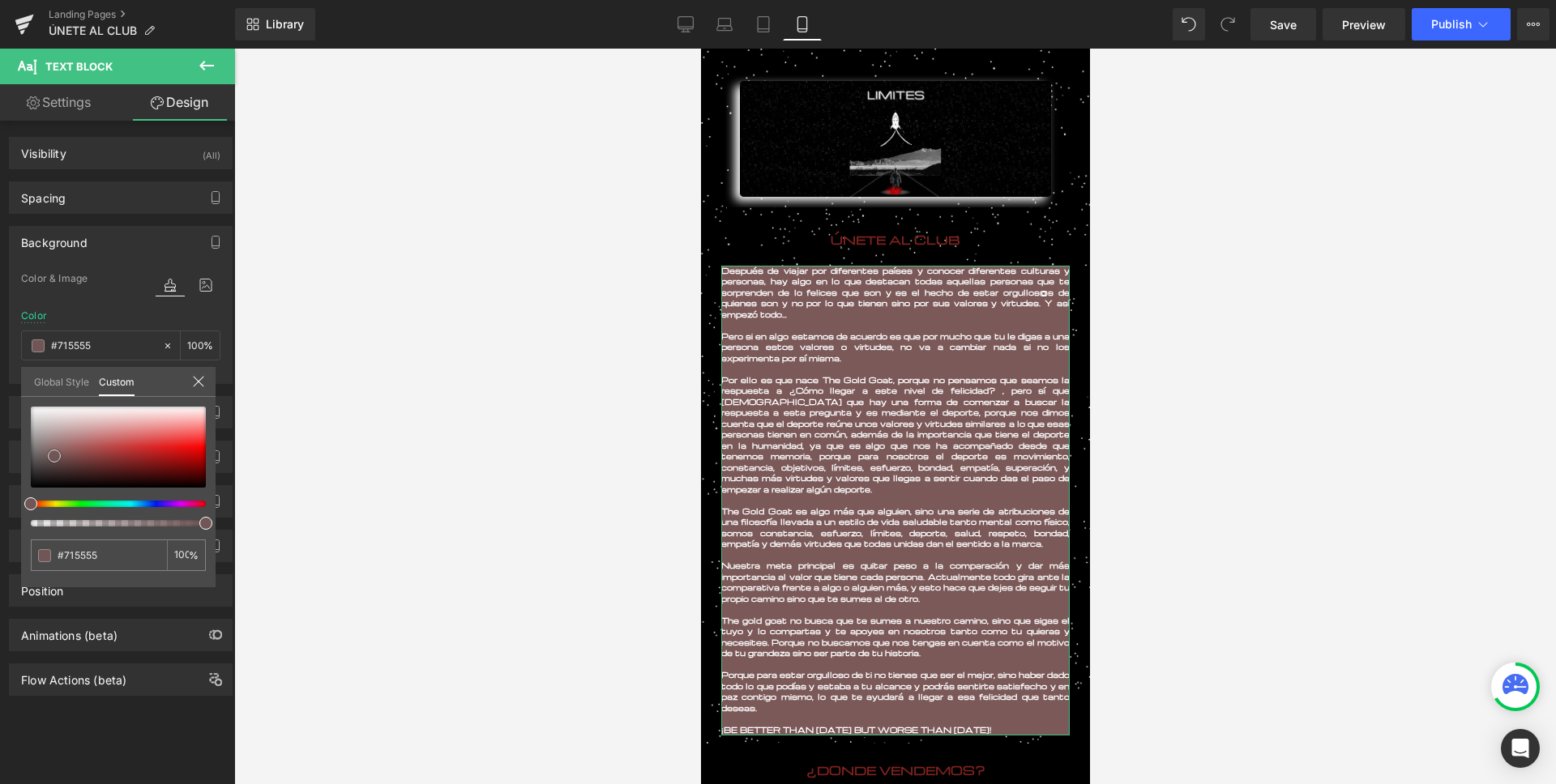
type input "#705656"
type input "#6d5454"
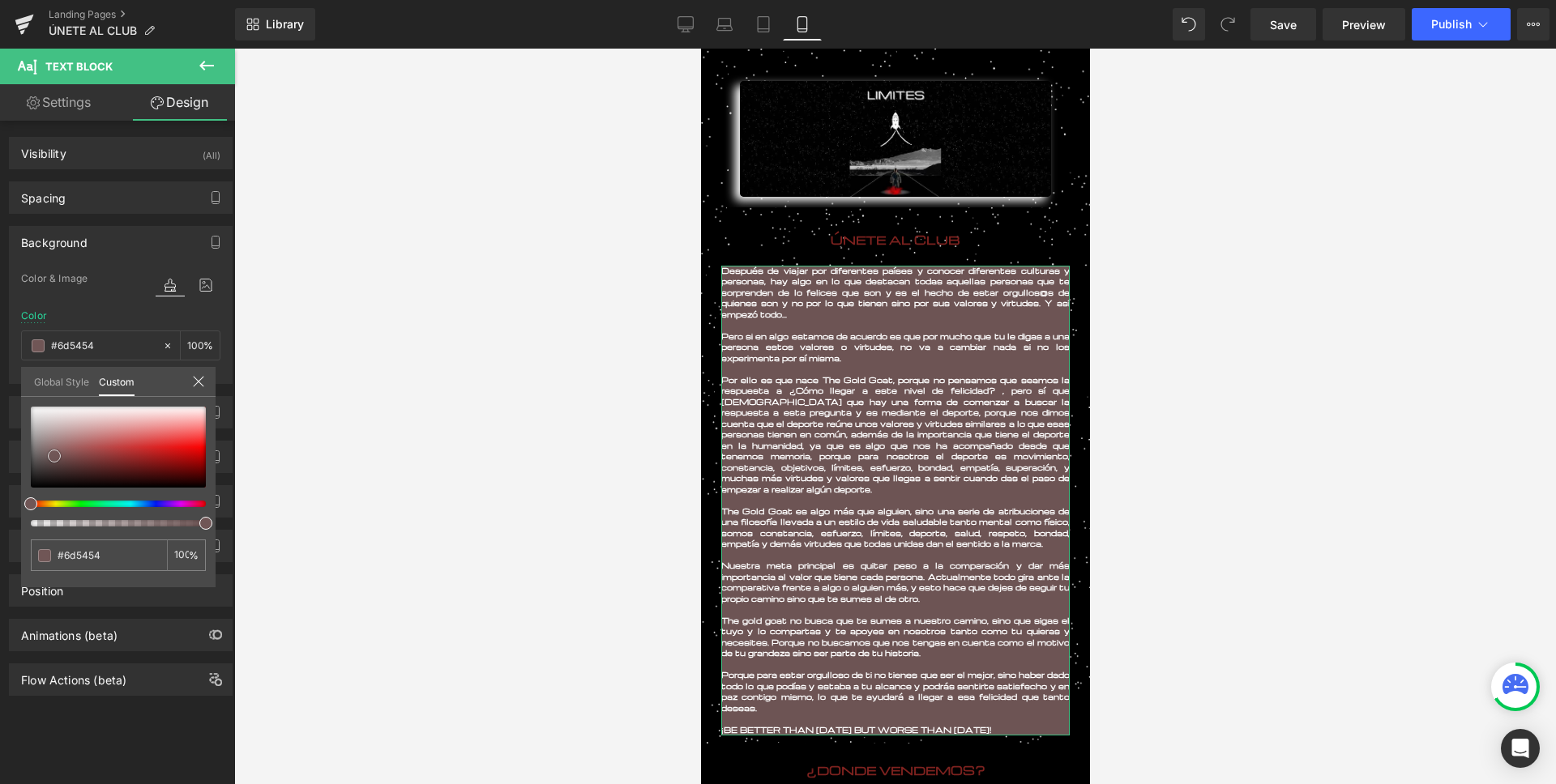
type input "#6a5252"
type input "#665050"
type input "#634e4e"
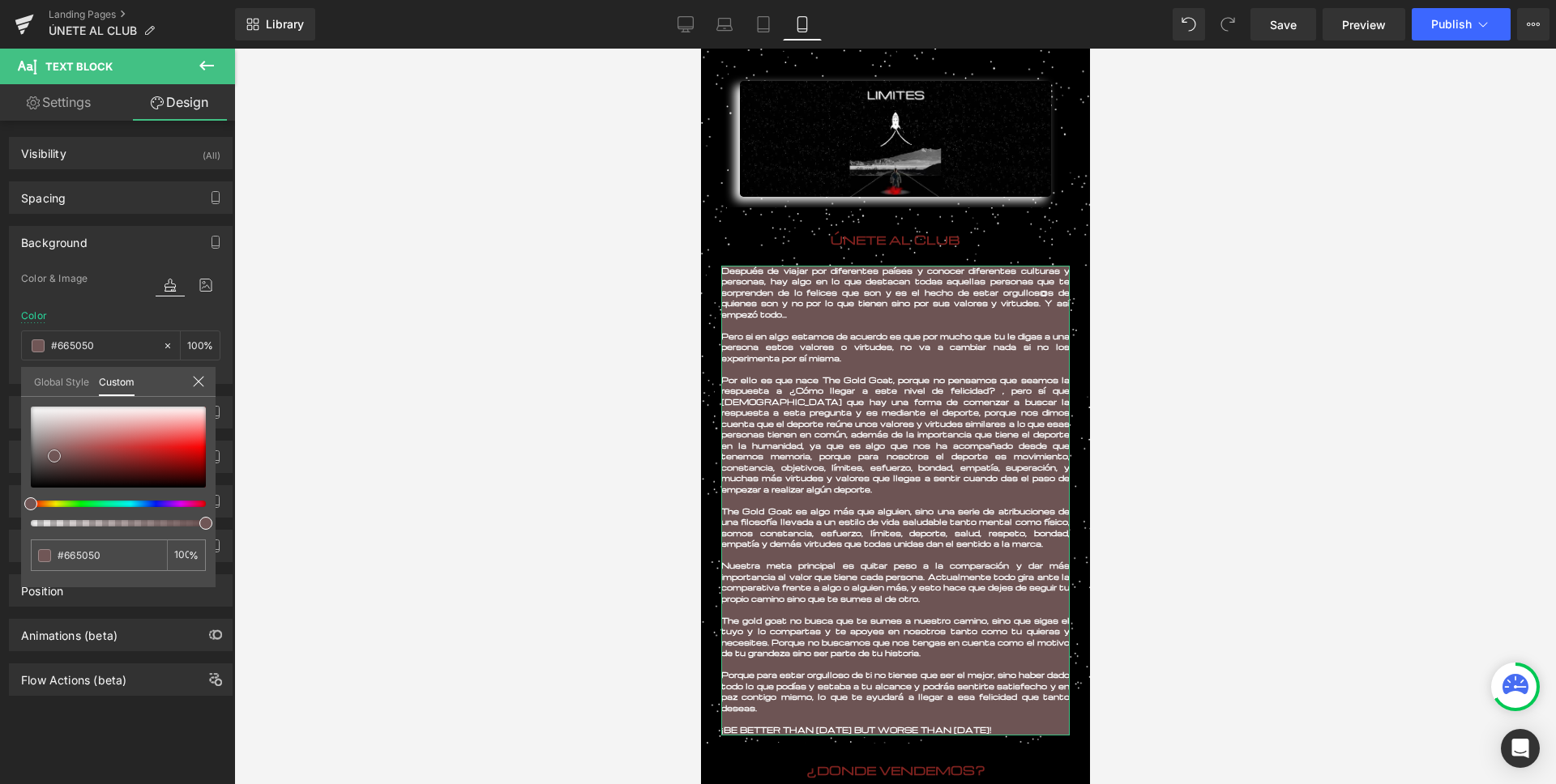
type input "#634e4e"
type input "#614c4c"
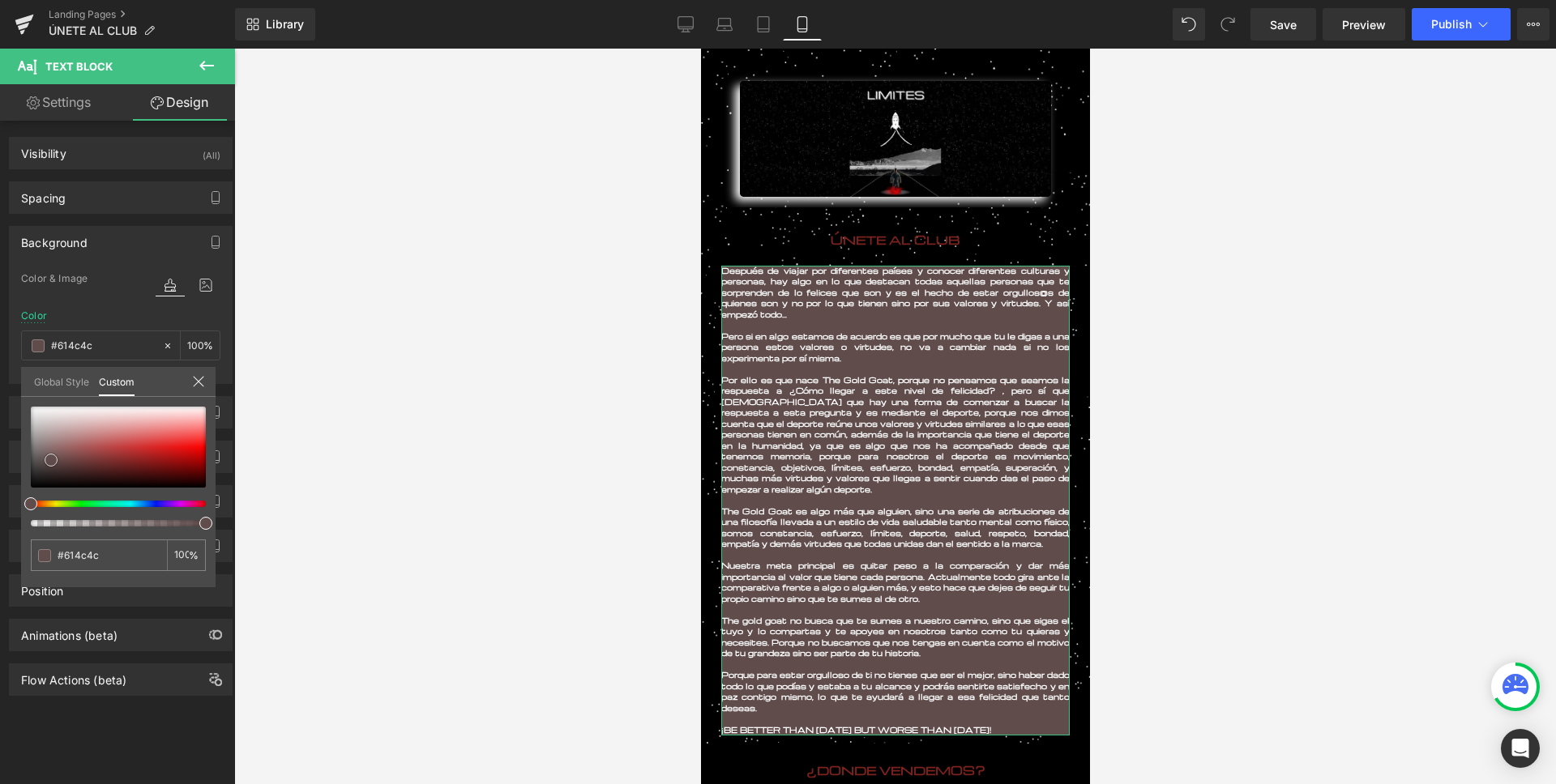
type input "#5e4a4a"
type input "#604d4d"
type input "#634f4f"
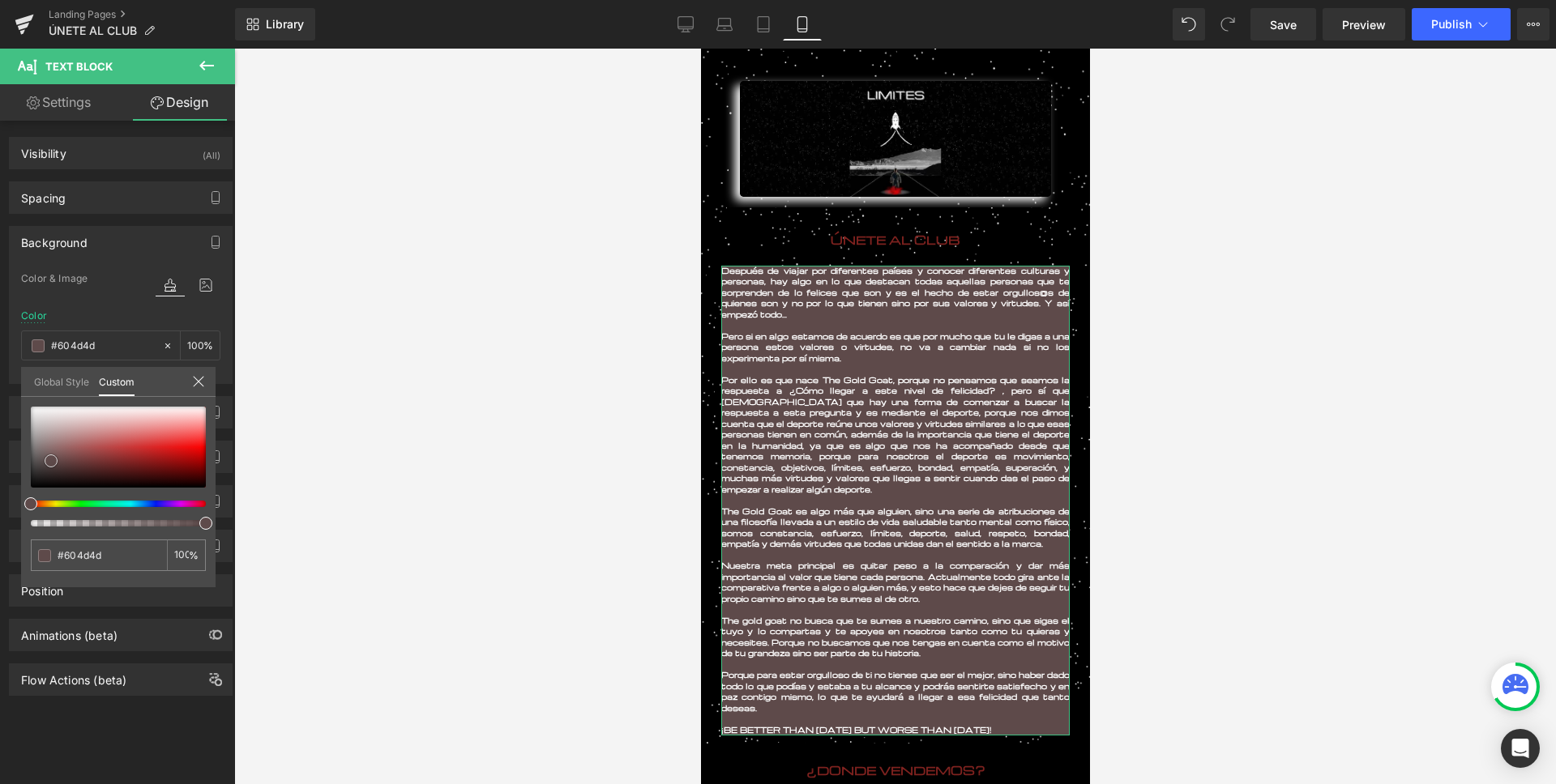
type input "#634f4f"
type input "#645252"
type input "#6e5d5d"
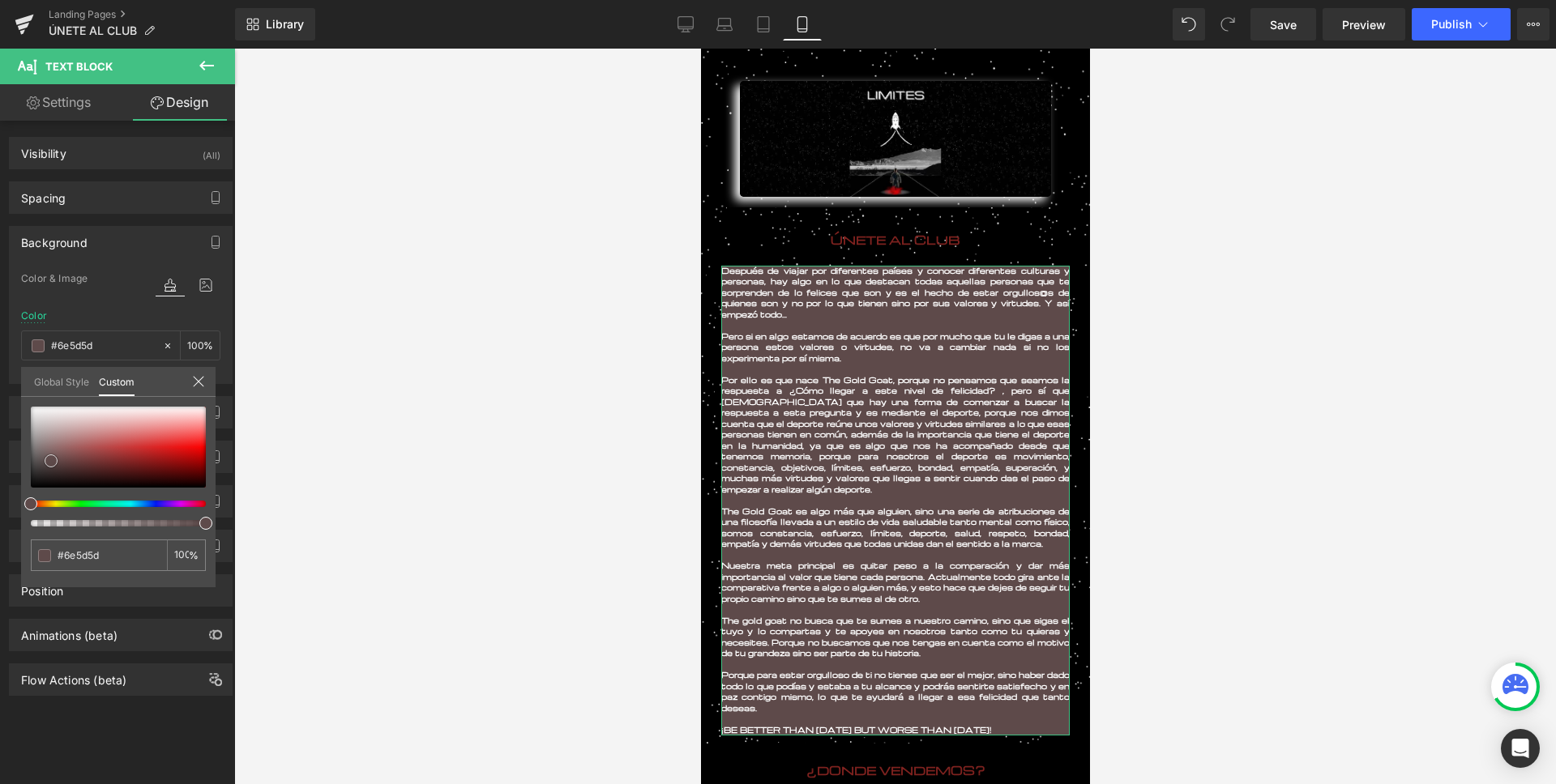
type input "#766969"
type input "#7f7070"
type input "#847575"
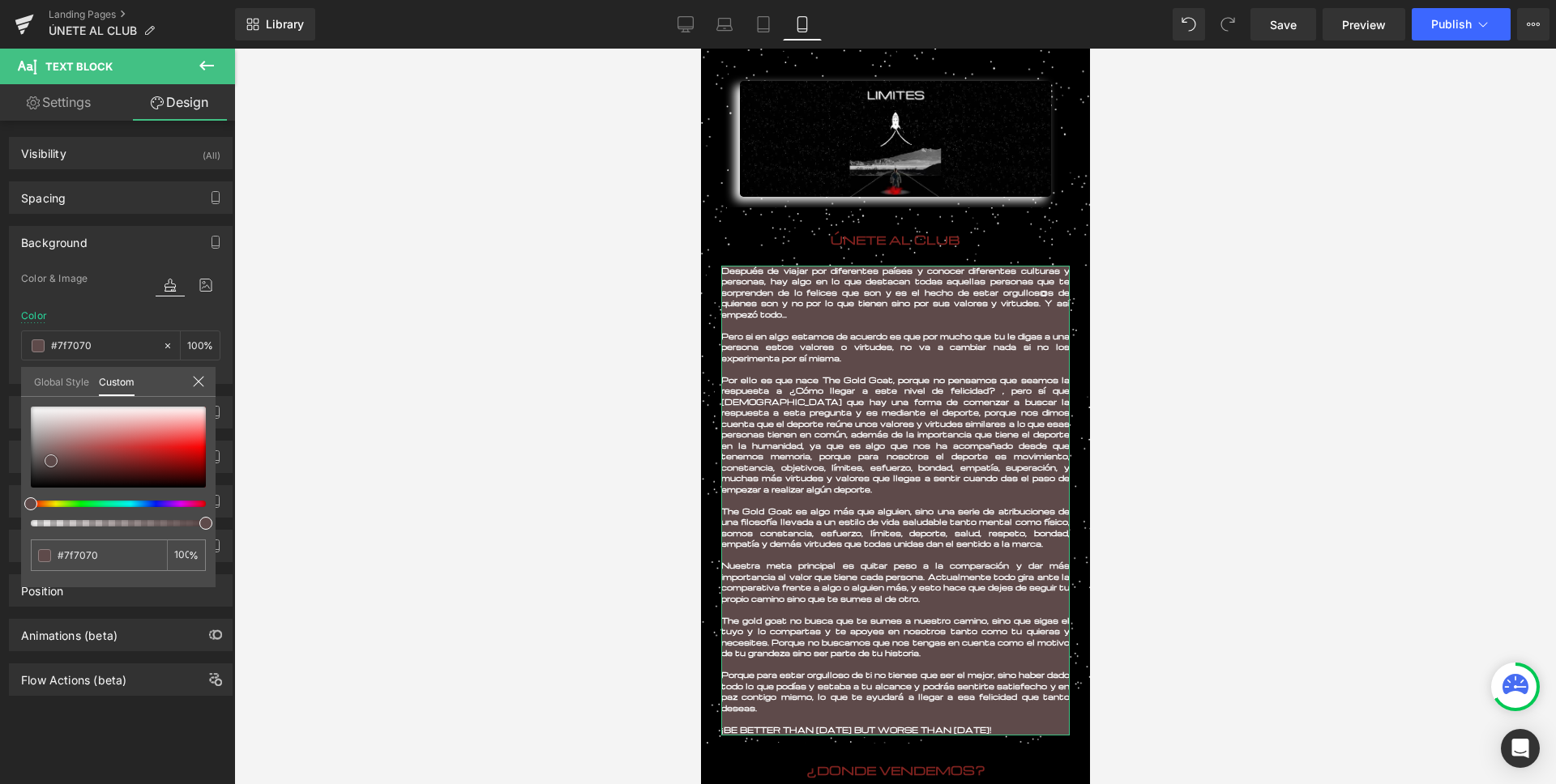
type input "#847575"
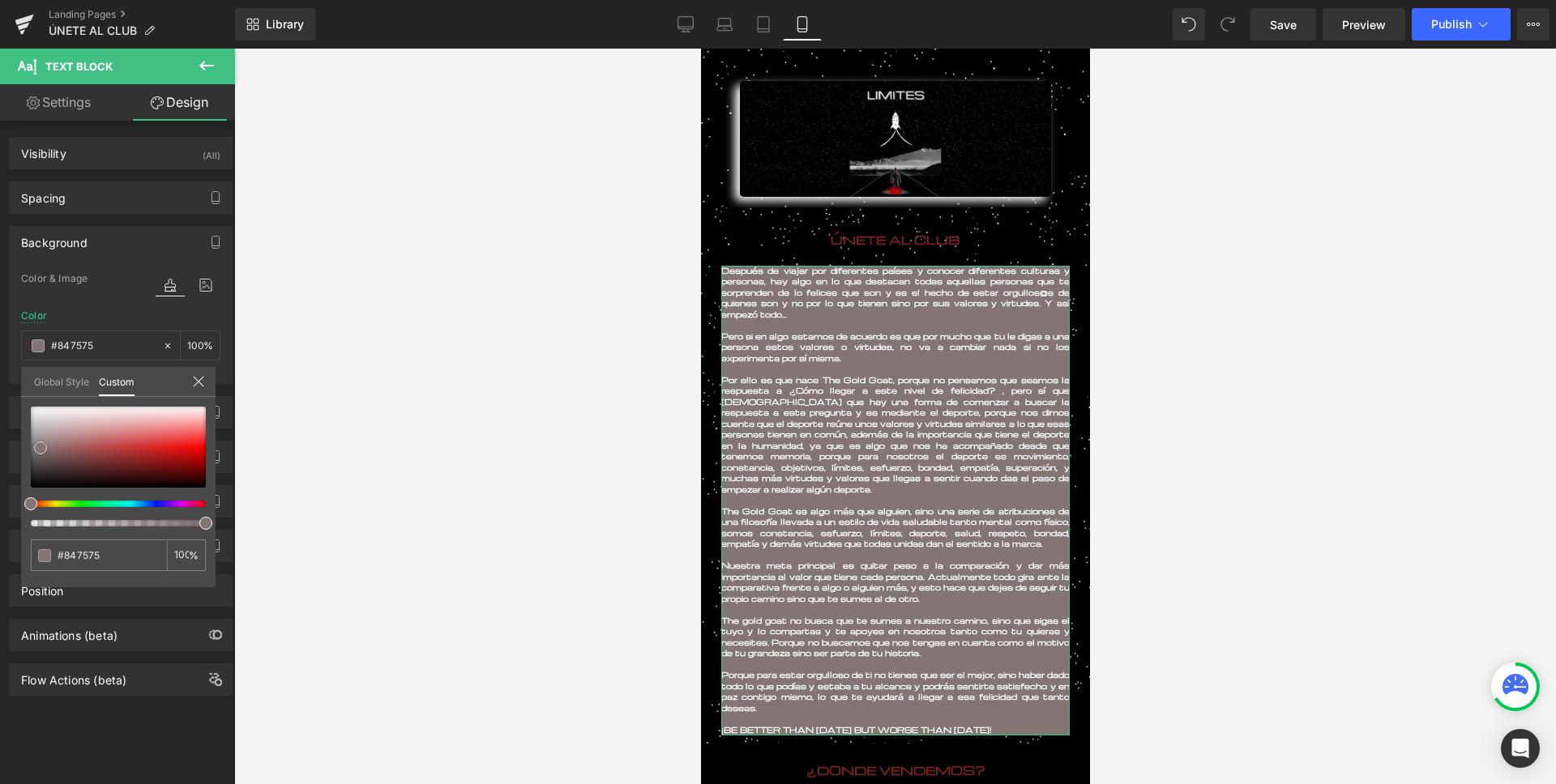
type input "#877777"
type input "#897a7a"
type input "#887b7b"
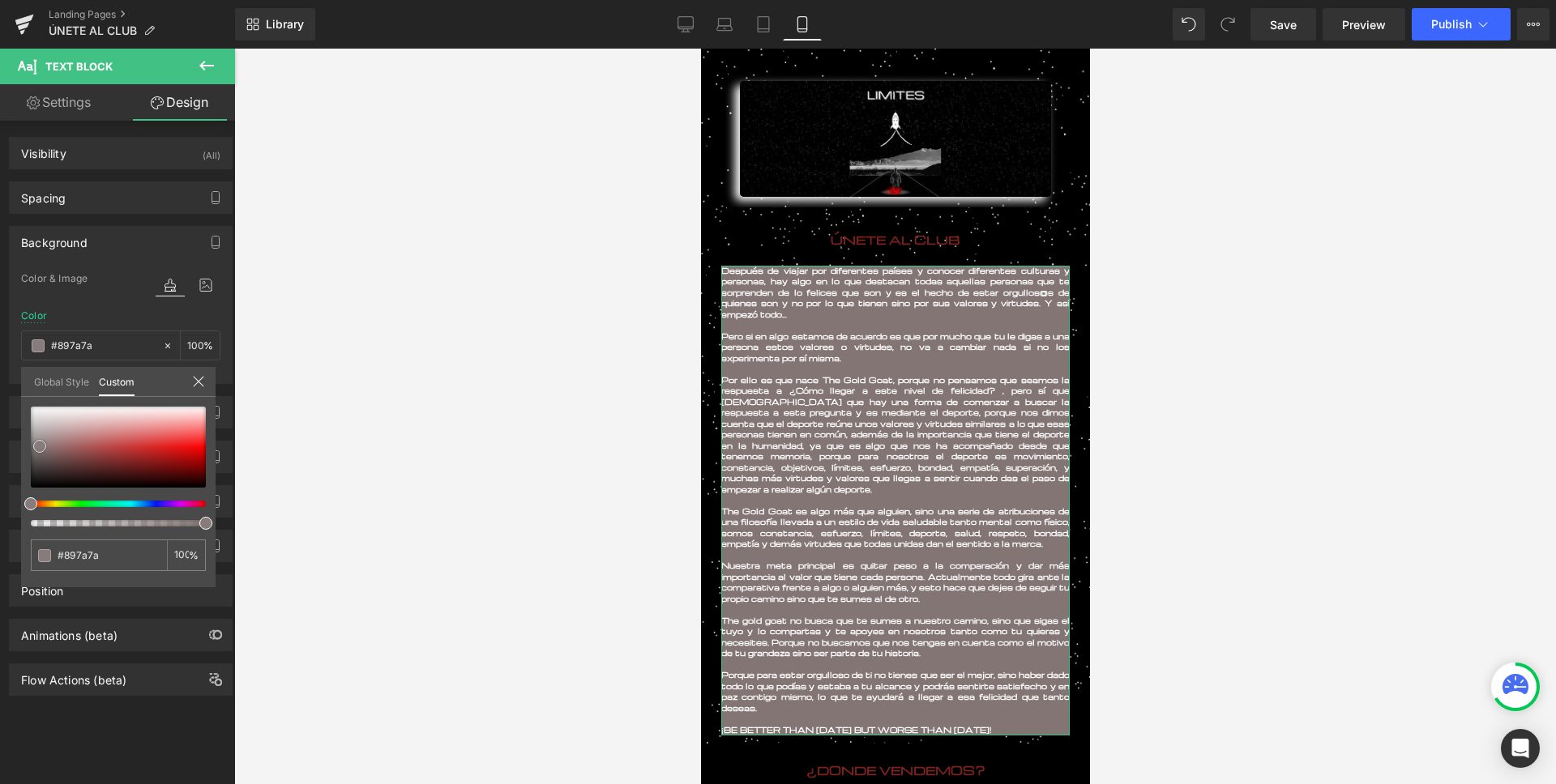
type input "#887b7b"
type input "#897f7f"
type input "#8b8282"
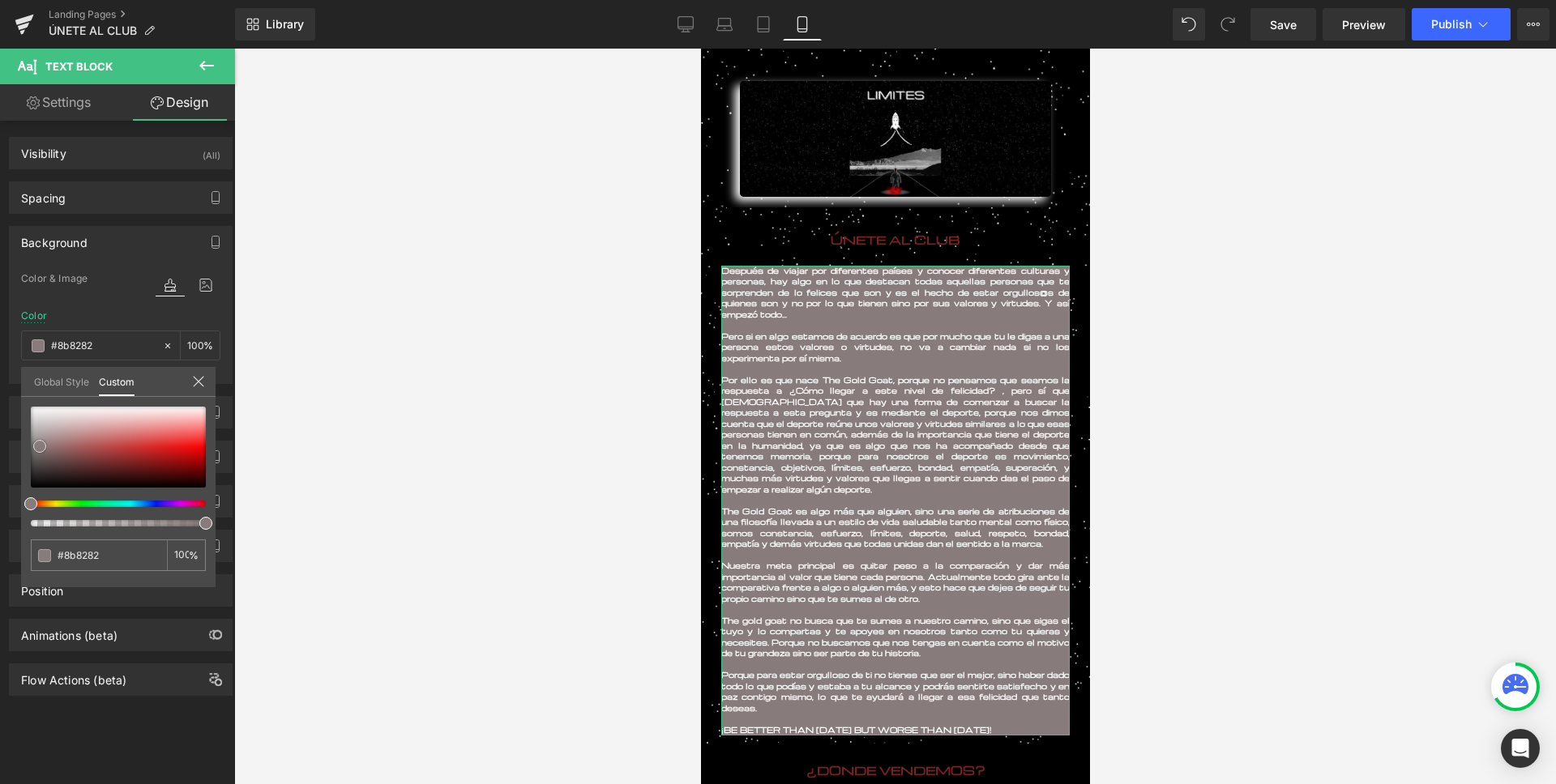
type input "#8a8383"
type input "#8d8686"
type input "#8f8888"
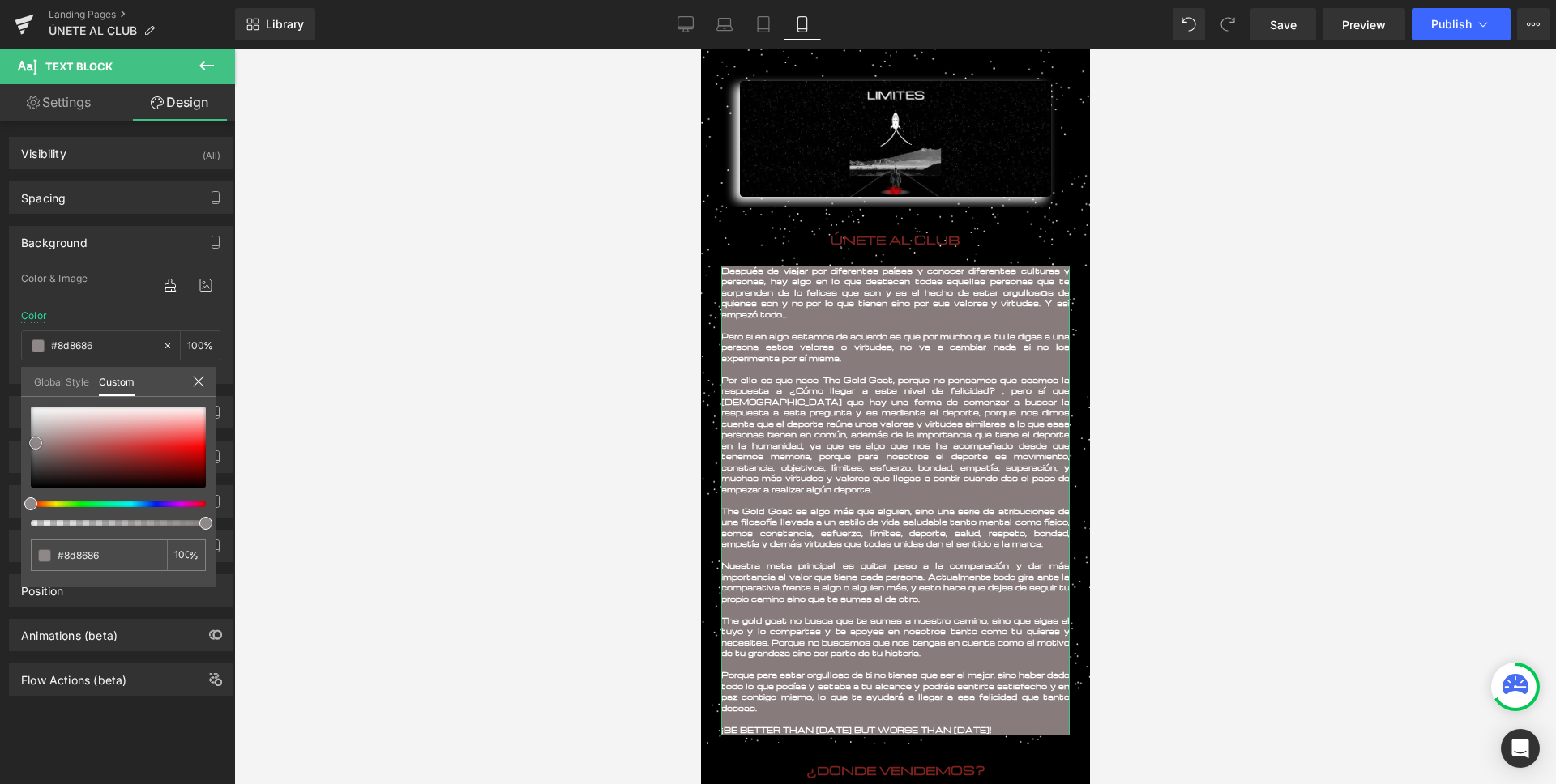
type input "#8f8888"
type input "#928b8b"
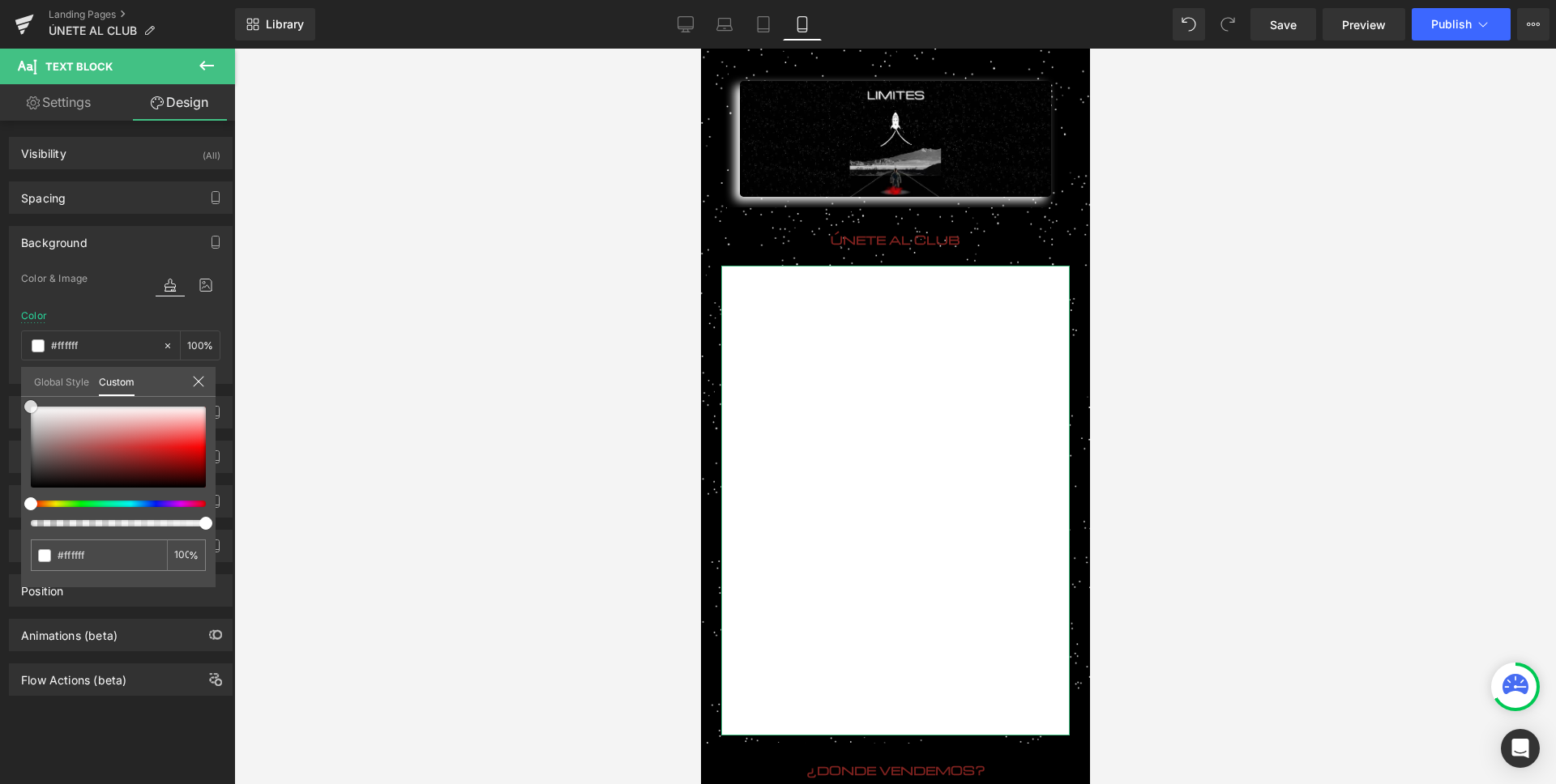
drag, startPoint x: 80, startPoint y: 460, endPoint x: 20, endPoint y: 378, distance: 101.6
click at [21, 378] on div "Global Style Custom Edit styles #ffffff 100 %" at bounding box center [118, 392] width 194 height 50
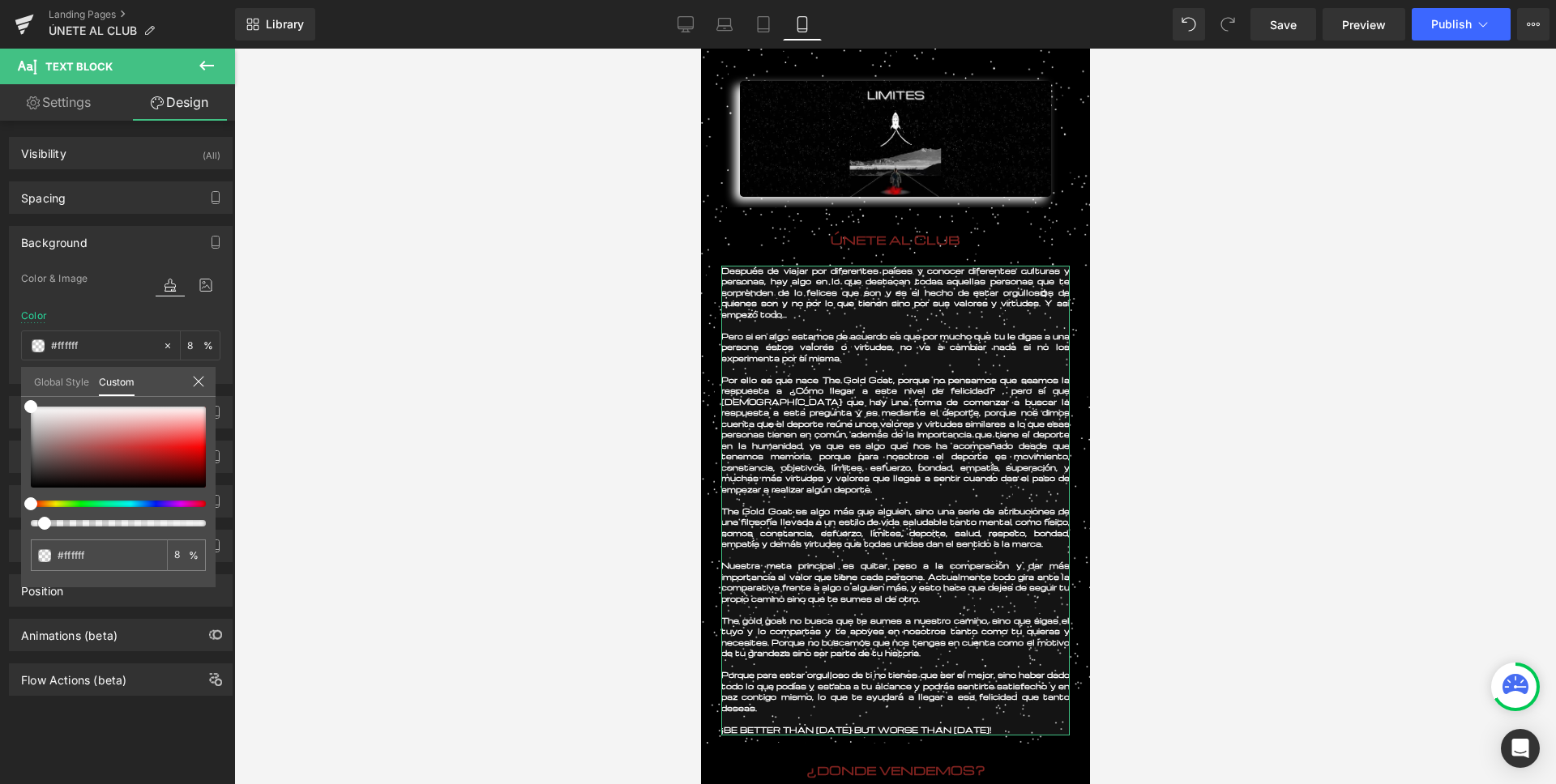
drag, startPoint x: 201, startPoint y: 524, endPoint x: 39, endPoint y: 527, distance: 162.0
click at [36, 535] on div "#ffffff 8 %" at bounding box center [118, 496] width 194 height 181
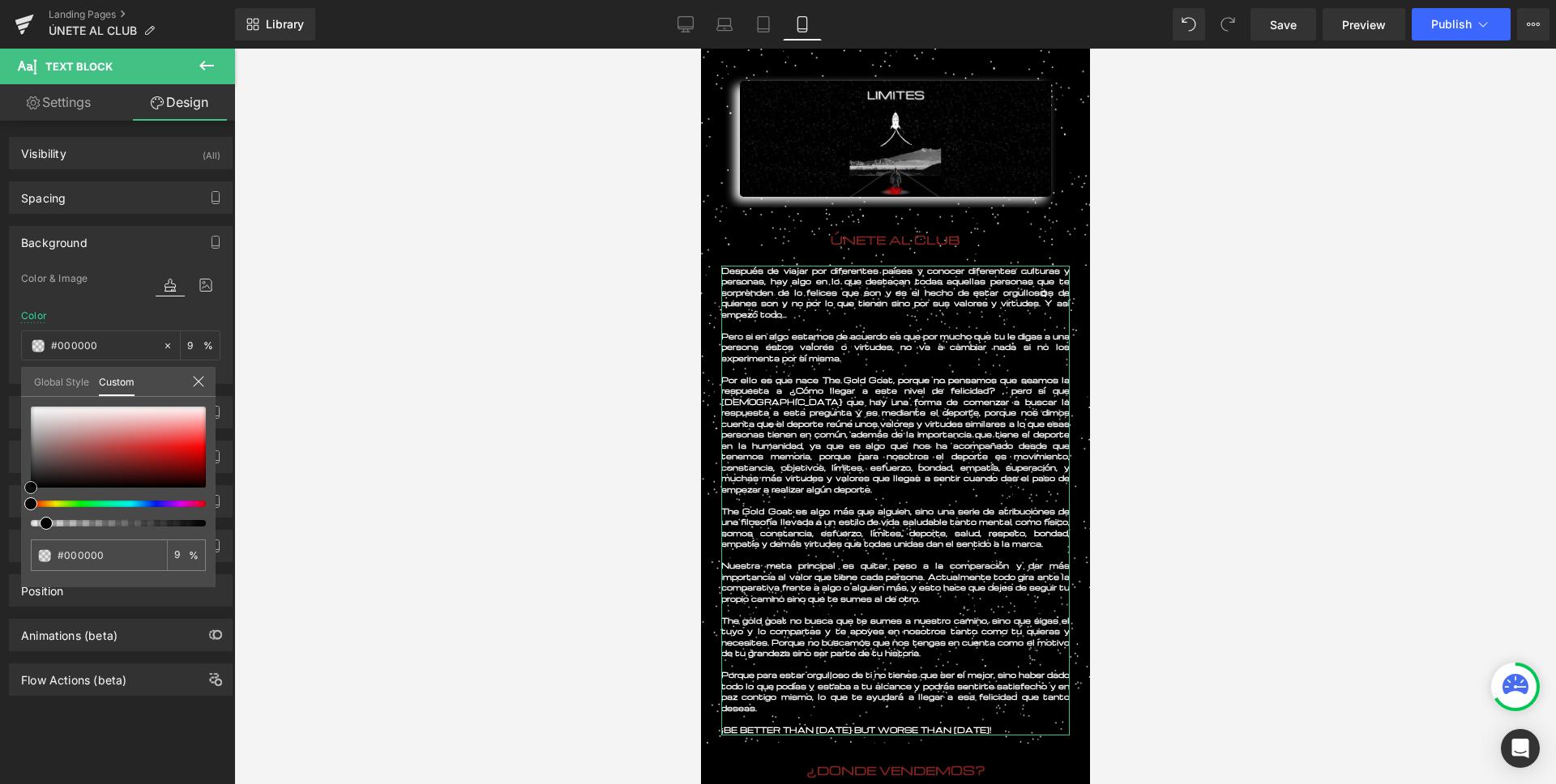
drag, startPoint x: 51, startPoint y: 469, endPoint x: 26, endPoint y: 521, distance: 57.7
click at [2, 384] on div "Background Color & Image color rgba(0, 0, 0, 0.09) Color #000000 9 % Image Repl…" at bounding box center [121, 298] width 242 height 170
drag, startPoint x: 52, startPoint y: 525, endPoint x: 188, endPoint y: 531, distance: 136.1
click at [188, 531] on div "#000000 89 %" at bounding box center [118, 496] width 194 height 181
click at [589, 446] on div at bounding box center [895, 416] width 1321 height 735
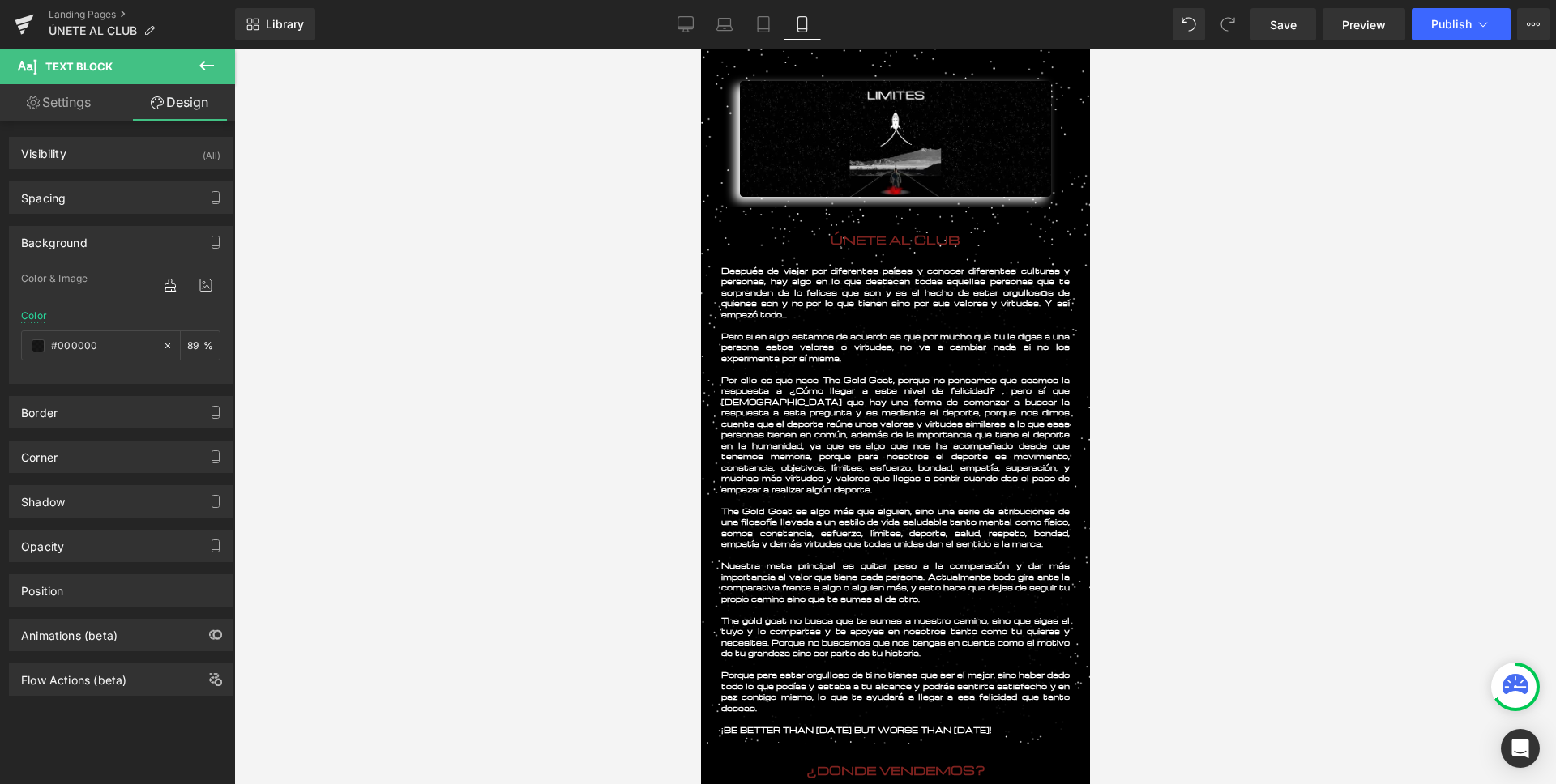
click at [589, 446] on div at bounding box center [895, 416] width 1321 height 735
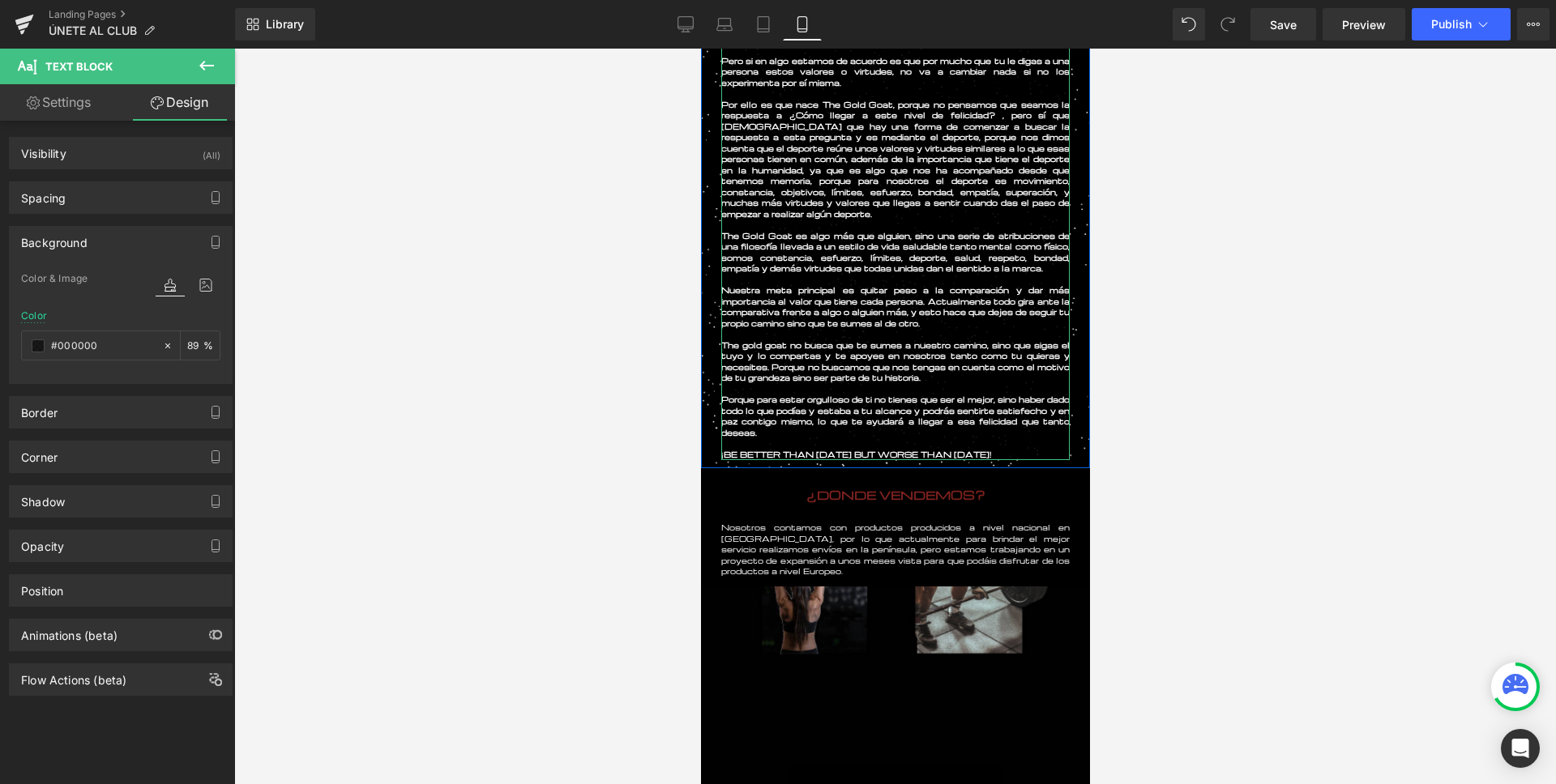
scroll to position [340, 0]
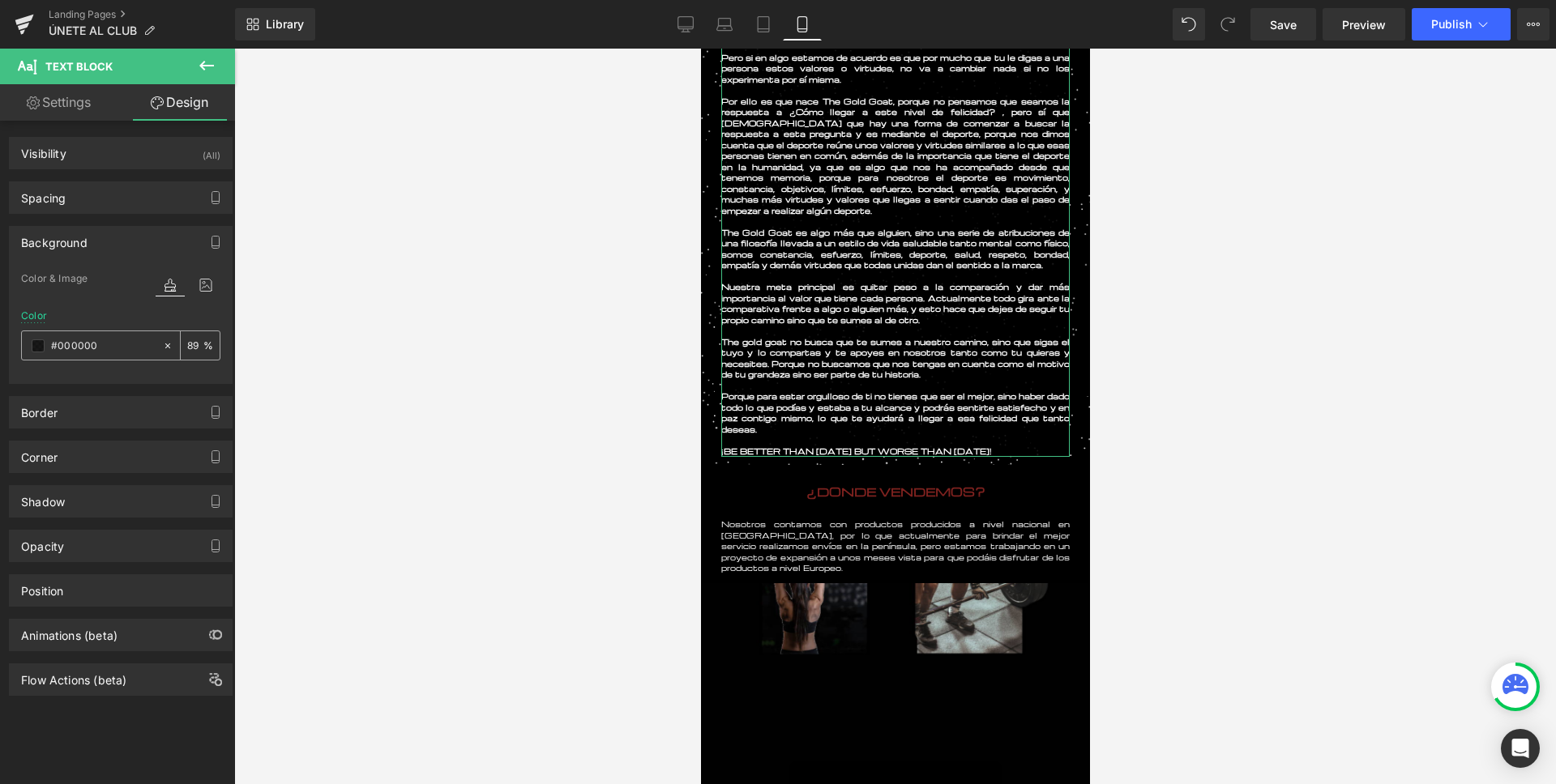
click at [37, 350] on span at bounding box center [38, 346] width 13 height 13
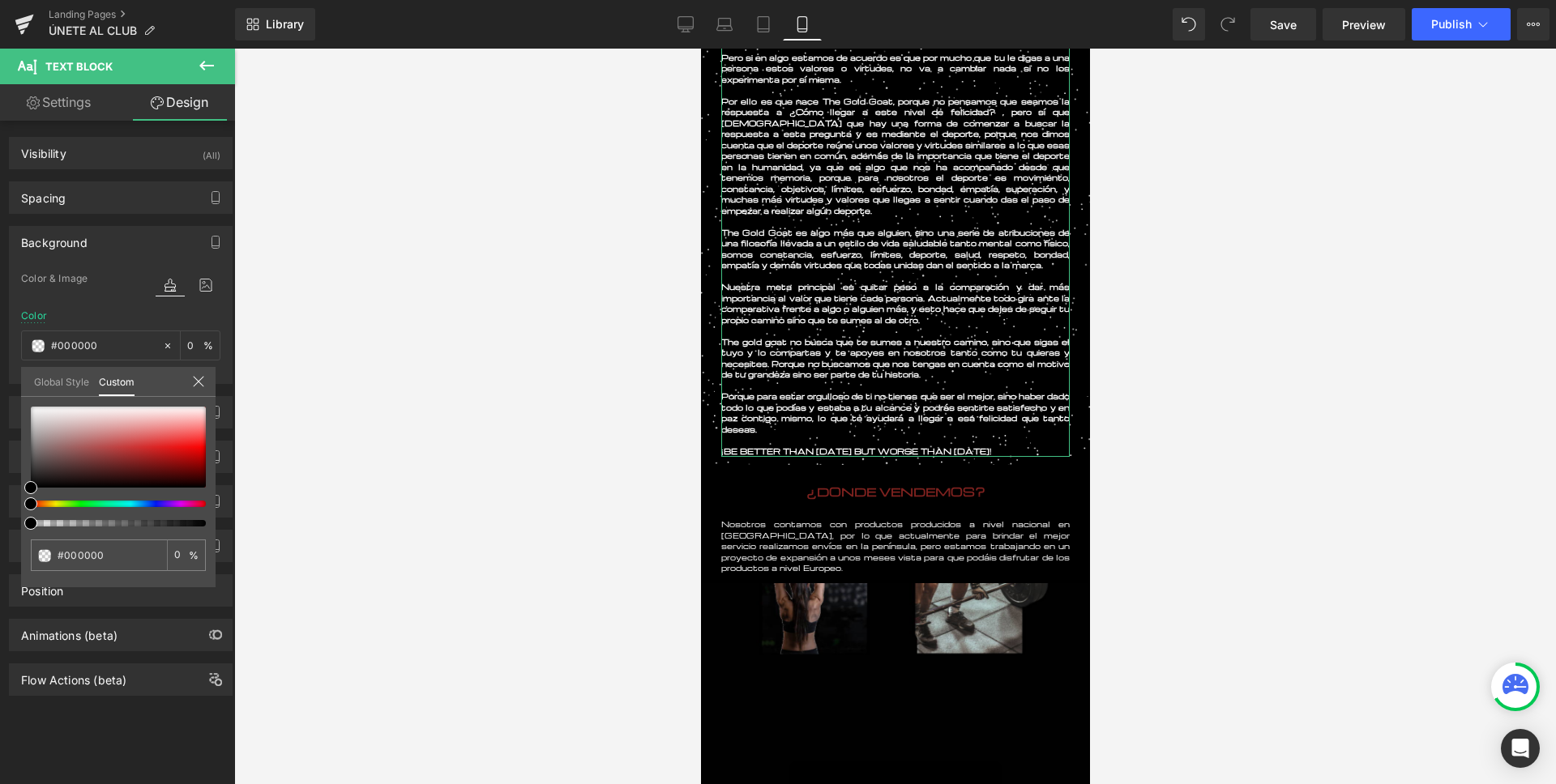
drag, startPoint x: 161, startPoint y: 530, endPoint x: 1, endPoint y: 535, distance: 160.1
click at [0, 384] on div "Background Color & Image color rgba(0, 0, 0, 0) Color #000000 0 % Image Replace…" at bounding box center [121, 298] width 242 height 170
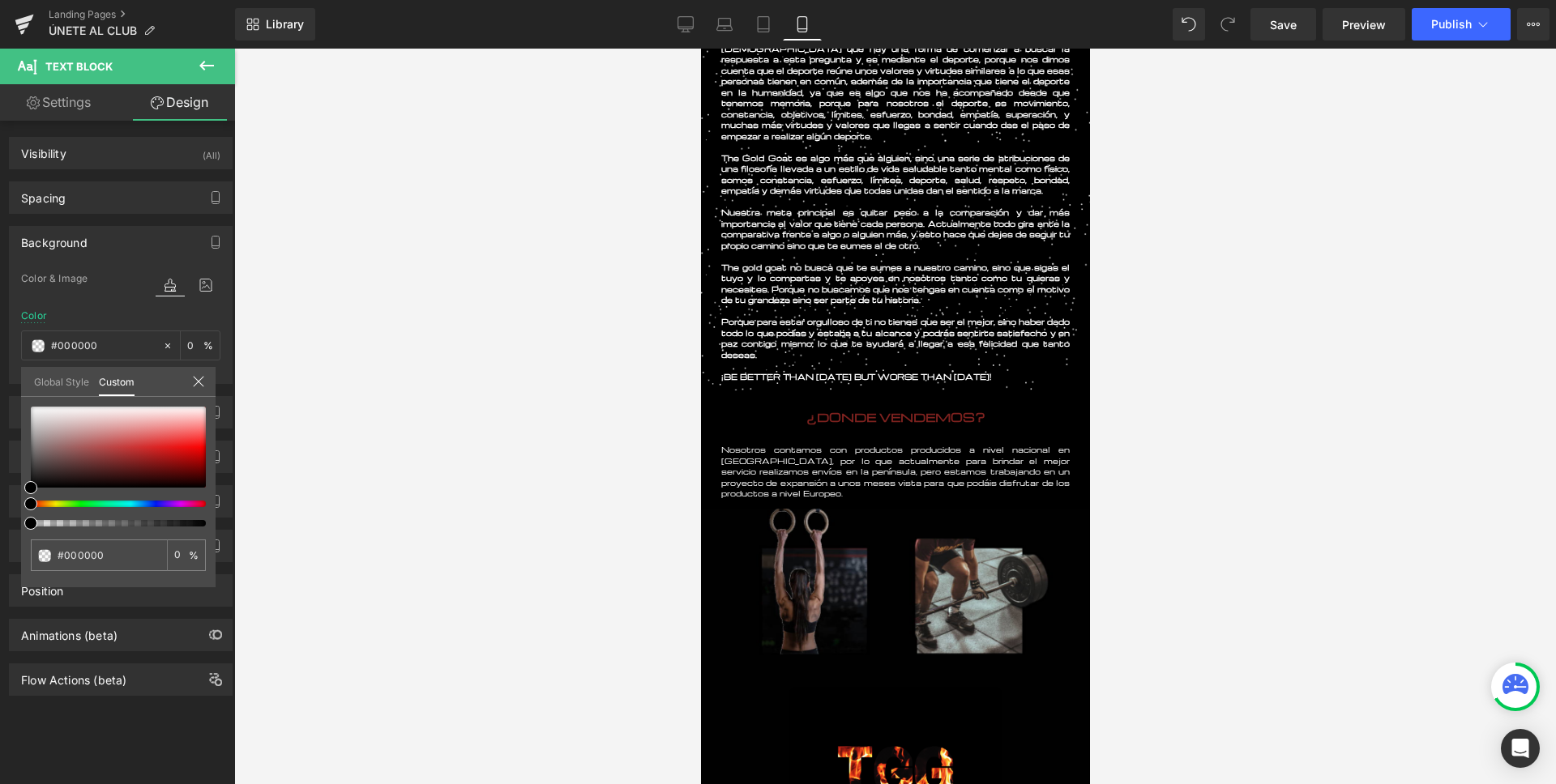
scroll to position [83, 0]
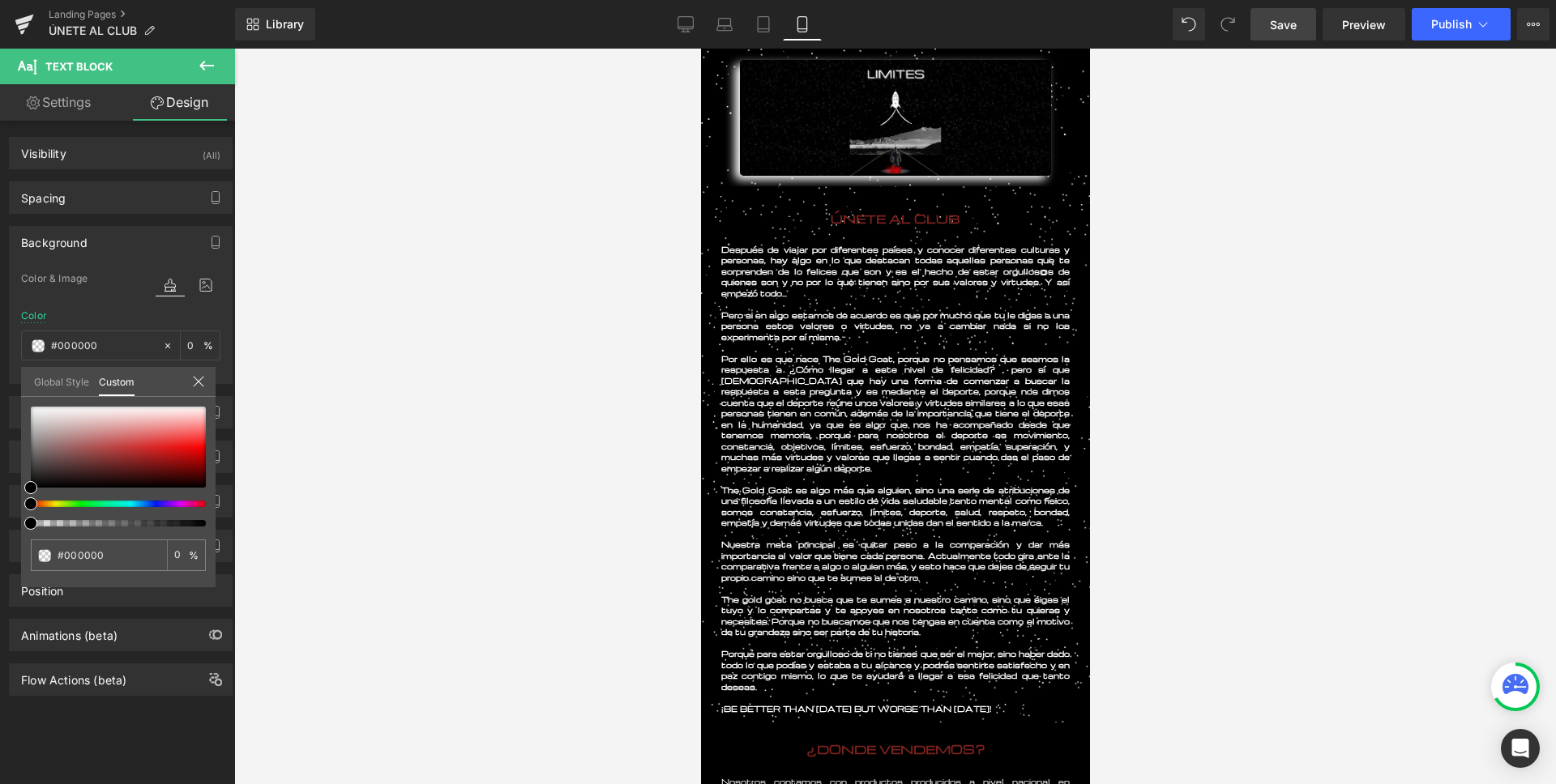
click at [1292, 25] on span "Save" at bounding box center [1283, 25] width 27 height 17
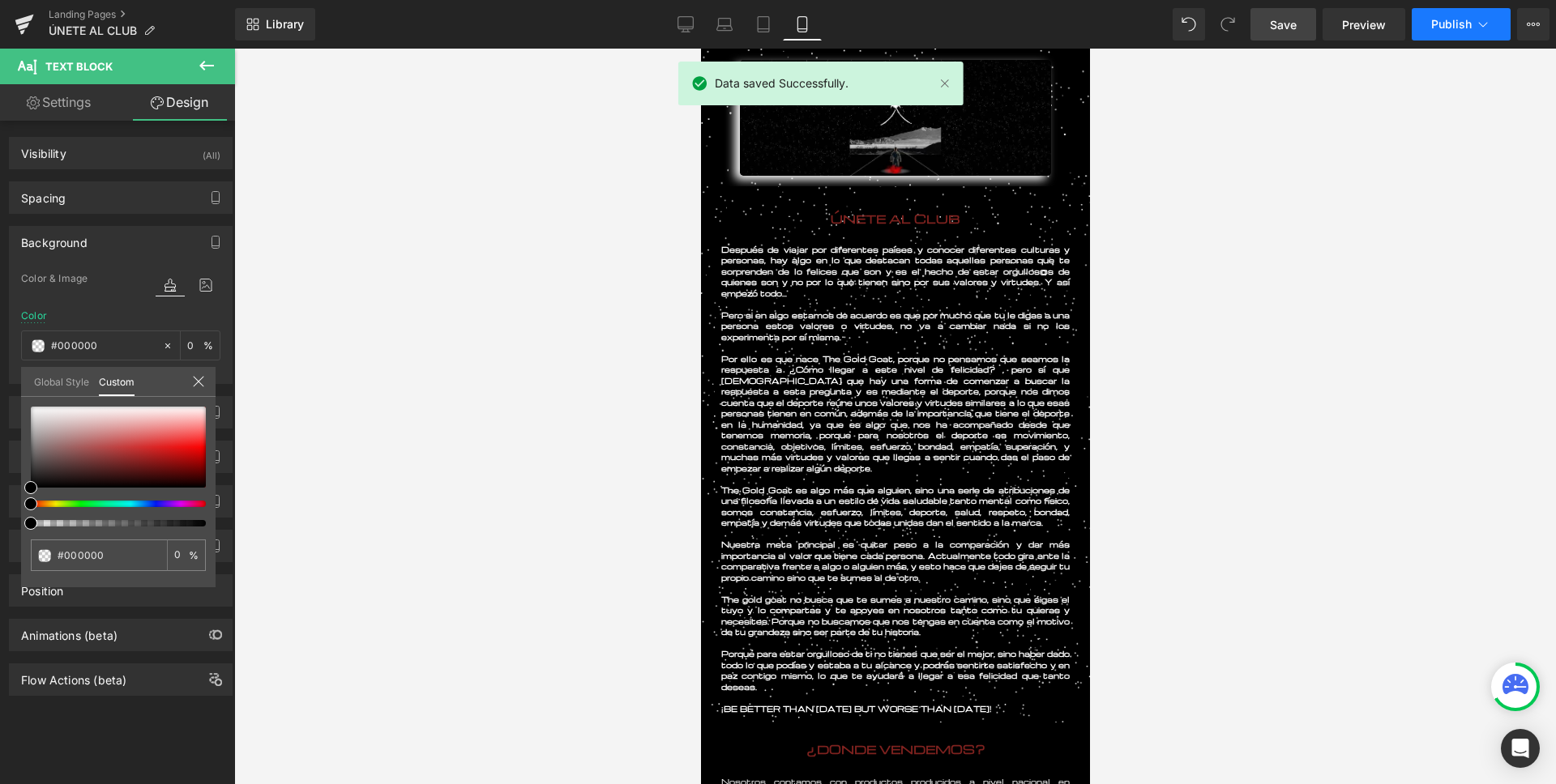
click at [1431, 33] on button "Publish" at bounding box center [1461, 24] width 99 height 32
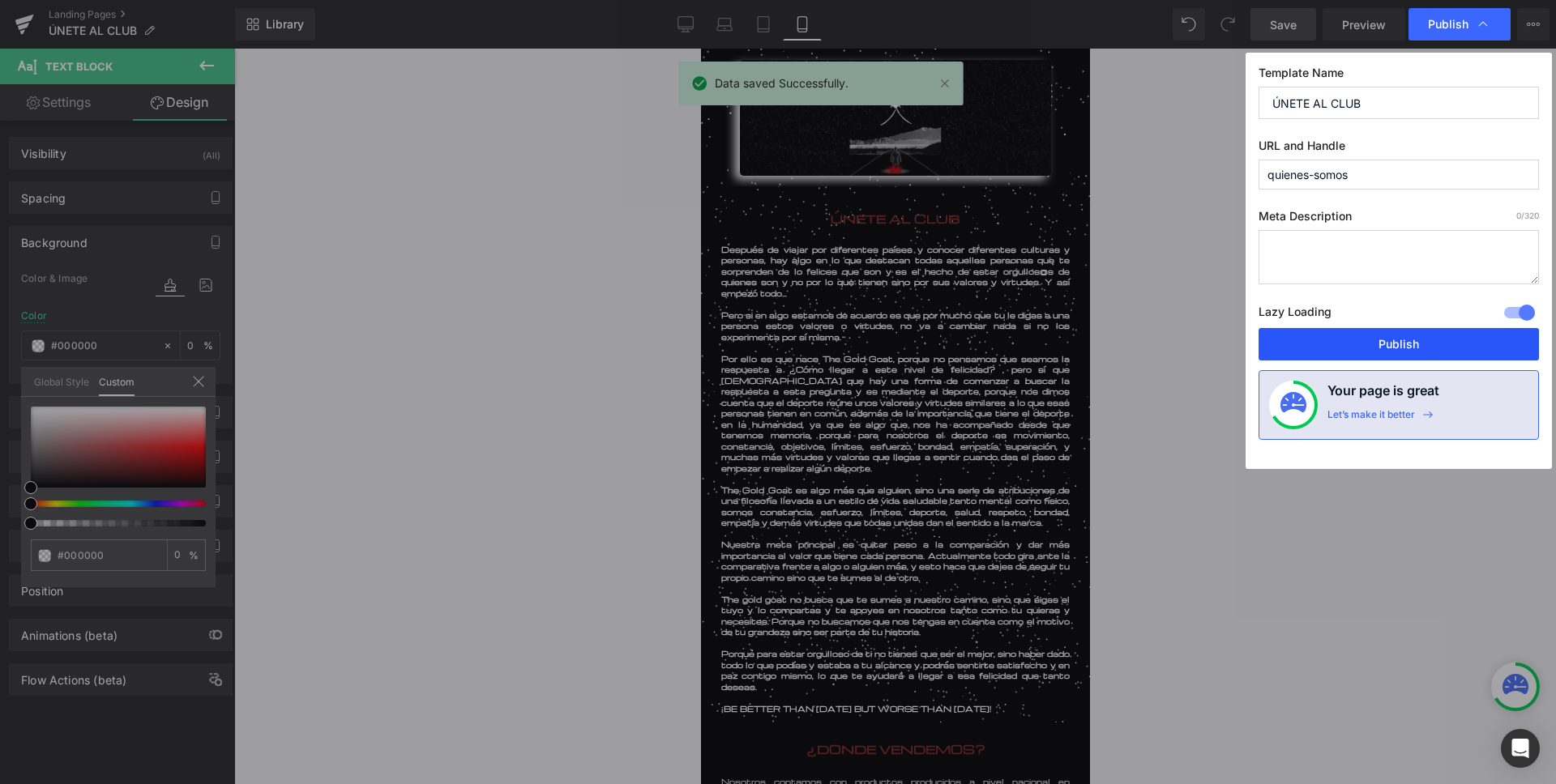
click at [1350, 337] on button "Publish" at bounding box center [1399, 344] width 281 height 32
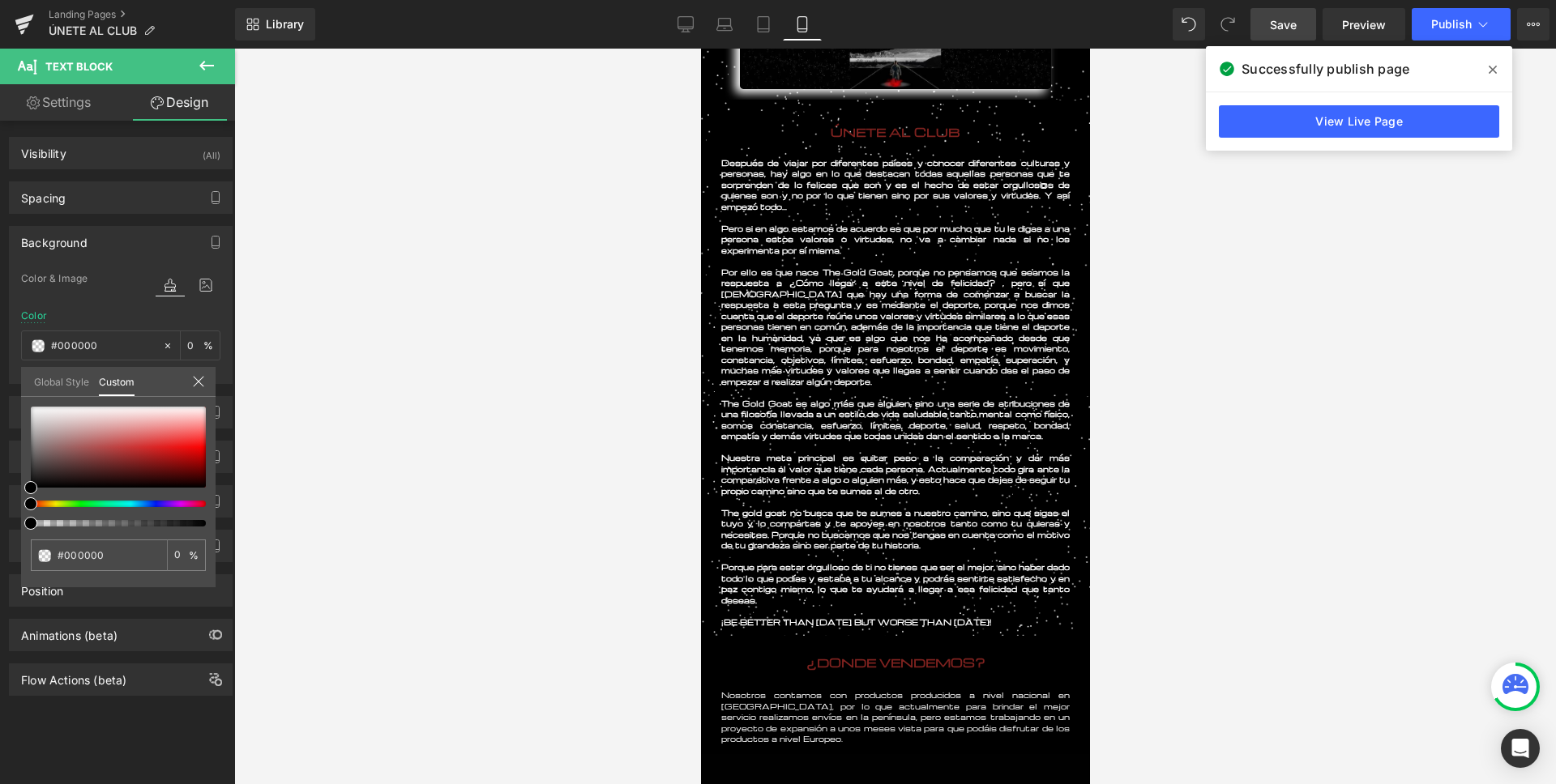
scroll to position [299, 0]
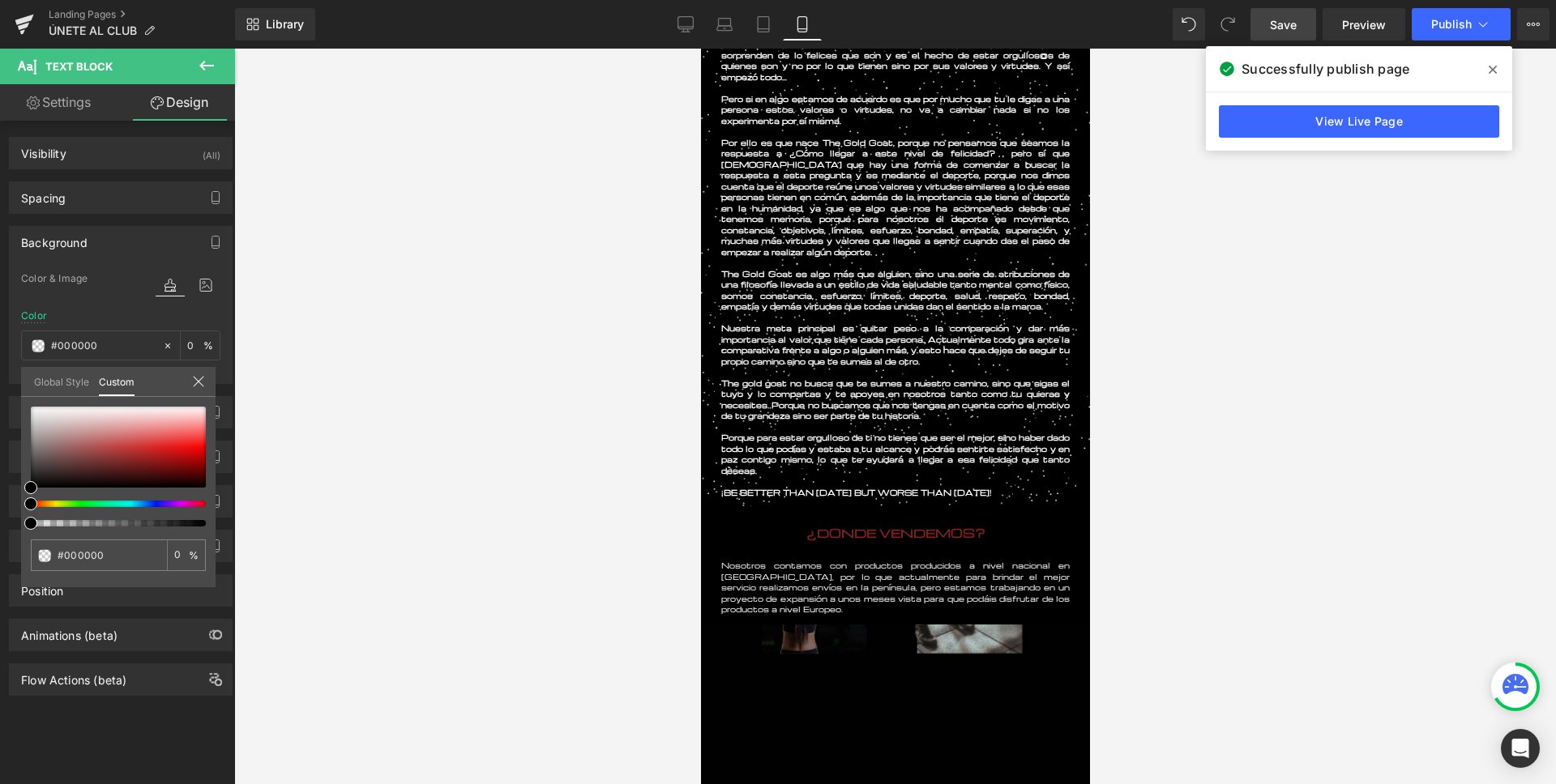
click at [633, 287] on div at bounding box center [895, 416] width 1321 height 735
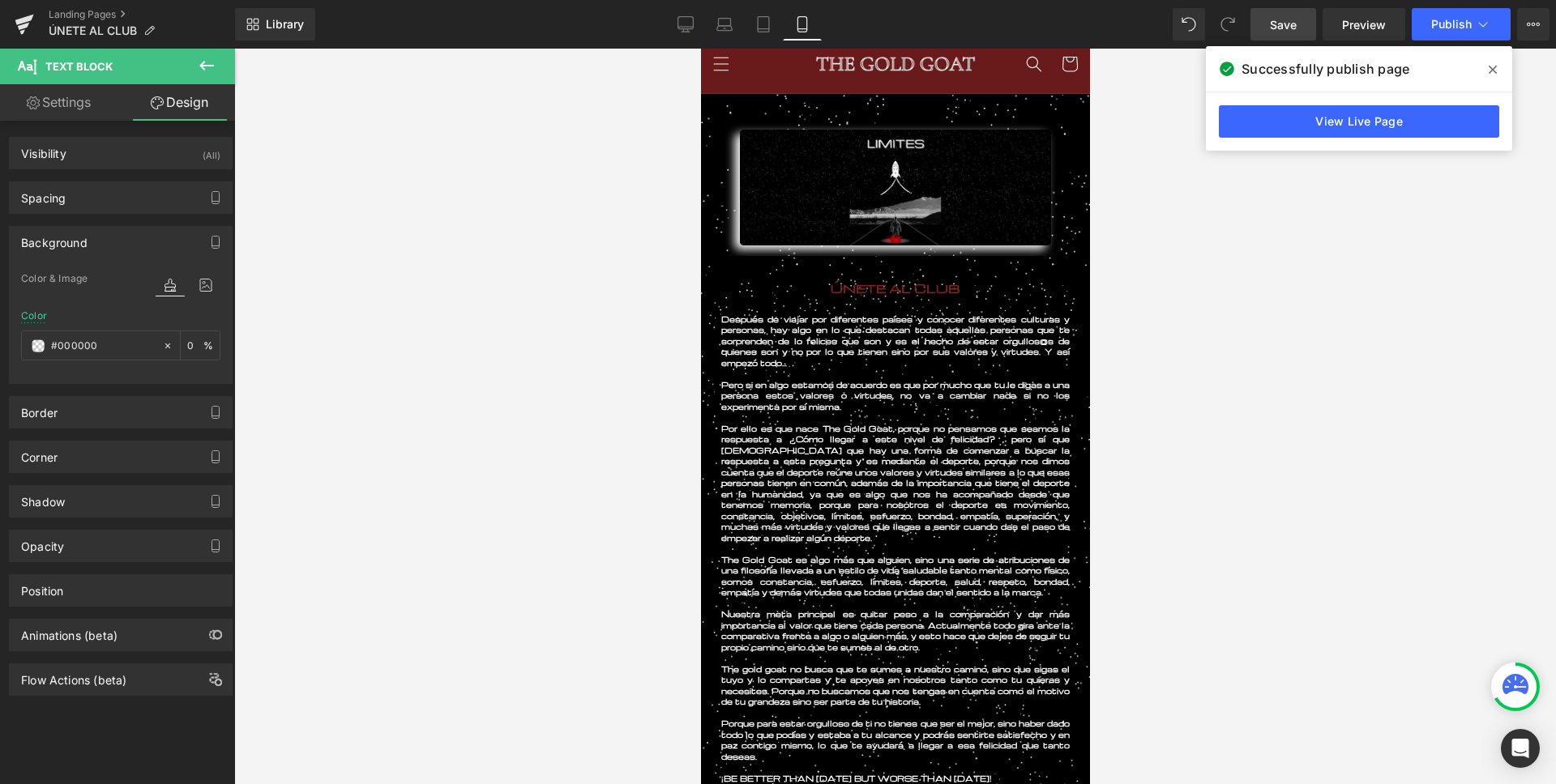
scroll to position [0, 0]
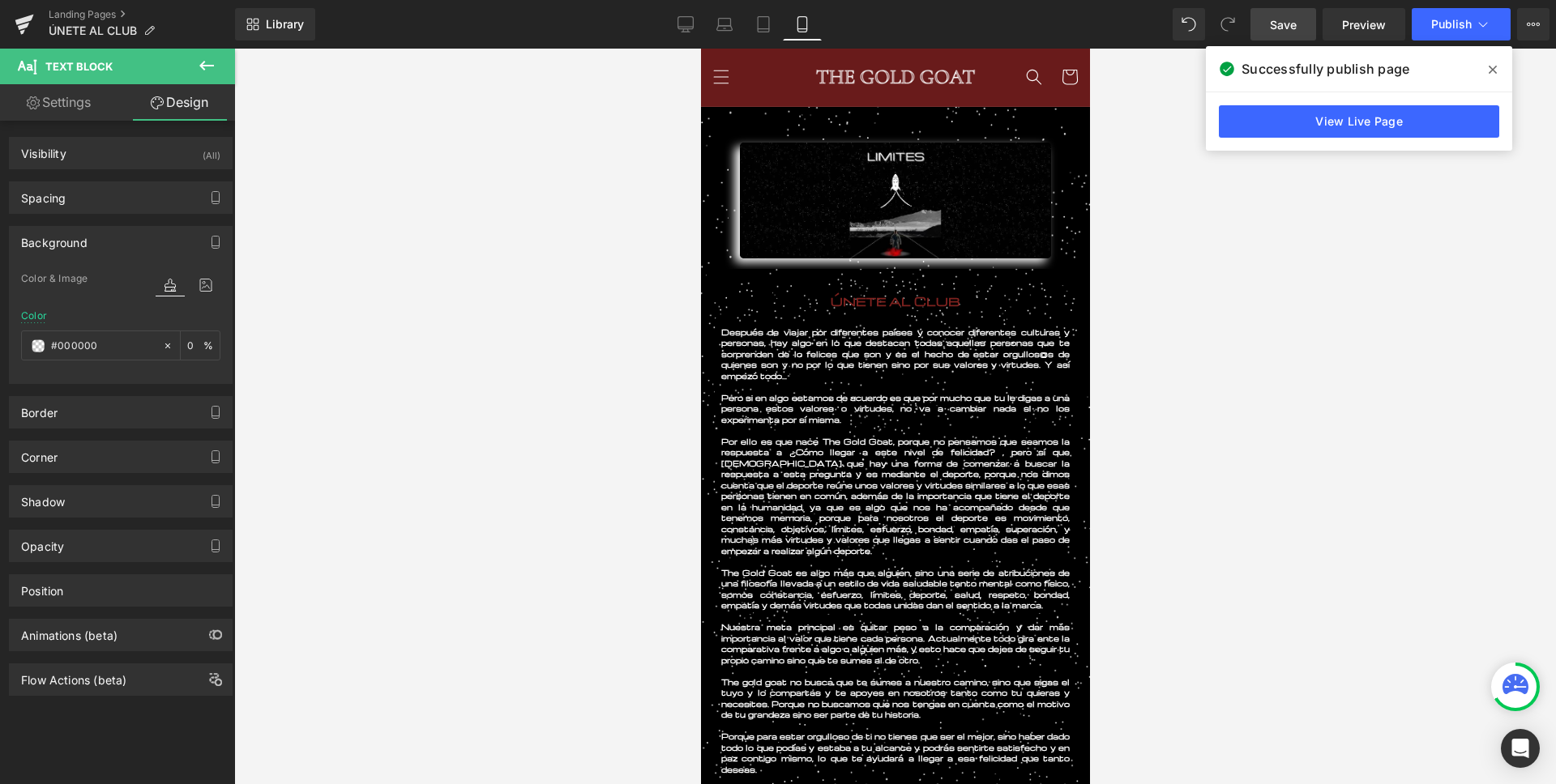
click at [737, 119] on div "Image Row" at bounding box center [895, 188] width 389 height 161
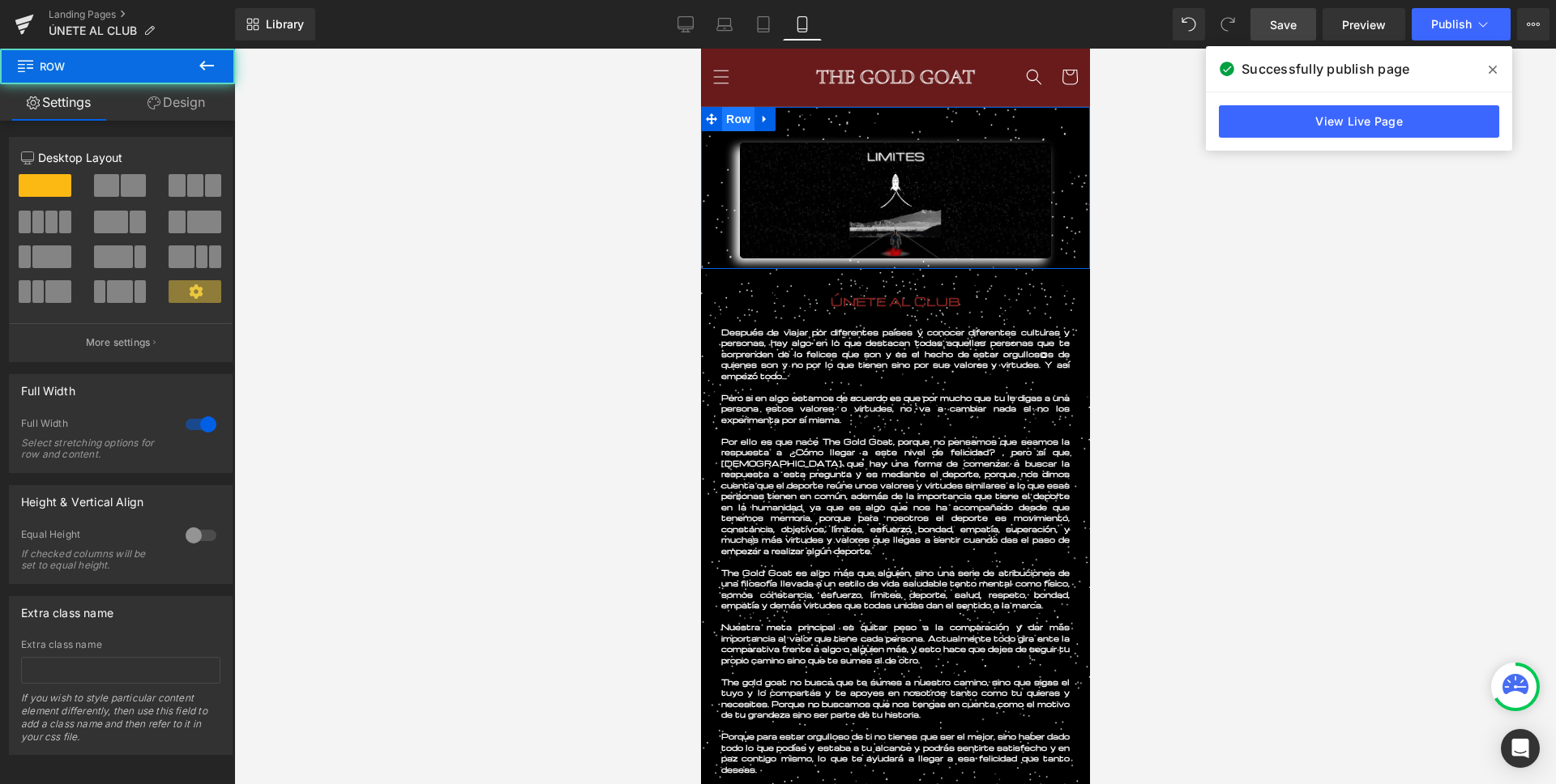
click at [737, 119] on span "Row" at bounding box center [737, 119] width 32 height 24
click at [177, 98] on link "Design" at bounding box center [176, 103] width 117 height 37
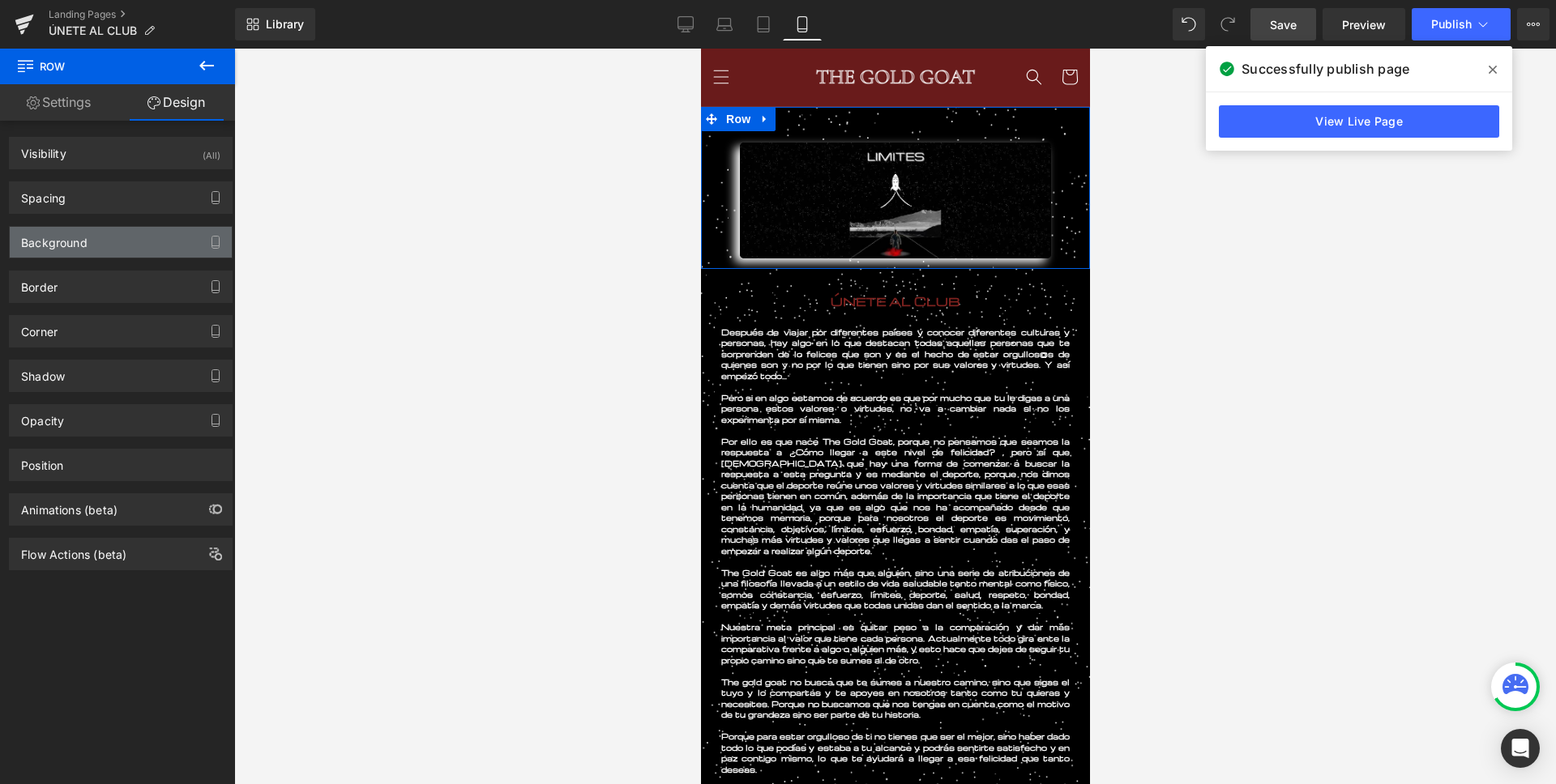
click at [102, 253] on div "Background" at bounding box center [121, 242] width 222 height 31
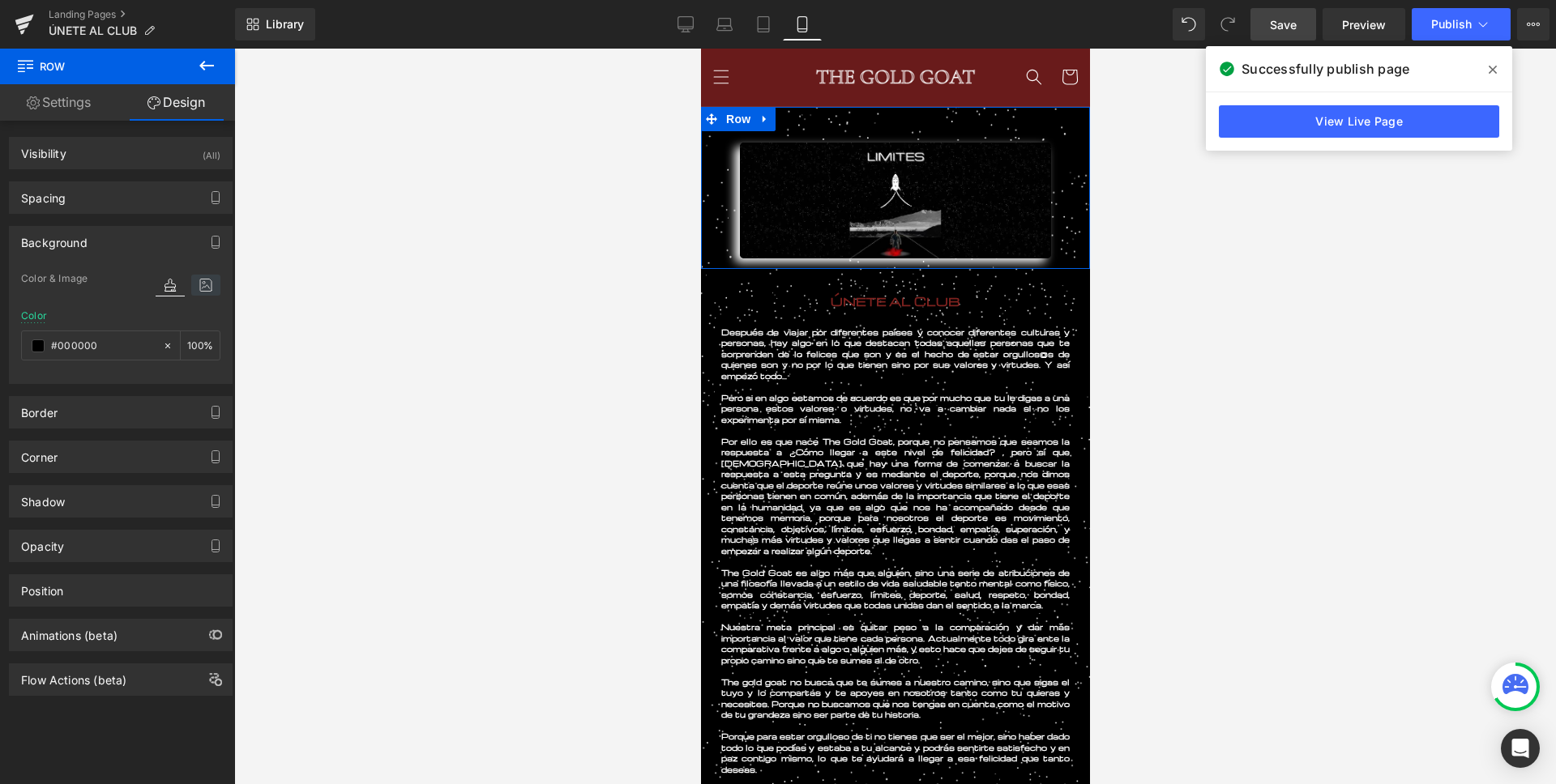
click at [210, 281] on icon at bounding box center [206, 284] width 29 height 21
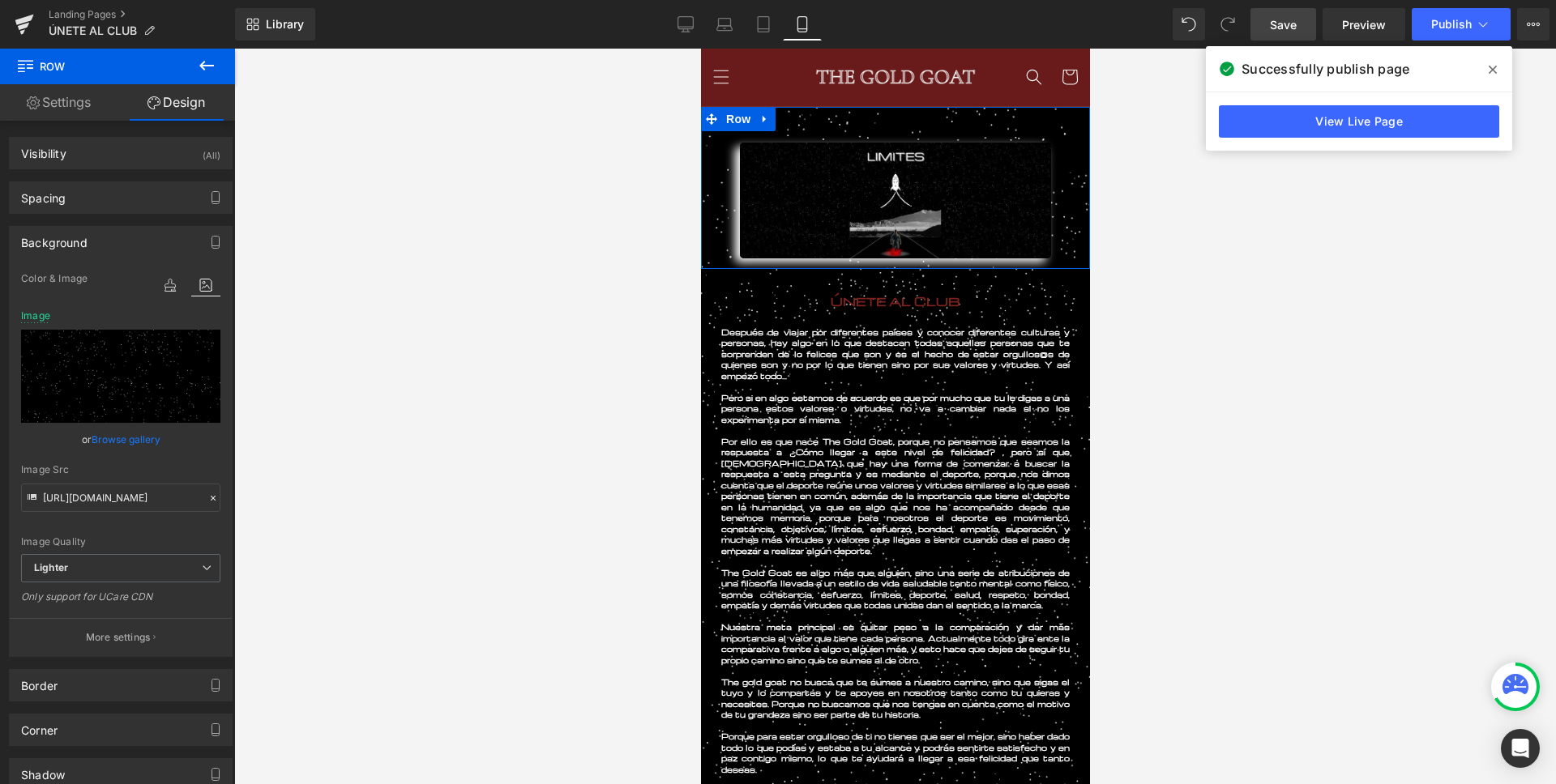
click at [55, 641] on button "More settings" at bounding box center [121, 637] width 222 height 39
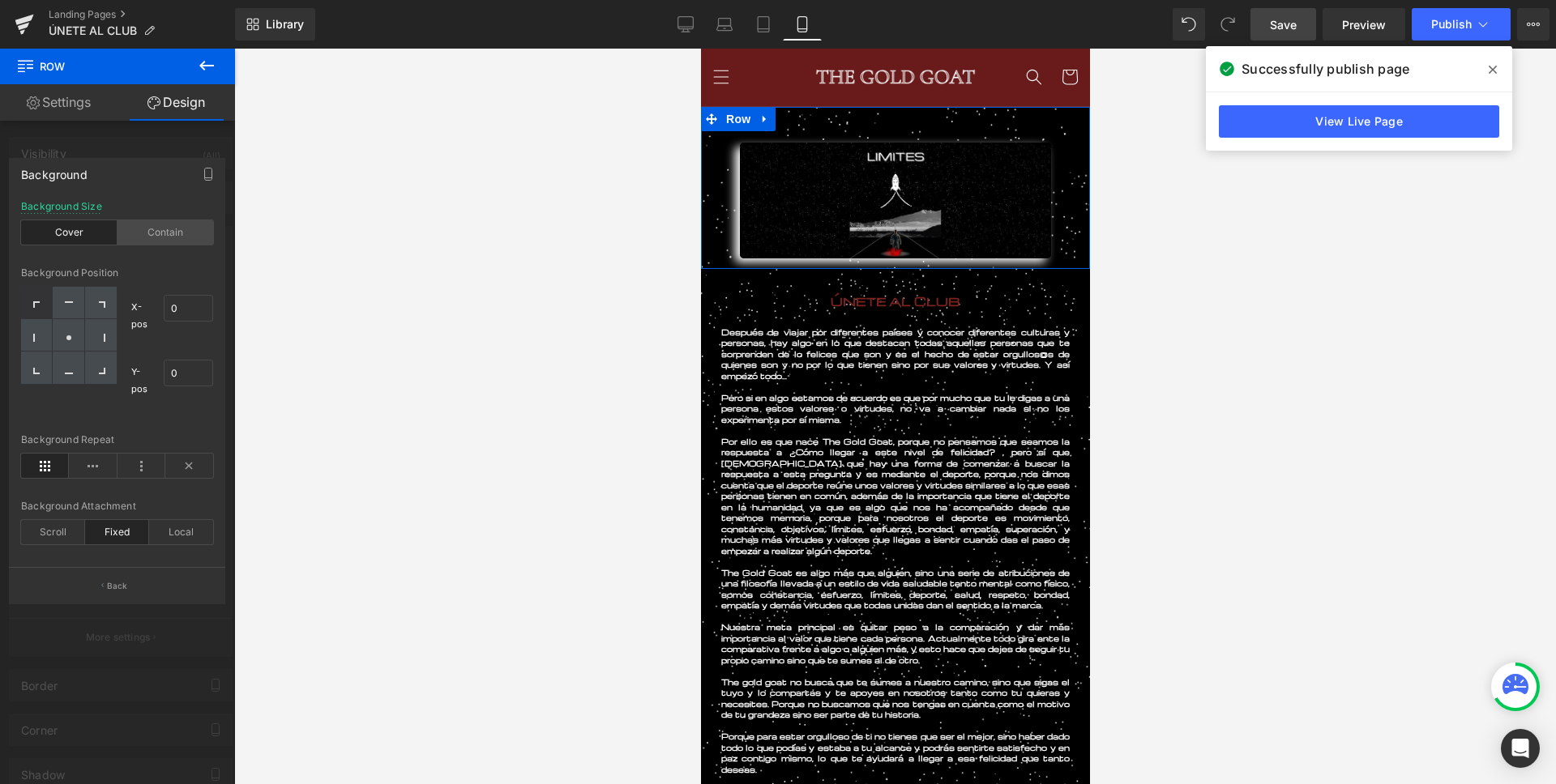
click at [150, 227] on div "Contain" at bounding box center [165, 232] width 96 height 24
click at [83, 229] on div "Cover" at bounding box center [69, 232] width 96 height 24
click at [157, 234] on div "Contain" at bounding box center [165, 232] width 96 height 24
click at [44, 305] on div at bounding box center [37, 303] width 31 height 32
click at [59, 530] on div "Scroll" at bounding box center [53, 532] width 64 height 24
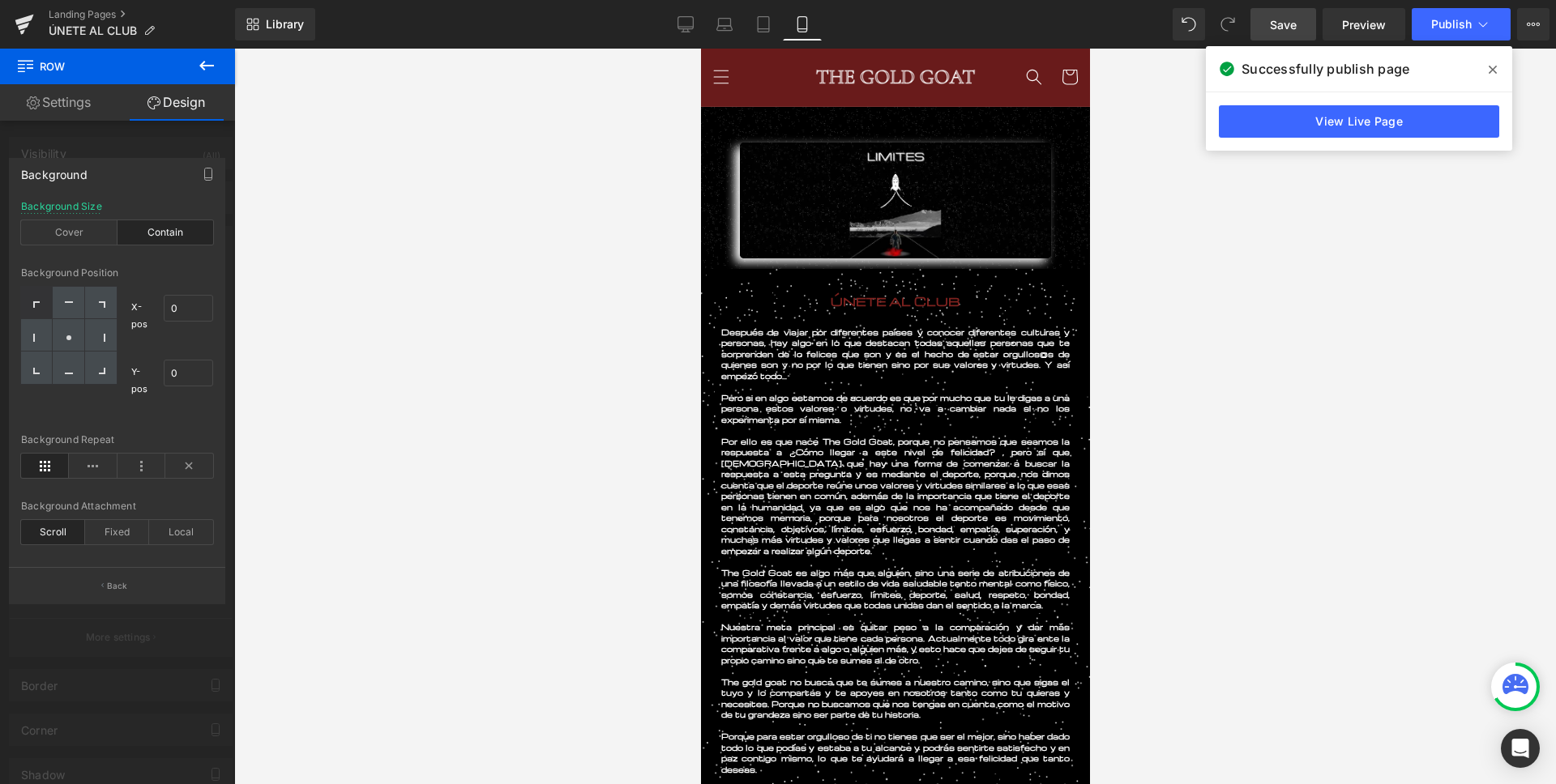
click at [330, 535] on div at bounding box center [895, 416] width 1321 height 735
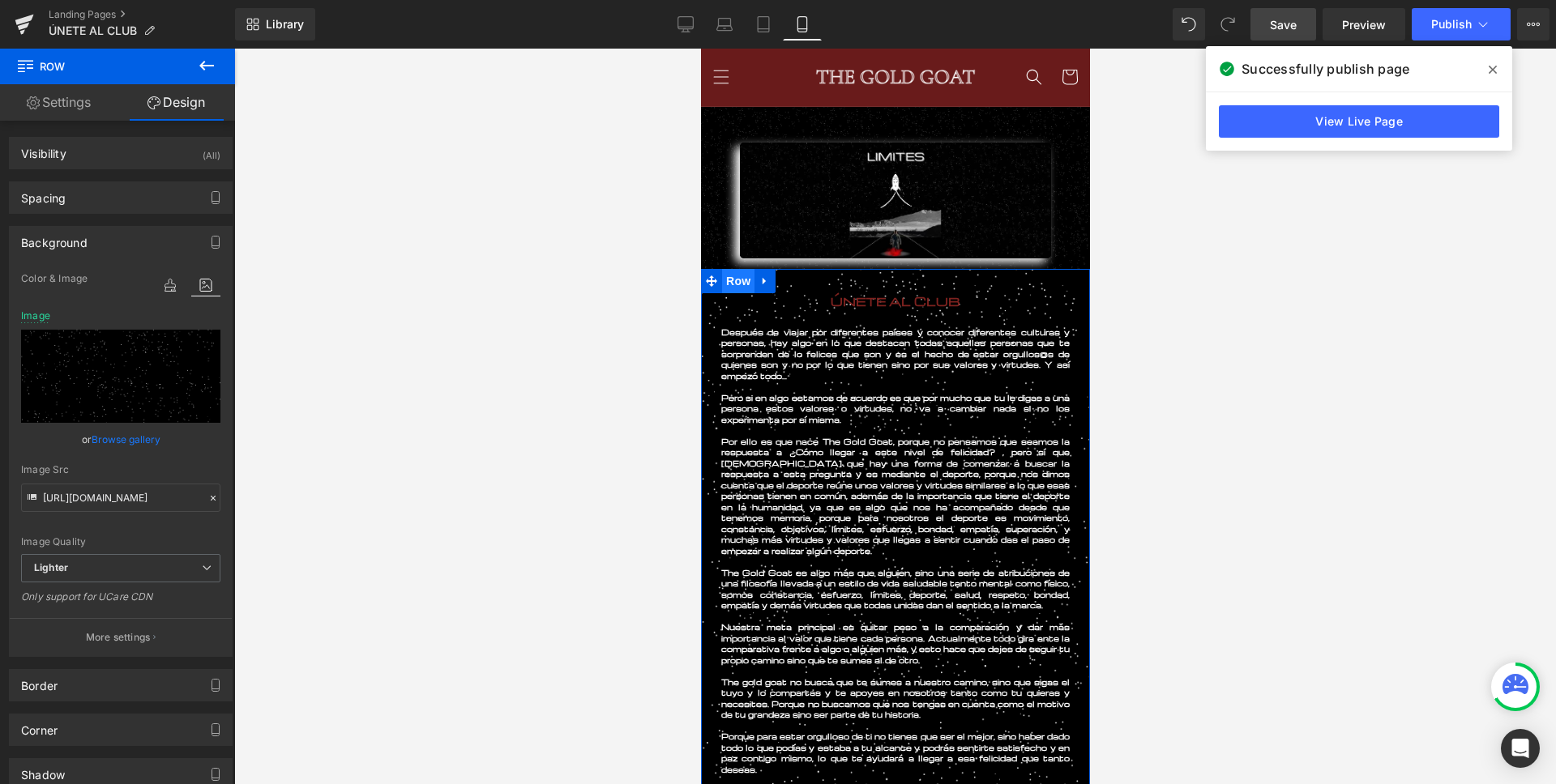
click at [732, 286] on span "Row" at bounding box center [737, 281] width 32 height 24
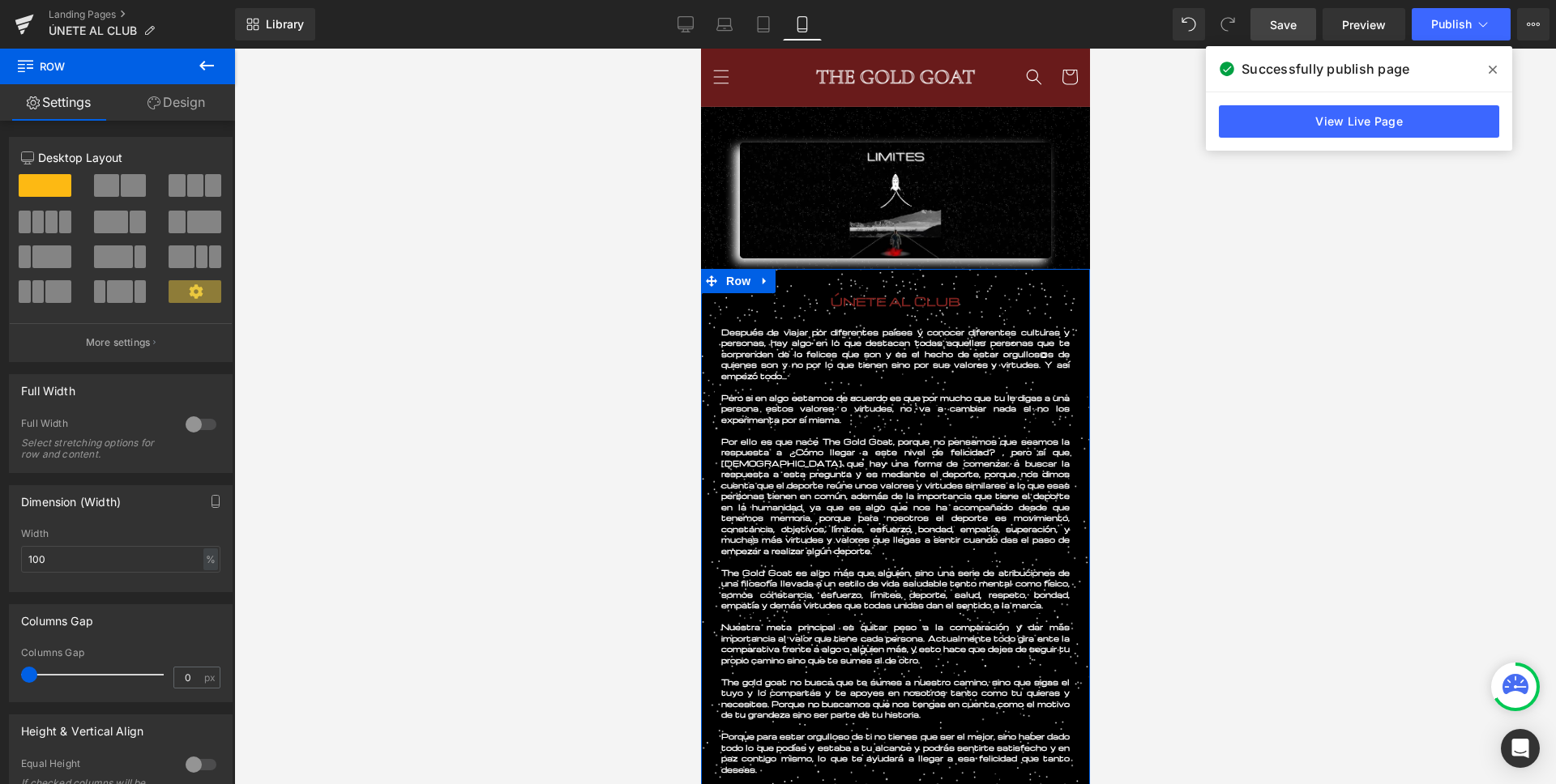
click at [195, 105] on link "Design" at bounding box center [176, 103] width 117 height 37
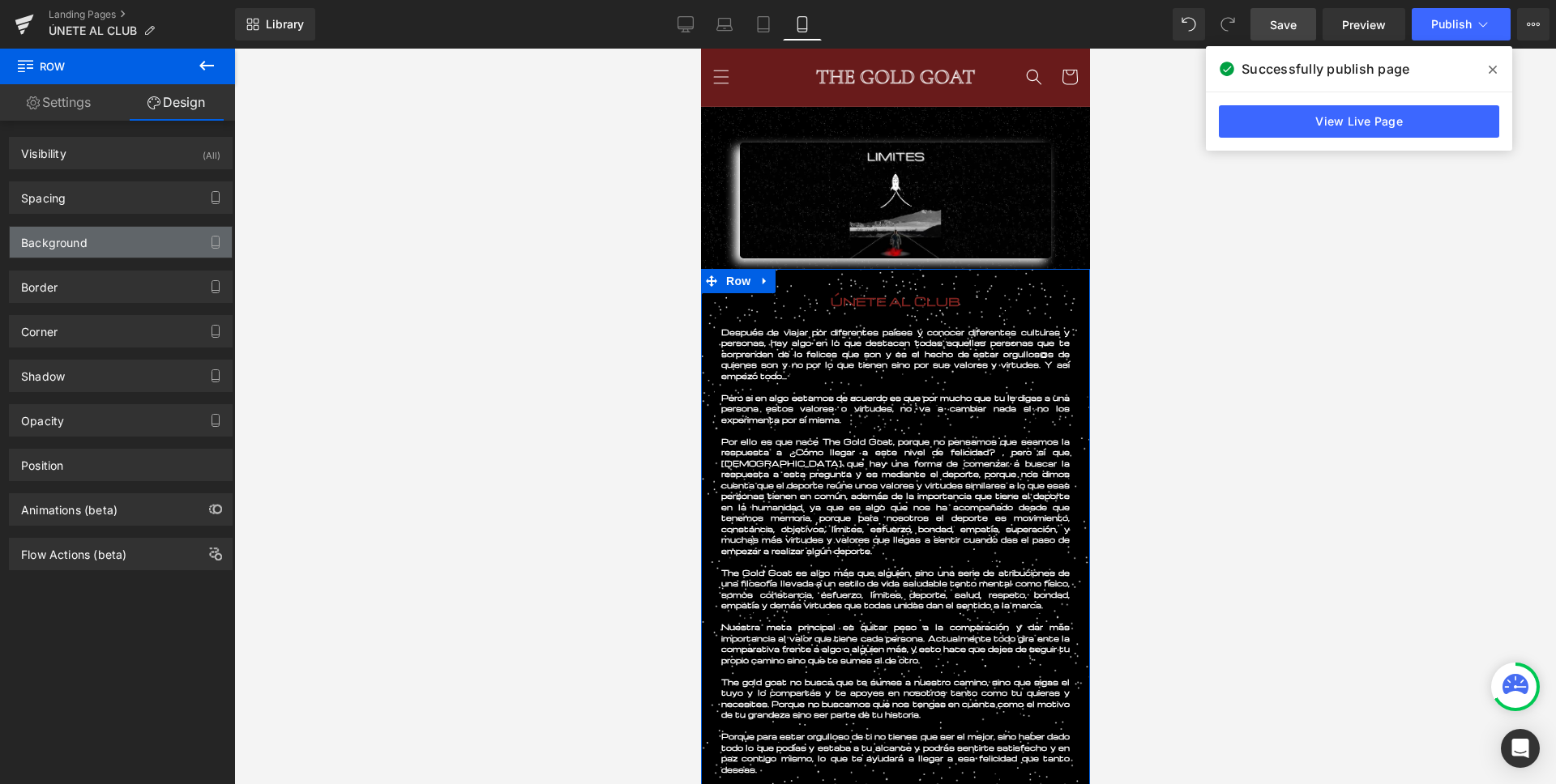
click at [78, 252] on div "Background" at bounding box center [121, 242] width 222 height 31
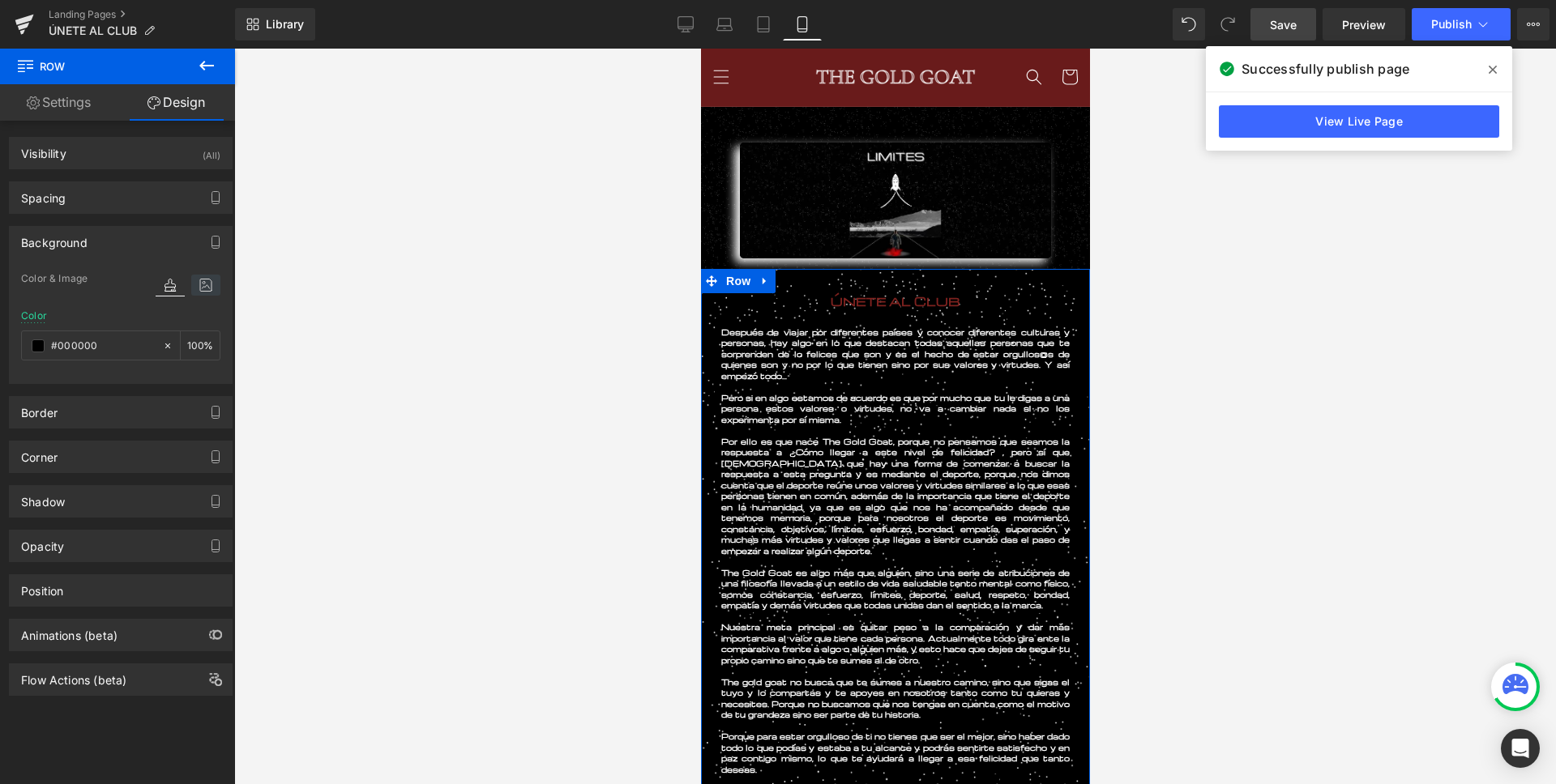
click at [201, 288] on icon at bounding box center [206, 284] width 29 height 21
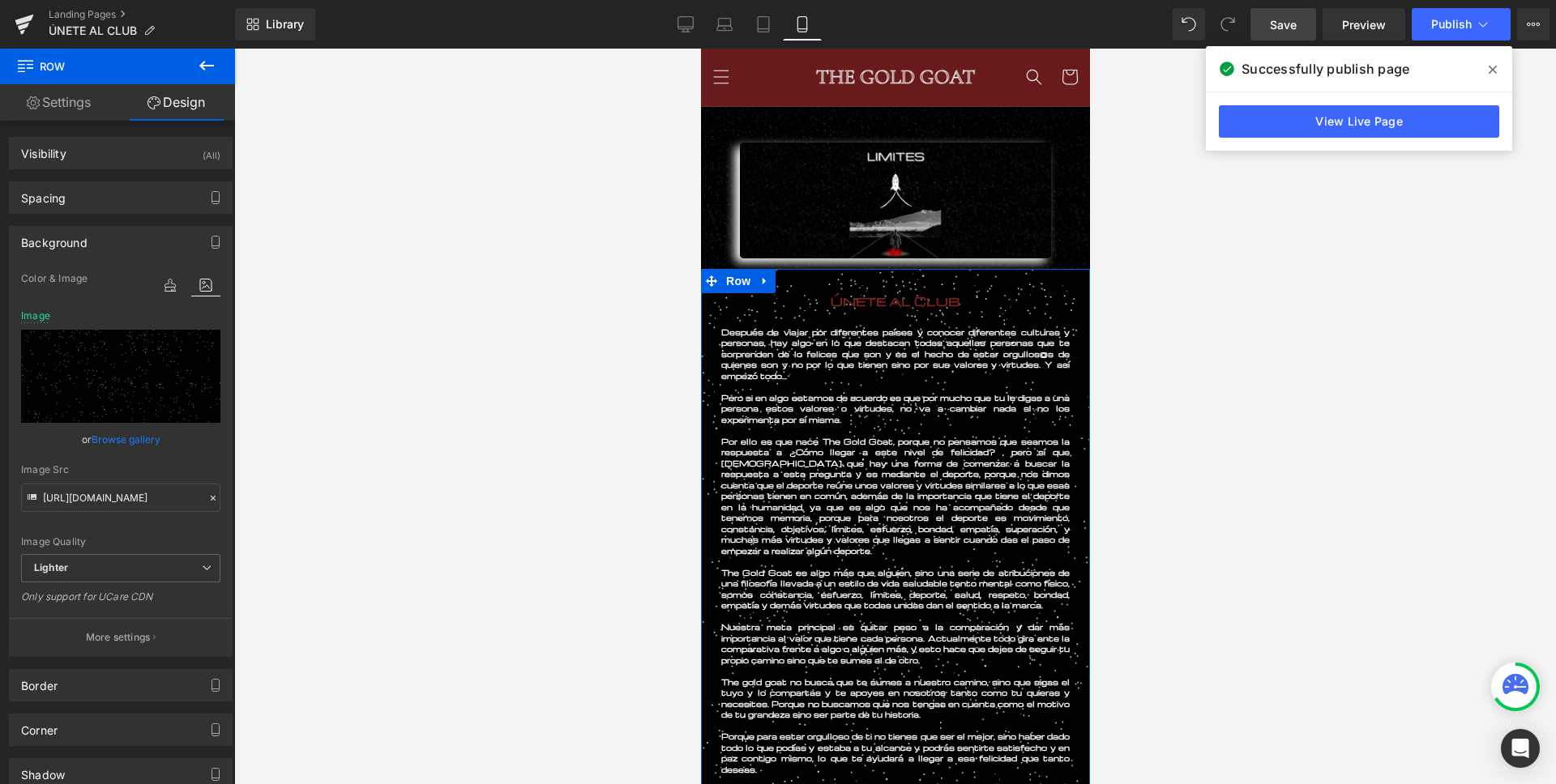
click at [80, 639] on button "More settings" at bounding box center [121, 637] width 222 height 39
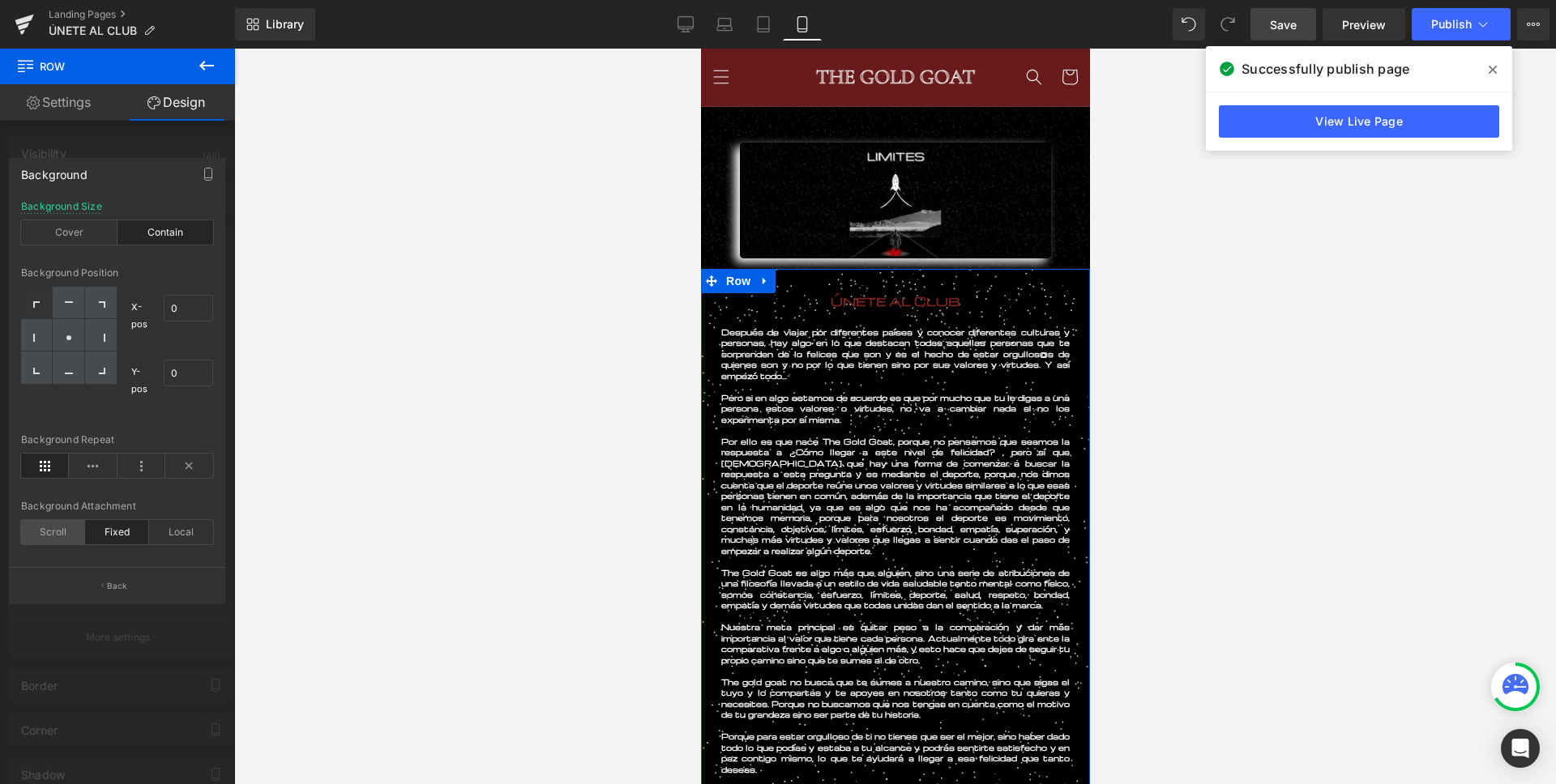
click at [58, 536] on div "Scroll" at bounding box center [53, 532] width 64 height 24
click at [66, 530] on div "Scroll" at bounding box center [53, 532] width 64 height 24
click at [45, 530] on div "Scroll" at bounding box center [53, 532] width 64 height 24
click at [386, 455] on div at bounding box center [895, 416] width 1321 height 735
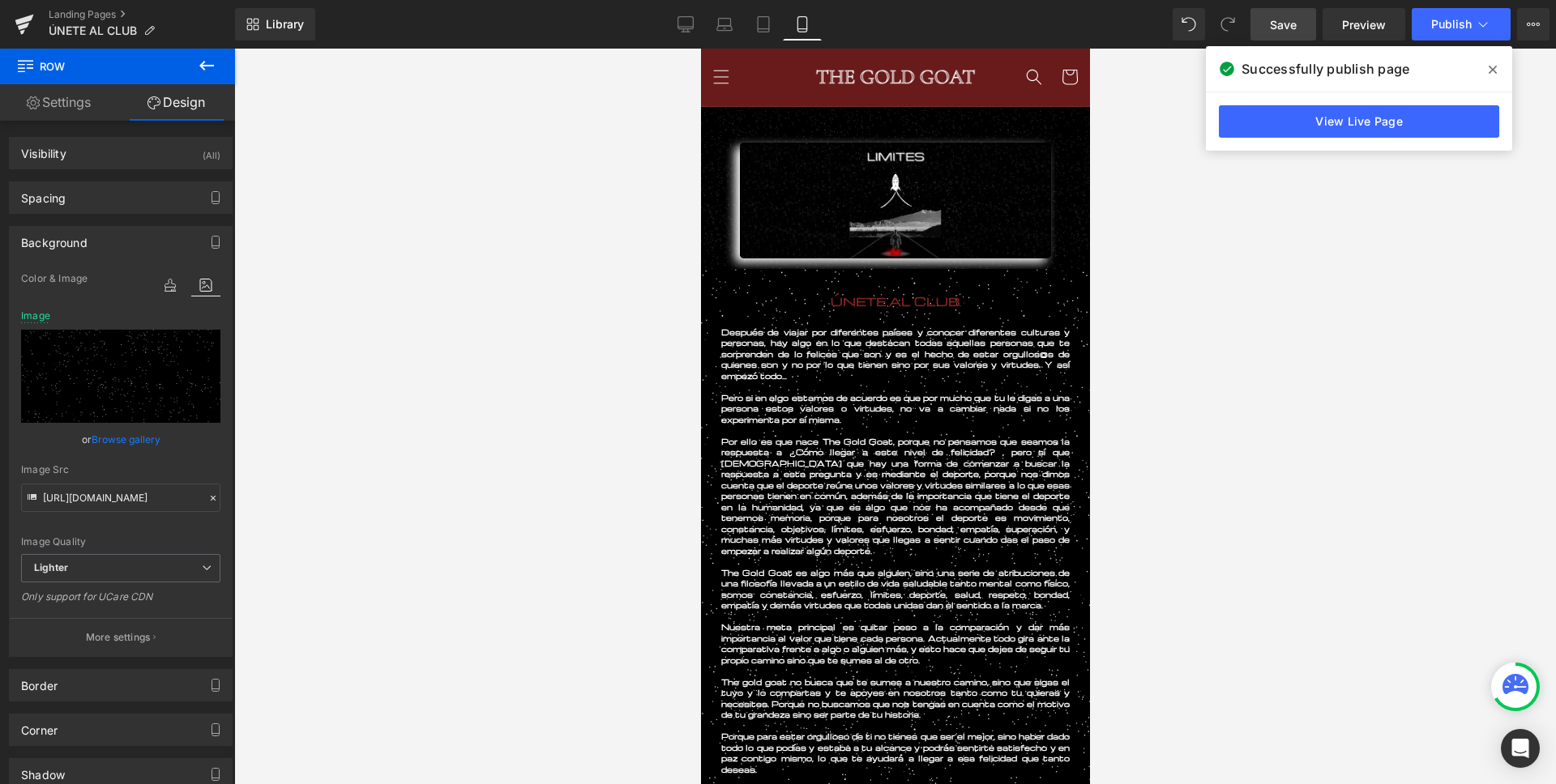
click at [1309, 38] on link "Save" at bounding box center [1284, 24] width 66 height 32
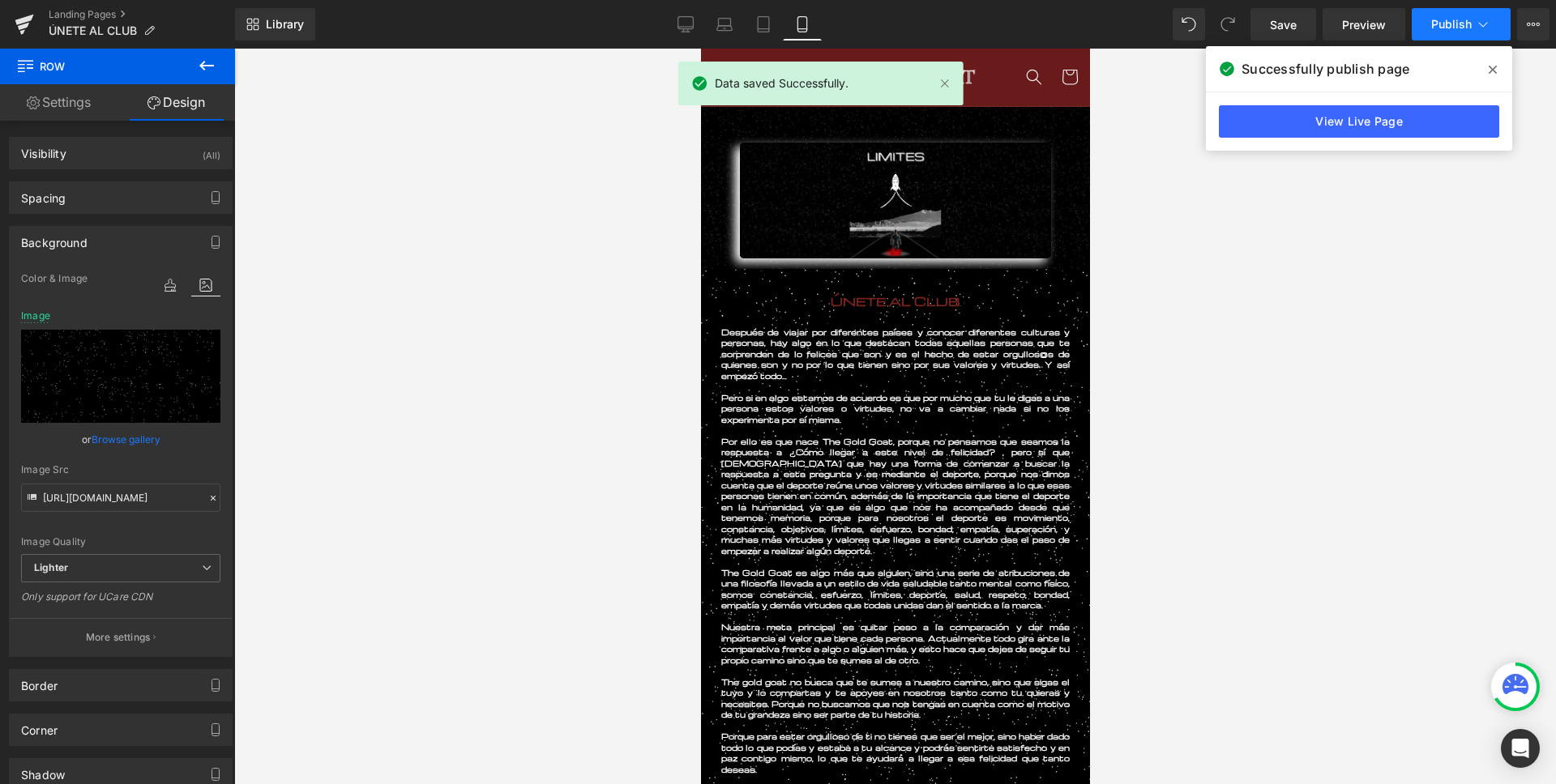
click at [1465, 17] on span "Publish" at bounding box center [1451, 24] width 40 height 13
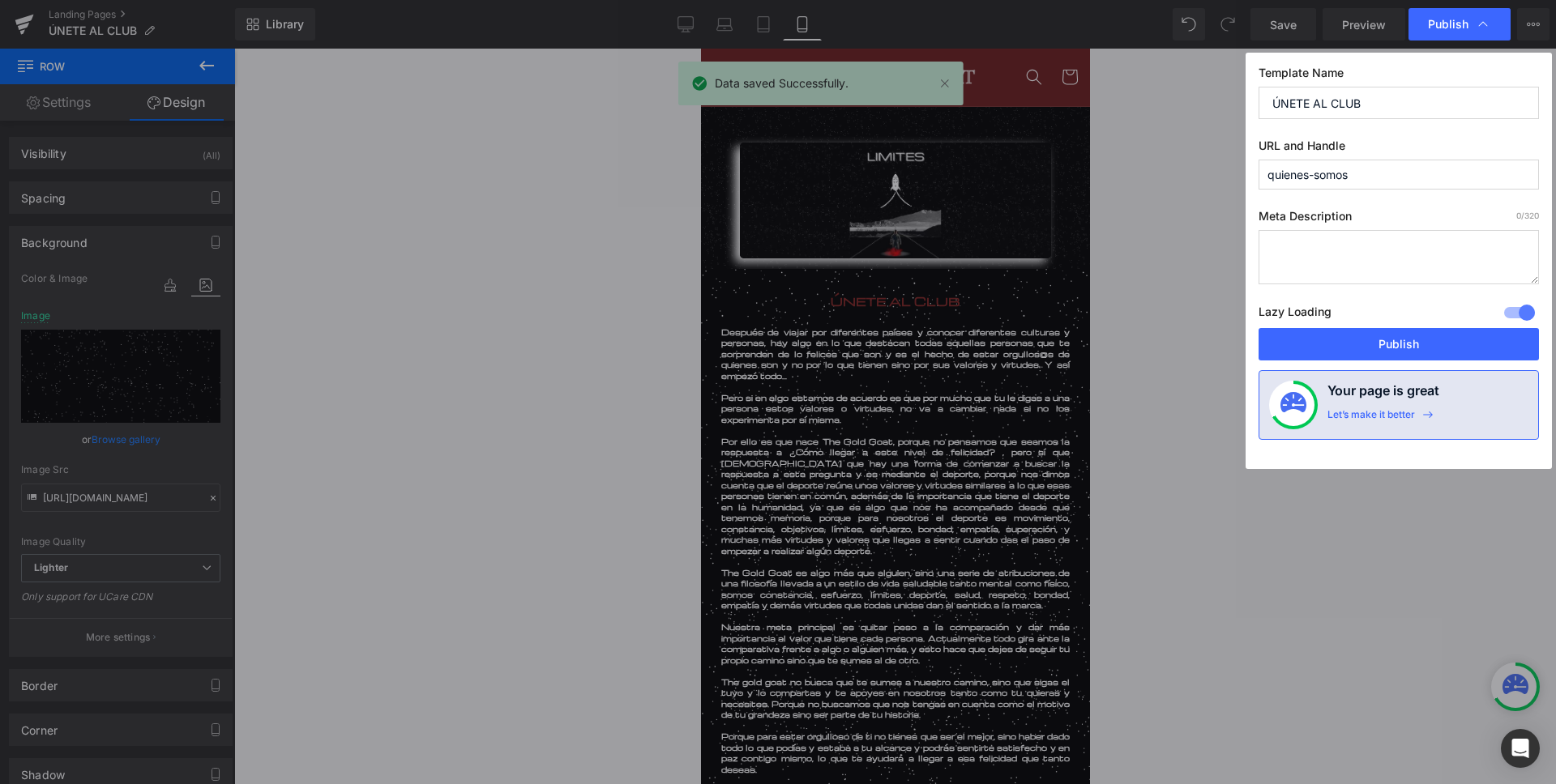
click at [1364, 364] on div "Template Name ÚNETE AL CLUB URL and Handle quienes-somos Meta Description 0 /32…" at bounding box center [1398, 260] width 306 height 416
click at [1361, 355] on button "Publish" at bounding box center [1399, 344] width 281 height 32
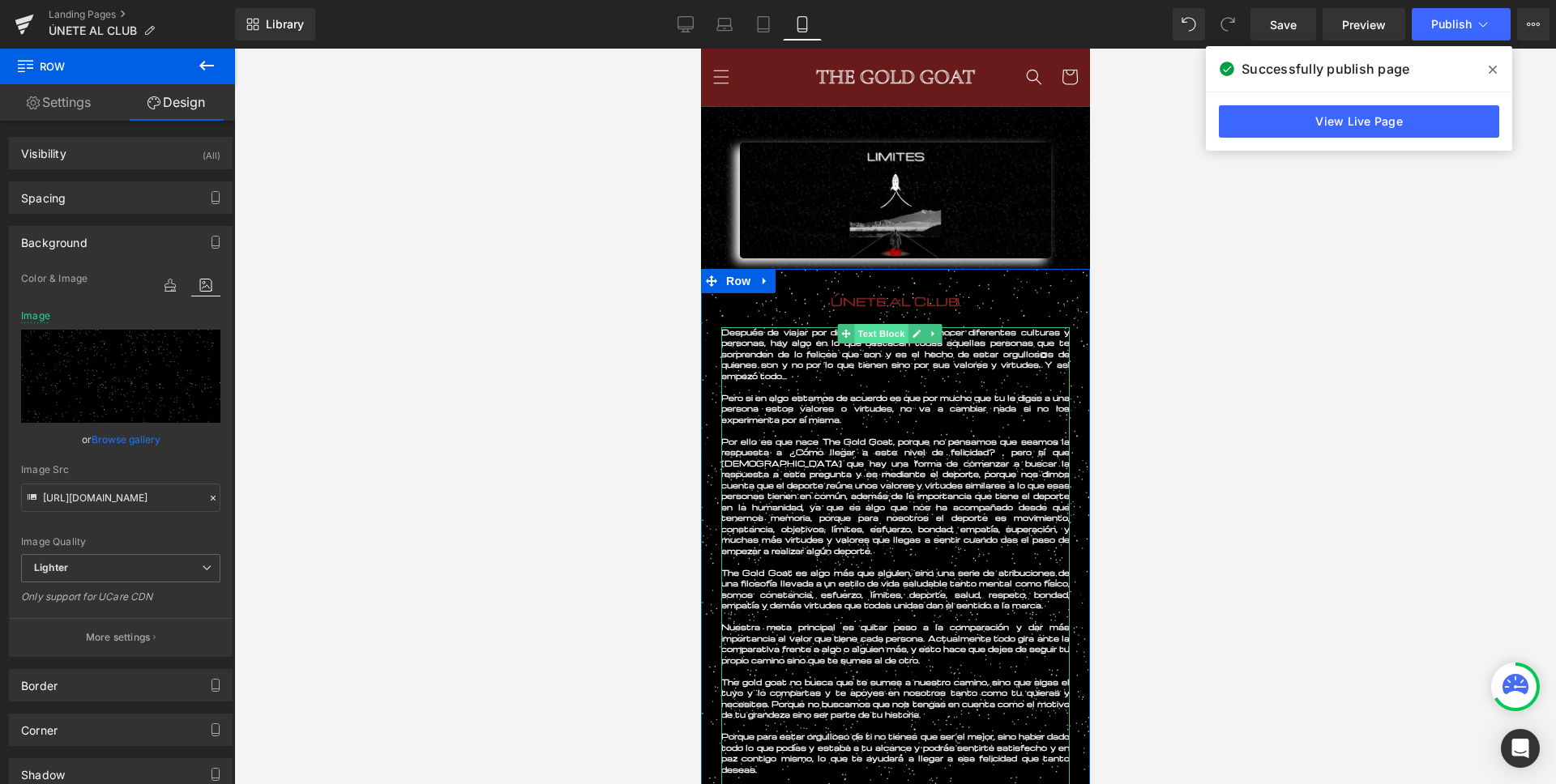
click at [873, 337] on span "Text Block" at bounding box center [880, 333] width 53 height 19
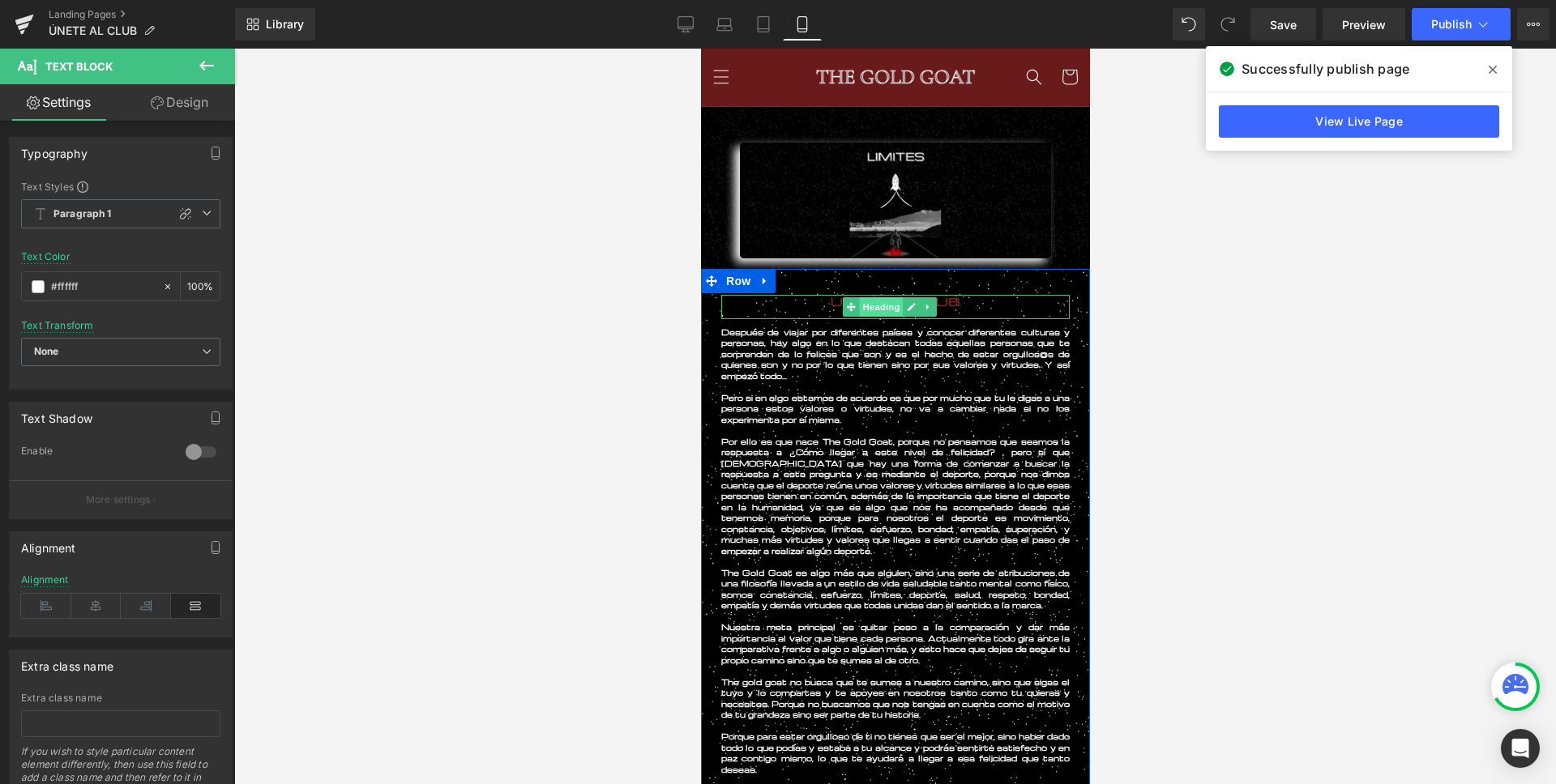
click at [874, 308] on span "Heading" at bounding box center [880, 306] width 44 height 19
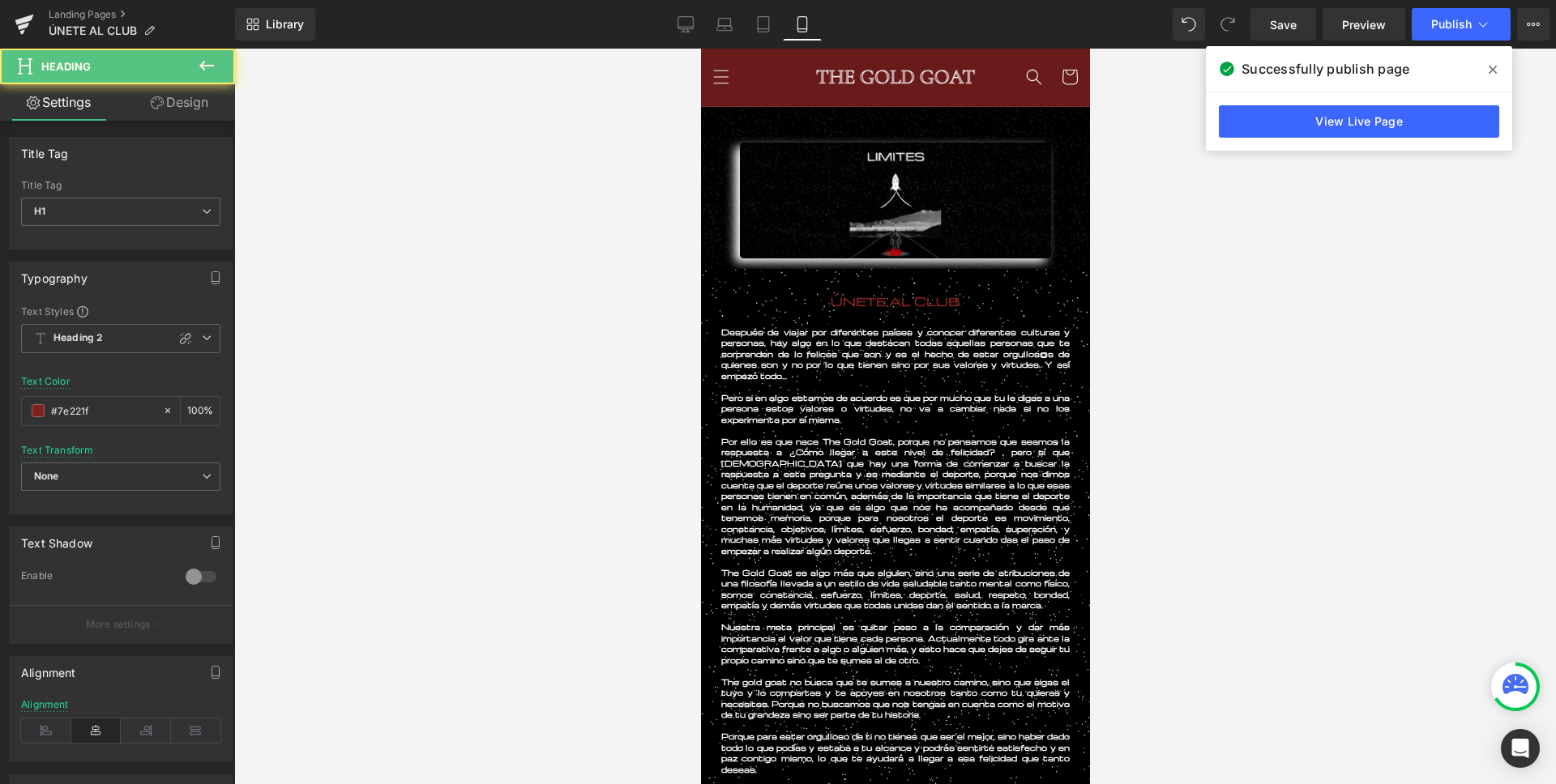
click at [600, 349] on div at bounding box center [895, 416] width 1321 height 735
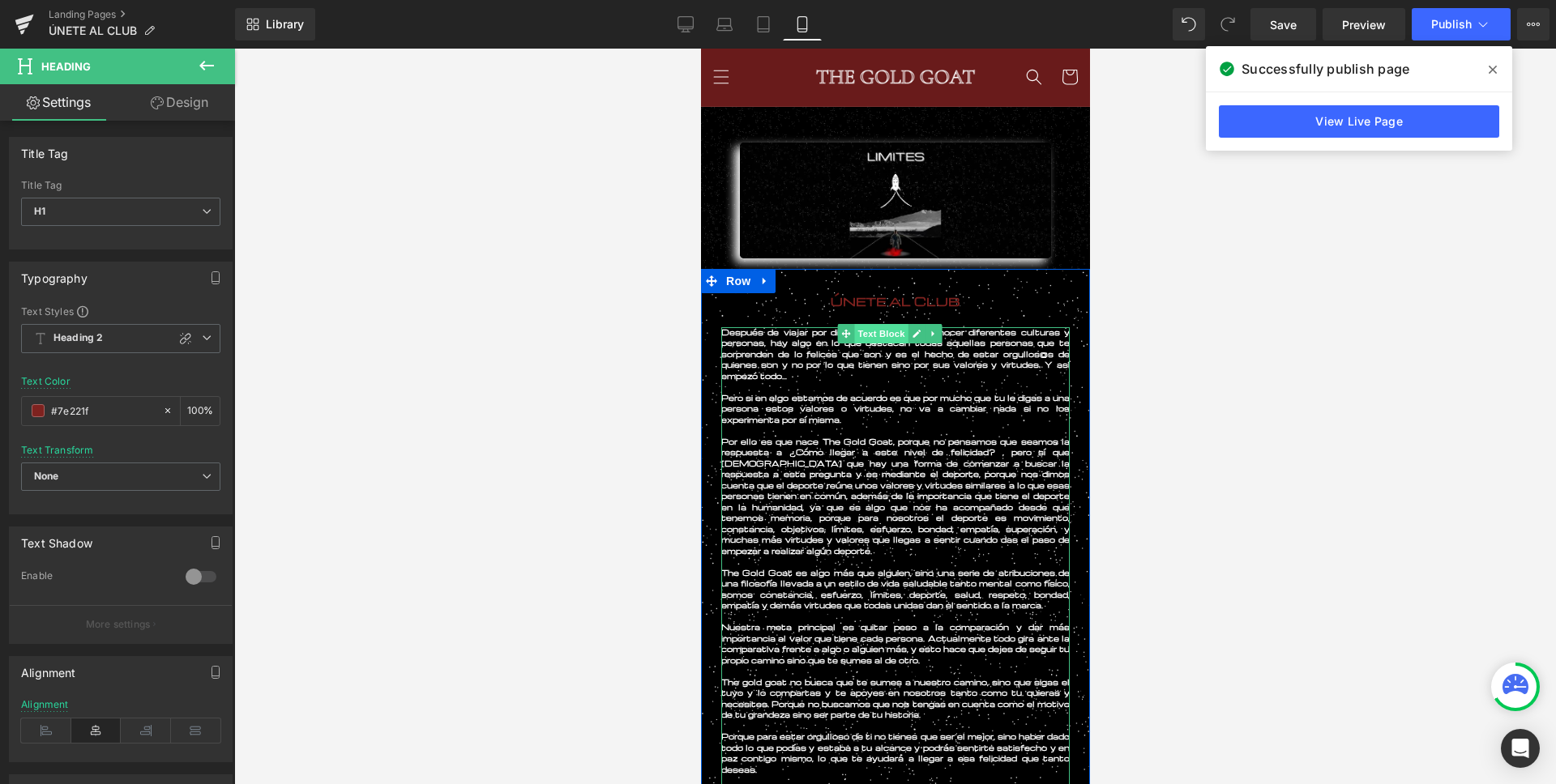
click at [870, 337] on span "Text Block" at bounding box center [880, 333] width 53 height 19
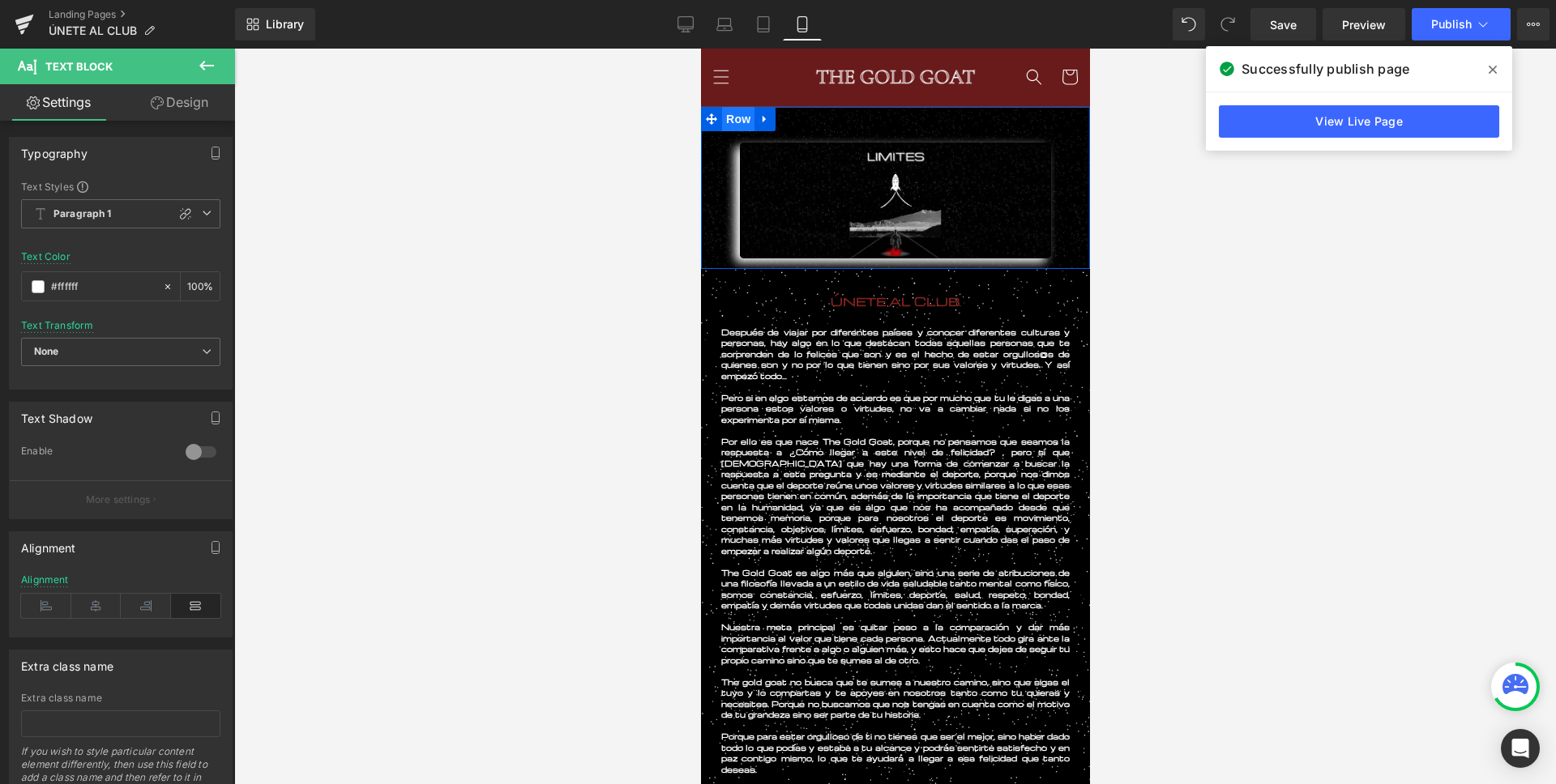
click at [729, 120] on span "Row" at bounding box center [737, 119] width 32 height 24
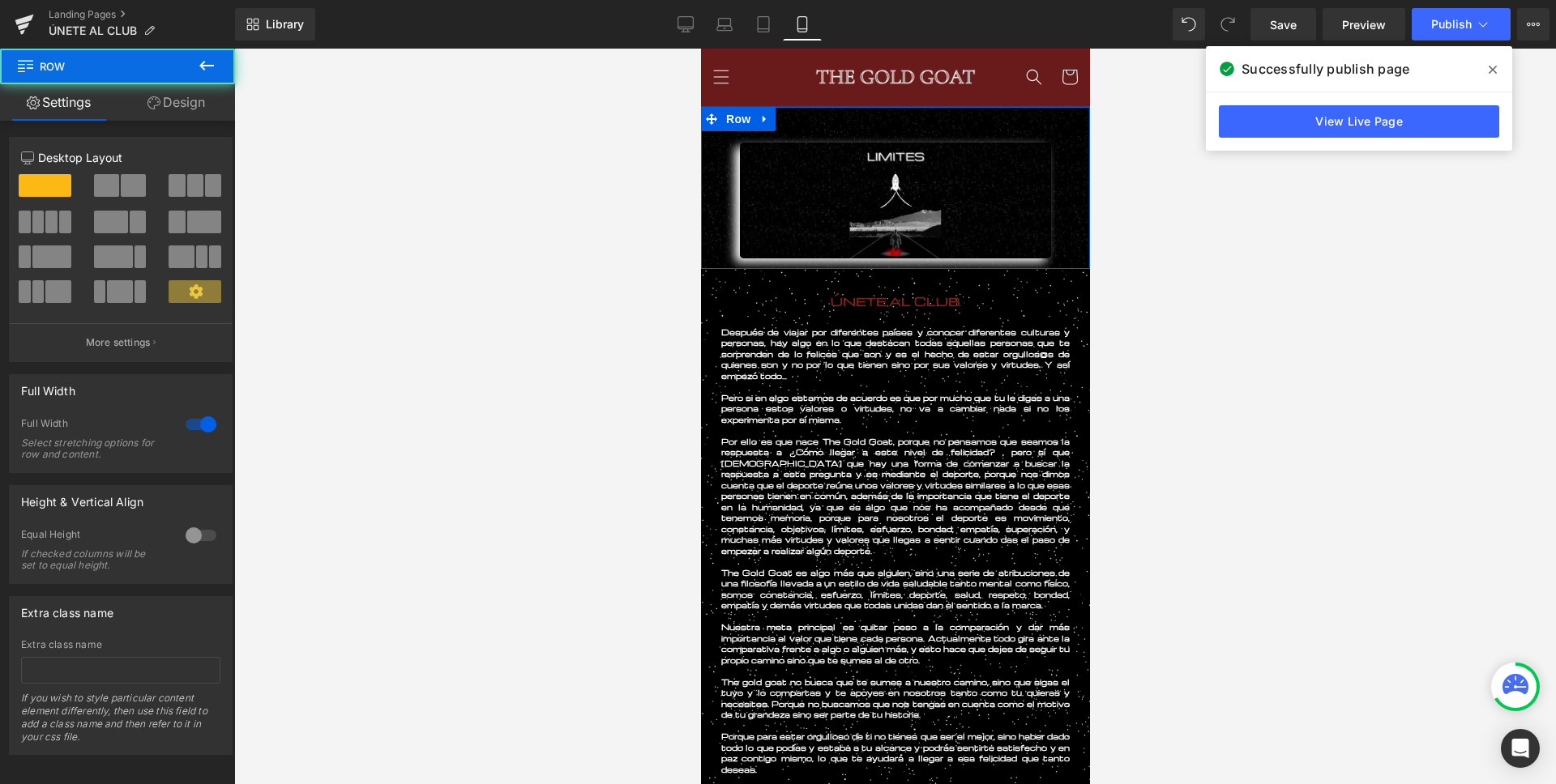
click at [186, 99] on link "Design" at bounding box center [176, 103] width 117 height 37
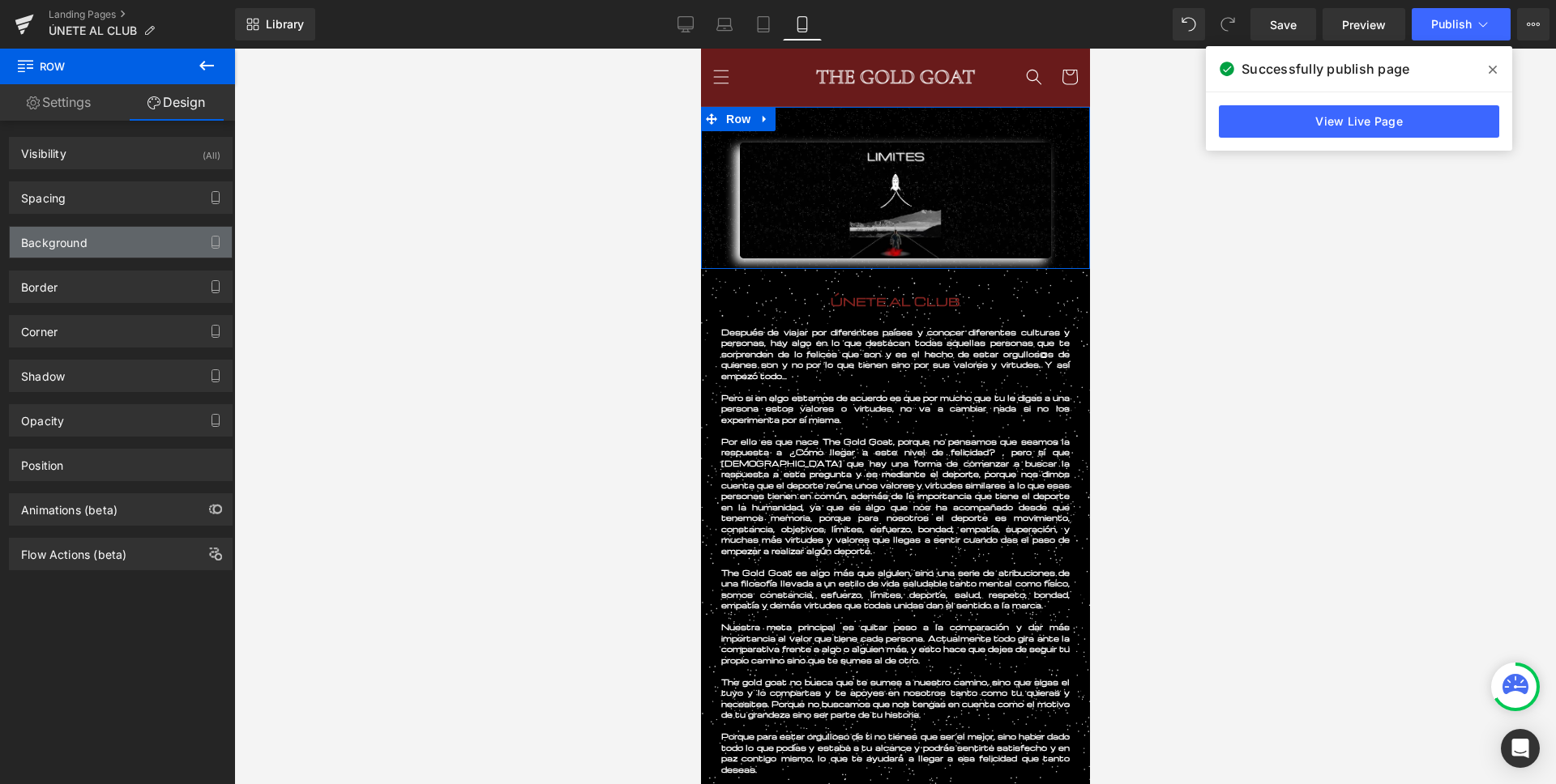
click at [83, 231] on div "Background" at bounding box center [54, 237] width 66 height 23
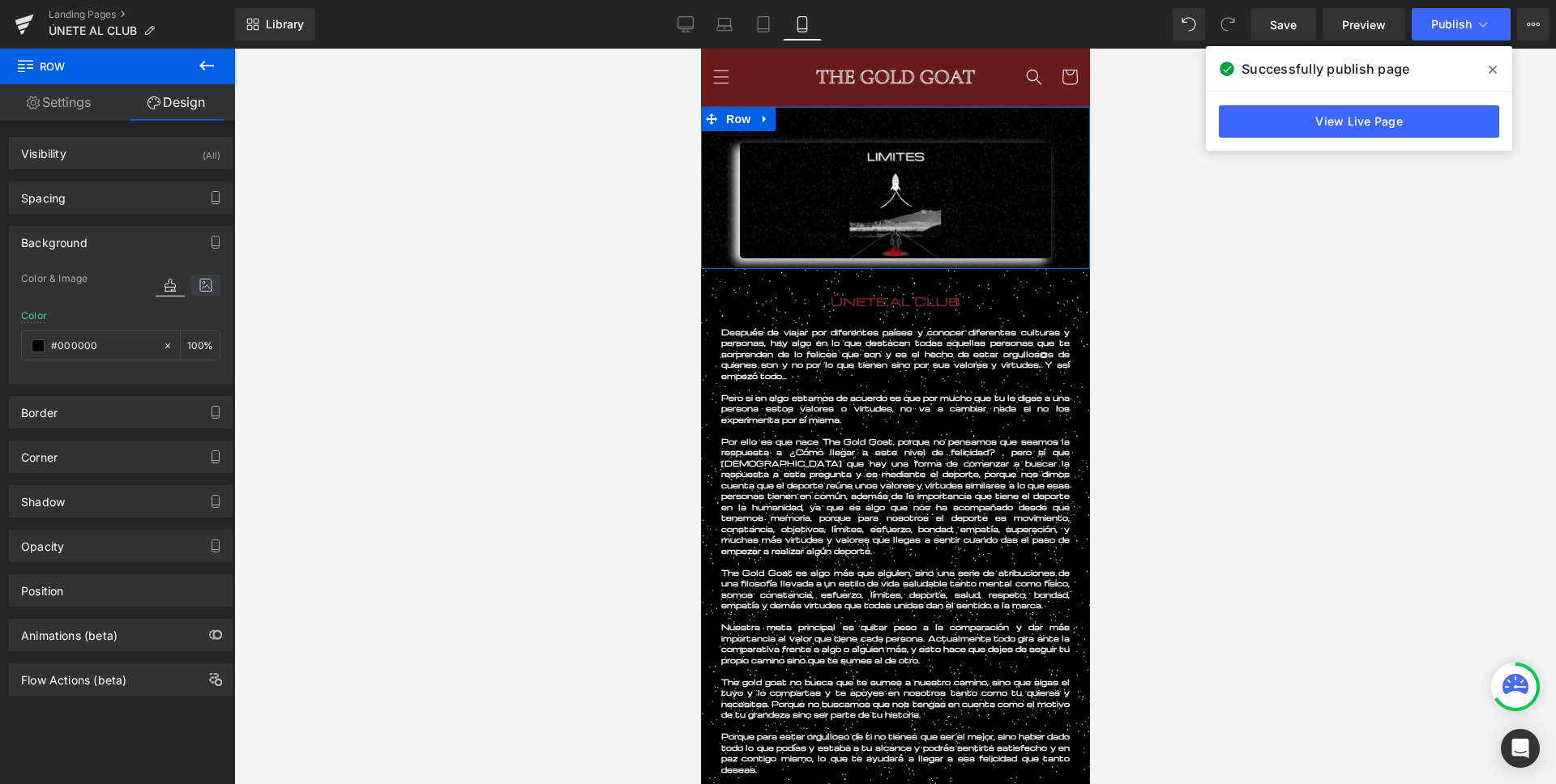
click at [195, 285] on icon at bounding box center [206, 284] width 29 height 21
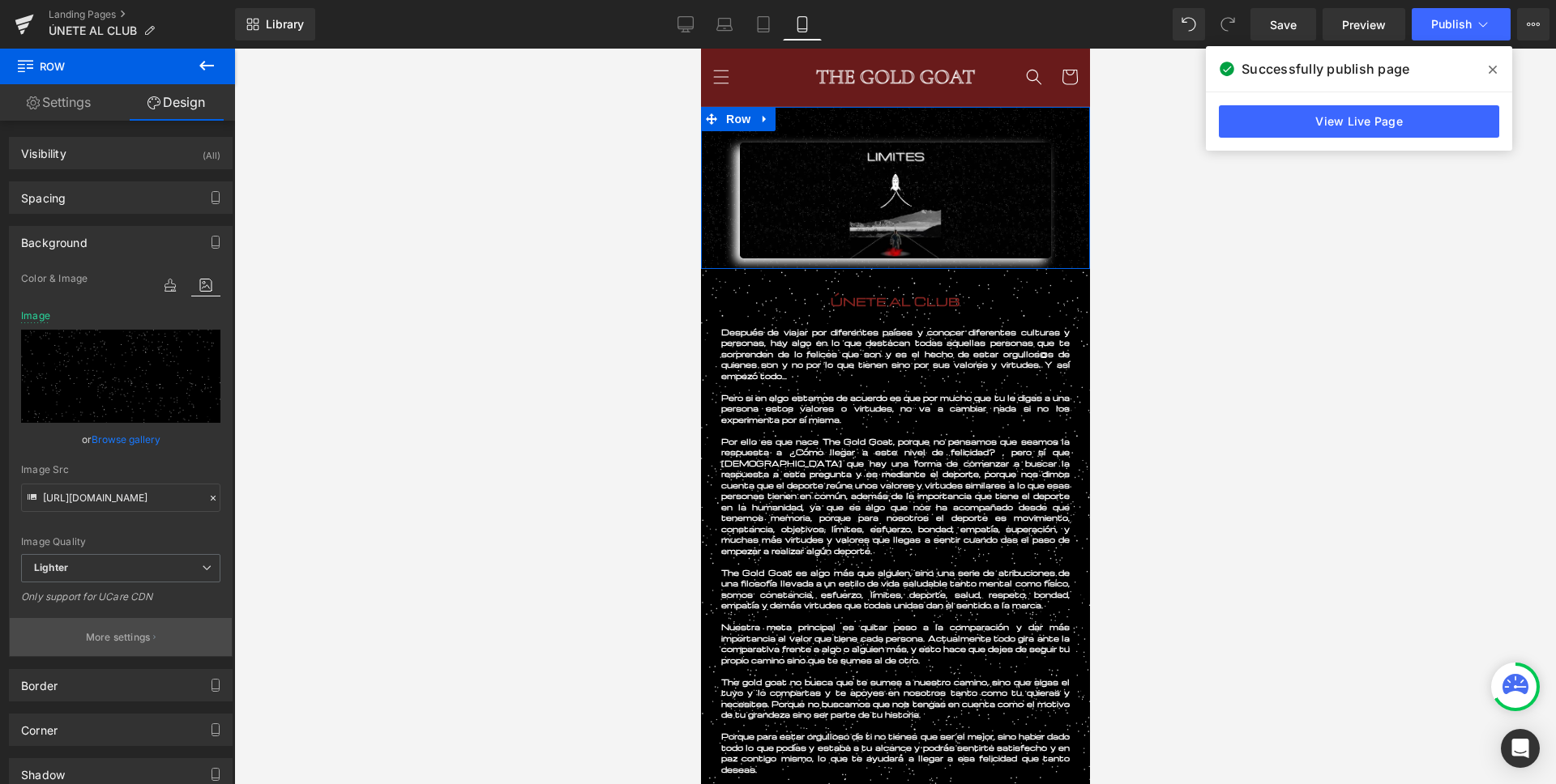
click at [117, 640] on p "More settings" at bounding box center [118, 637] width 65 height 15
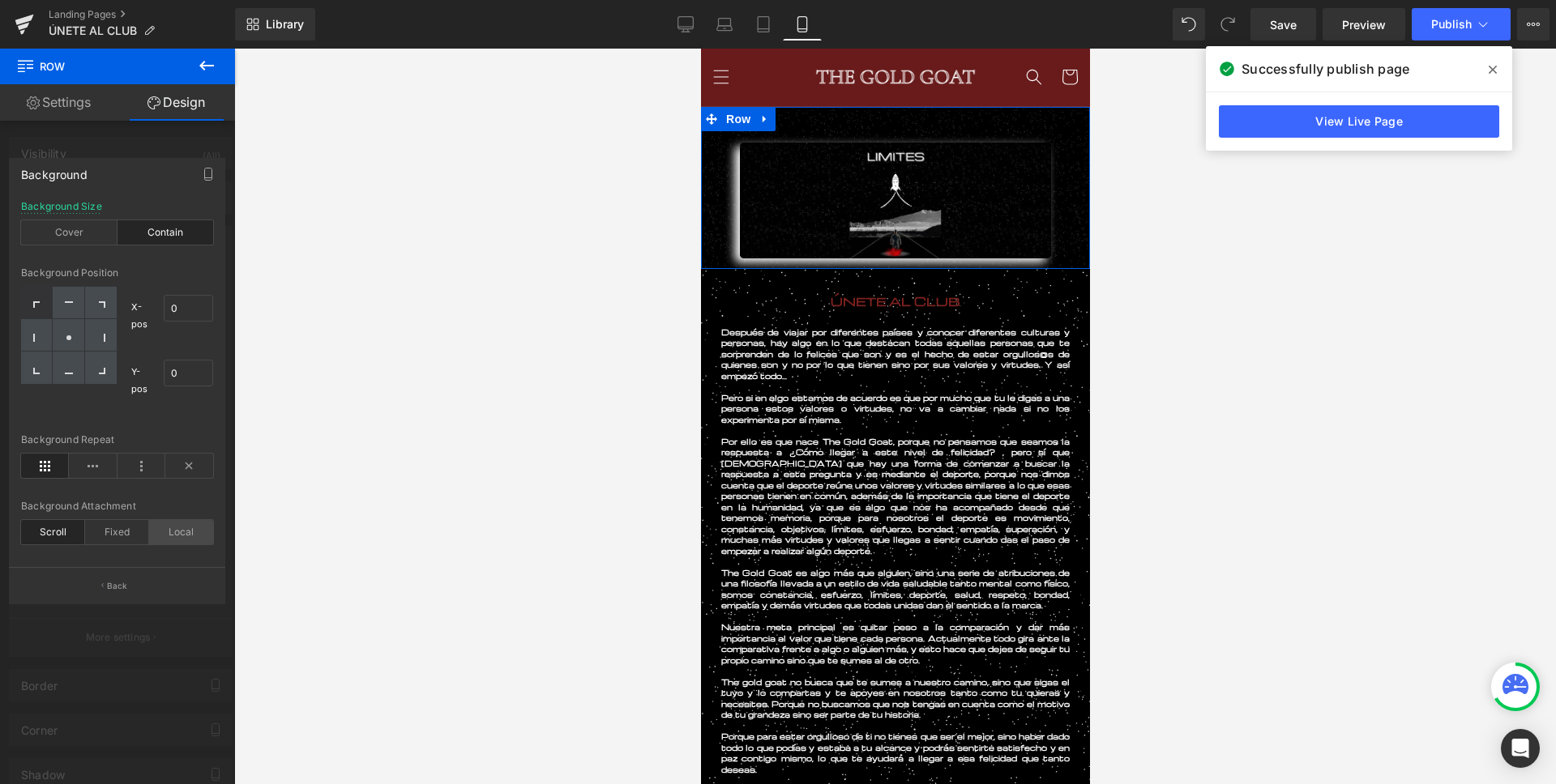
click at [181, 540] on div "Local" at bounding box center [181, 532] width 64 height 24
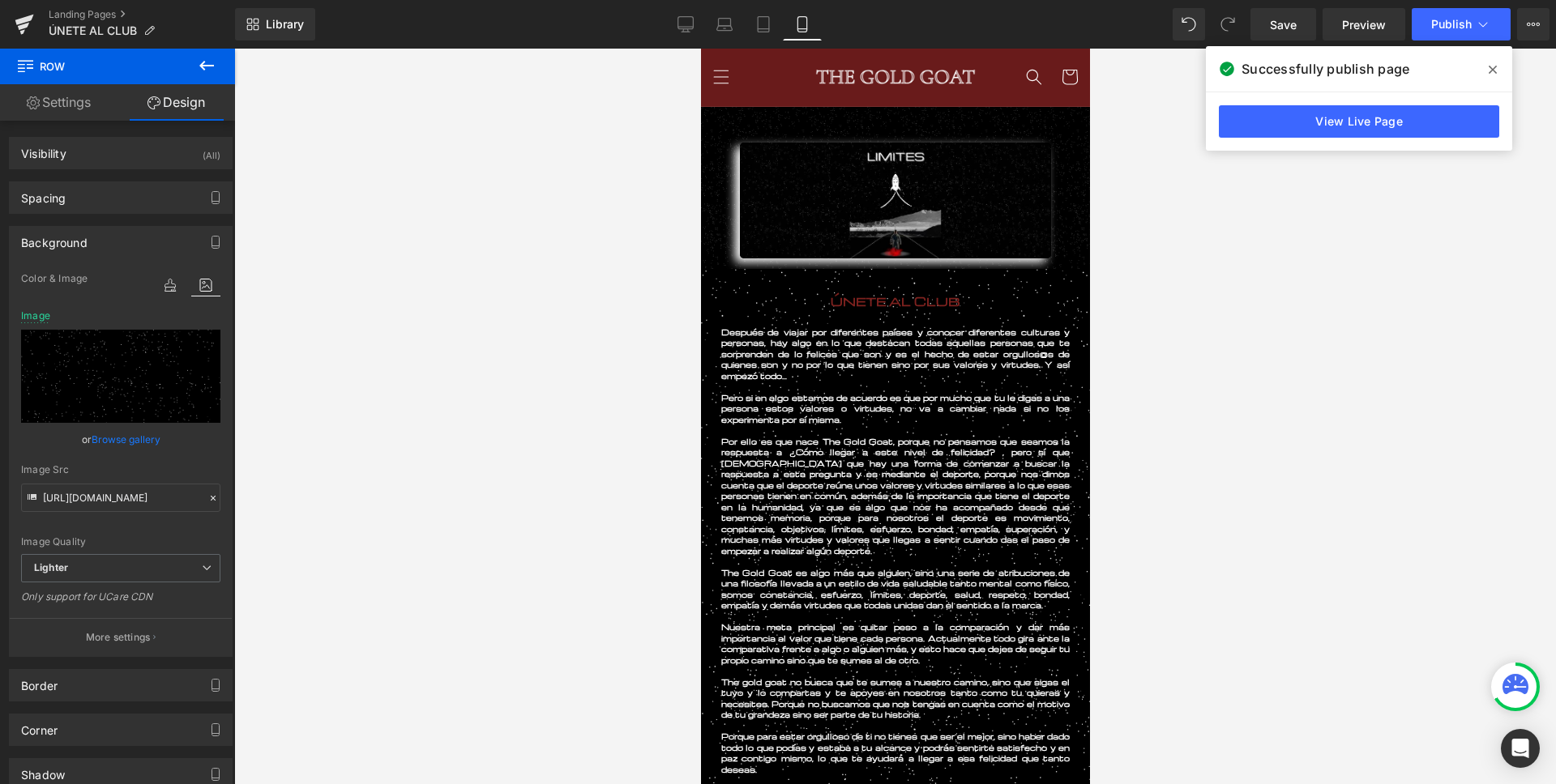
click at [642, 279] on div at bounding box center [895, 416] width 1321 height 735
click at [742, 281] on span "Row" at bounding box center [737, 281] width 32 height 24
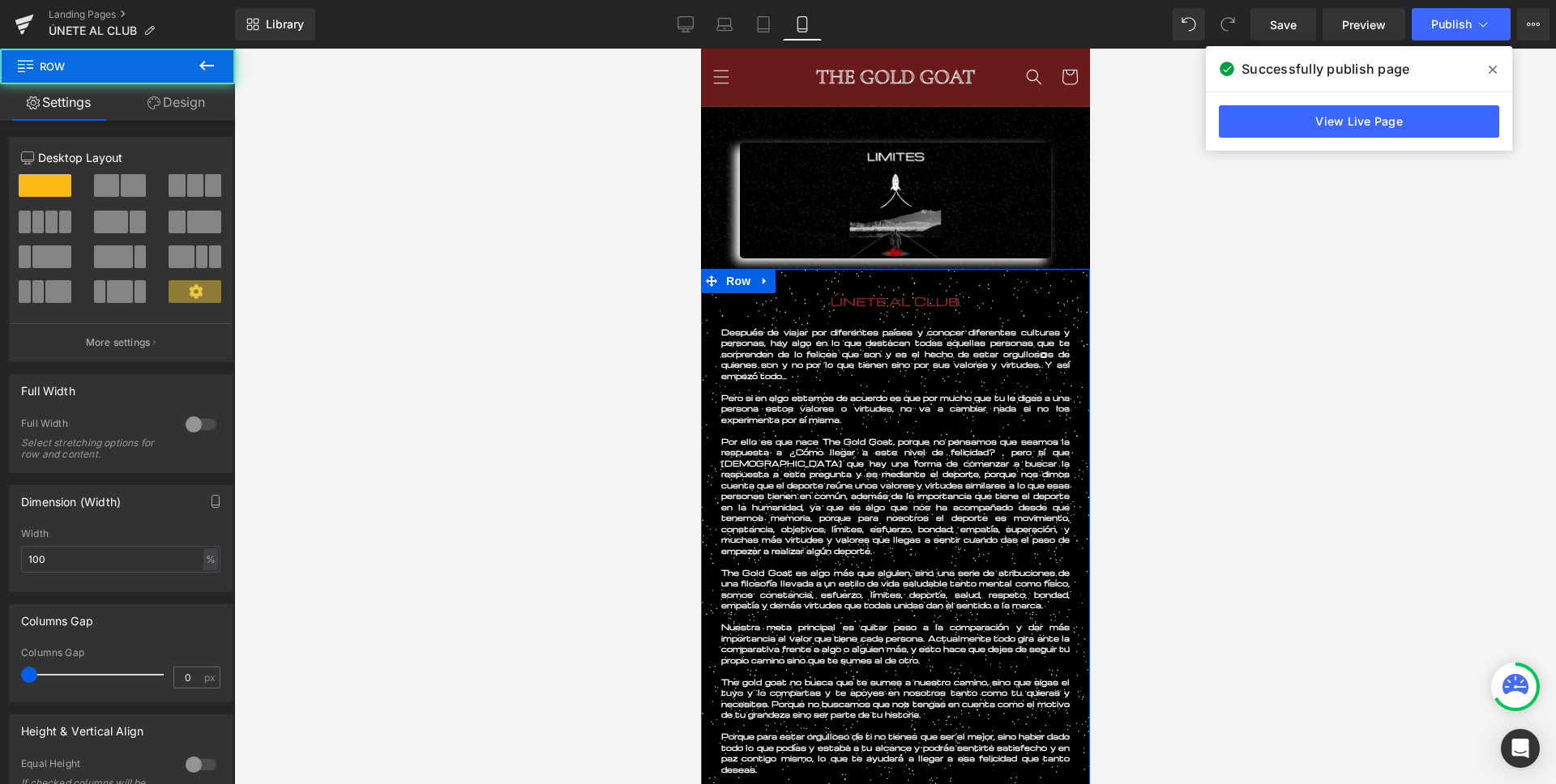
click at [174, 97] on link "Design" at bounding box center [176, 103] width 117 height 37
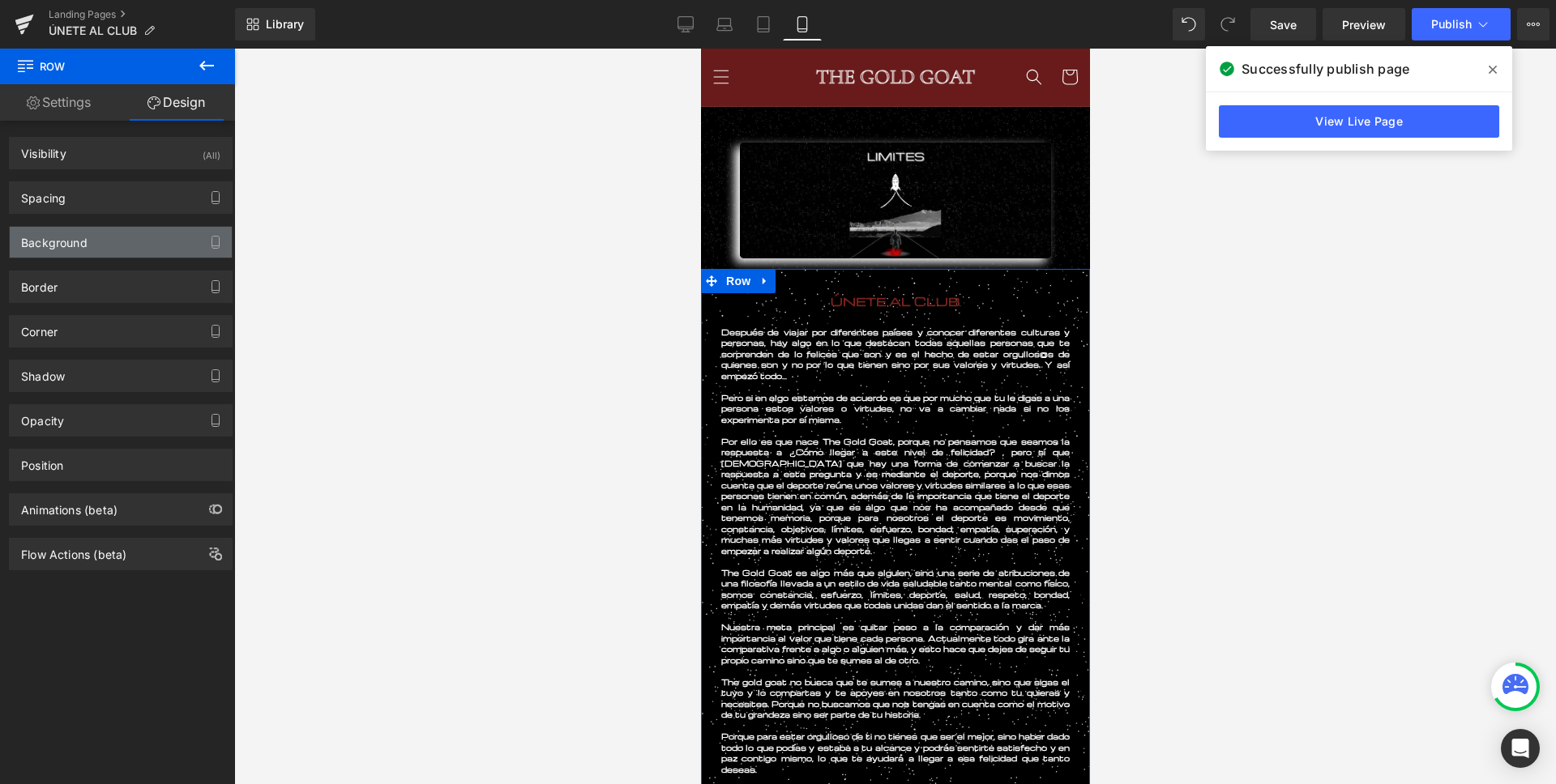
click at [88, 237] on div "Background" at bounding box center [121, 242] width 222 height 31
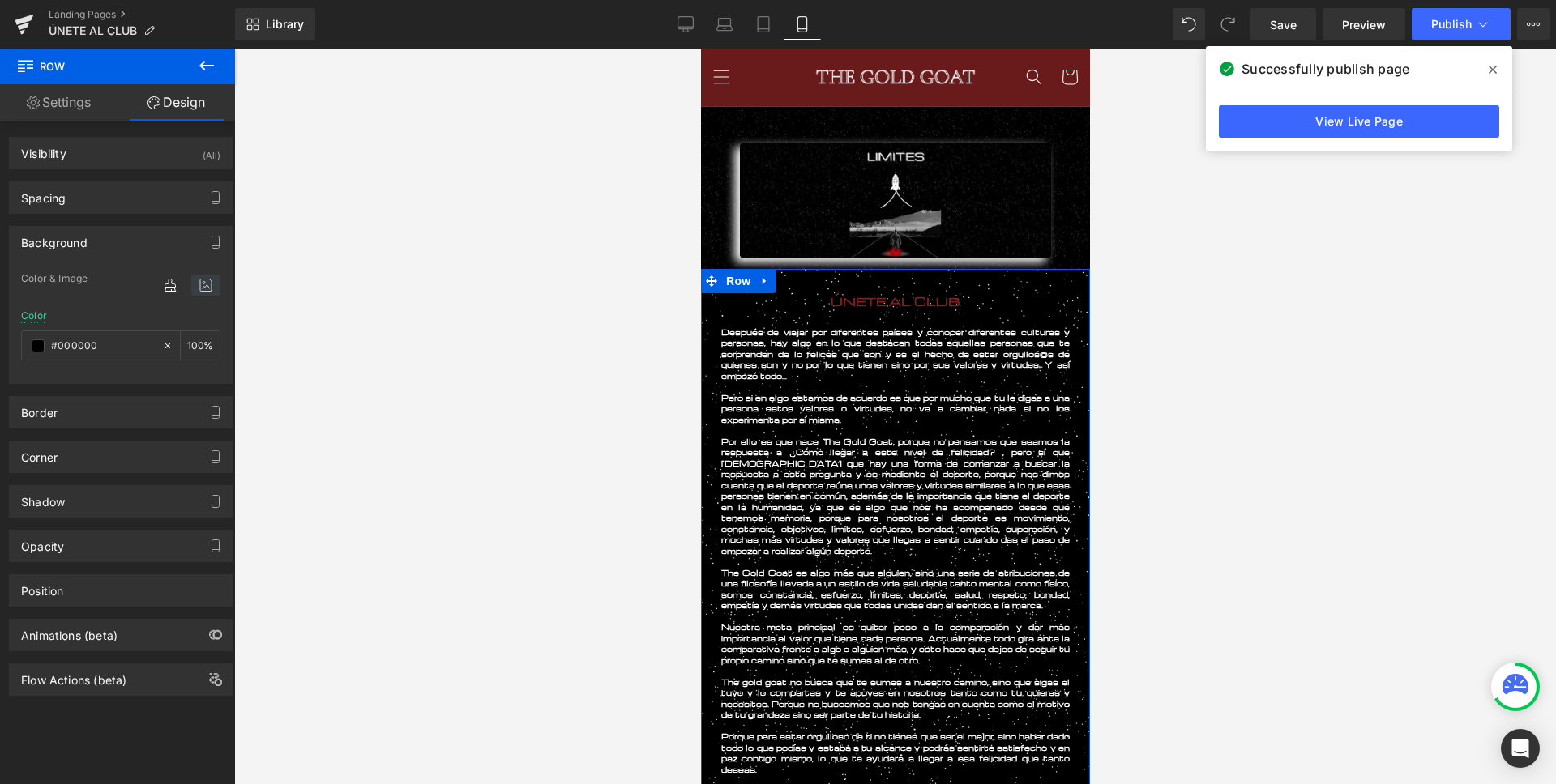
click at [197, 293] on icon at bounding box center [206, 284] width 29 height 21
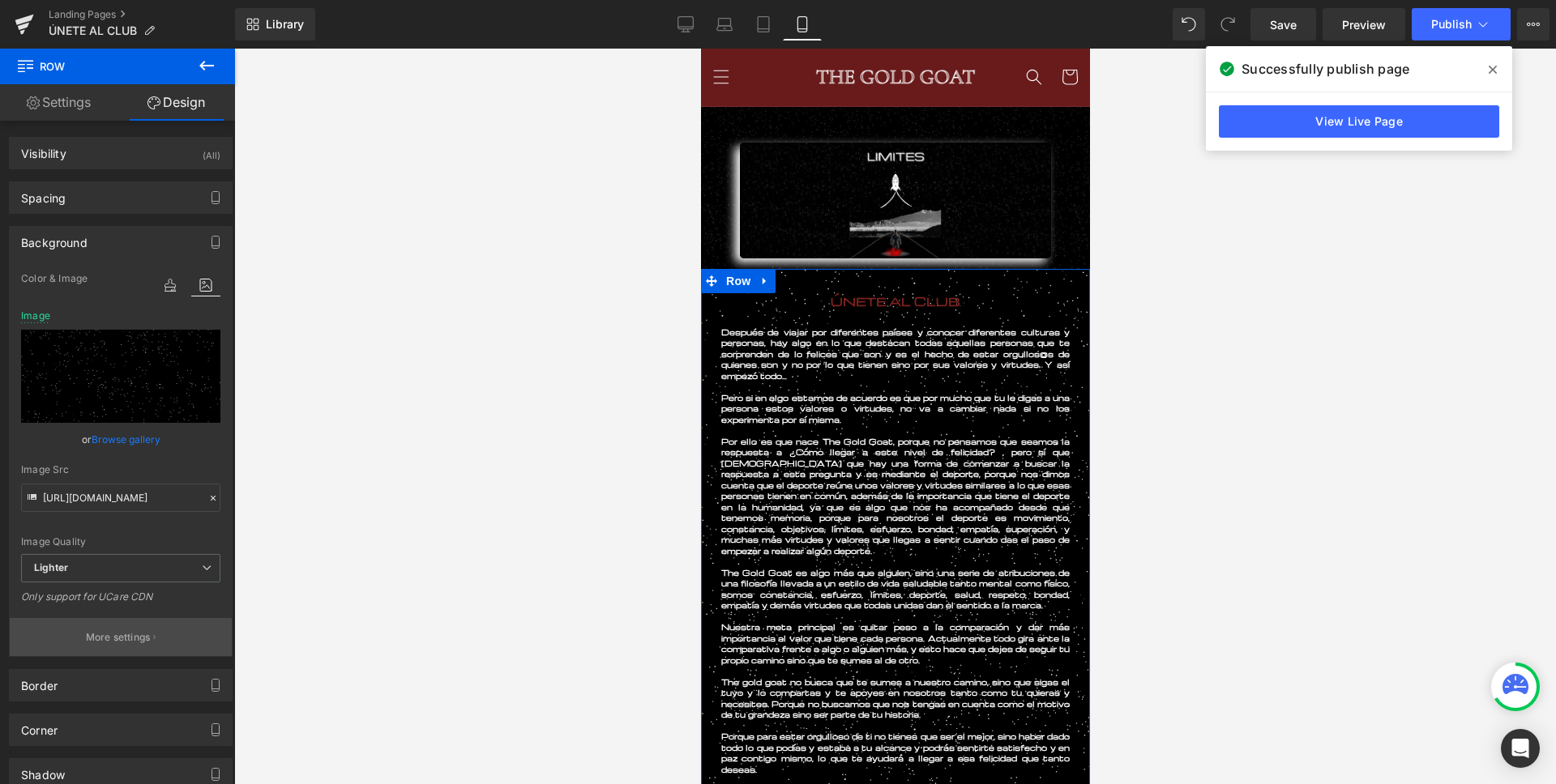
click at [122, 642] on p "More settings" at bounding box center [118, 637] width 65 height 15
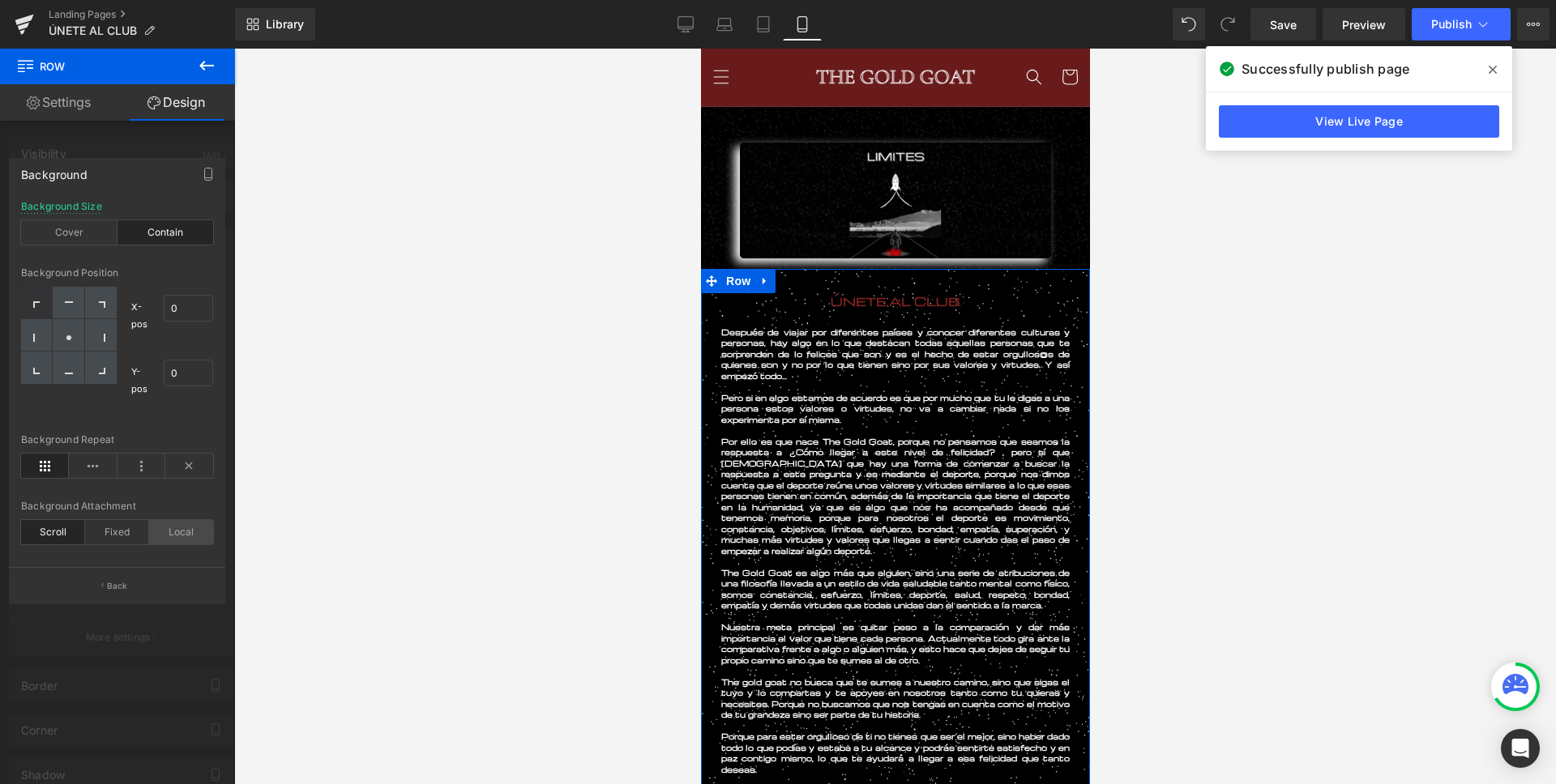
click at [177, 540] on div "Local" at bounding box center [181, 532] width 64 height 24
click at [134, 537] on div "Fixed" at bounding box center [117, 532] width 64 height 24
click at [57, 531] on div "Scroll" at bounding box center [53, 532] width 64 height 24
click at [126, 536] on div "Fixed" at bounding box center [117, 532] width 64 height 24
click at [169, 537] on div "Local" at bounding box center [181, 532] width 64 height 24
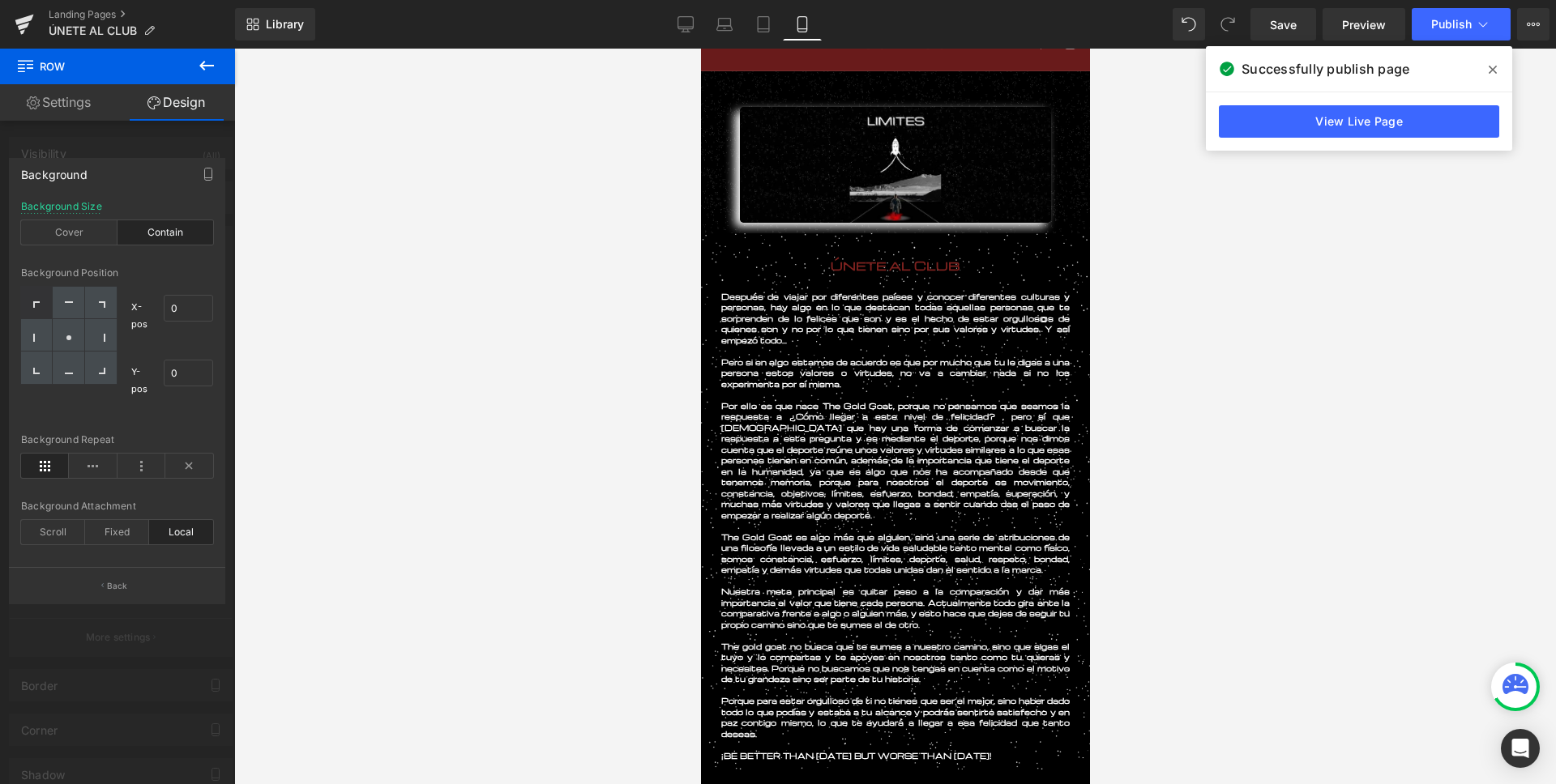
scroll to position [39, 0]
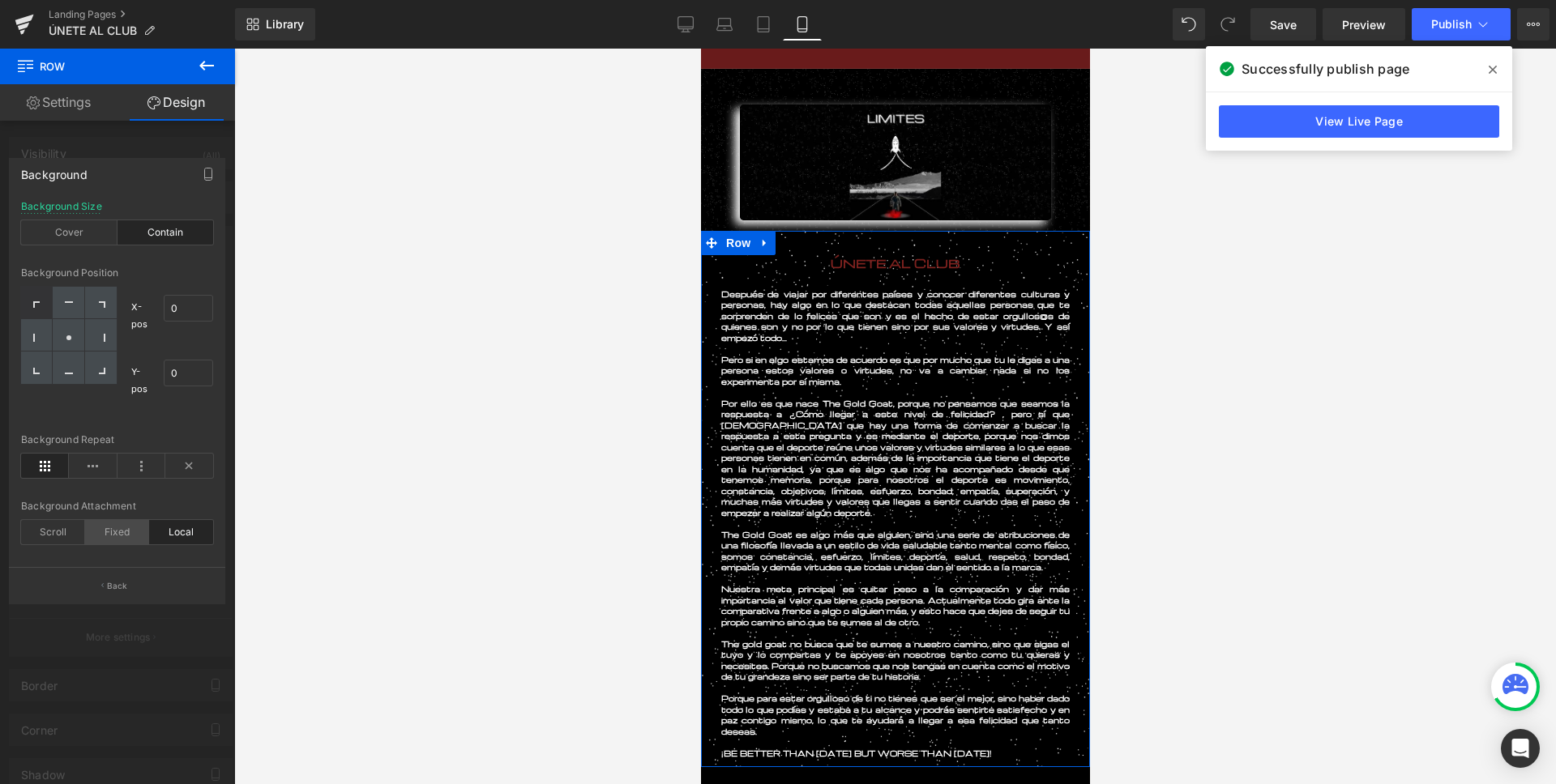
click at [140, 534] on div "Fixed" at bounding box center [117, 532] width 64 height 24
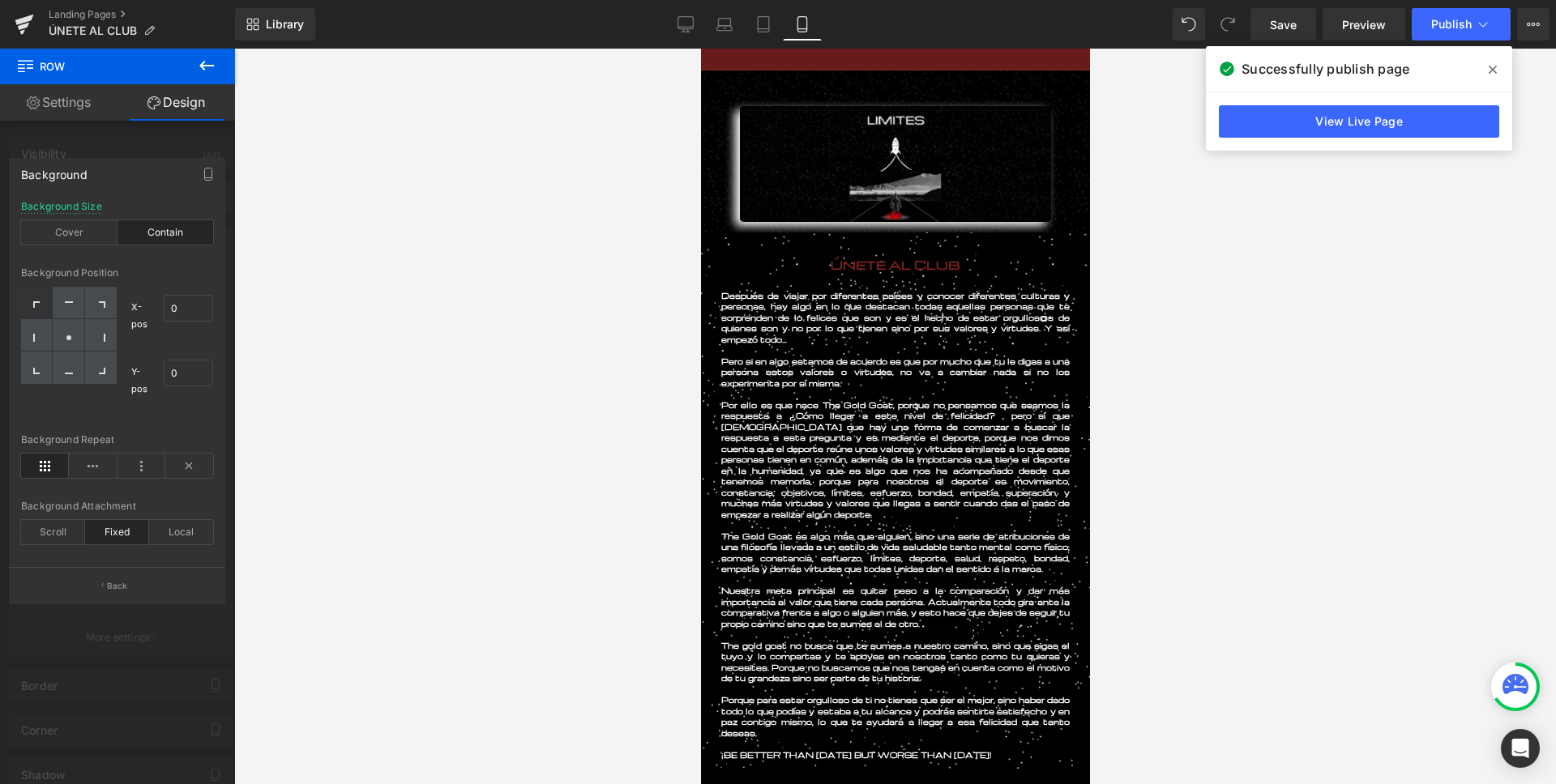
scroll to position [0, 0]
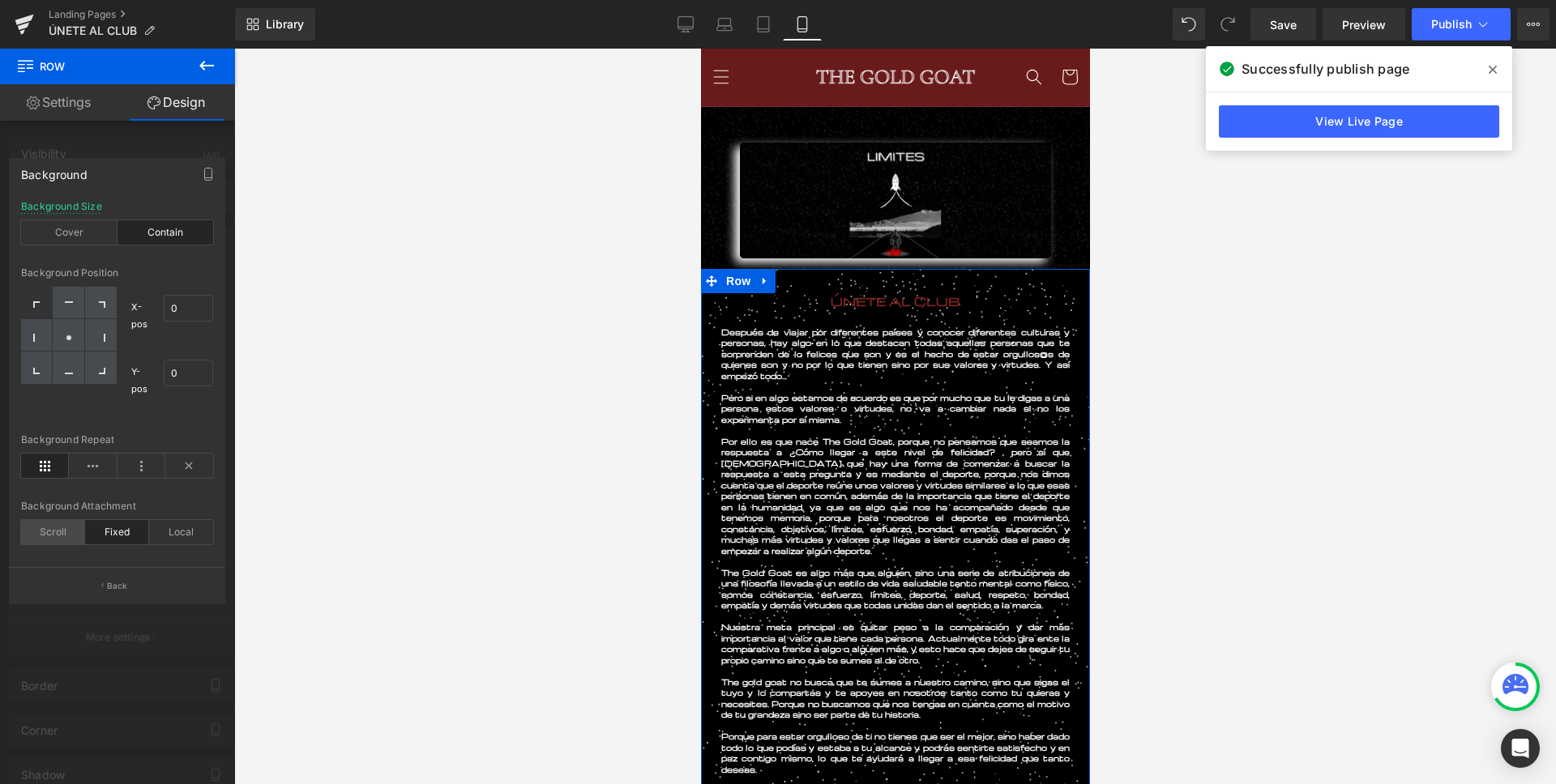
click at [58, 528] on div "Scroll" at bounding box center [53, 532] width 64 height 24
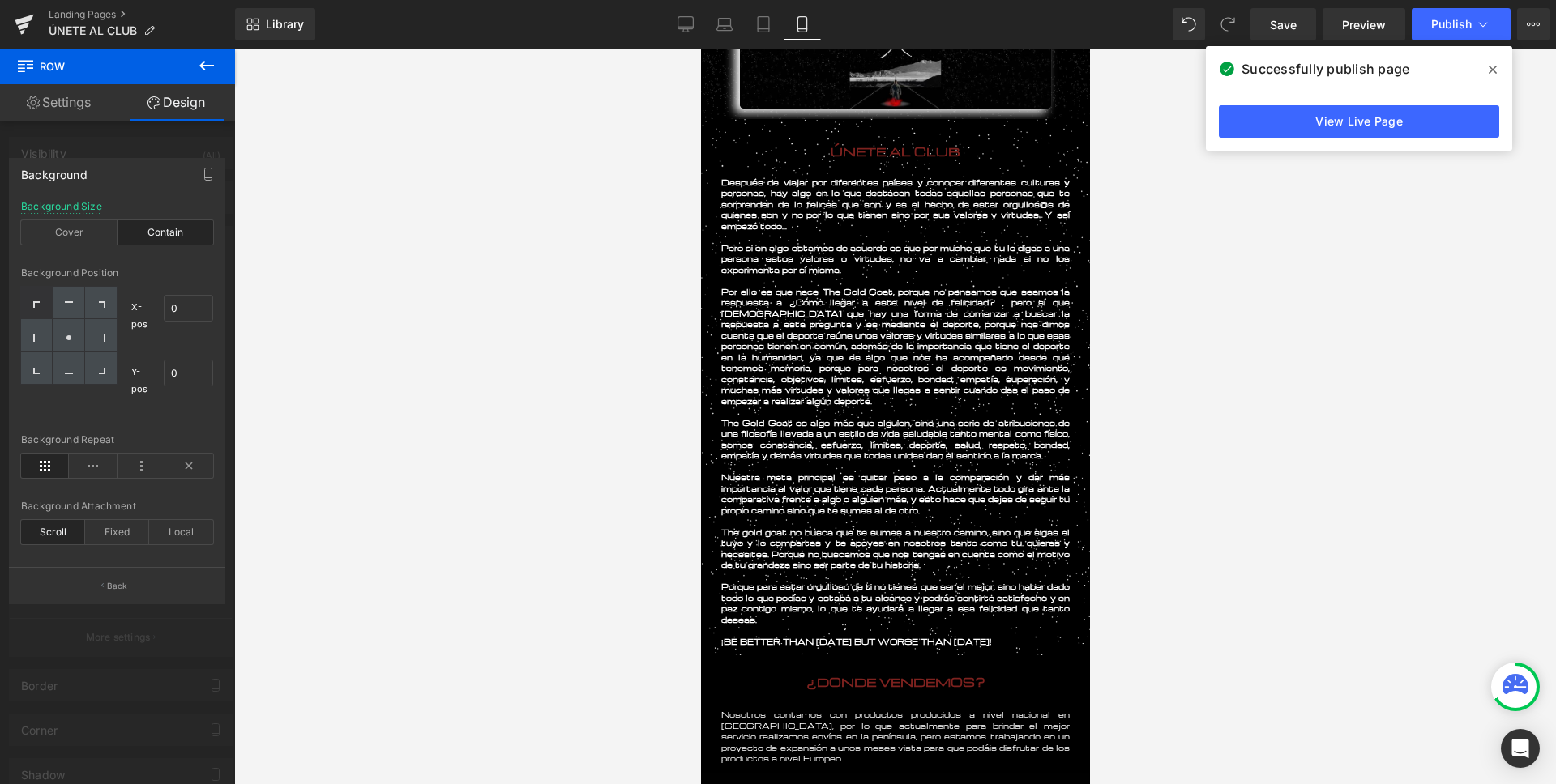
scroll to position [97, 0]
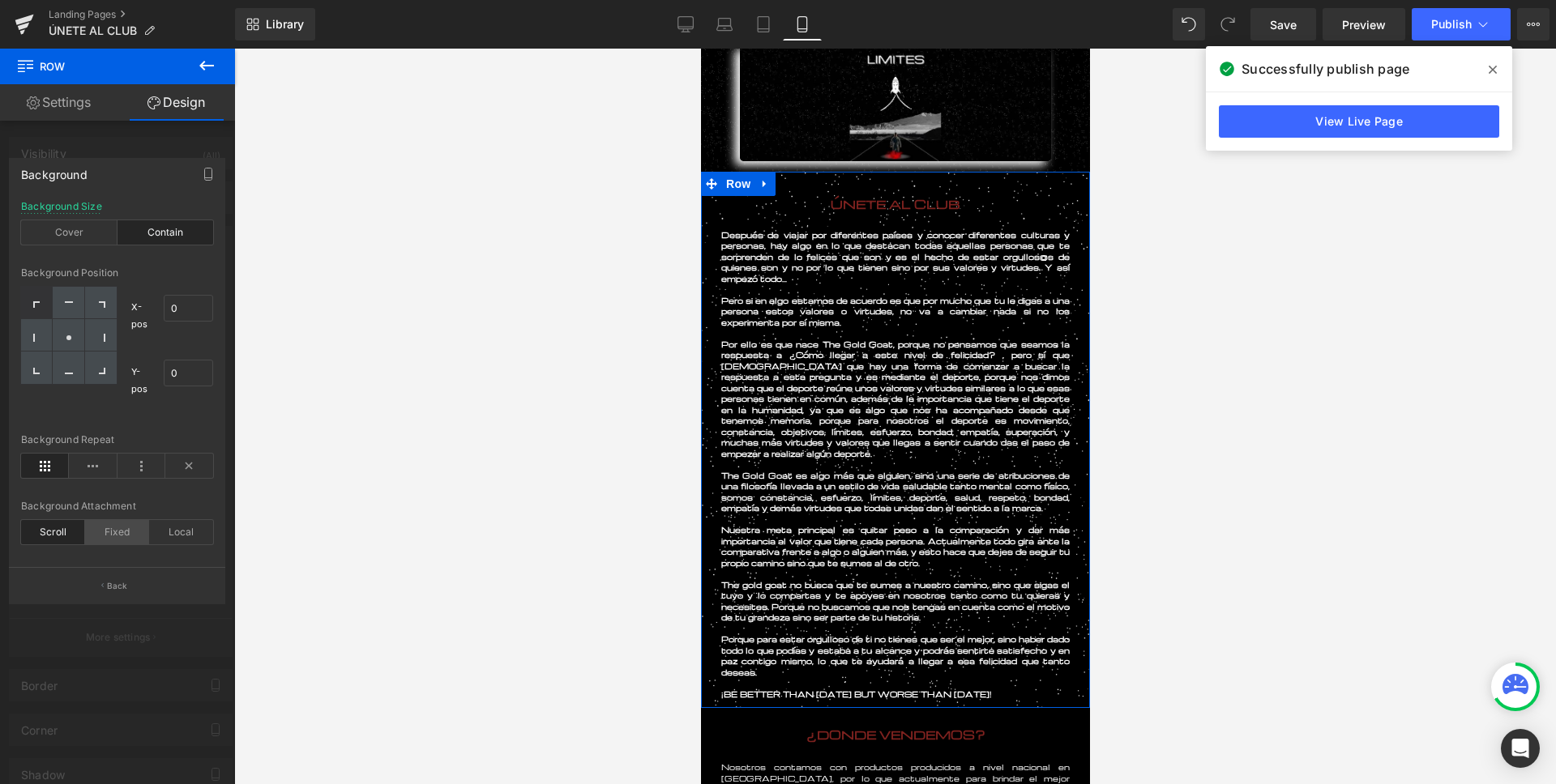
click at [117, 540] on div "Fixed" at bounding box center [117, 532] width 64 height 24
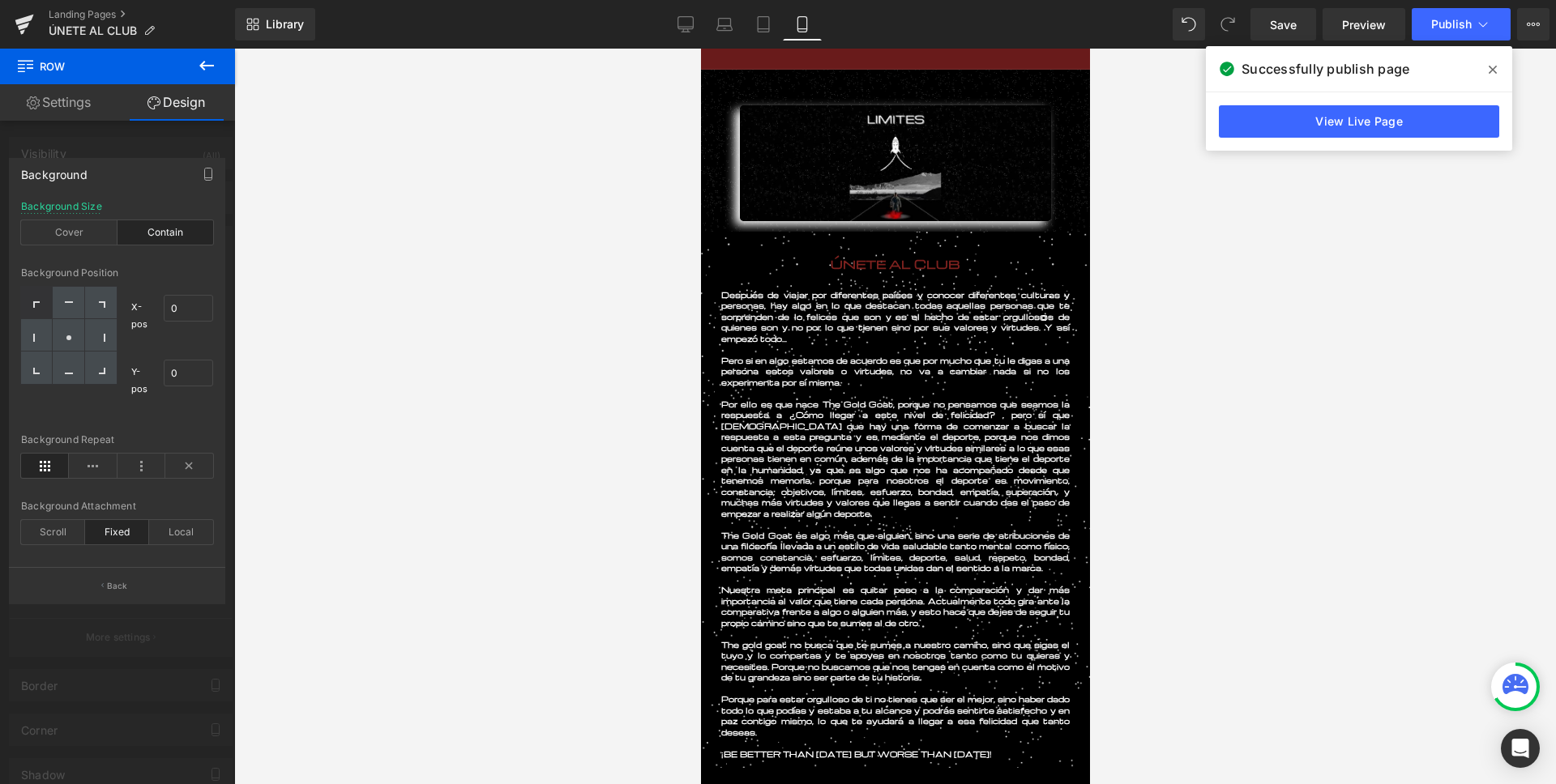
scroll to position [0, 0]
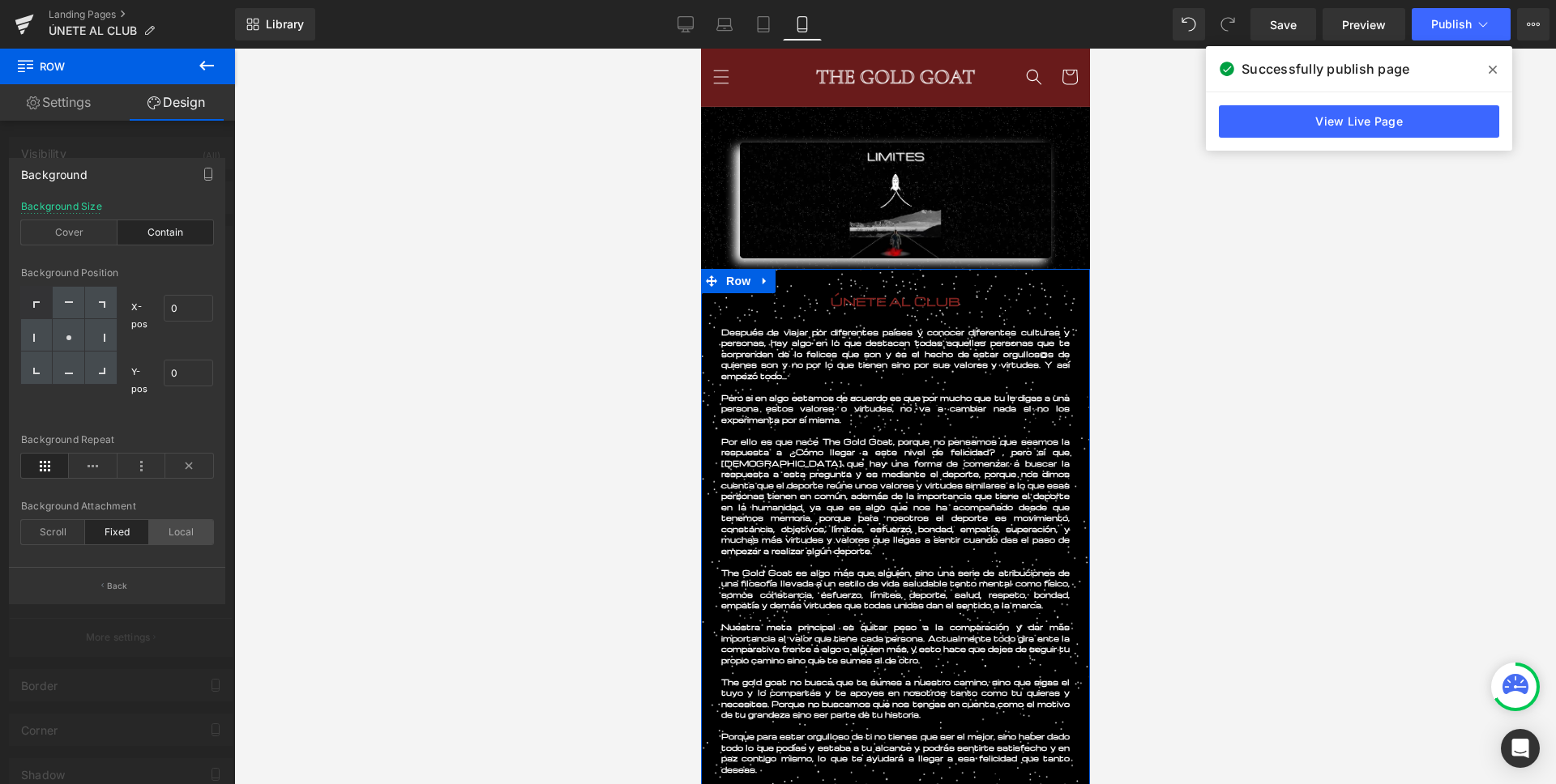
click at [181, 536] on div "Local" at bounding box center [181, 532] width 64 height 24
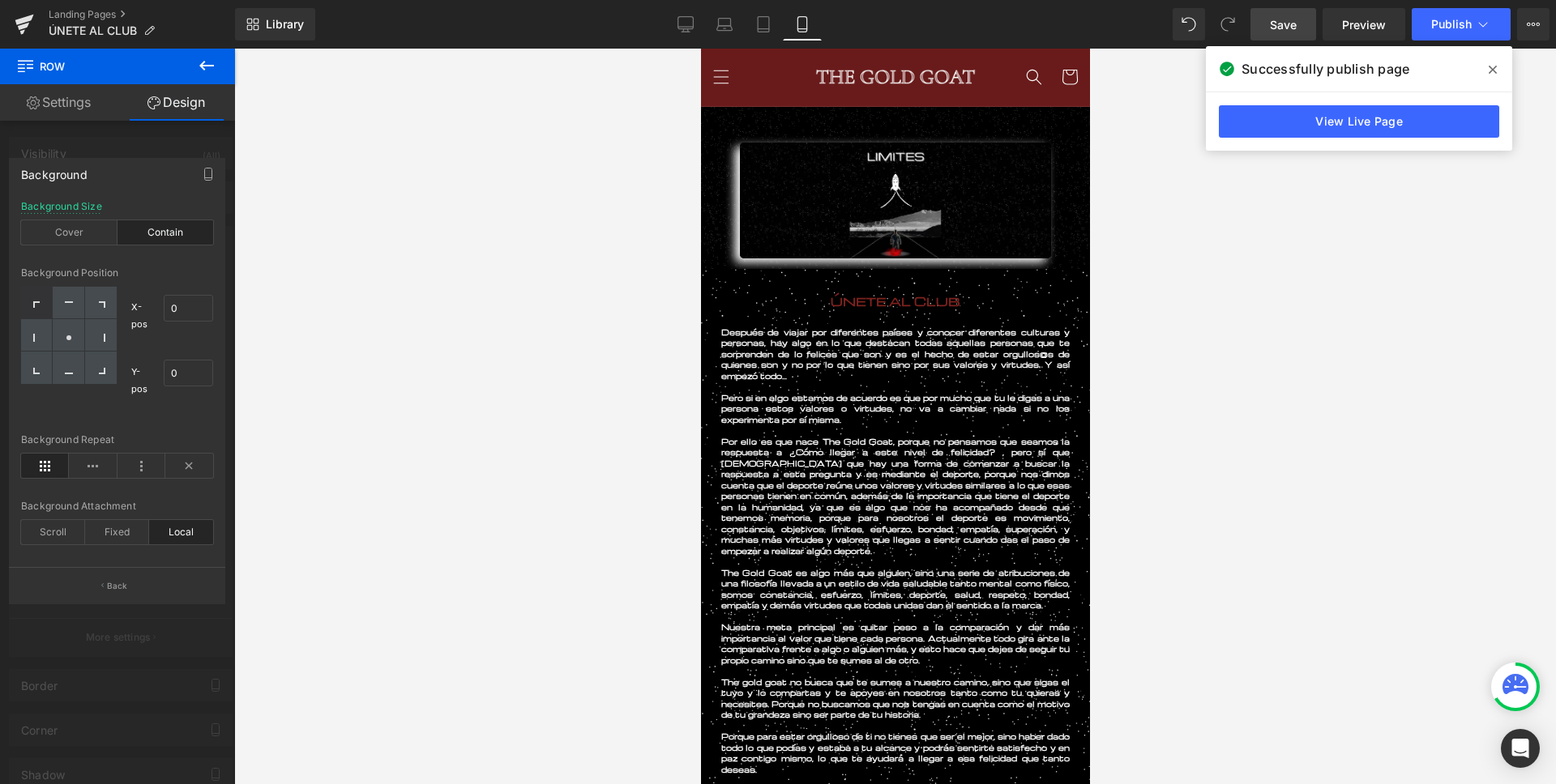
click at [1289, 26] on span "Save" at bounding box center [1283, 25] width 27 height 17
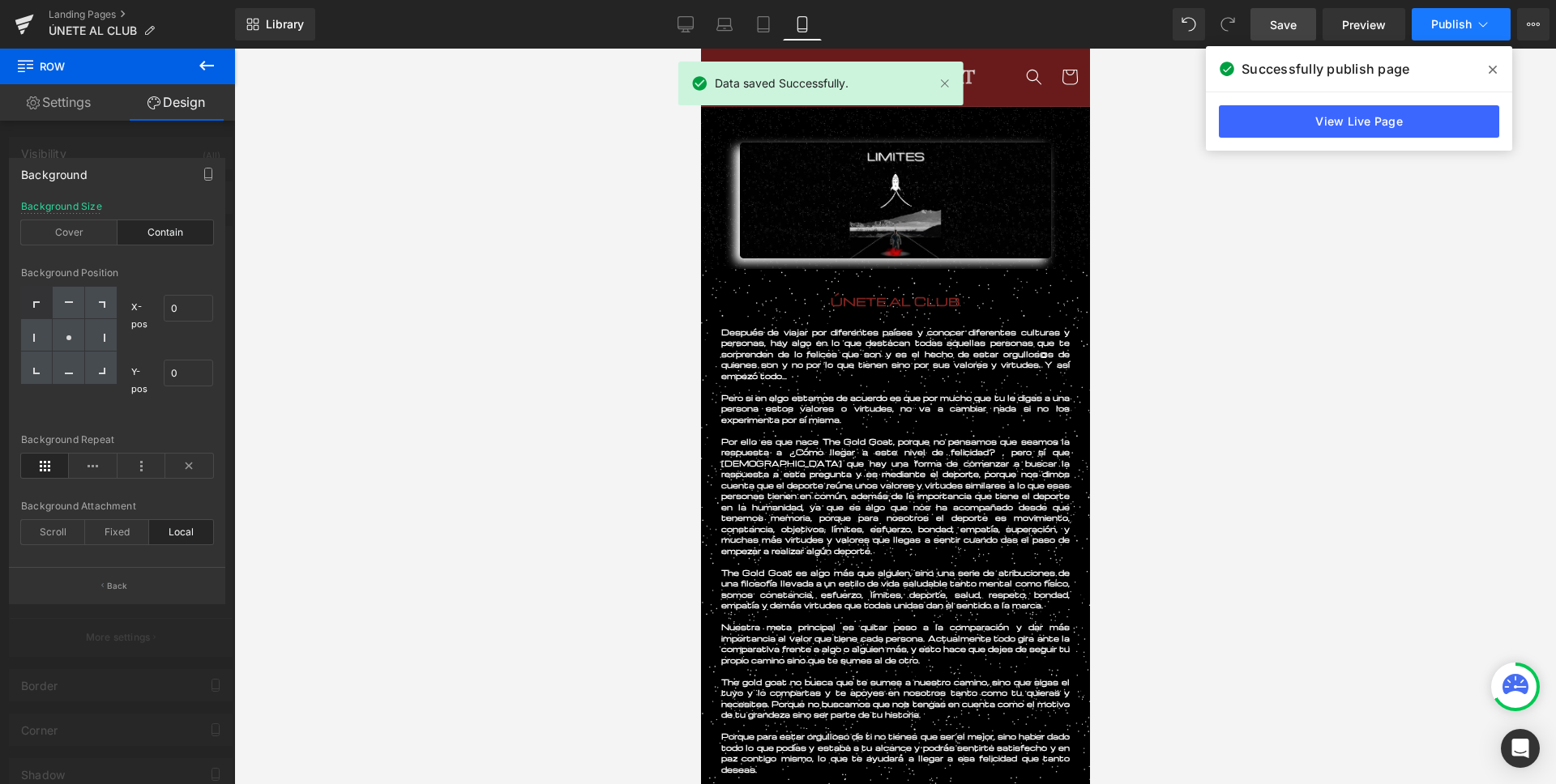
click at [1465, 17] on span "Publish" at bounding box center [1451, 24] width 40 height 13
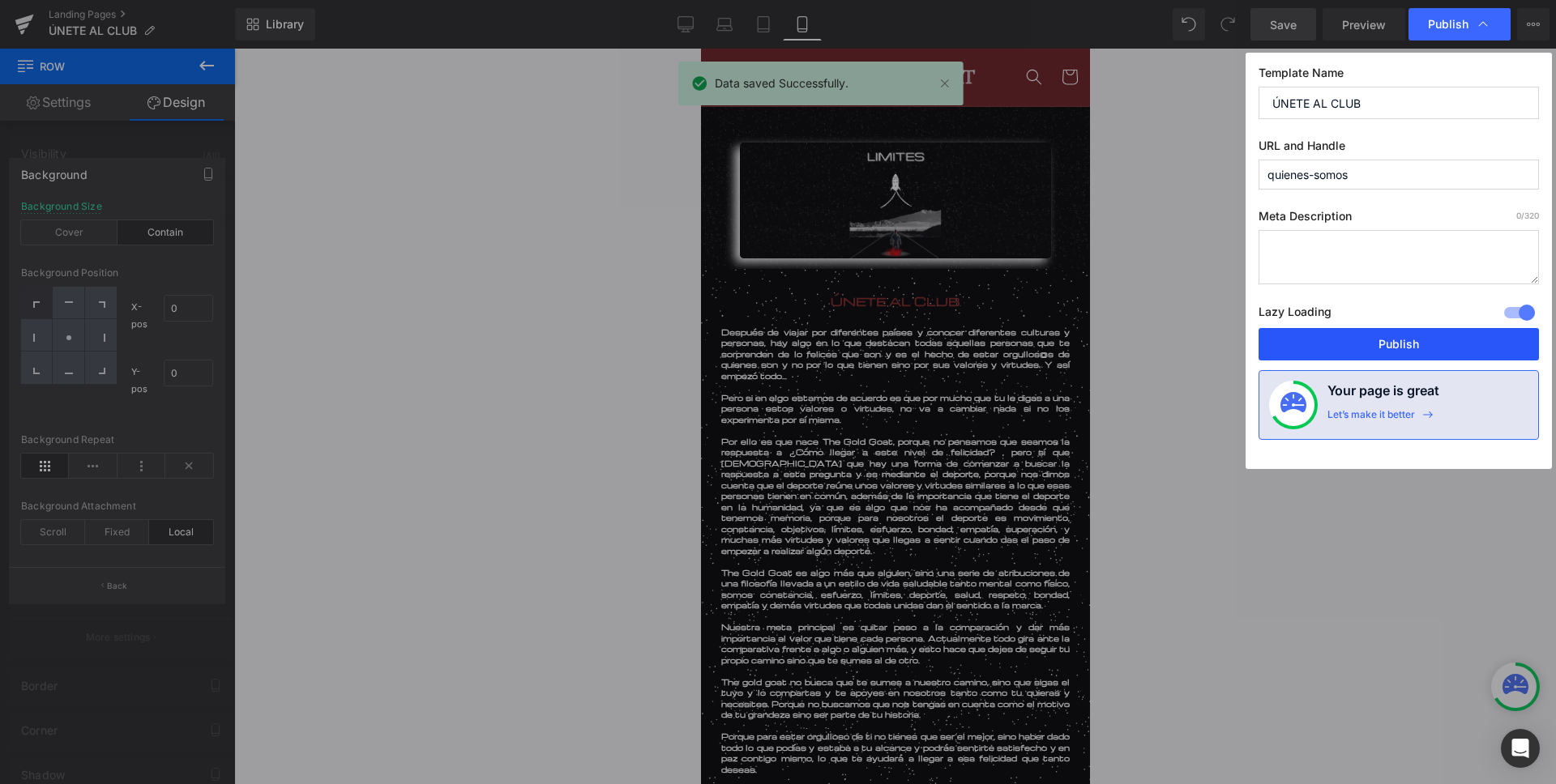
click at [1372, 342] on button "Publish" at bounding box center [1399, 344] width 281 height 32
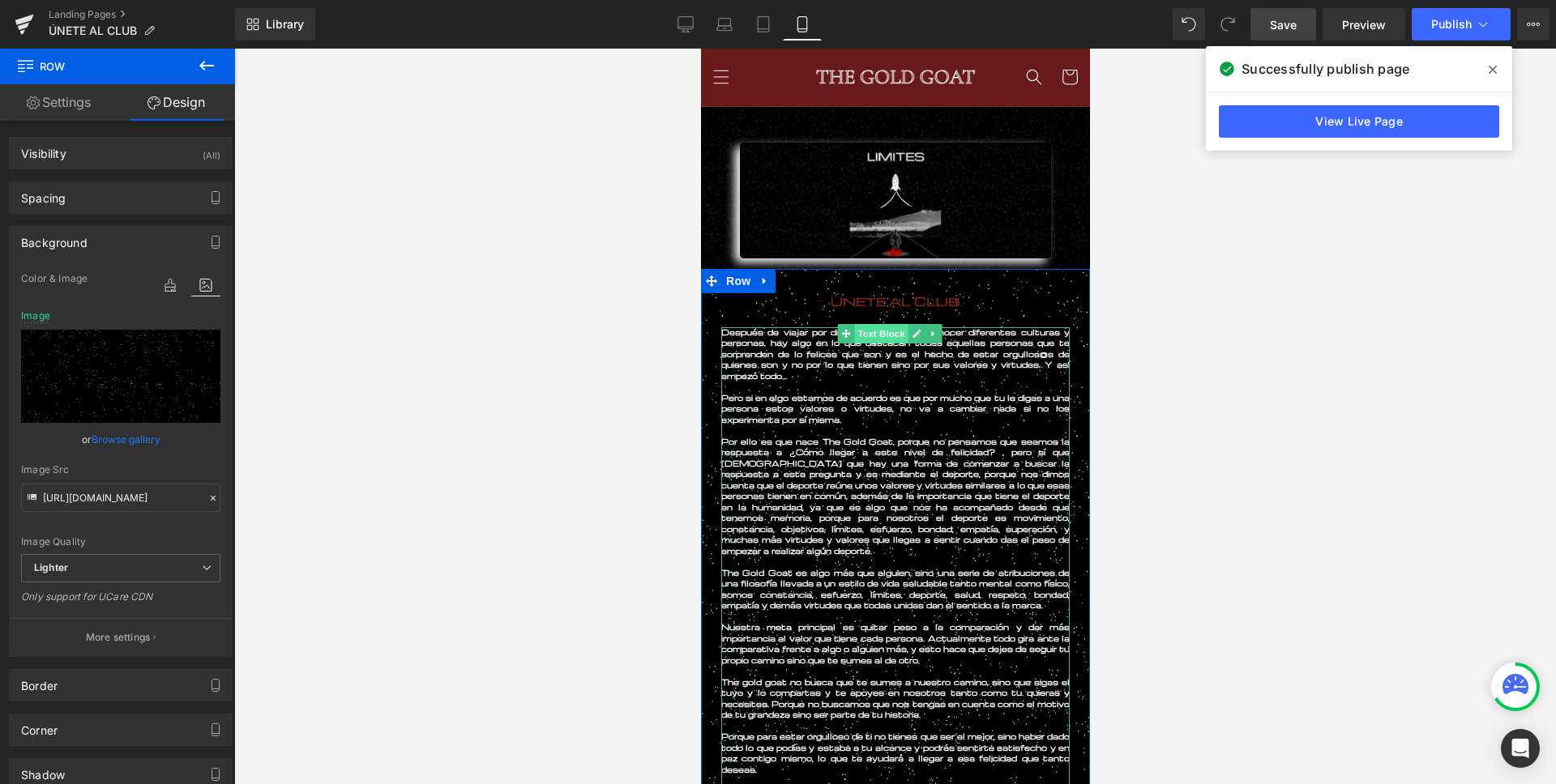
click at [871, 337] on span "Text Block" at bounding box center [880, 333] width 53 height 19
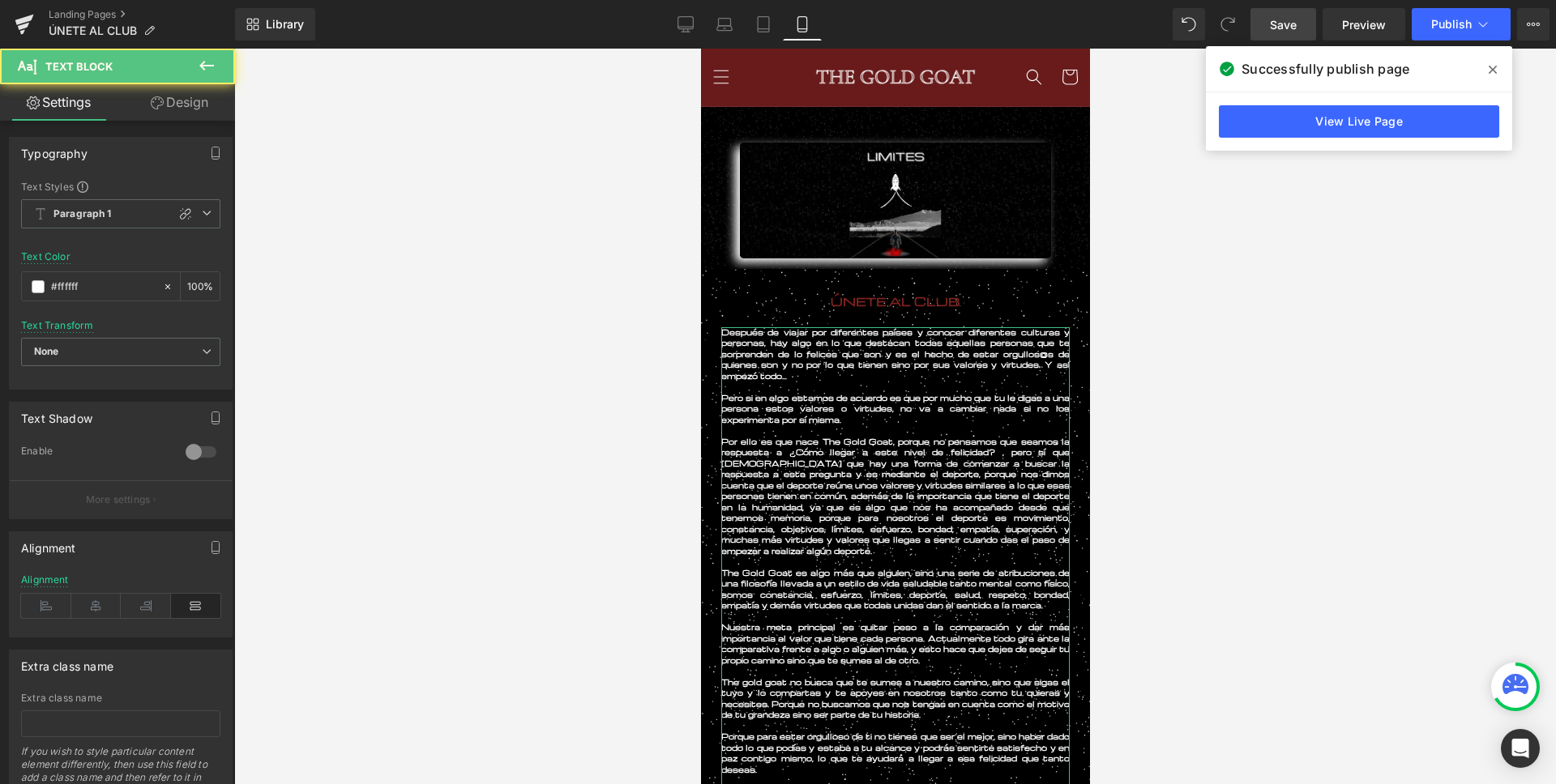
click at [158, 86] on link "Design" at bounding box center [180, 103] width 117 height 37
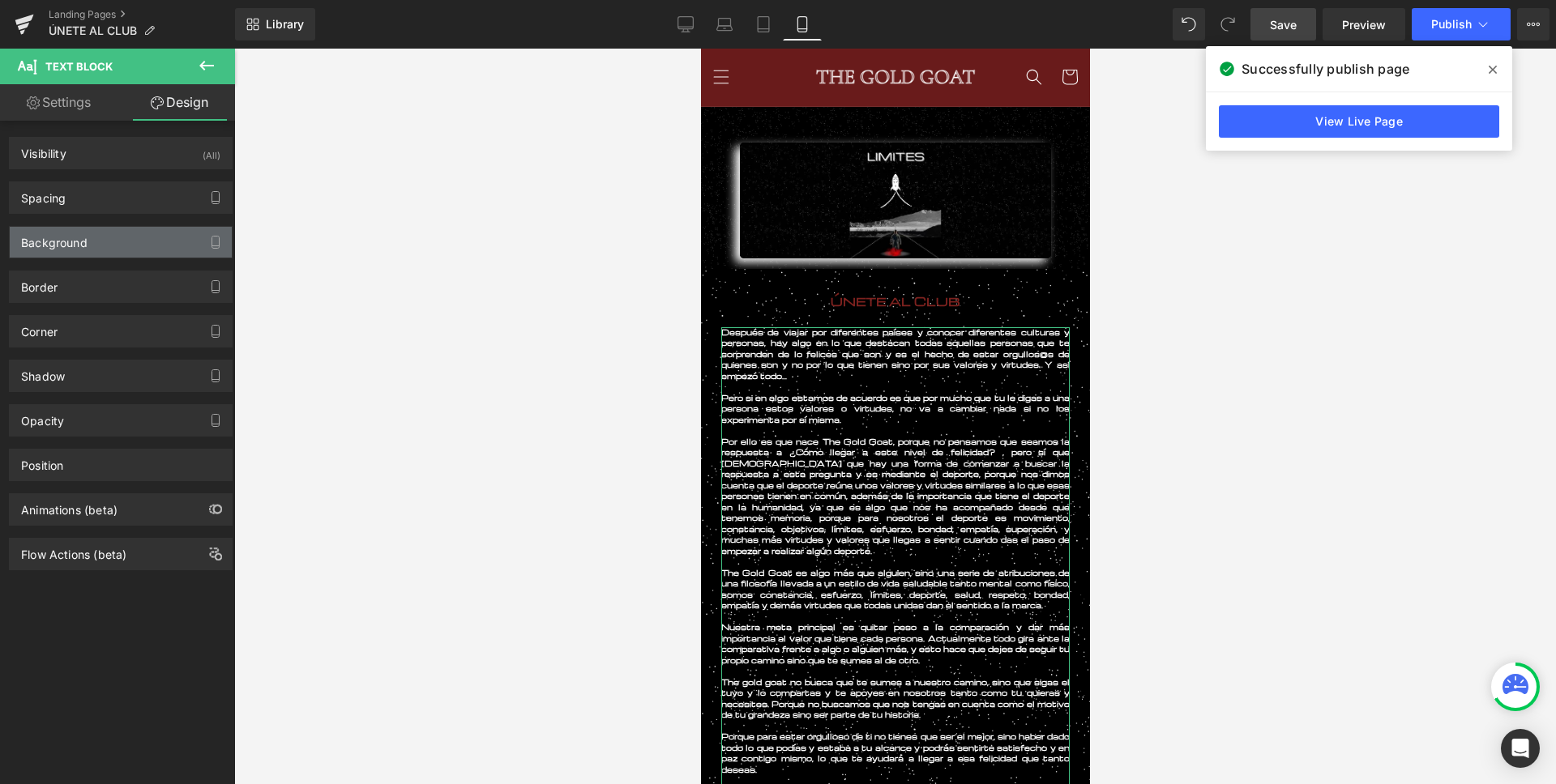
click at [55, 240] on div "Background" at bounding box center [54, 237] width 66 height 23
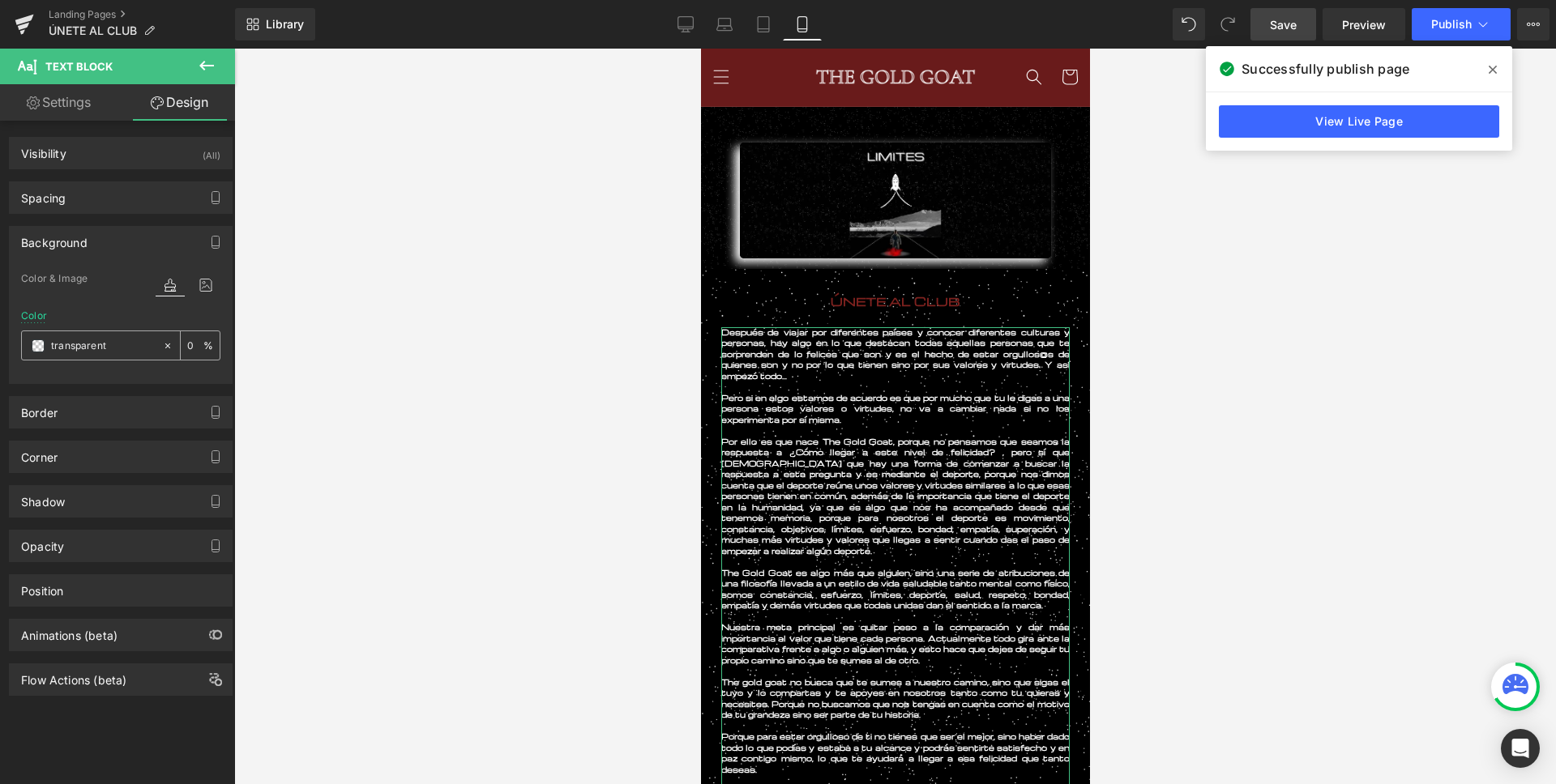
click at [31, 348] on span at bounding box center [38, 346] width 13 height 13
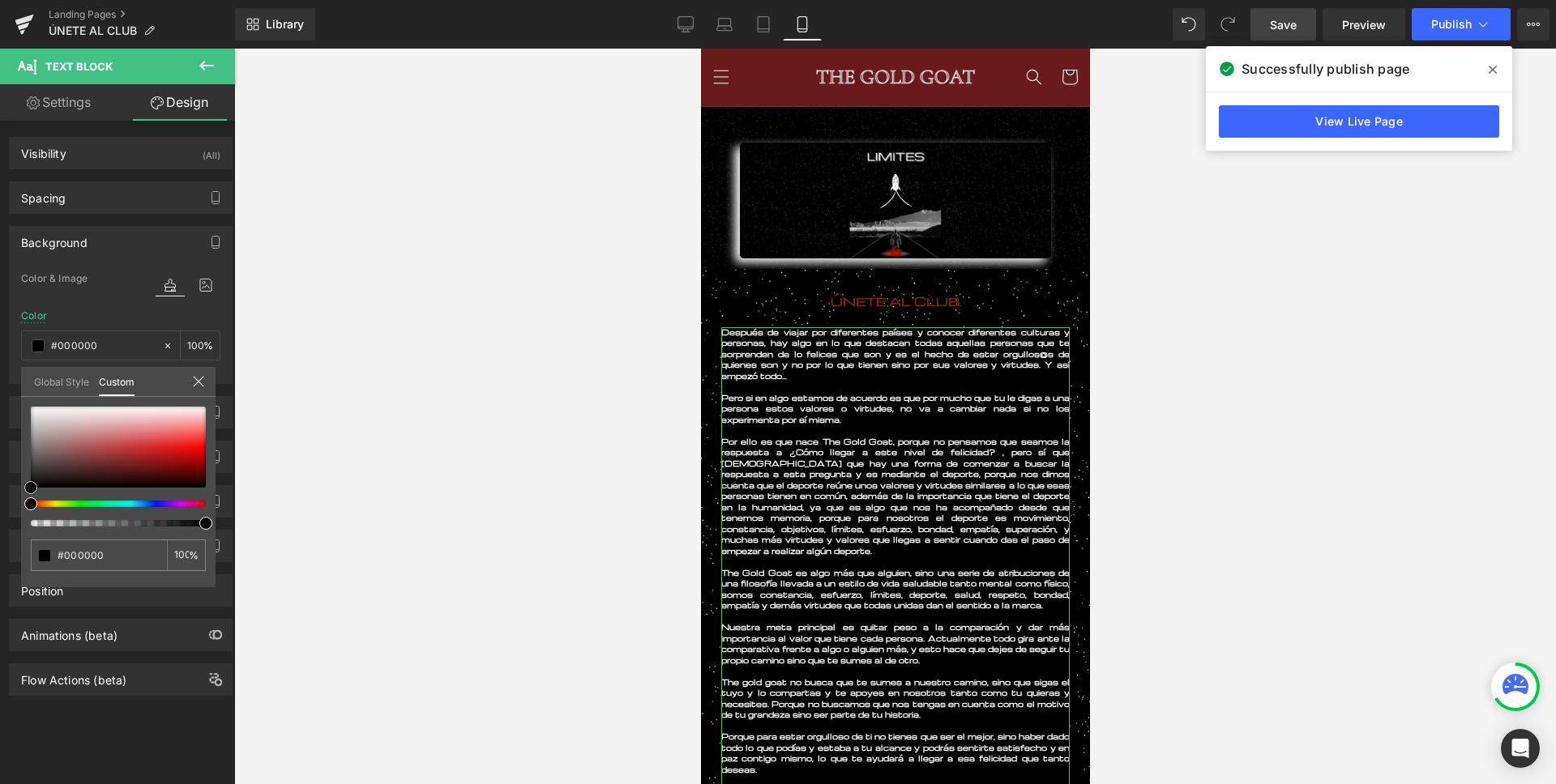
drag, startPoint x: 26, startPoint y: 501, endPoint x: 3, endPoint y: 517, distance: 28.0
click at [0, 384] on div "Background Color & Image color rgba(0, 0, 0, 1) Color #000000 100 % Image Repla…" at bounding box center [121, 298] width 242 height 170
click at [180, 554] on input "100" at bounding box center [182, 555] width 15 height 11
drag, startPoint x: 200, startPoint y: 525, endPoint x: 170, endPoint y: 528, distance: 30.1
click at [170, 528] on div "#000000 86 %" at bounding box center [118, 496] width 194 height 181
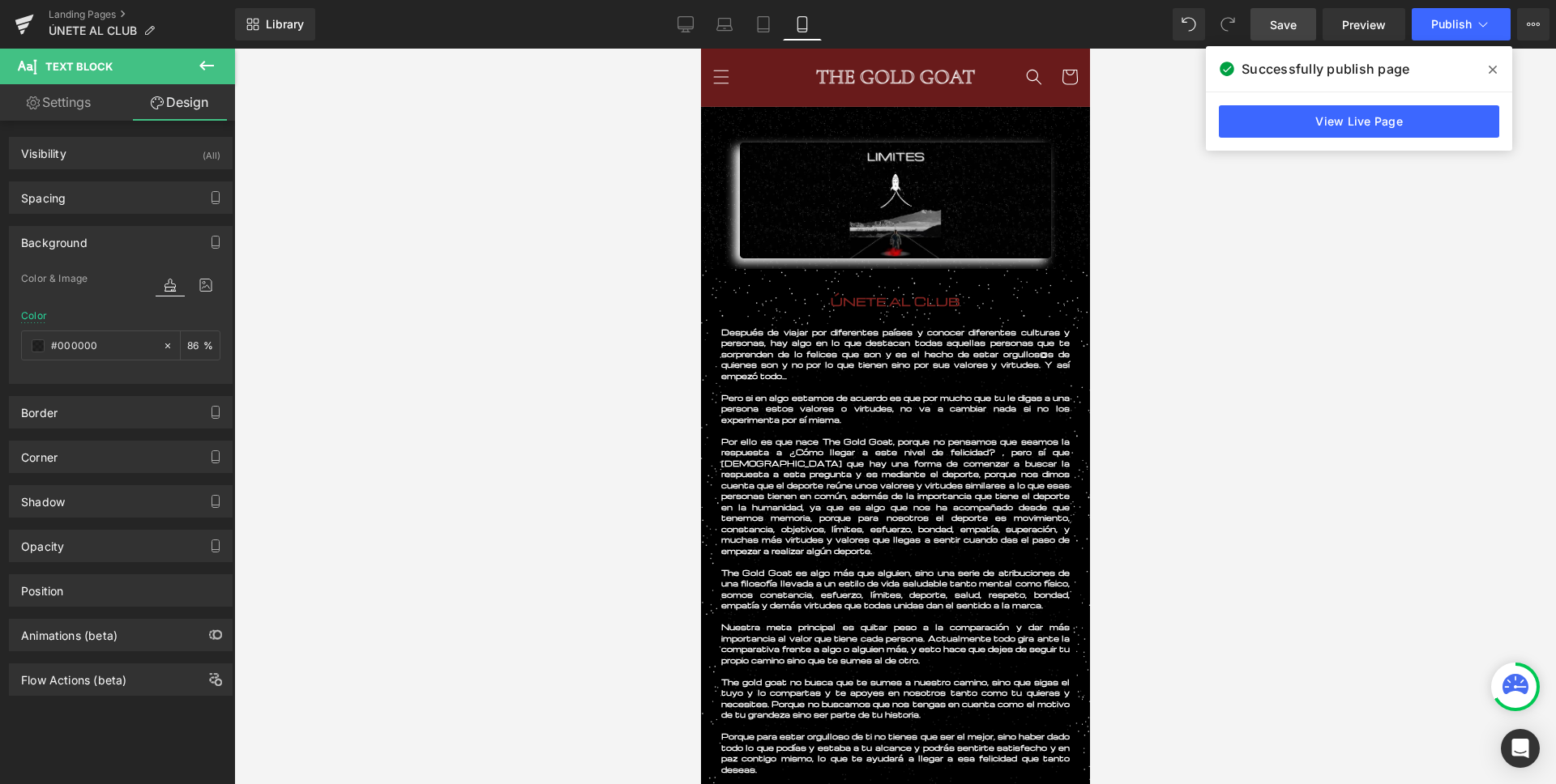
click at [423, 459] on div at bounding box center [895, 416] width 1321 height 735
click at [1294, 24] on span "Save" at bounding box center [1283, 25] width 27 height 17
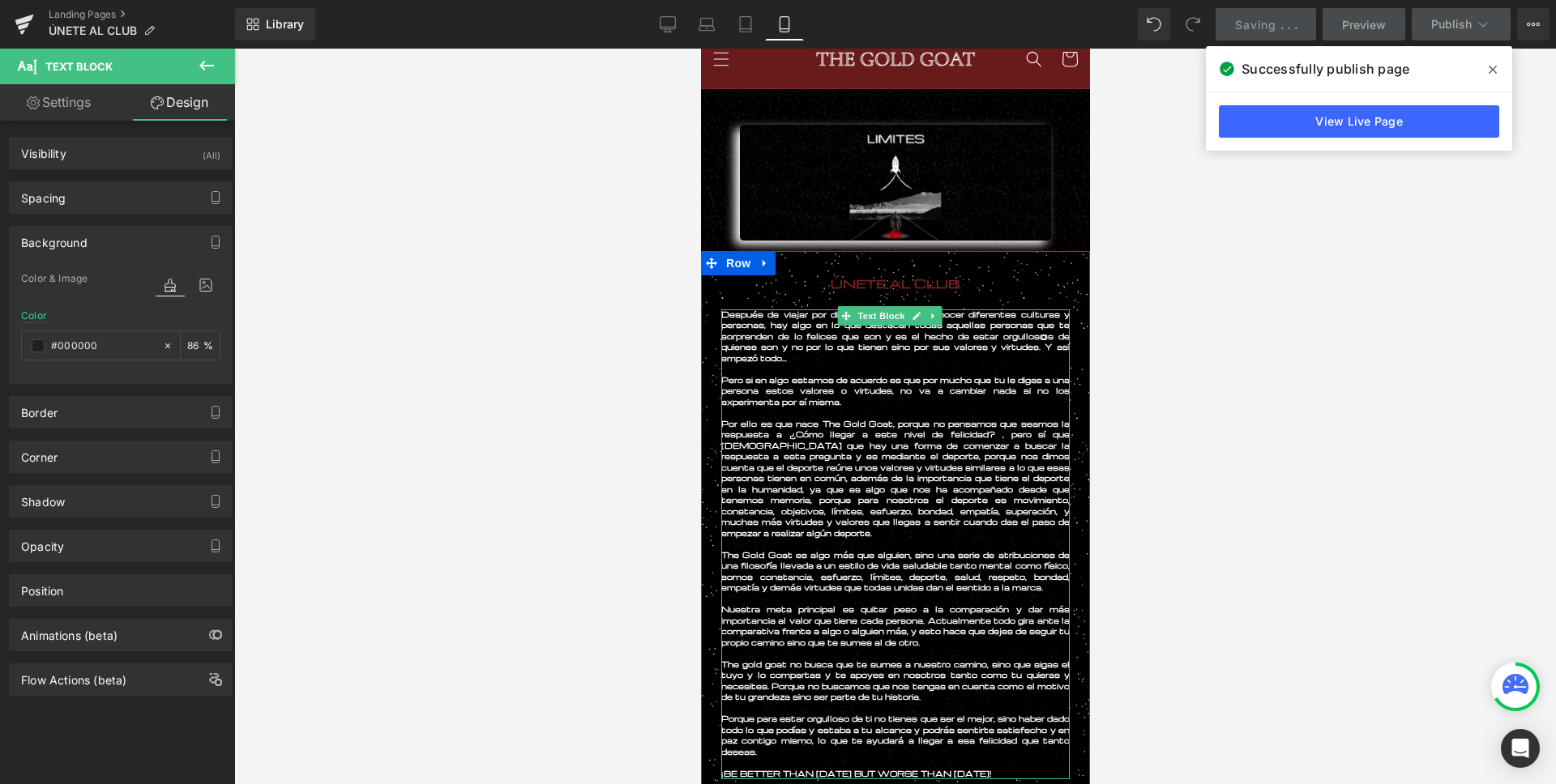
scroll to position [20, 0]
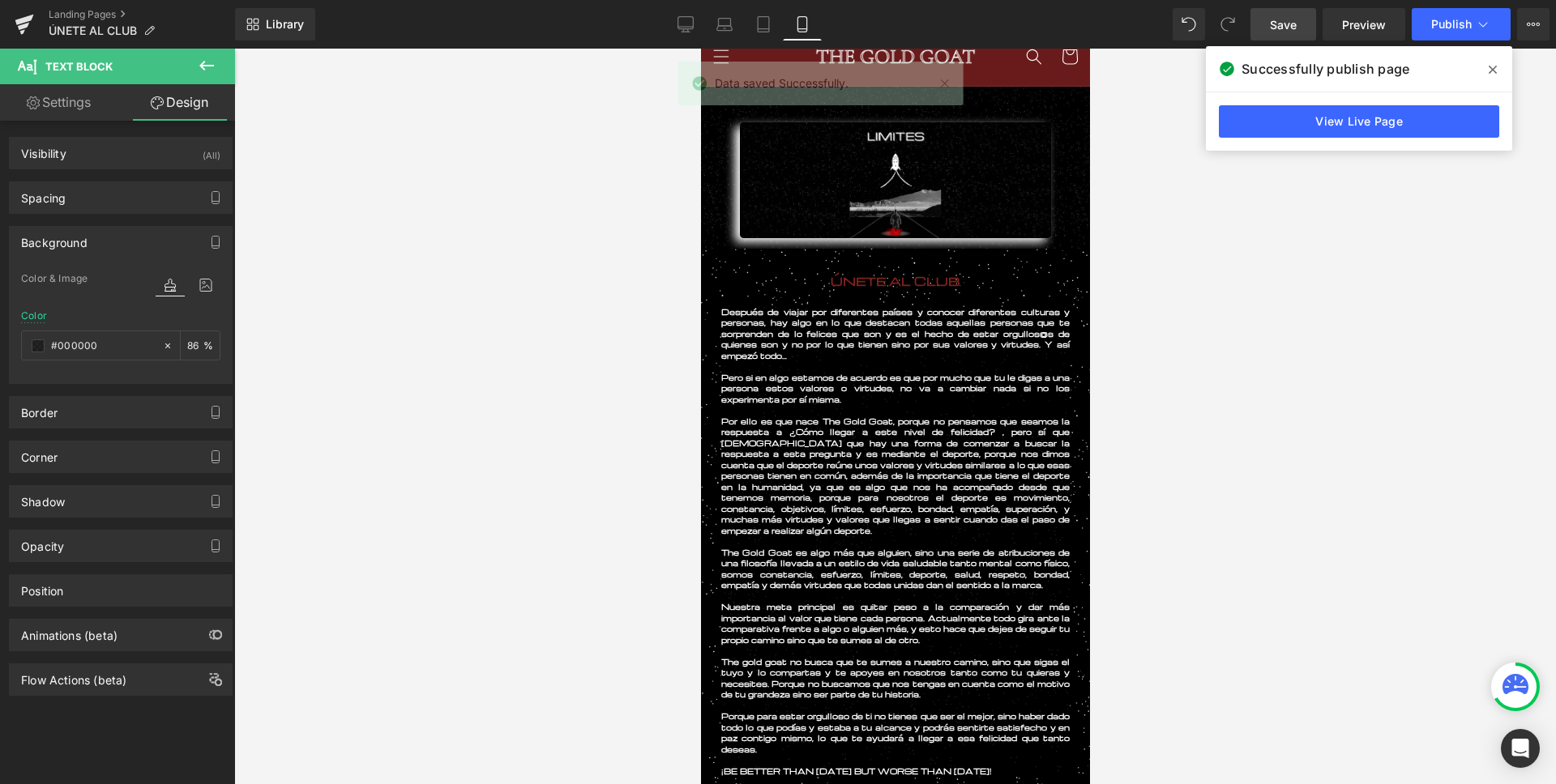
click at [619, 140] on div at bounding box center [895, 416] width 1321 height 735
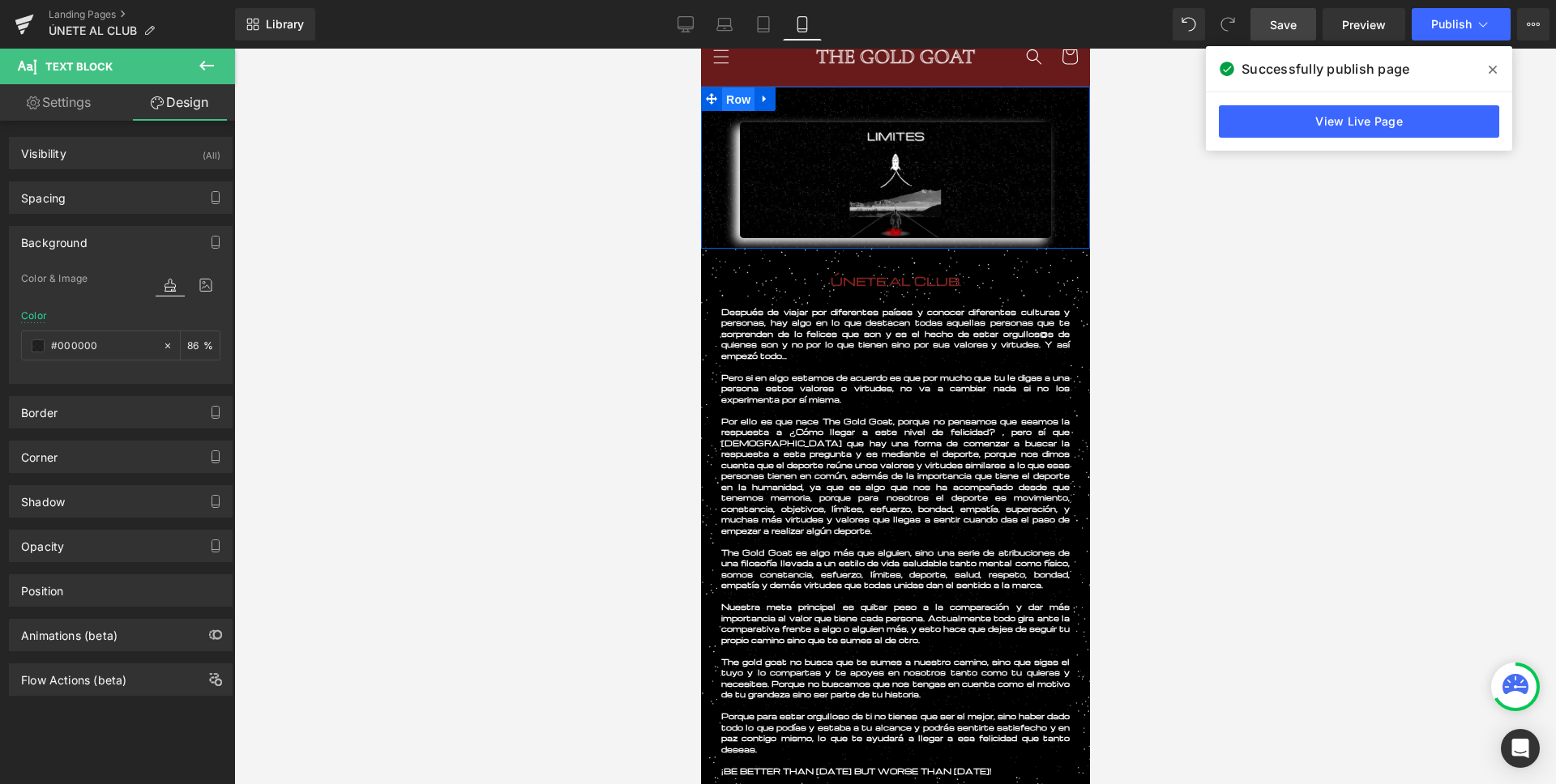
click at [745, 103] on span "Row" at bounding box center [737, 99] width 32 height 24
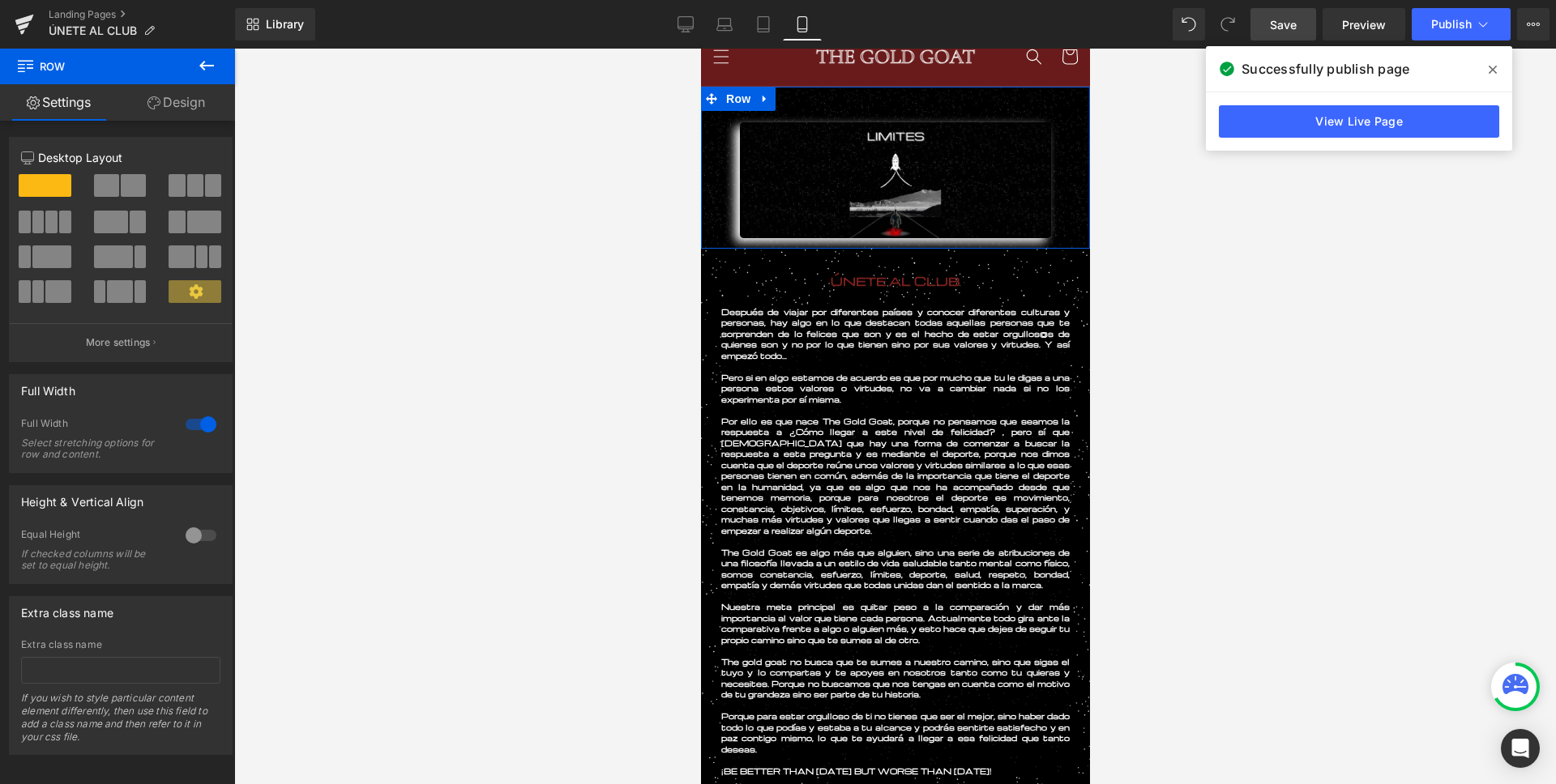
click at [168, 103] on link "Design" at bounding box center [176, 103] width 117 height 37
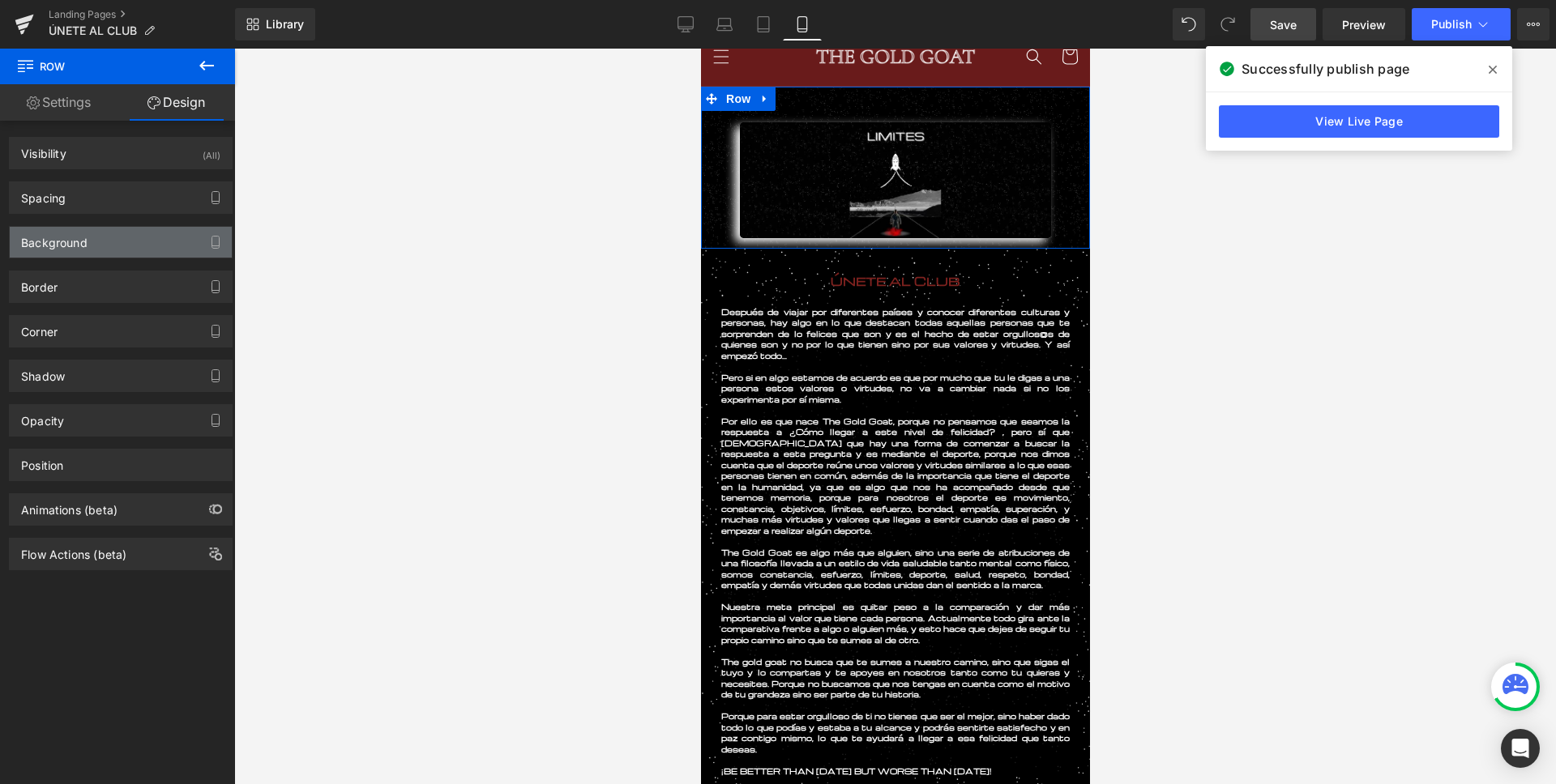
click at [149, 246] on div "Background" at bounding box center [121, 242] width 222 height 31
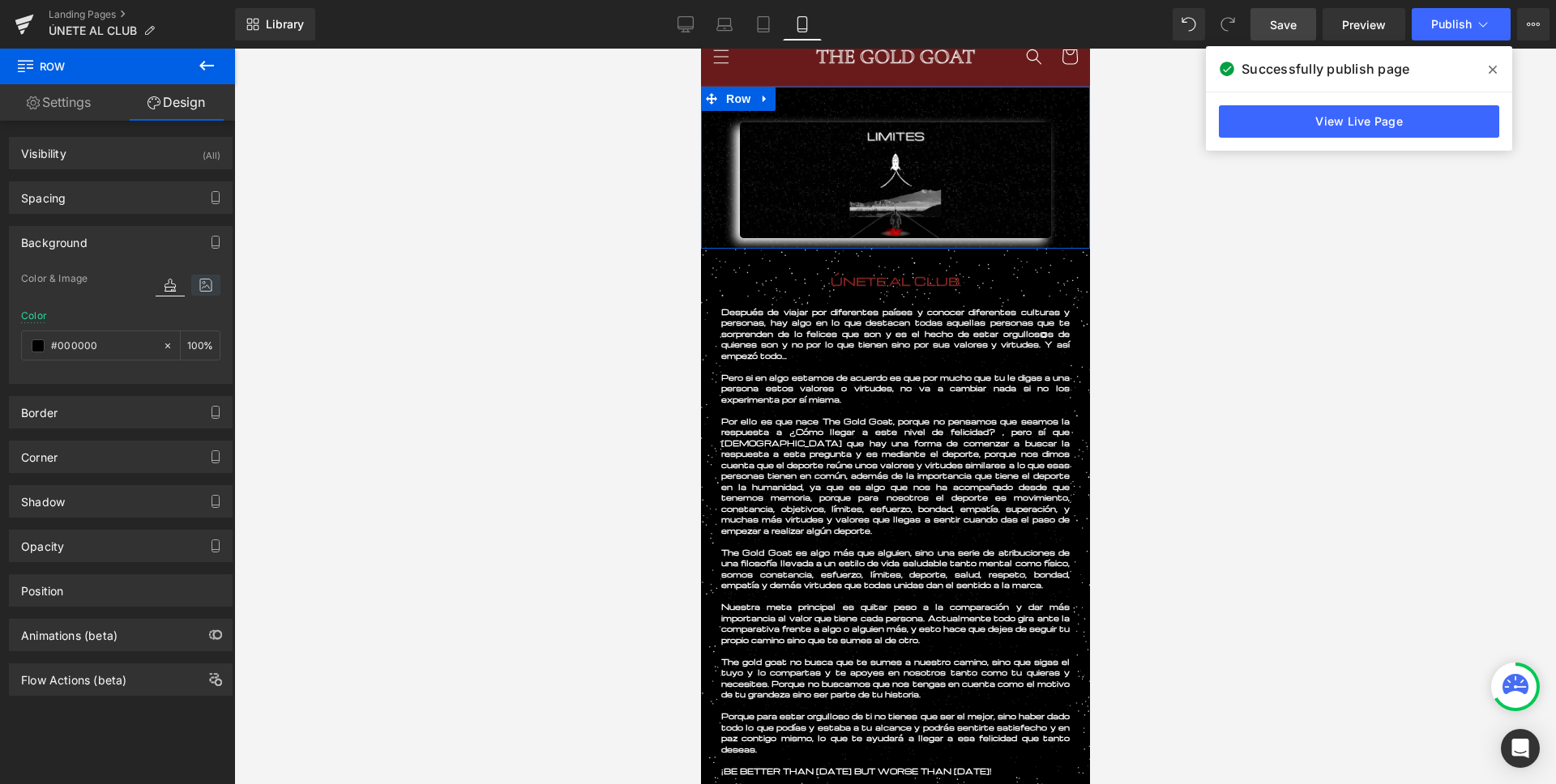
click at [202, 287] on icon at bounding box center [206, 284] width 29 height 21
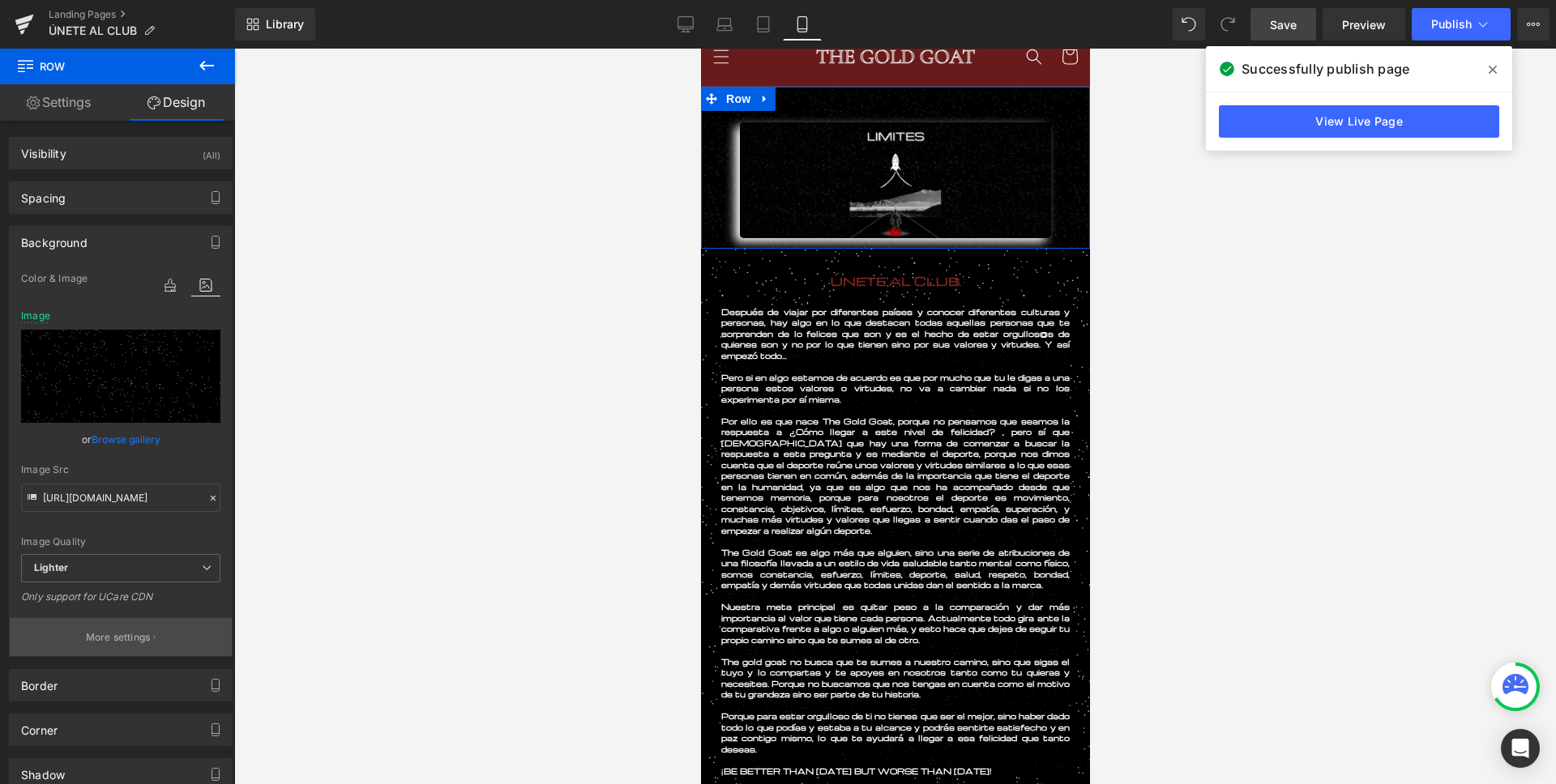
click at [106, 634] on p "More settings" at bounding box center [118, 637] width 65 height 15
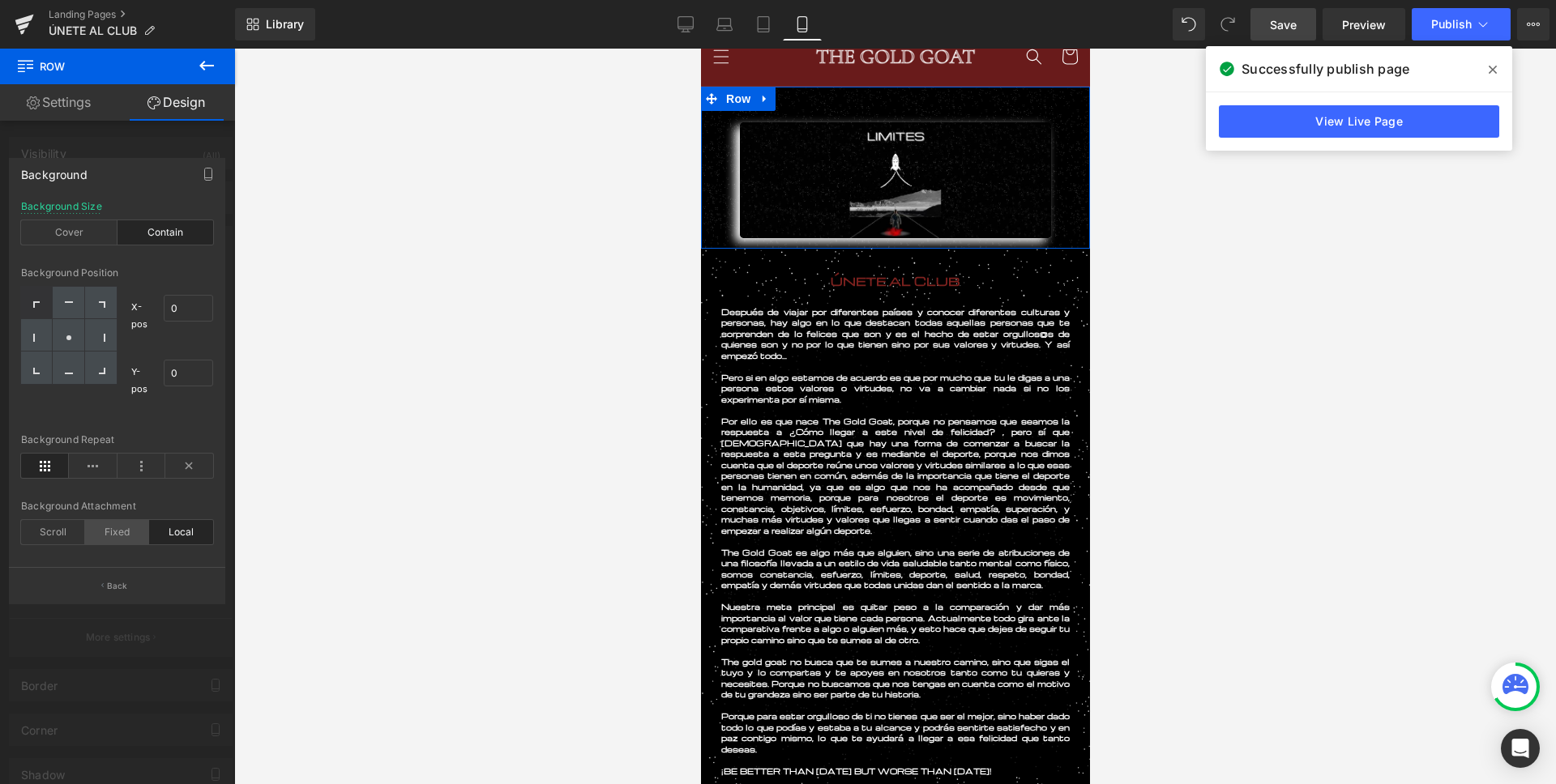
click at [108, 529] on div "Fixed" at bounding box center [117, 532] width 64 height 24
click at [69, 532] on div "Scroll" at bounding box center [53, 532] width 64 height 24
click at [1305, 10] on link "Save" at bounding box center [1284, 24] width 66 height 32
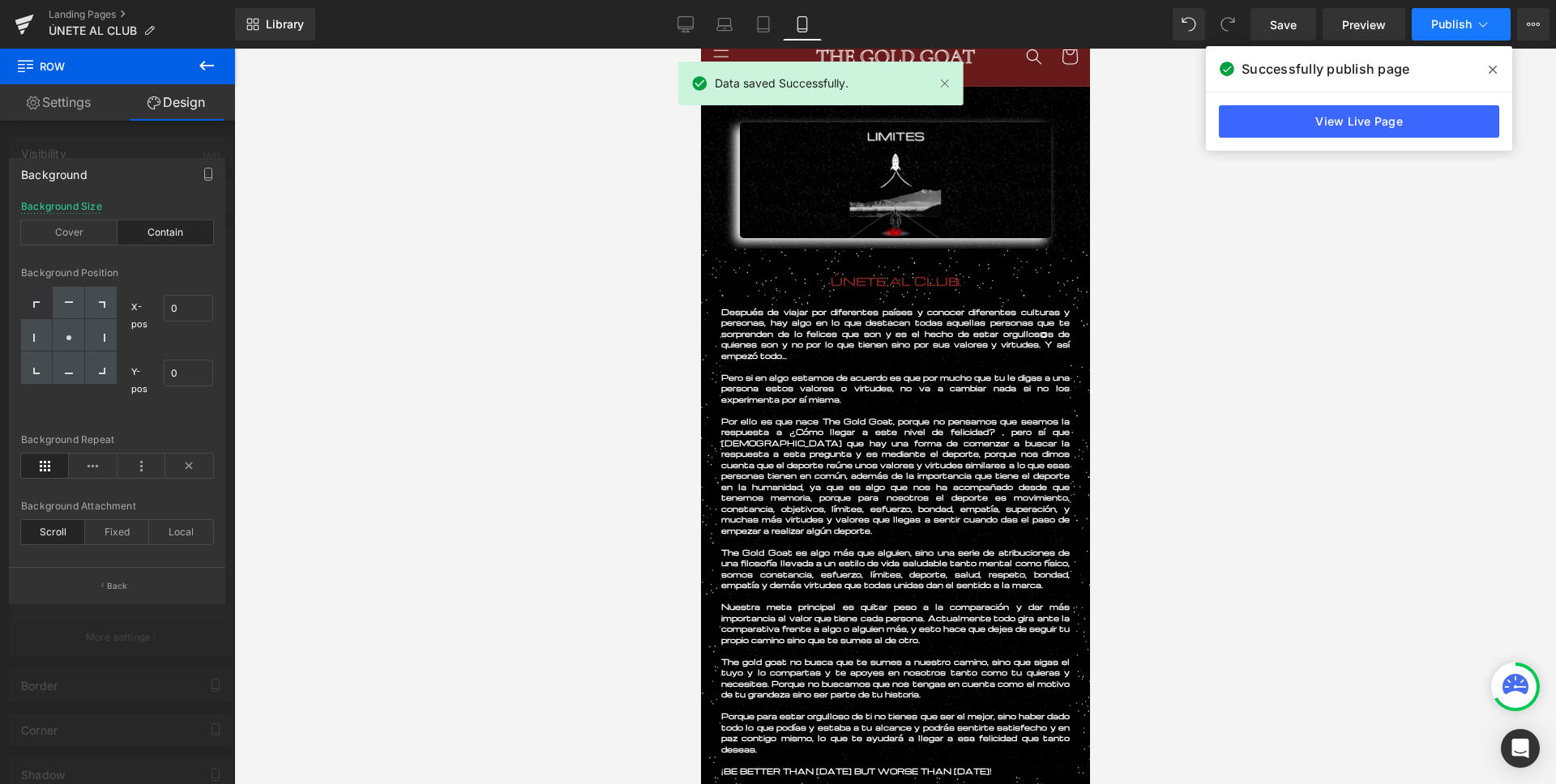
click at [1468, 24] on span "Publish" at bounding box center [1451, 24] width 40 height 13
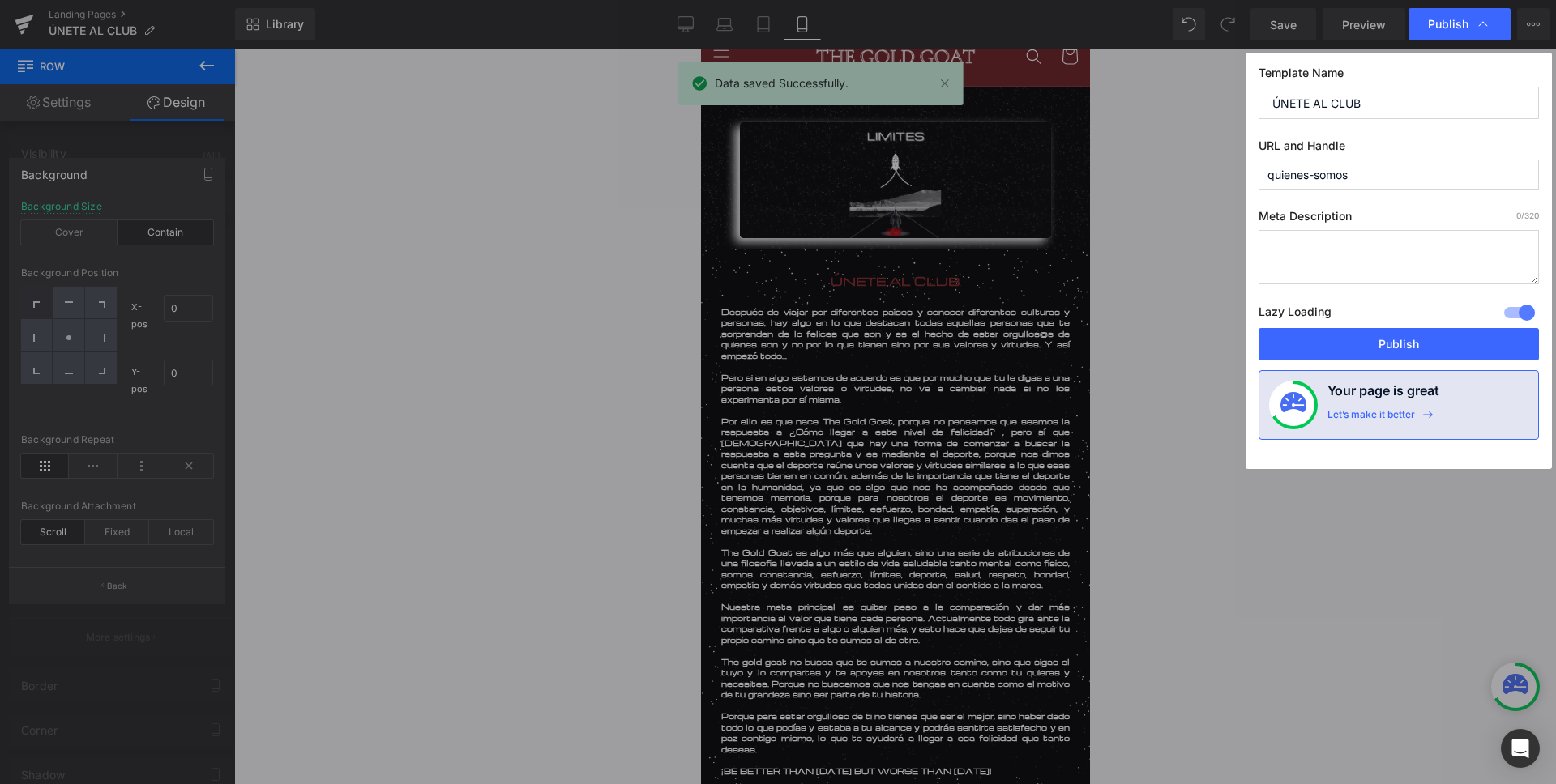
click at [1368, 337] on button "Publish" at bounding box center [1399, 344] width 281 height 32
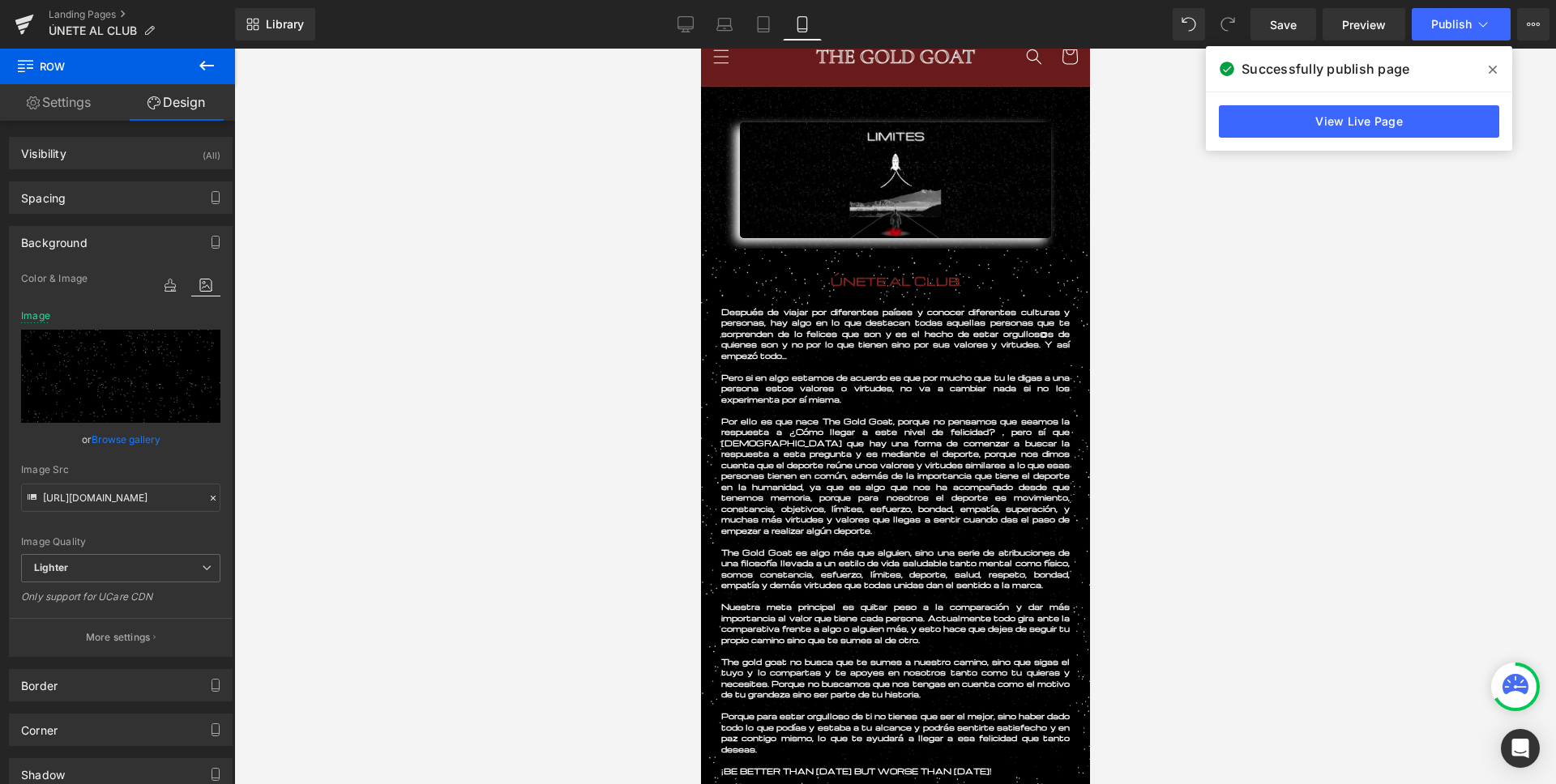
click at [739, 99] on span "Row" at bounding box center [737, 98] width 32 height 24
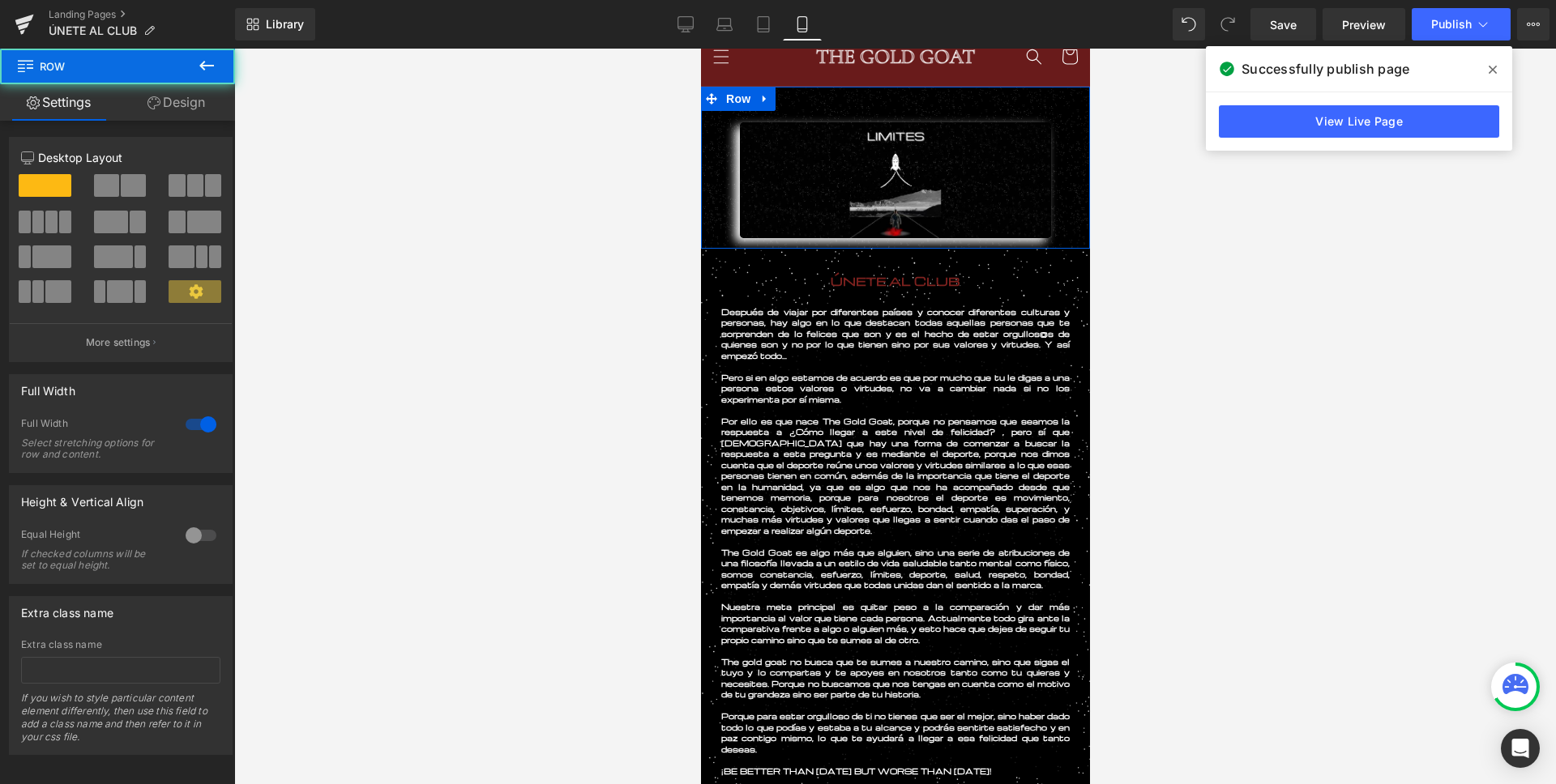
click at [151, 111] on link "Design" at bounding box center [176, 103] width 117 height 37
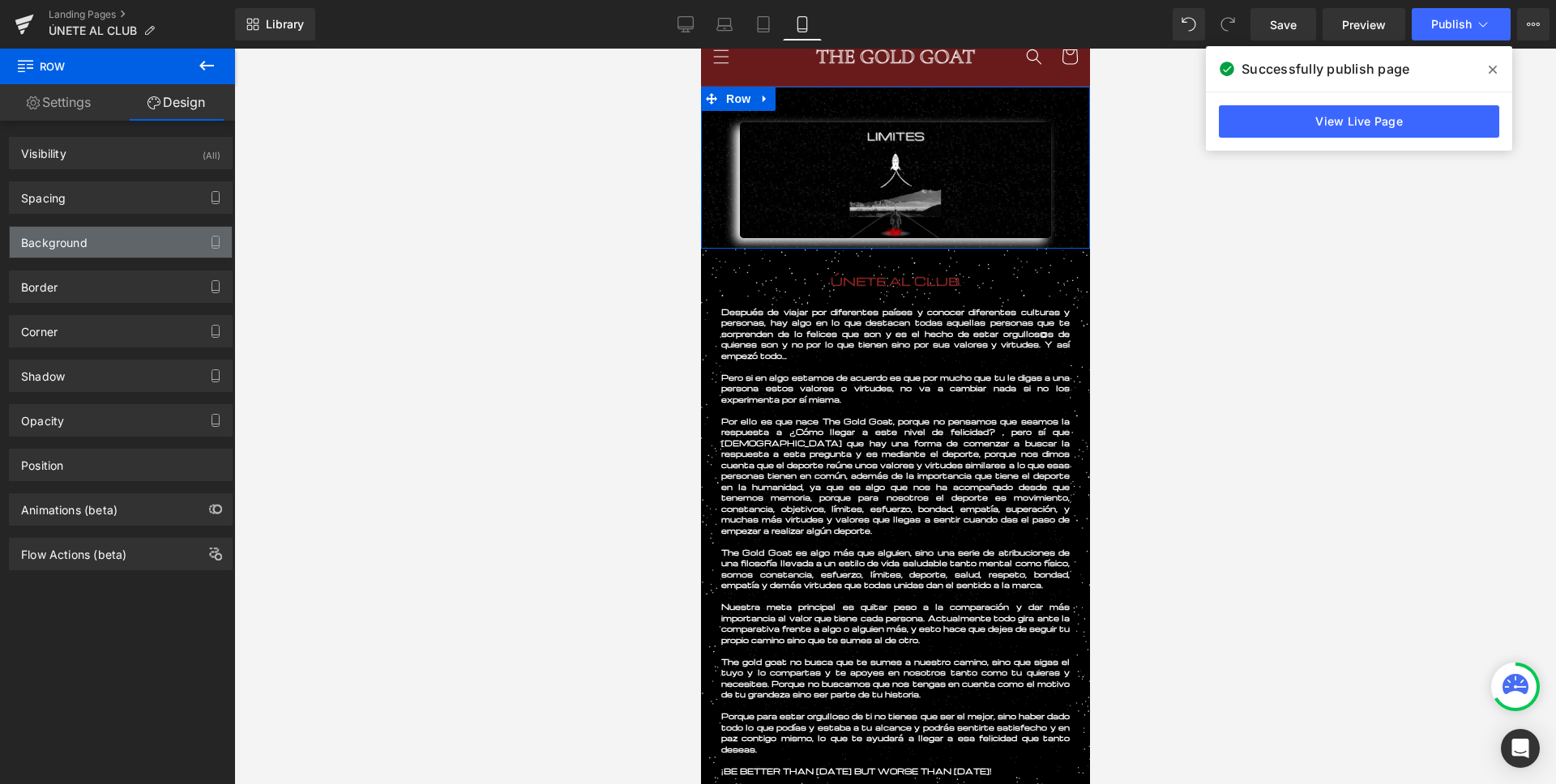
click at [58, 238] on div "Background" at bounding box center [54, 237] width 66 height 23
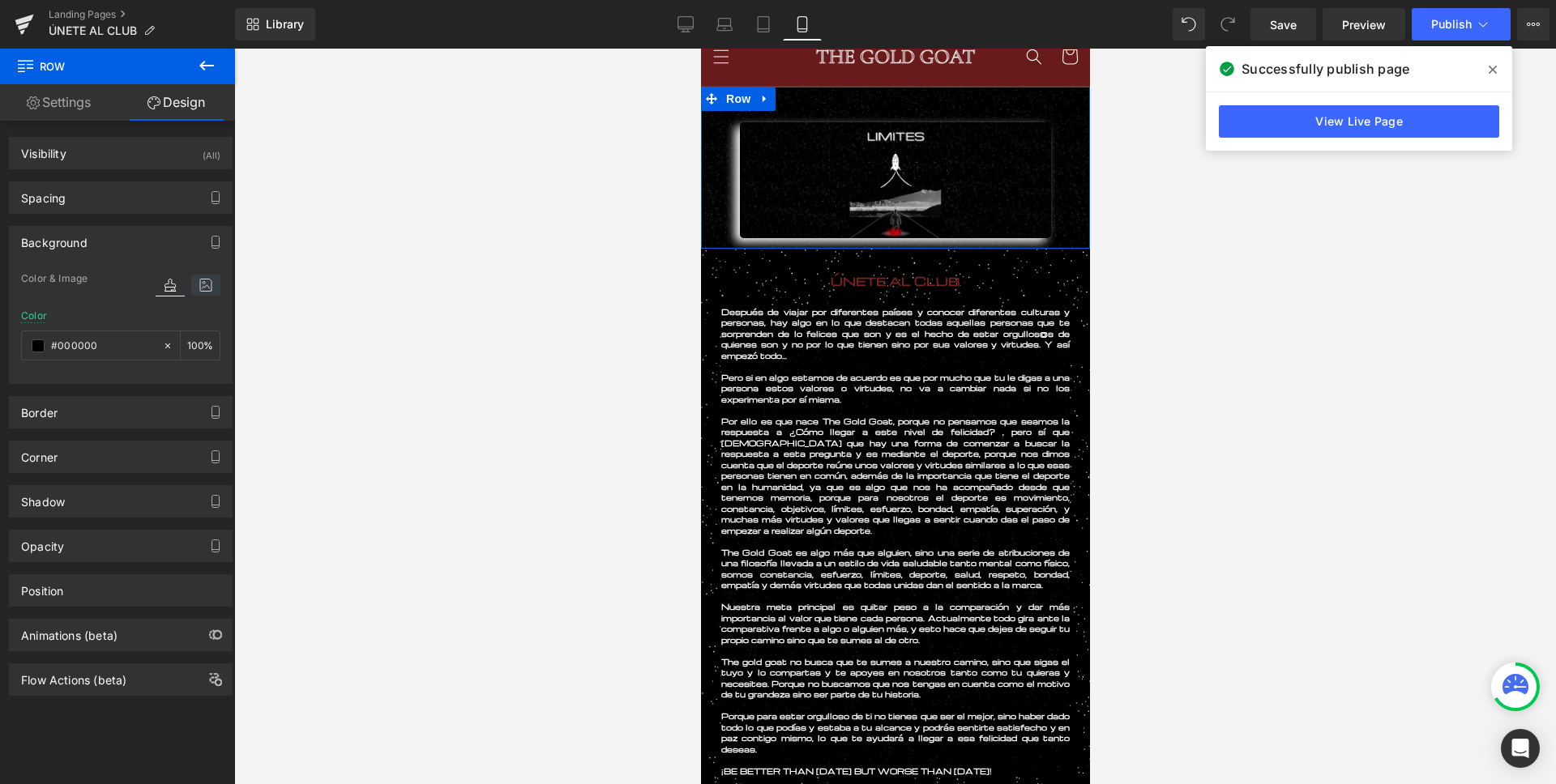
click at [197, 280] on icon at bounding box center [206, 284] width 29 height 21
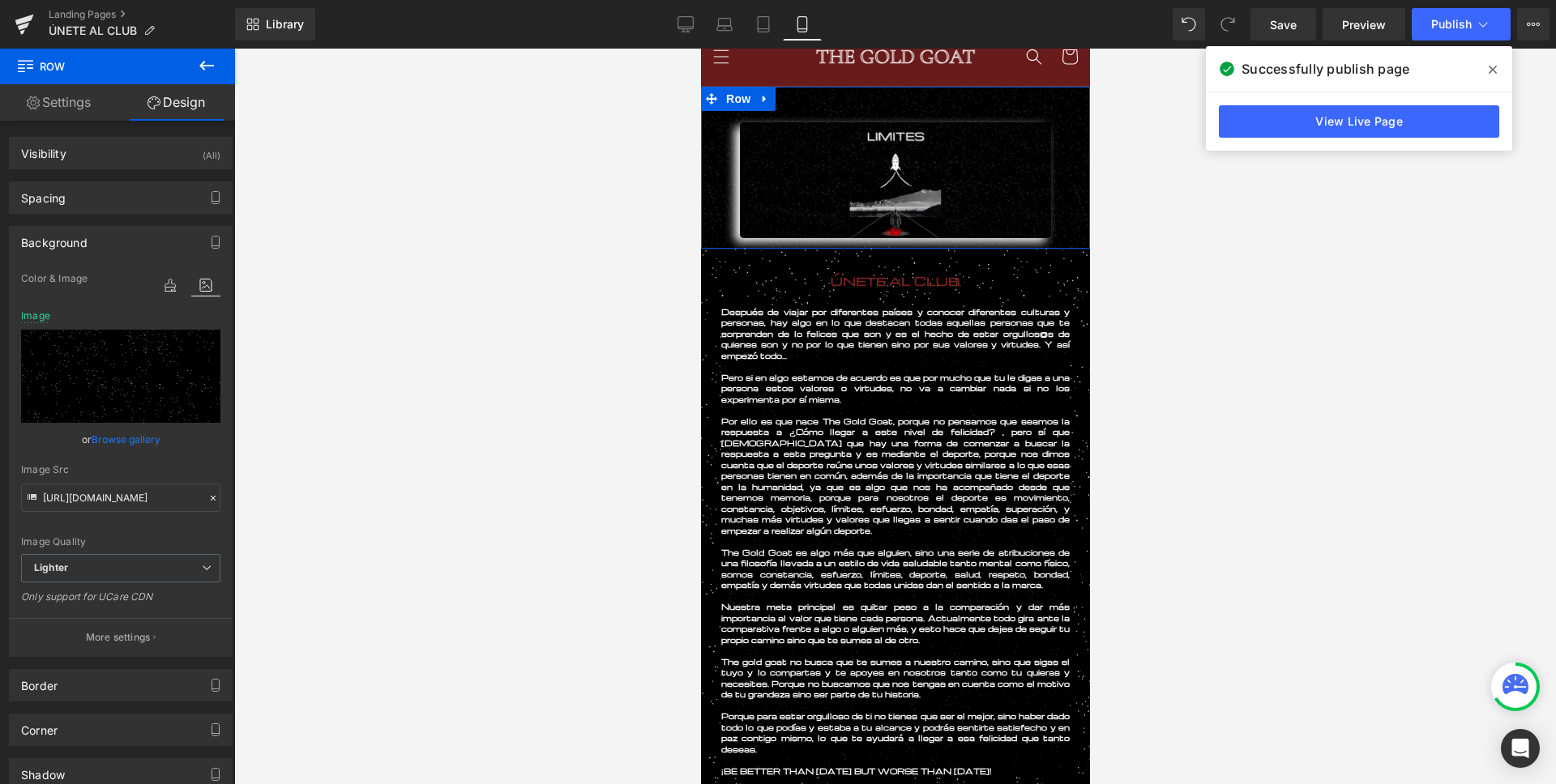
drag, startPoint x: 120, startPoint y: 637, endPoint x: 127, endPoint y: 627, distance: 12.2
click at [121, 637] on p "More settings" at bounding box center [118, 637] width 65 height 15
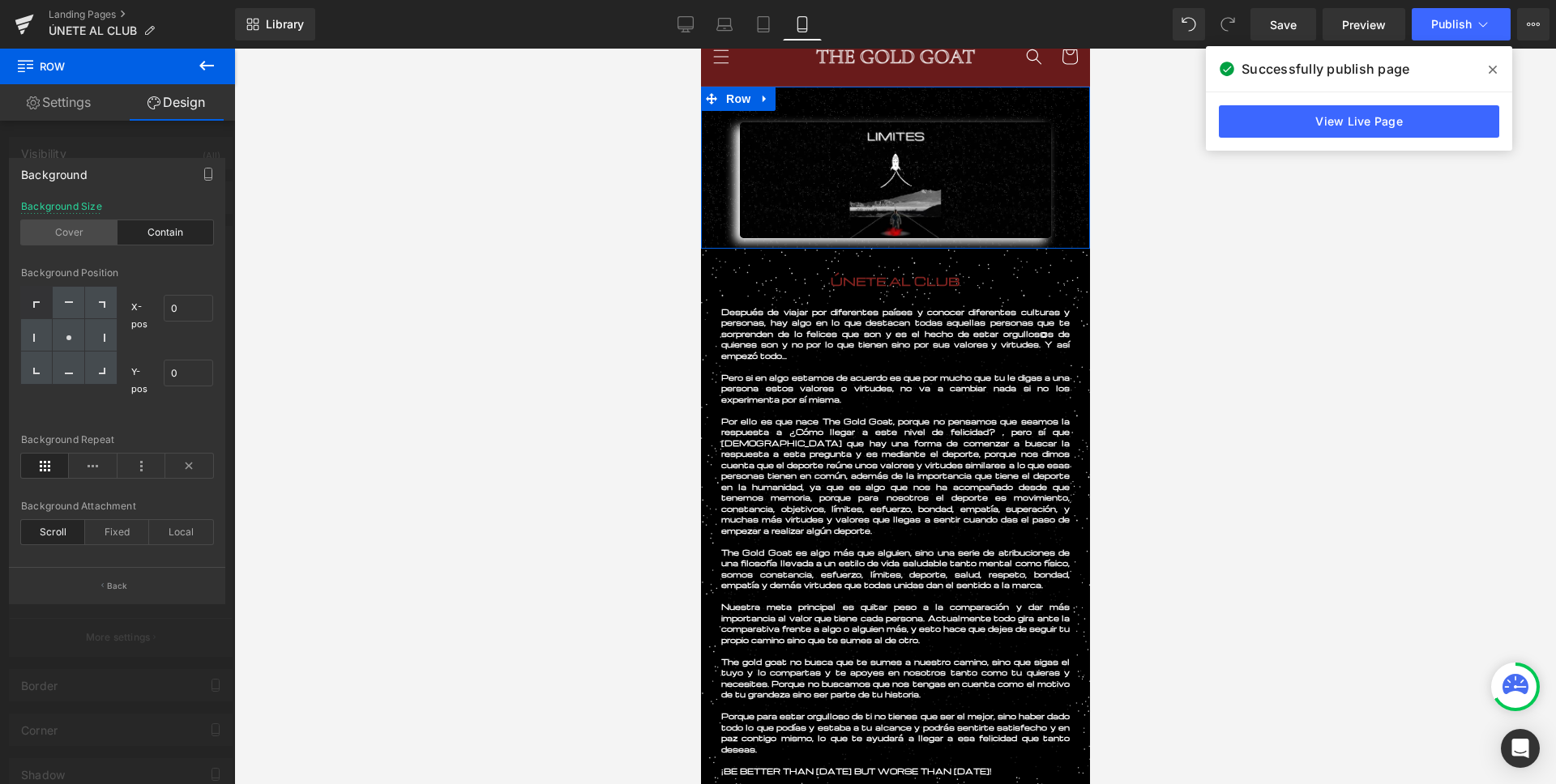
click at [71, 231] on div "Cover" at bounding box center [69, 232] width 96 height 24
click at [170, 229] on div "Contain" at bounding box center [165, 232] width 96 height 24
click at [107, 531] on div "Fixed" at bounding box center [117, 532] width 64 height 24
click at [1297, 27] on link "Save" at bounding box center [1284, 24] width 66 height 32
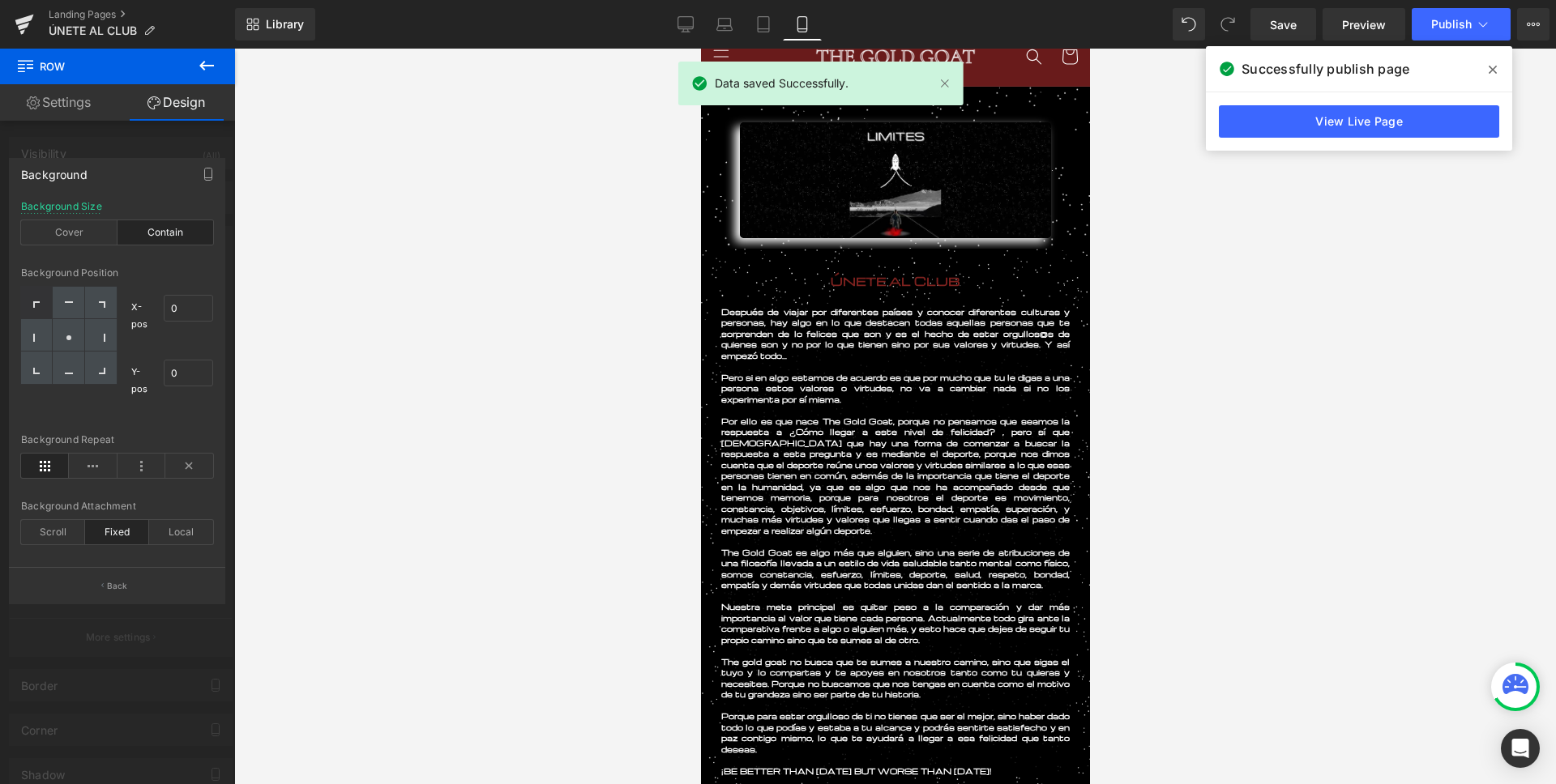
click at [1495, 65] on icon at bounding box center [1492, 70] width 8 height 13
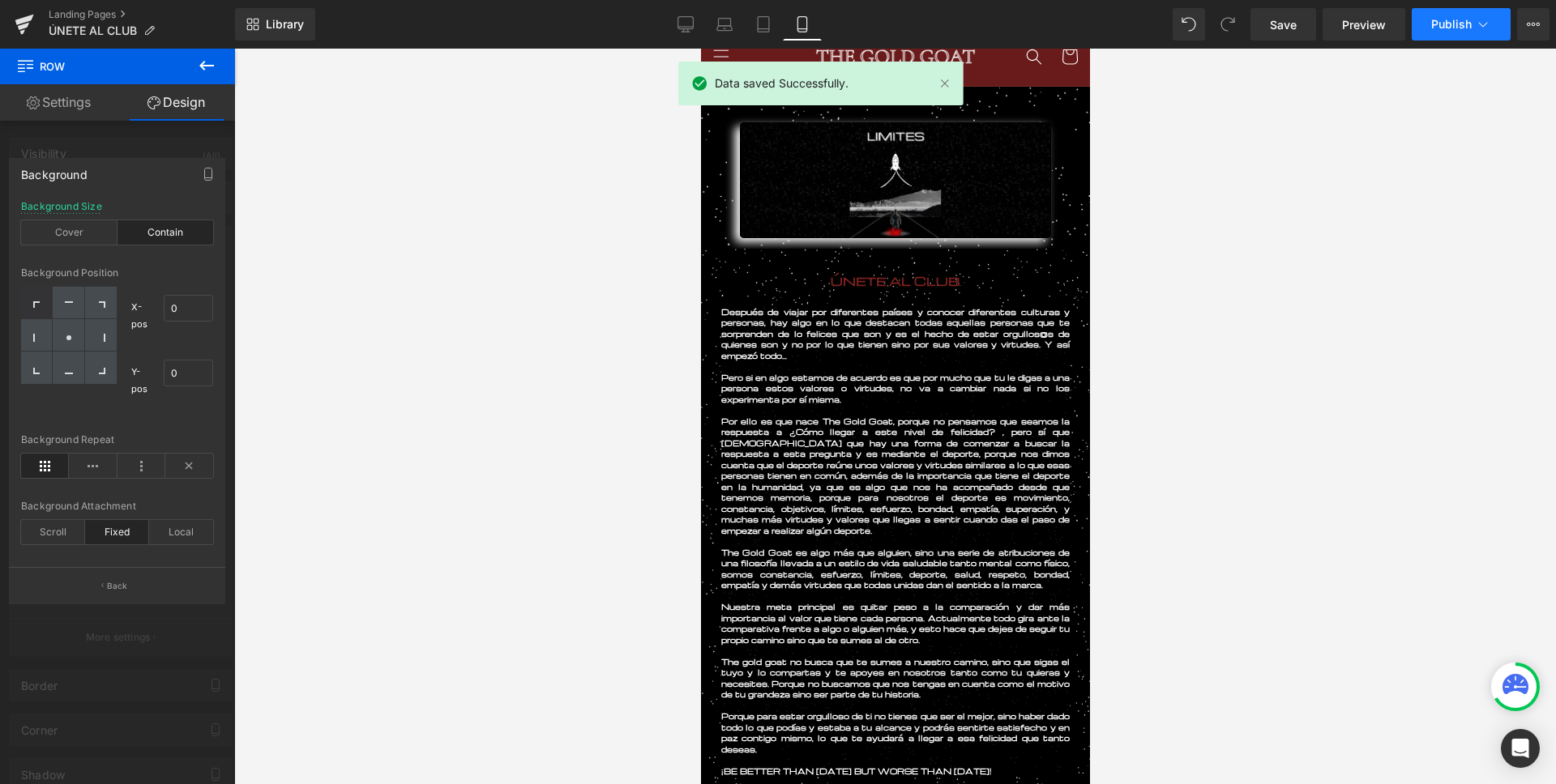
click at [1468, 25] on span "Publish" at bounding box center [1451, 24] width 40 height 13
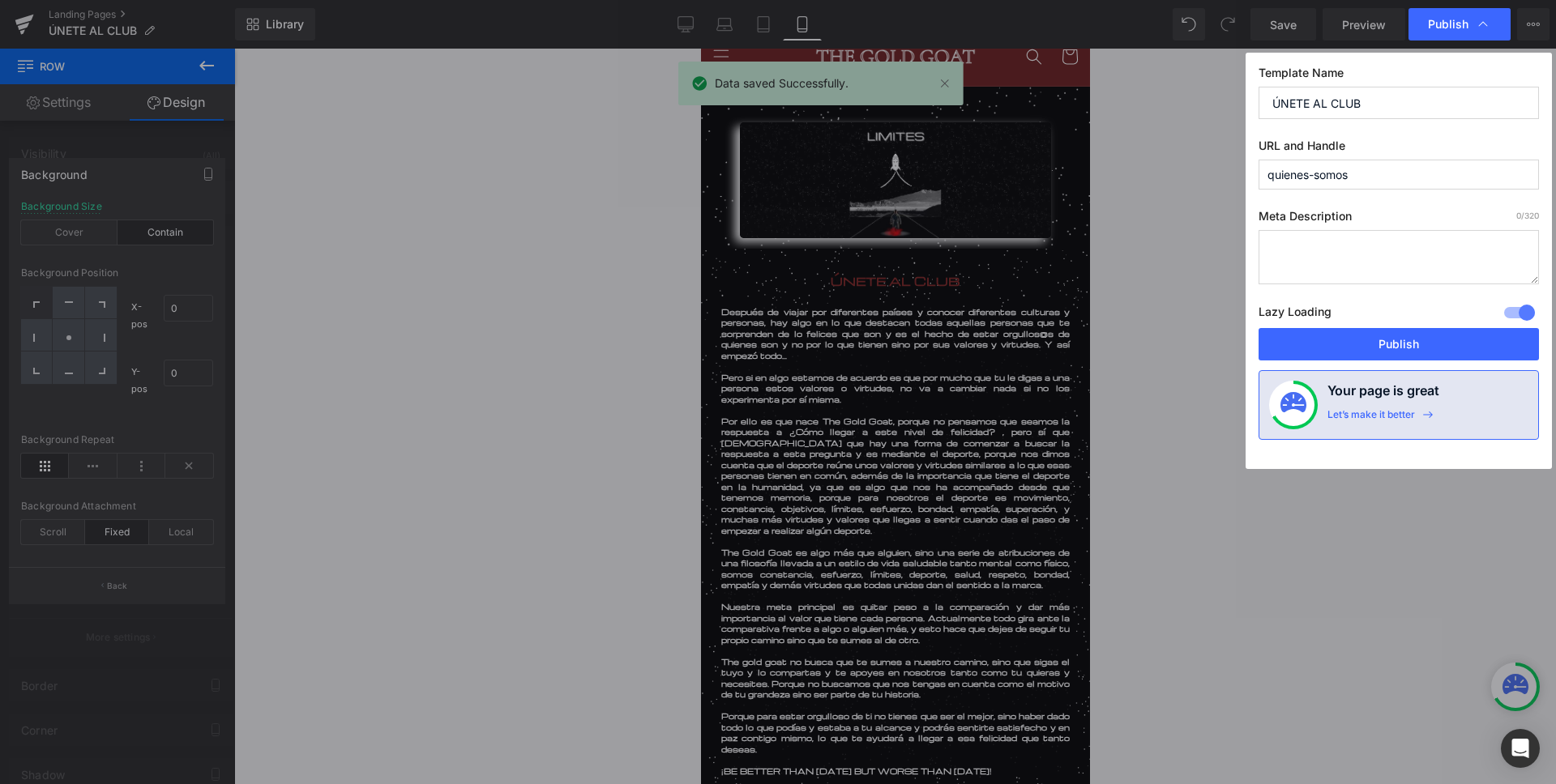
click at [1411, 329] on button "Publish" at bounding box center [1399, 344] width 281 height 32
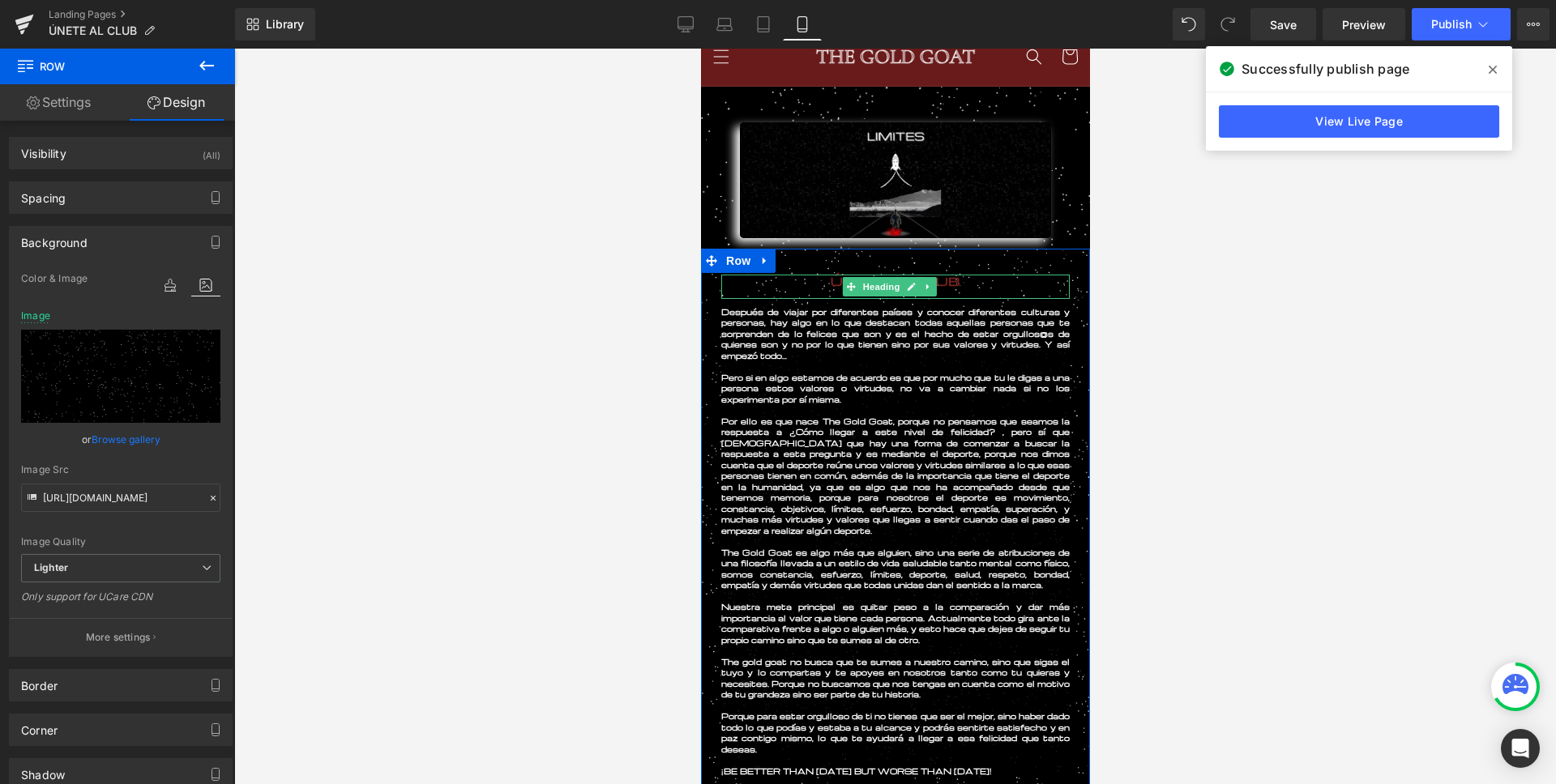
click at [884, 281] on span "Heading" at bounding box center [880, 286] width 44 height 19
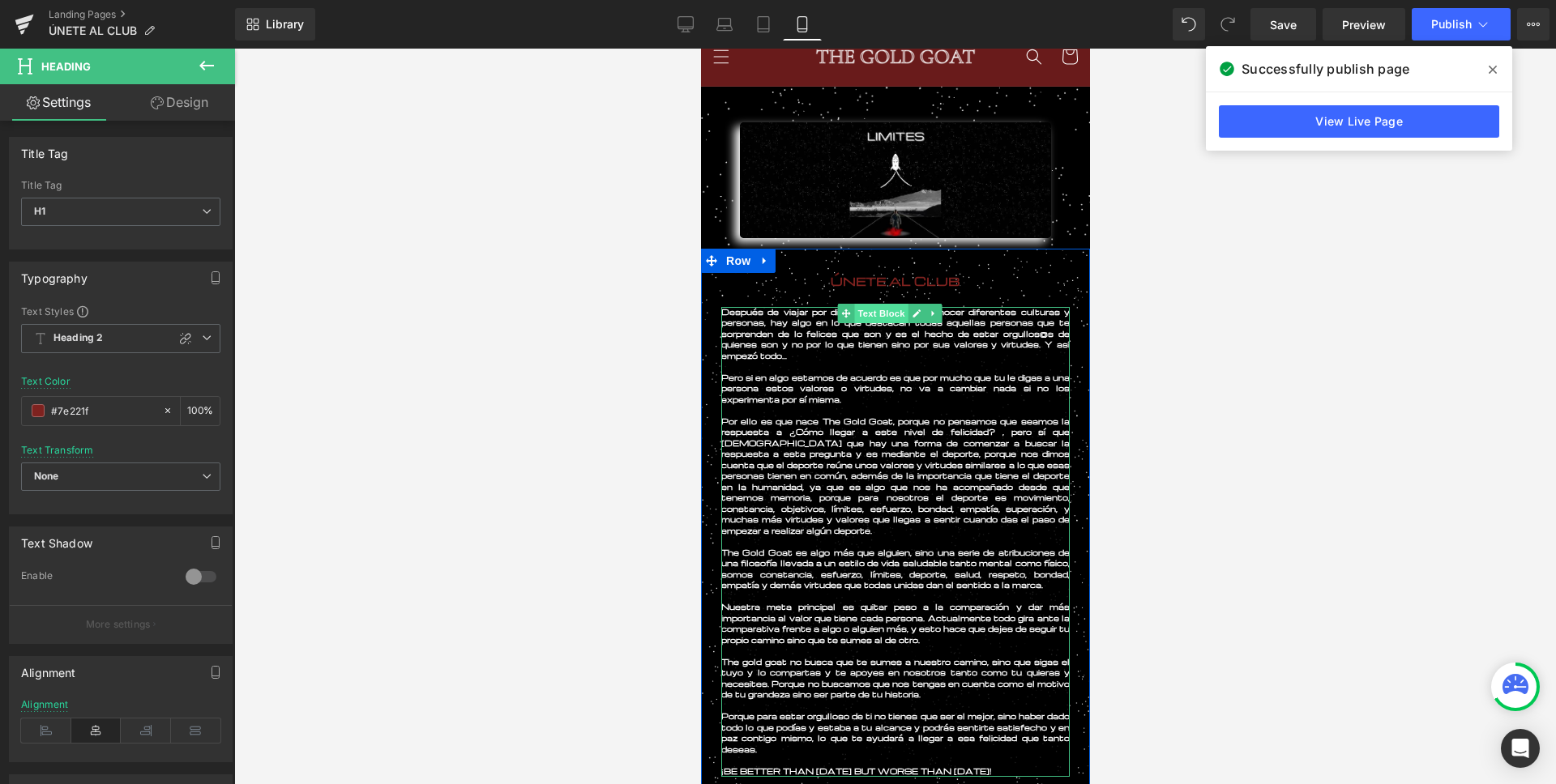
click at [870, 315] on span "Text Block" at bounding box center [880, 313] width 53 height 19
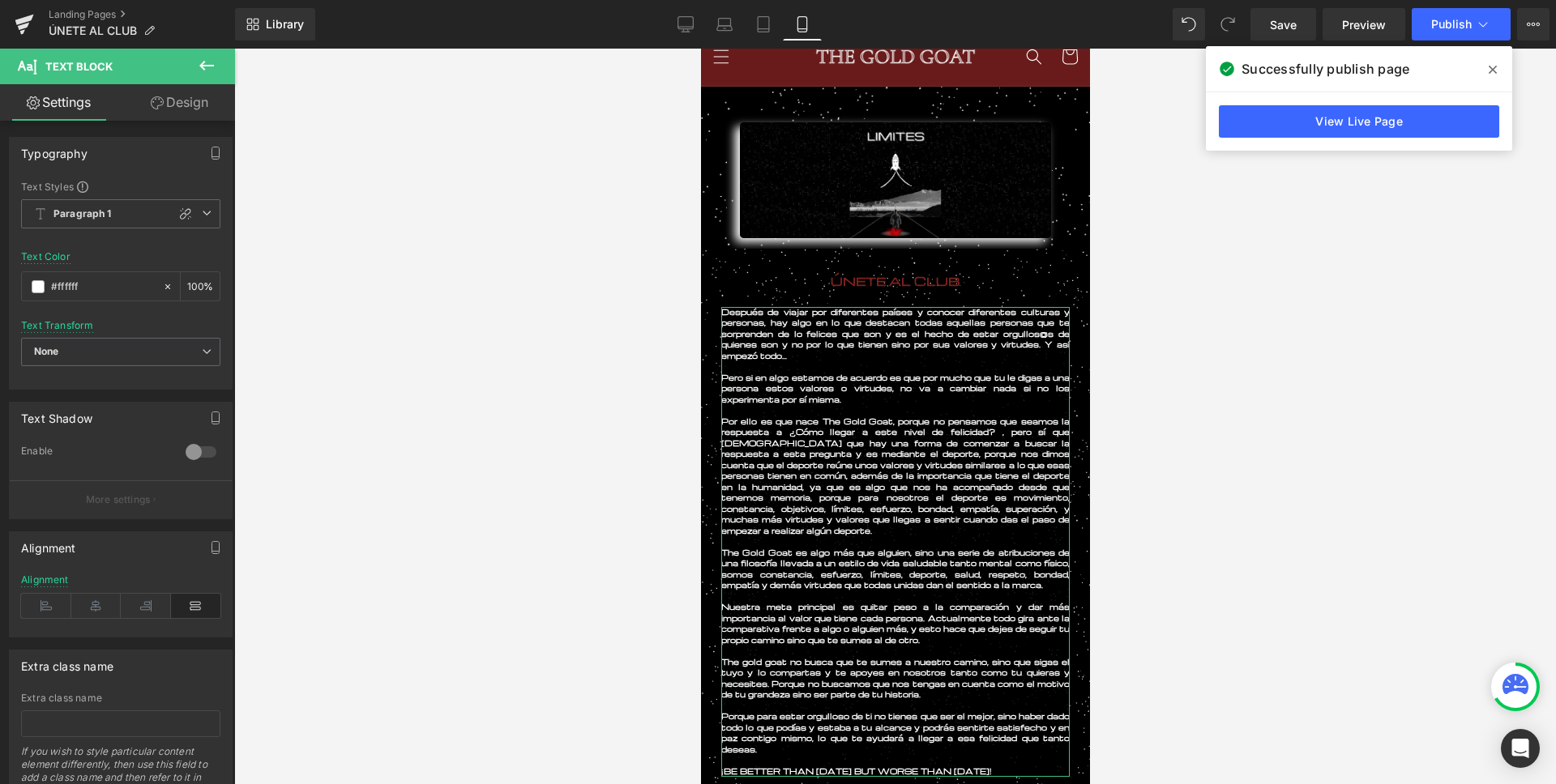
click at [175, 89] on link "Design" at bounding box center [180, 103] width 117 height 37
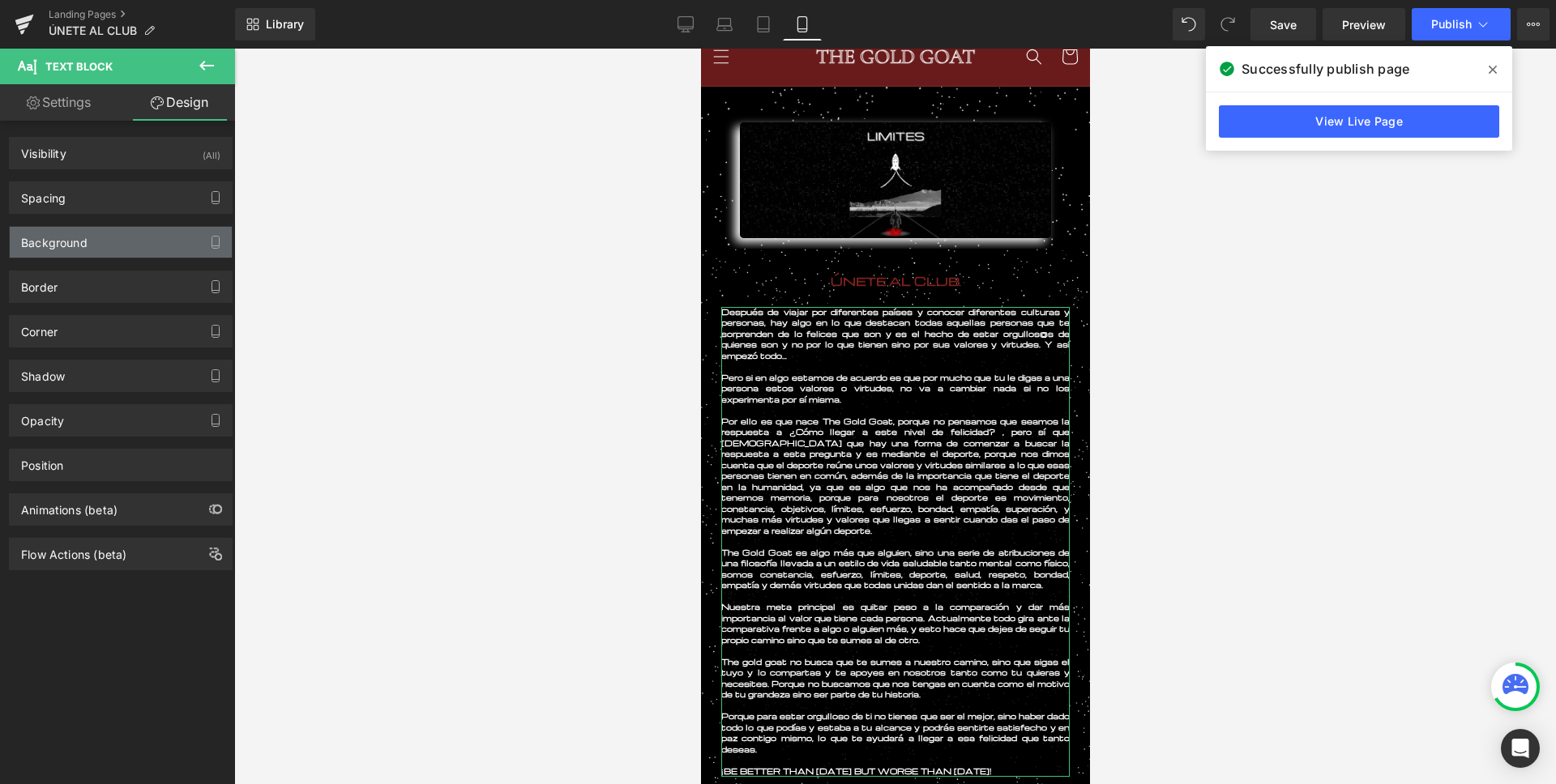
click at [92, 243] on div "Background" at bounding box center [121, 242] width 222 height 31
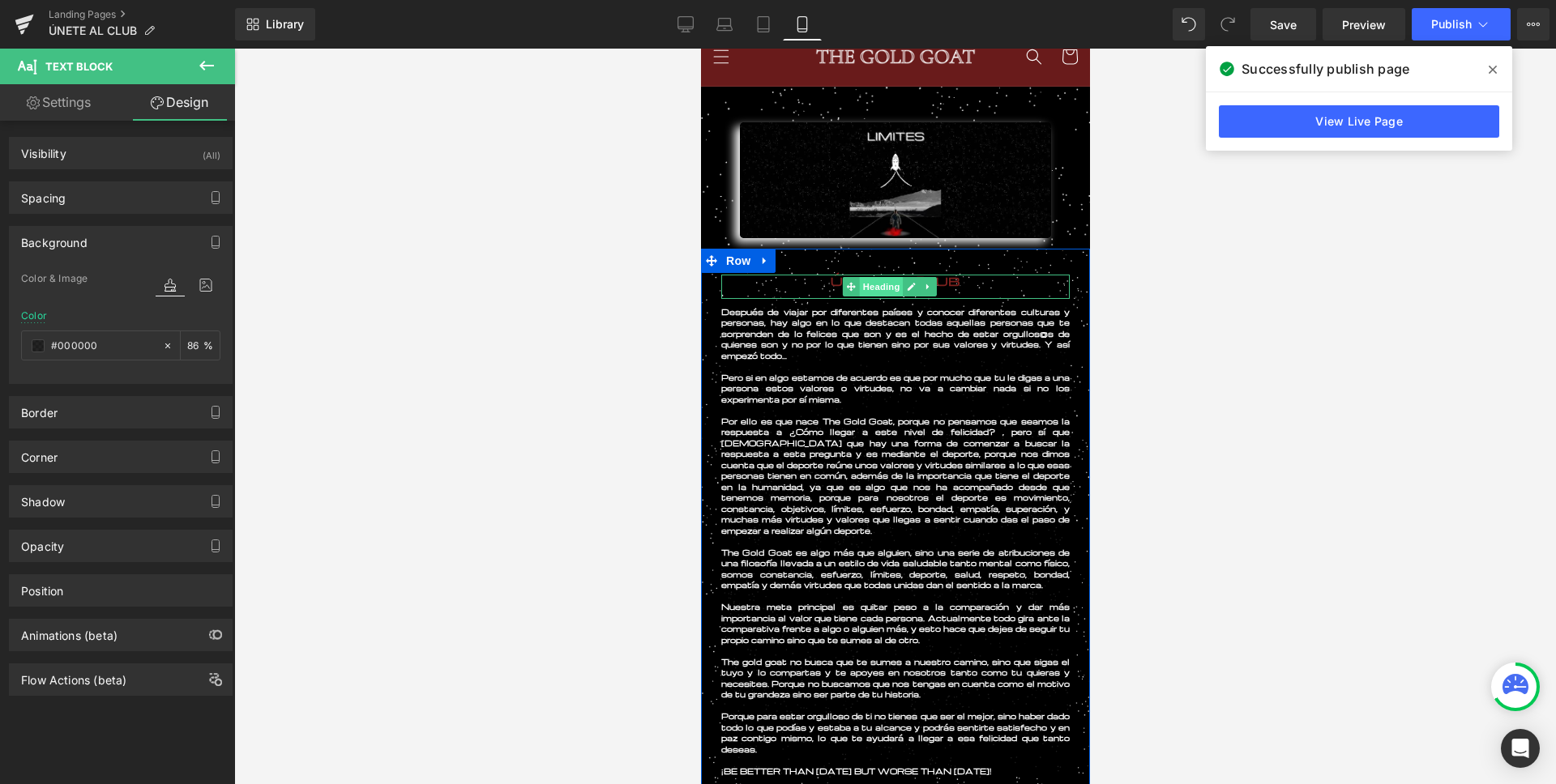
click at [874, 281] on span "Heading" at bounding box center [880, 286] width 44 height 19
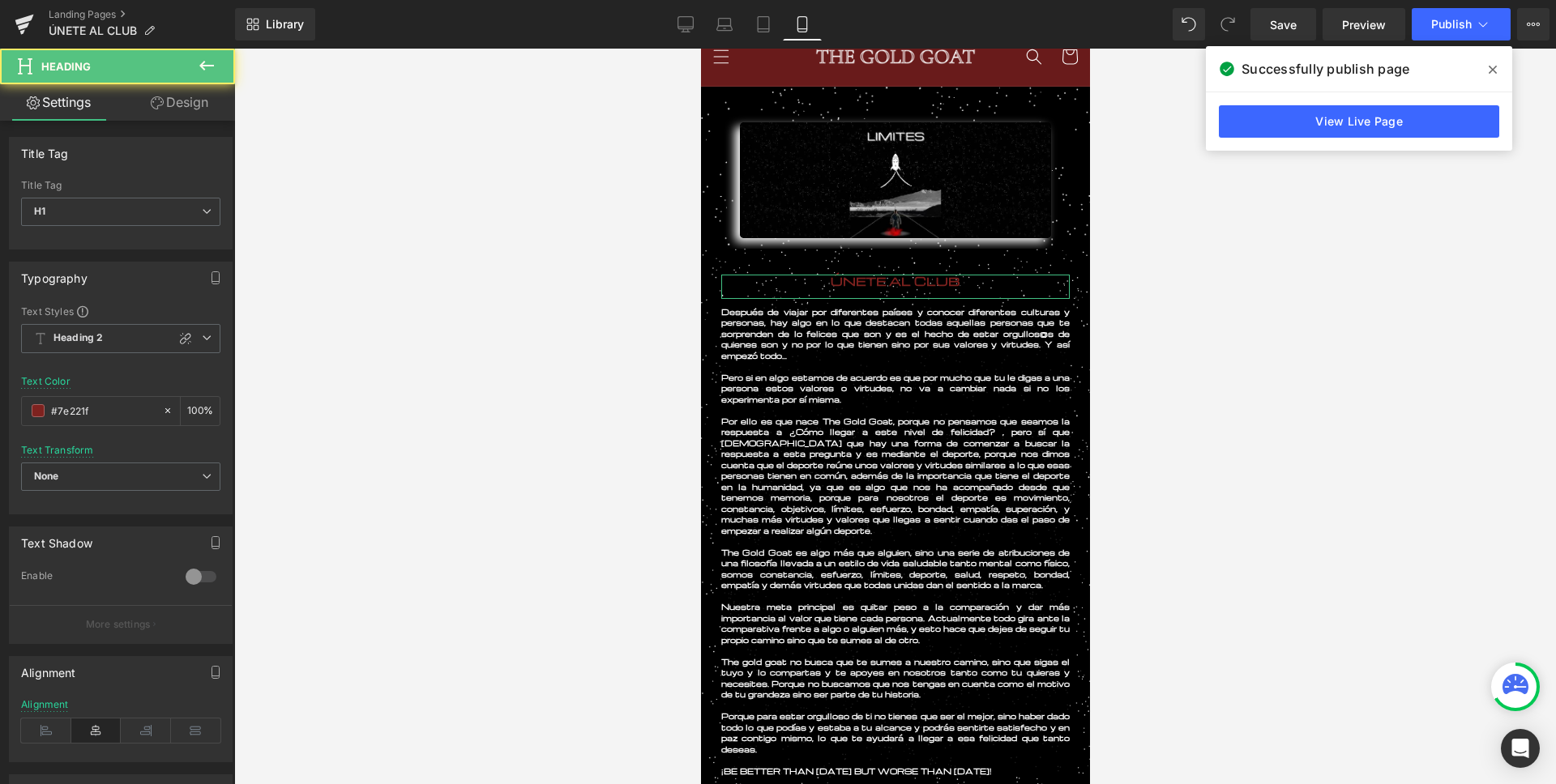
click at [211, 113] on link "Design" at bounding box center [180, 103] width 117 height 37
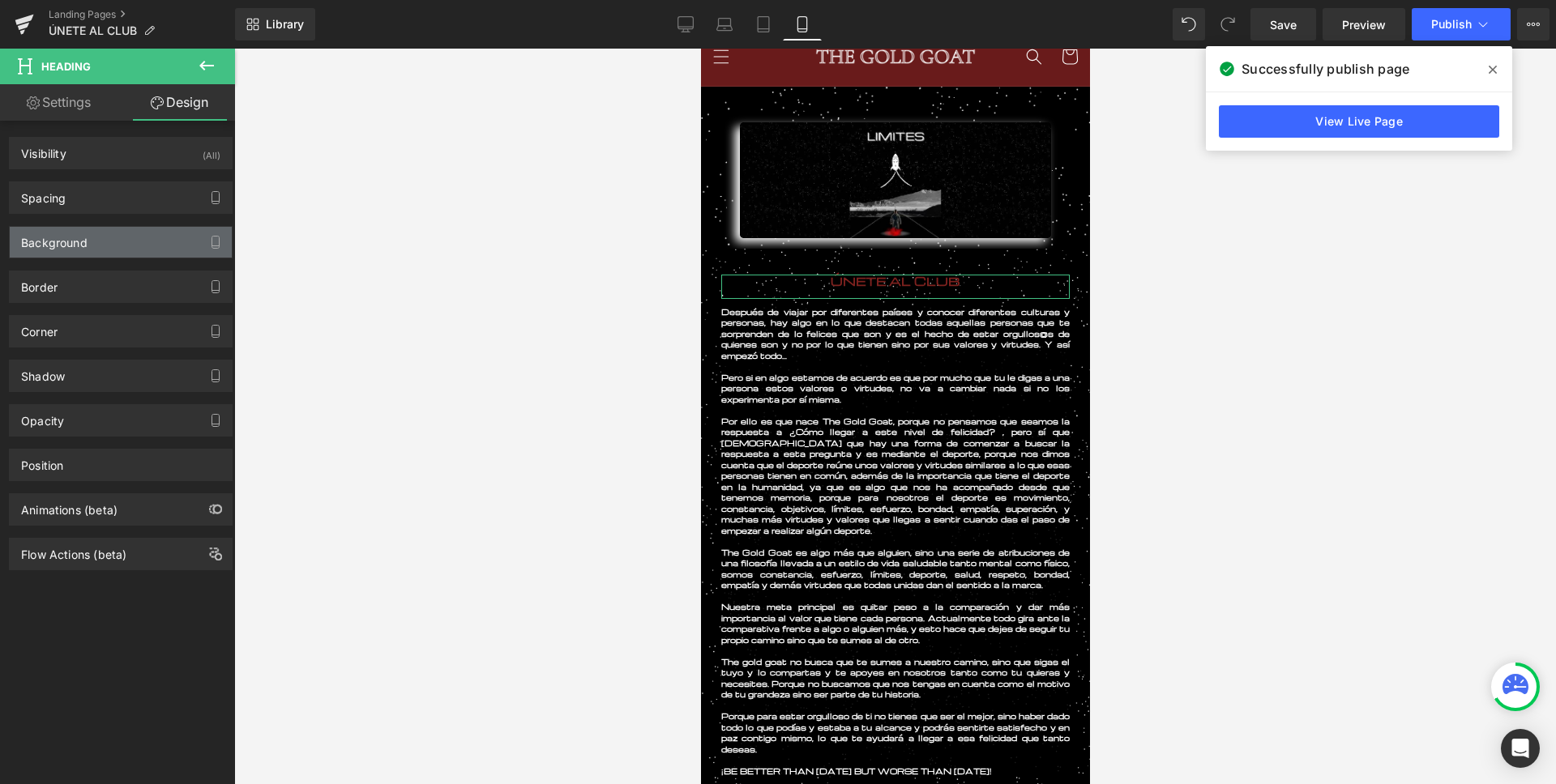
click at [63, 248] on div "Background" at bounding box center [54, 237] width 66 height 23
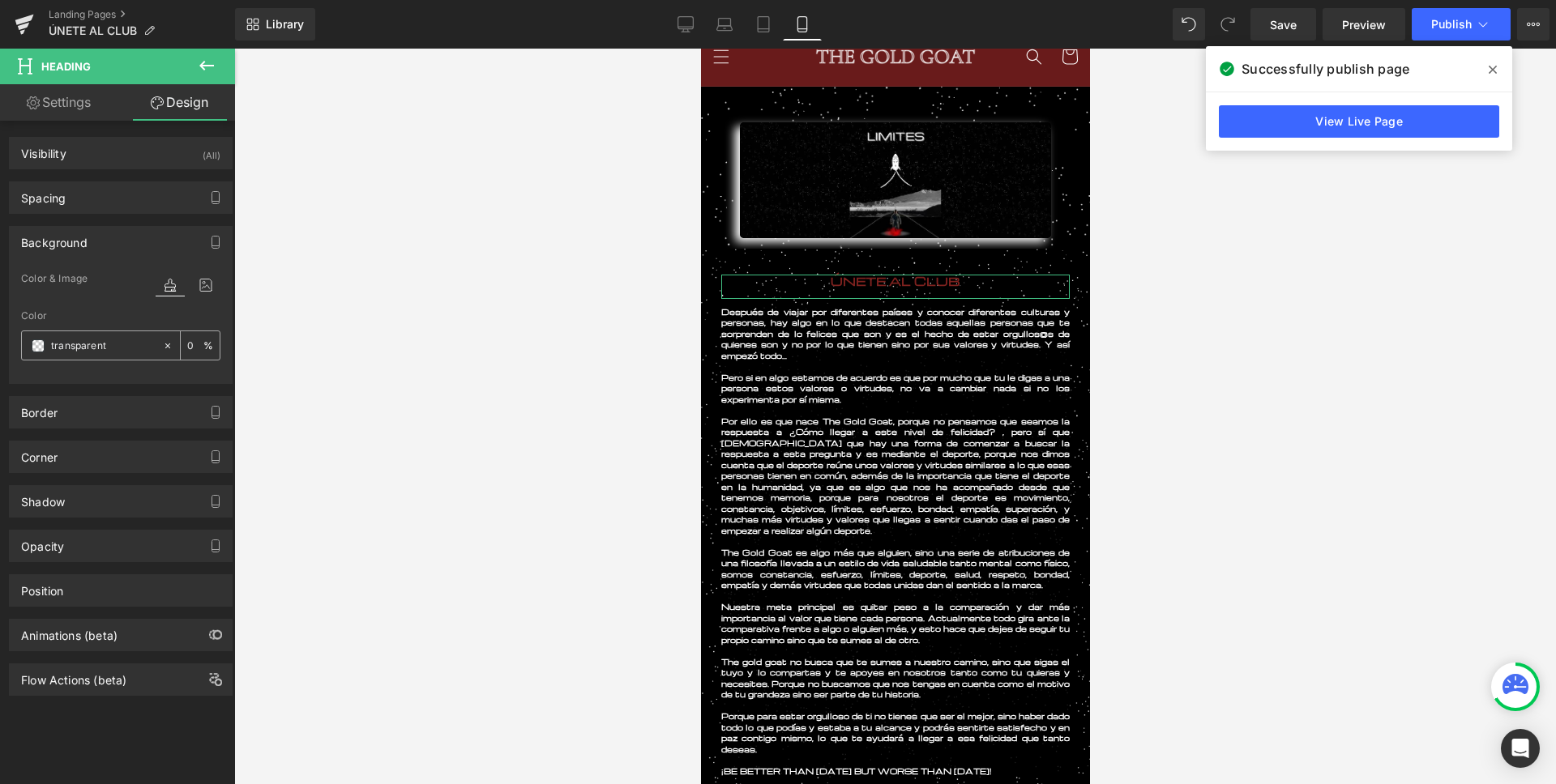
click at [35, 348] on span at bounding box center [38, 346] width 13 height 13
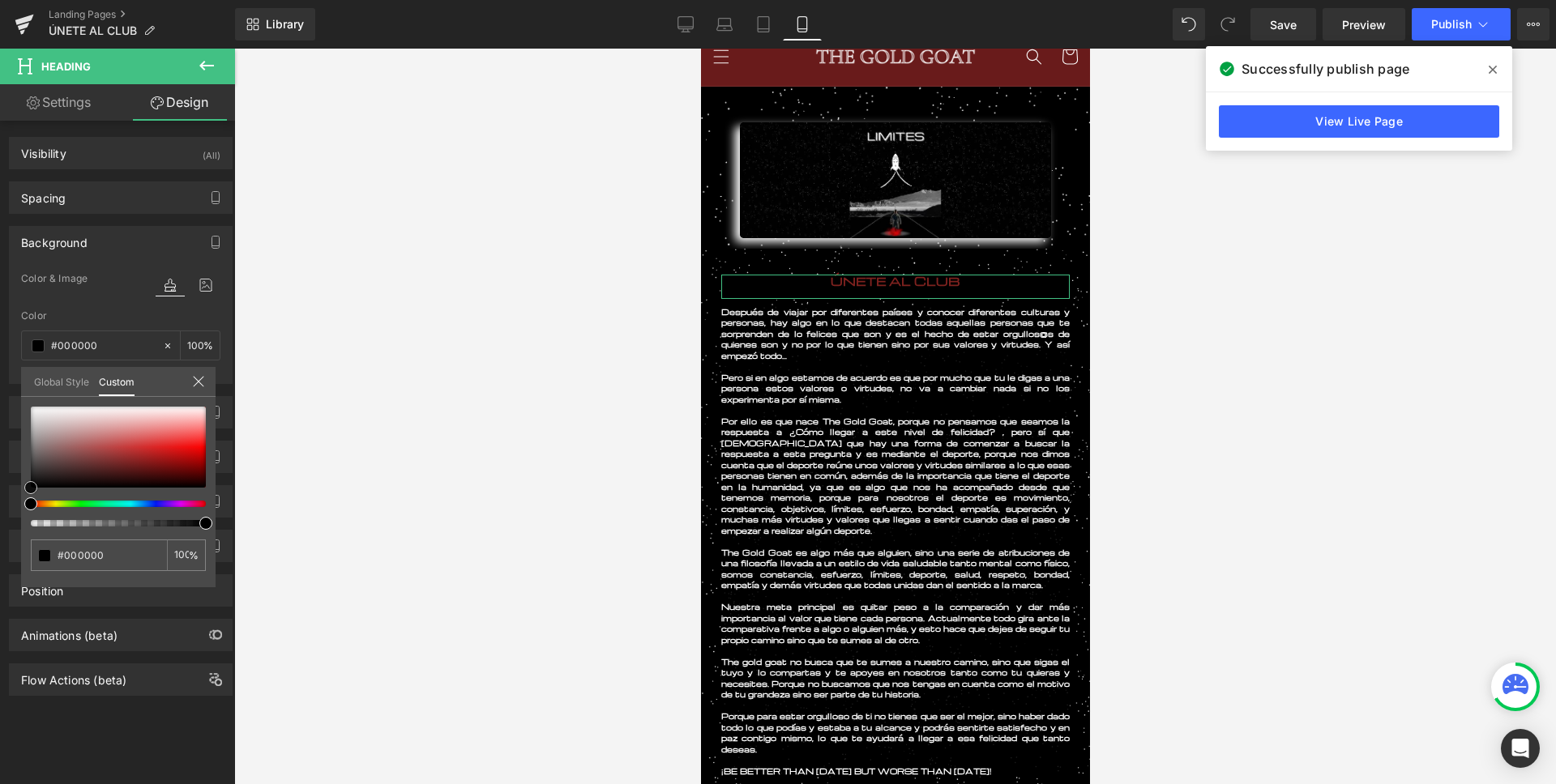
drag, startPoint x: 30, startPoint y: 492, endPoint x: 7, endPoint y: 509, distance: 28.6
click at [6, 384] on div "Background Color & Image color rgba(0, 0, 0, 1) Color #000000 100 % Image Repla…" at bounding box center [121, 298] width 242 height 170
drag, startPoint x: 190, startPoint y: 526, endPoint x: 170, endPoint y: 527, distance: 20.0
click at [170, 527] on div "#000000 86 %" at bounding box center [118, 496] width 194 height 181
click at [413, 454] on div at bounding box center [895, 416] width 1321 height 735
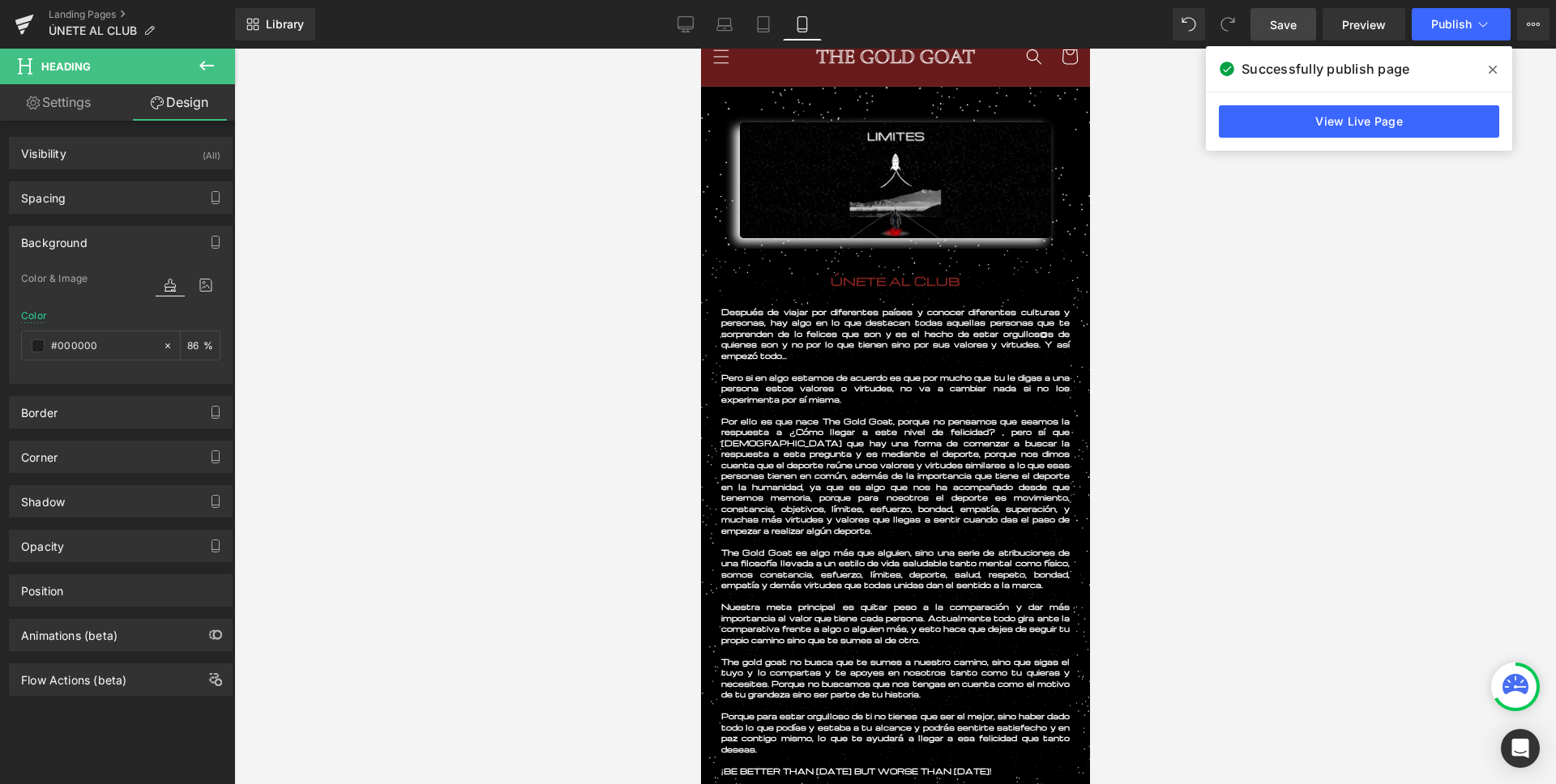
click at [1313, 28] on link "Save" at bounding box center [1284, 24] width 66 height 32
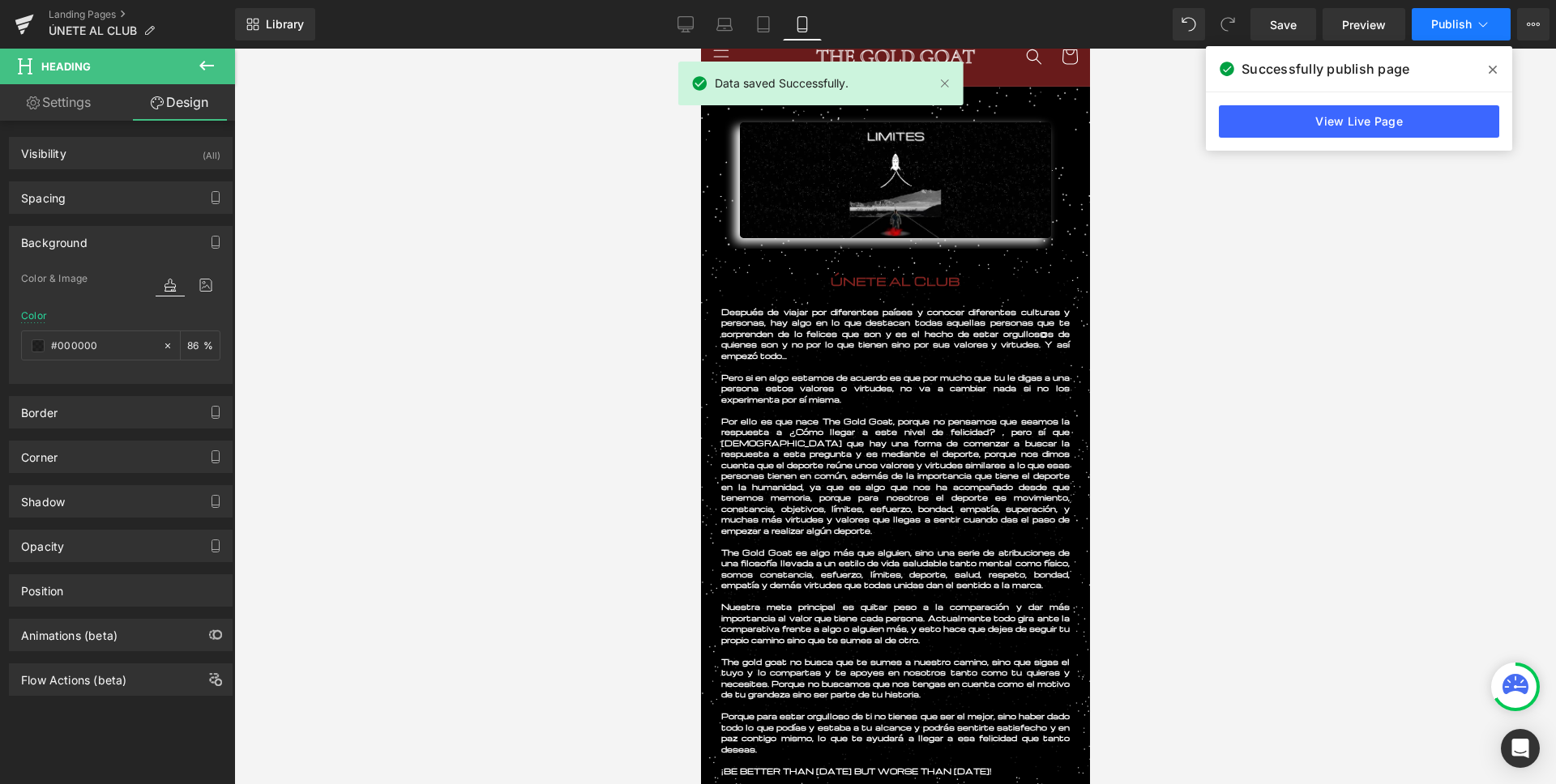
click at [1440, 24] on span "Publish" at bounding box center [1451, 24] width 40 height 13
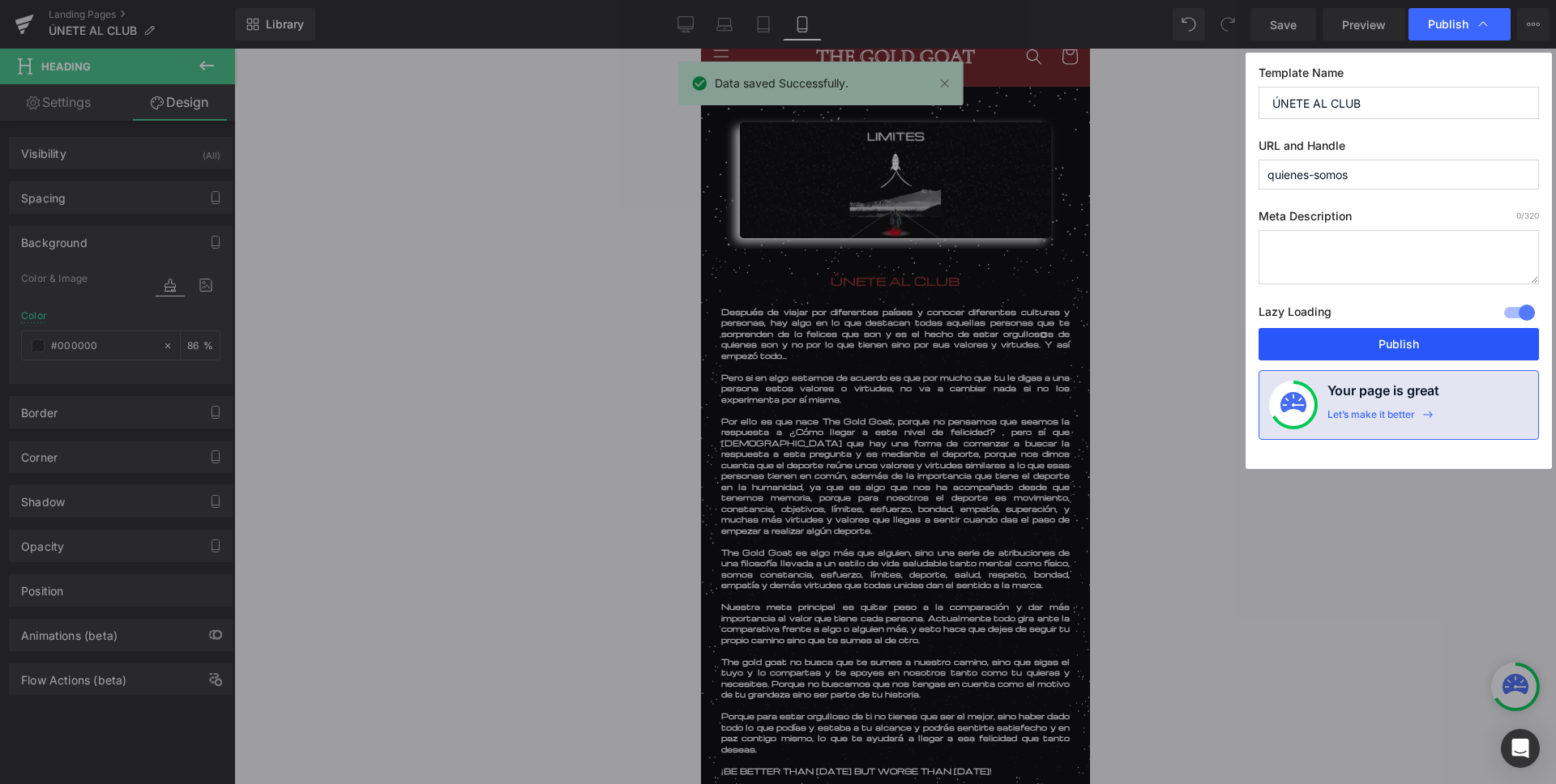
click at [1325, 329] on button "Publish" at bounding box center [1399, 344] width 281 height 32
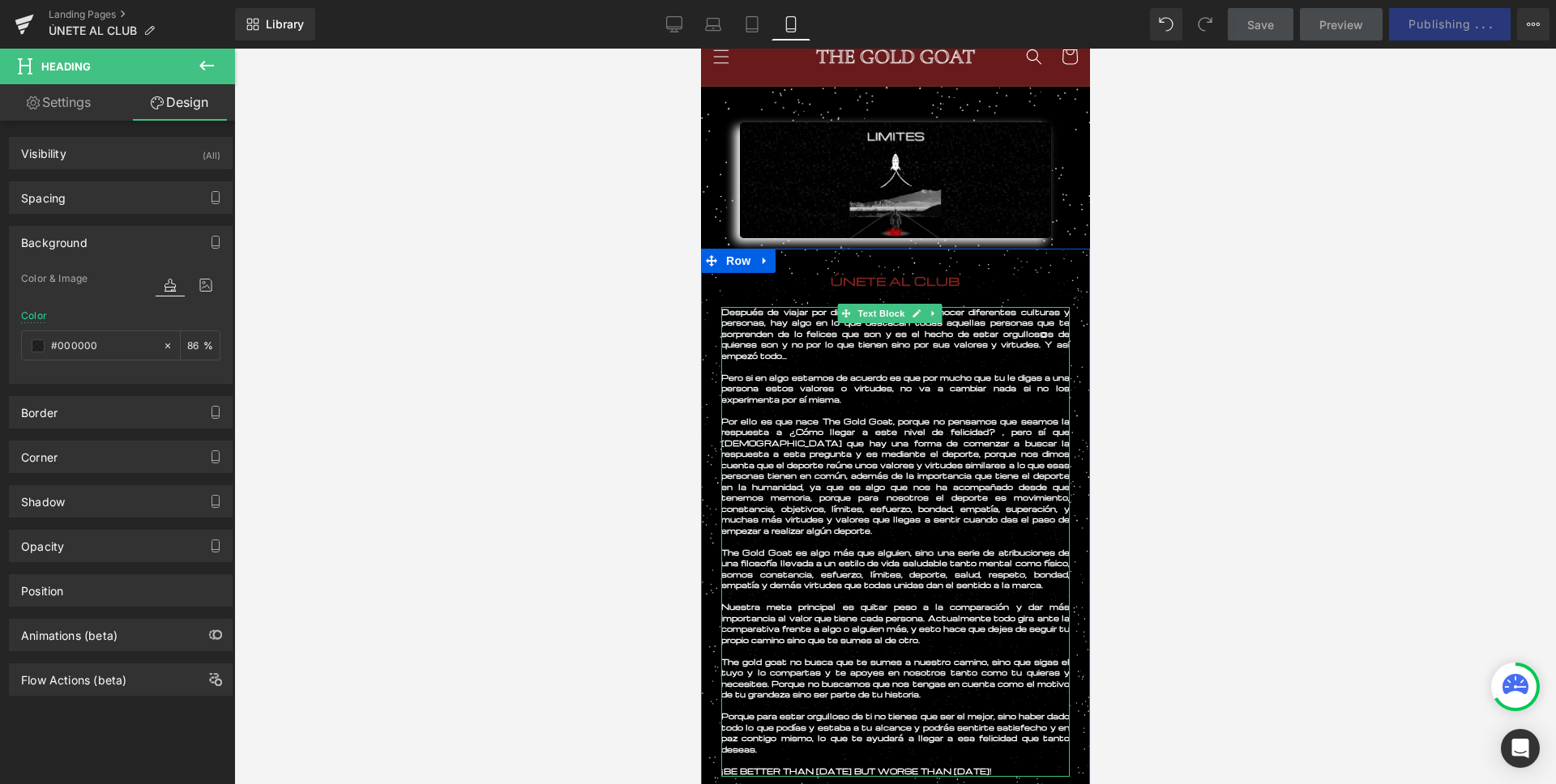
scroll to position [464, 0]
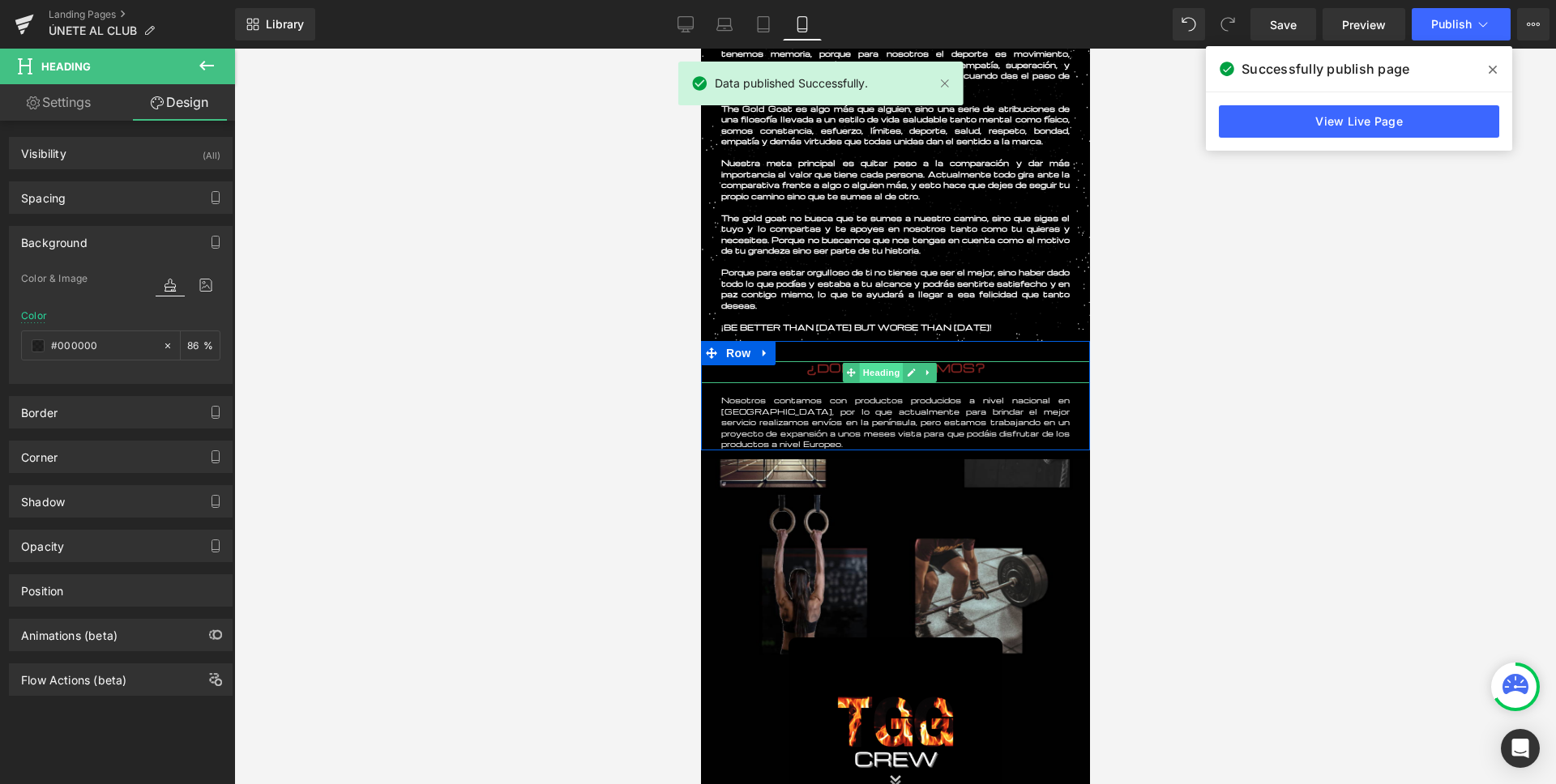
click at [884, 367] on span "Heading" at bounding box center [880, 372] width 44 height 19
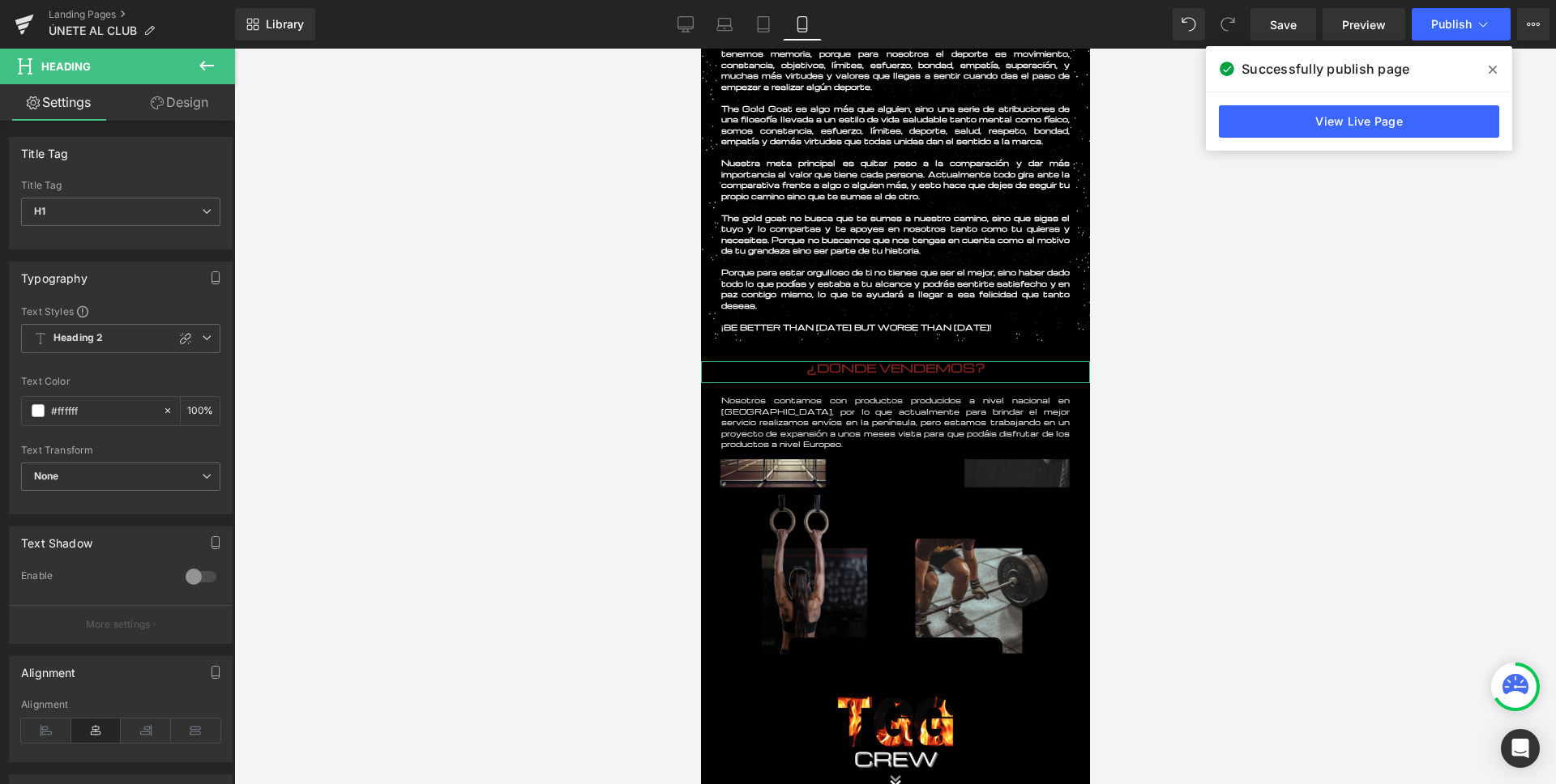
click at [174, 100] on link "Design" at bounding box center [180, 103] width 117 height 37
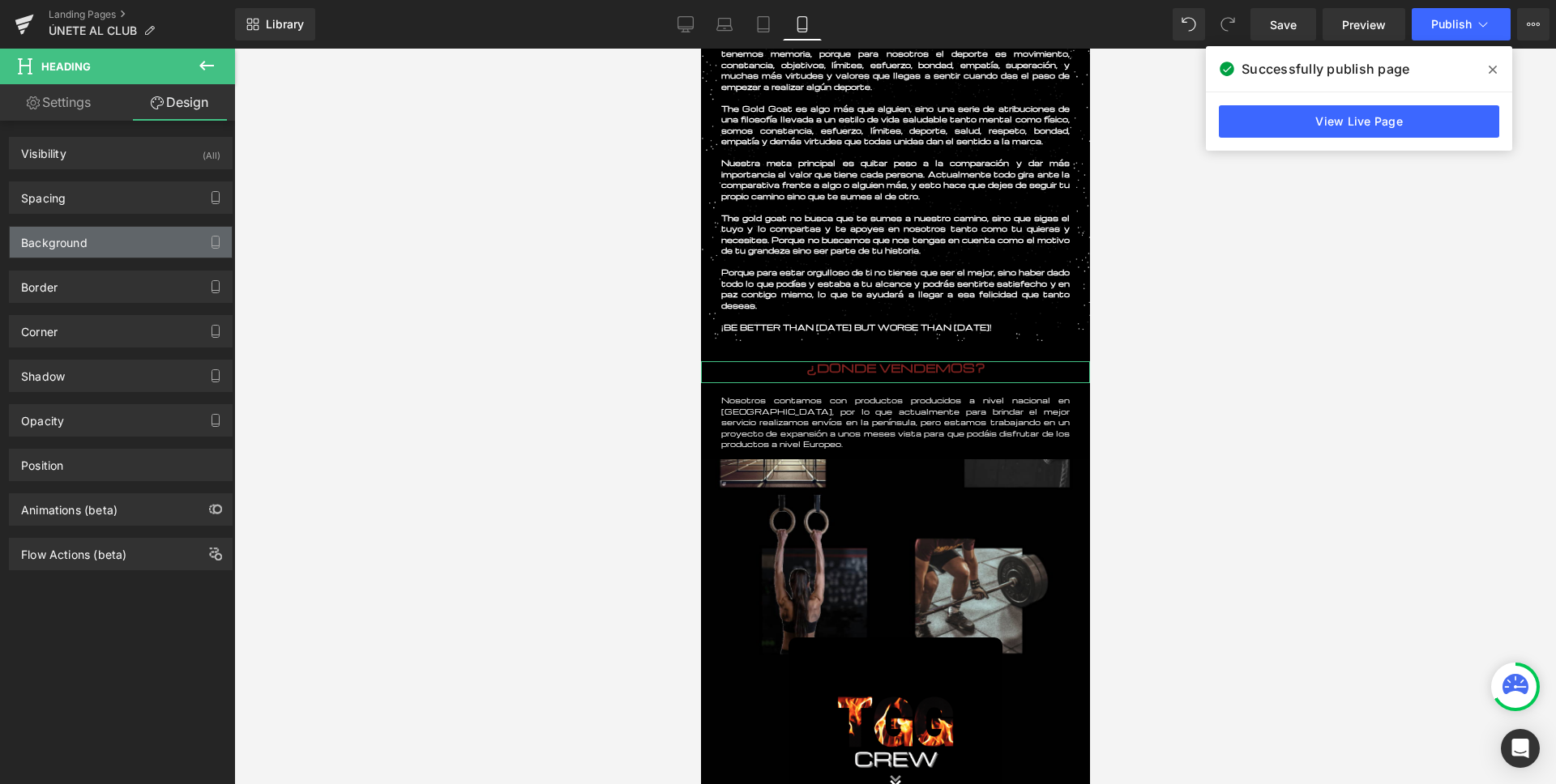
click at [47, 249] on div "Background" at bounding box center [121, 242] width 222 height 31
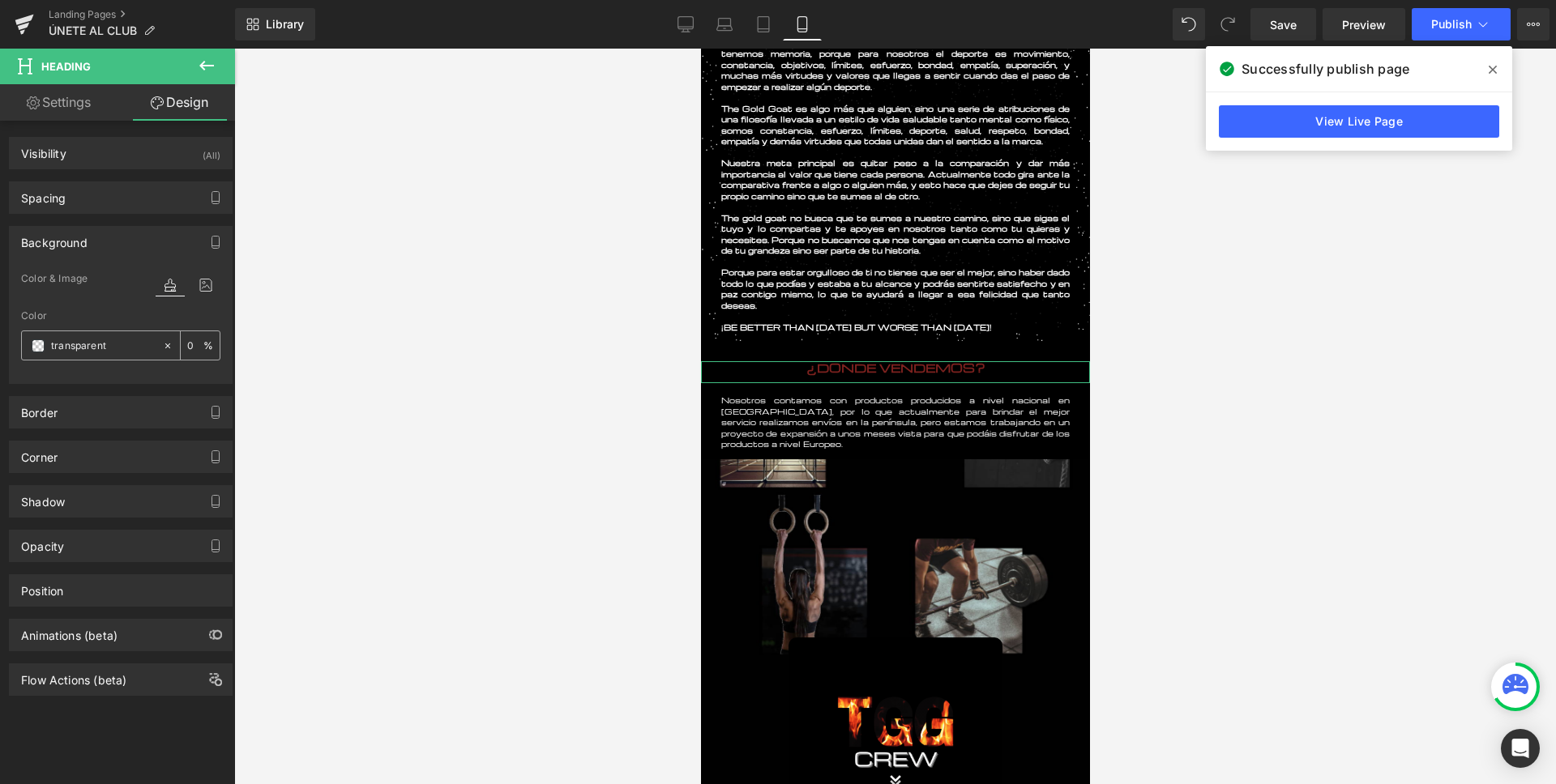
click at [34, 339] on span at bounding box center [38, 346] width 13 height 13
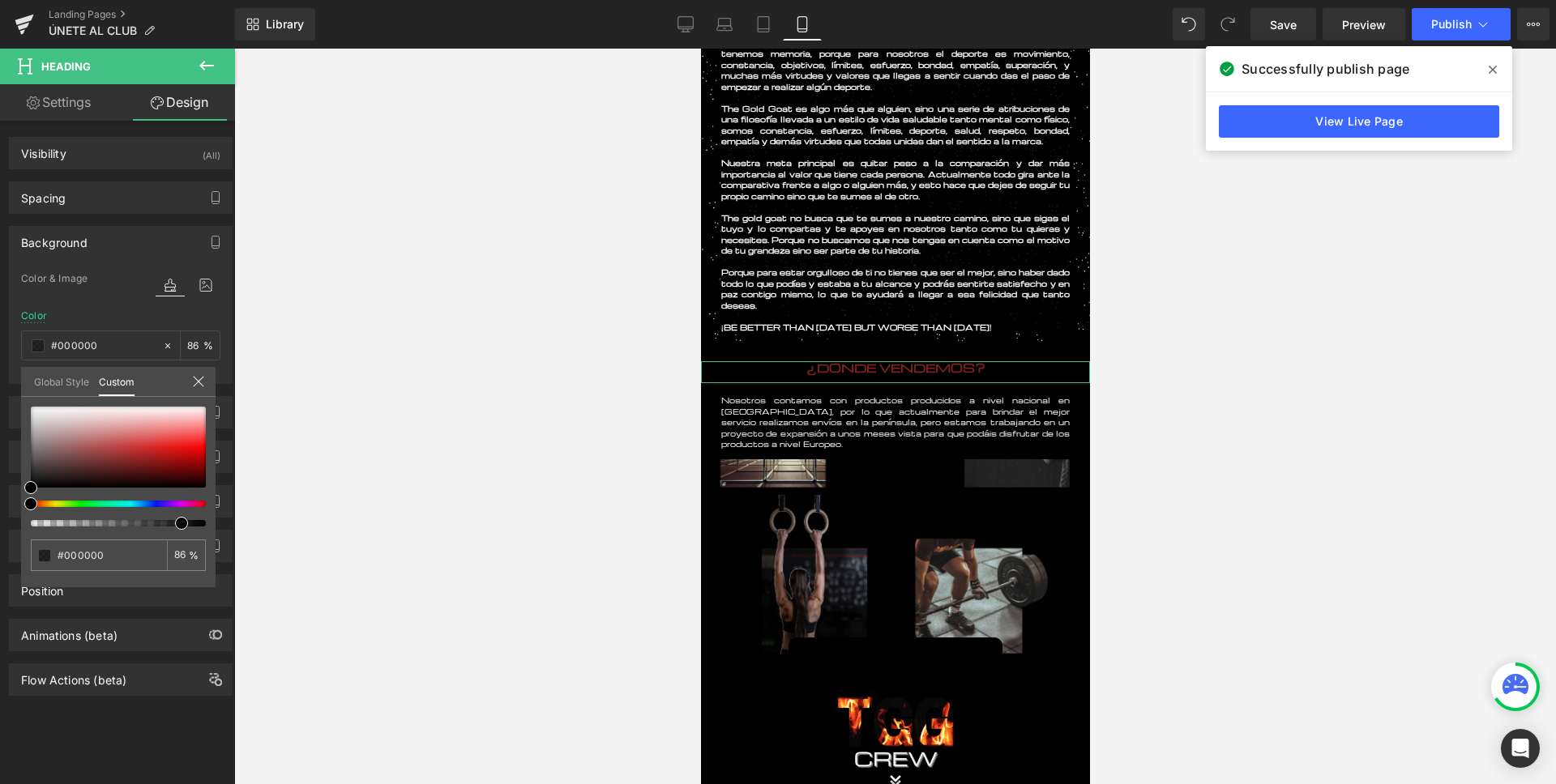
drag, startPoint x: 36, startPoint y: 527, endPoint x: 178, endPoint y: 527, distance: 142.0
click at [178, 527] on span at bounding box center [182, 523] width 13 height 13
click at [489, 535] on div at bounding box center [895, 416] width 1321 height 735
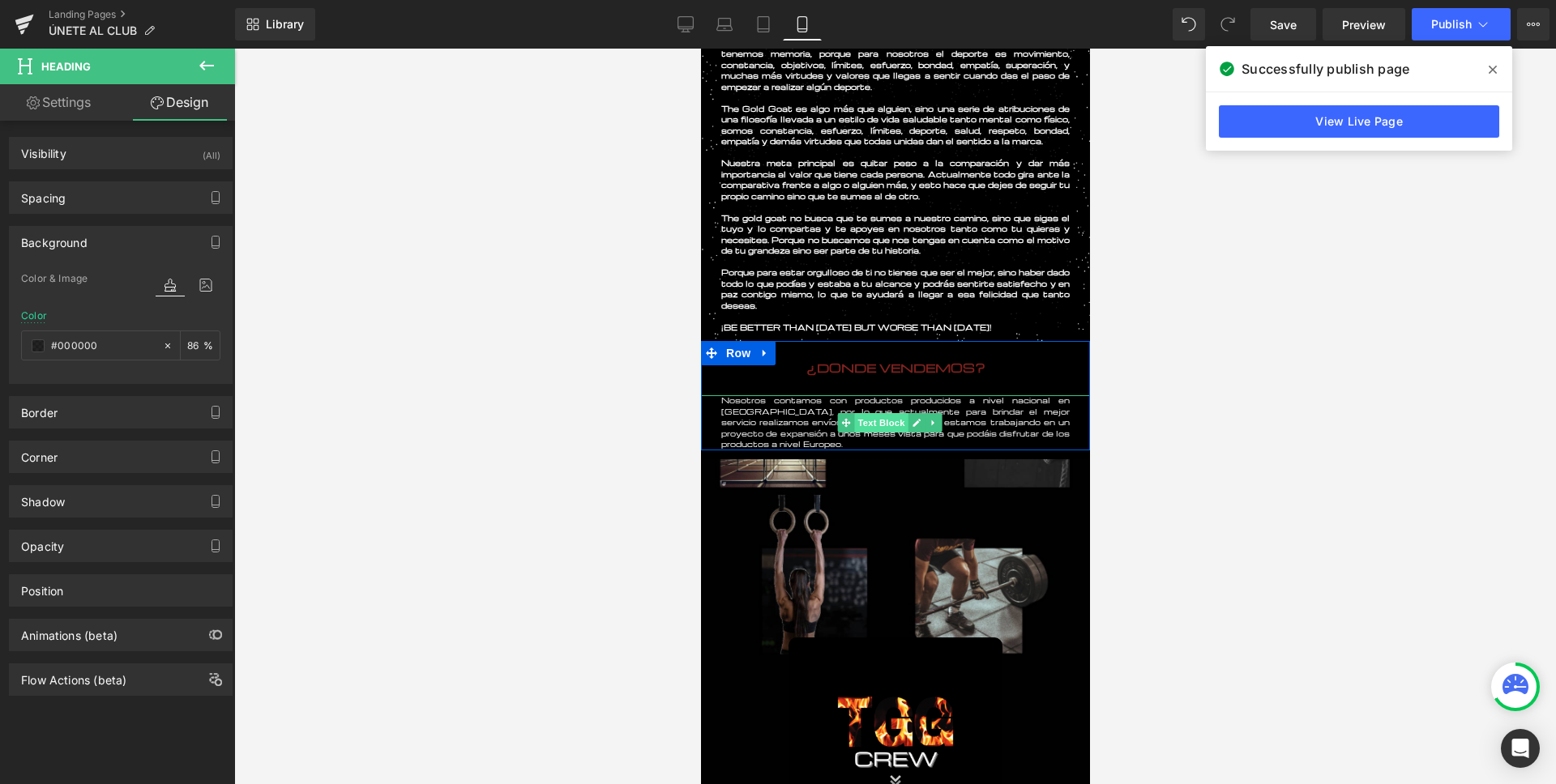
click at [892, 417] on span "Text Block" at bounding box center [880, 422] width 53 height 19
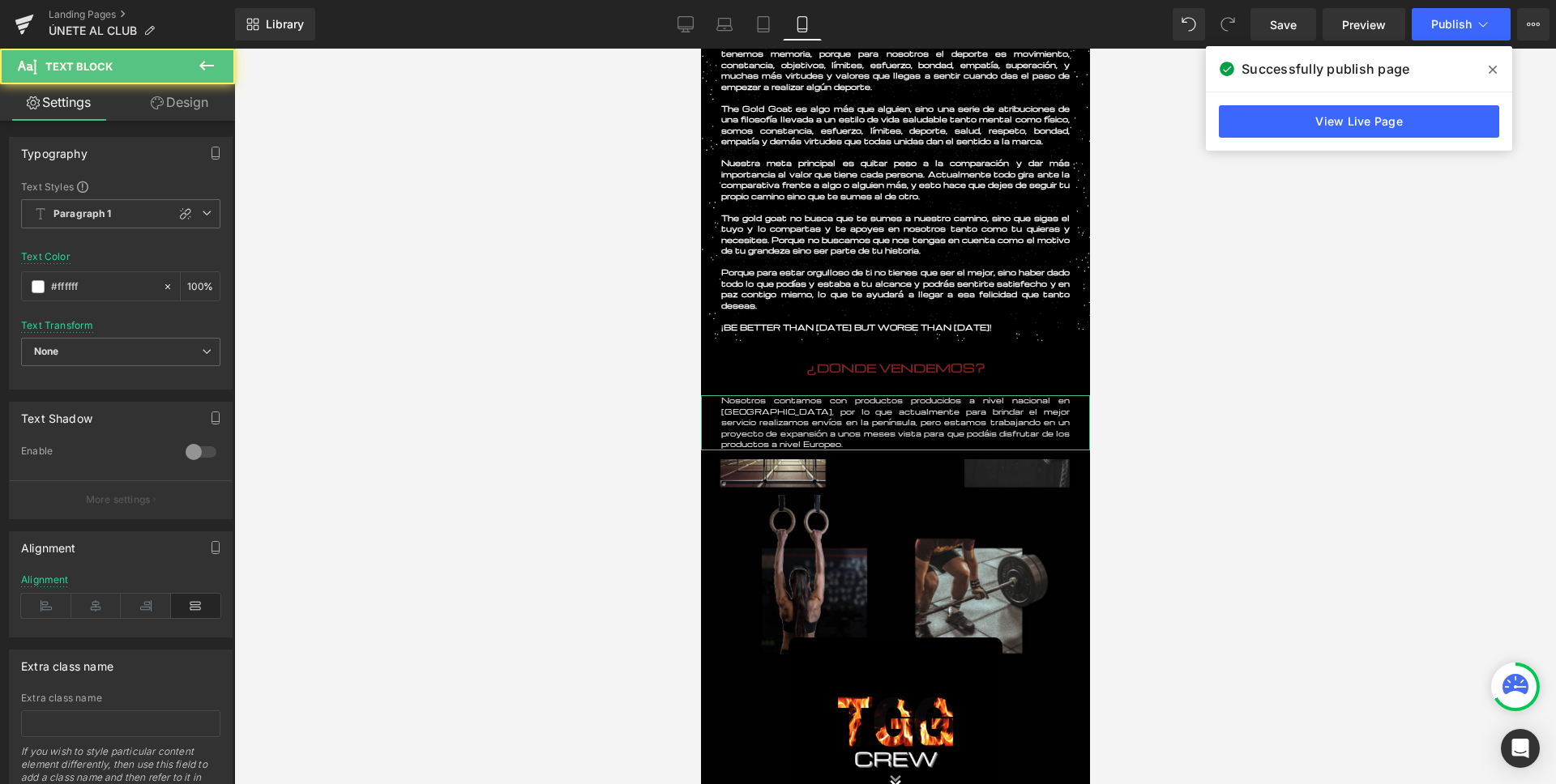
click at [198, 107] on link "Design" at bounding box center [180, 103] width 117 height 37
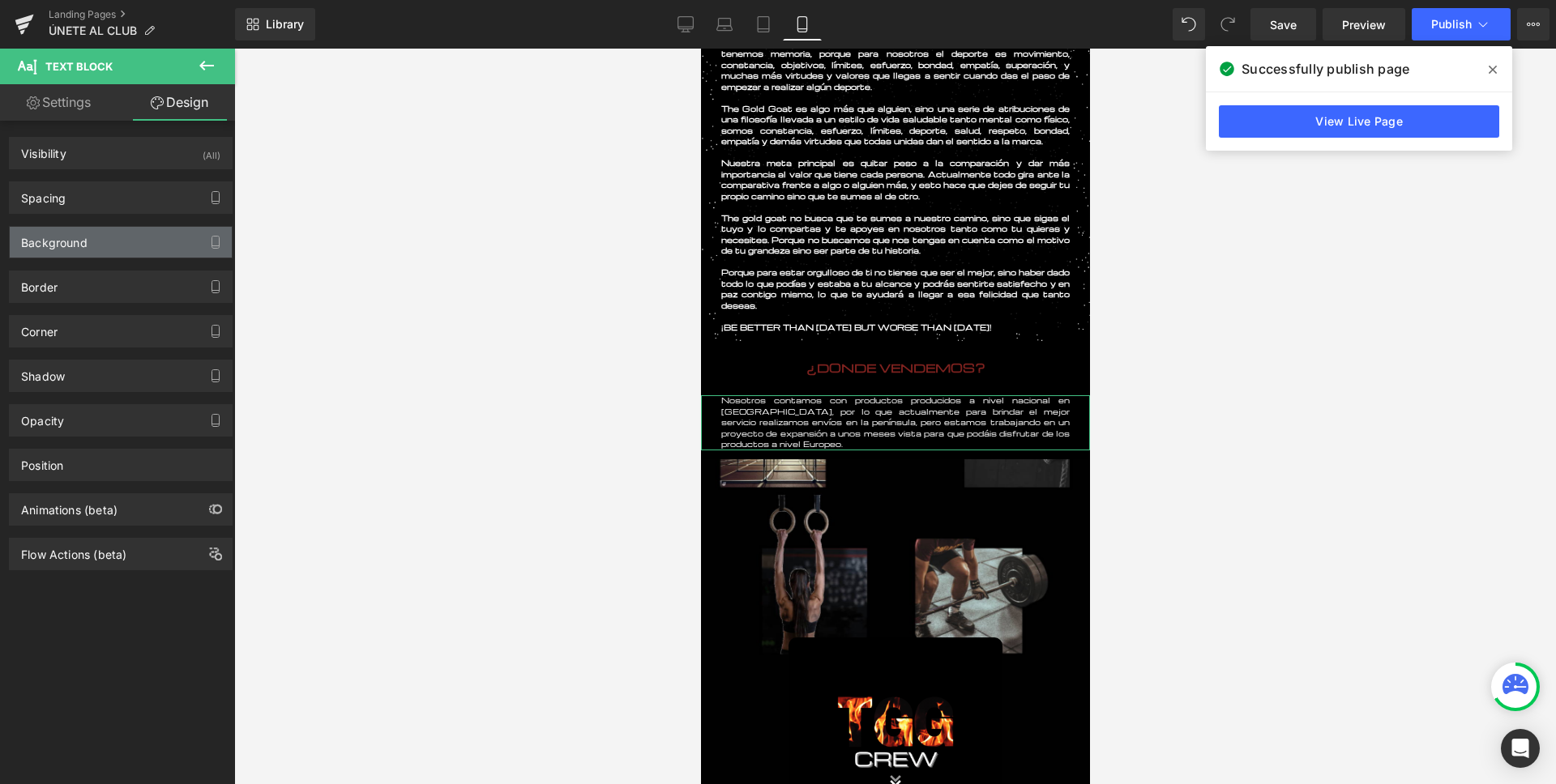
click at [92, 256] on div "Background" at bounding box center [121, 242] width 222 height 31
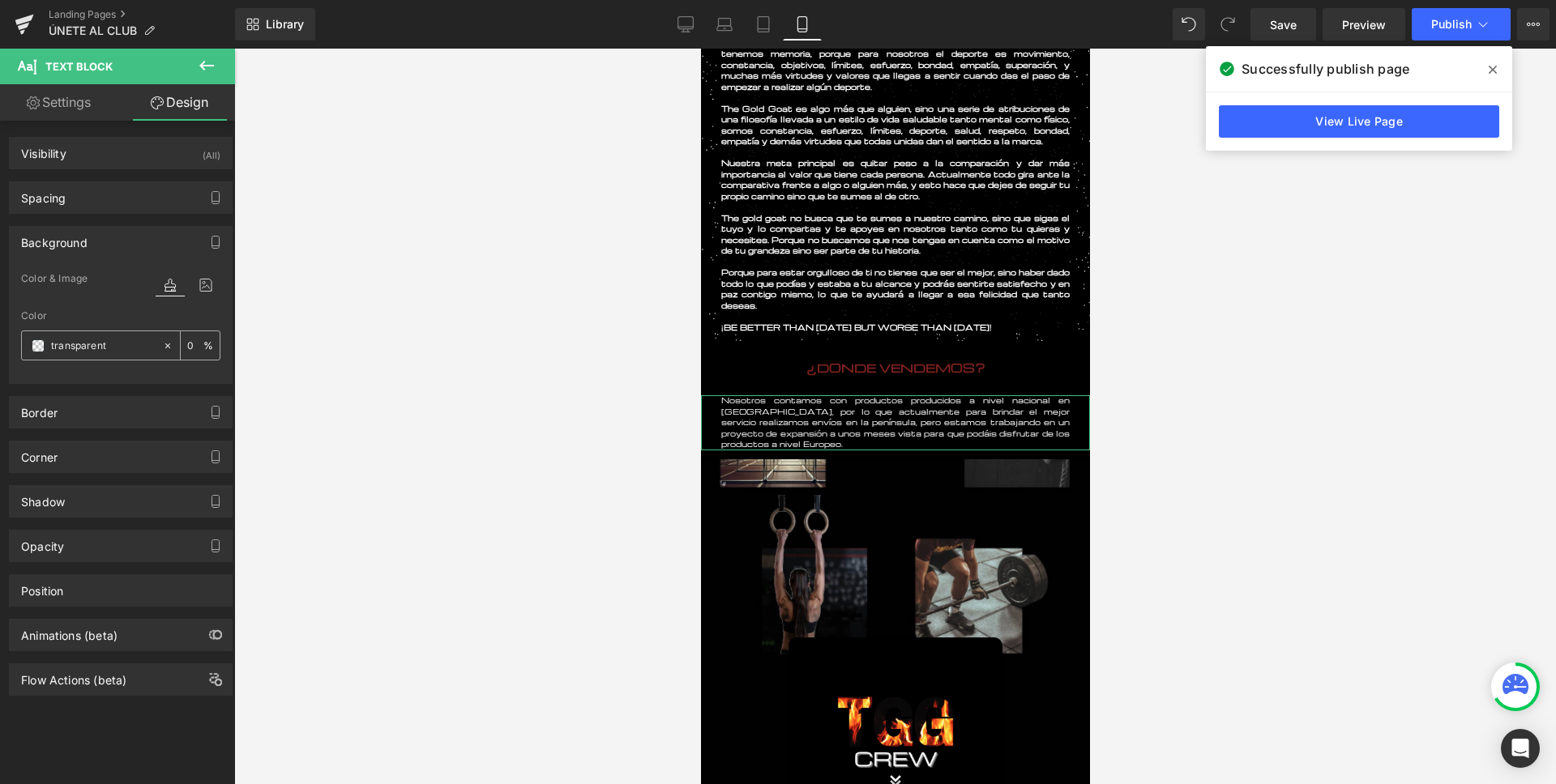
click at [39, 349] on span at bounding box center [38, 346] width 13 height 13
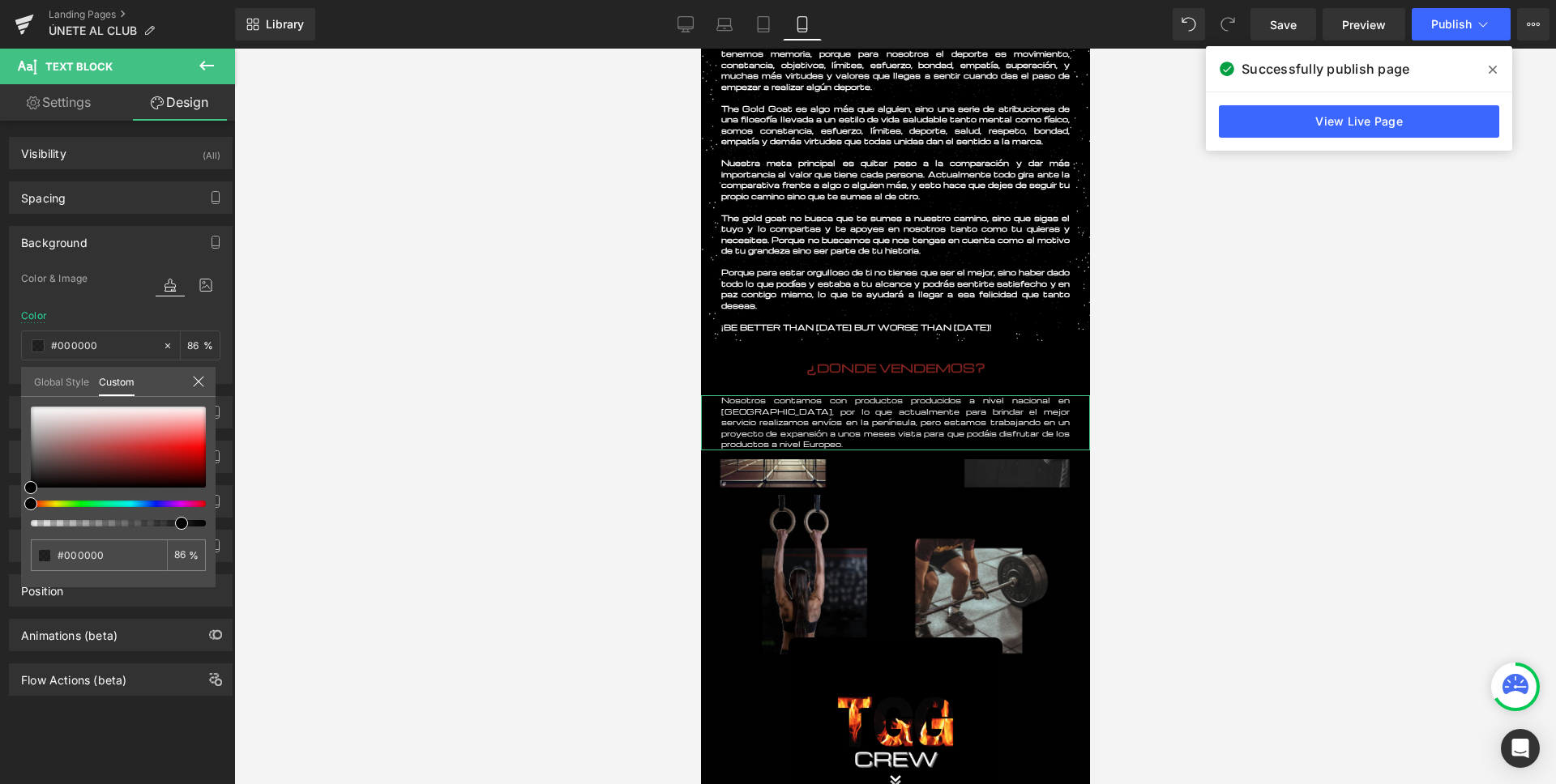
drag, startPoint x: 112, startPoint y: 522, endPoint x: 175, endPoint y: 525, distance: 63.1
click at [175, 525] on div at bounding box center [111, 523] width 175 height 6
click at [436, 456] on div at bounding box center [895, 416] width 1321 height 735
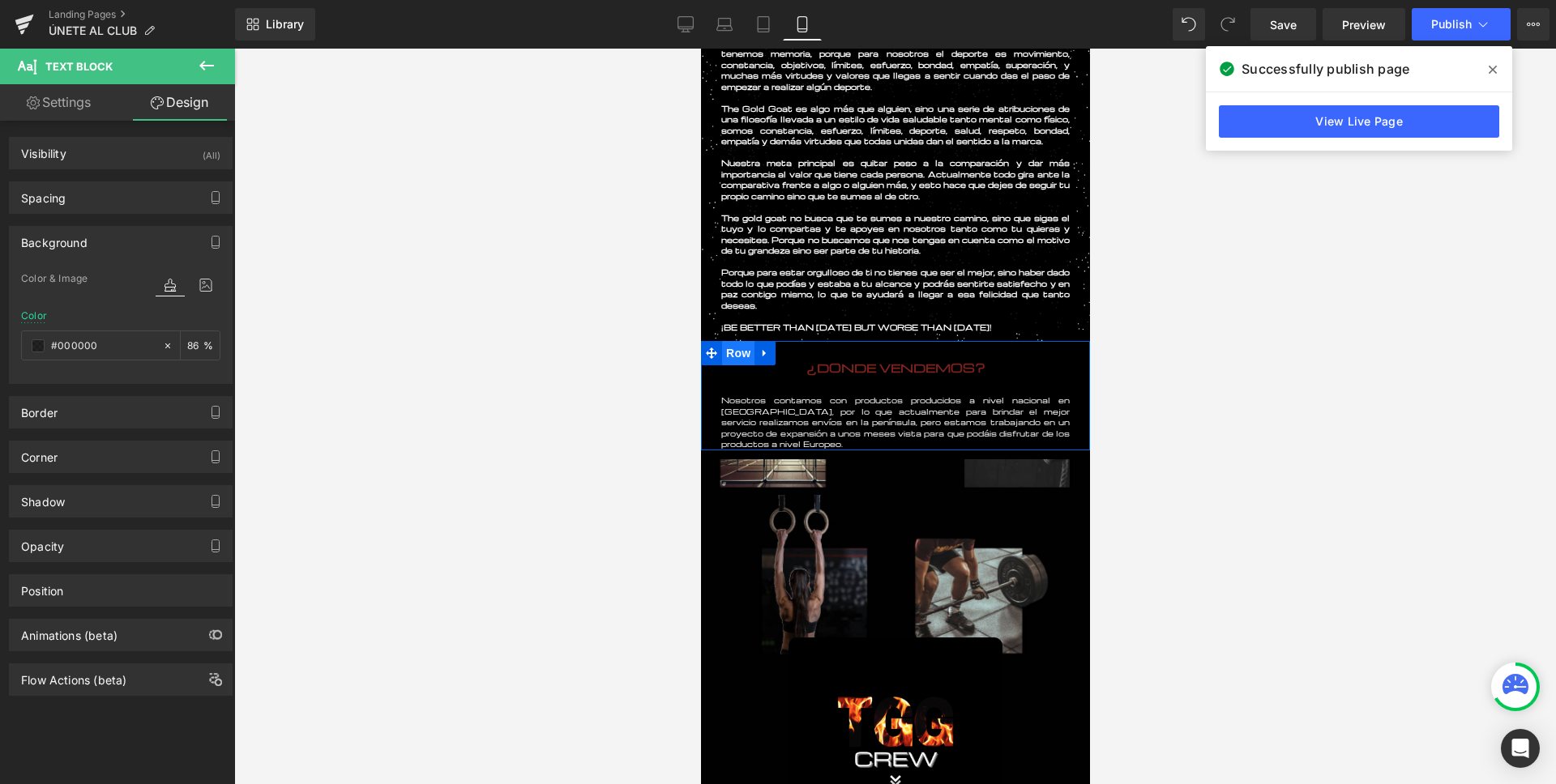
click at [745, 357] on span "Row" at bounding box center [737, 353] width 32 height 24
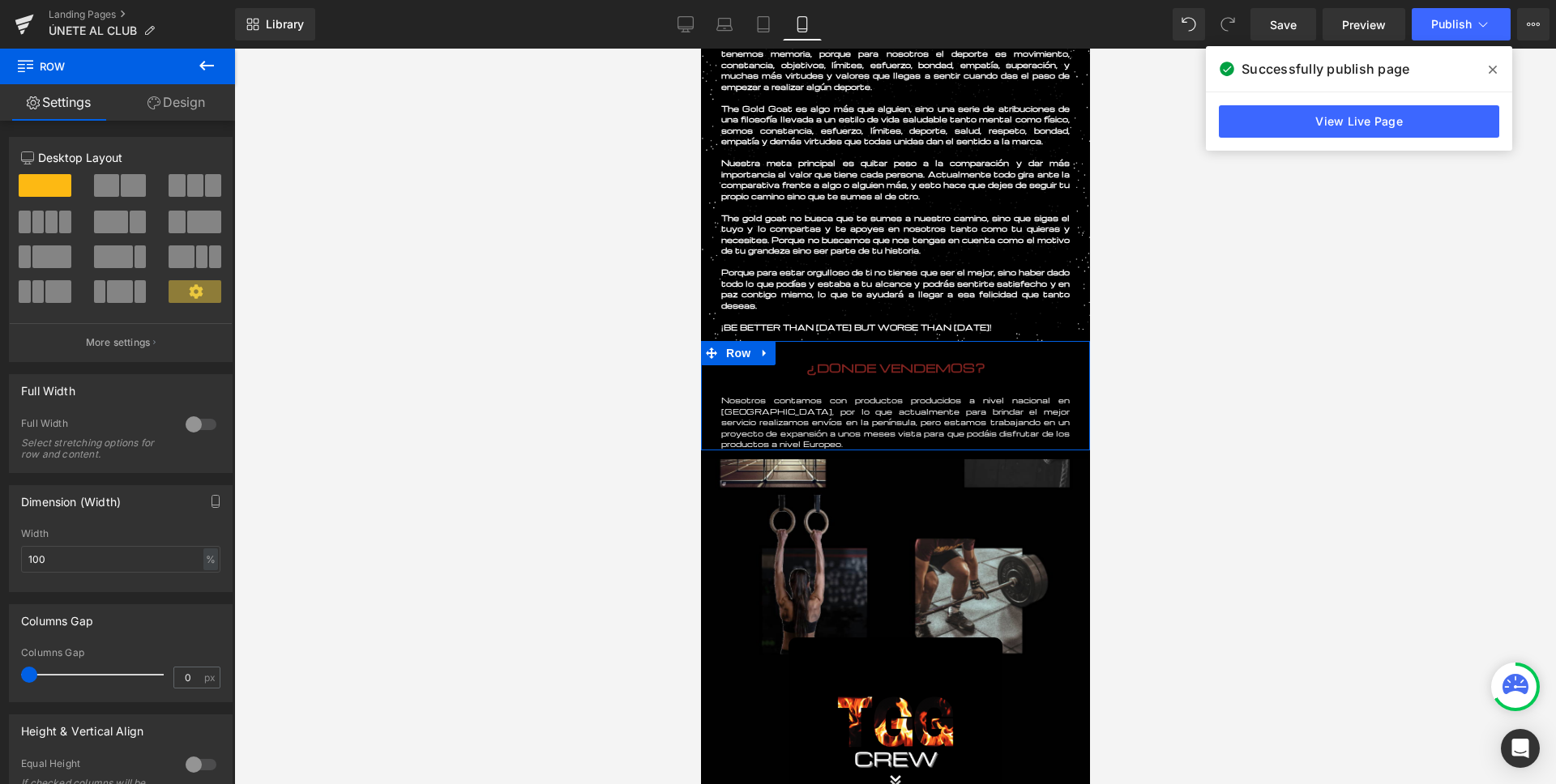
click at [195, 111] on link "Design" at bounding box center [176, 103] width 117 height 37
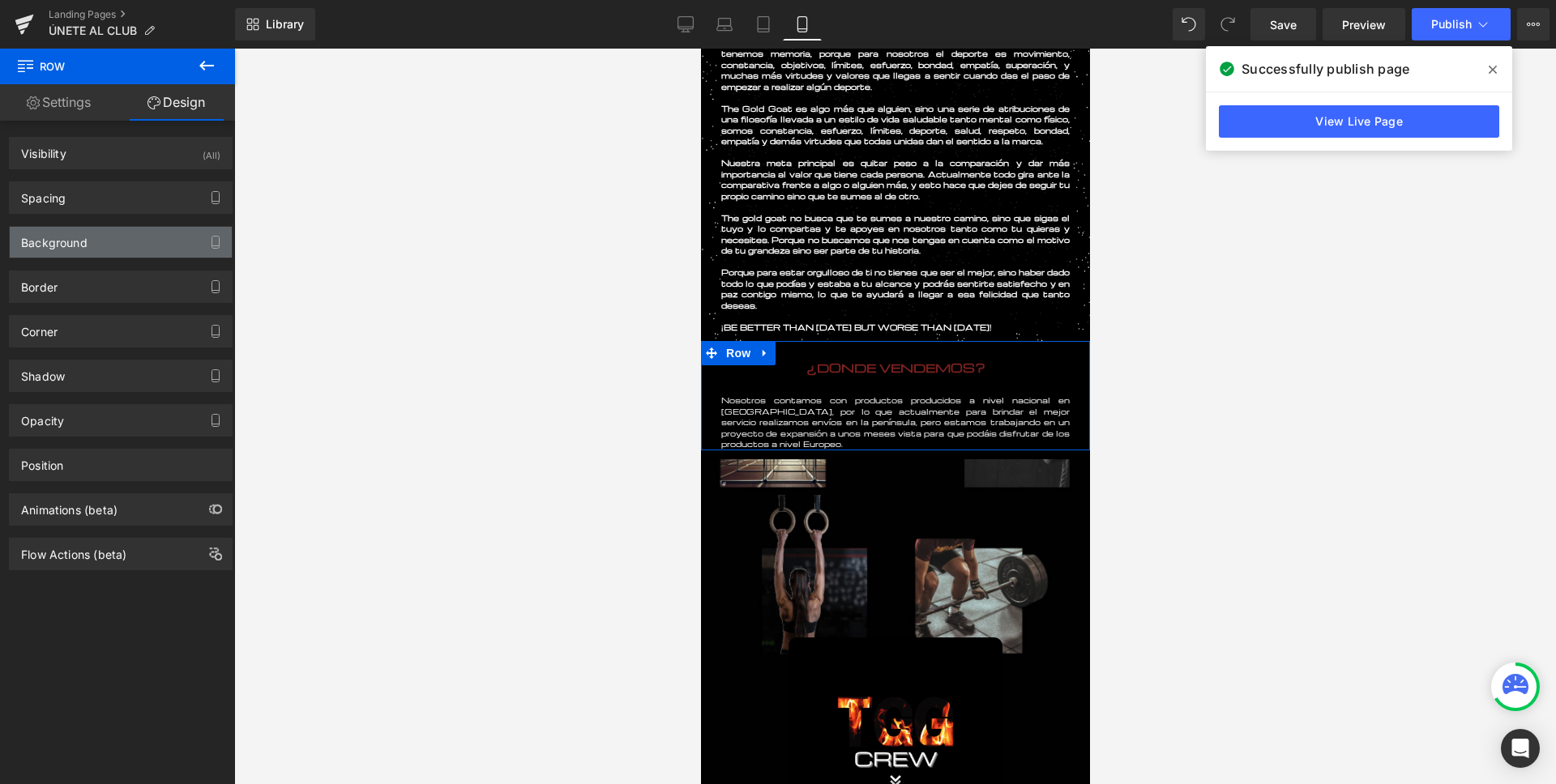
click at [83, 237] on div "Background" at bounding box center [54, 237] width 66 height 23
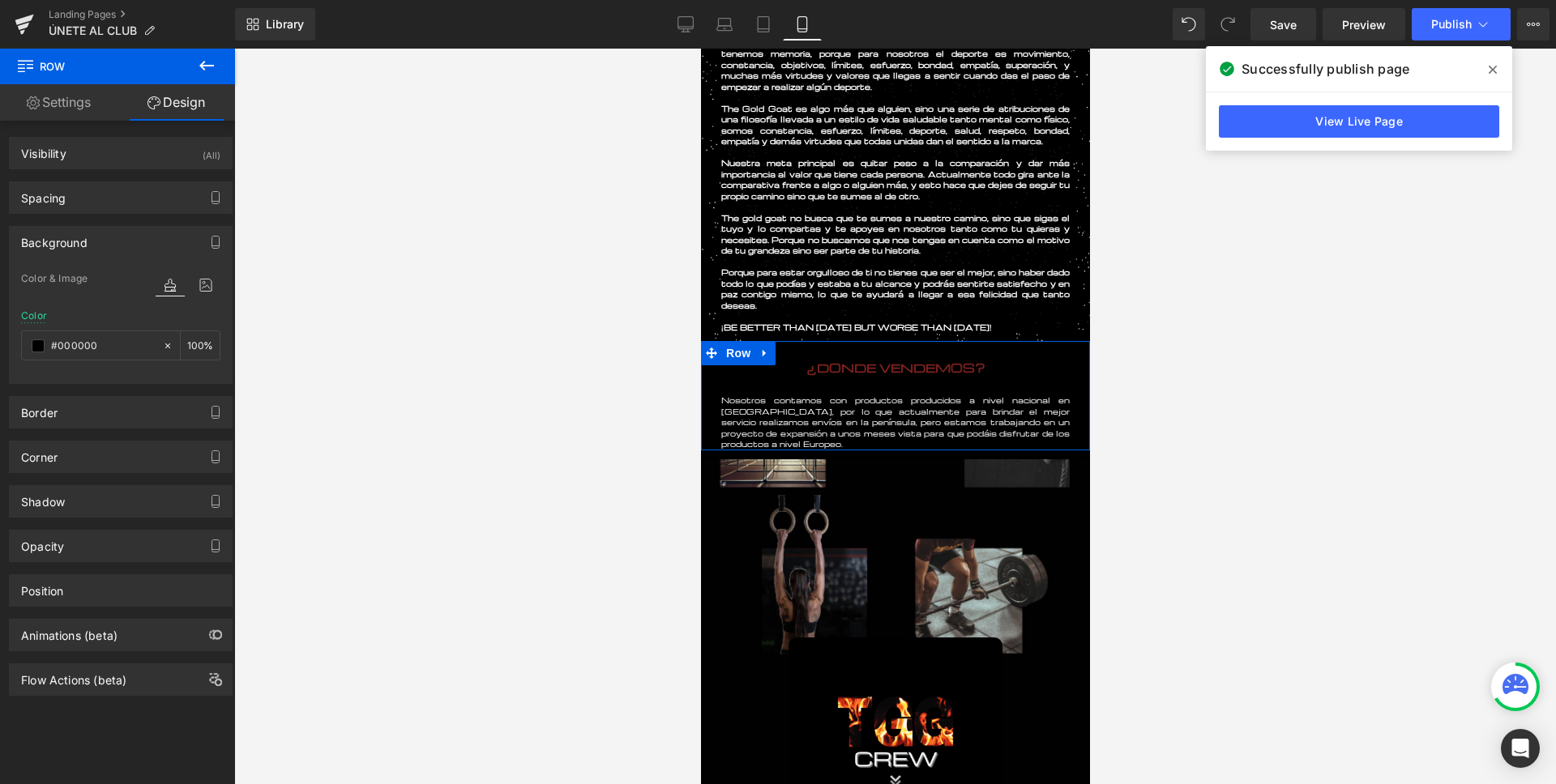
click at [198, 271] on div at bounding box center [188, 284] width 65 height 44
click at [211, 291] on icon at bounding box center [206, 284] width 29 height 21
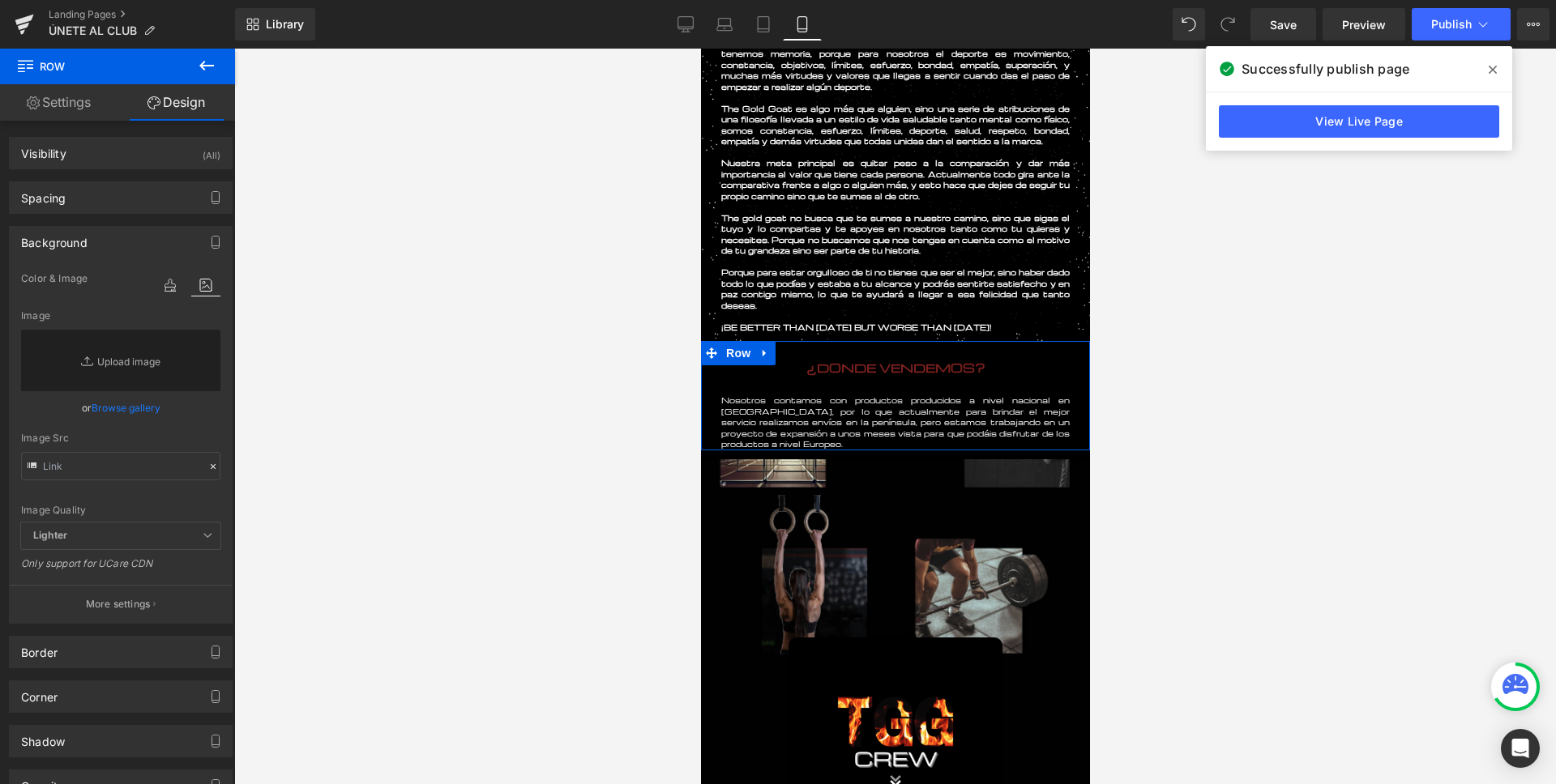
click at [100, 325] on div "Image Replace Image Upload image" at bounding box center [120, 350] width 199 height 81
click at [111, 364] on link "Replace Image" at bounding box center [120, 359] width 199 height 61
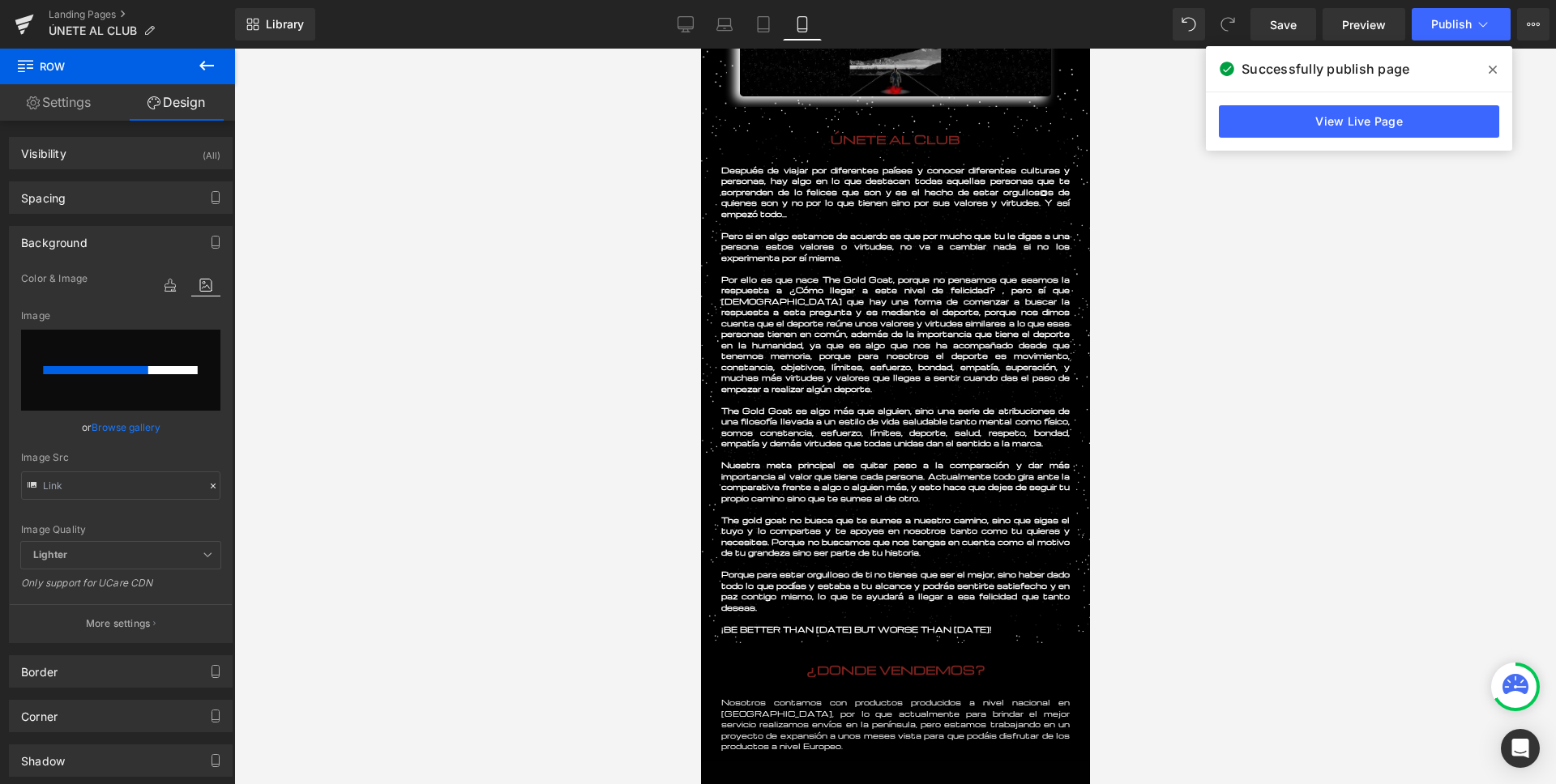
scroll to position [0, 0]
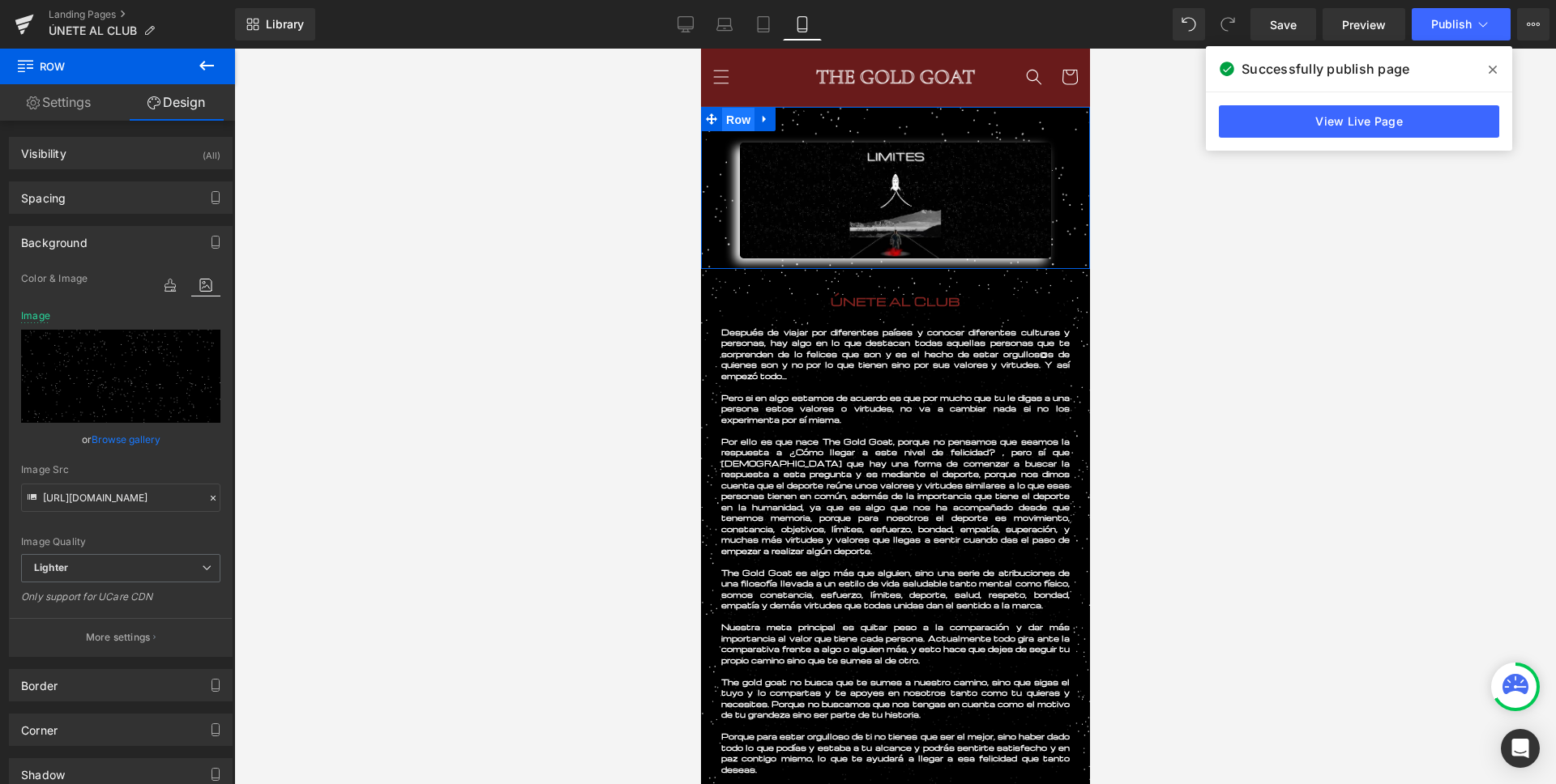
click at [738, 126] on span "Row" at bounding box center [737, 119] width 32 height 24
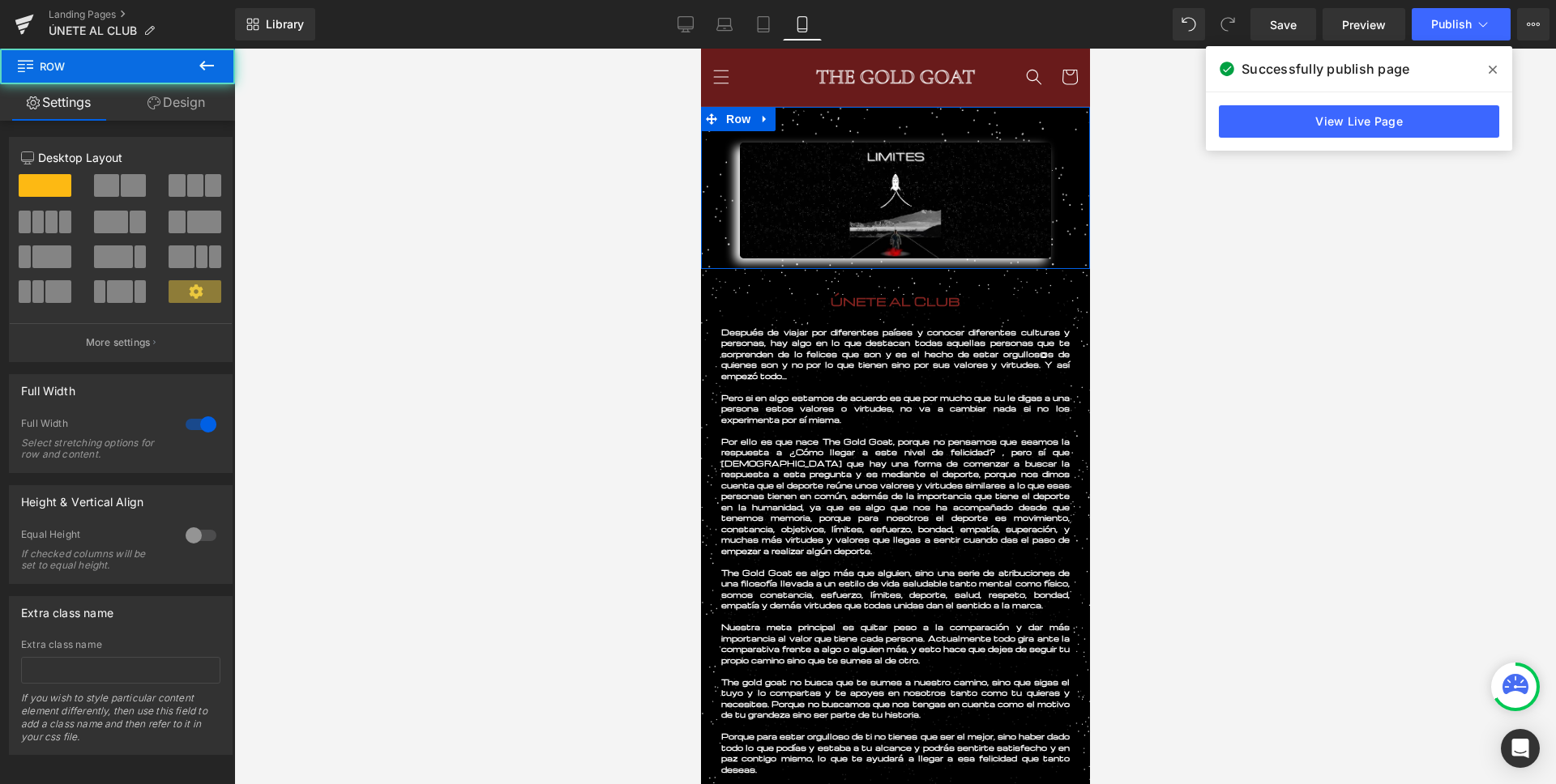
click at [197, 106] on link "Design" at bounding box center [176, 103] width 117 height 37
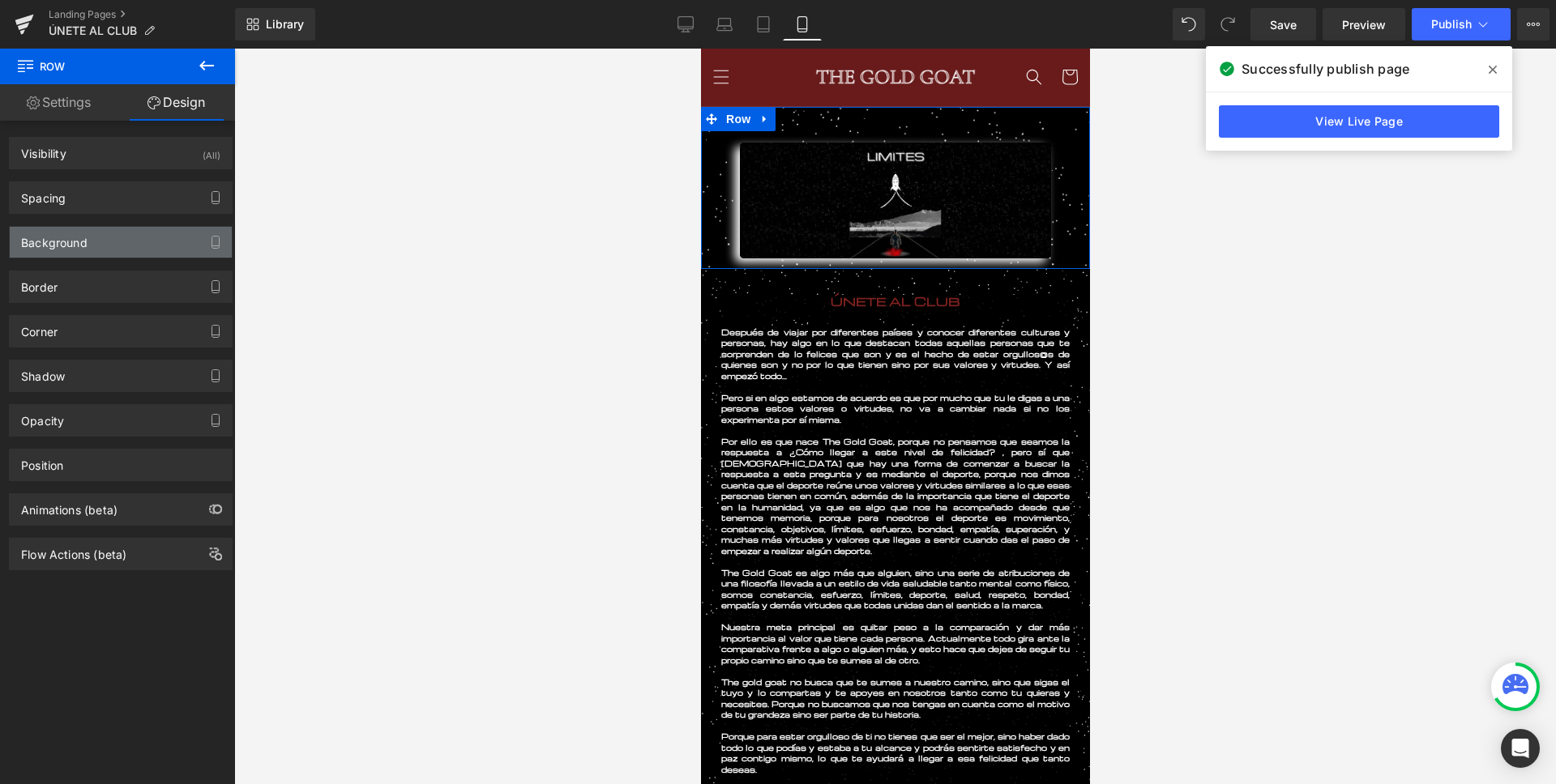
click at [106, 238] on div "Background" at bounding box center [121, 242] width 222 height 31
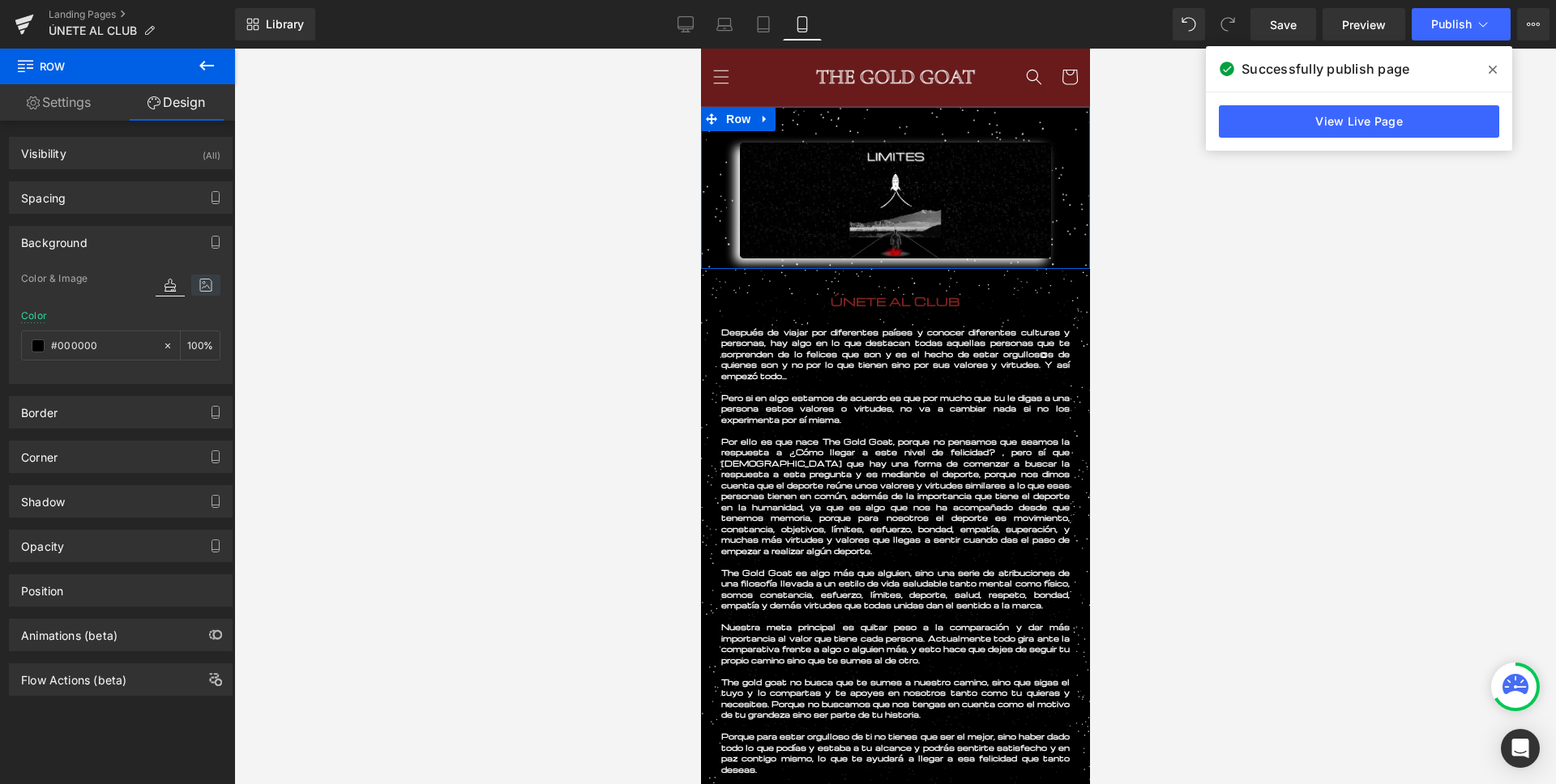
click at [203, 283] on icon at bounding box center [206, 284] width 29 height 21
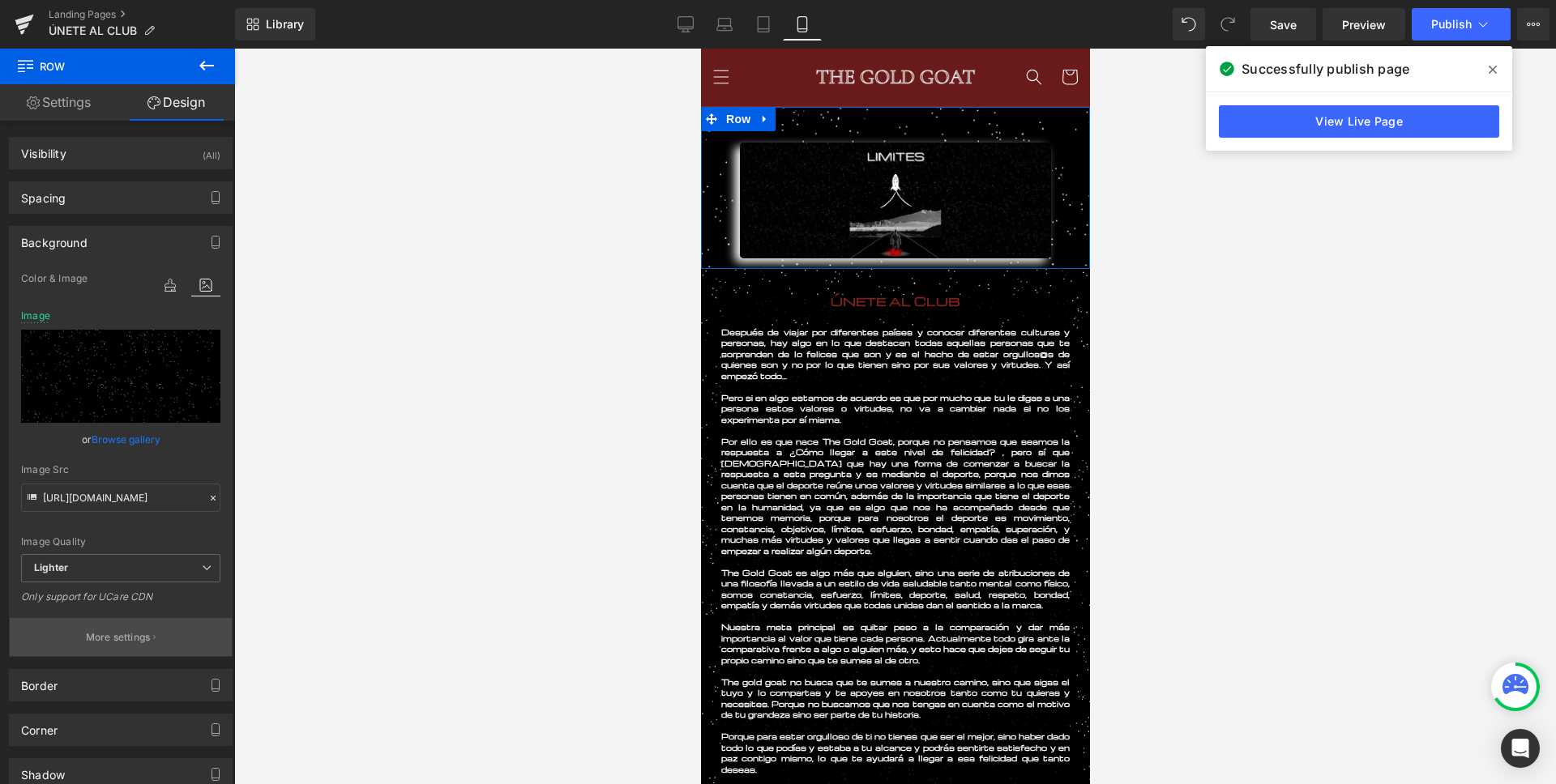
click at [121, 634] on p "More settings" at bounding box center [118, 637] width 65 height 15
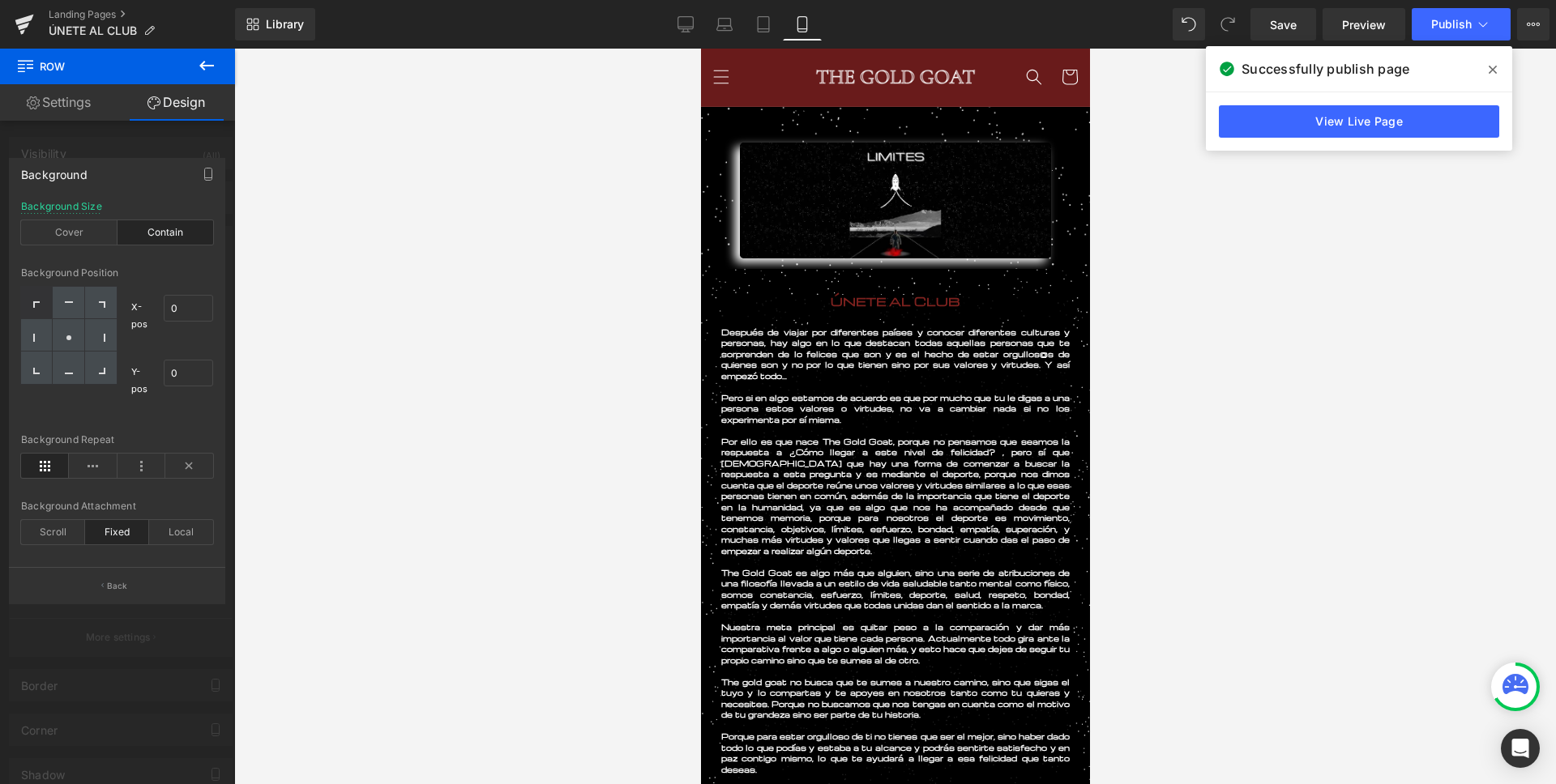
click at [395, 236] on div at bounding box center [895, 416] width 1321 height 735
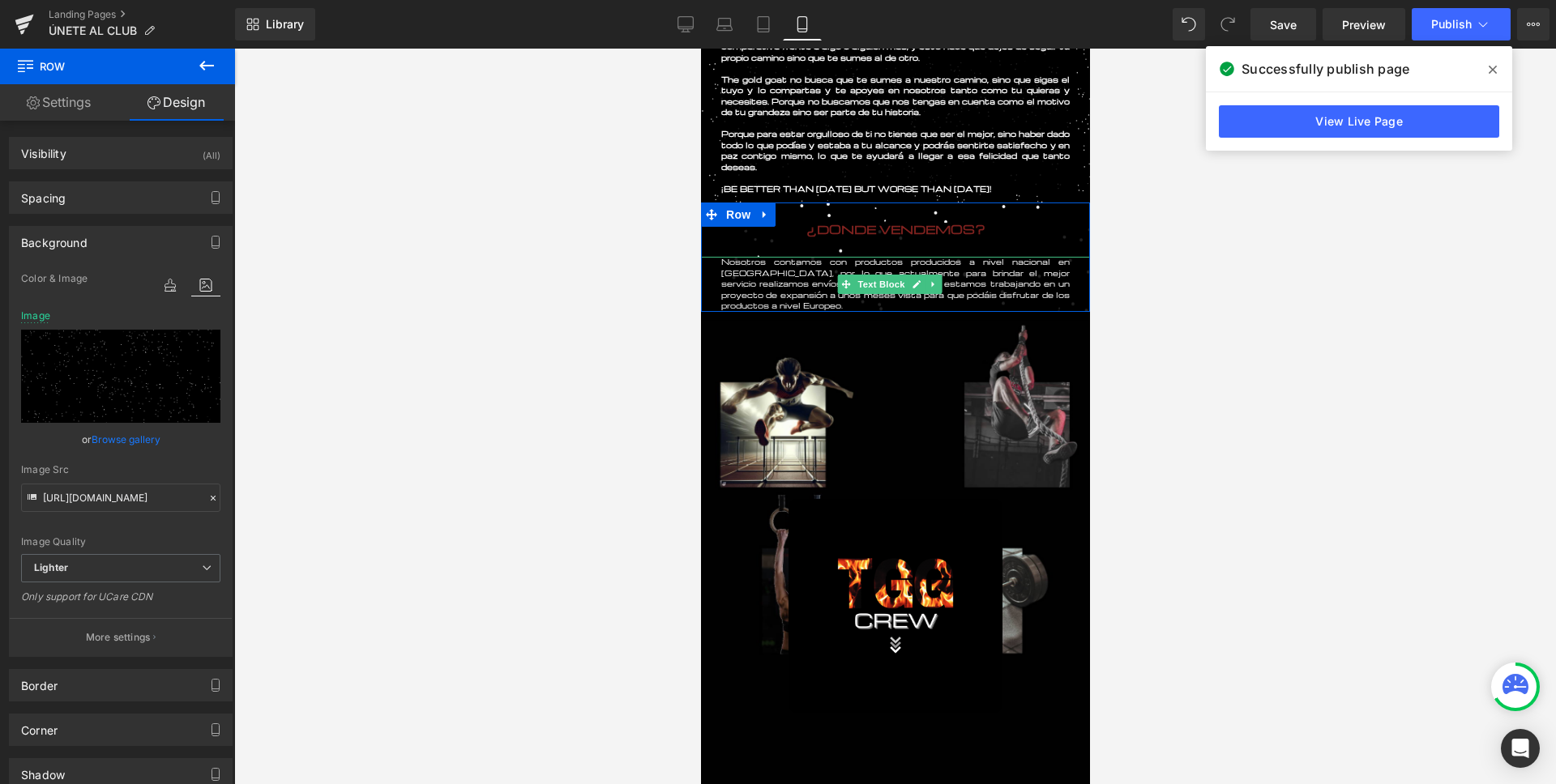
scroll to position [600, 0]
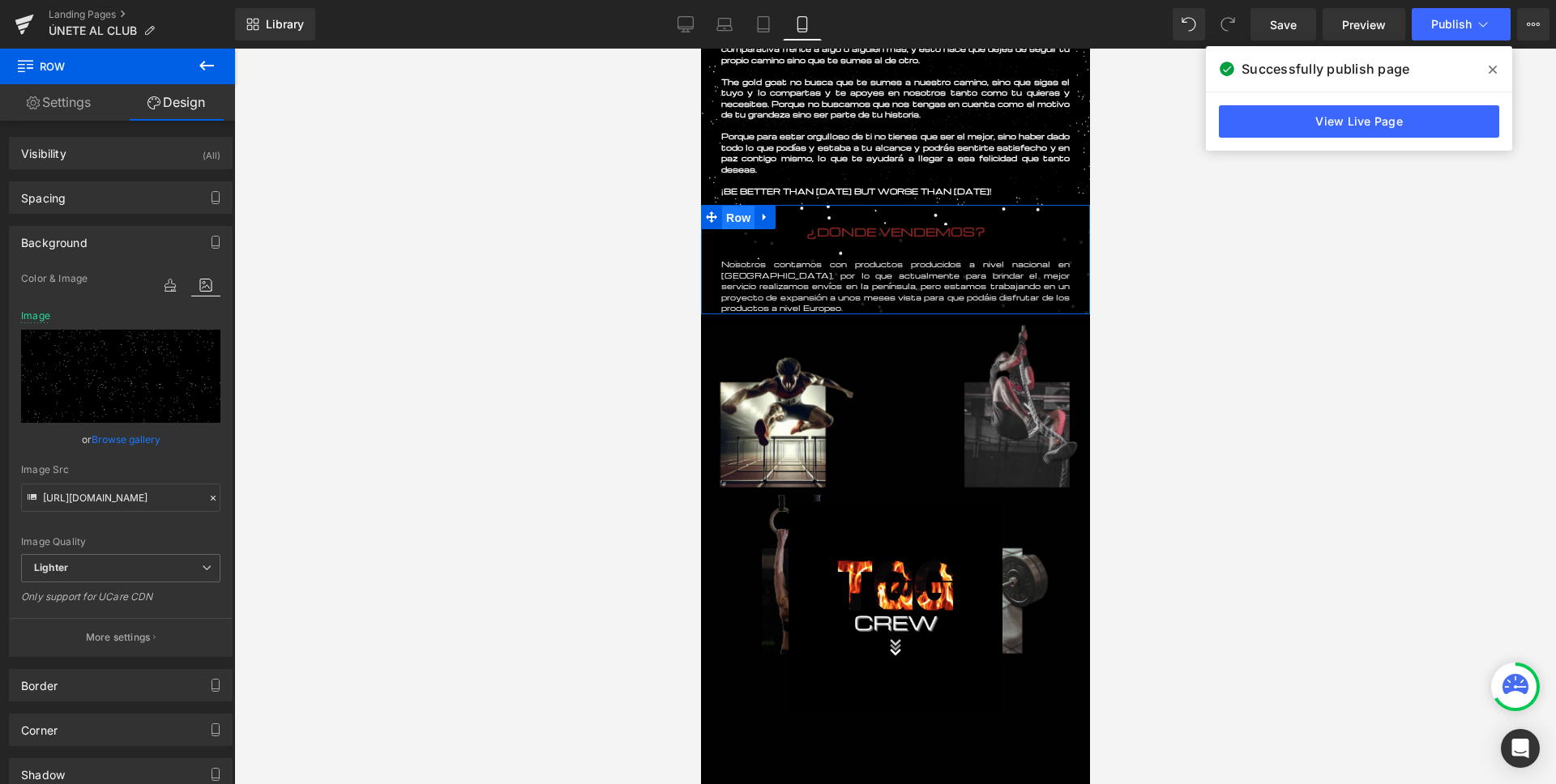
click at [738, 217] on span "Row" at bounding box center [737, 217] width 32 height 24
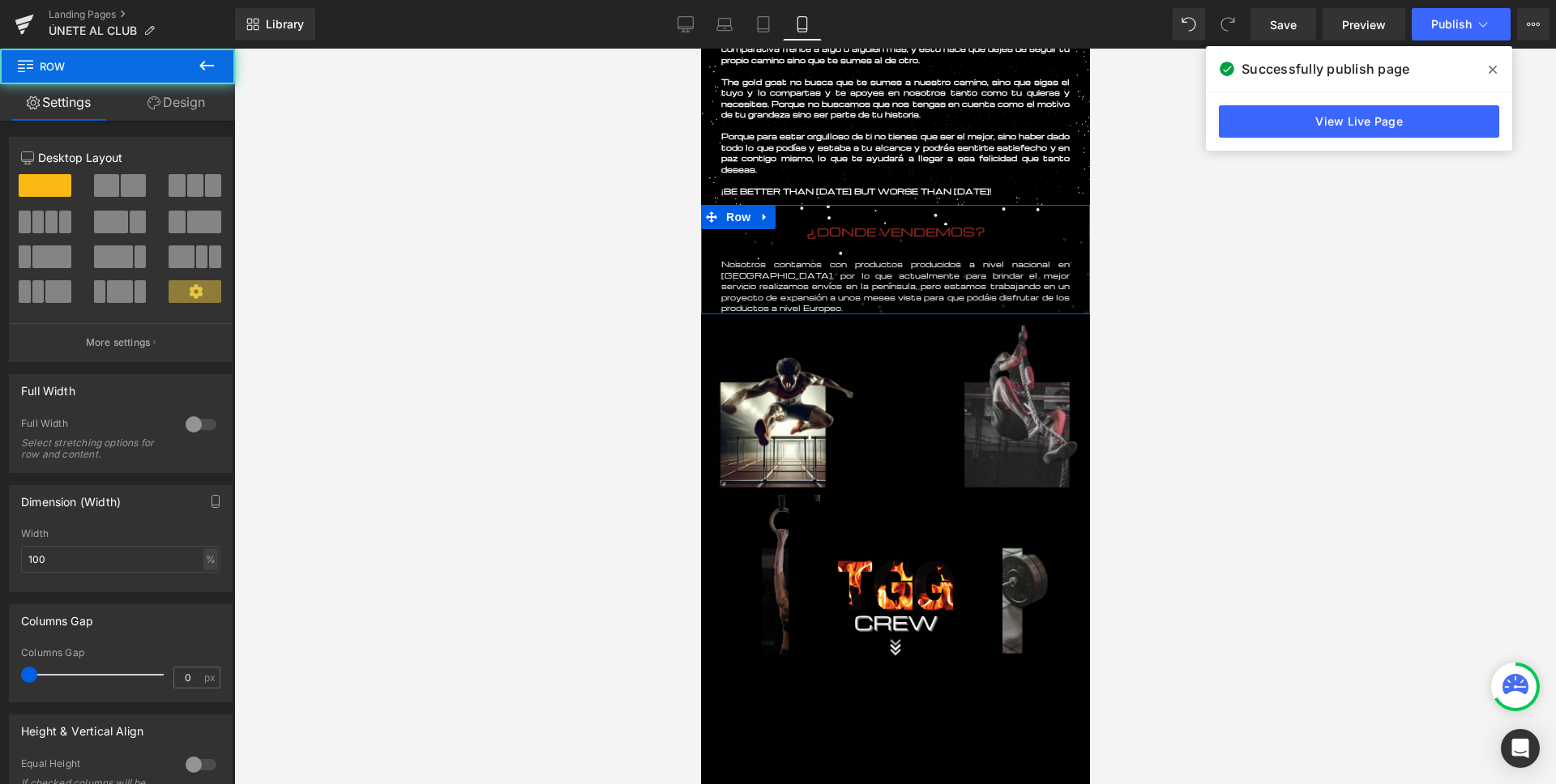
click at [185, 103] on link "Design" at bounding box center [176, 103] width 117 height 37
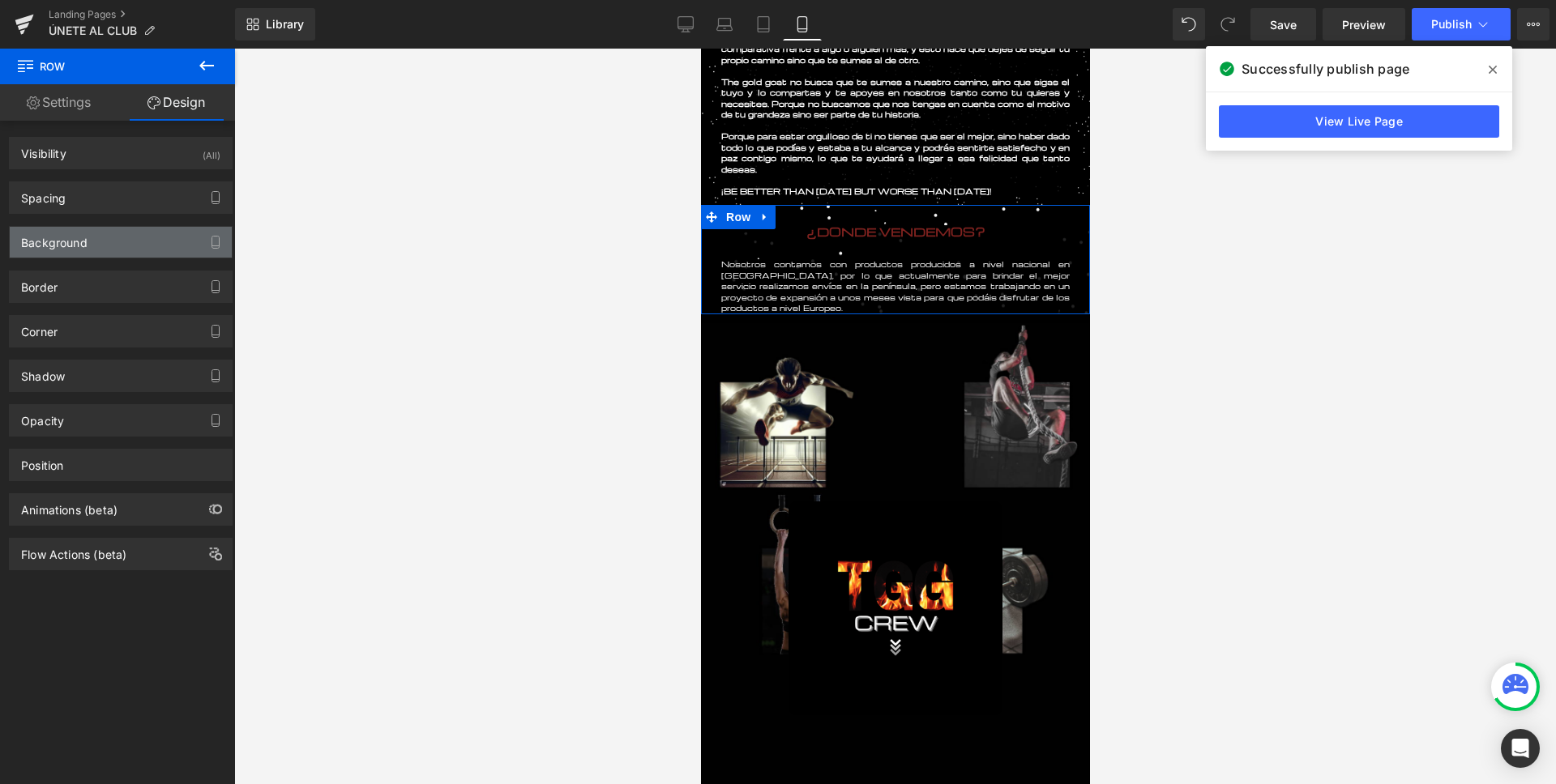
click at [101, 242] on div "Background" at bounding box center [121, 242] width 222 height 31
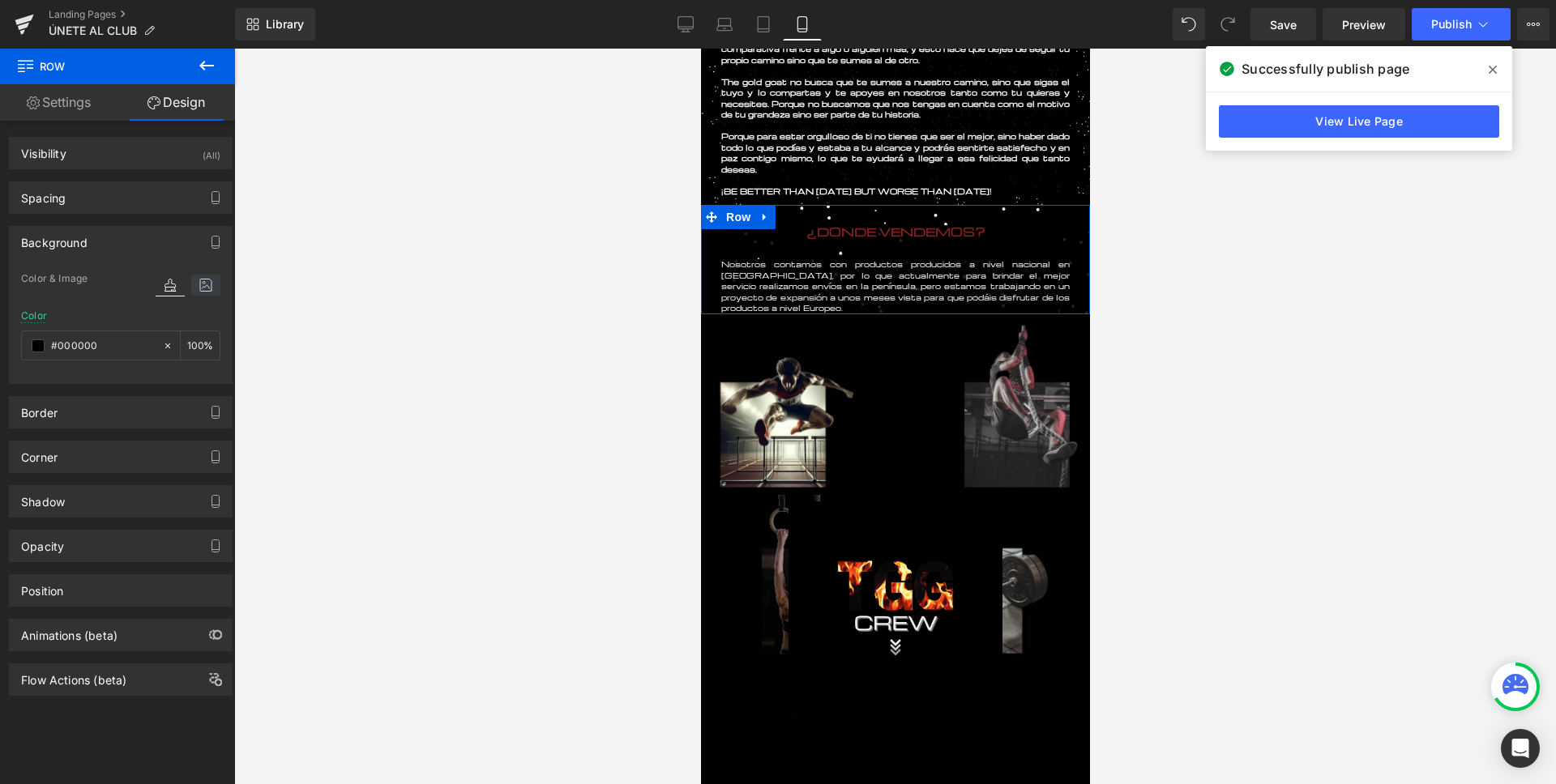
click at [191, 288] on icon at bounding box center [206, 284] width 29 height 21
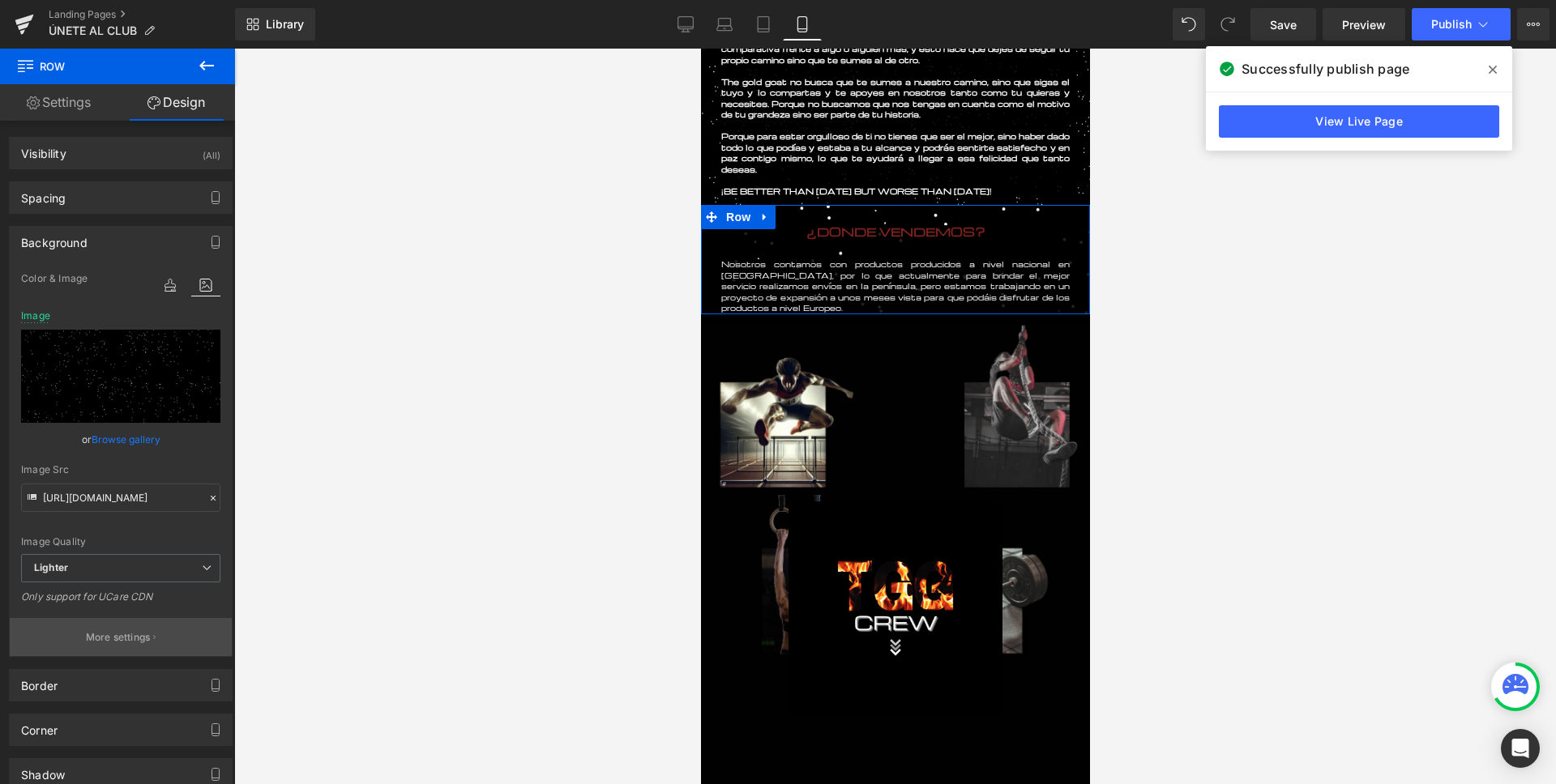
click at [144, 647] on button "More settings" at bounding box center [121, 637] width 222 height 39
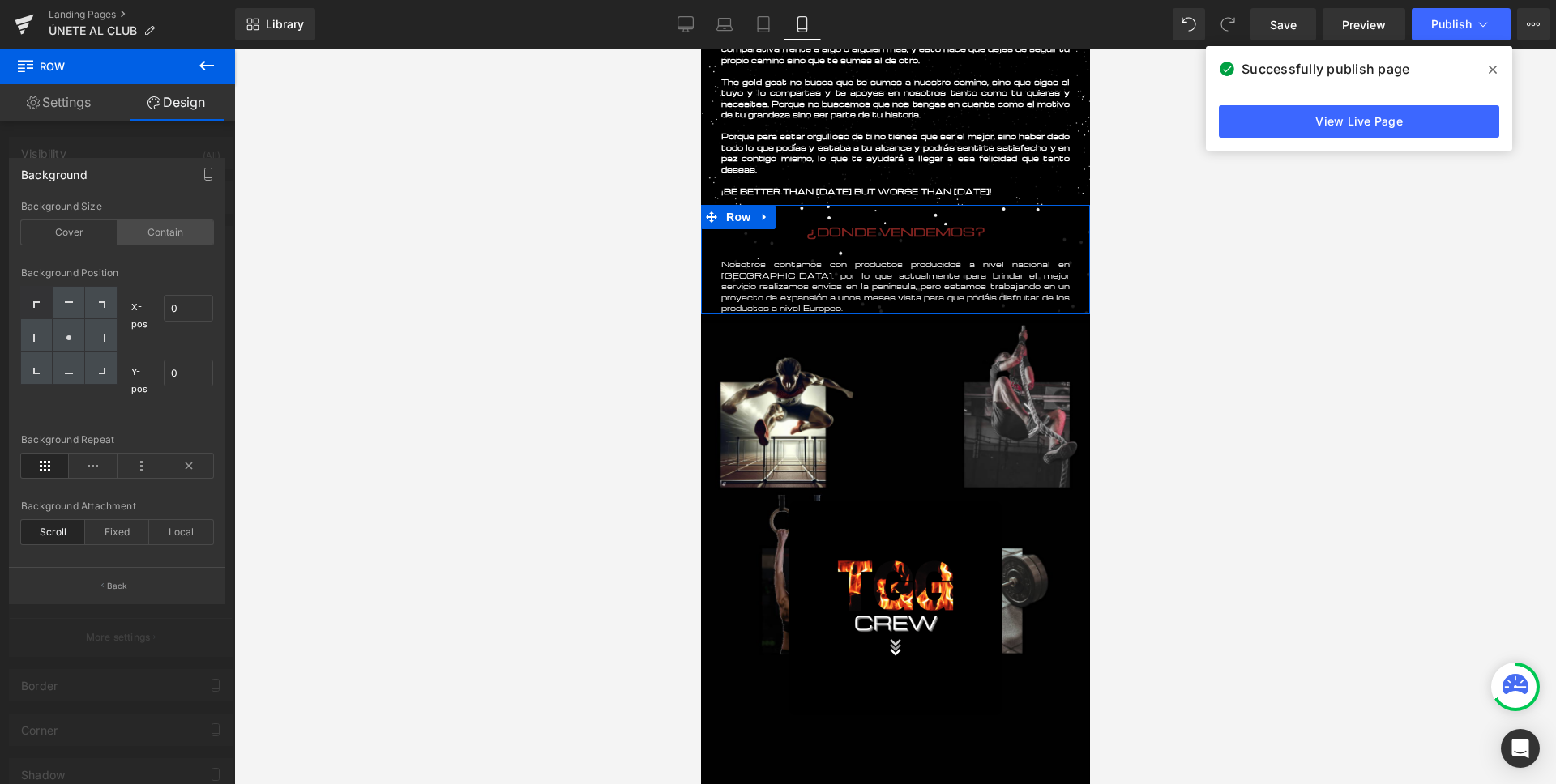
click at [136, 234] on div "Contain" at bounding box center [165, 232] width 96 height 24
click at [107, 525] on div "Fixed" at bounding box center [117, 532] width 64 height 24
click at [475, 365] on div at bounding box center [895, 416] width 1321 height 735
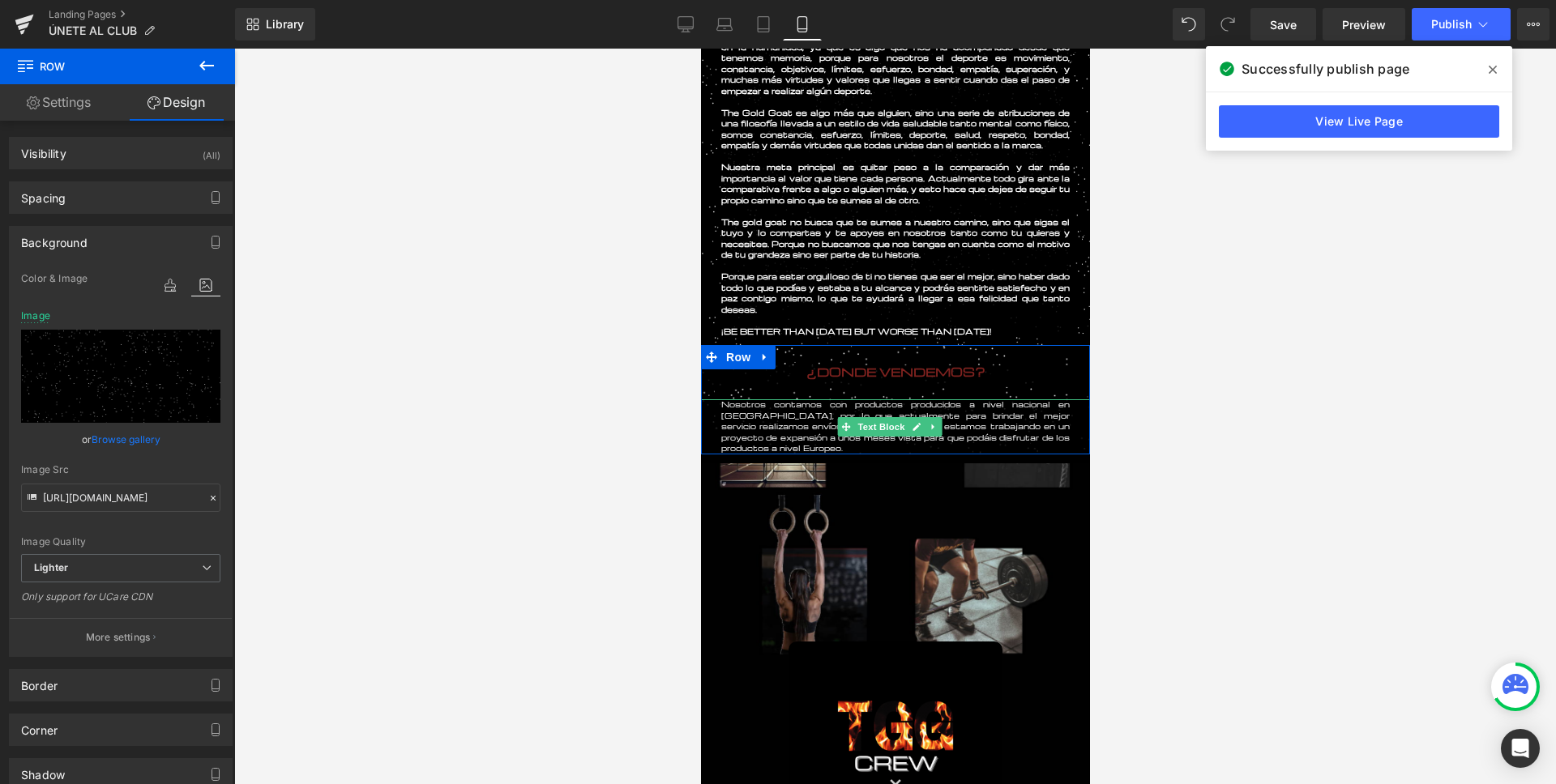
scroll to position [442, 0]
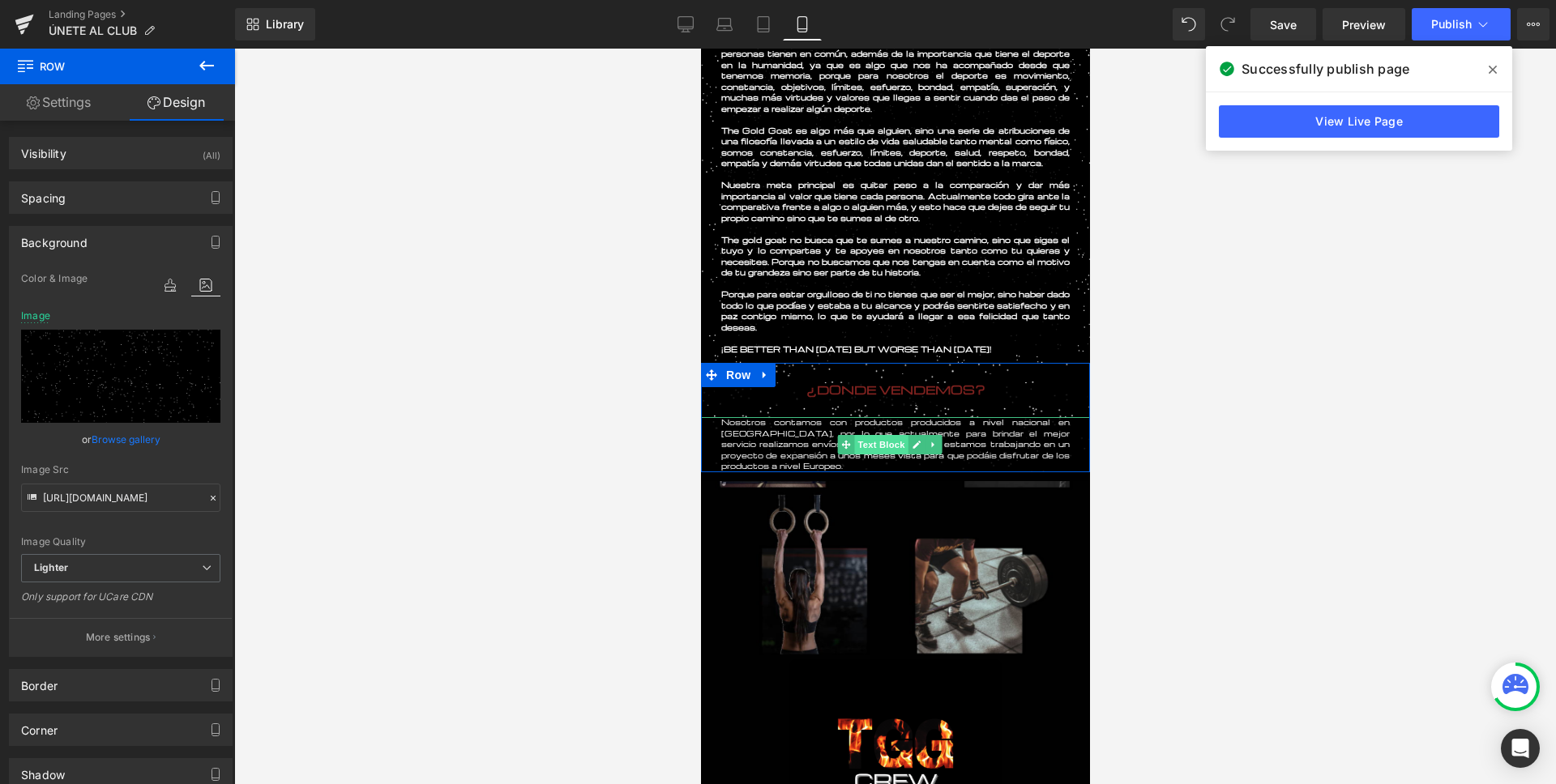
click at [894, 448] on span "Text Block" at bounding box center [880, 444] width 53 height 19
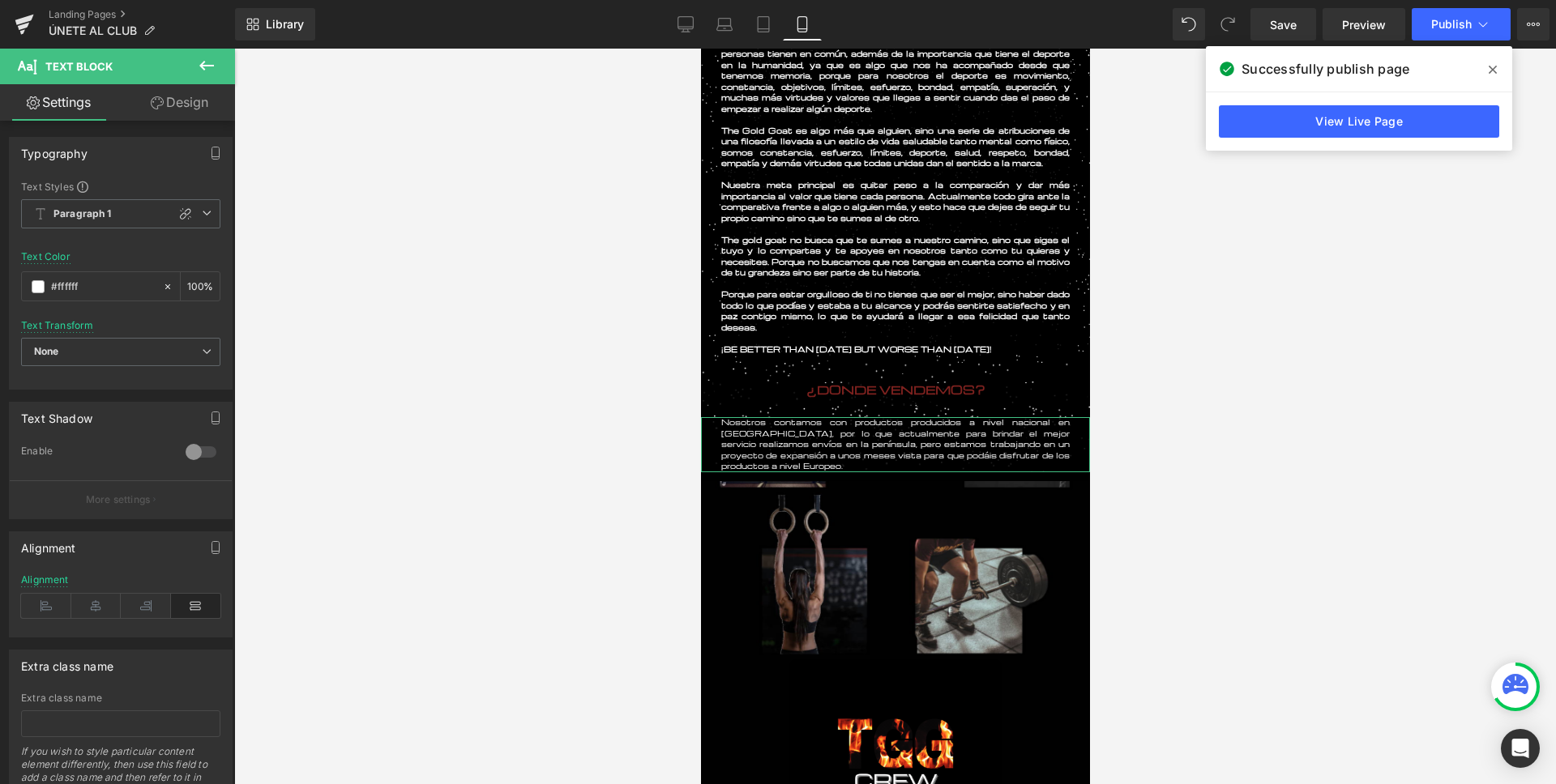
click at [164, 107] on link "Design" at bounding box center [180, 103] width 117 height 37
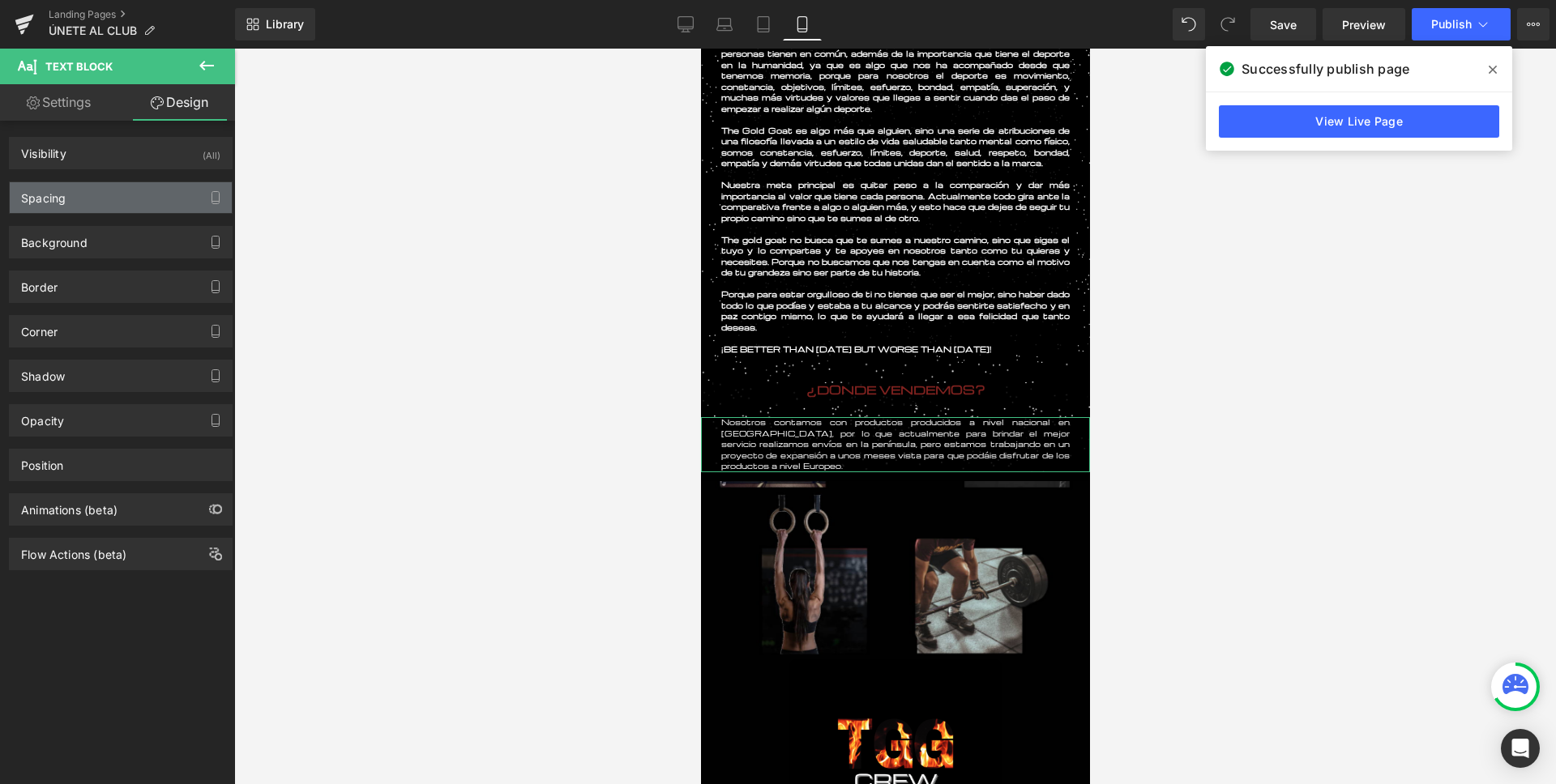
click at [94, 199] on div "Spacing" at bounding box center [121, 198] width 222 height 31
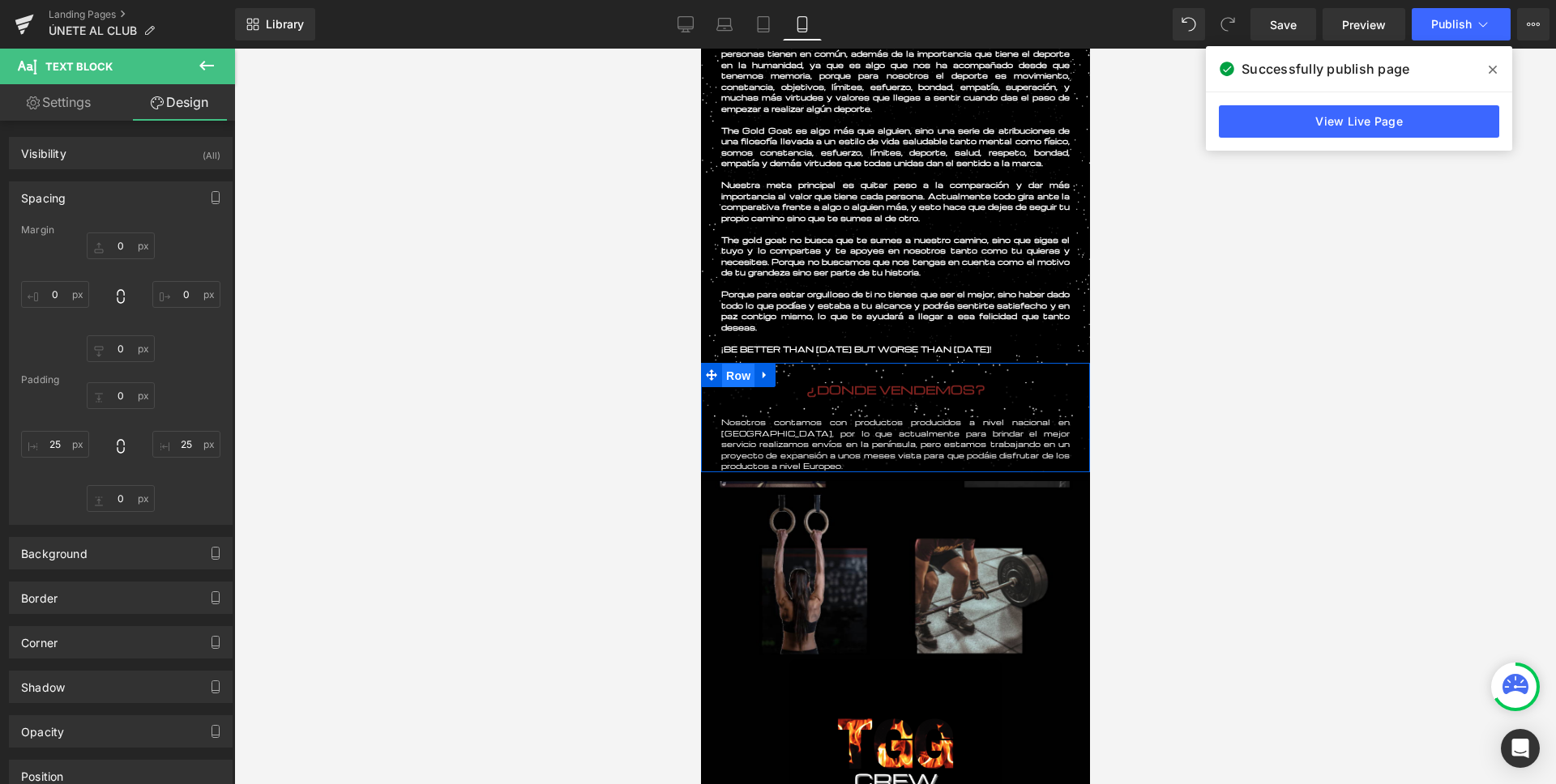
click at [749, 381] on span "Row" at bounding box center [737, 376] width 32 height 24
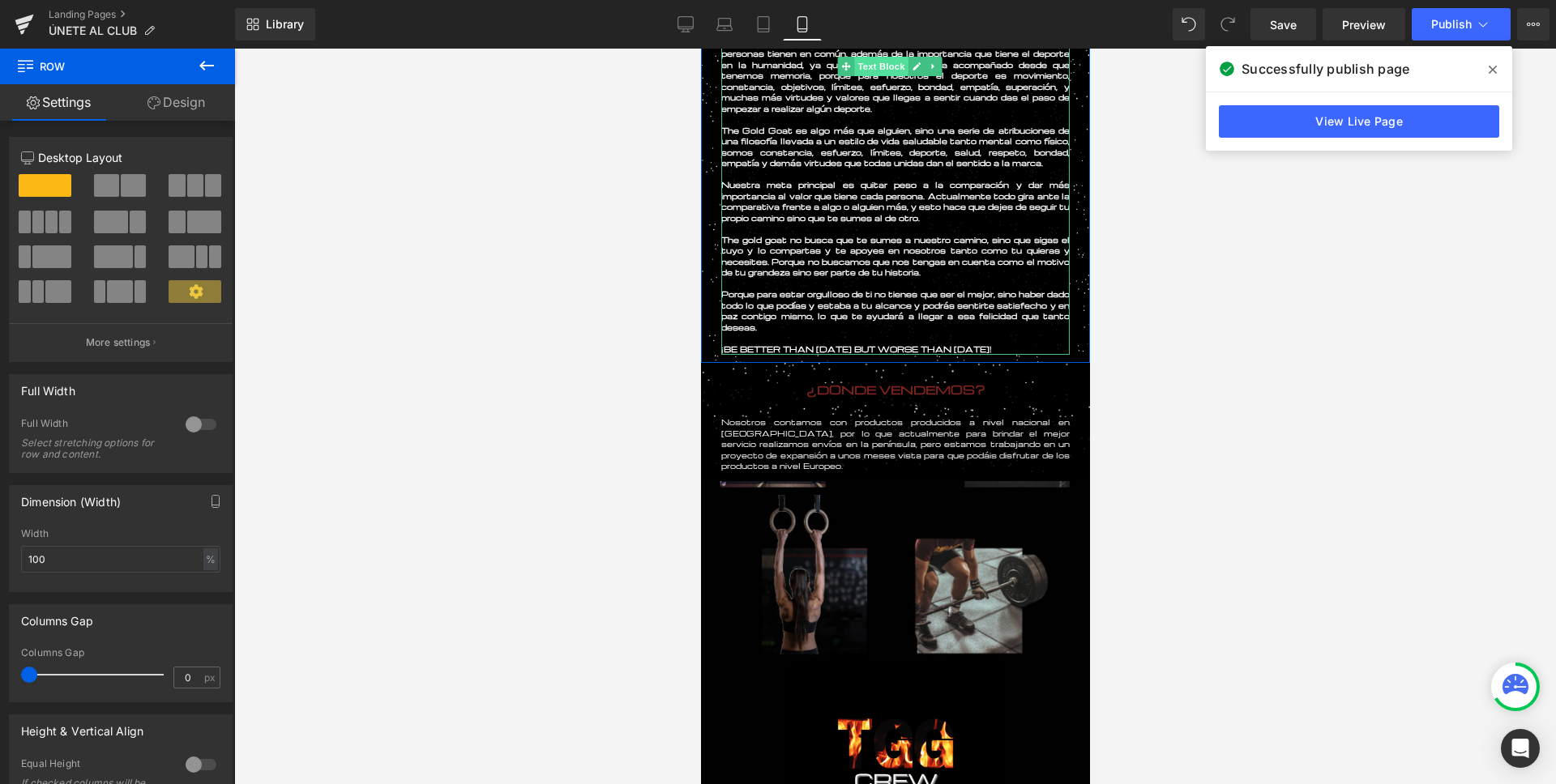
click at [891, 69] on span "Text Block" at bounding box center [880, 66] width 53 height 19
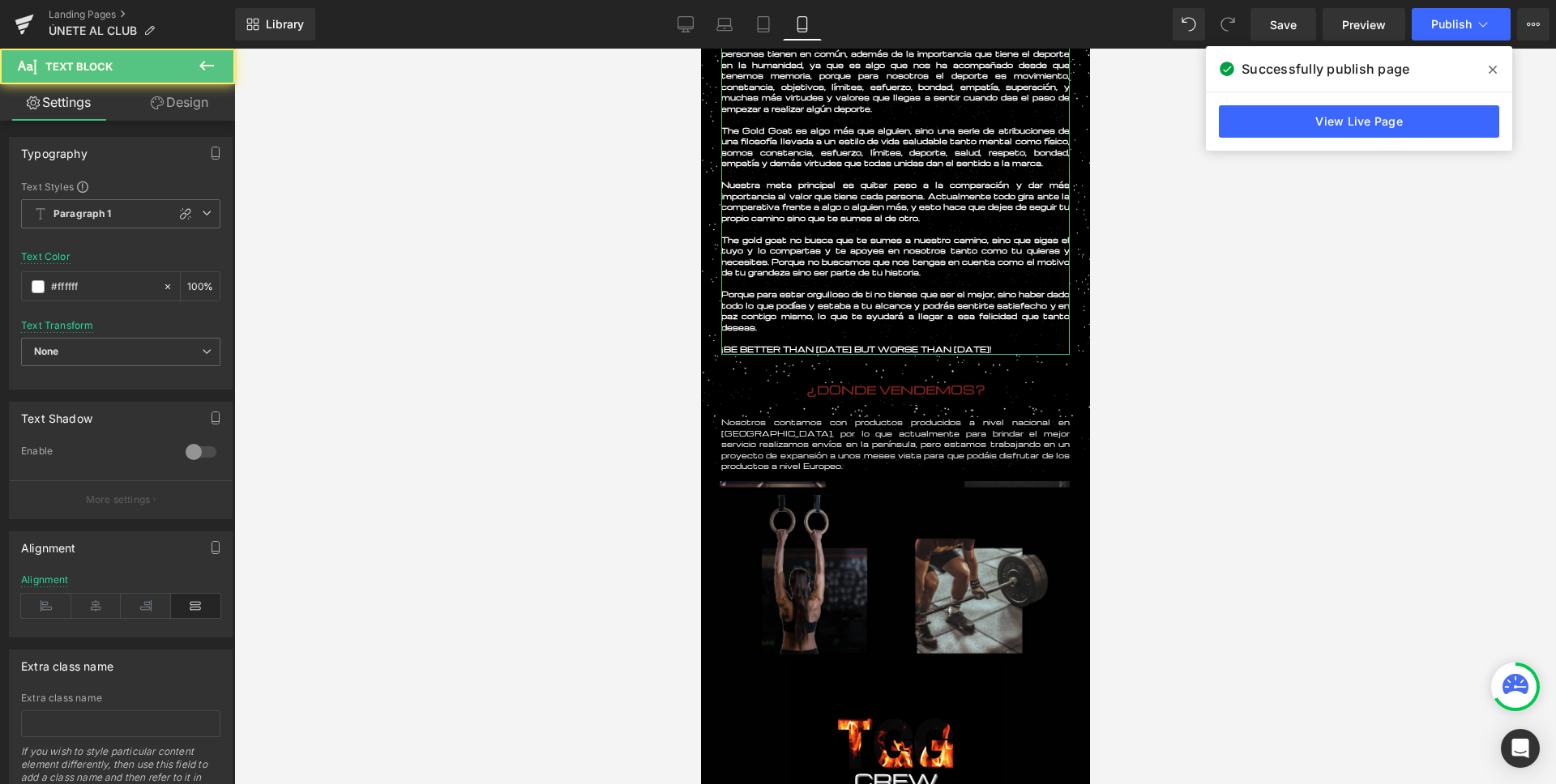
click at [186, 100] on link "Design" at bounding box center [180, 103] width 117 height 37
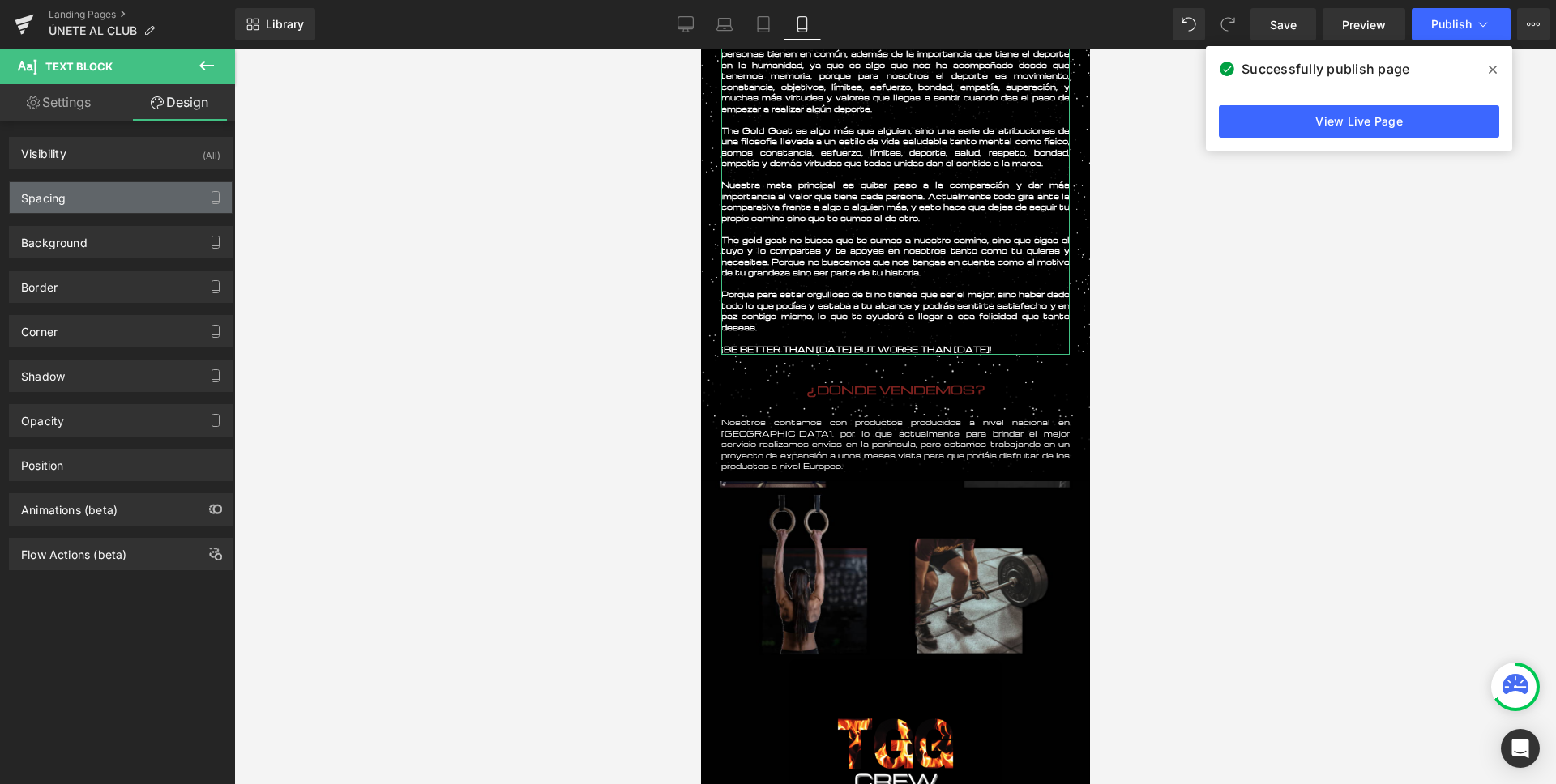
click at [63, 193] on div "Spacing" at bounding box center [43, 193] width 45 height 23
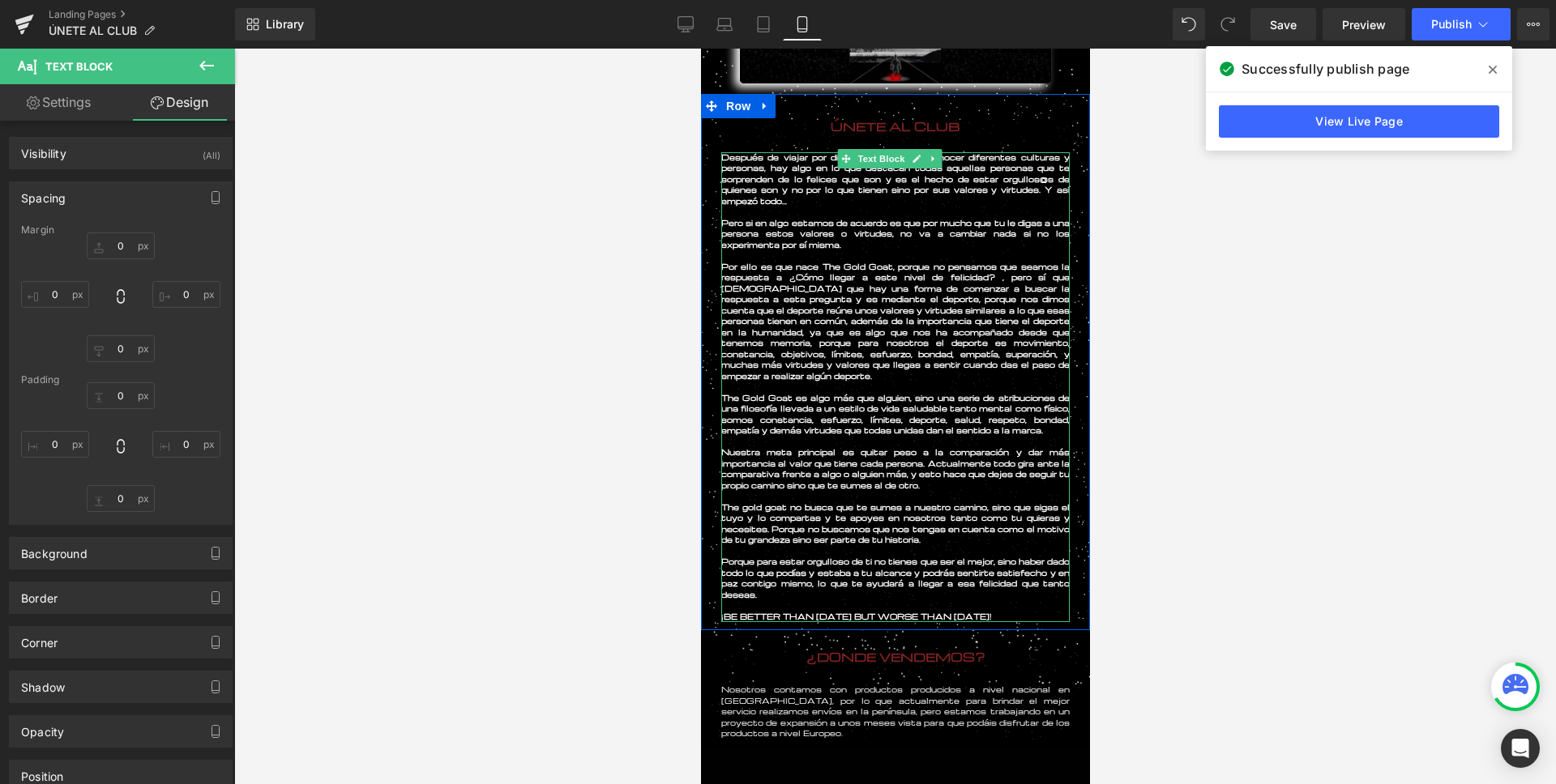
scroll to position [182, 0]
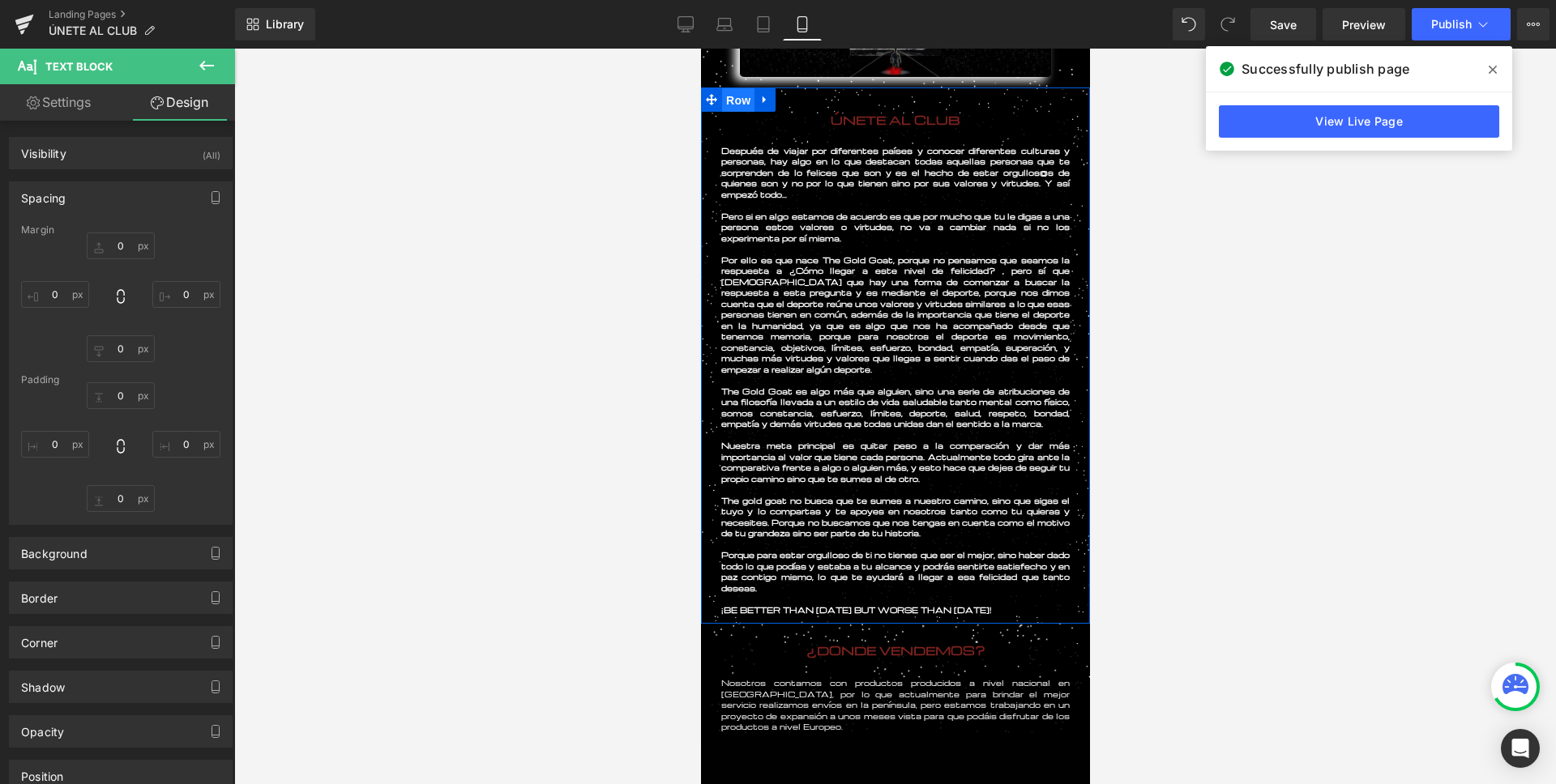
click at [739, 107] on span "Row" at bounding box center [737, 100] width 32 height 24
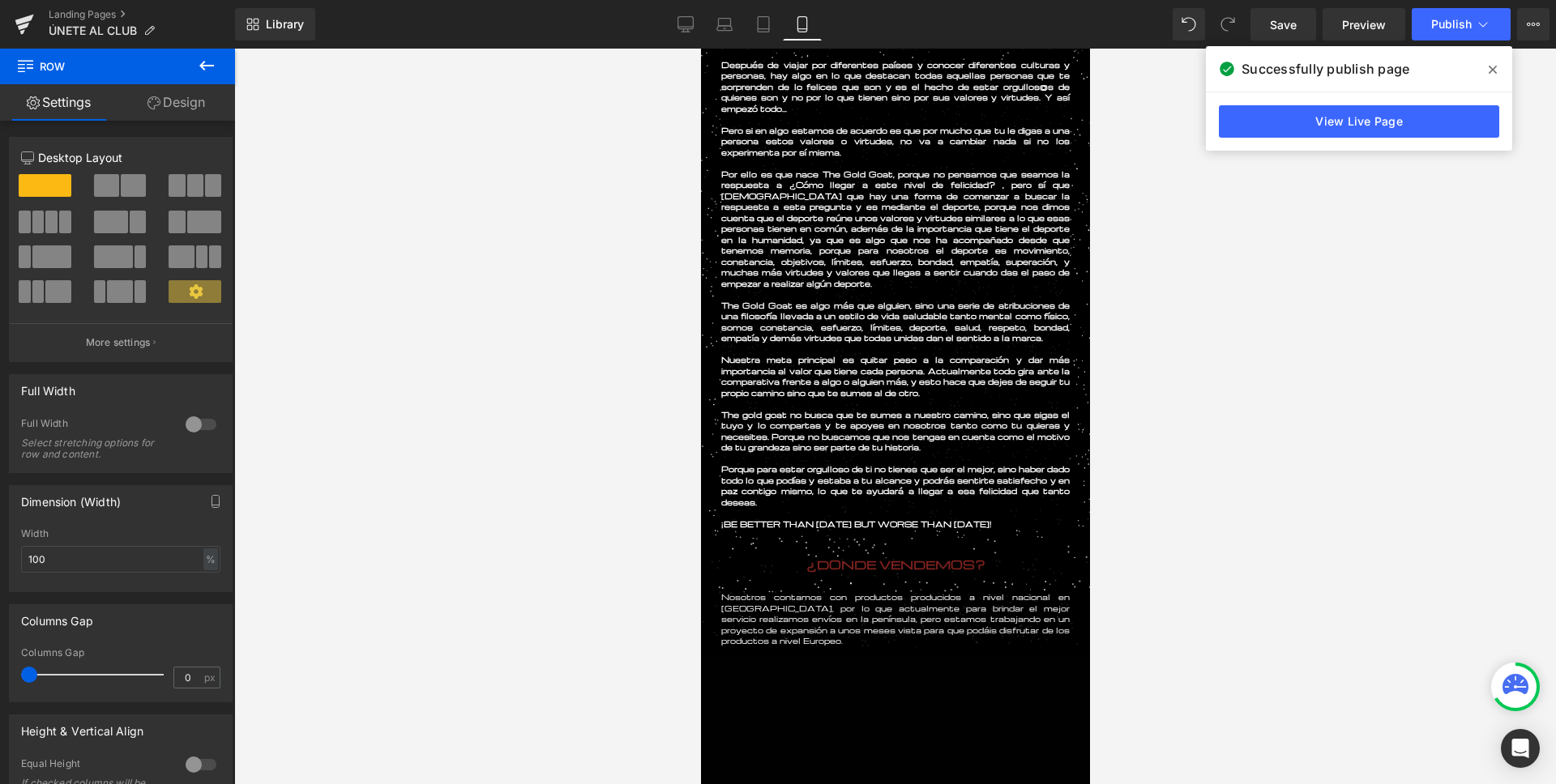
scroll to position [269, 0]
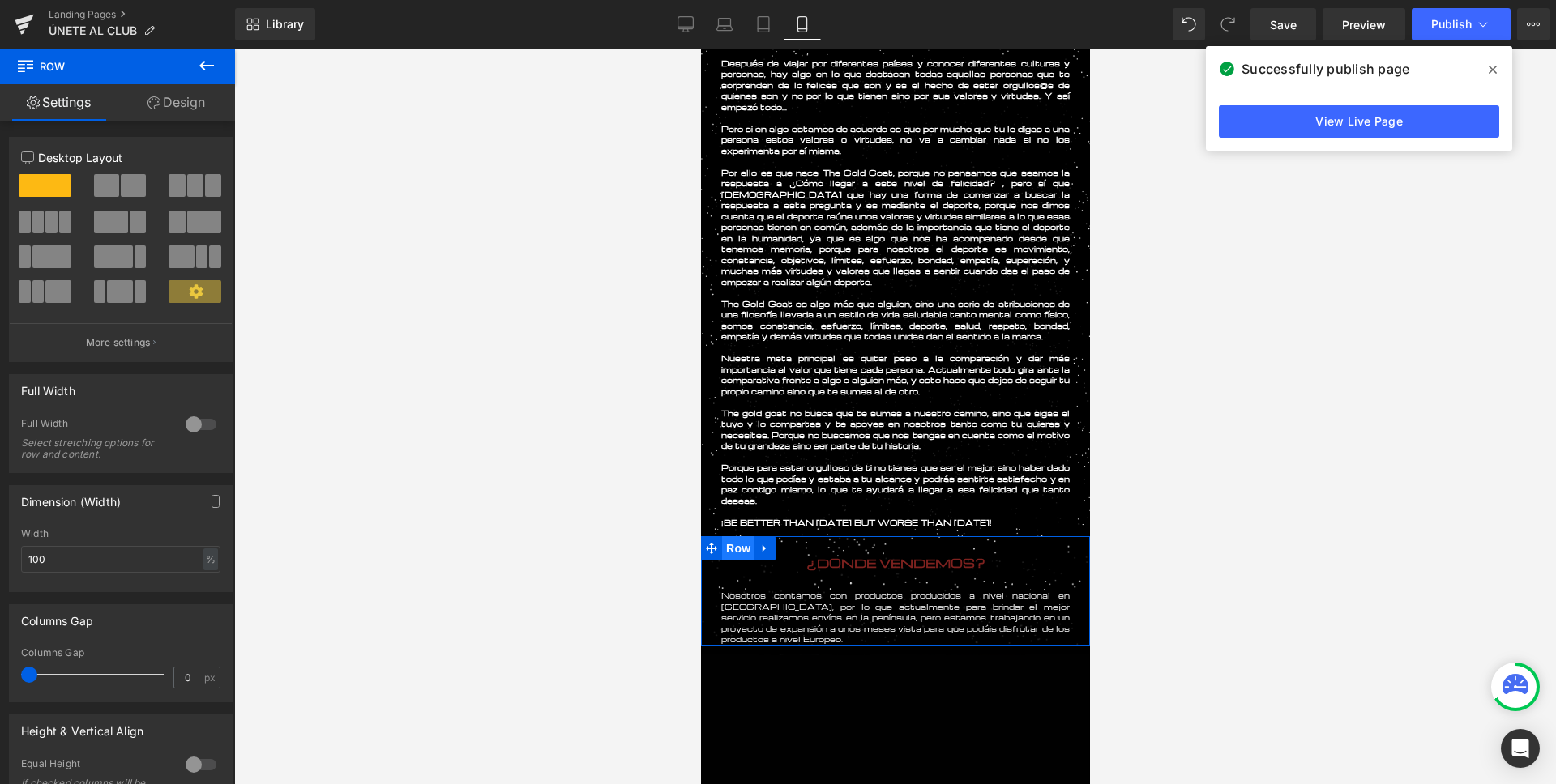
click at [739, 544] on span "Row" at bounding box center [737, 548] width 32 height 24
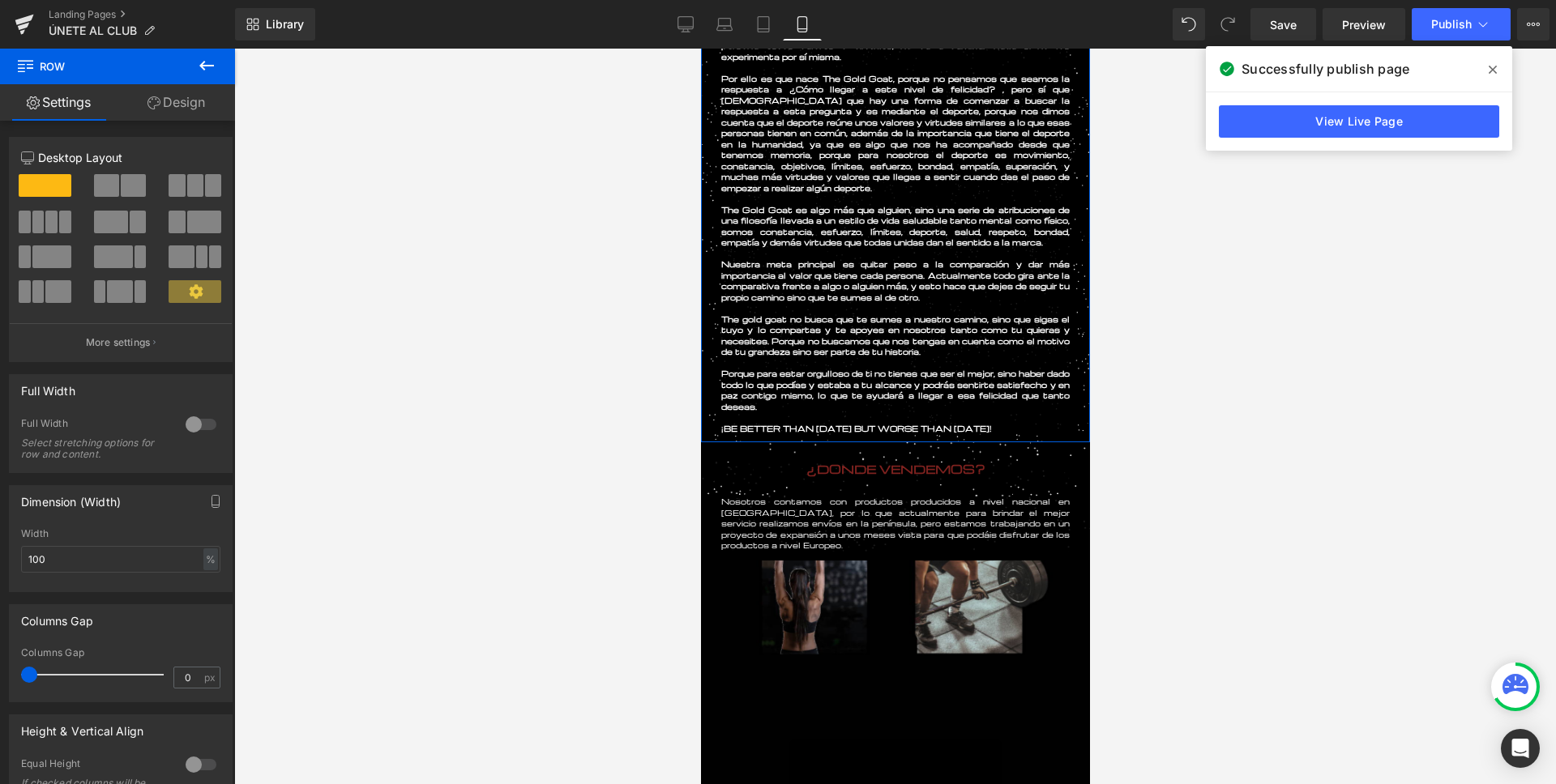
scroll to position [364, 0]
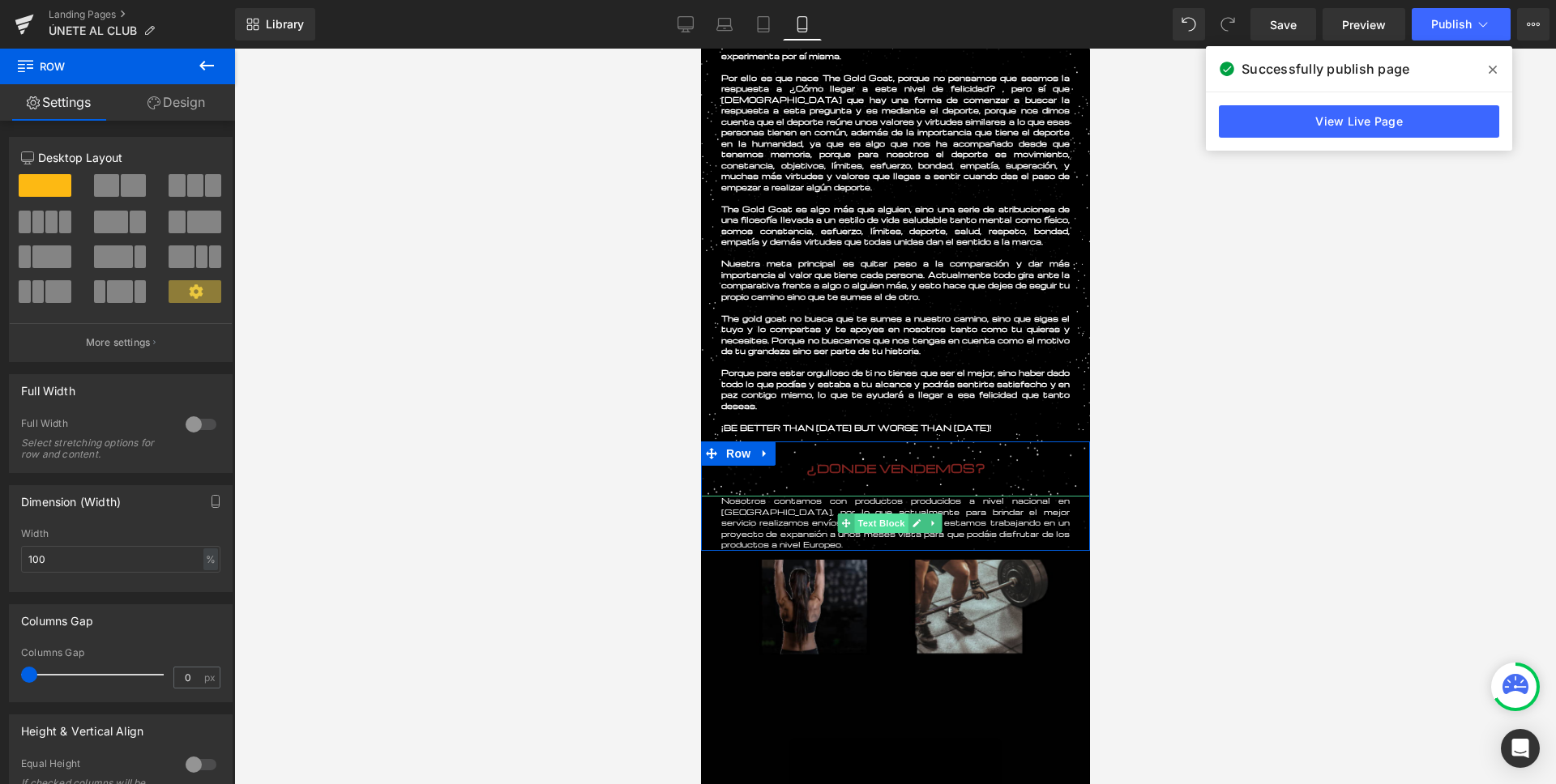
click at [883, 517] on span "Text Block" at bounding box center [880, 523] width 53 height 19
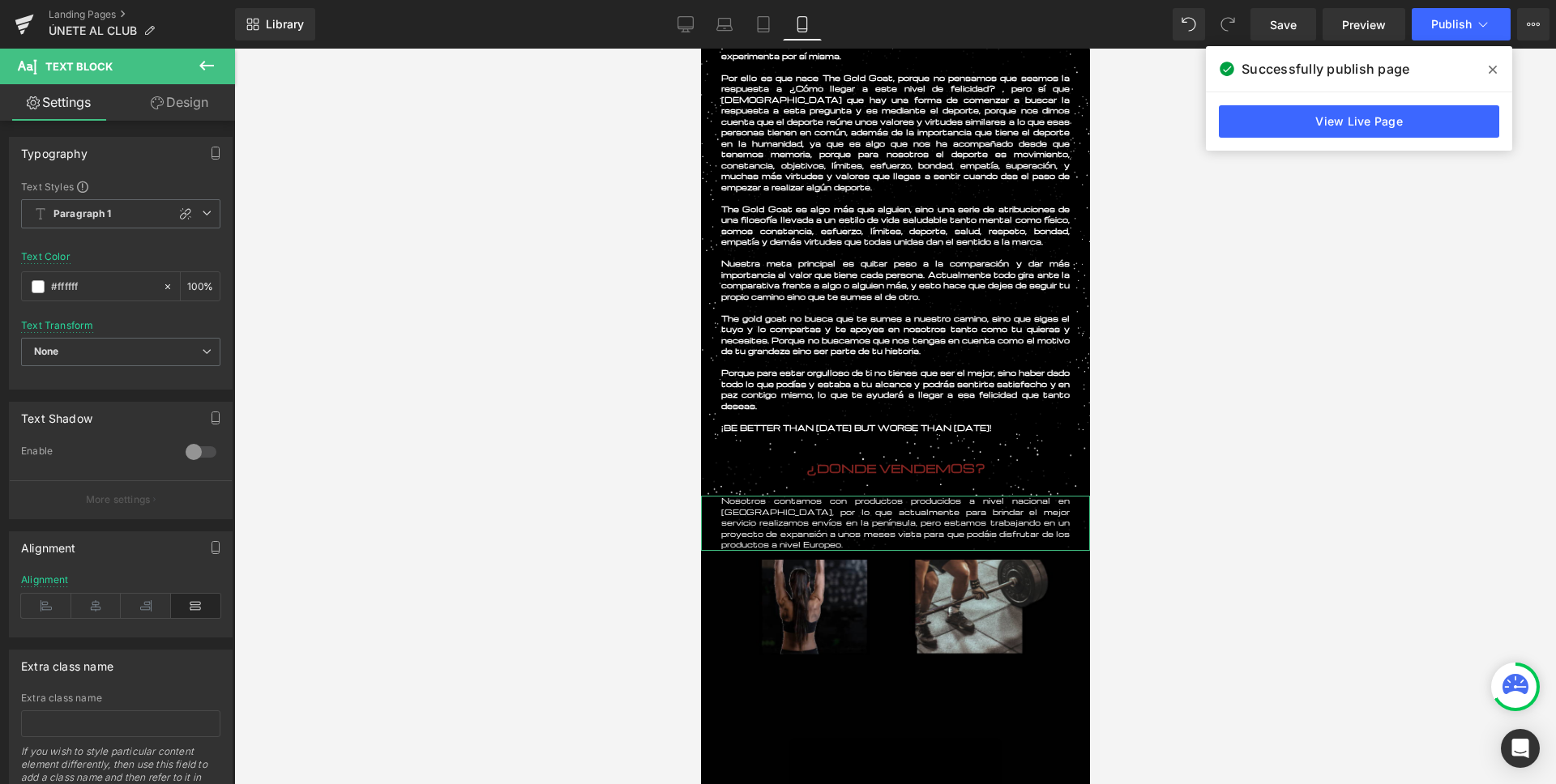
click at [203, 110] on link "Design" at bounding box center [180, 103] width 117 height 37
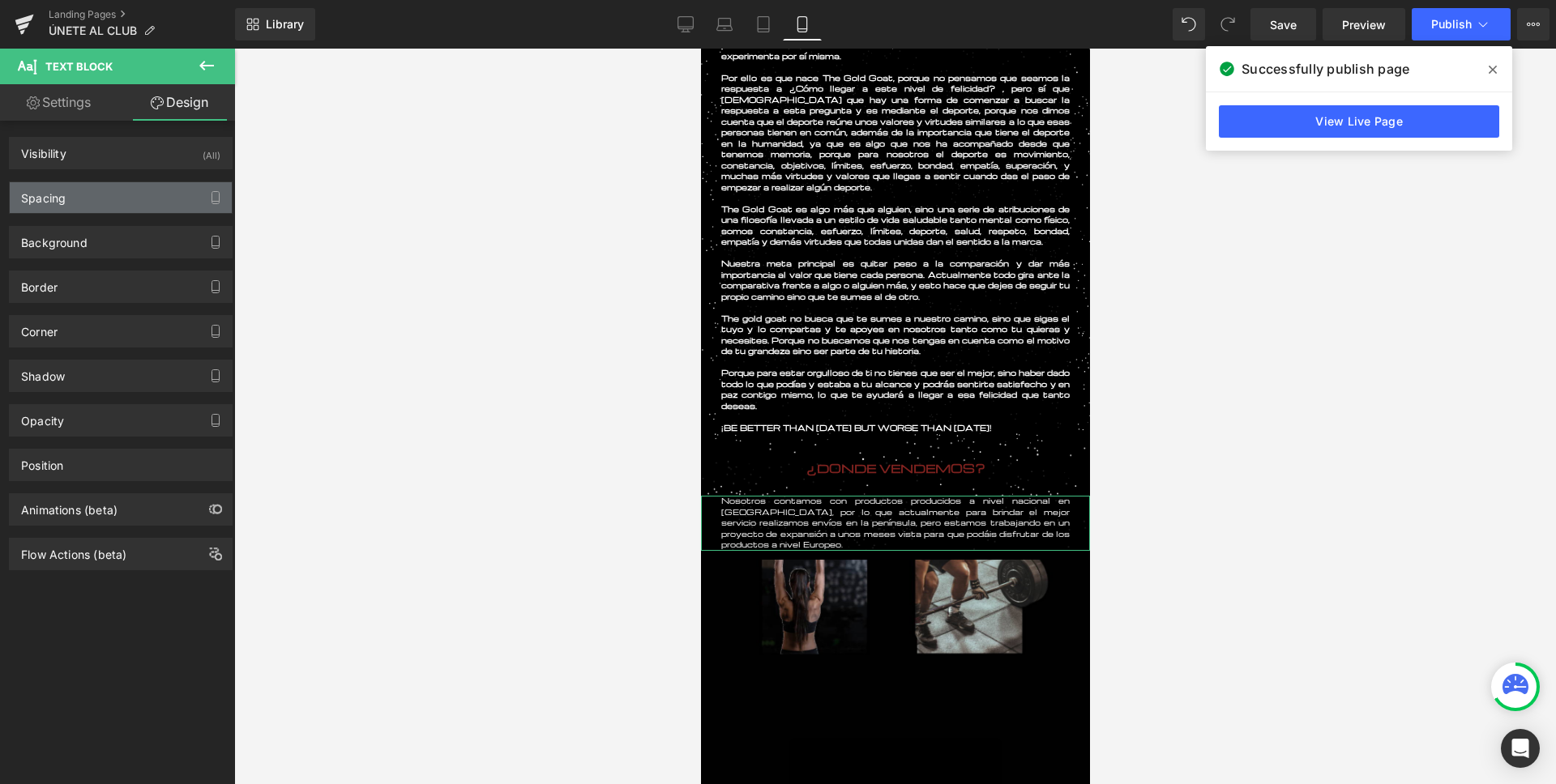
click at [53, 205] on div "Spacing" at bounding box center [121, 198] width 222 height 31
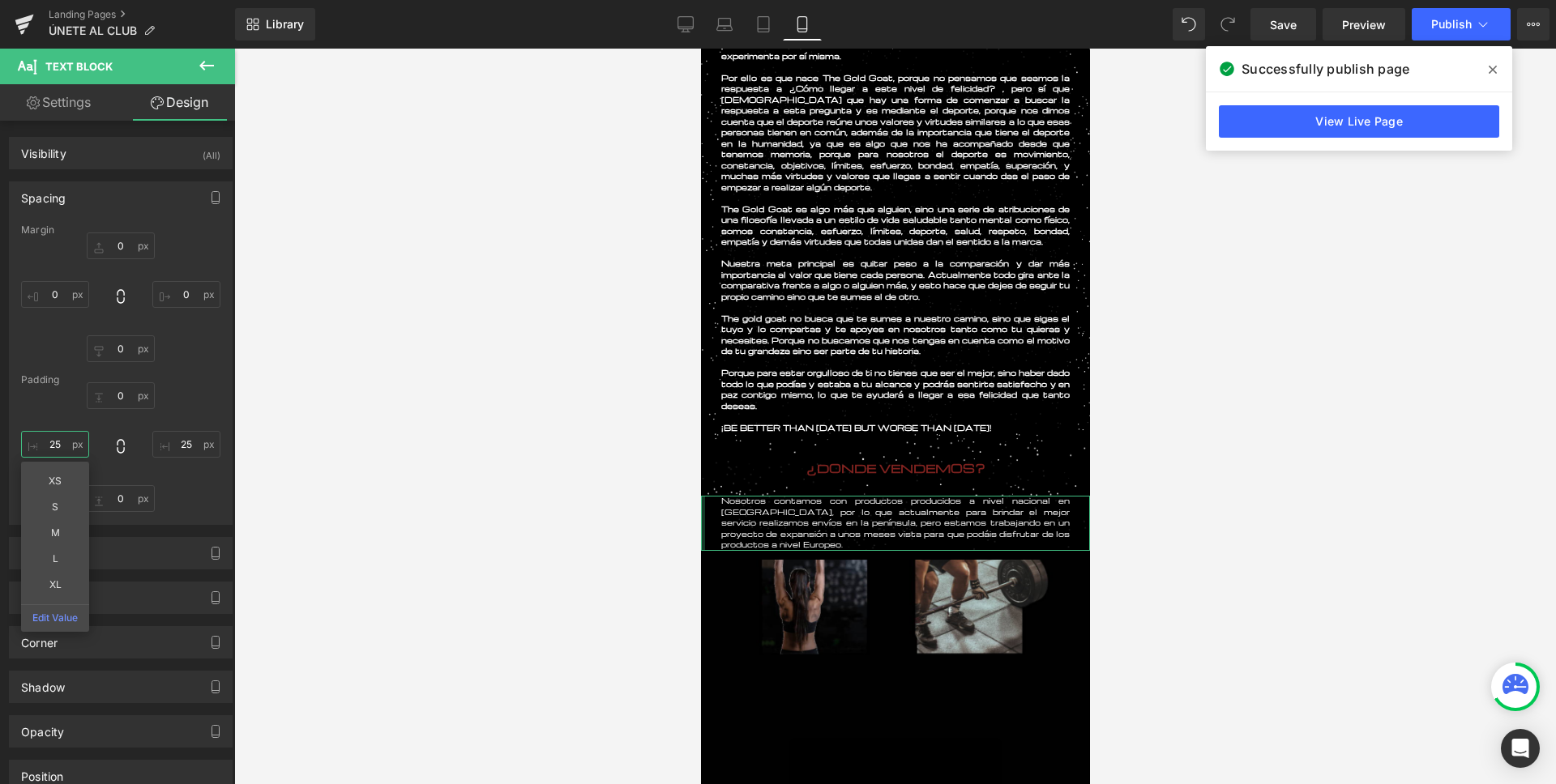
click at [68, 443] on input "25" at bounding box center [55, 444] width 68 height 27
click at [525, 393] on div at bounding box center [895, 416] width 1321 height 735
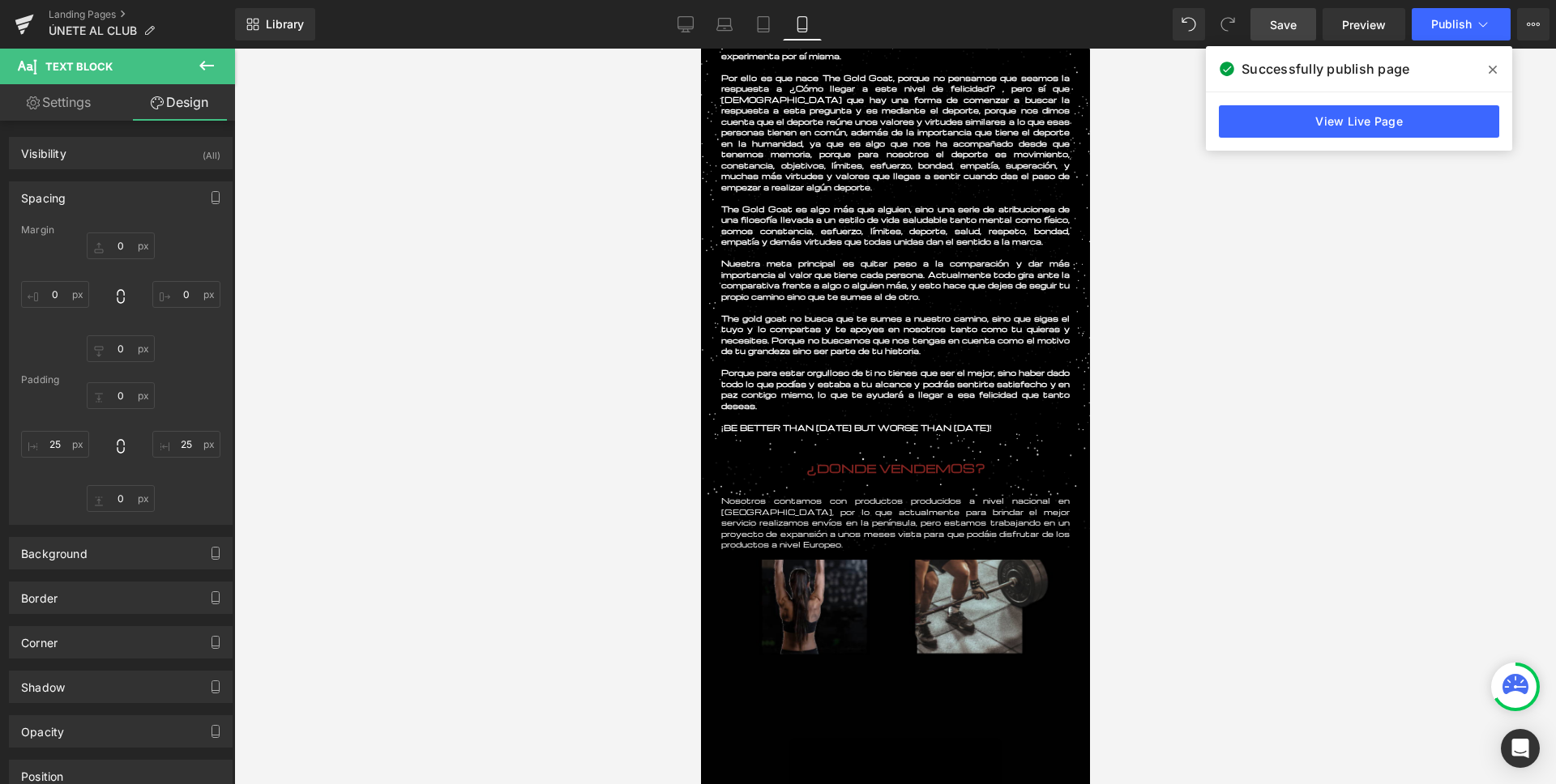
click at [1274, 37] on link "Save" at bounding box center [1284, 24] width 66 height 32
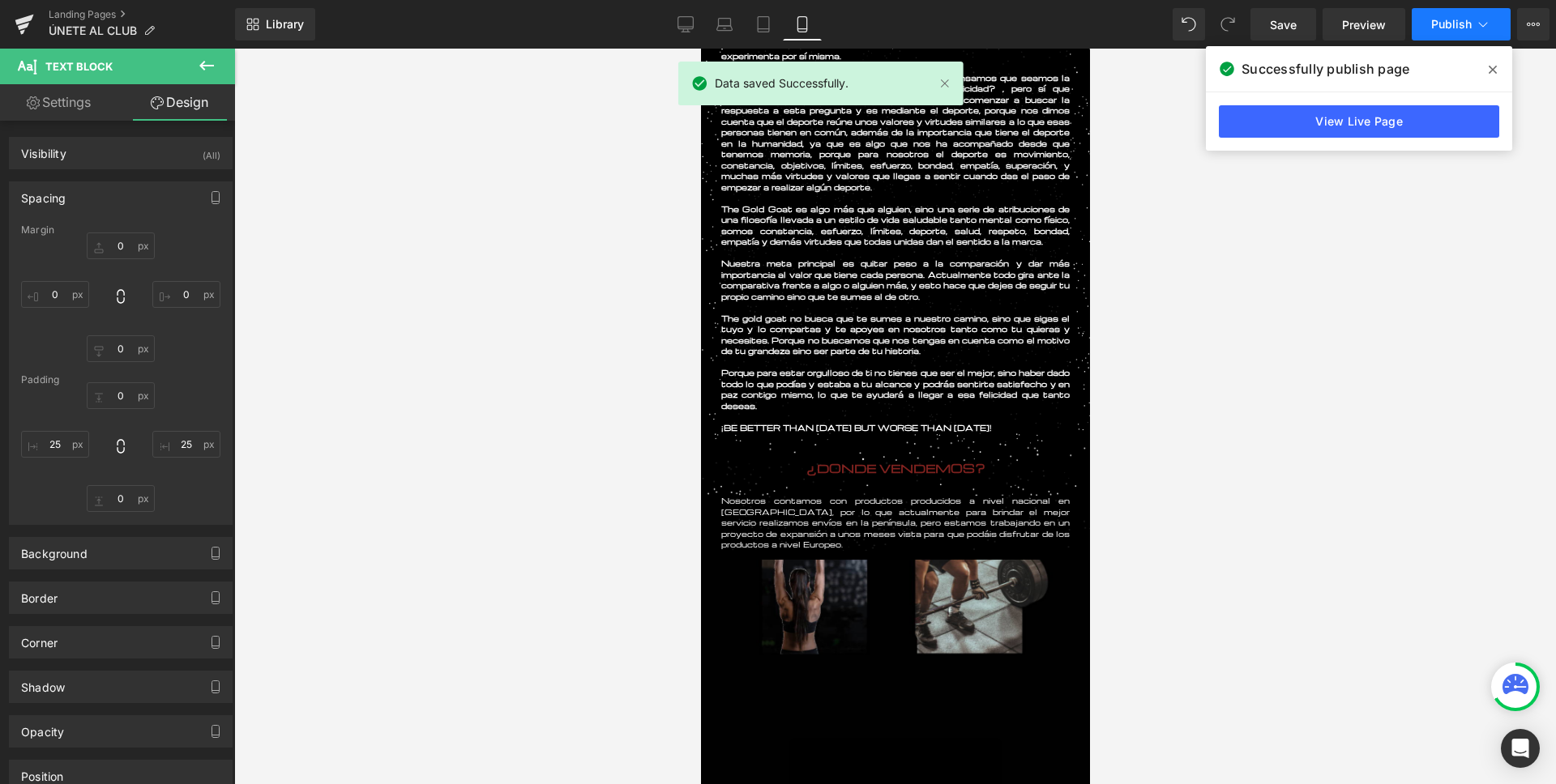
click at [1484, 32] on button "Publish" at bounding box center [1461, 24] width 99 height 32
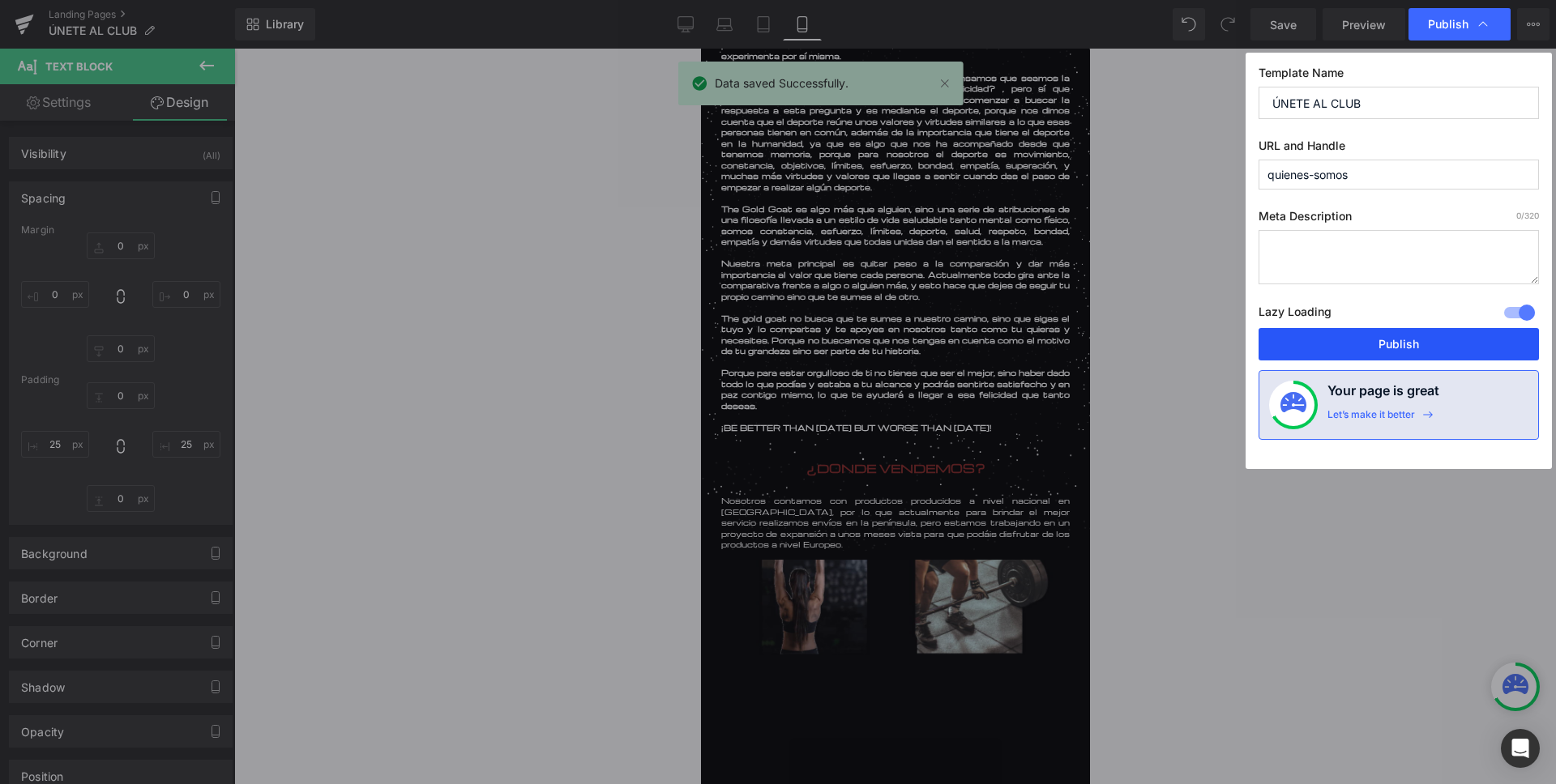
click at [1428, 331] on button "Publish" at bounding box center [1399, 344] width 281 height 32
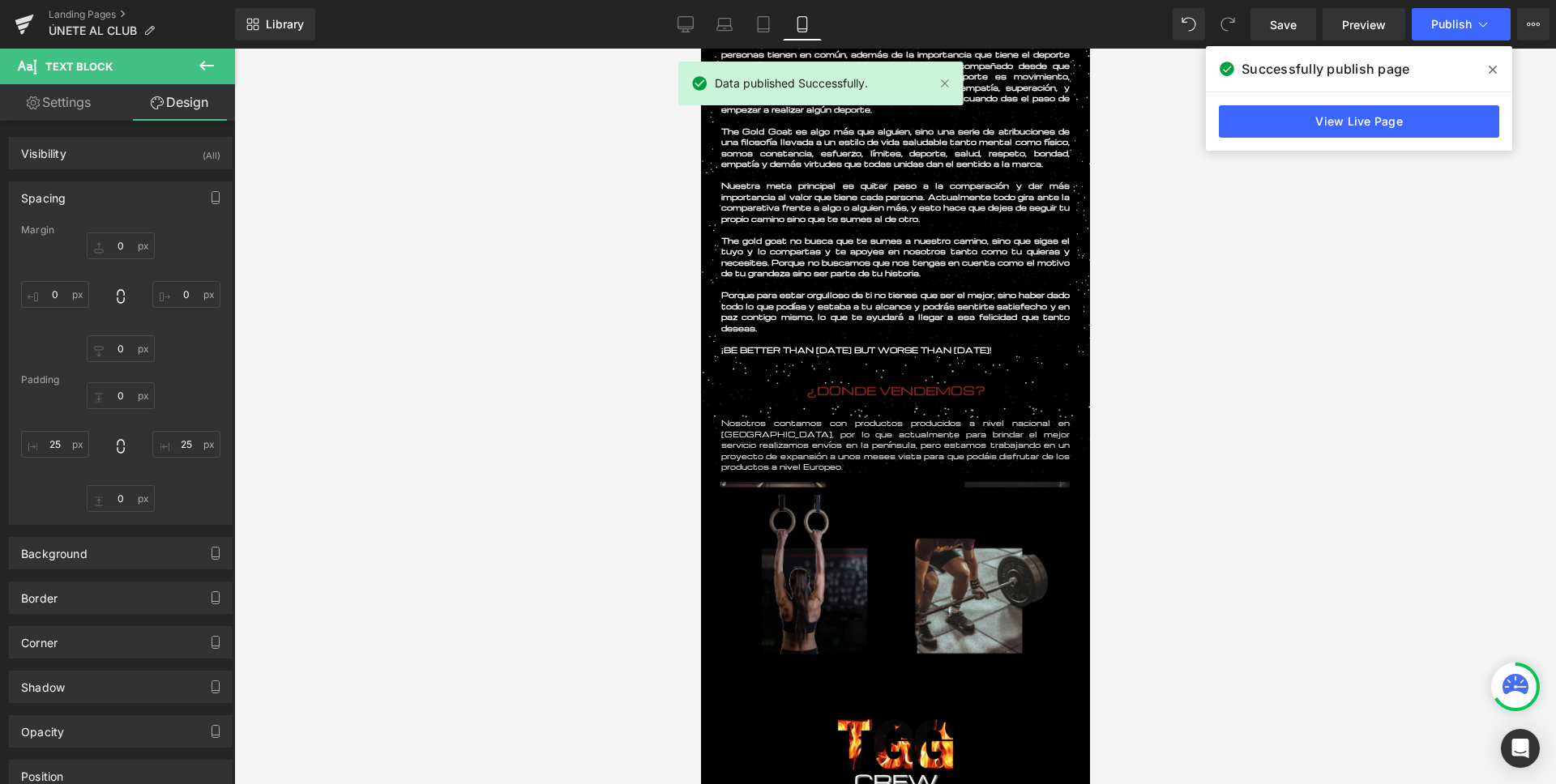
scroll to position [0, 0]
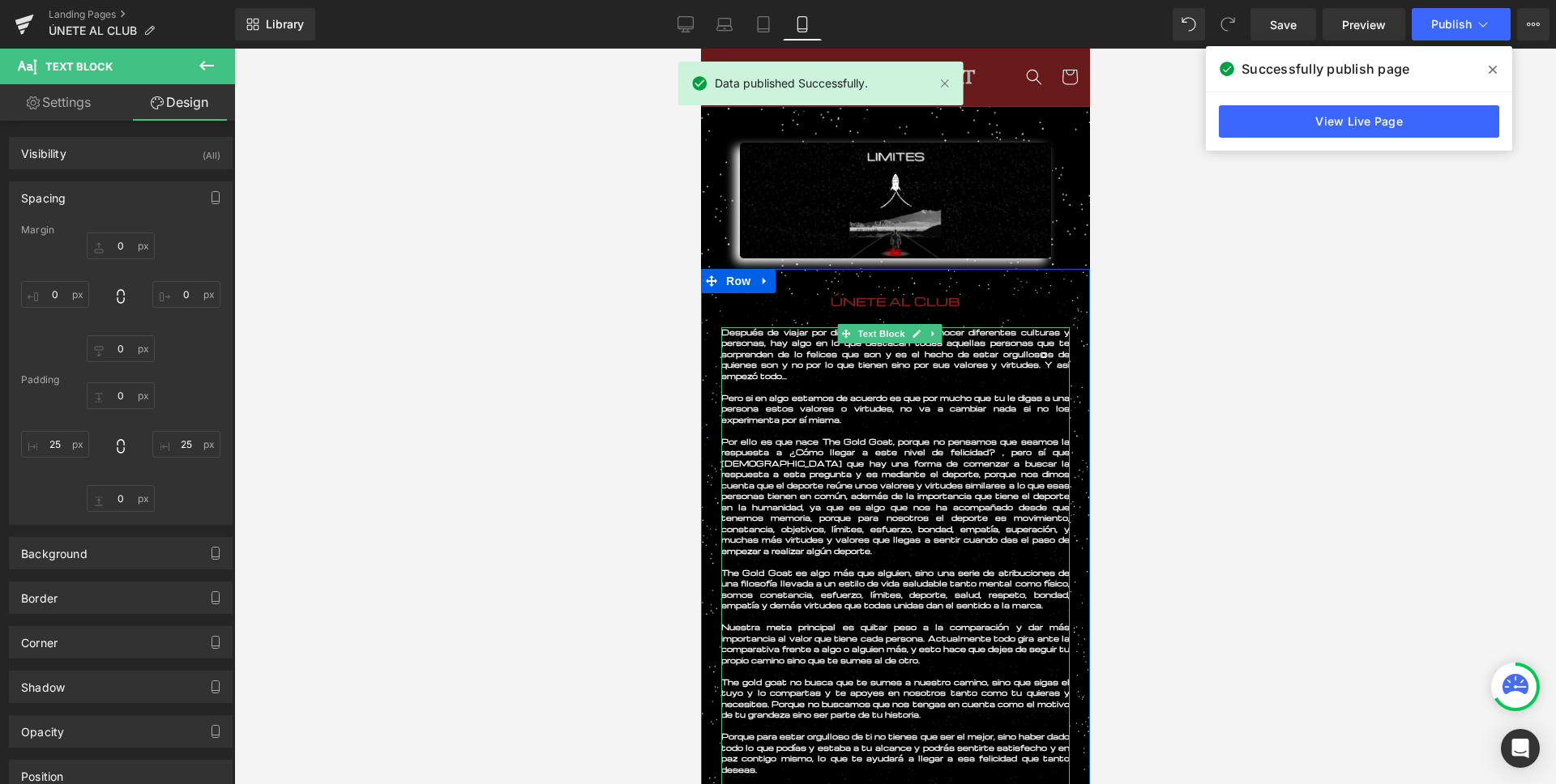
click at [794, 355] on strong "Después de viajar por diferentes países y conocer diferentes culturas y persona…" at bounding box center [895, 354] width 349 height 53
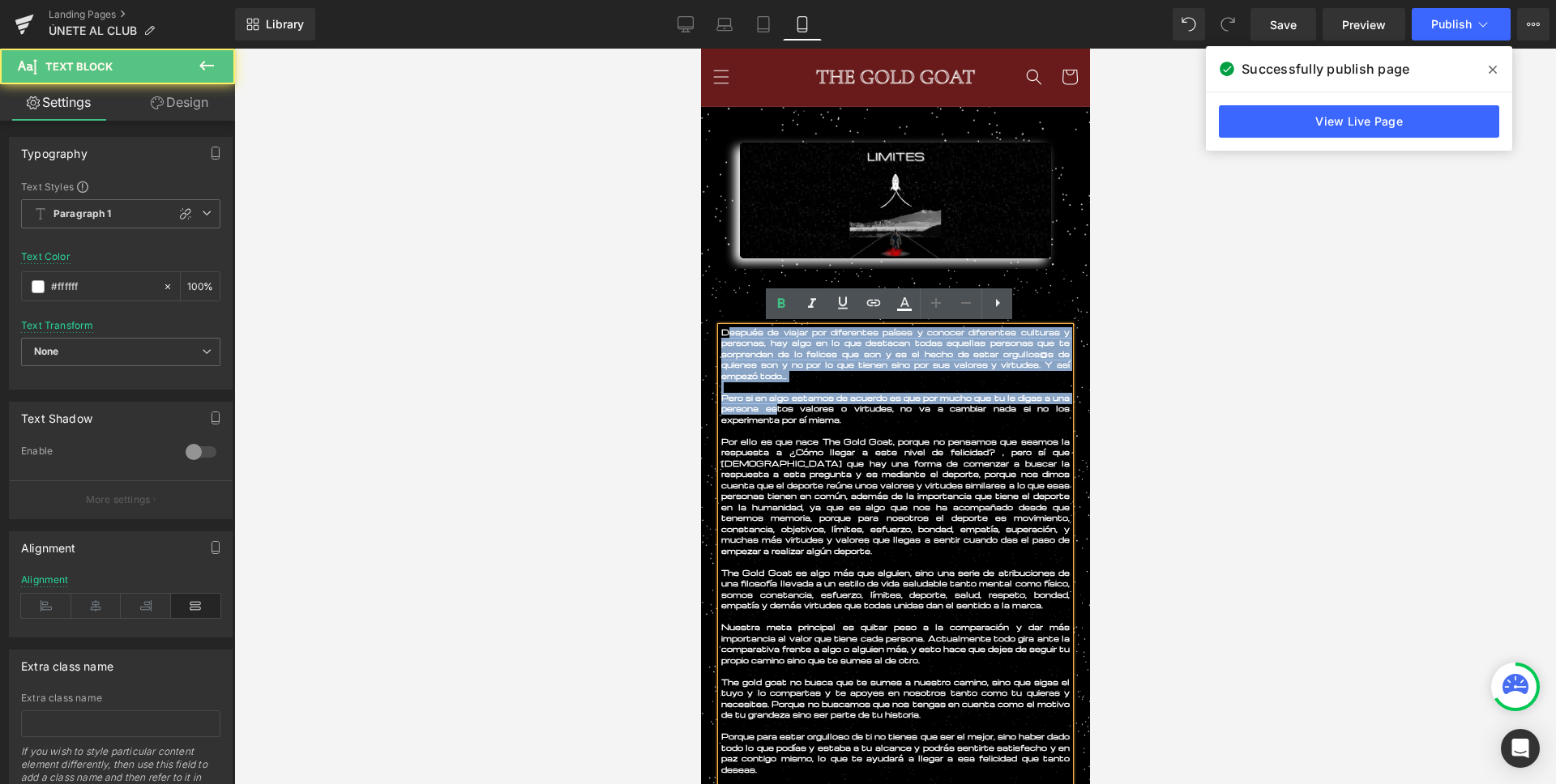
drag, startPoint x: 724, startPoint y: 333, endPoint x: 793, endPoint y: 413, distance: 105.6
click at [793, 413] on div "Después de viajar por diferentes países y conocer diferentes culturas y persona…" at bounding box center [895, 562] width 349 height 470
click at [793, 412] on p "Pero si en algo estamos de acuerdo es que por mucho que tu le digas a una perso…" at bounding box center [895, 409] width 349 height 33
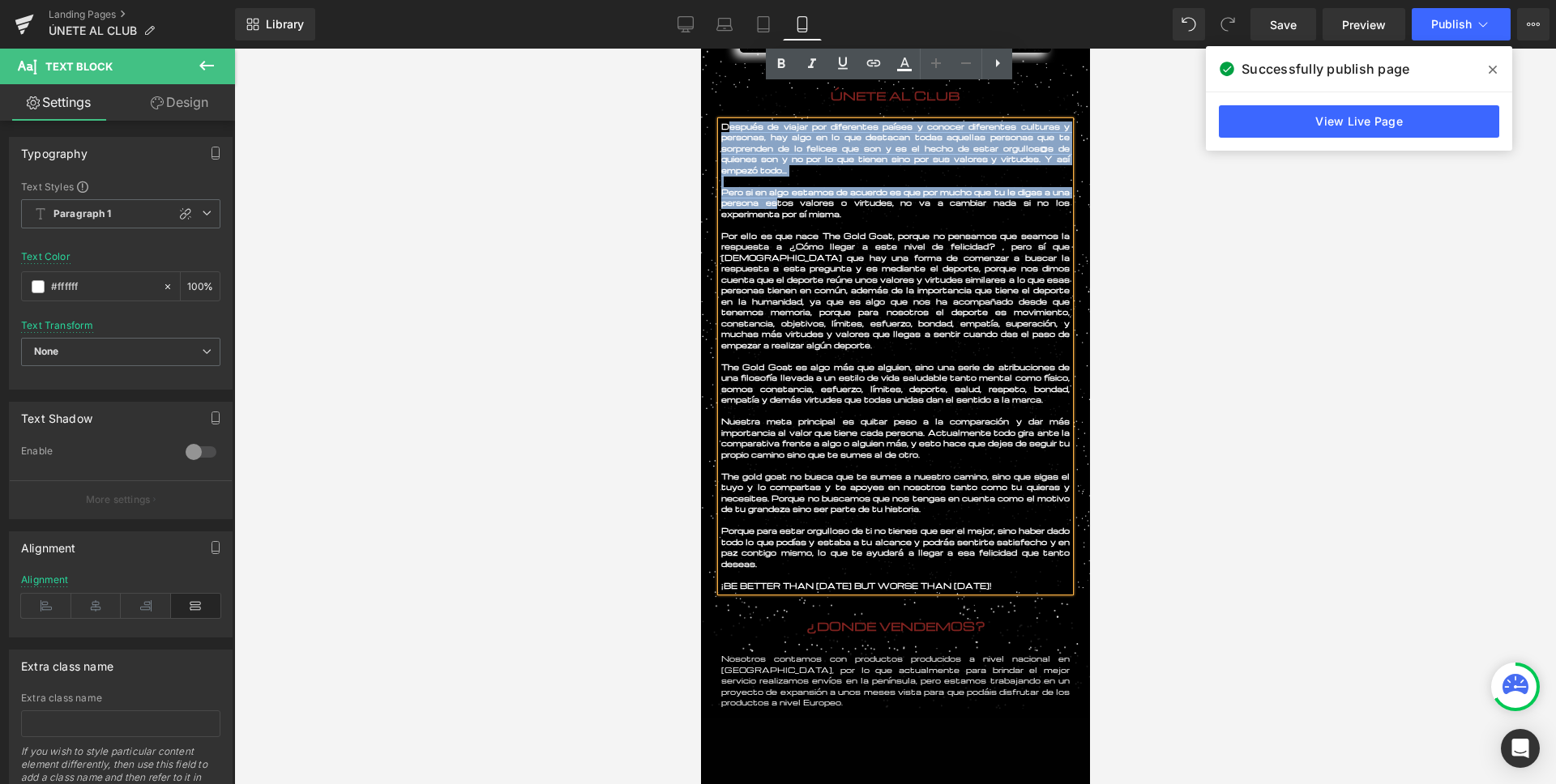
scroll to position [288, 0]
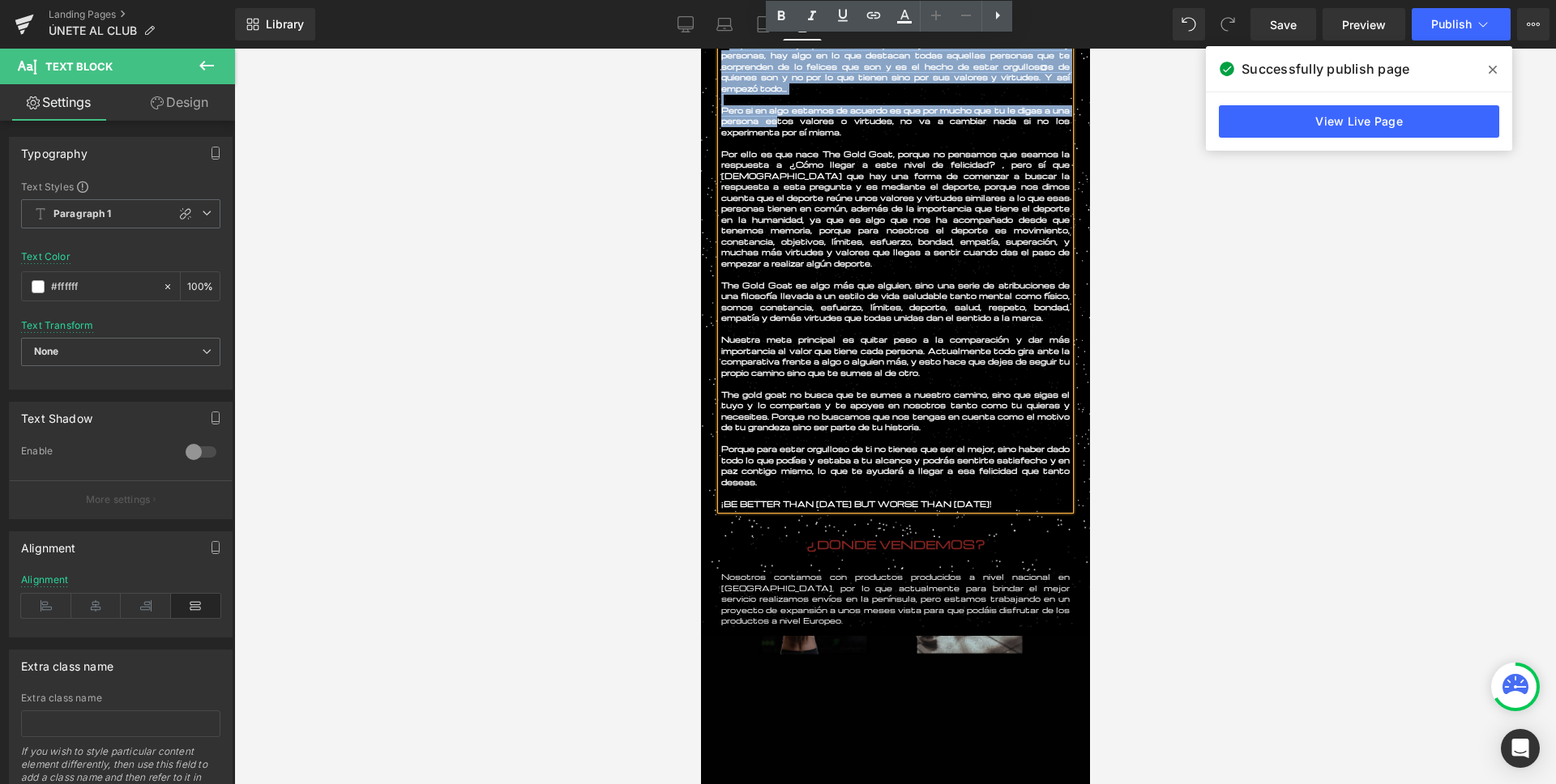
drag, startPoint x: 723, startPoint y: 333, endPoint x: 1051, endPoint y: 500, distance: 368.1
click at [1051, 500] on div "Después de viajar por diferentes países y conocer diferentes culturas y persona…" at bounding box center [895, 274] width 349 height 470
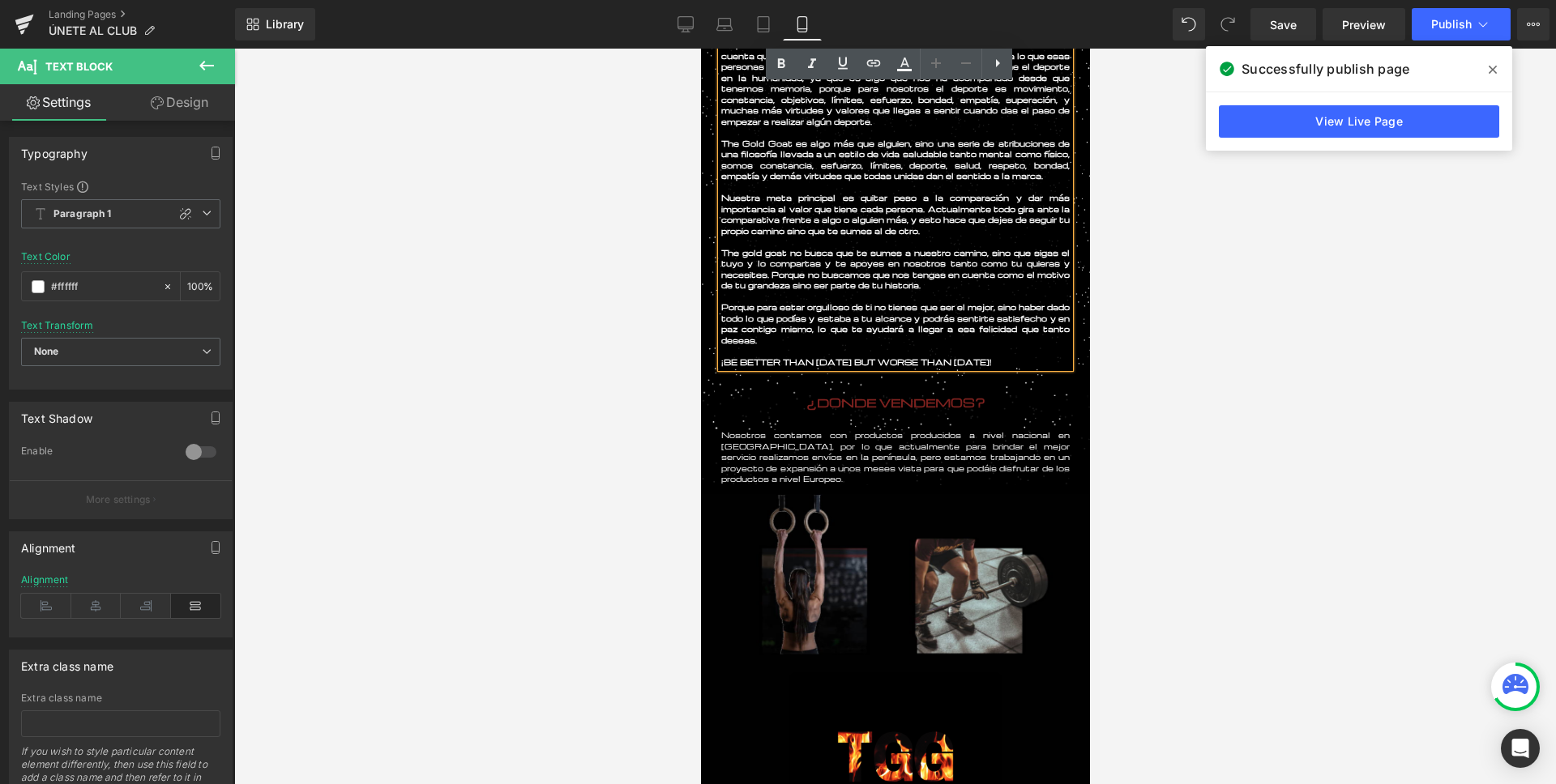
scroll to position [442, 0]
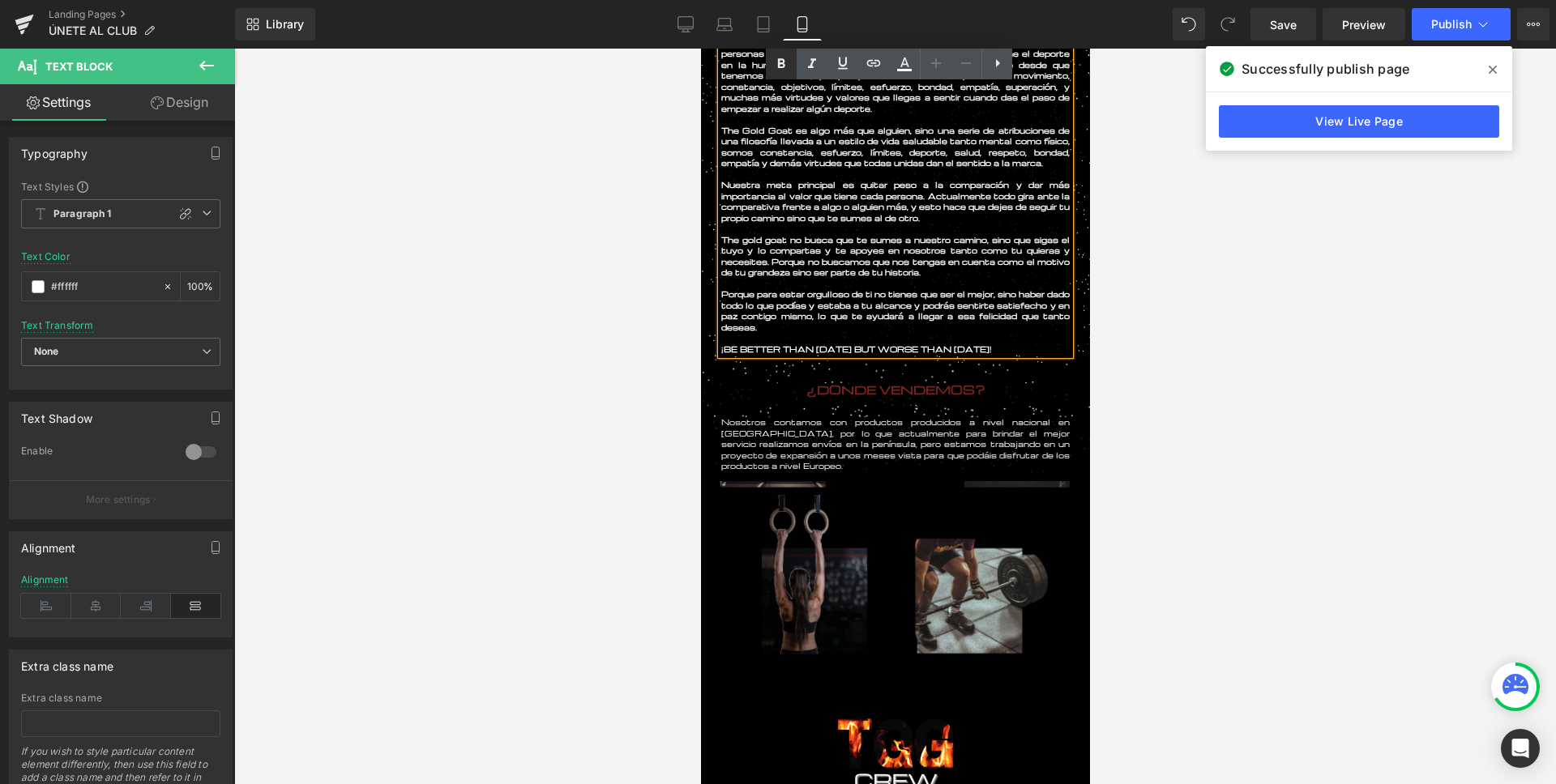
click at [782, 63] on icon at bounding box center [782, 63] width 7 height 10
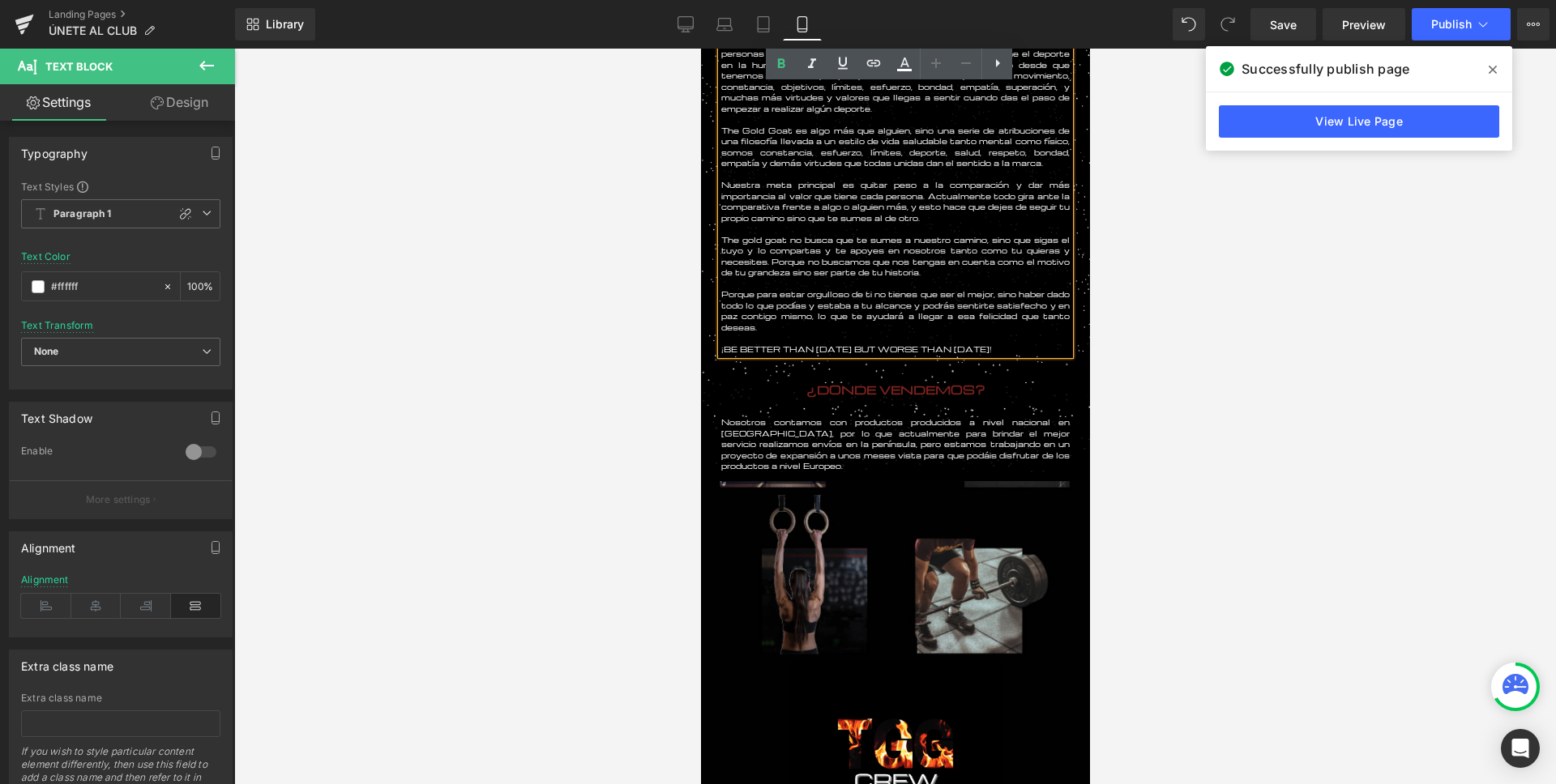
click at [632, 203] on div at bounding box center [895, 416] width 1321 height 735
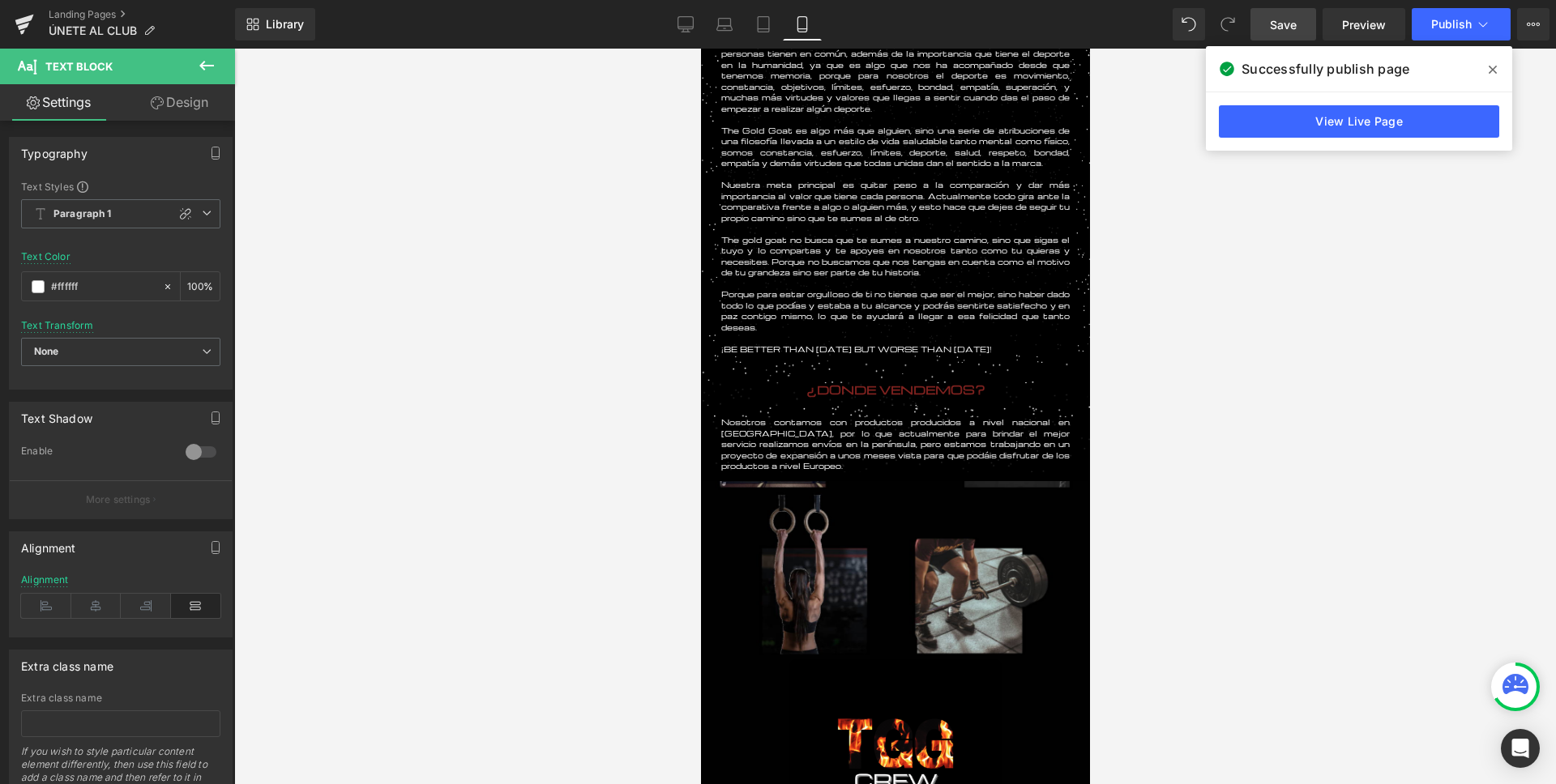
click at [1279, 22] on span "Save" at bounding box center [1283, 25] width 27 height 17
click at [1454, 27] on span "Publish" at bounding box center [1451, 24] width 40 height 13
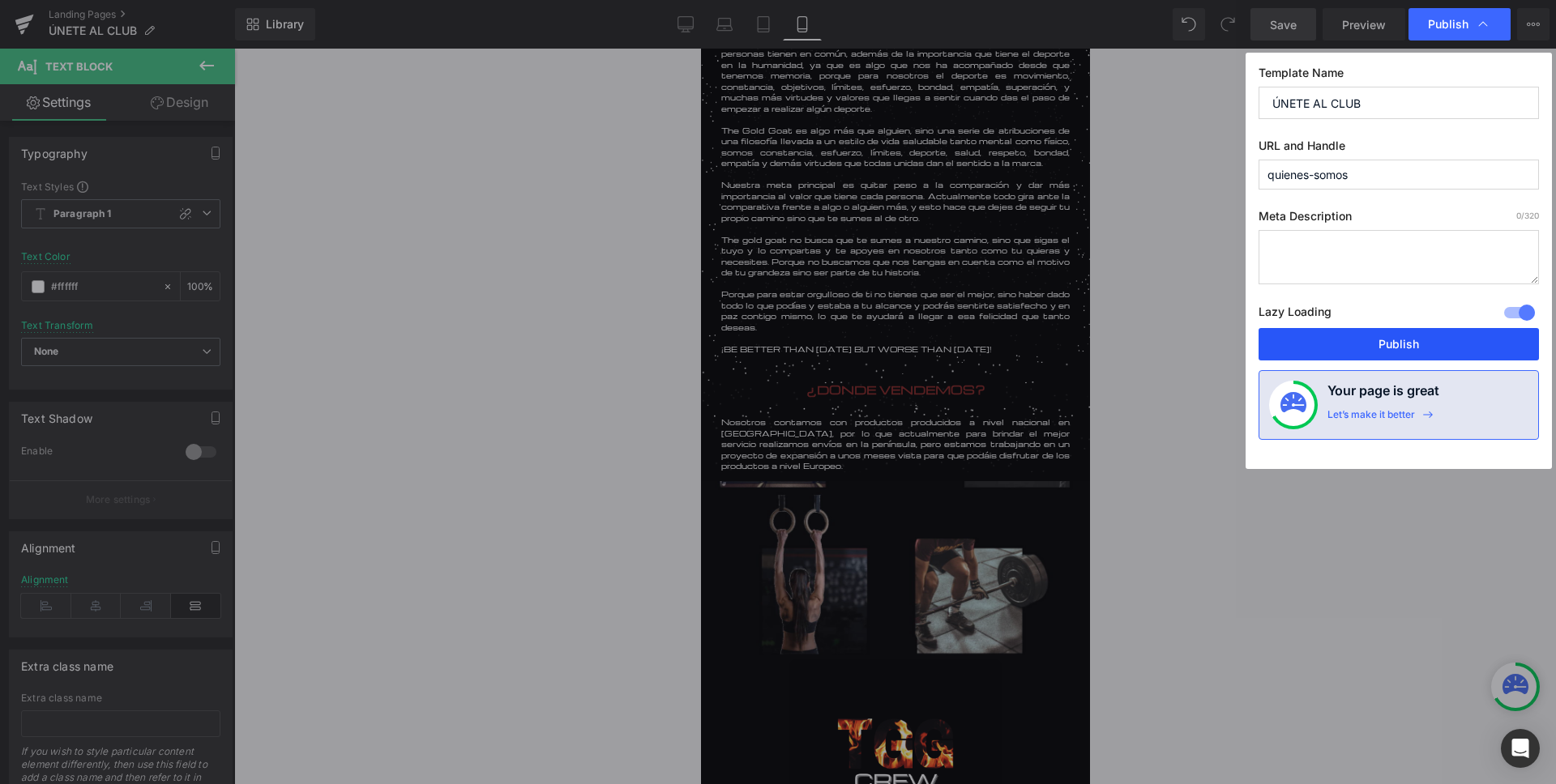
click at [1383, 338] on button "Publish" at bounding box center [1399, 344] width 281 height 32
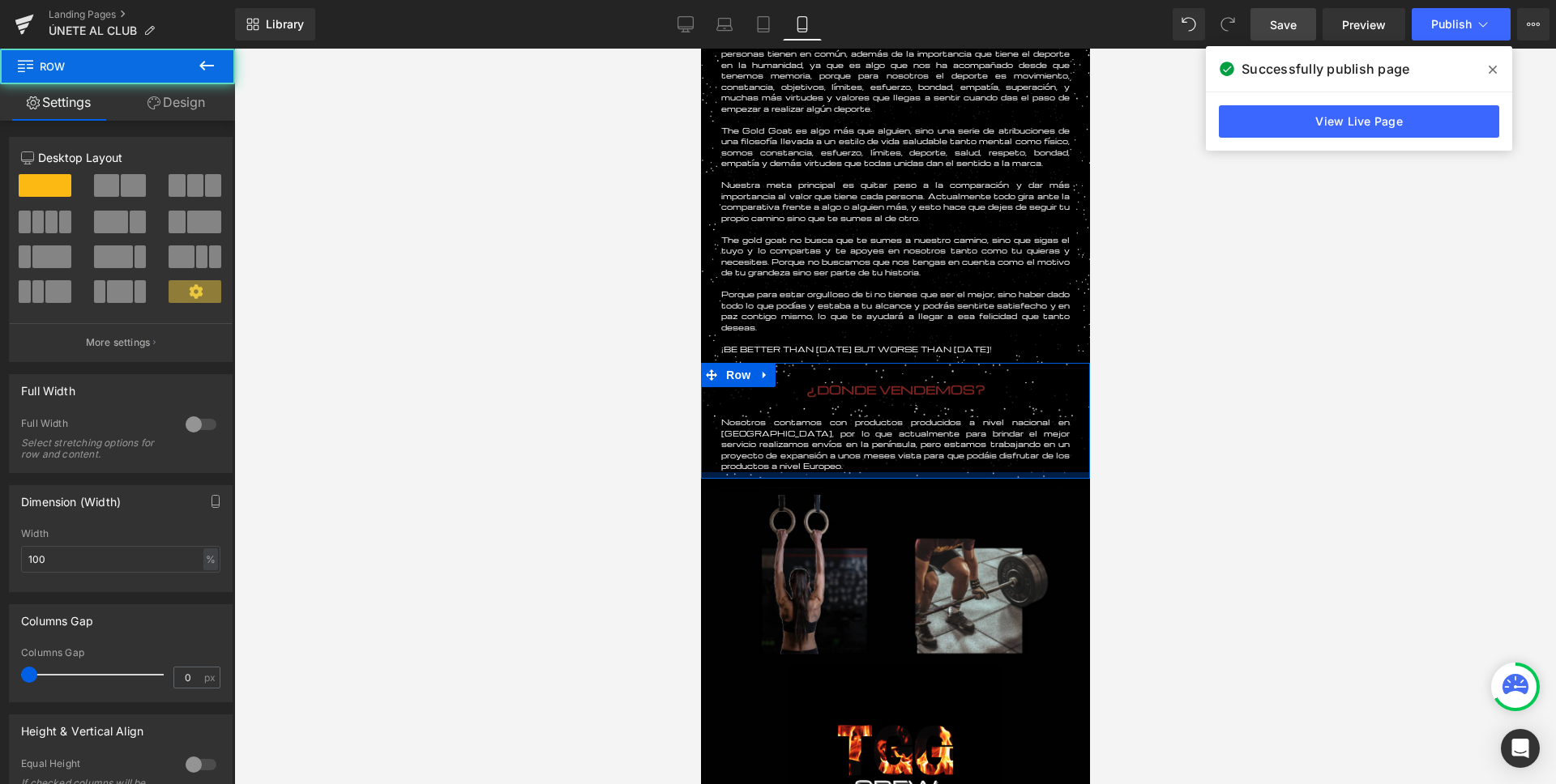
click at [880, 475] on div at bounding box center [895, 475] width 389 height 6
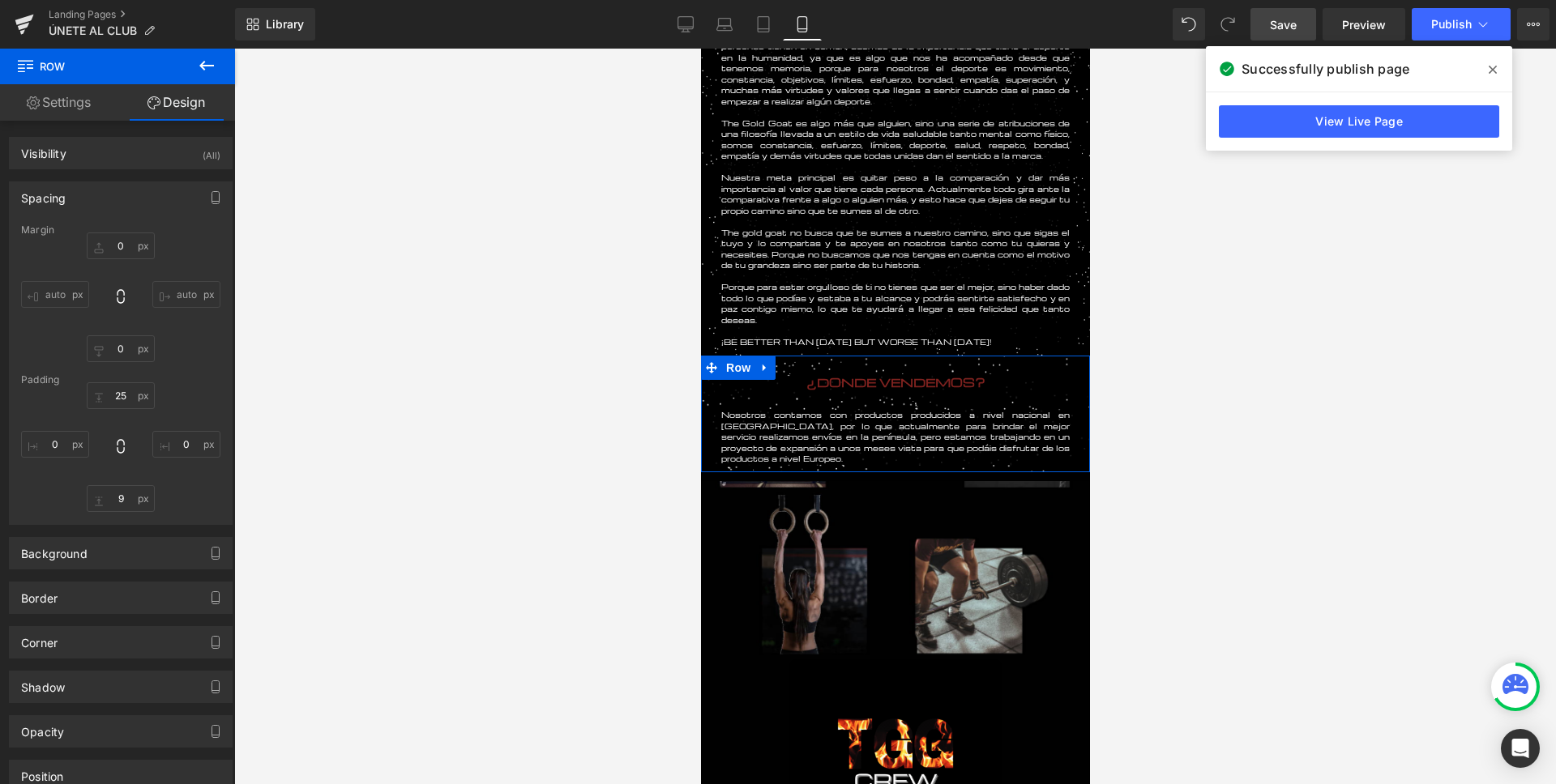
scroll to position [452, 0]
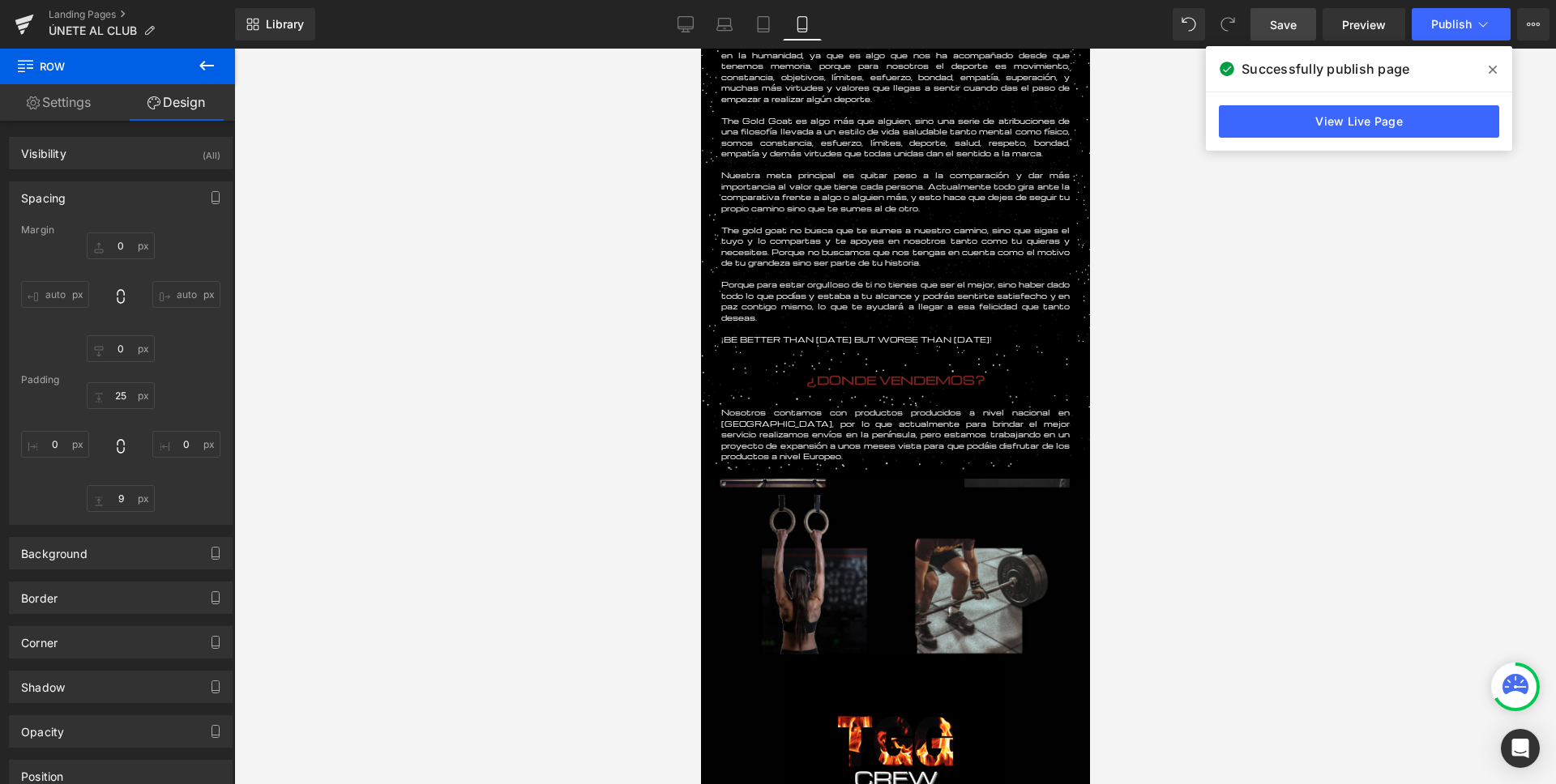
click at [1281, 21] on span "Save" at bounding box center [1283, 25] width 27 height 17
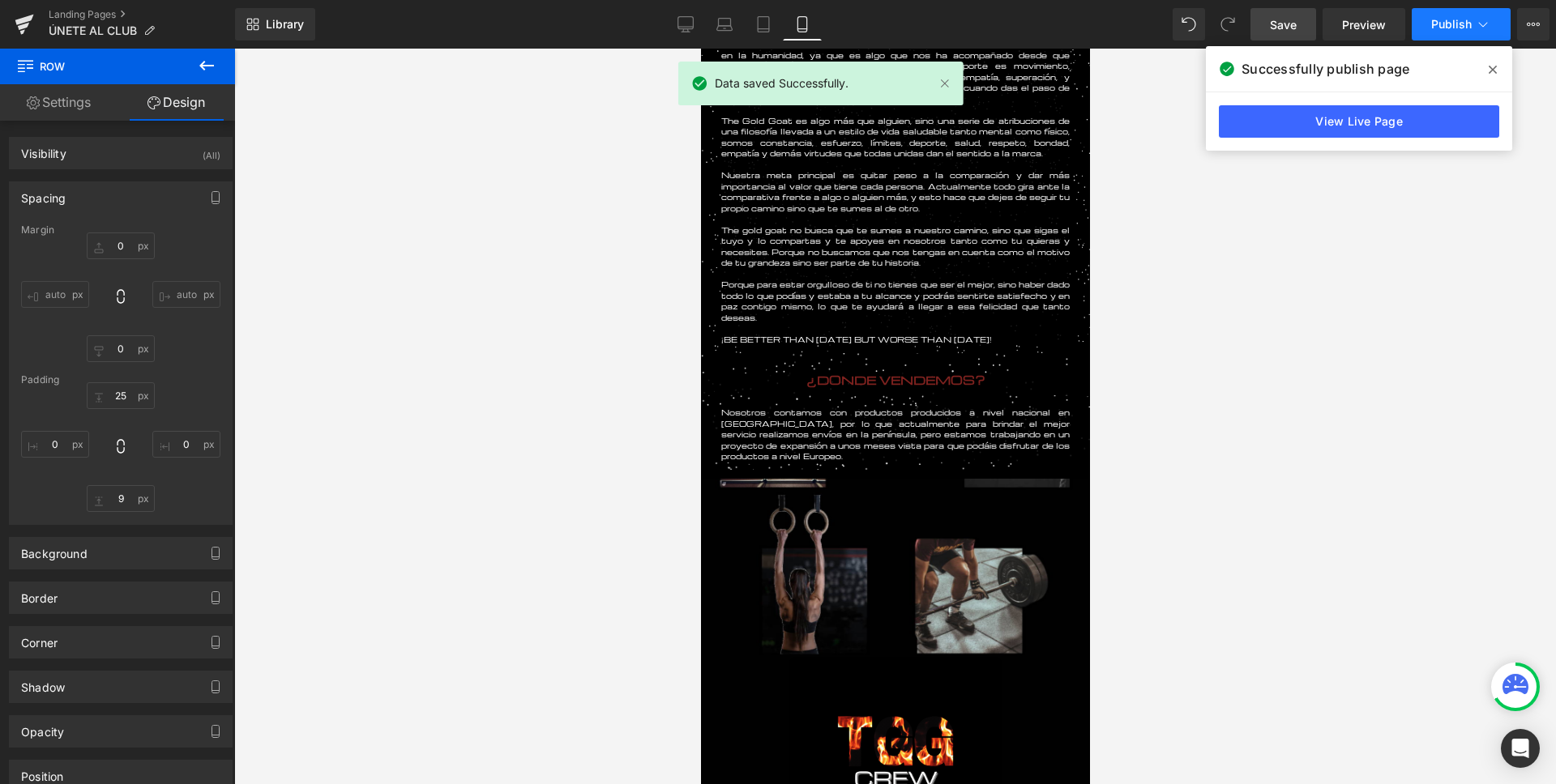
click at [1456, 27] on span "Publish" at bounding box center [1451, 24] width 40 height 13
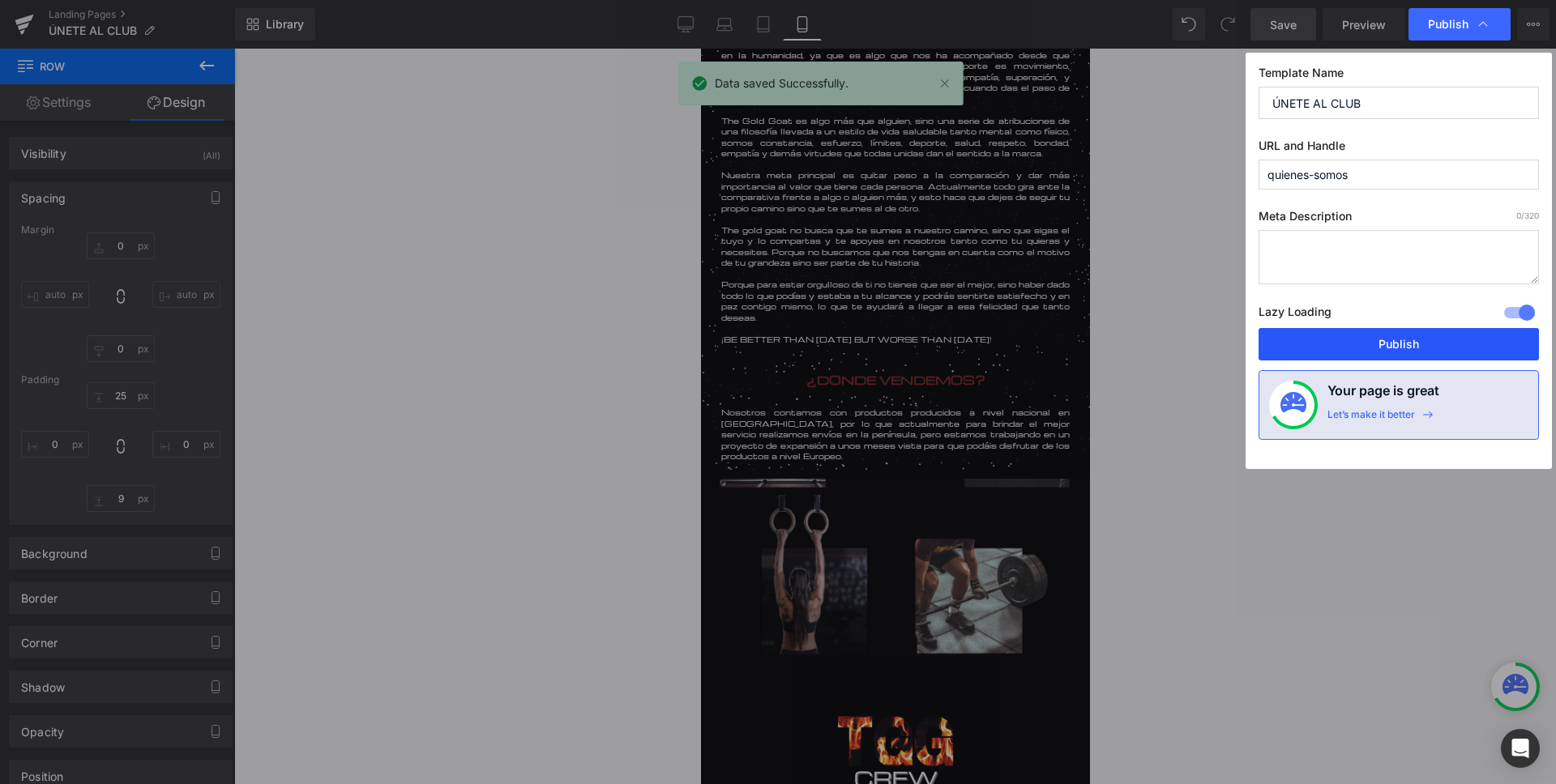
click at [1384, 337] on button "Publish" at bounding box center [1399, 344] width 281 height 32
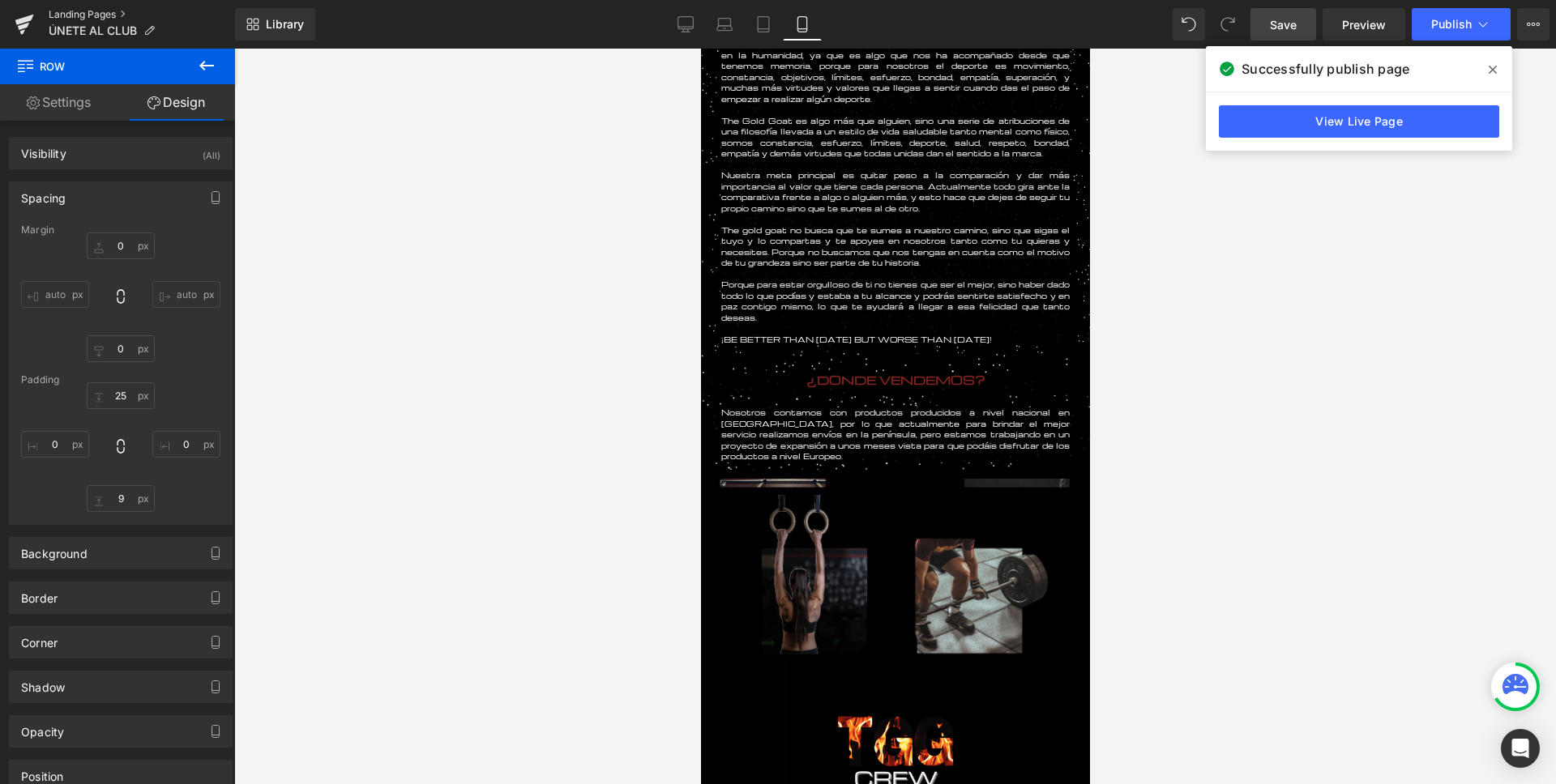
click at [62, 17] on link "Landing Pages" at bounding box center [141, 15] width 186 height 13
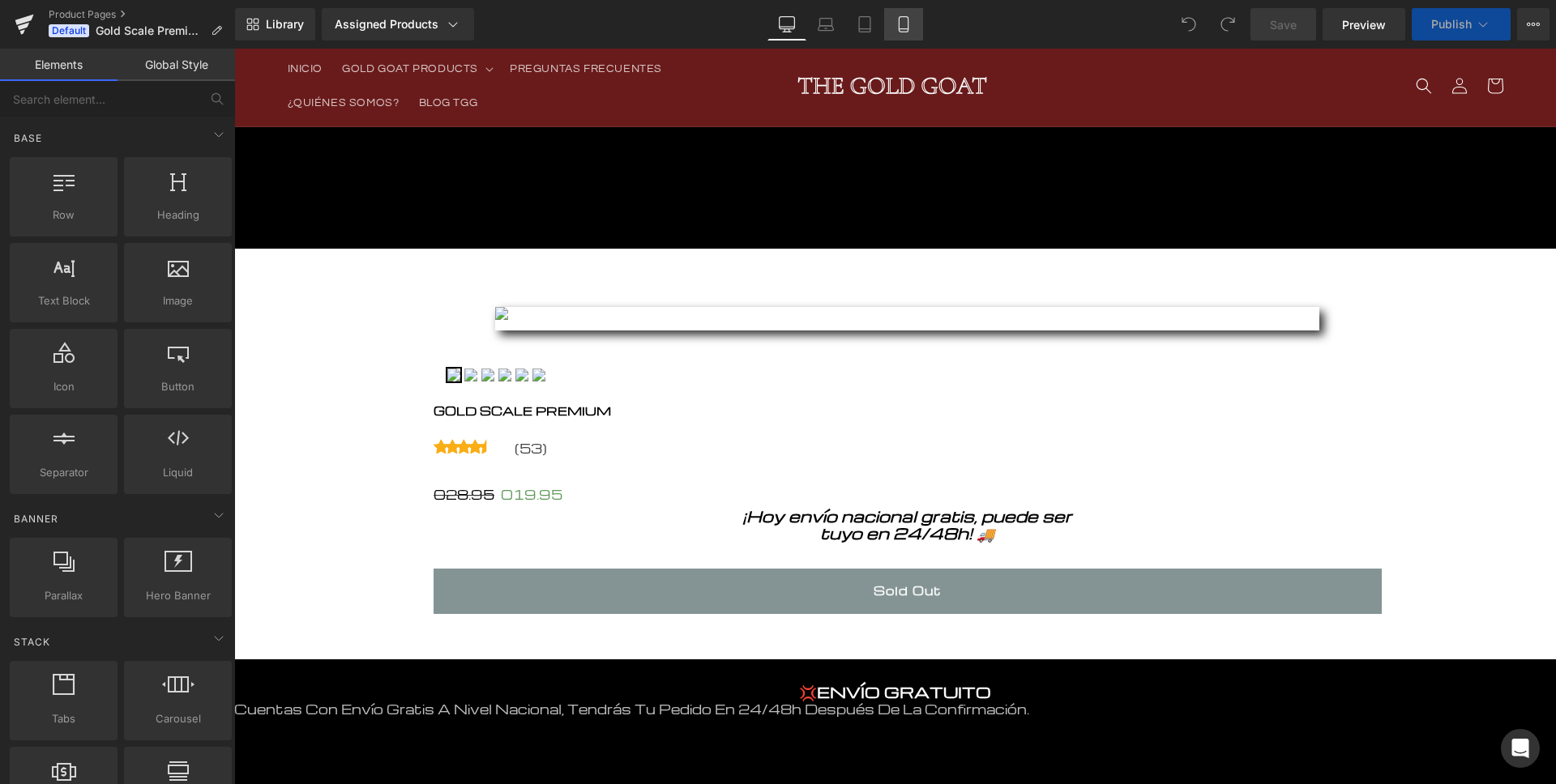
click at [905, 29] on icon at bounding box center [903, 29] width 9 height 0
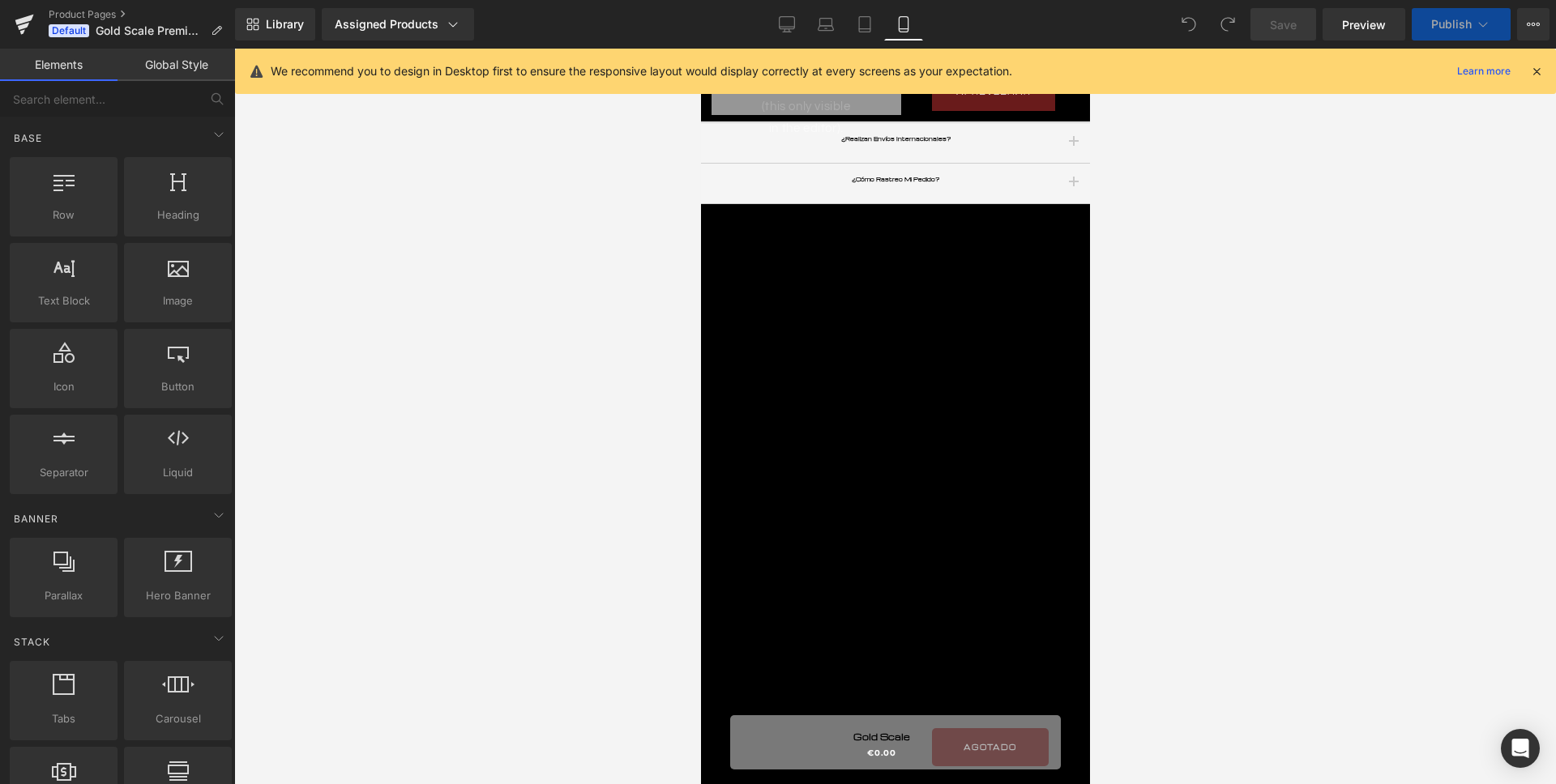
scroll to position [2161, 0]
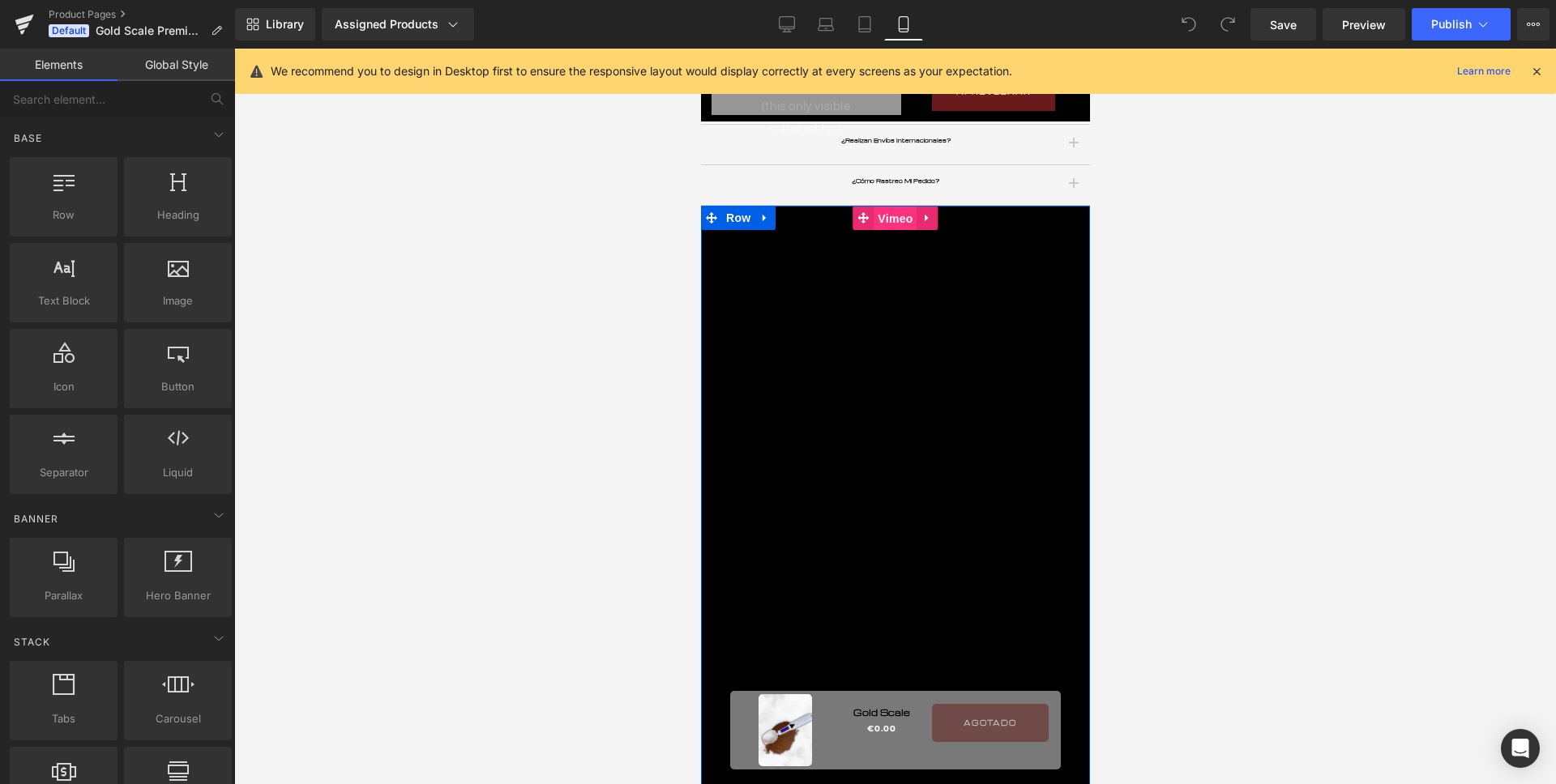
click at [872, 206] on span "Vimeo" at bounding box center [894, 218] width 43 height 24
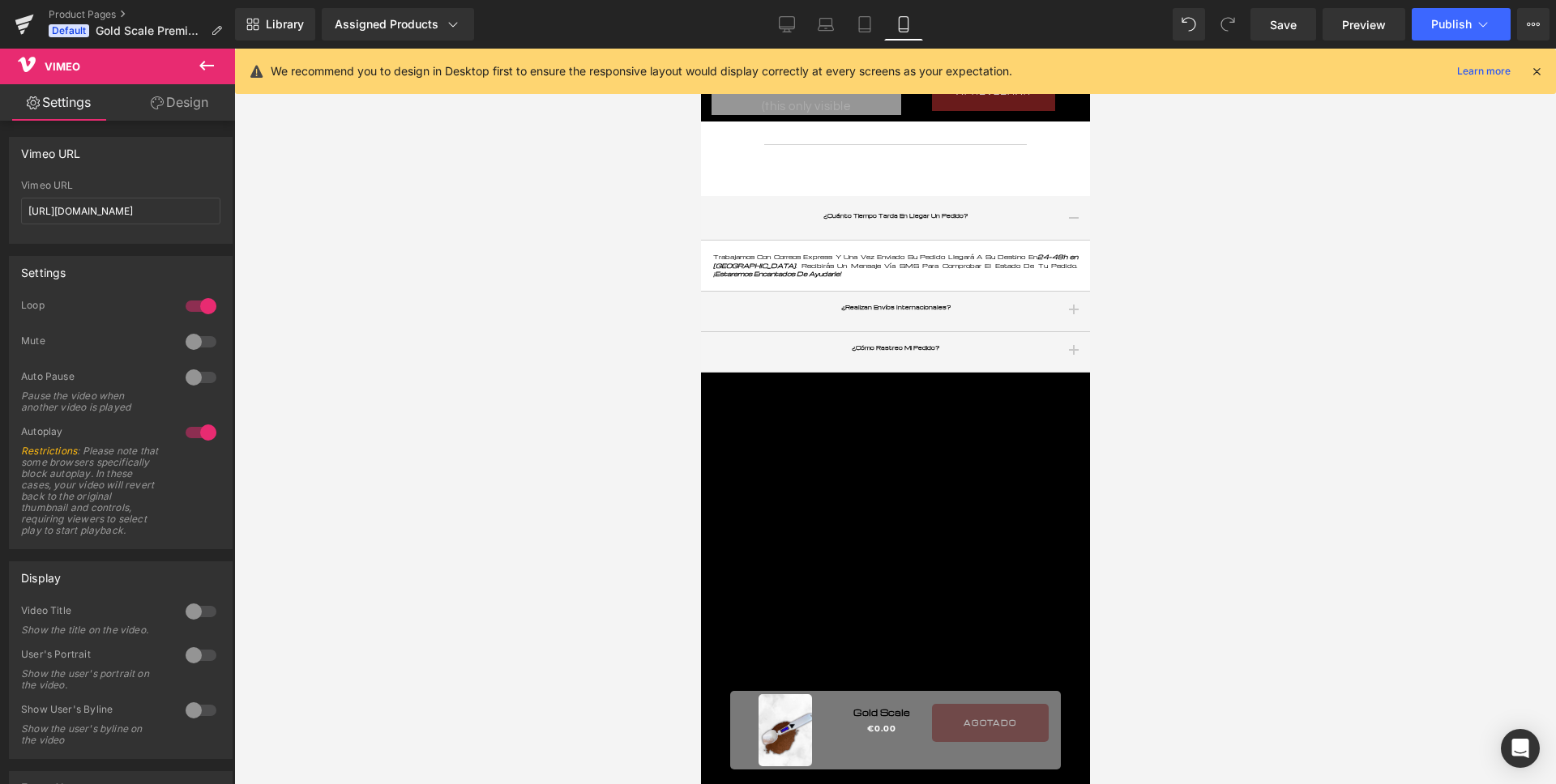
scroll to position [2000, 0]
click at [86, 11] on link "Product Pages" at bounding box center [141, 15] width 186 height 13
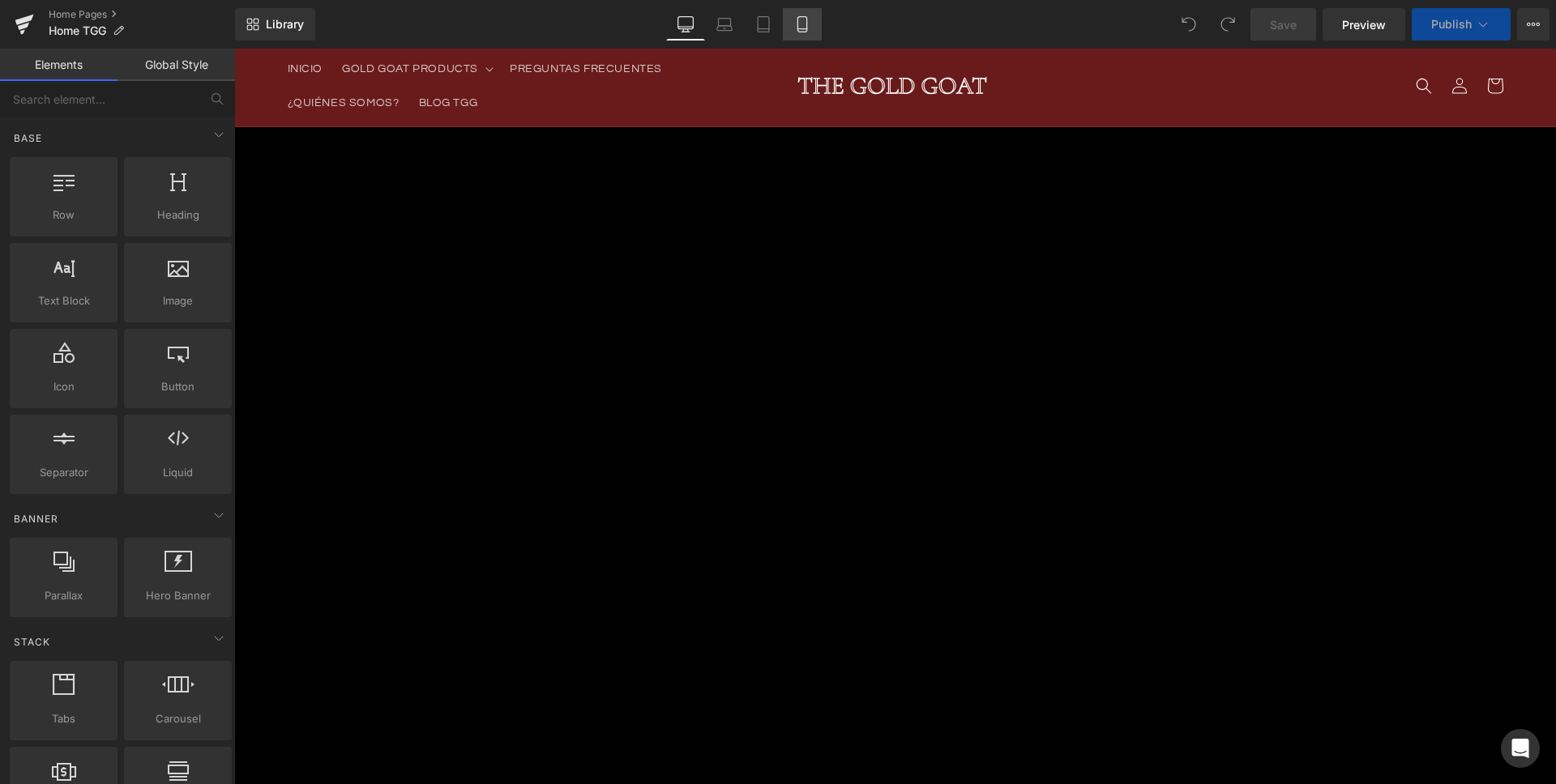
click at [817, 10] on link "Mobile" at bounding box center [802, 24] width 39 height 32
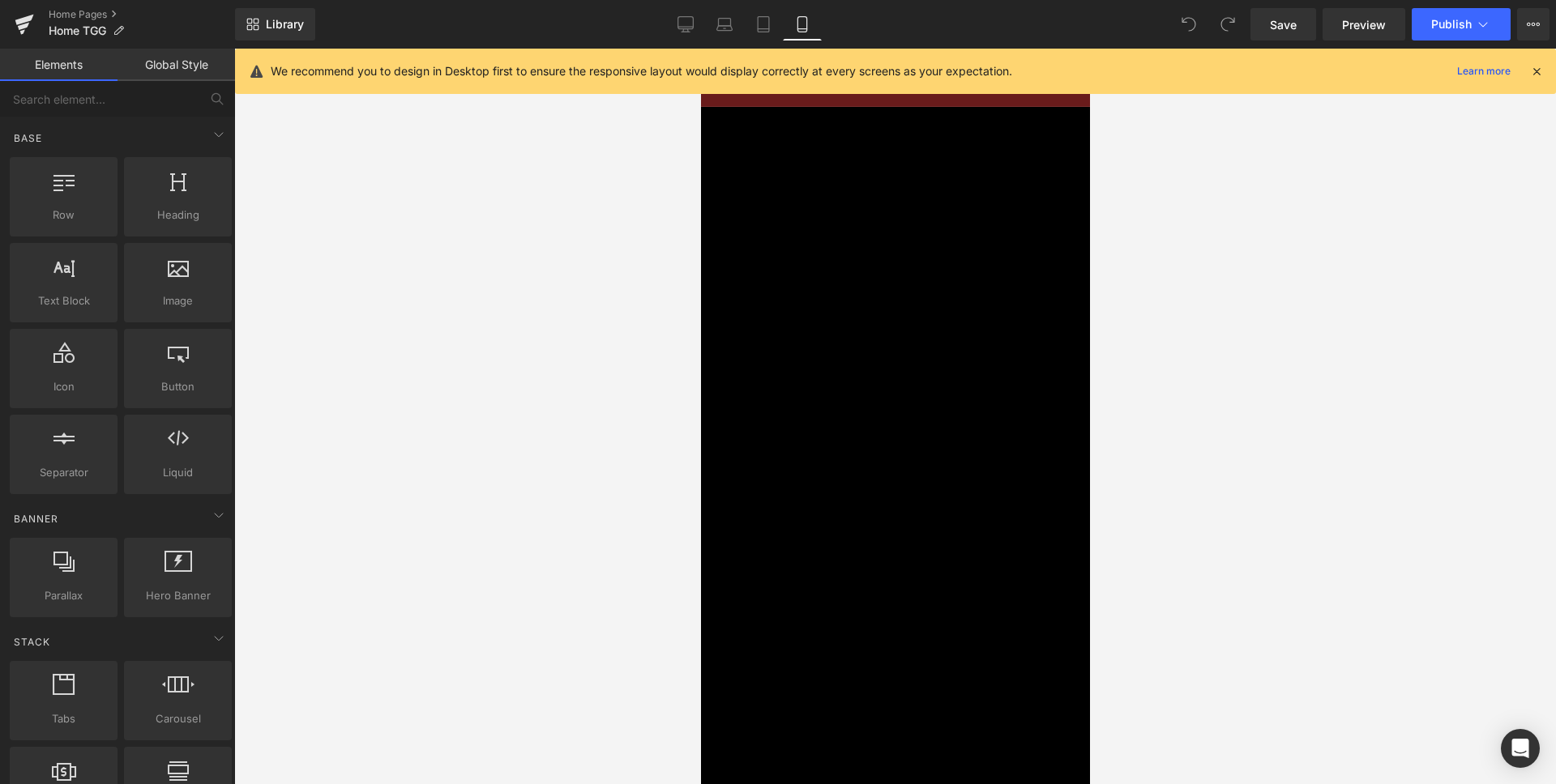
click at [700, 49] on span "Vimeo" at bounding box center [700, 49] width 0 height 0
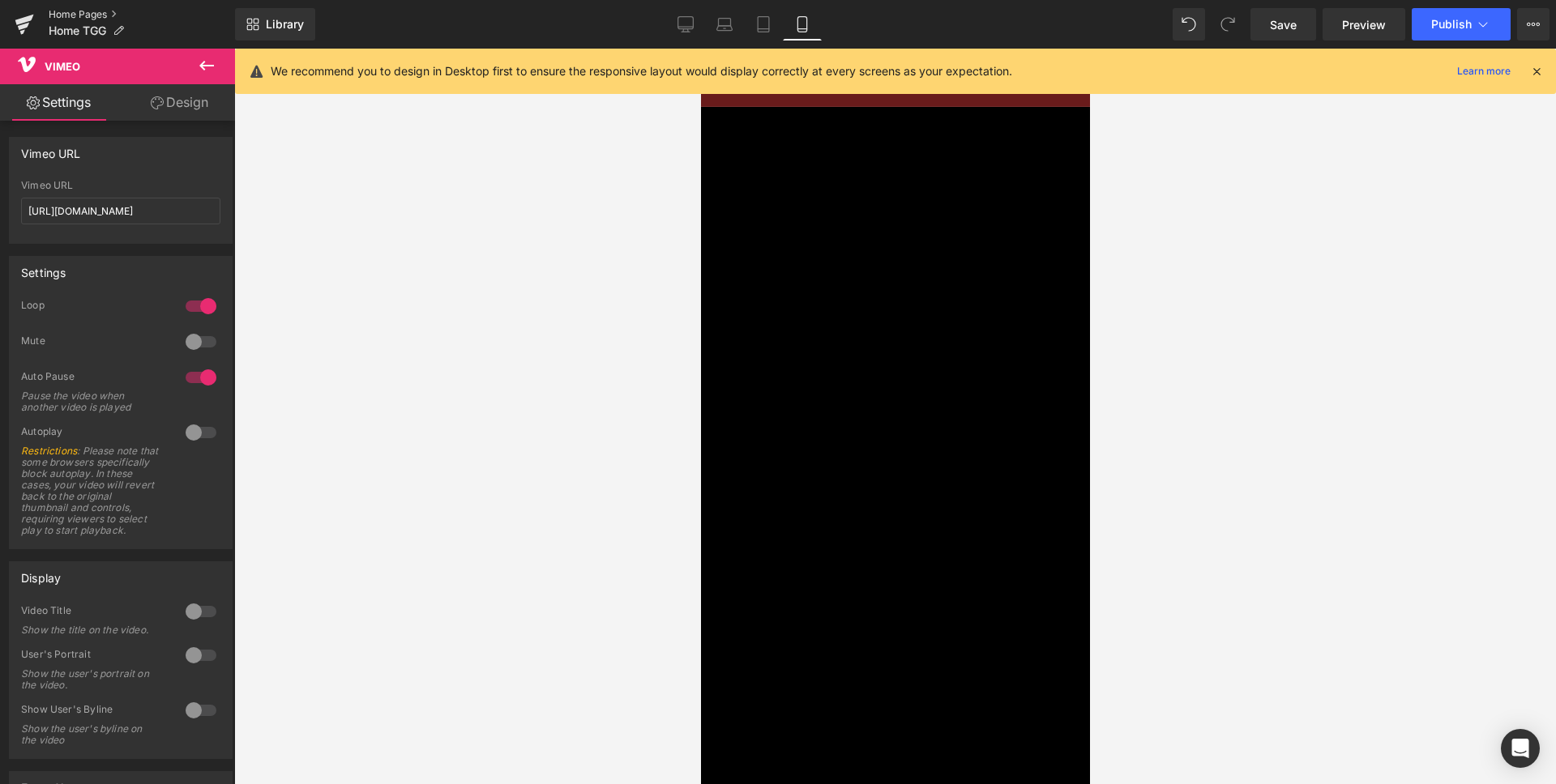
click at [70, 14] on link "Home Pages" at bounding box center [141, 15] width 186 height 13
